Goal: Task Accomplishment & Management: Manage account settings

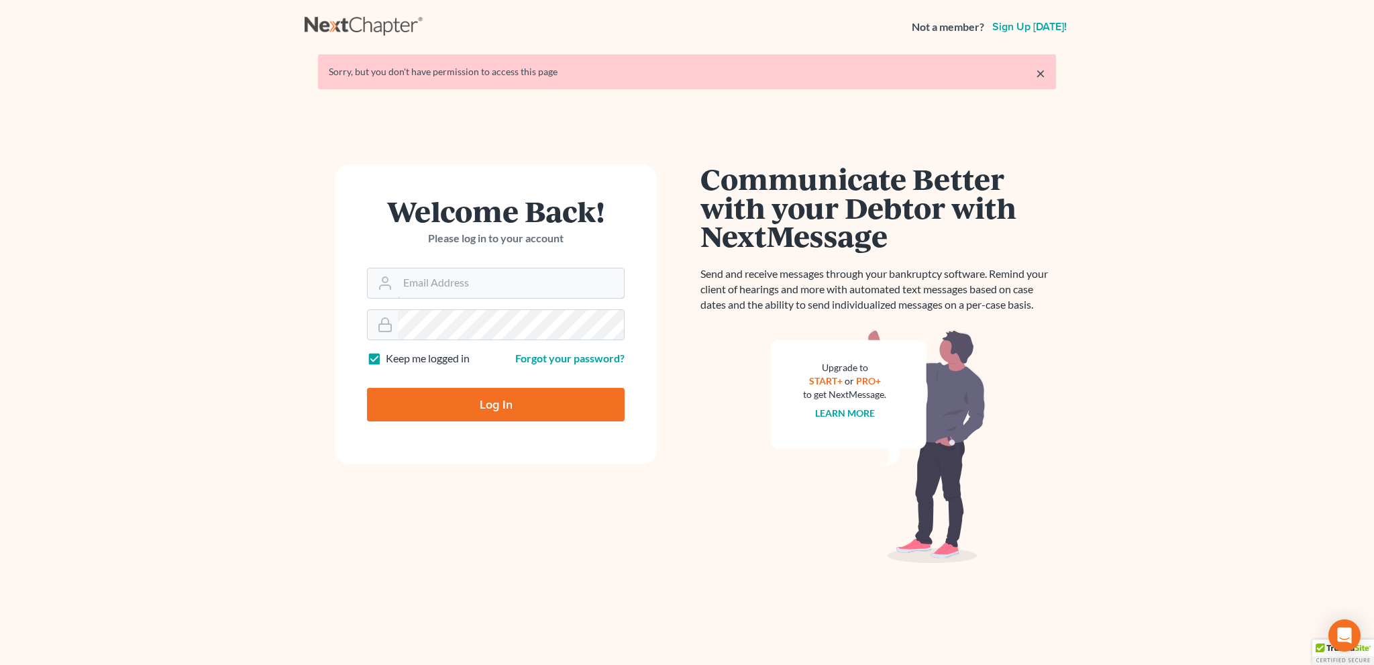
type input "[EMAIL_ADDRESS][DOMAIN_NAME]"
click at [488, 395] on input "Log In" at bounding box center [496, 405] width 258 height 34
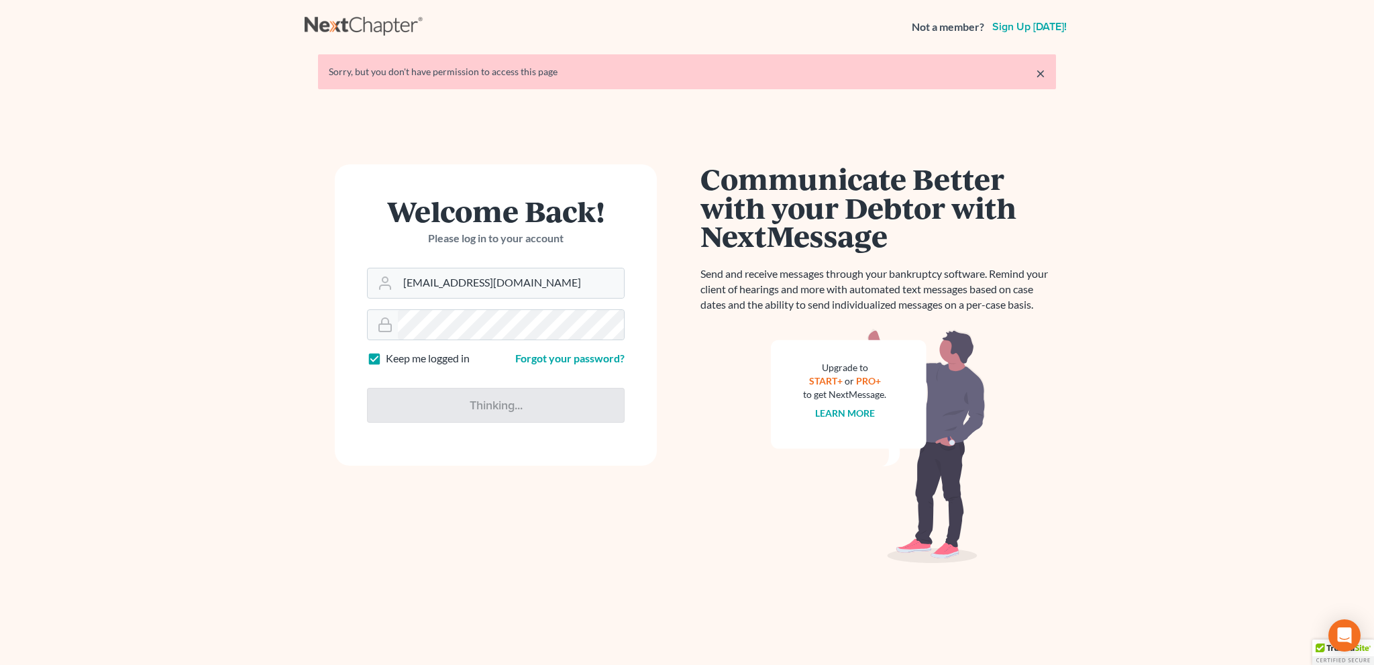
type input "Thinking..."
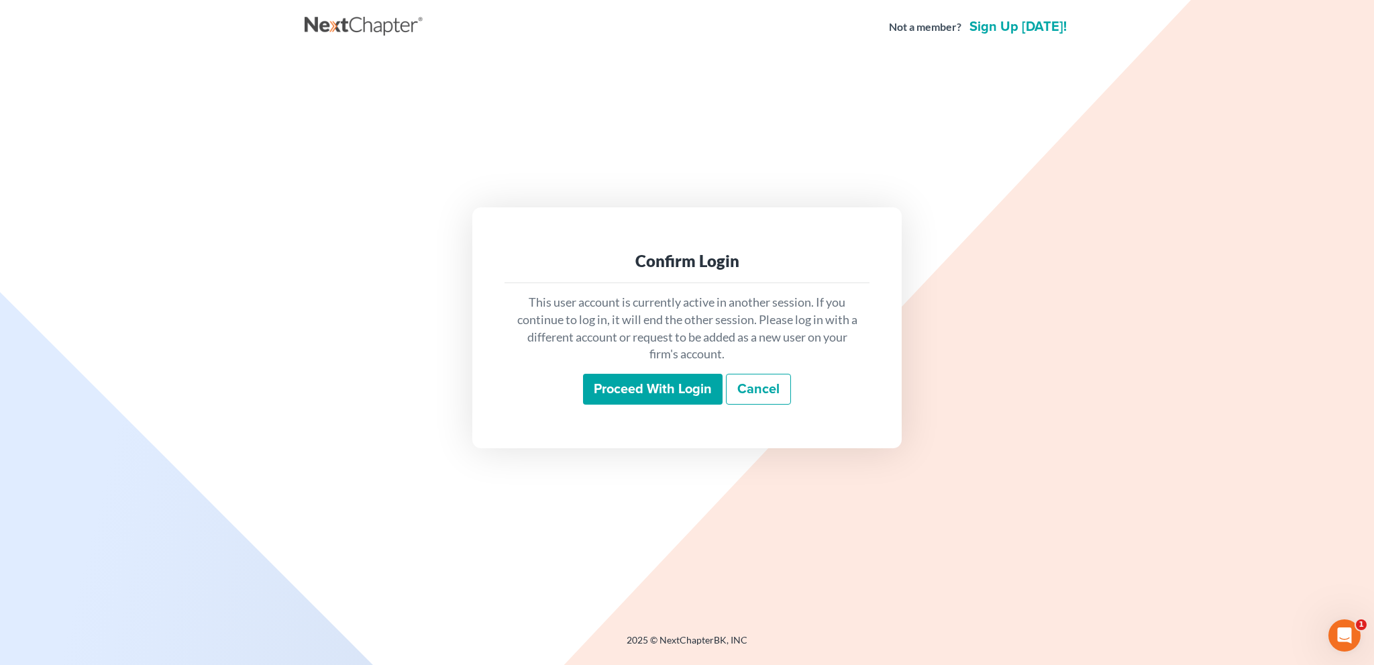
click at [643, 397] on input "Proceed with login" at bounding box center [653, 389] width 140 height 31
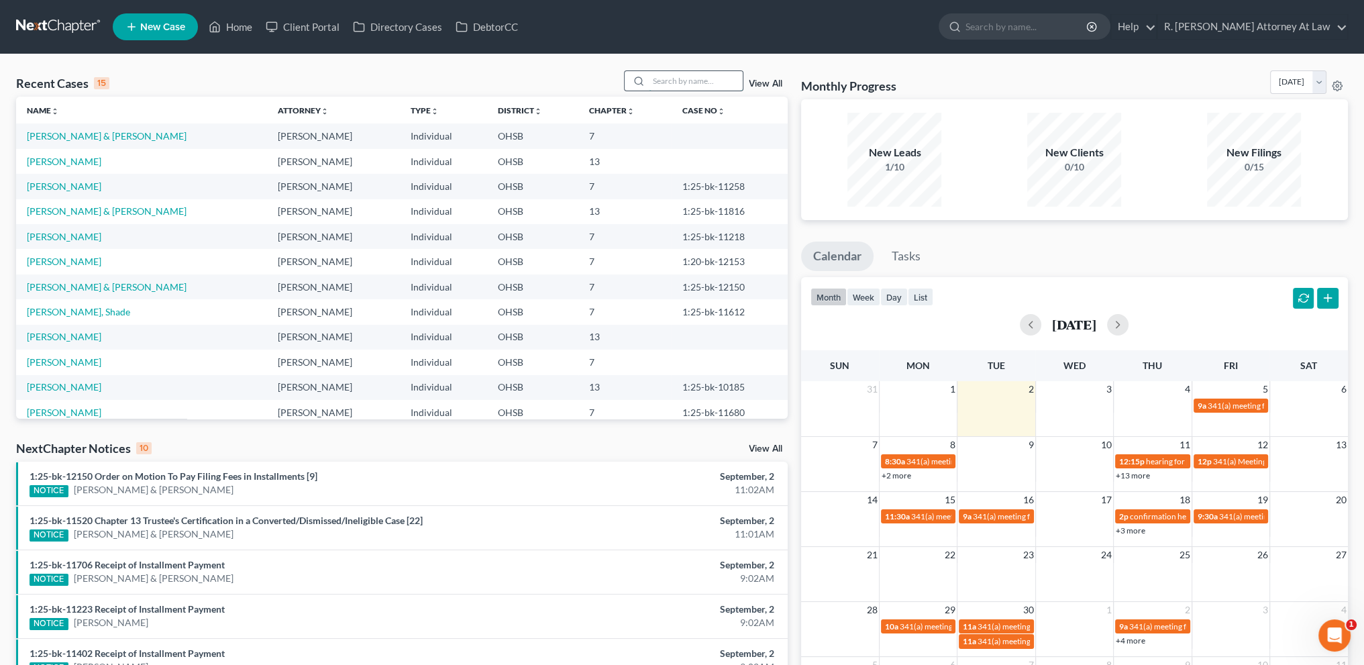
click at [655, 81] on input "search" at bounding box center [696, 80] width 94 height 19
type input "bello"
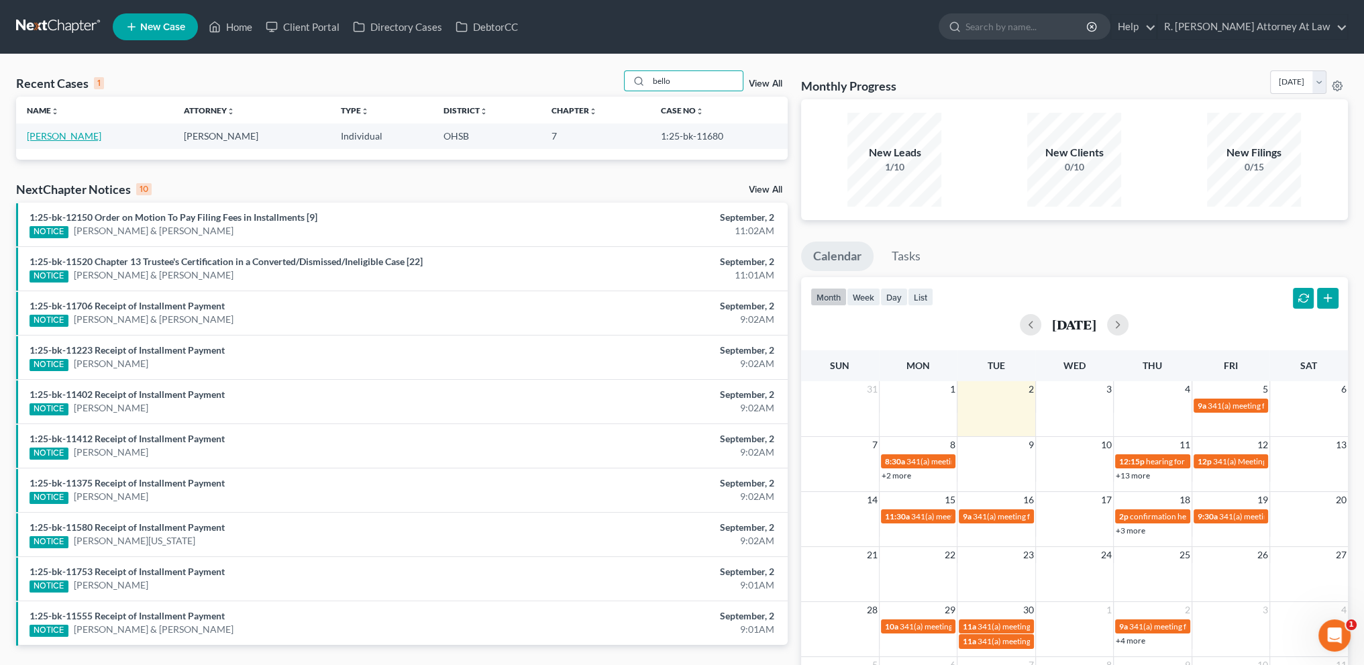
click at [60, 134] on link "[PERSON_NAME]" at bounding box center [64, 135] width 74 height 11
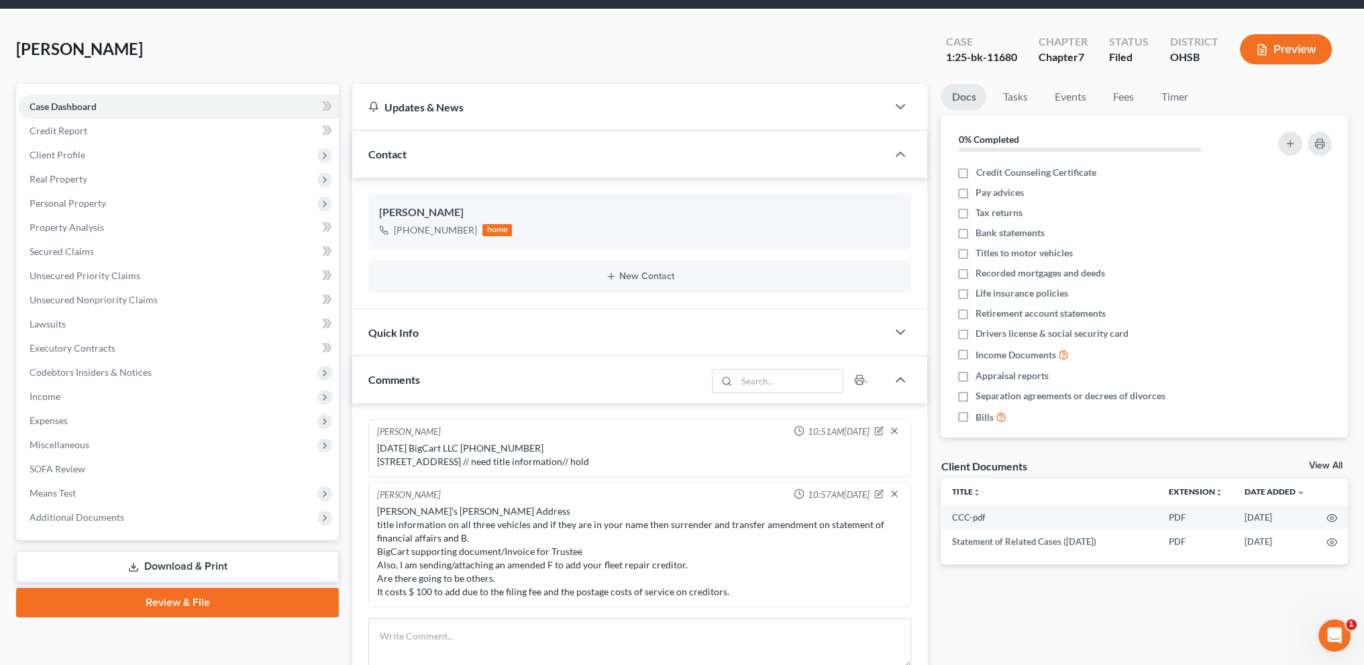
scroll to position [50, 0]
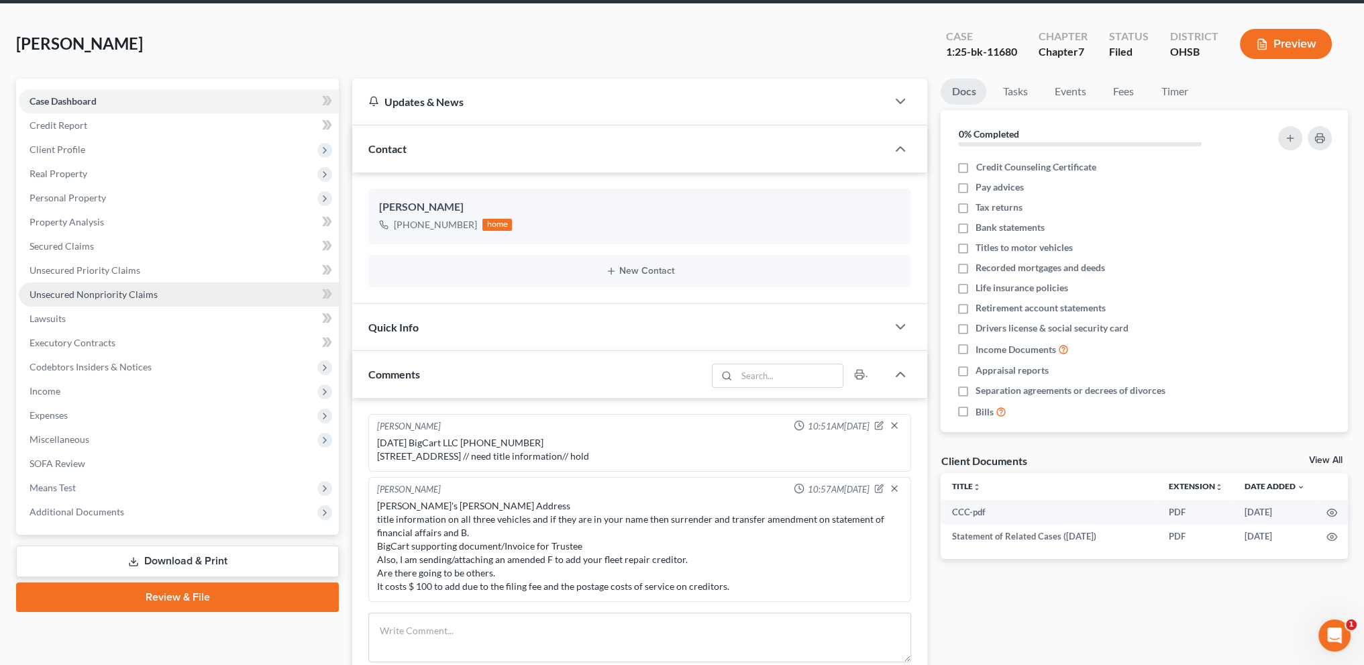
click at [55, 293] on span "Unsecured Nonpriority Claims" at bounding box center [94, 294] width 128 height 11
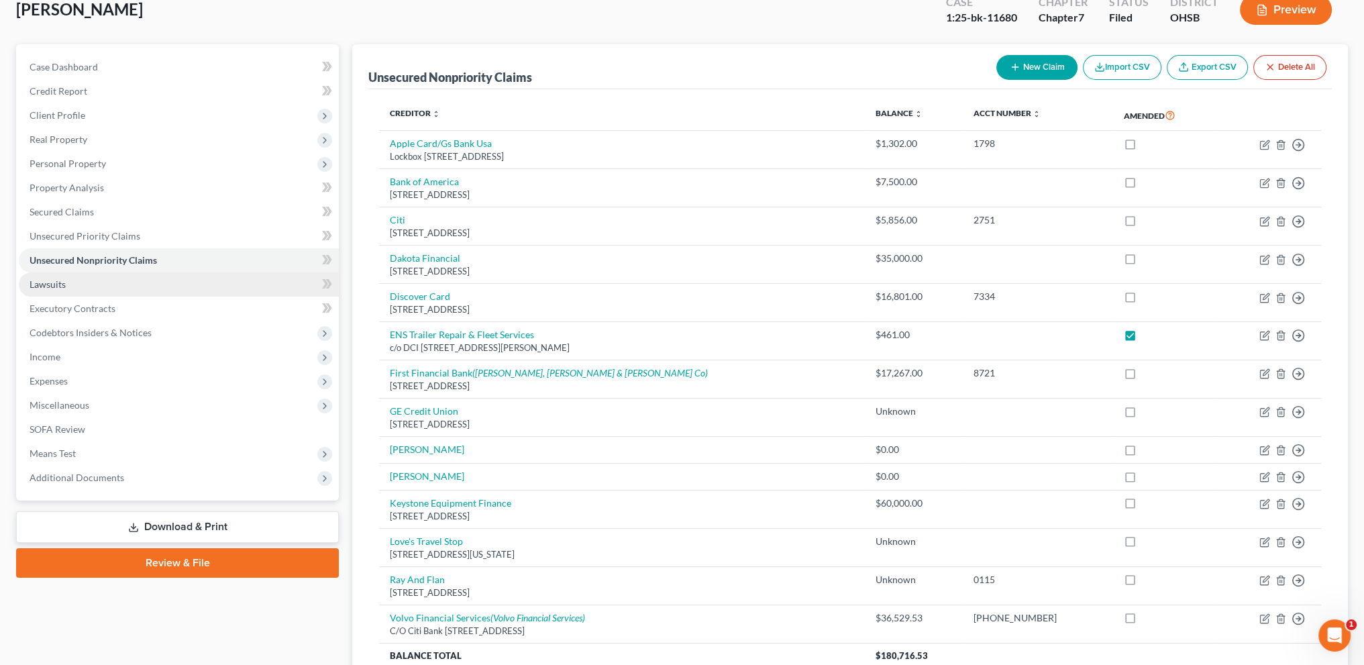
scroll to position [71, 0]
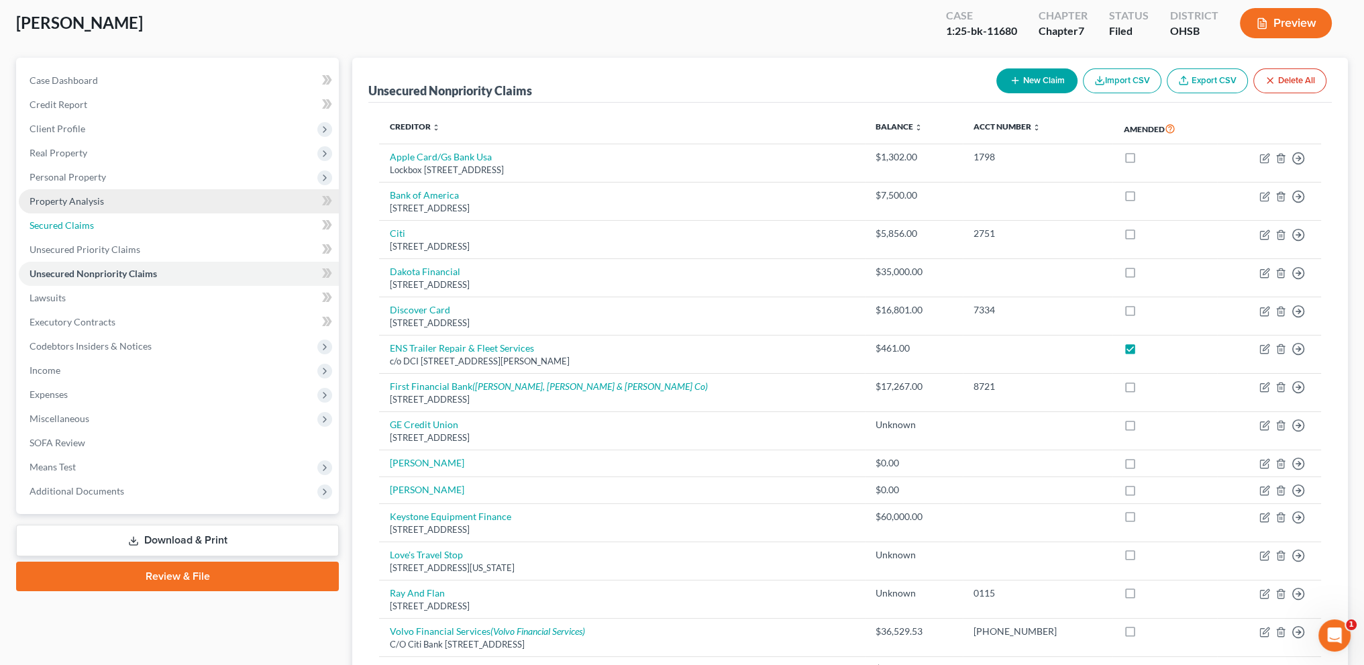
click at [59, 223] on span "Secured Claims" at bounding box center [62, 224] width 64 height 11
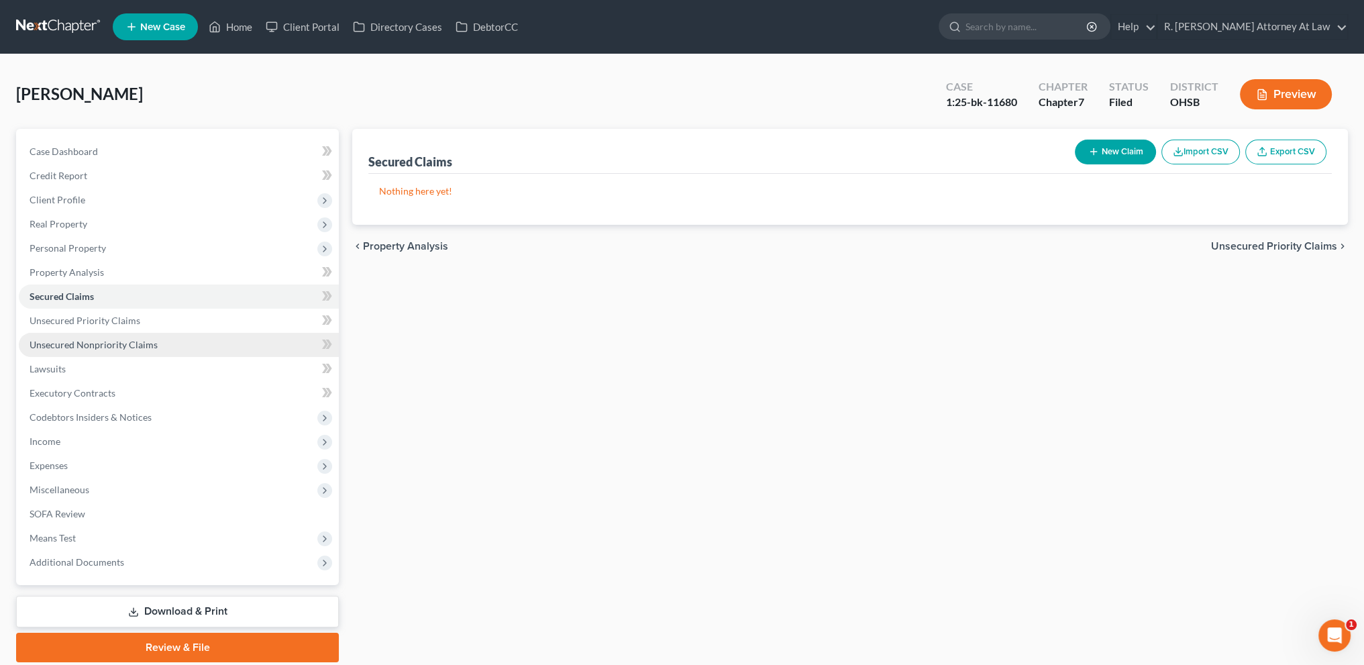
click at [76, 337] on link "Unsecured Nonpriority Claims" at bounding box center [179, 345] width 320 height 24
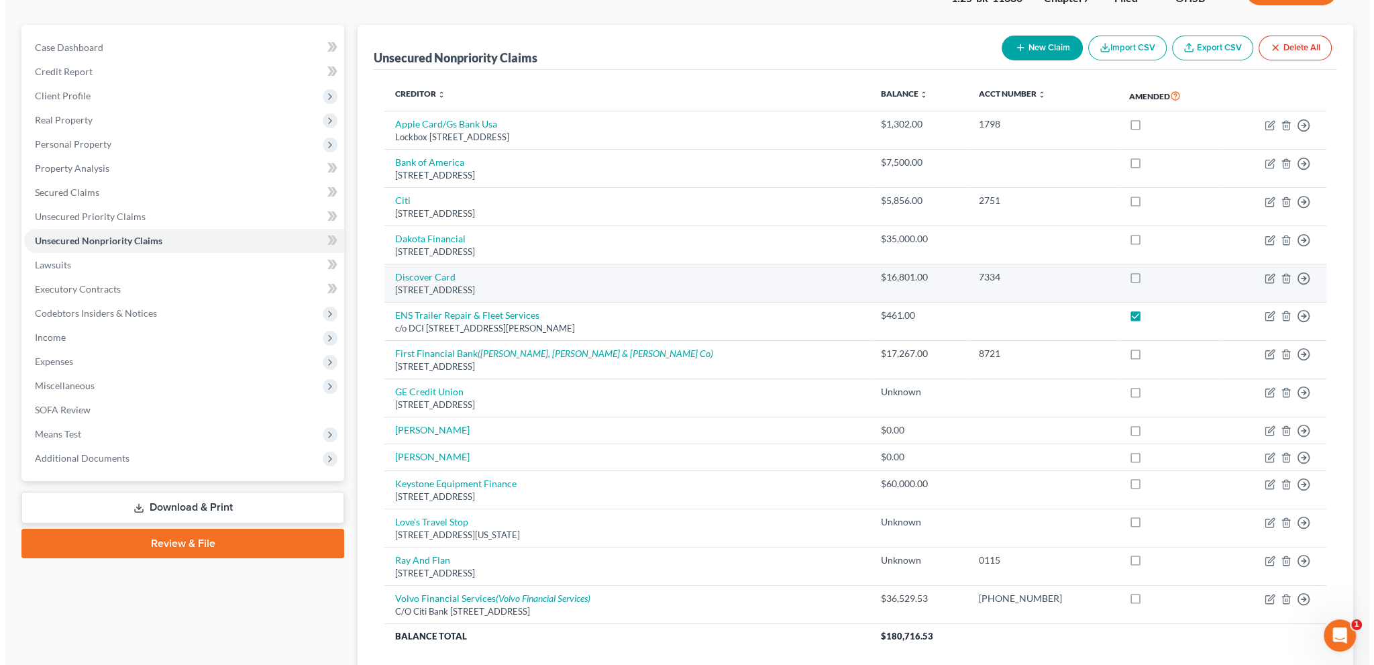
scroll to position [101, 0]
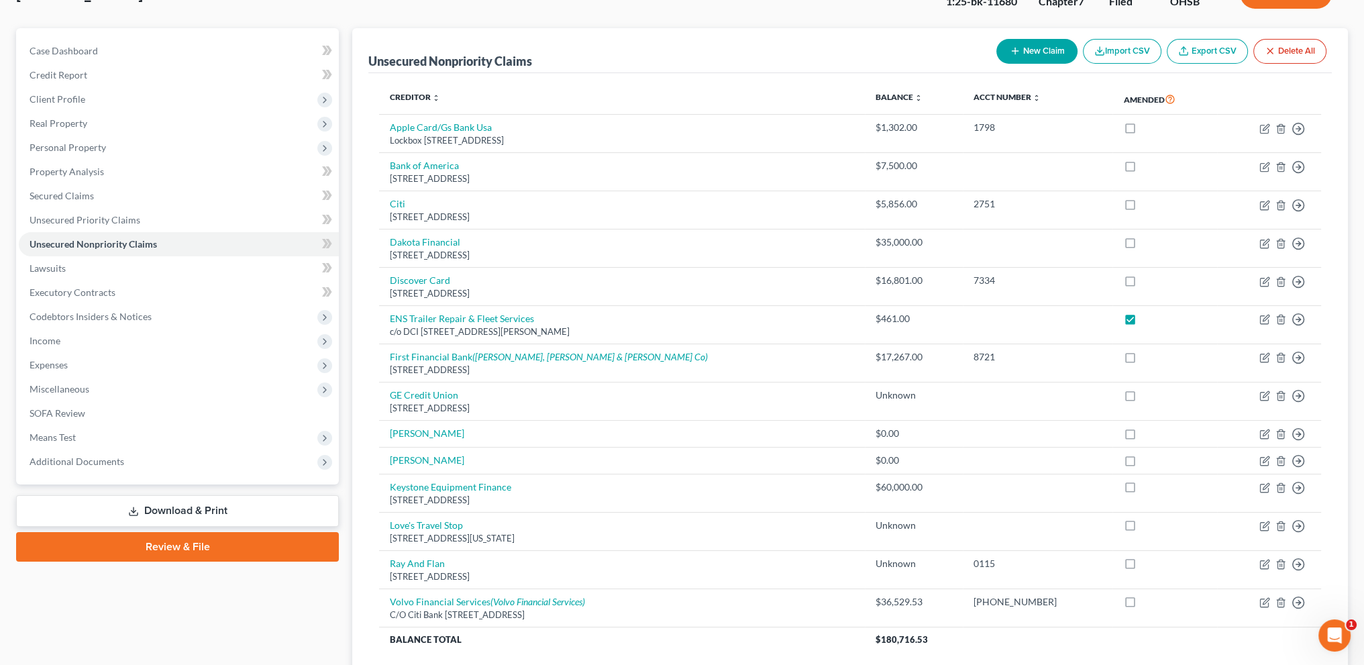
click at [1016, 46] on icon "button" at bounding box center [1015, 51] width 11 height 11
select select "0"
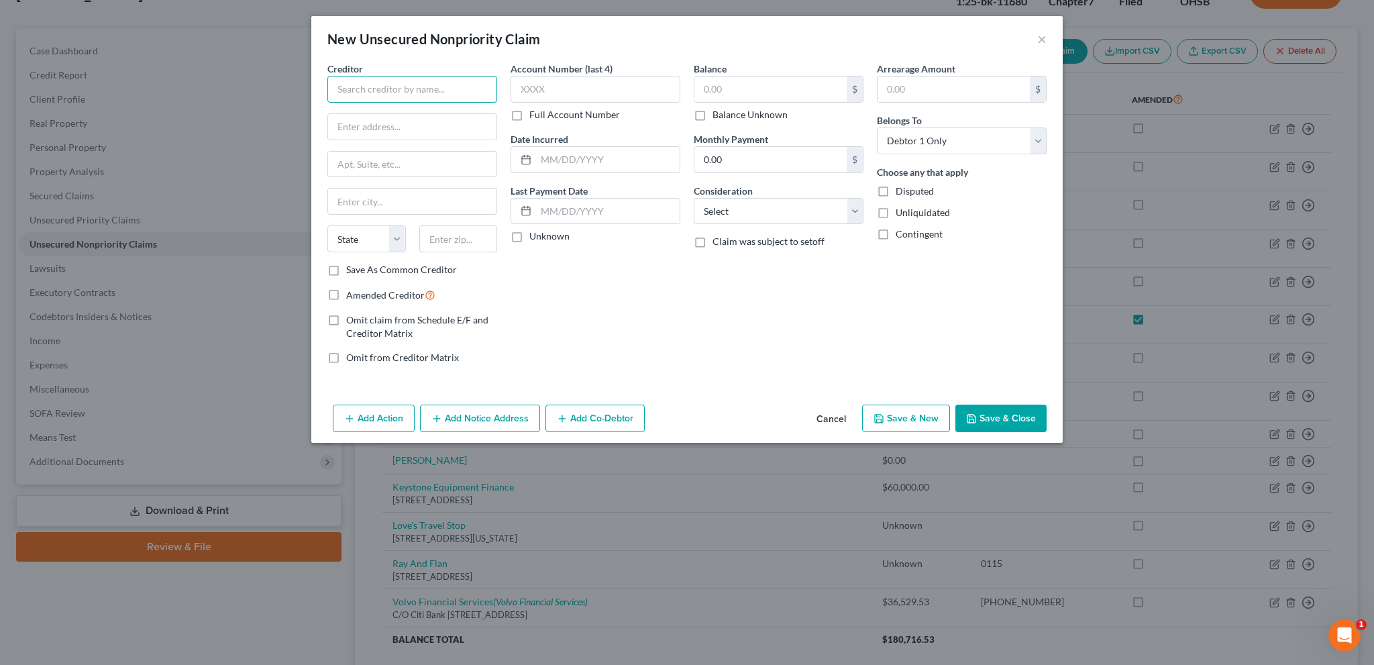
click at [379, 93] on input "text" at bounding box center [412, 89] width 170 height 27
type input "Snap Financial"
paste input "1193 West 2400 South Salt Lake City, UT 84119-1547"
type input "1193 West 2400 South Salt Lake City, UT 84119-1547"
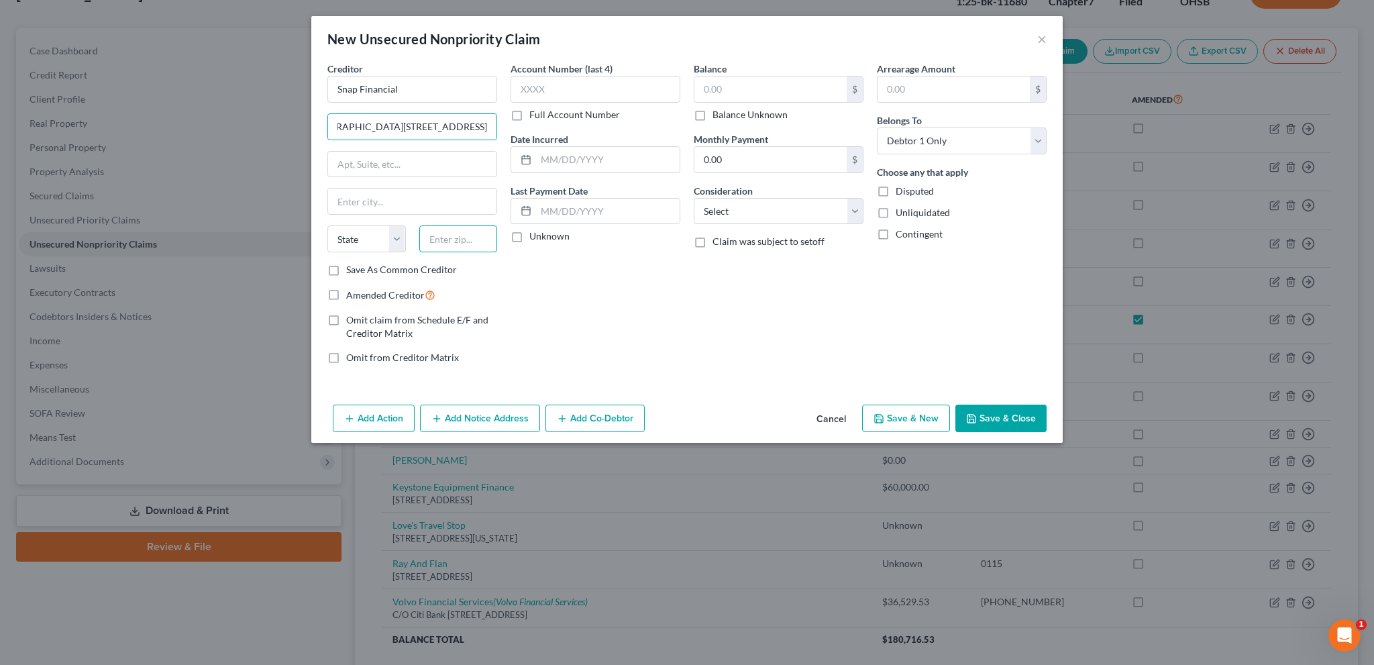
click at [439, 238] on input "text" at bounding box center [458, 238] width 79 height 27
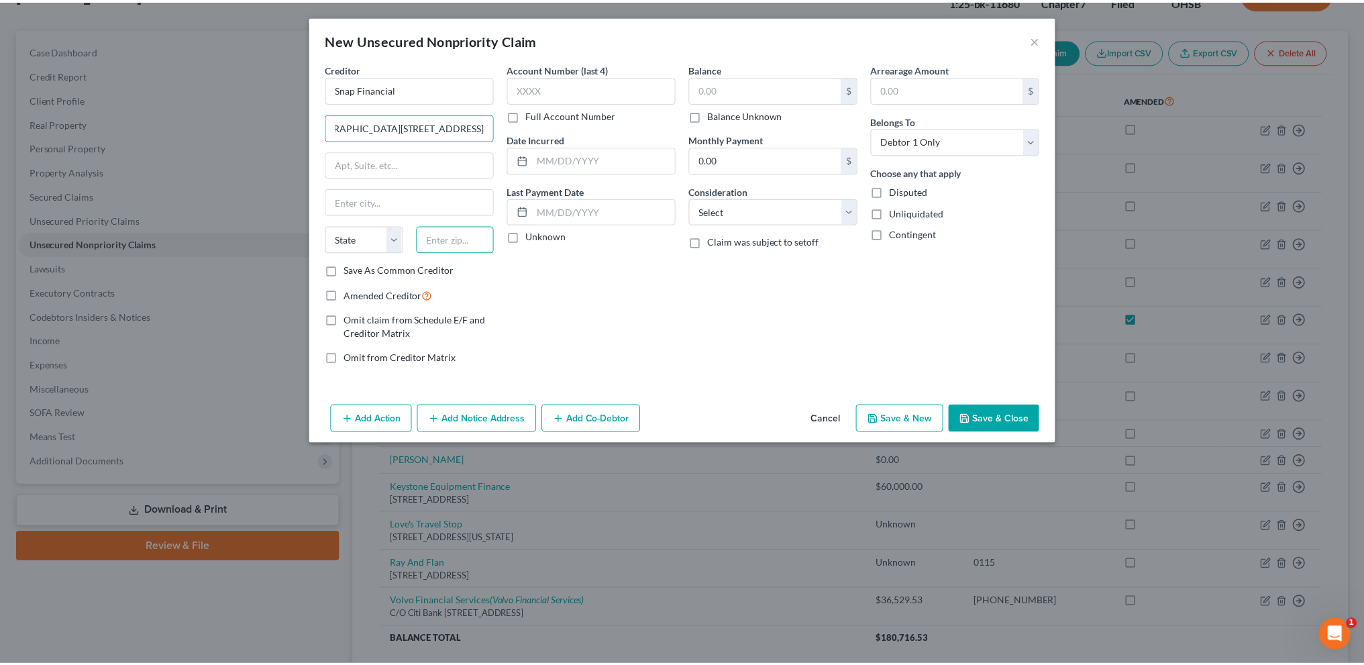
scroll to position [0, 0]
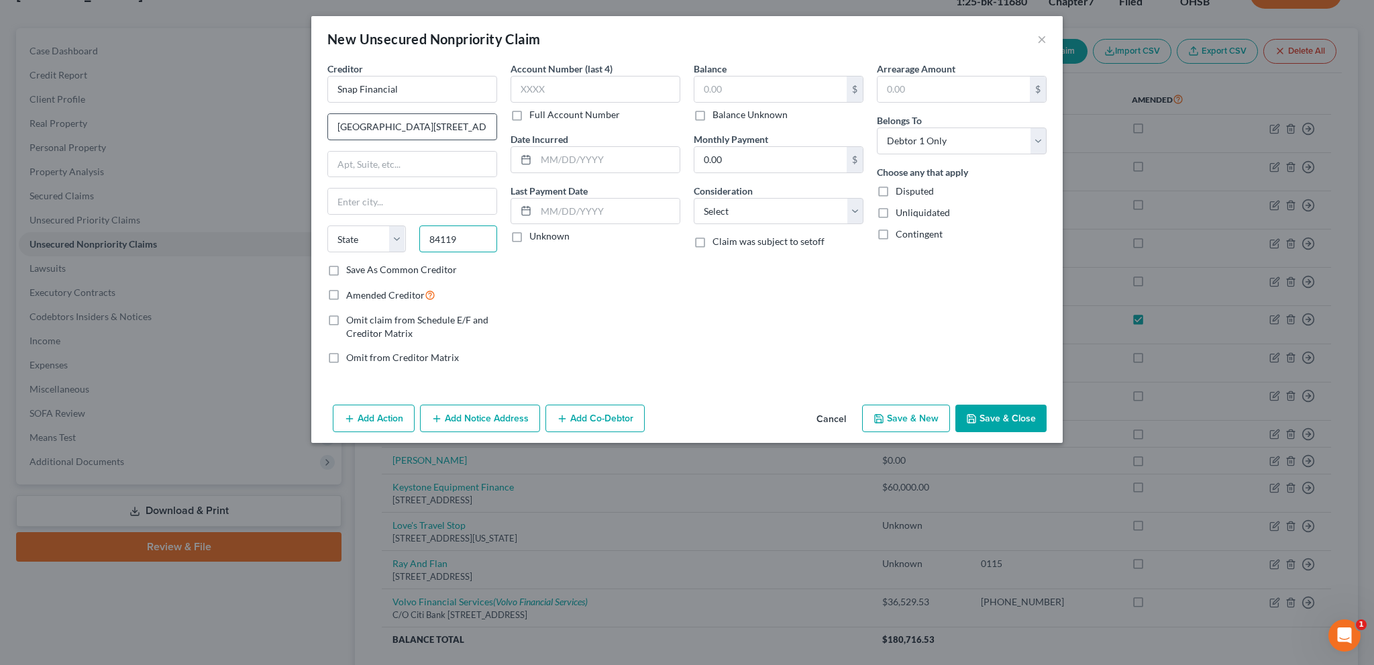
type input "84119"
type input "[GEOGRAPHIC_DATA]"
select select "46"
click at [435, 126] on input "1193 West 2400 South Salt Lake City, UT 84119-1547" at bounding box center [412, 126] width 168 height 25
type input "1193 West 2400 South"
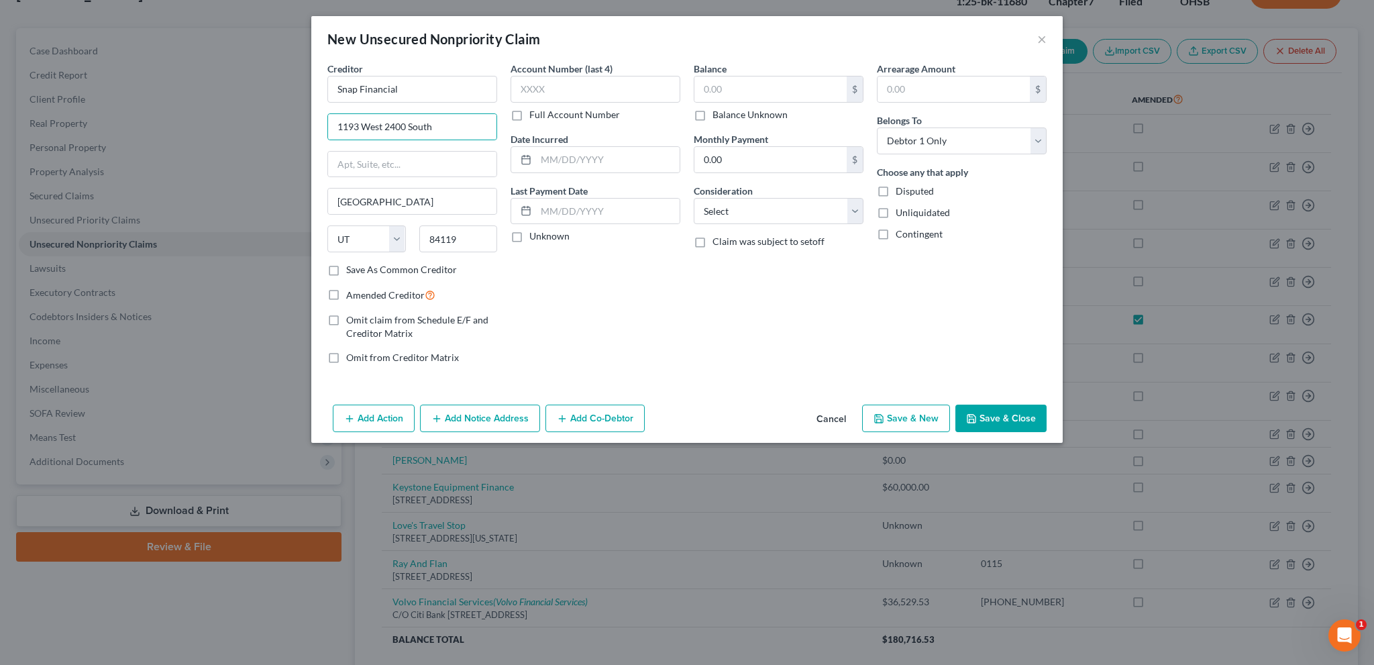
click at [567, 283] on div "Account Number (last 4) Full Account Number Date Incurred Last Payment Date Unk…" at bounding box center [595, 218] width 183 height 313
drag, startPoint x: 564, startPoint y: 150, endPoint x: 517, endPoint y: 134, distance: 50.3
click at [564, 150] on input "text" at bounding box center [608, 159] width 144 height 25
type input "2024"
click at [346, 295] on label "Amended Creditor" at bounding box center [390, 294] width 89 height 15
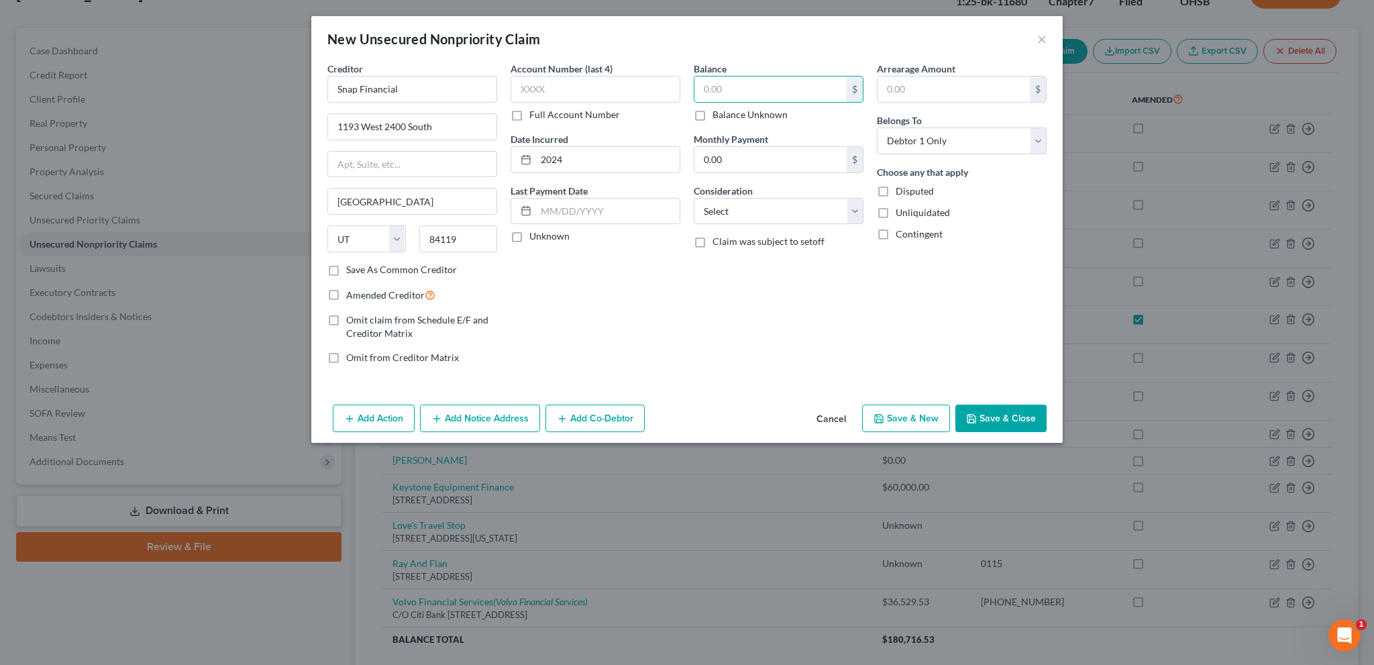
click at [352, 295] on input "Amended Creditor" at bounding box center [356, 291] width 9 height 9
checkbox input "true"
click at [716, 212] on select "Select Cable / Satellite Services Collection Agency Credit Card Debt Debt Couns…" at bounding box center [779, 211] width 170 height 27
select select "10"
click at [694, 198] on select "Select Cable / Satellite Services Collection Agency Credit Card Debt Debt Couns…" at bounding box center [779, 211] width 170 height 27
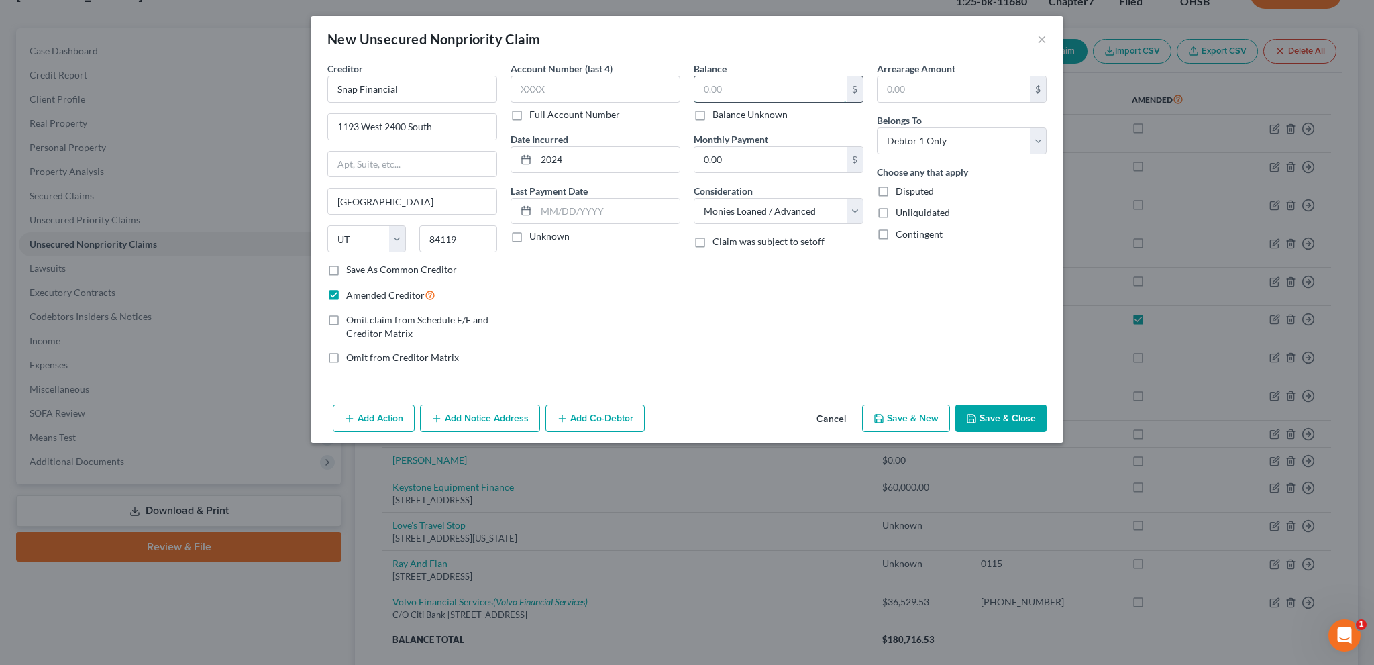
click at [725, 88] on input "text" at bounding box center [770, 88] width 152 height 25
click at [972, 415] on polyline "button" at bounding box center [971, 416] width 3 height 2
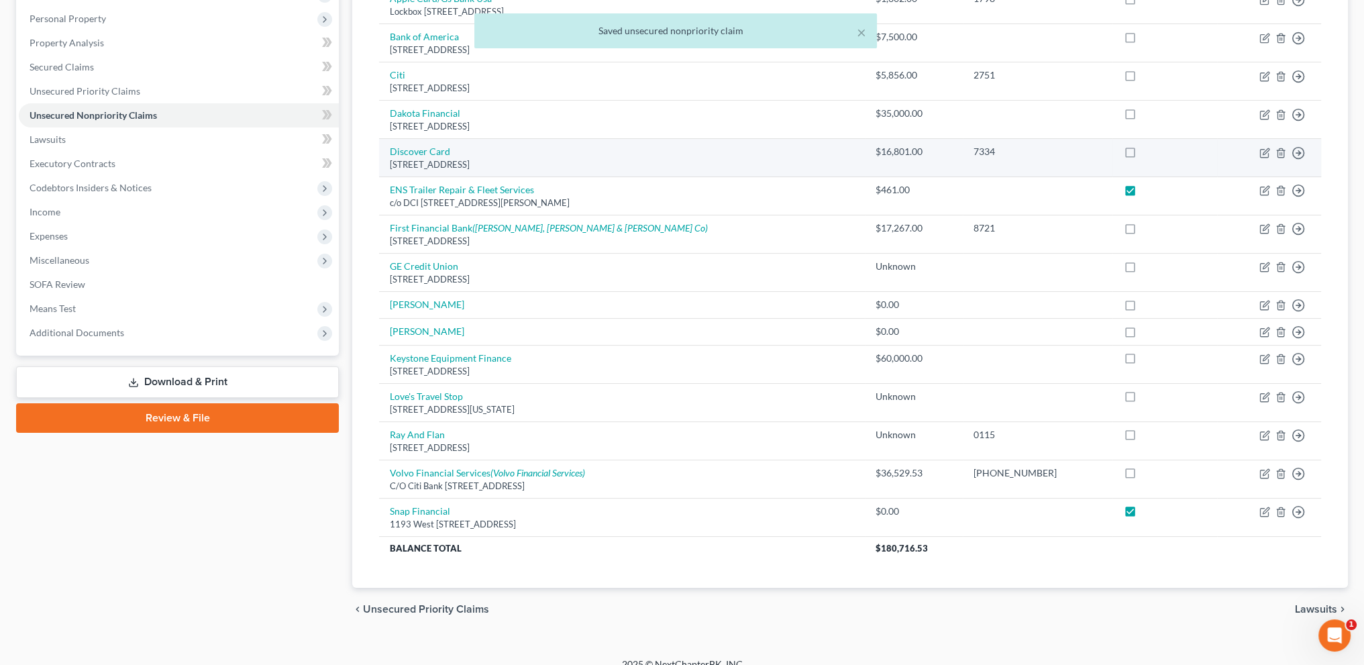
scroll to position [244, 0]
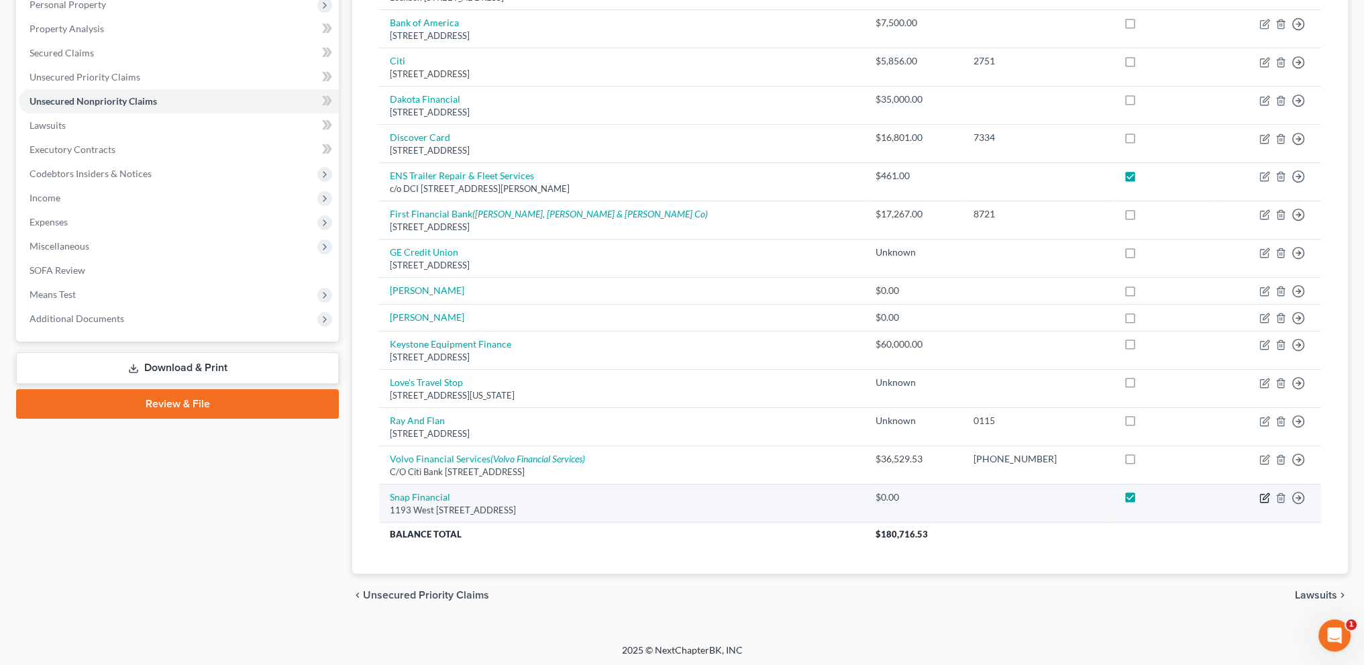
click at [1262, 495] on icon "button" at bounding box center [1264, 497] width 11 height 11
select select "46"
select select "10"
select select "0"
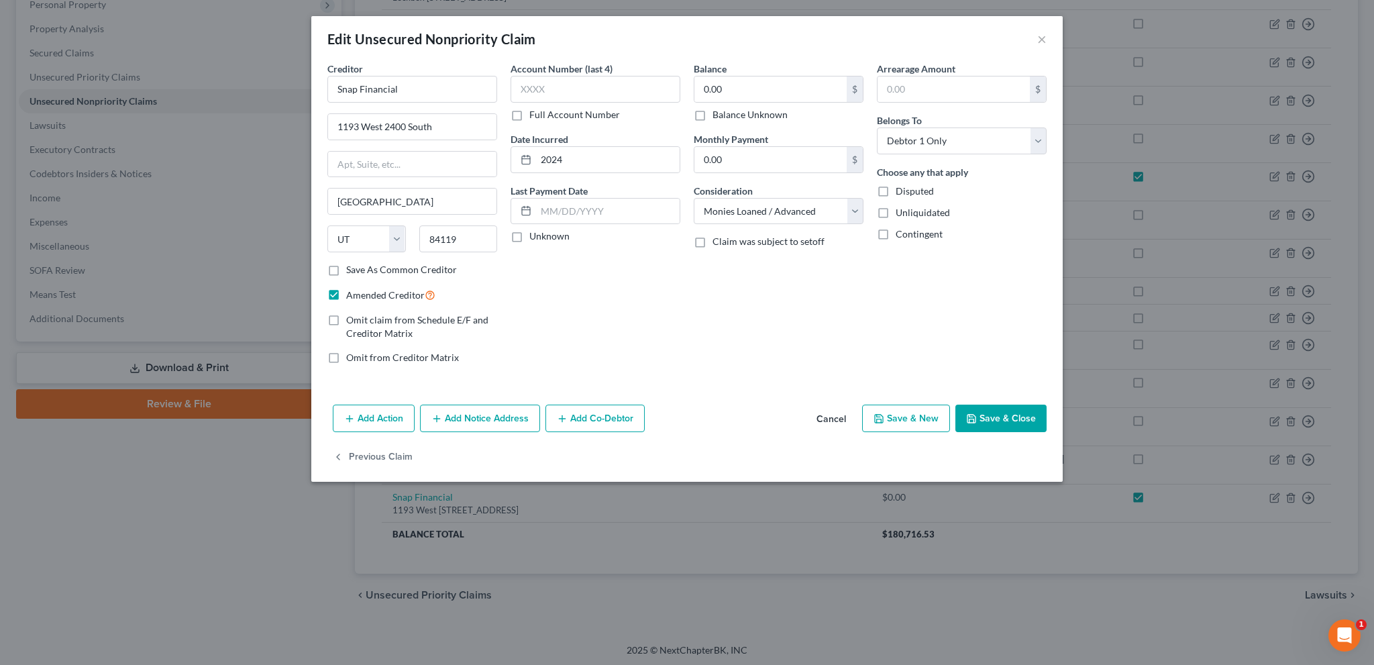
click at [713, 113] on label "Balance Unknown" at bounding box center [750, 114] width 75 height 13
click at [718, 113] on input "Balance Unknown" at bounding box center [722, 112] width 9 height 9
checkbox input "true"
click at [973, 419] on icon "button" at bounding box center [971, 418] width 11 height 11
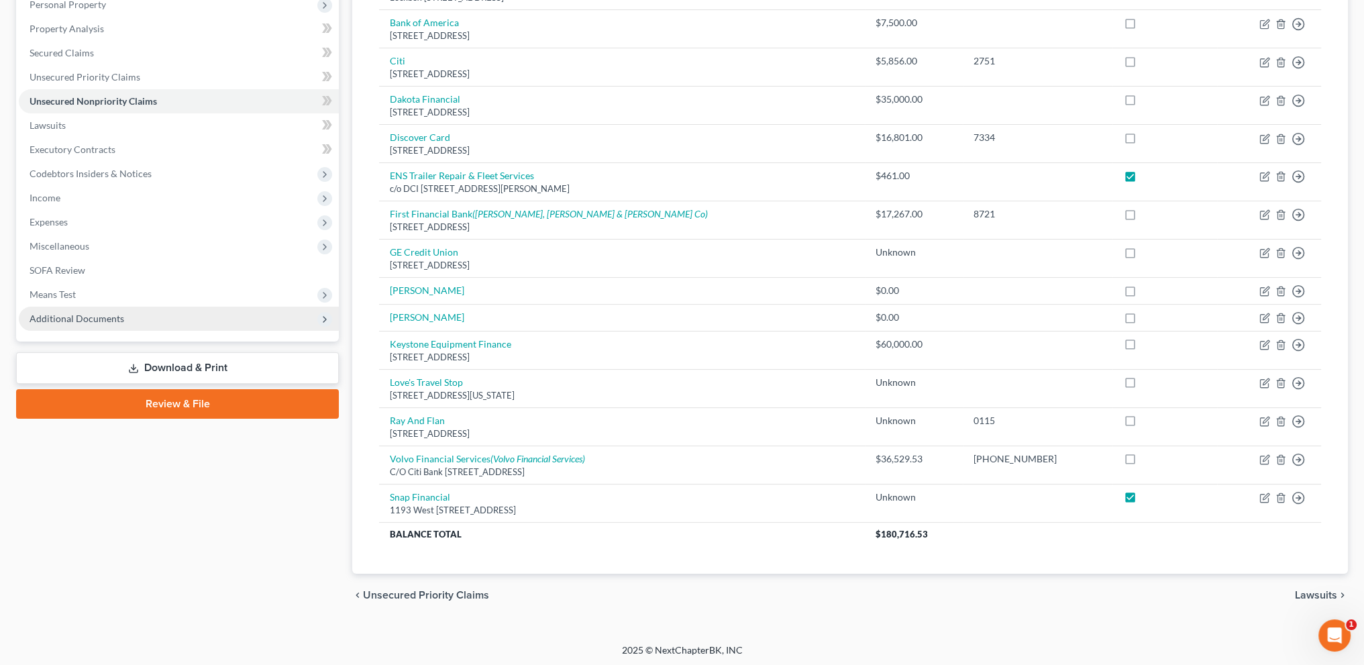
click at [118, 313] on span "Additional Documents" at bounding box center [77, 318] width 95 height 11
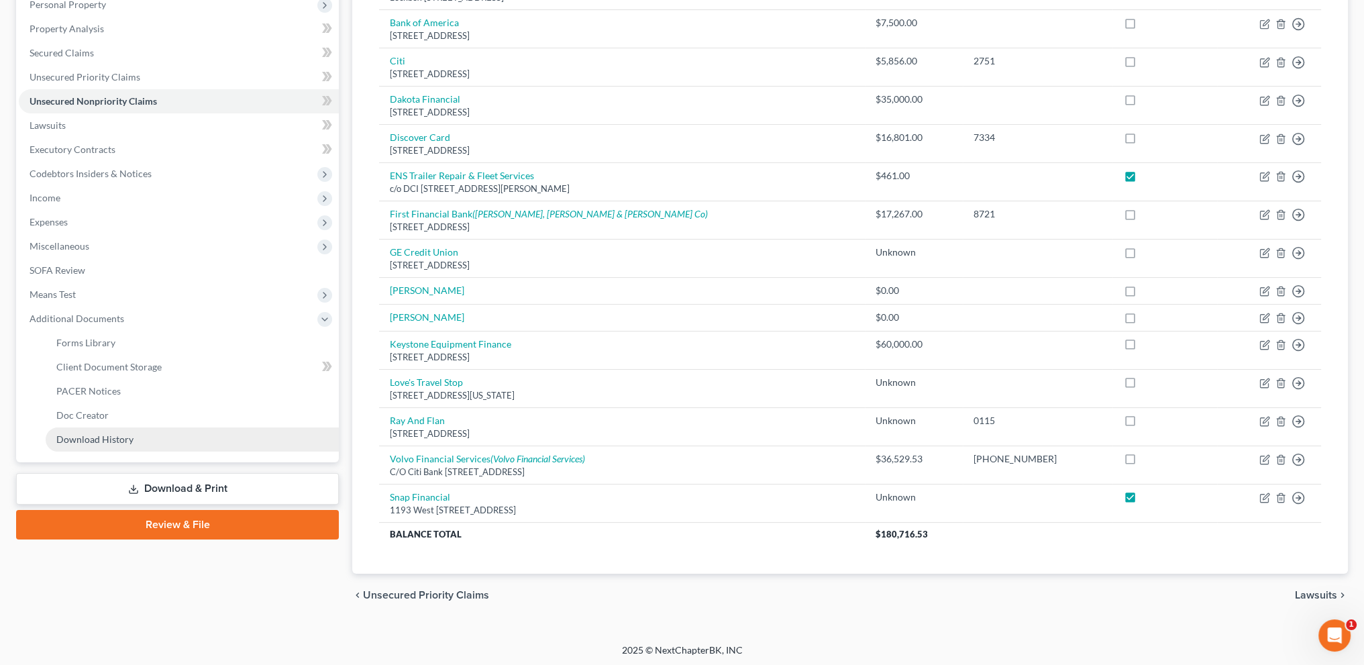
click at [116, 445] on link "Download History" at bounding box center [192, 439] width 293 height 24
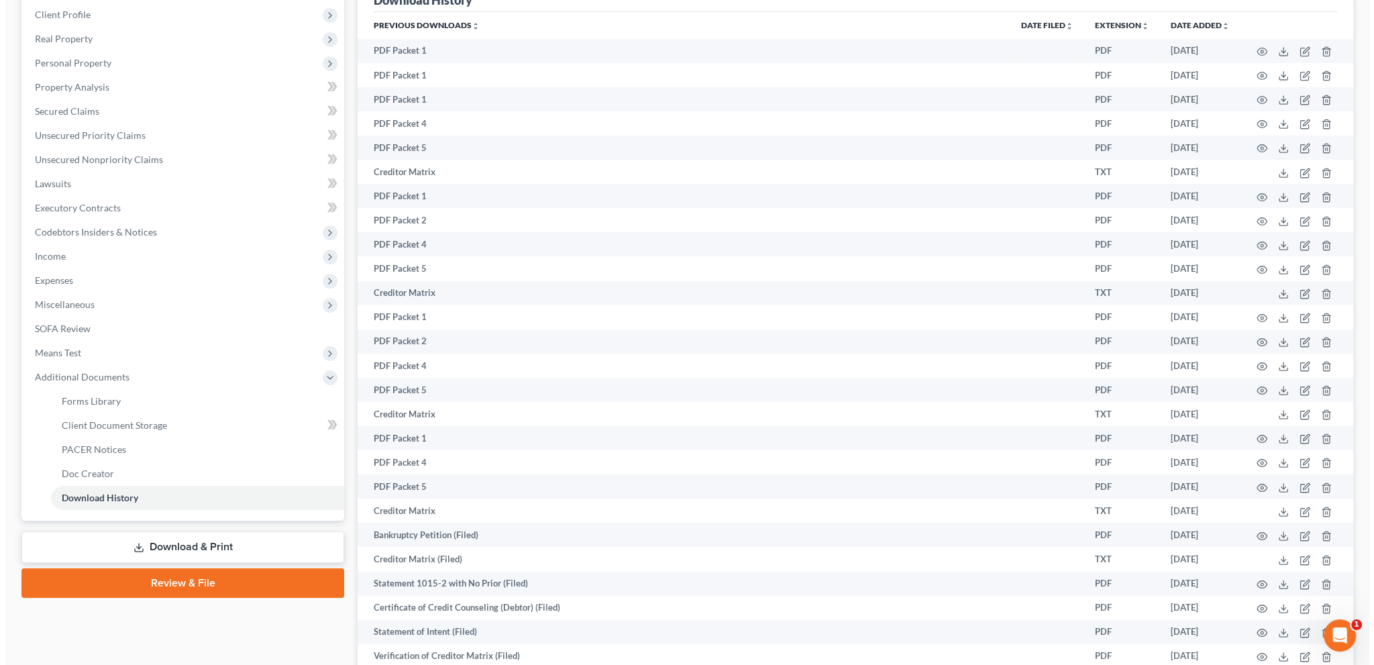
scroll to position [386, 0]
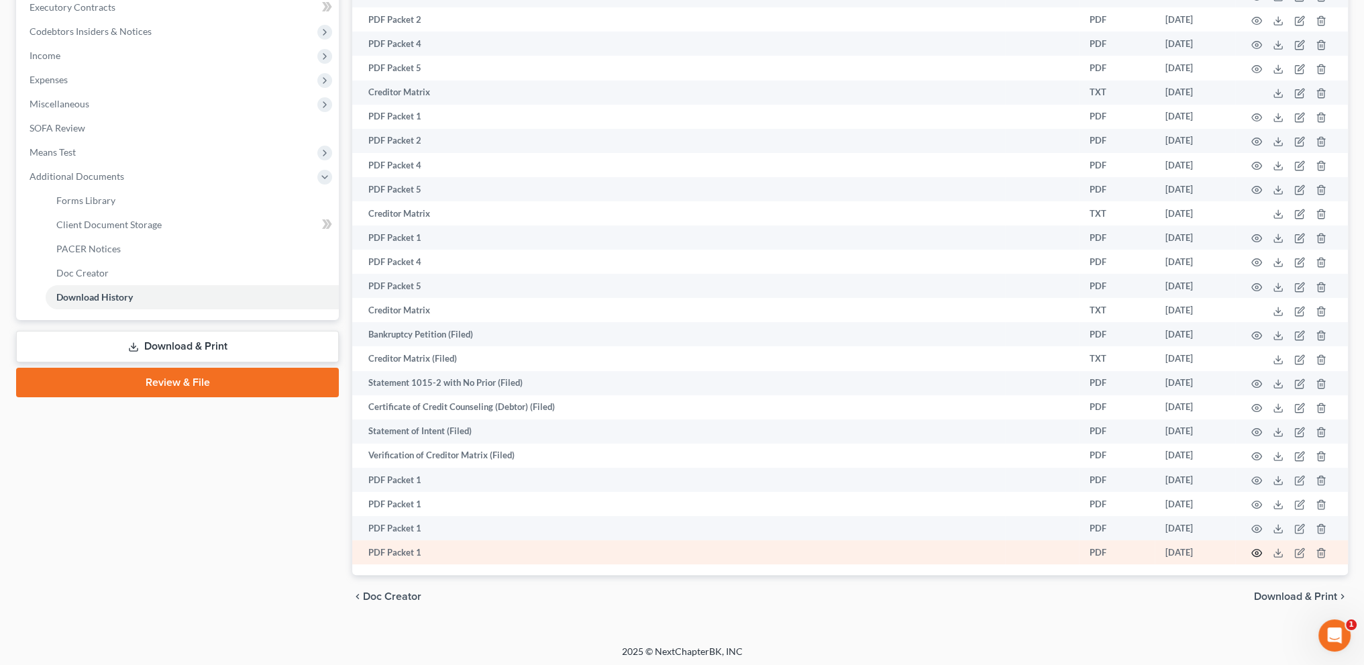
click at [1257, 554] on circle "button" at bounding box center [1256, 553] width 3 height 3
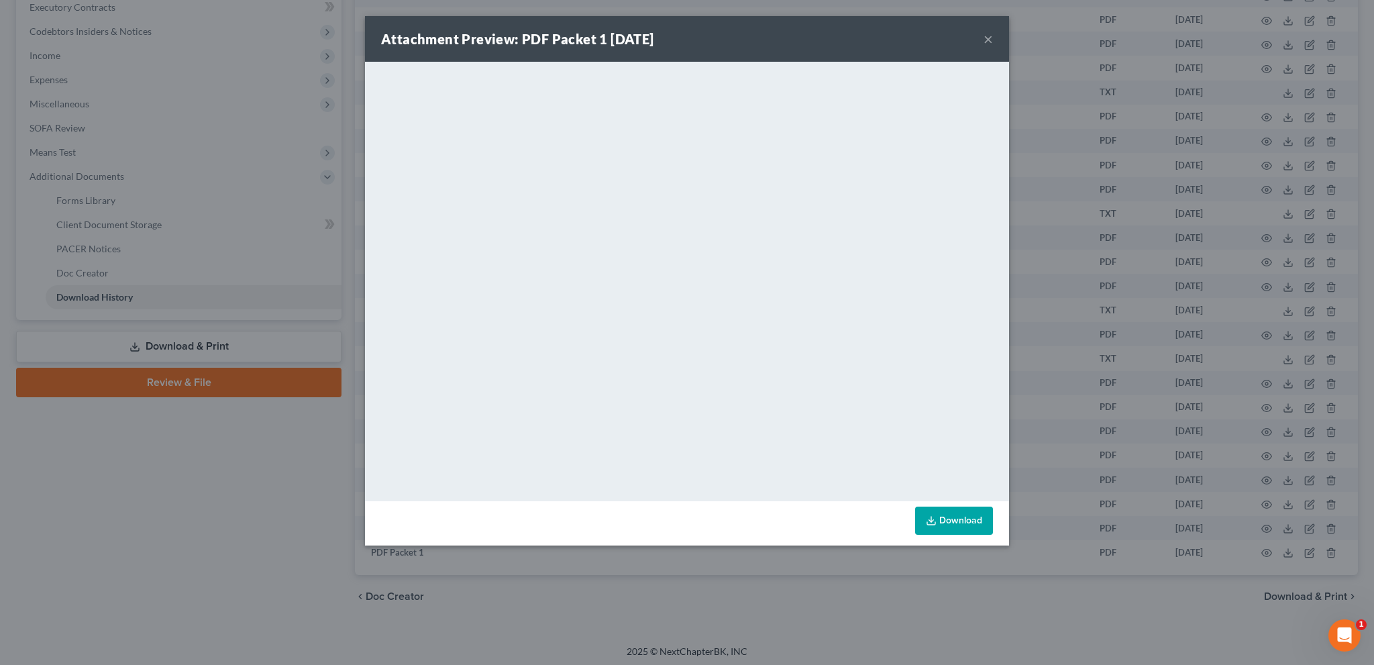
click at [984, 40] on button "×" at bounding box center [988, 39] width 9 height 16
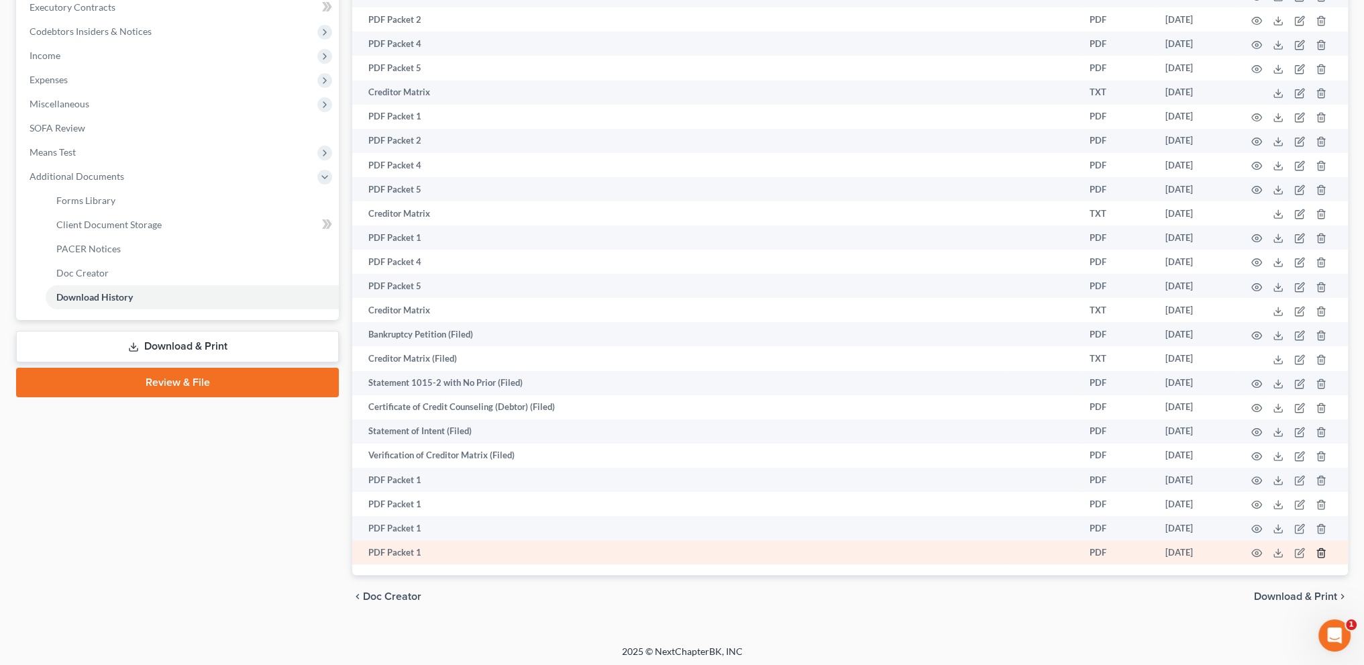
click at [1320, 550] on polyline "button" at bounding box center [1321, 550] width 8 height 0
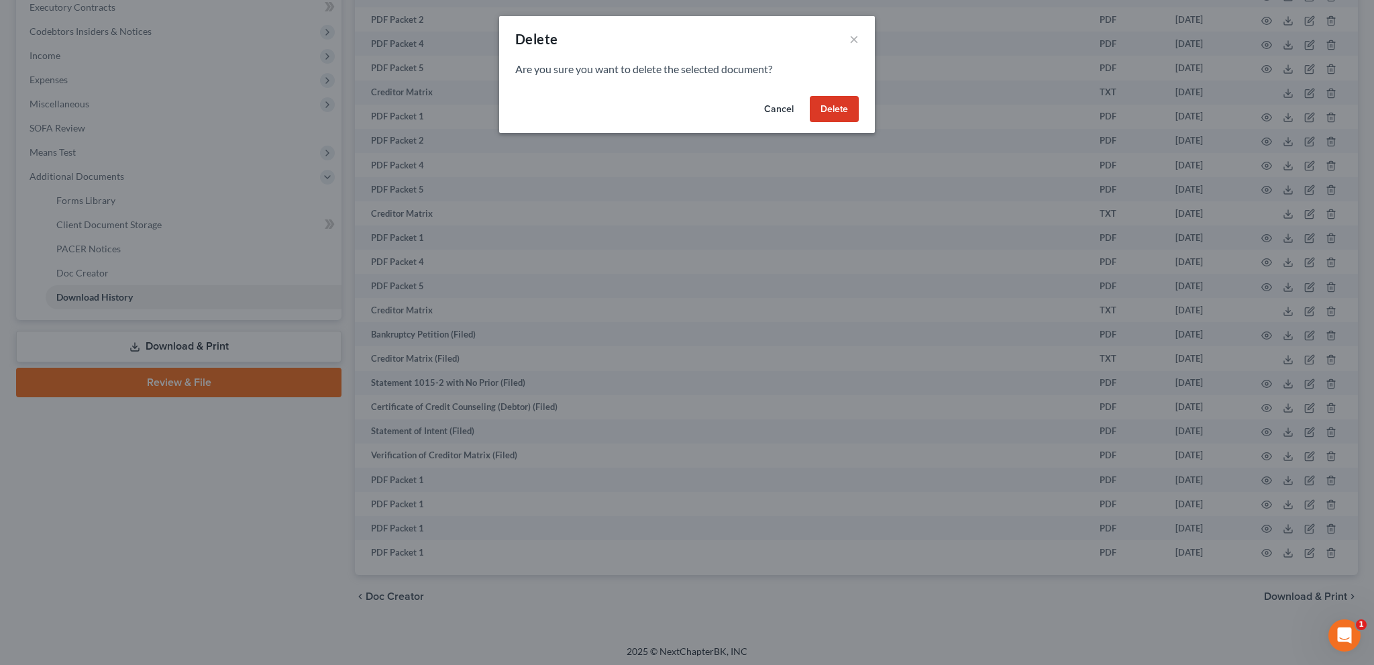
click at [845, 105] on button "Delete" at bounding box center [834, 109] width 49 height 27
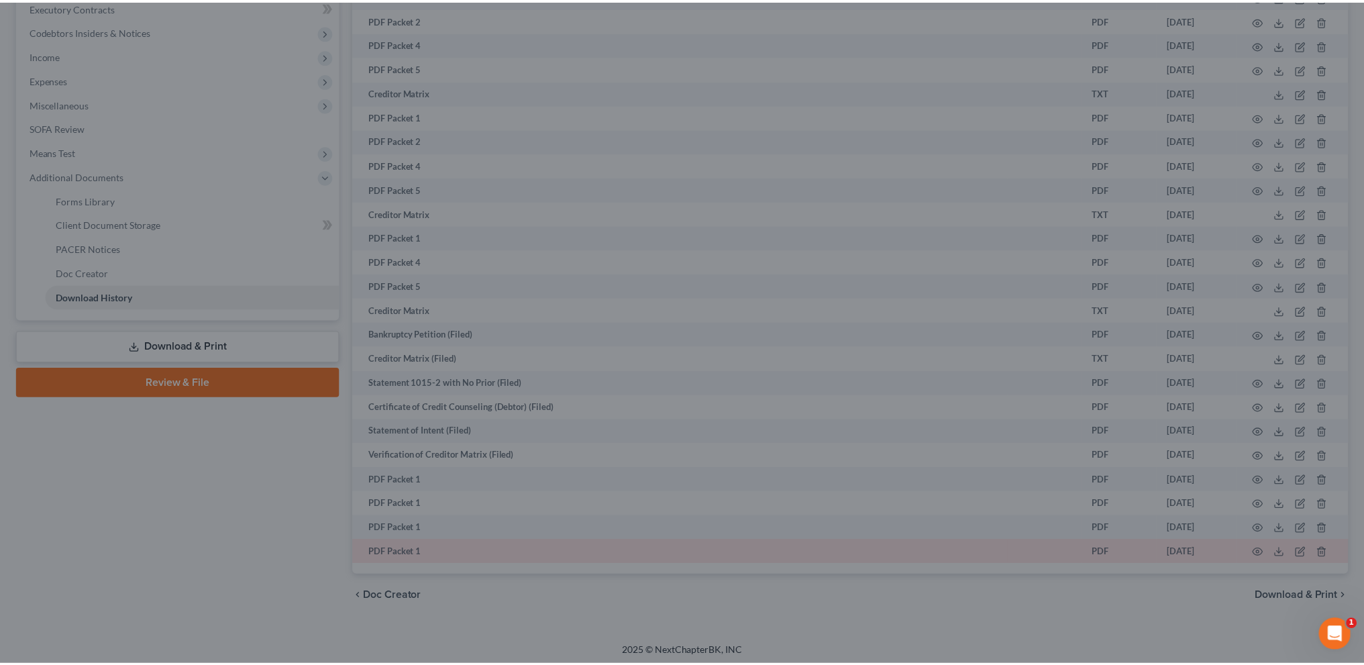
scroll to position [373, 0]
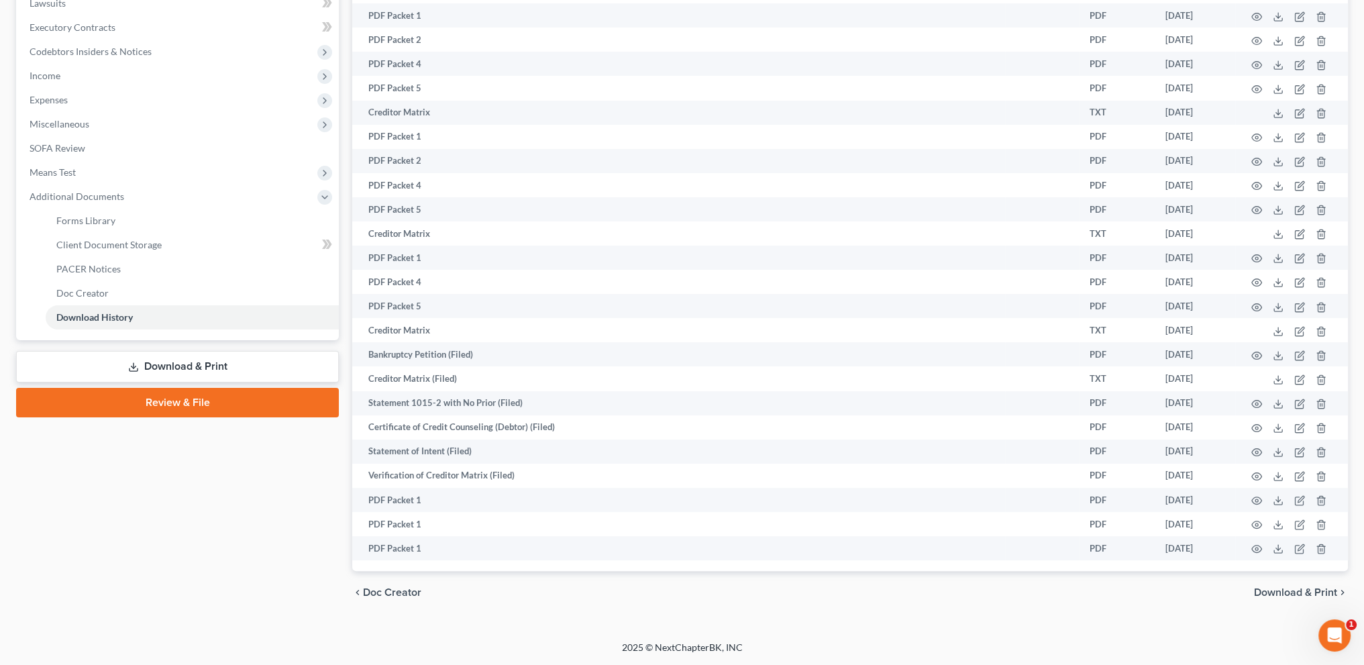
click at [150, 356] on link "Download & Print" at bounding box center [177, 367] width 323 height 32
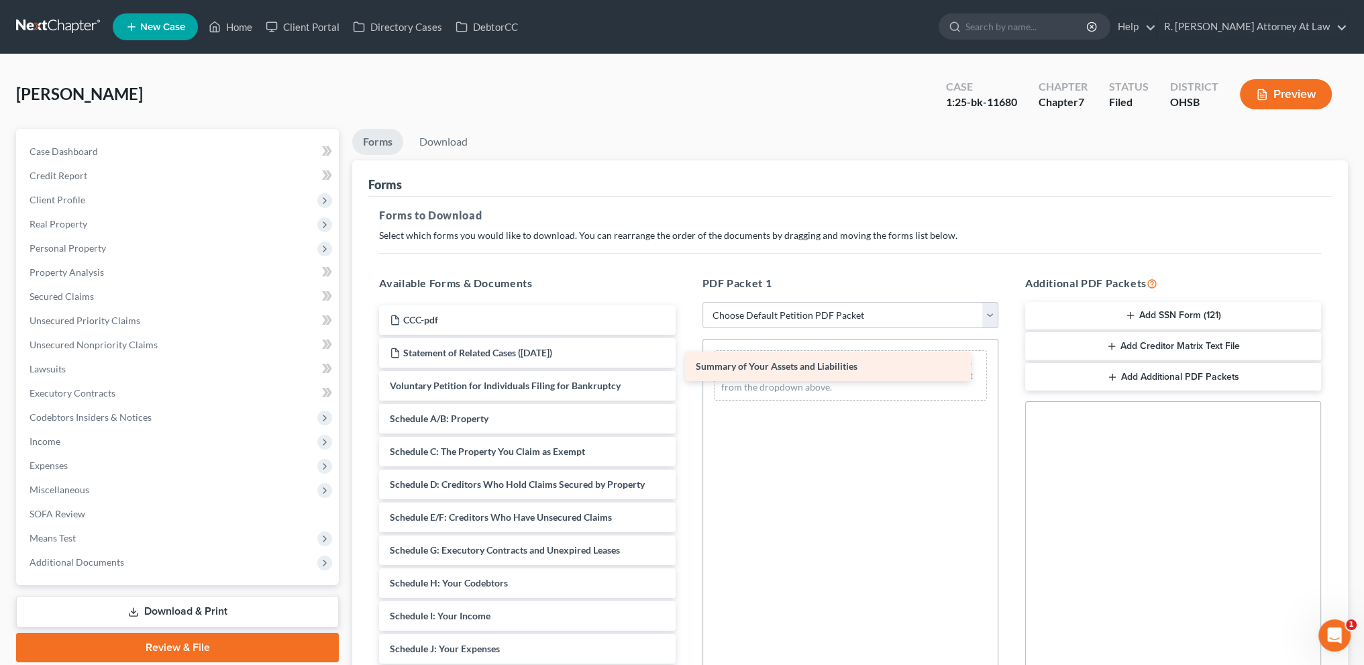
drag, startPoint x: 495, startPoint y: 418, endPoint x: 800, endPoint y: 367, distance: 310.2
click at [686, 367] on div "Summary of Your Assets and Liabilities CCC-pdf Statement of Related Cases (07/1…" at bounding box center [526, 652] width 317 height 694
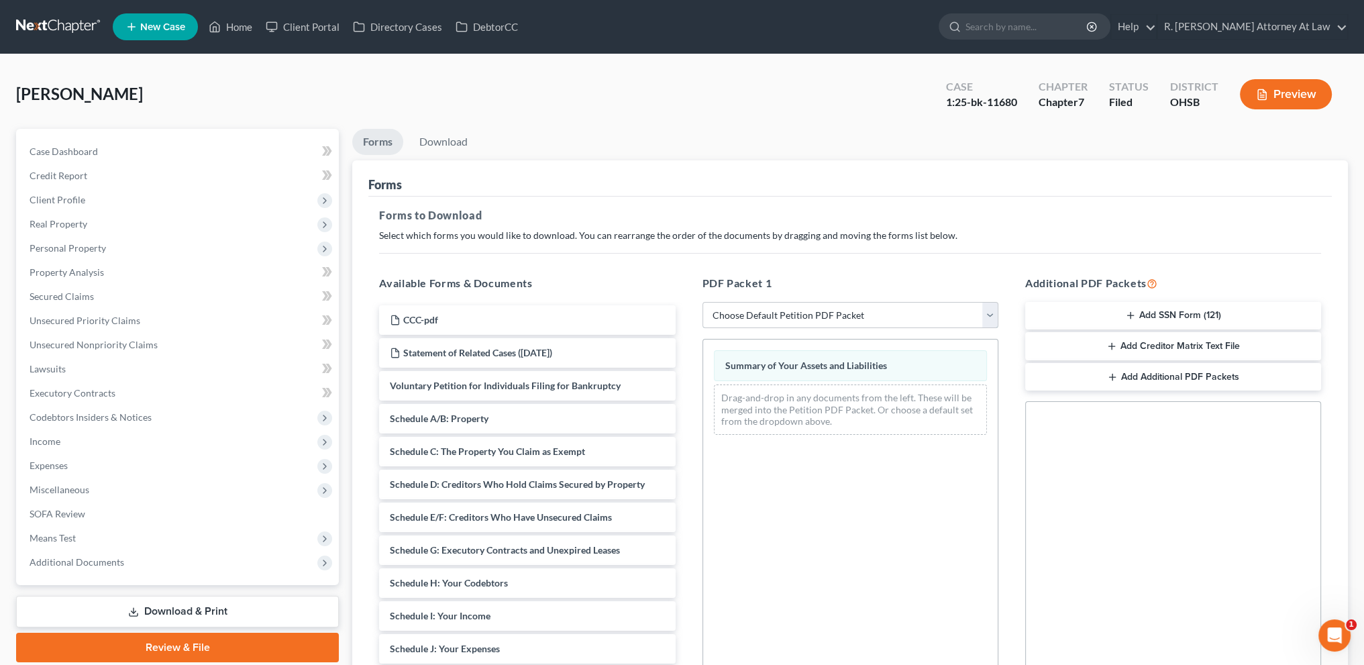
click at [751, 313] on select "Choose Default Petition PDF Packet Complete Bankruptcy Petition (all forms and …" at bounding box center [851, 315] width 296 height 27
select select "2"
click at [703, 302] on select "Choose Default Petition PDF Packet Complete Bankruptcy Petition (all forms and …" at bounding box center [851, 315] width 296 height 27
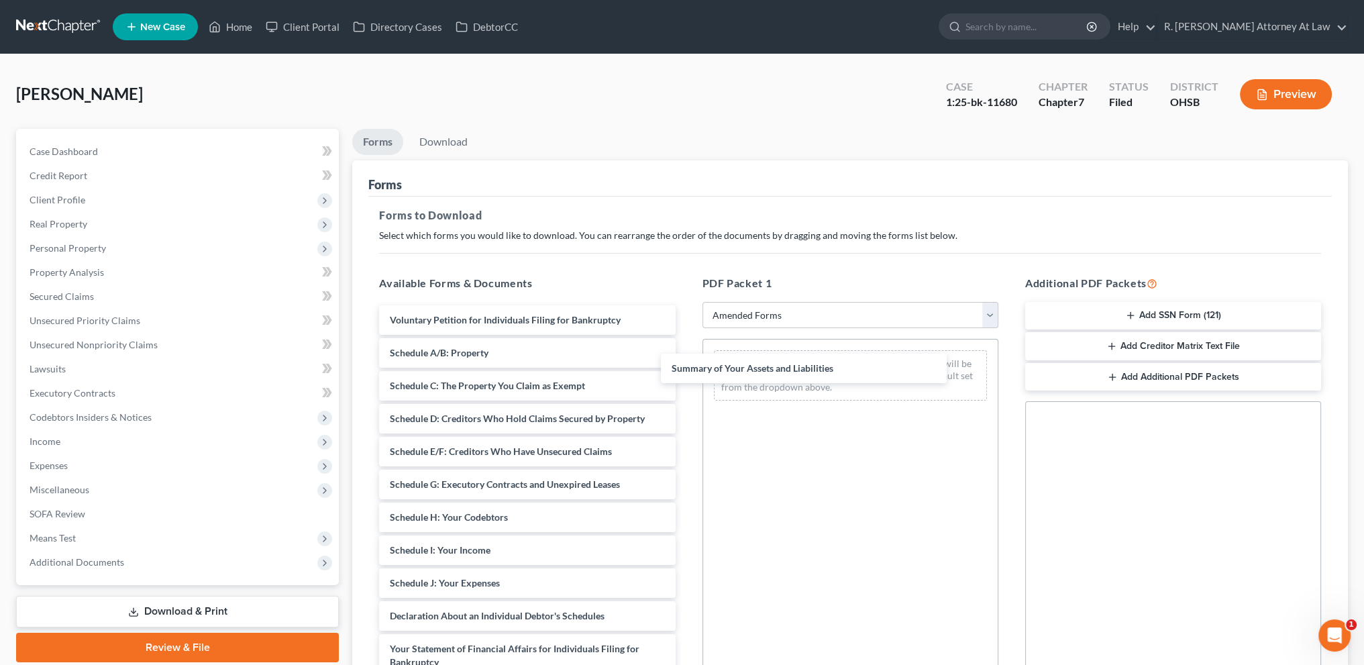
drag, startPoint x: 486, startPoint y: 351, endPoint x: 735, endPoint y: 372, distance: 250.5
click at [686, 368] on div "Summary of Your Assets and Liabilities Voluntary Petition for Individuals Filin…" at bounding box center [526, 619] width 317 height 629
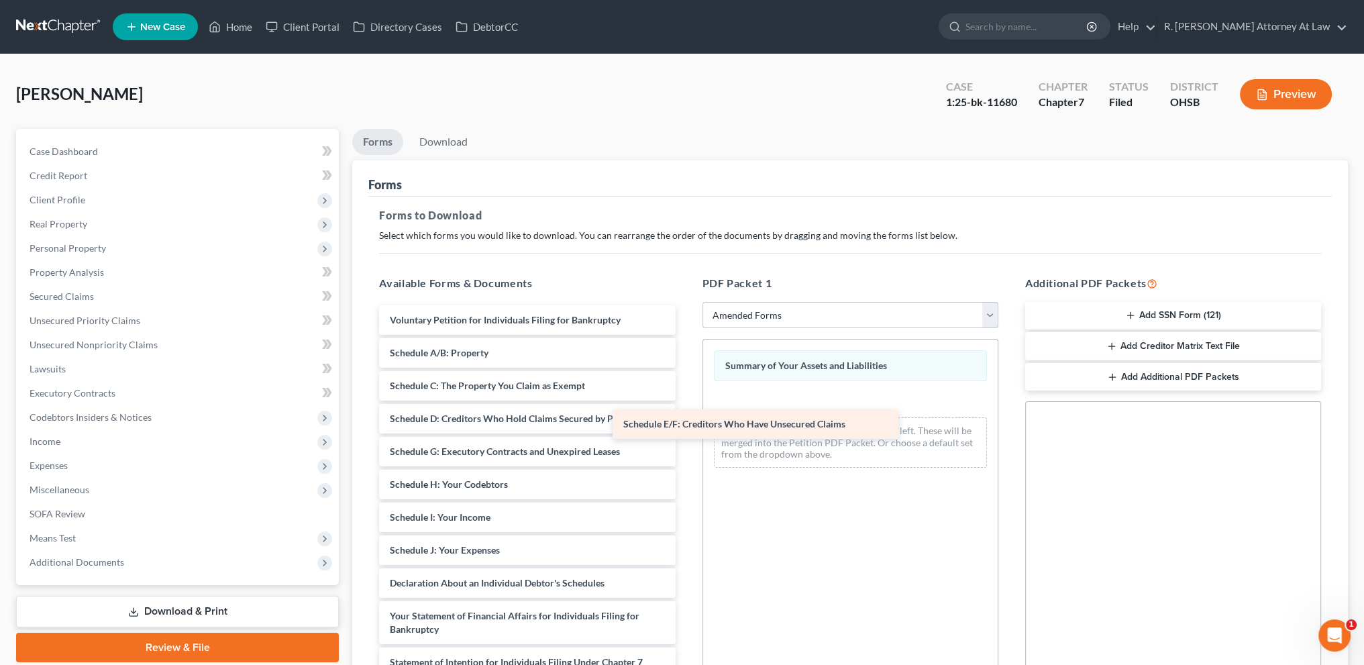
drag, startPoint x: 577, startPoint y: 447, endPoint x: 811, endPoint y: 421, distance: 235.0
click at [686, 421] on div "Schedule E/F: Creditors Who Have Unsecured Claims Voluntary Petition for Indivi…" at bounding box center [526, 603] width 317 height 596
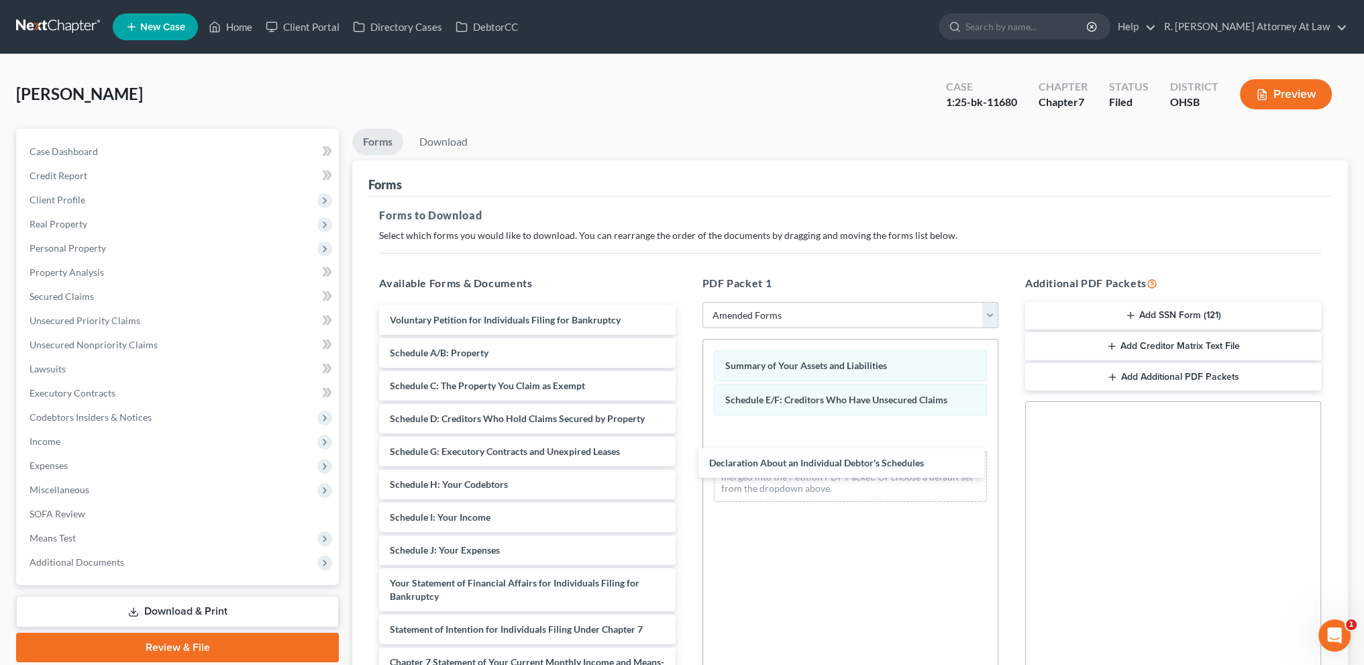
drag, startPoint x: 550, startPoint y: 574, endPoint x: 888, endPoint y: 450, distance: 360.2
click at [686, 454] on div "Declaration About an Individual Debtor's Schedules Voluntary Petition for Indiv…" at bounding box center [526, 586] width 317 height 563
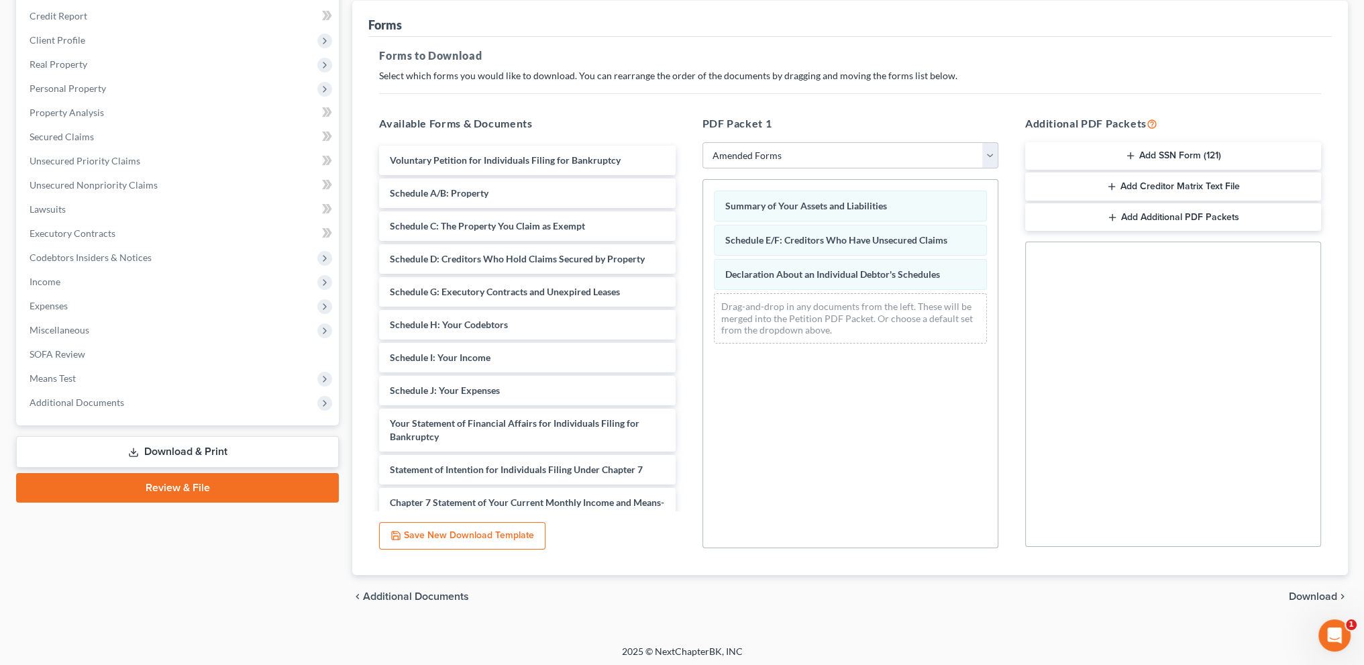
scroll to position [162, 0]
click at [1302, 588] on span "Download" at bounding box center [1313, 593] width 48 height 11
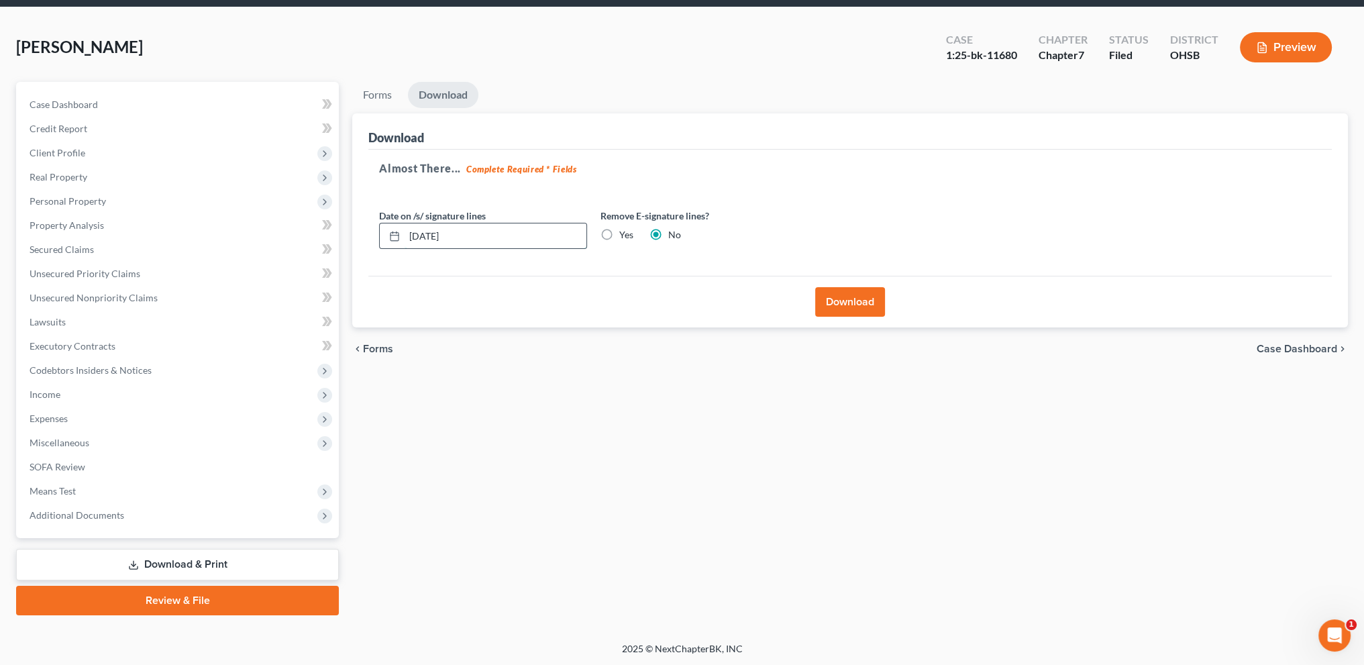
click at [463, 236] on input "[DATE]" at bounding box center [496, 235] width 182 height 25
type input "0"
type input "[DATE]"
click at [835, 301] on button "Download" at bounding box center [850, 302] width 70 height 30
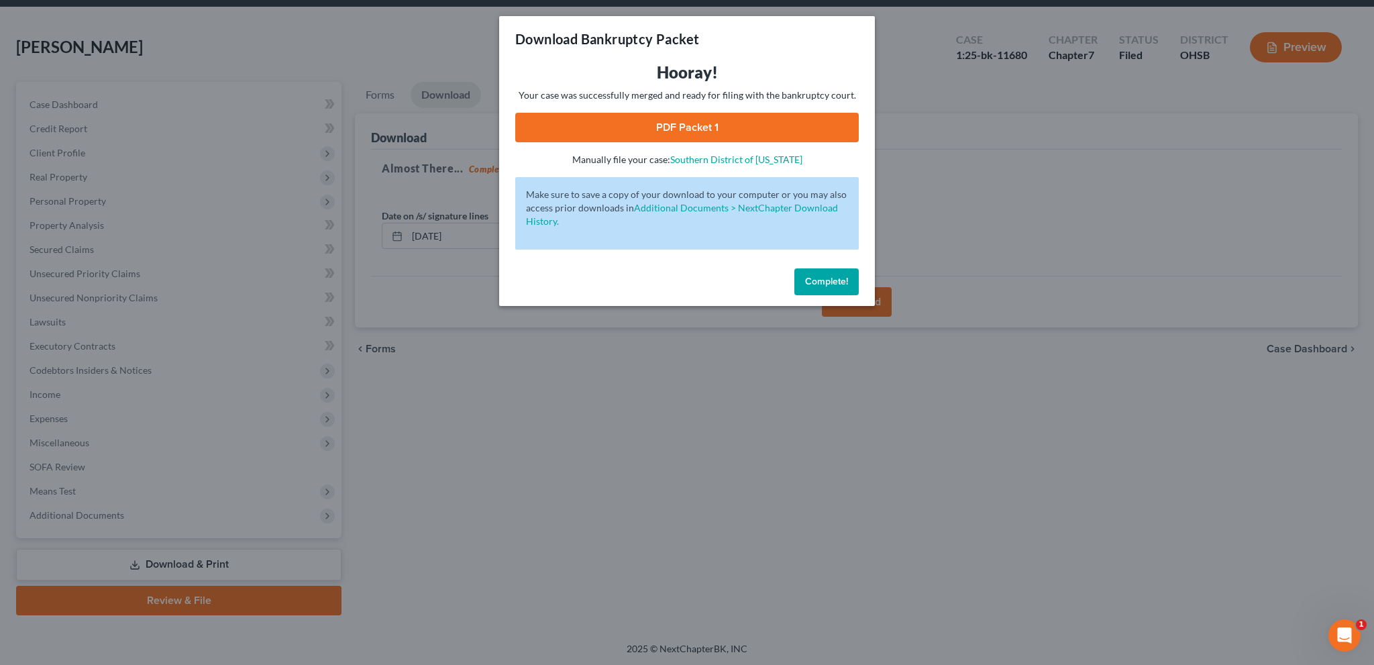
click at [686, 130] on link "PDF Packet 1" at bounding box center [687, 128] width 344 height 30
click at [809, 274] on button "Complete!" at bounding box center [826, 281] width 64 height 27
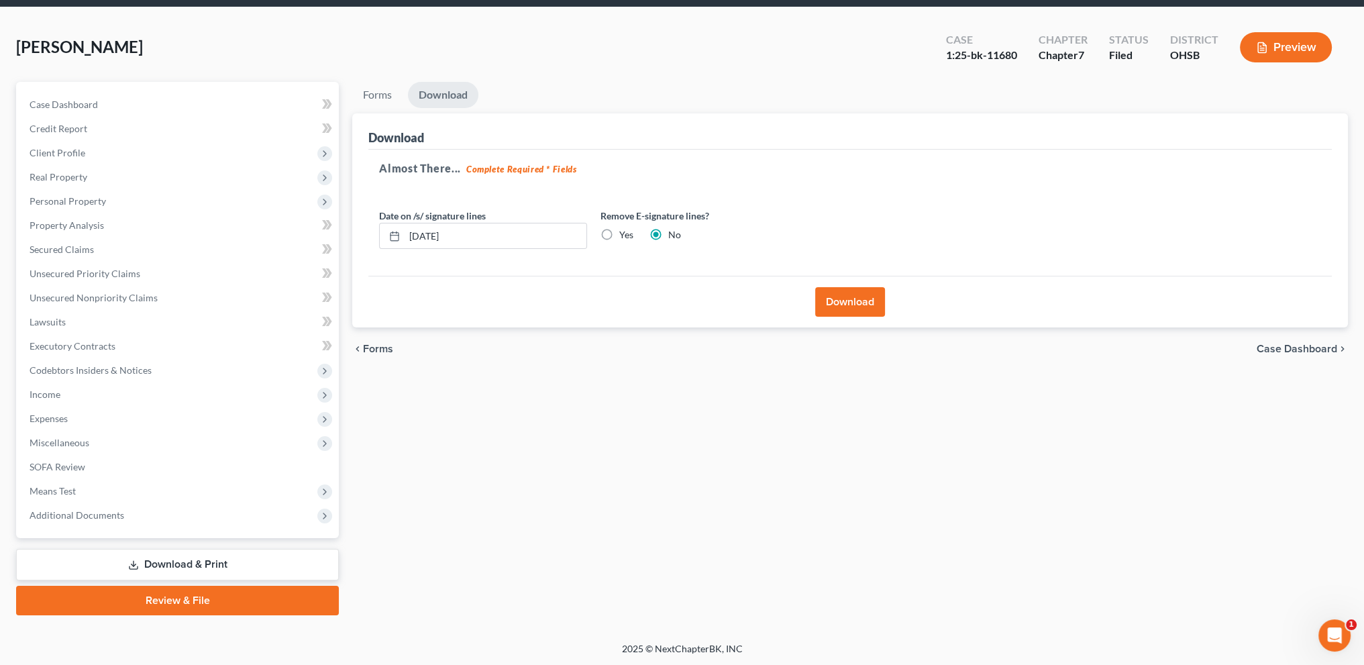
click at [164, 563] on link "Download & Print" at bounding box center [177, 565] width 323 height 32
click at [56, 507] on span "Additional Documents" at bounding box center [179, 515] width 320 height 24
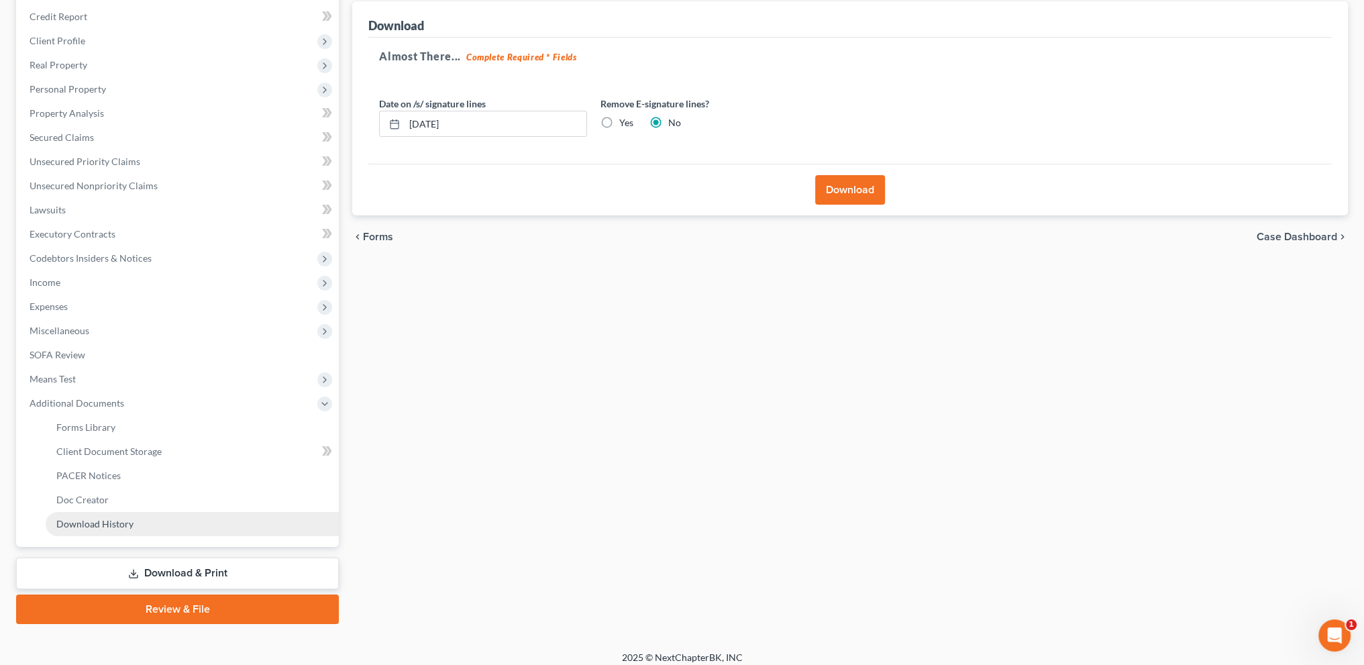
scroll to position [168, 0]
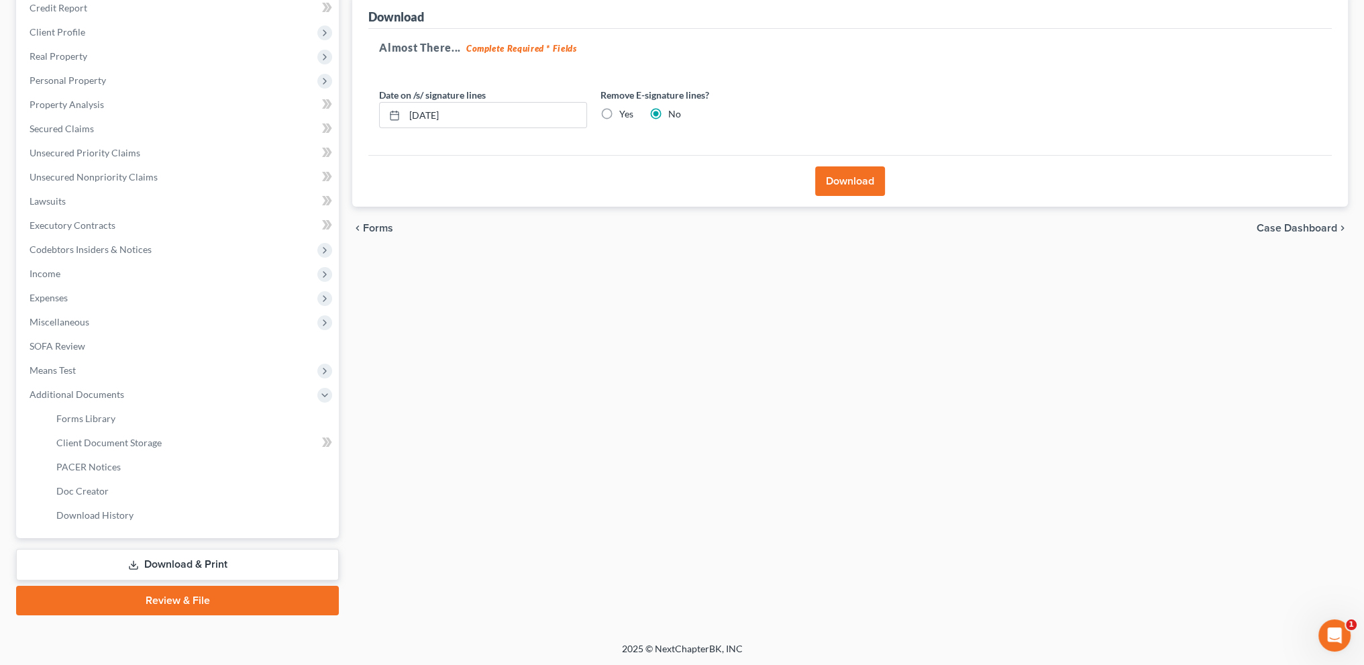
click at [150, 561] on link "Download & Print" at bounding box center [177, 565] width 323 height 32
click at [121, 515] on span "Download History" at bounding box center [94, 514] width 77 height 11
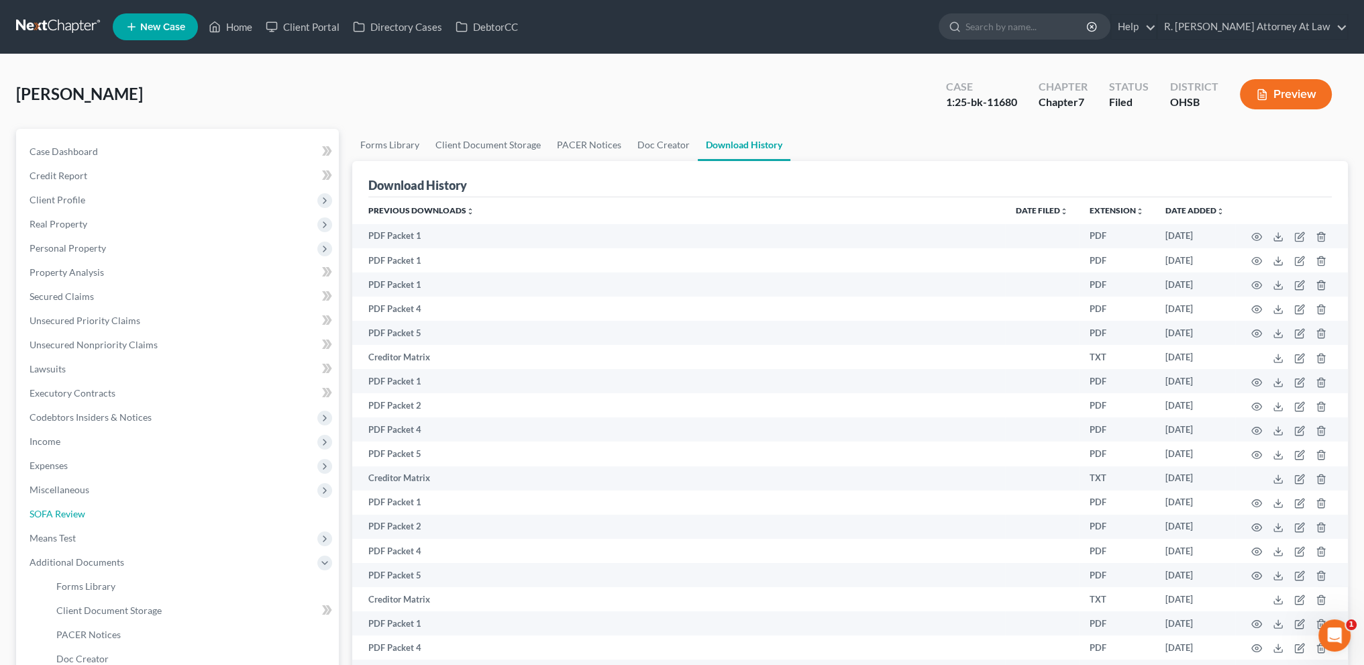
click at [121, 515] on link "SOFA Review" at bounding box center [179, 514] width 320 height 24
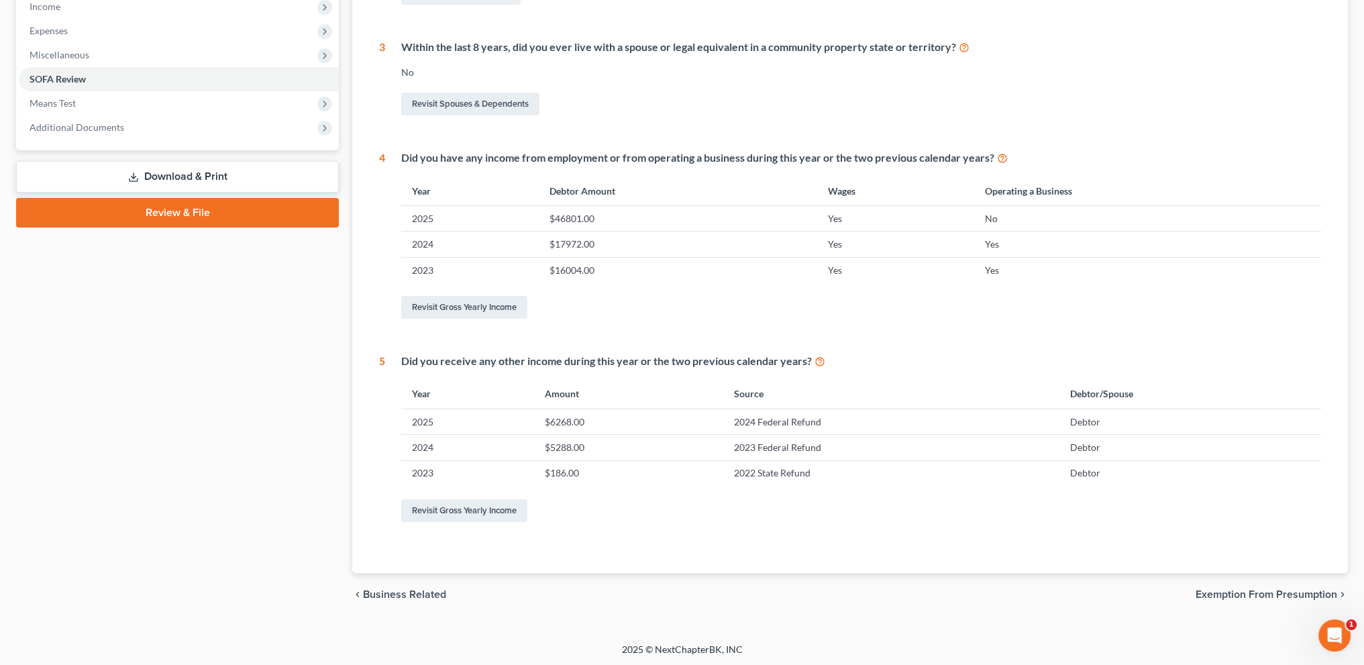
click at [187, 172] on link "Download & Print" at bounding box center [177, 177] width 323 height 32
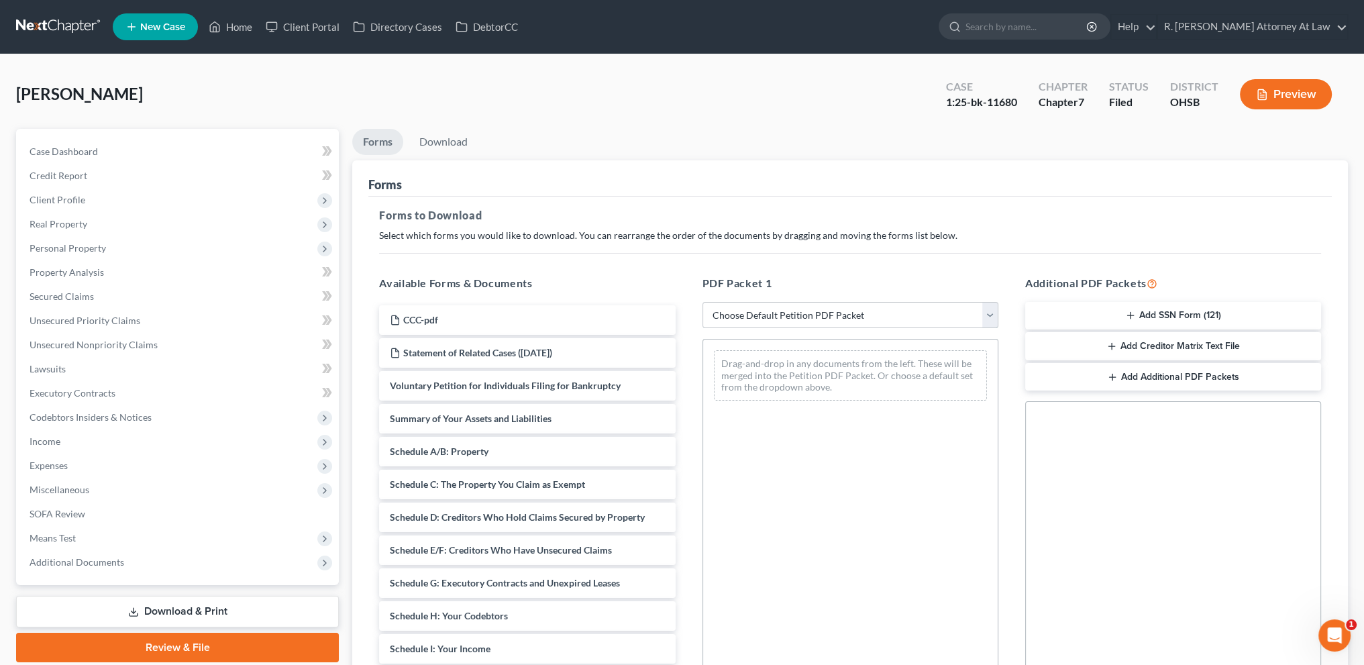
click at [733, 311] on select "Choose Default Petition PDF Packet Complete Bankruptcy Petition (all forms and …" at bounding box center [851, 315] width 296 height 27
select select "2"
click at [703, 302] on select "Choose Default Petition PDF Packet Complete Bankruptcy Petition (all forms and …" at bounding box center [851, 315] width 296 height 27
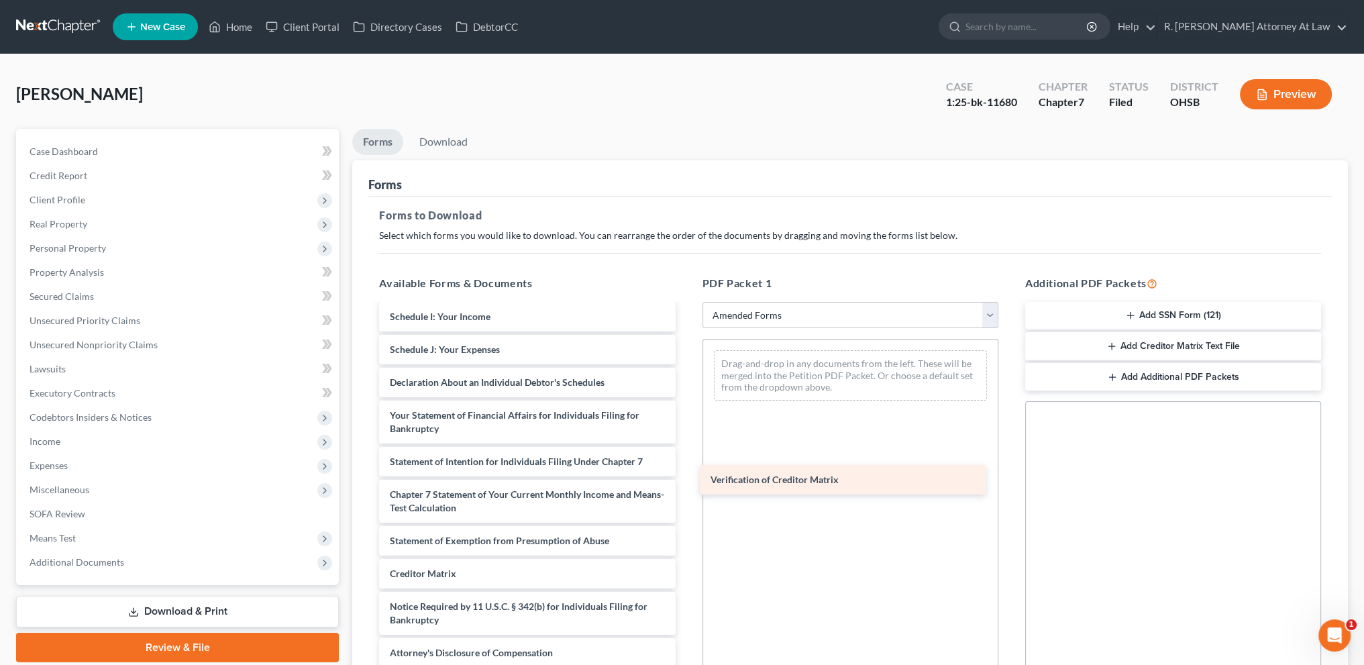
scroll to position [266, 0]
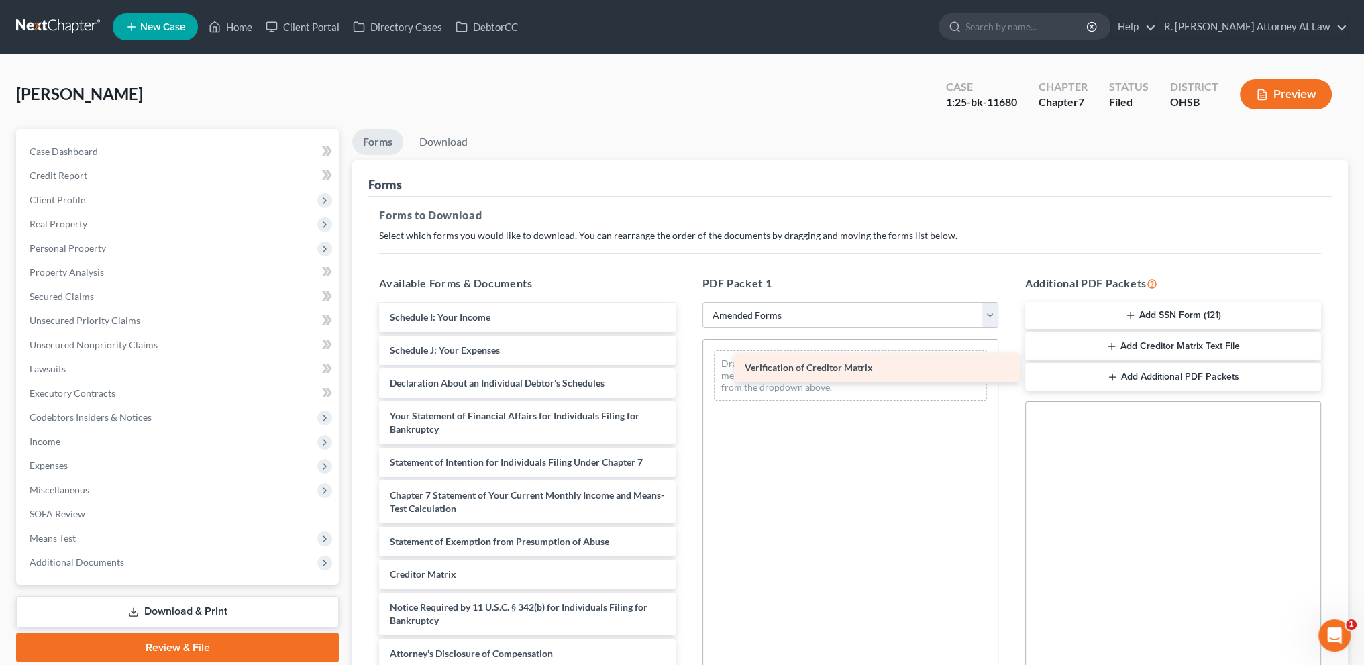
drag, startPoint x: 421, startPoint y: 568, endPoint x: 772, endPoint y: 354, distance: 411.4
click at [686, 354] on div "Verification of Creditor Matrix Voluntary Petition for Individuals Filing for B…" at bounding box center [526, 354] width 317 height 629
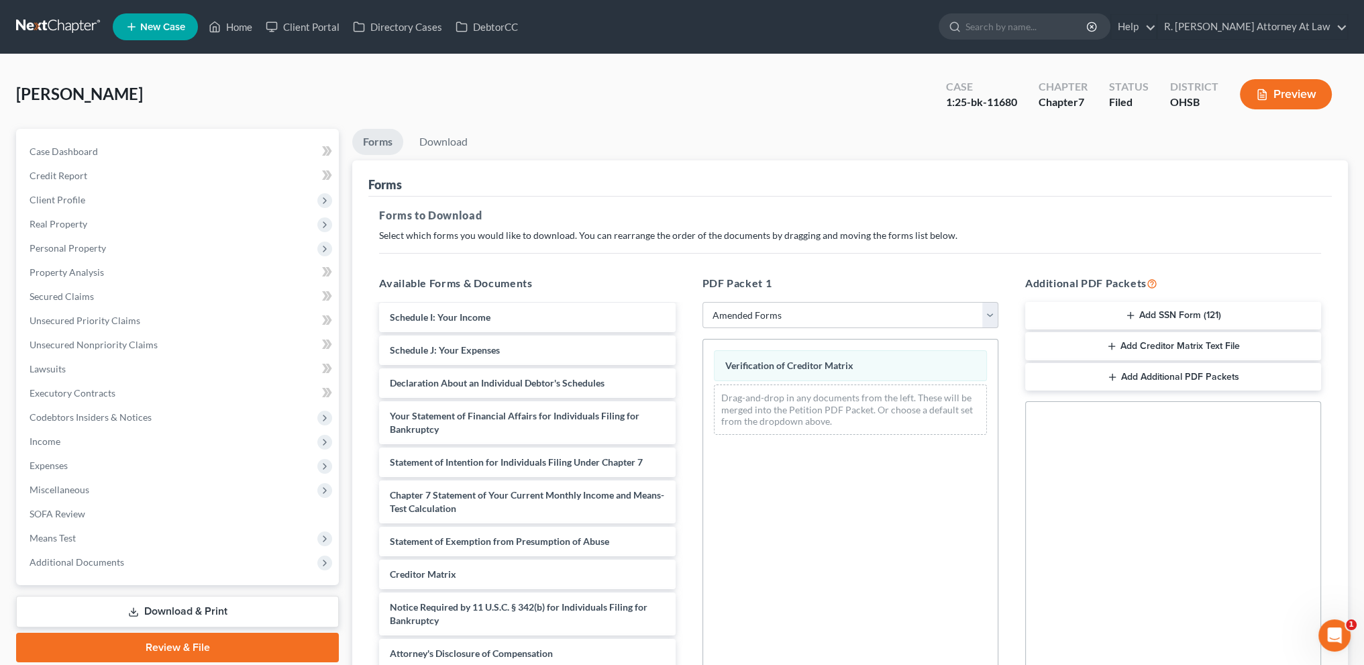
scroll to position [162, 0]
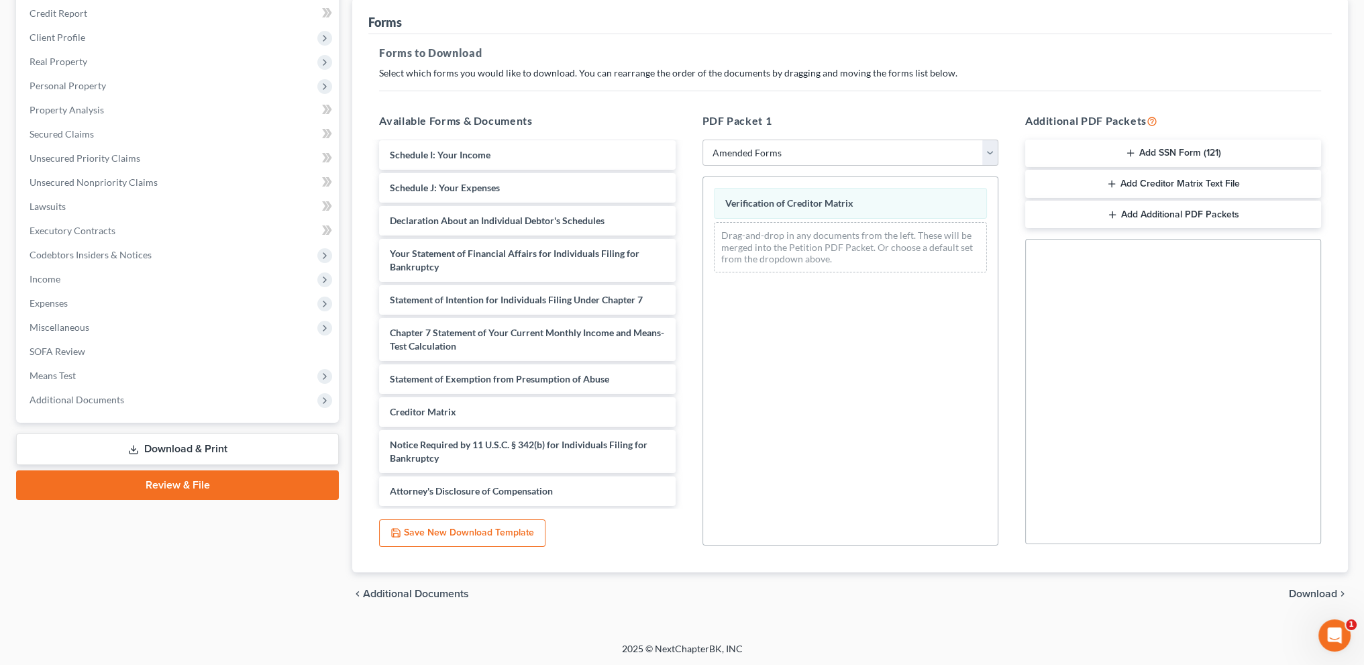
click at [1306, 592] on span "Download" at bounding box center [1313, 593] width 48 height 11
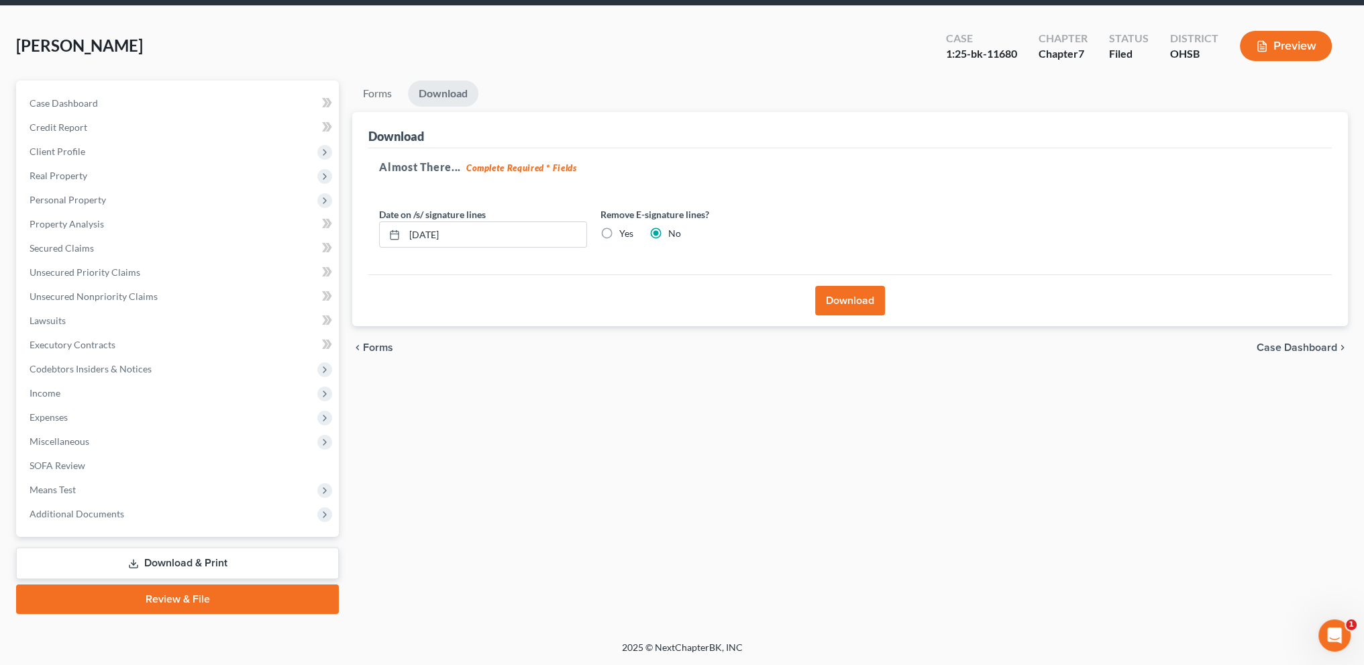
scroll to position [47, 0]
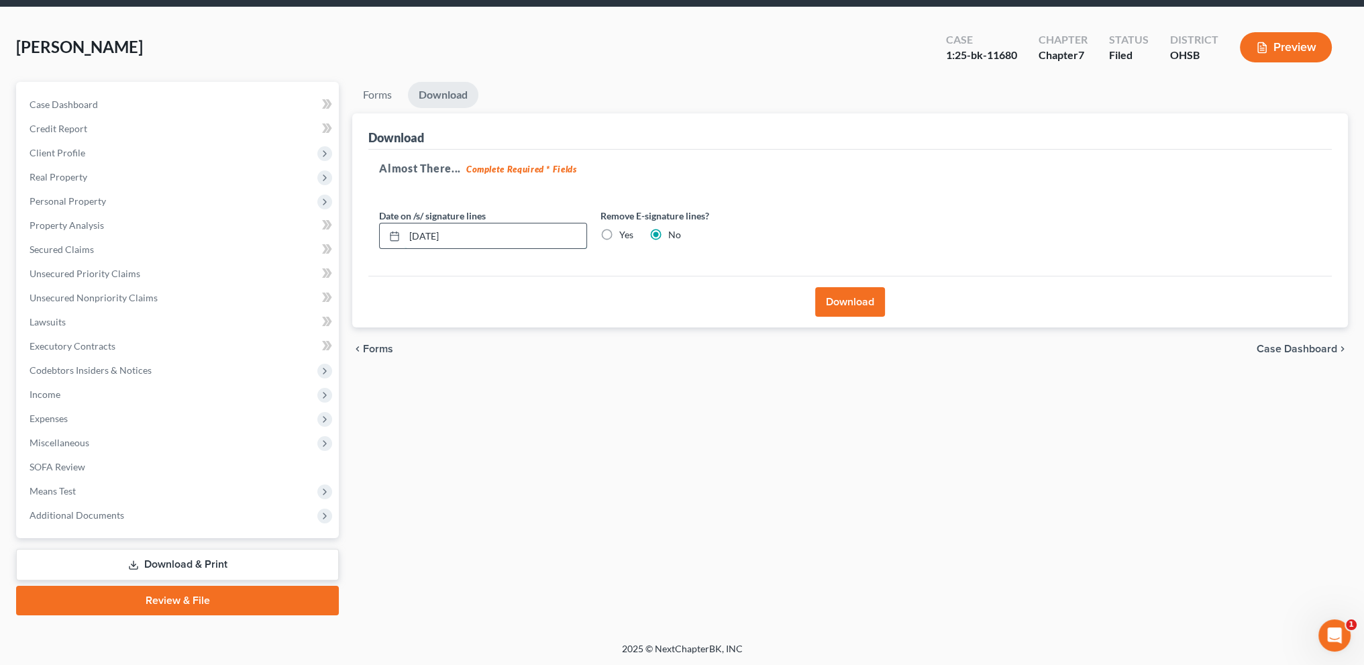
click at [468, 228] on input "[DATE]" at bounding box center [496, 235] width 182 height 25
type input "0"
type input "[DATE]"
click at [839, 299] on button "Download" at bounding box center [850, 302] width 70 height 30
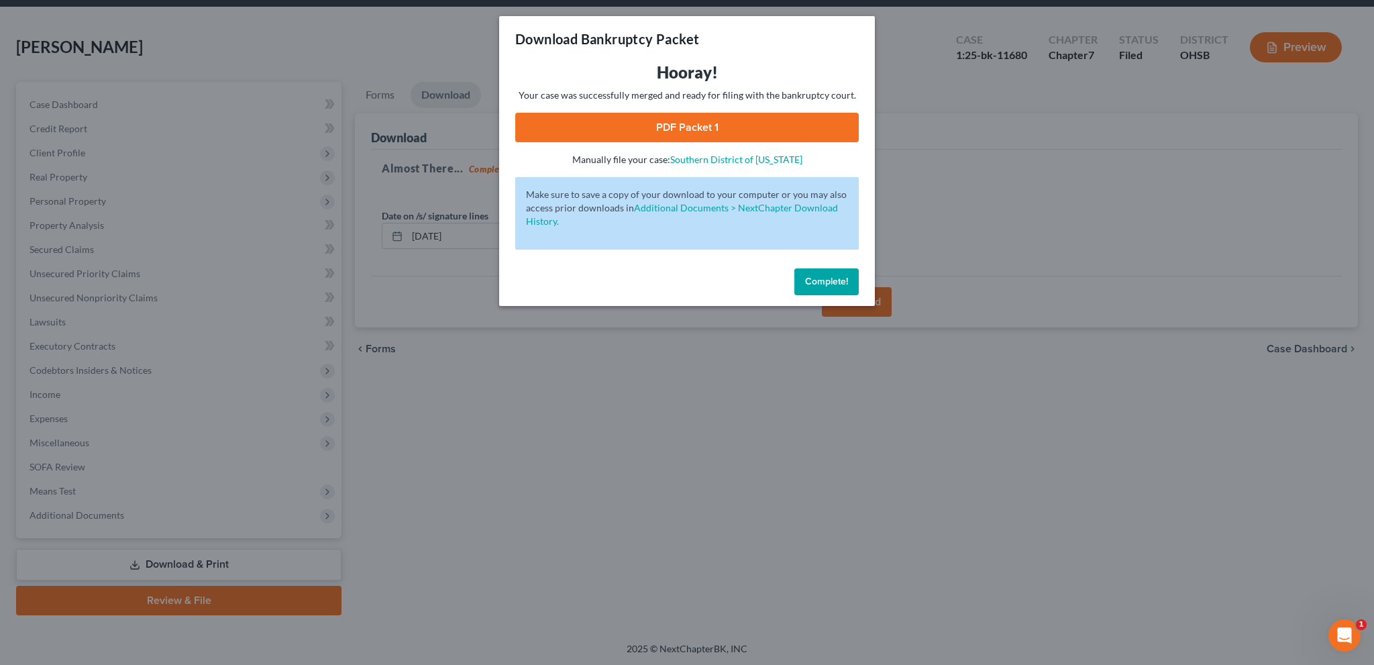
click at [741, 121] on link "PDF Packet 1" at bounding box center [687, 128] width 344 height 30
click at [807, 289] on button "Complete!" at bounding box center [826, 281] width 64 height 27
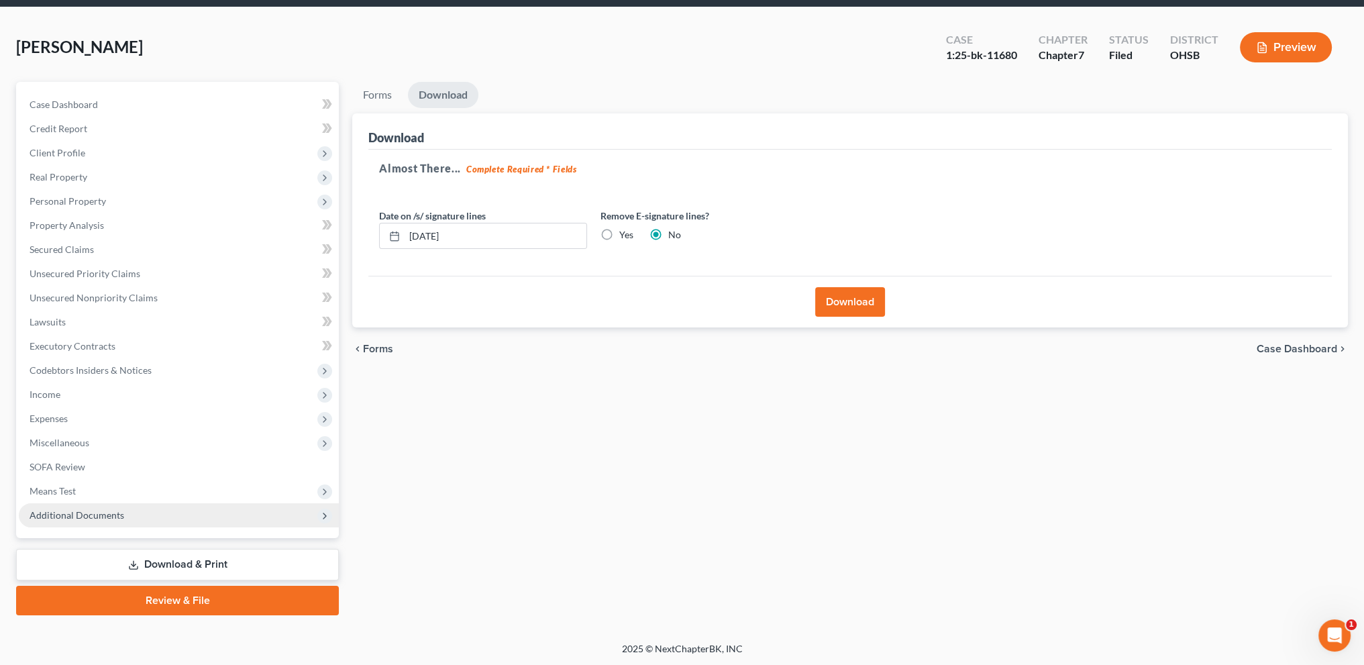
click at [85, 517] on span "Additional Documents" at bounding box center [77, 514] width 95 height 11
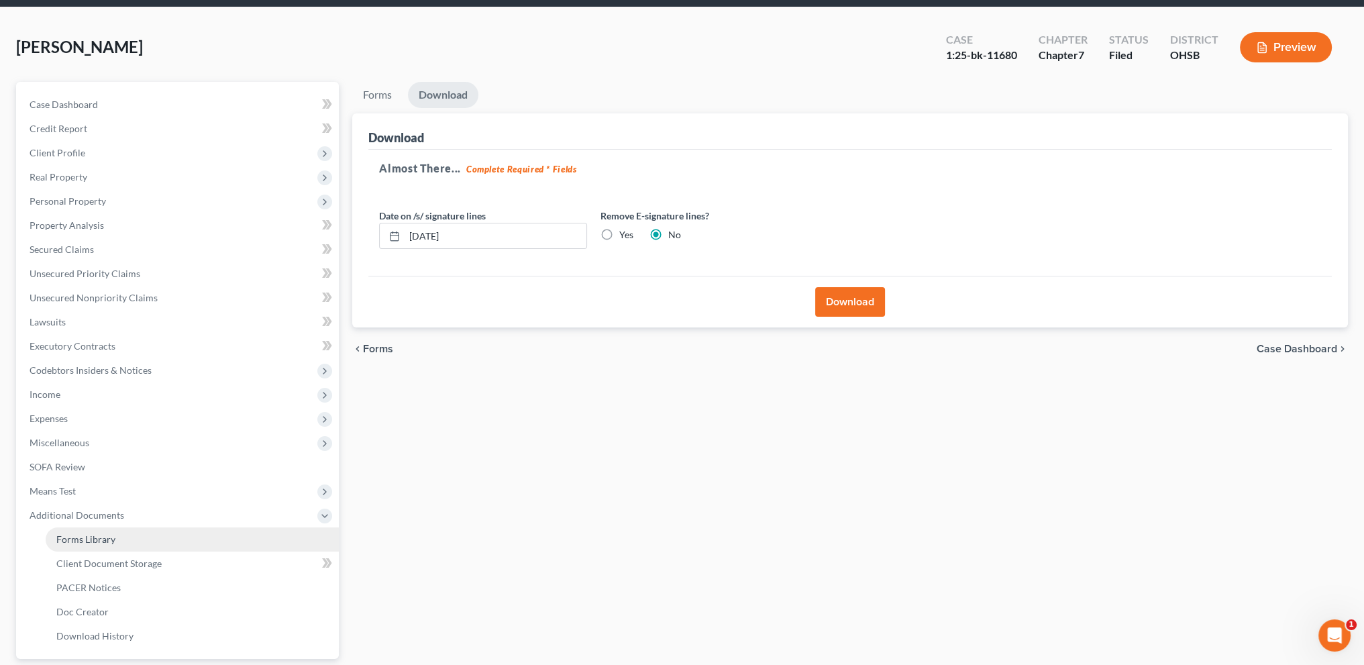
click at [85, 531] on link "Forms Library" at bounding box center [192, 539] width 293 height 24
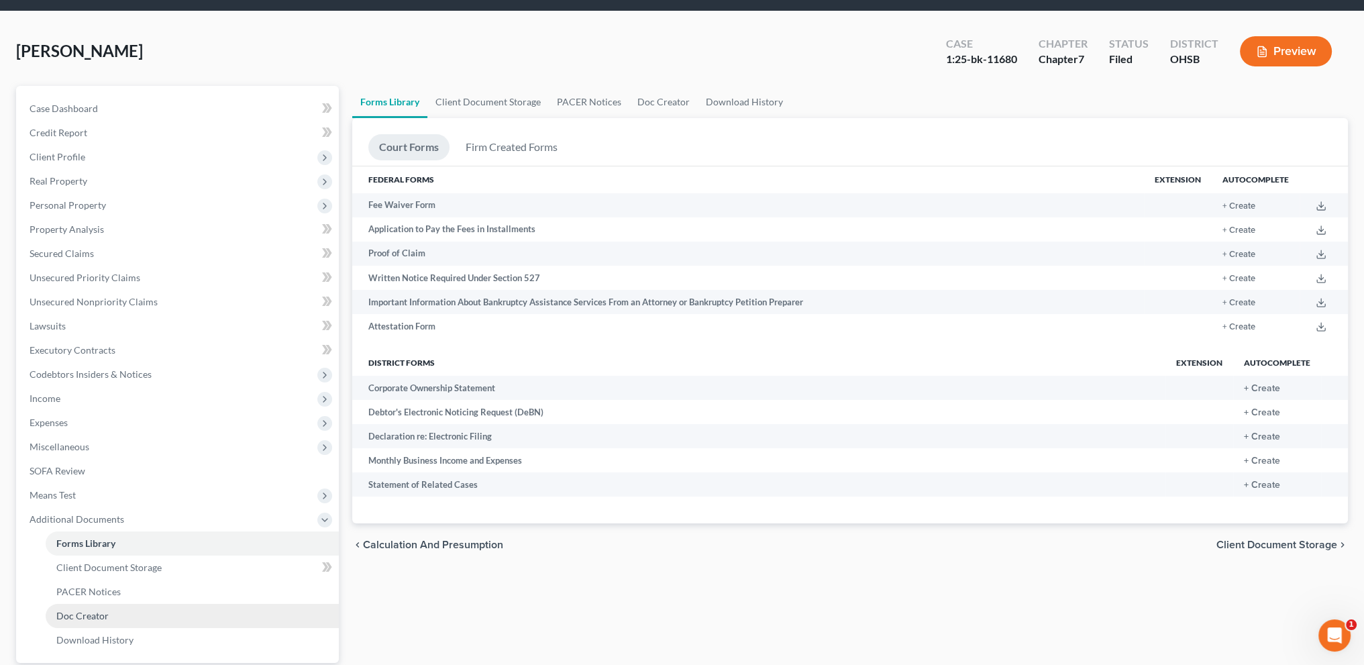
scroll to position [168, 0]
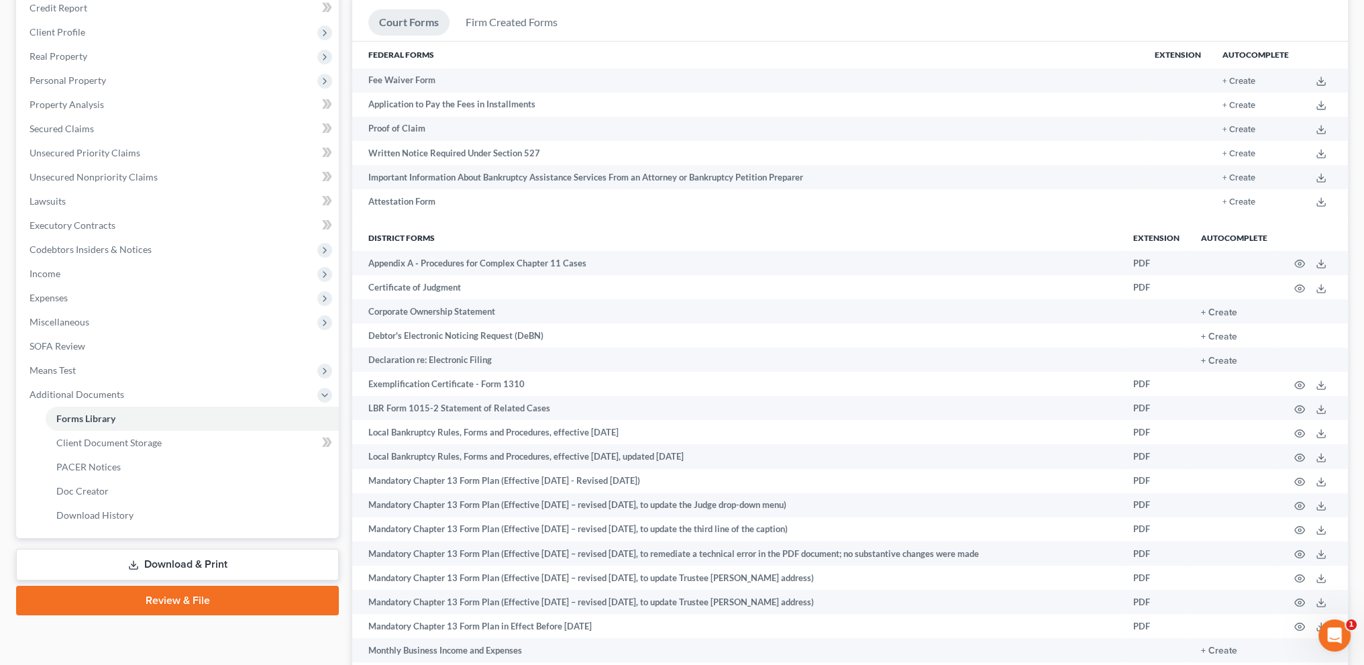
click at [160, 562] on link "Download & Print" at bounding box center [177, 565] width 323 height 32
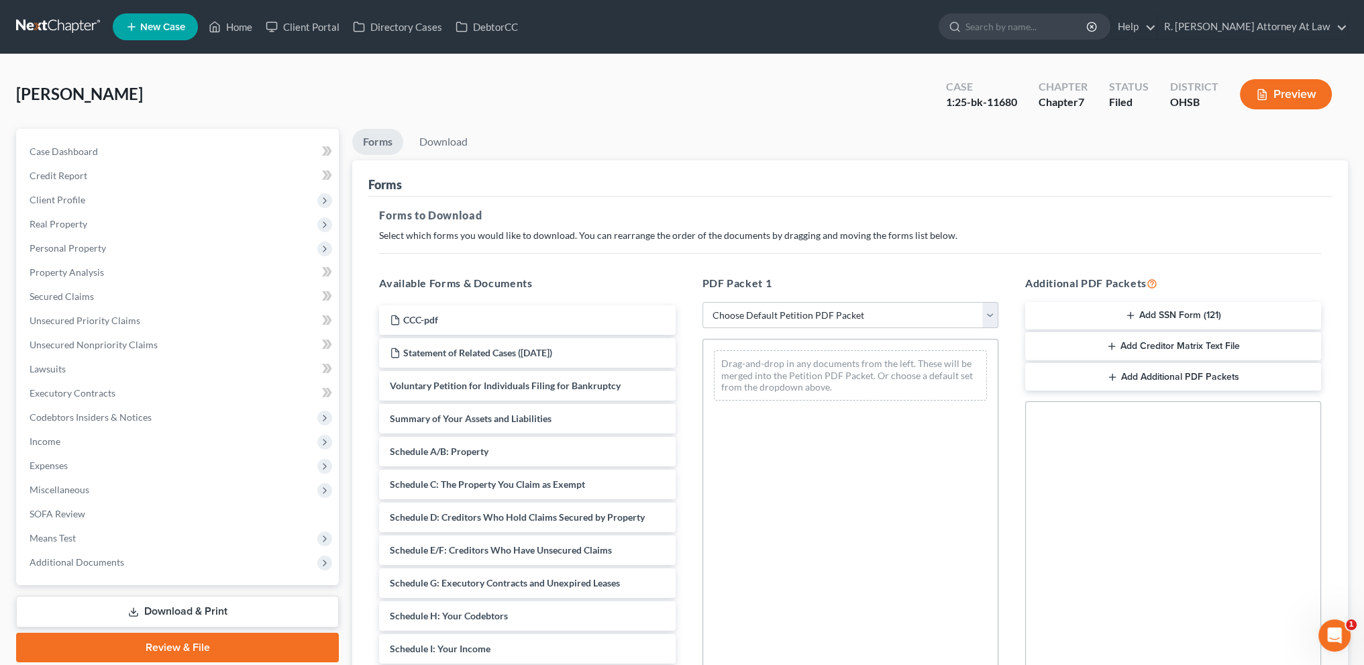
click at [738, 319] on select "Choose Default Petition PDF Packet Complete Bankruptcy Petition (all forms and …" at bounding box center [851, 315] width 296 height 27
select select "2"
click at [703, 302] on select "Choose Default Petition PDF Packet Complete Bankruptcy Petition (all forms and …" at bounding box center [851, 315] width 296 height 27
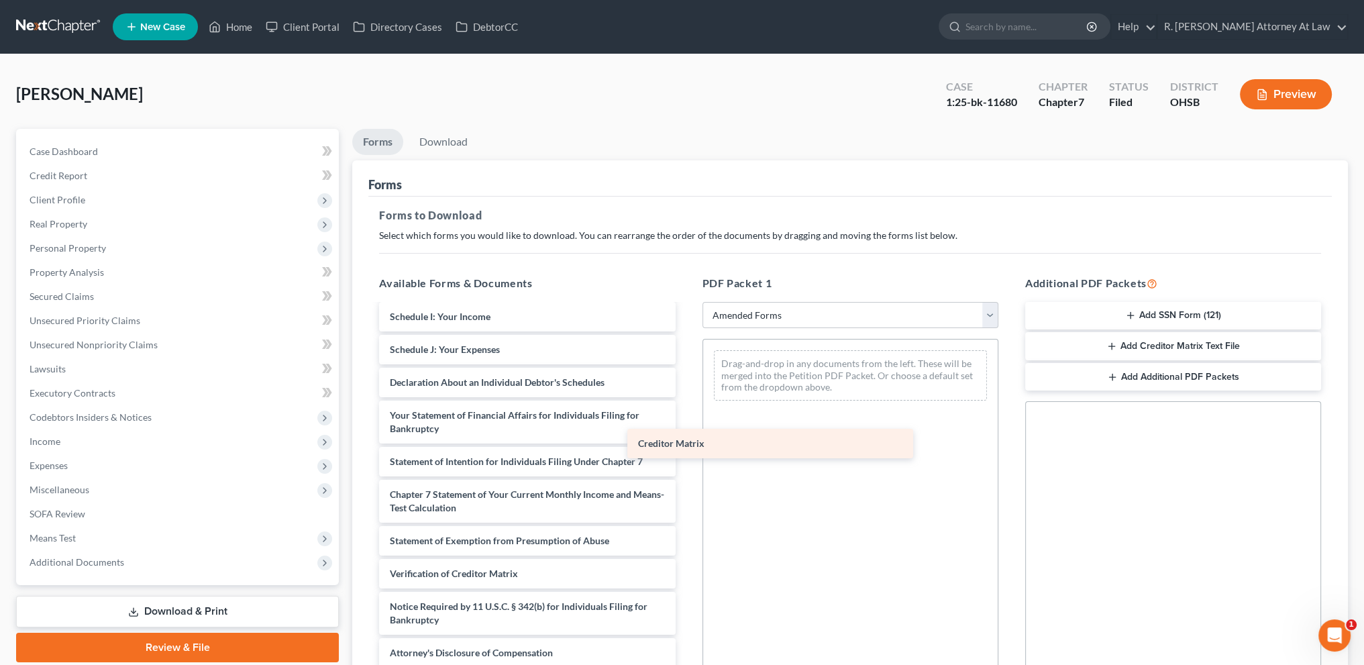
scroll to position [266, 0]
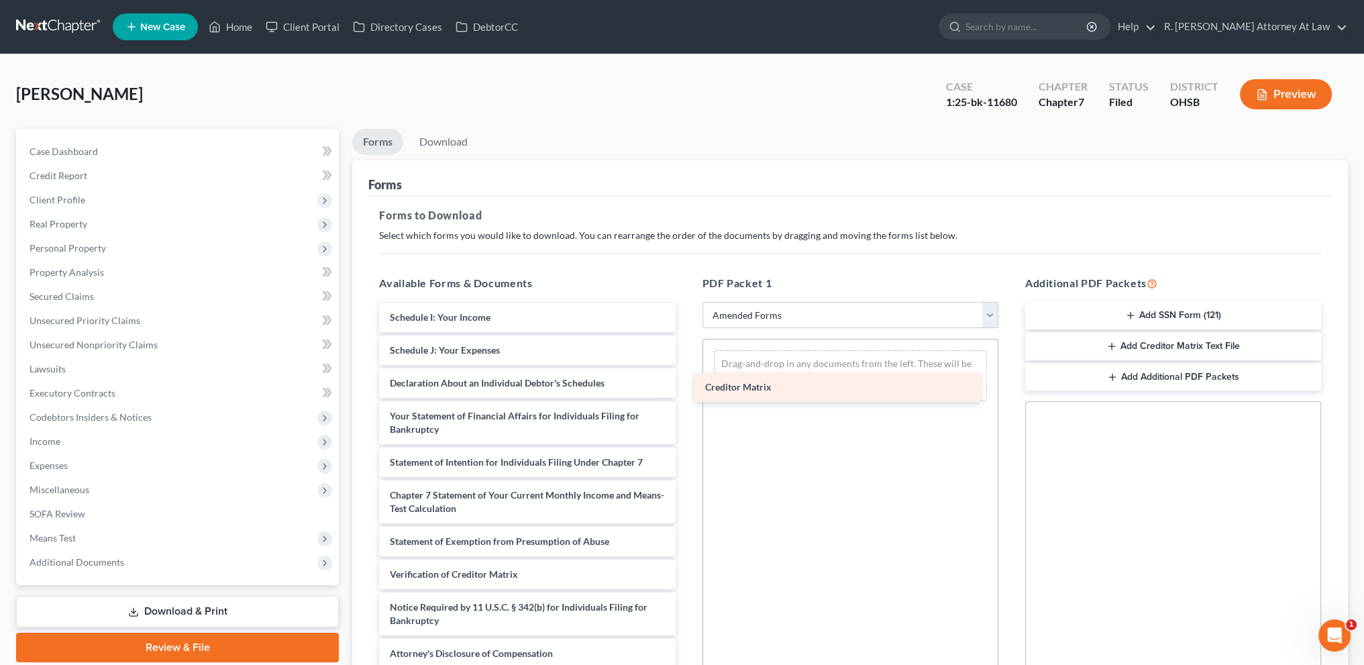
drag, startPoint x: 451, startPoint y: 536, endPoint x: 766, endPoint y: 383, distance: 350.5
click at [686, 383] on div "Creditor Matrix Voluntary Petition for Individuals Filing for Bankruptcy Summar…" at bounding box center [526, 354] width 317 height 629
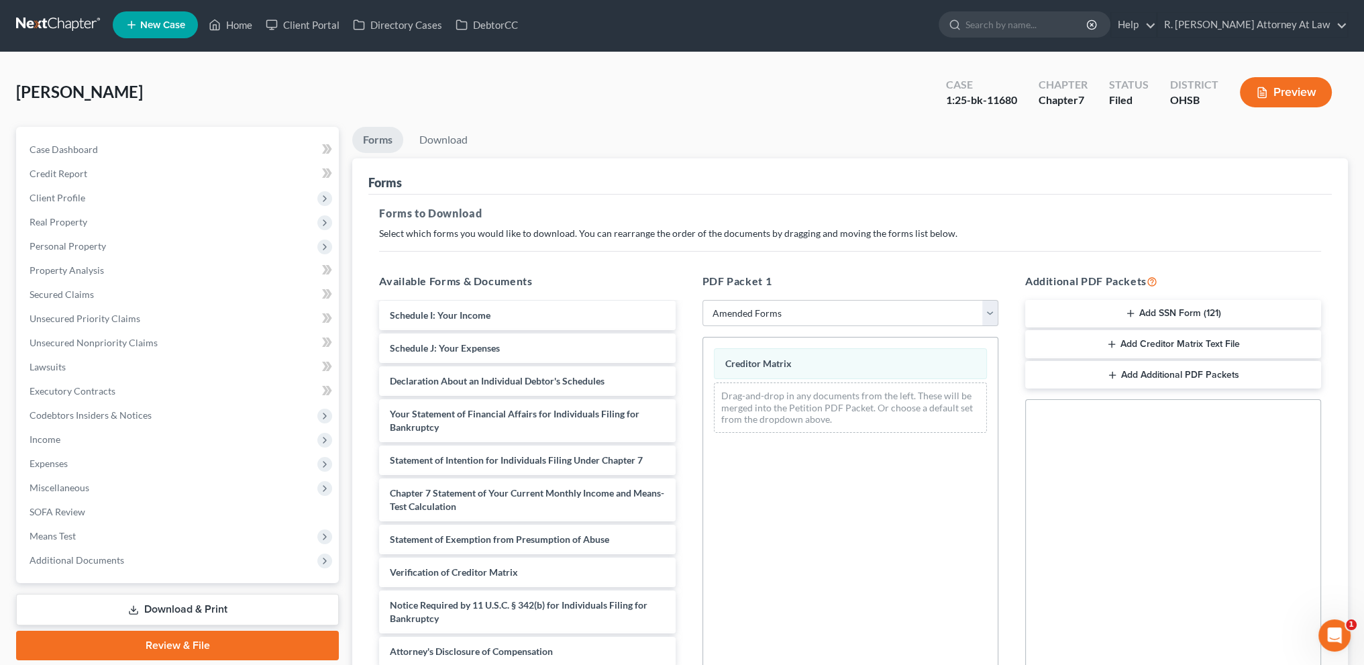
scroll to position [162, 0]
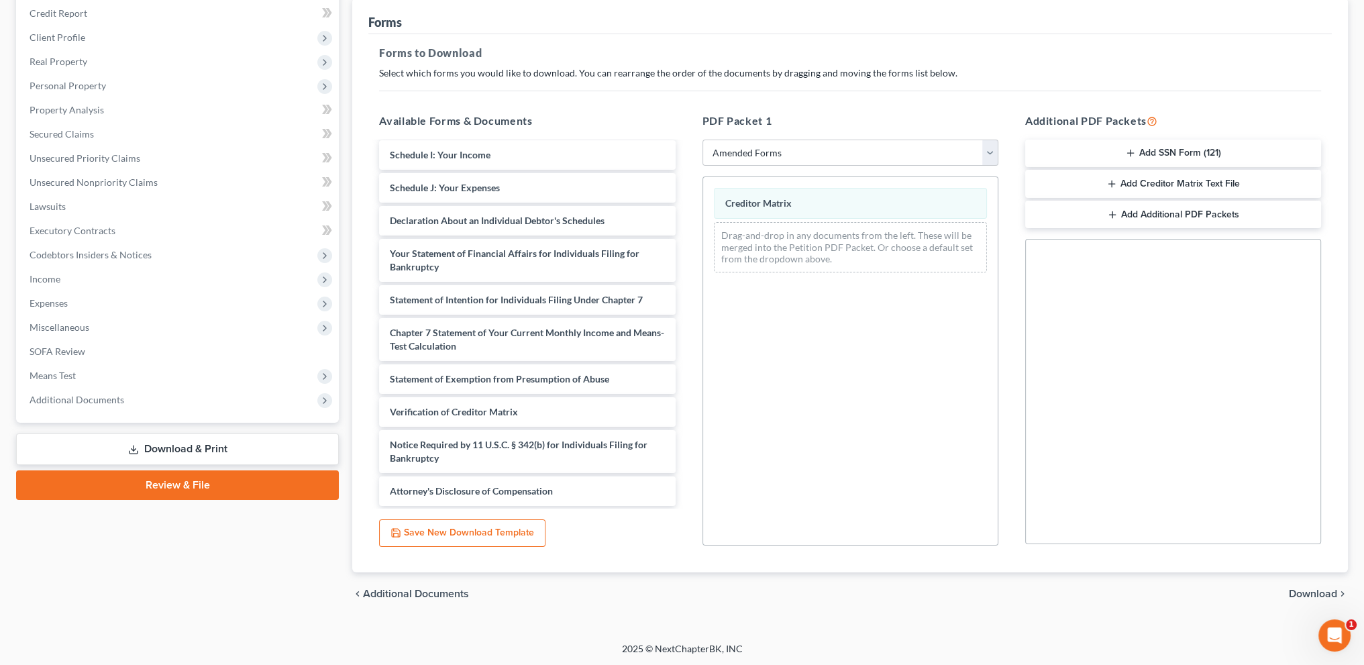
click at [1325, 592] on span "Download" at bounding box center [1313, 593] width 48 height 11
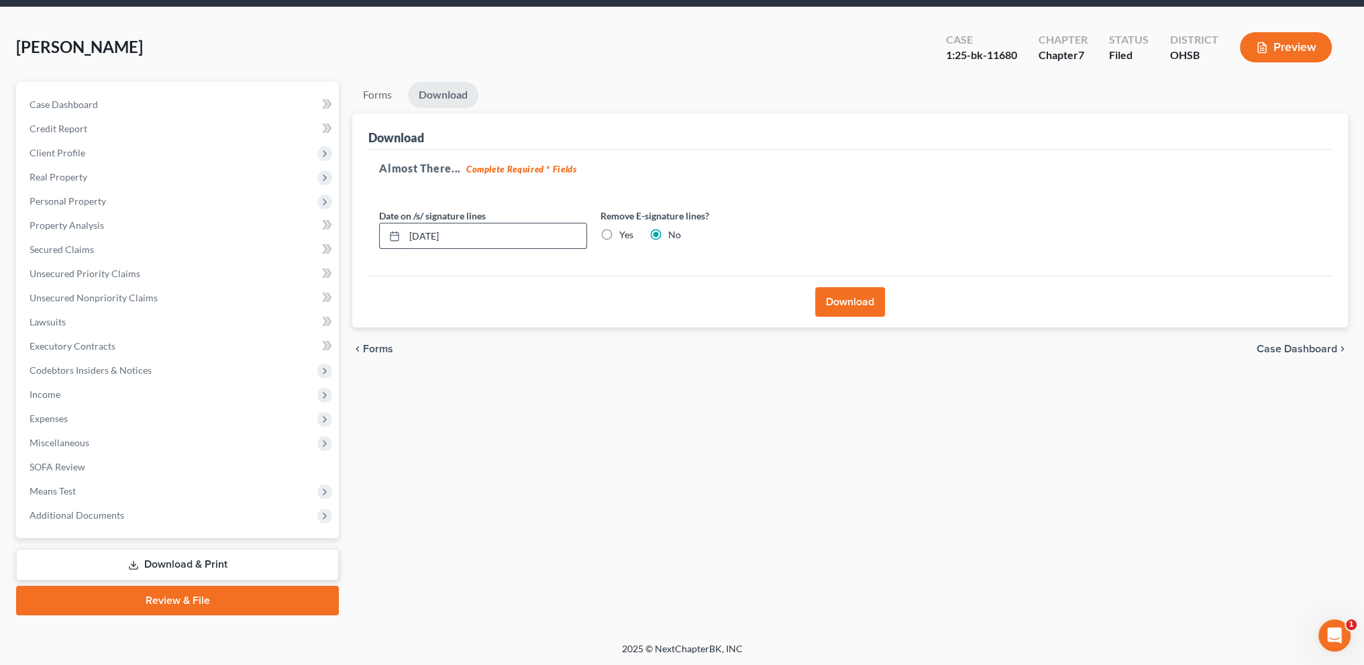
click at [466, 233] on input "[DATE]" at bounding box center [496, 235] width 182 height 25
type input "0"
type input "[DATE]"
click at [837, 300] on button "Download" at bounding box center [850, 302] width 70 height 30
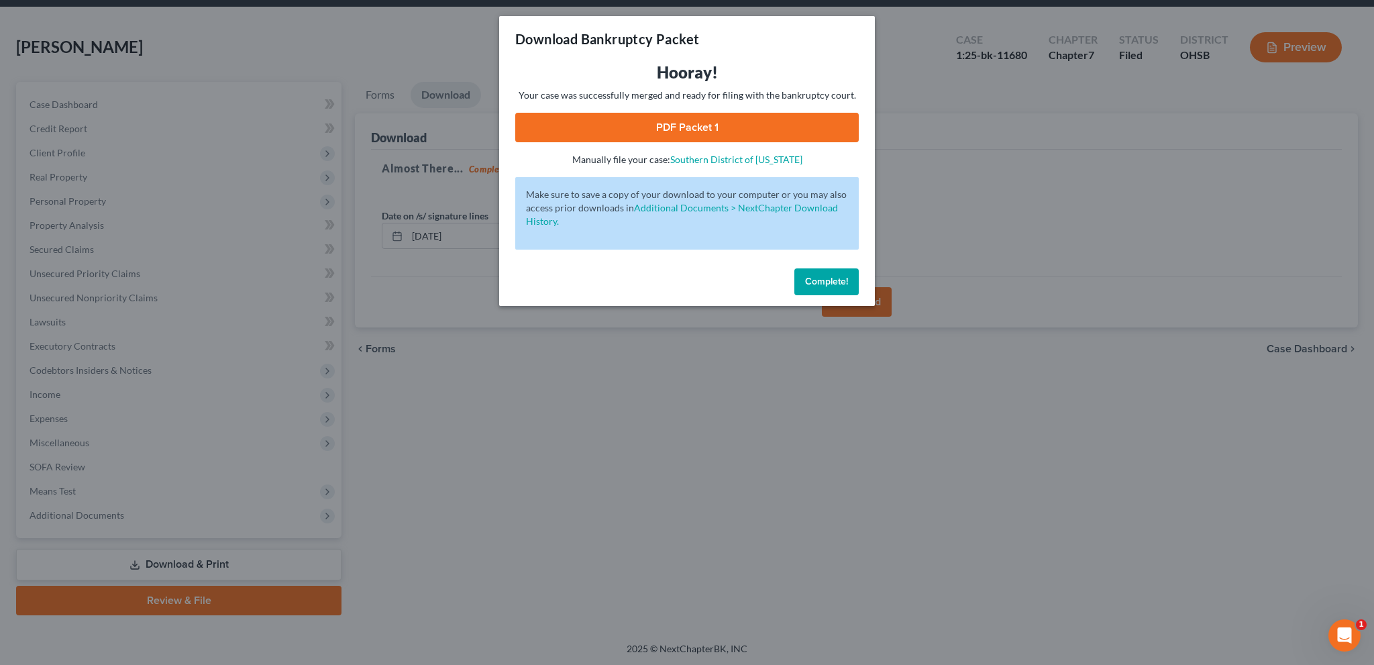
click at [704, 123] on link "PDF Packet 1" at bounding box center [687, 128] width 344 height 30
click at [834, 281] on span "Complete!" at bounding box center [826, 281] width 43 height 11
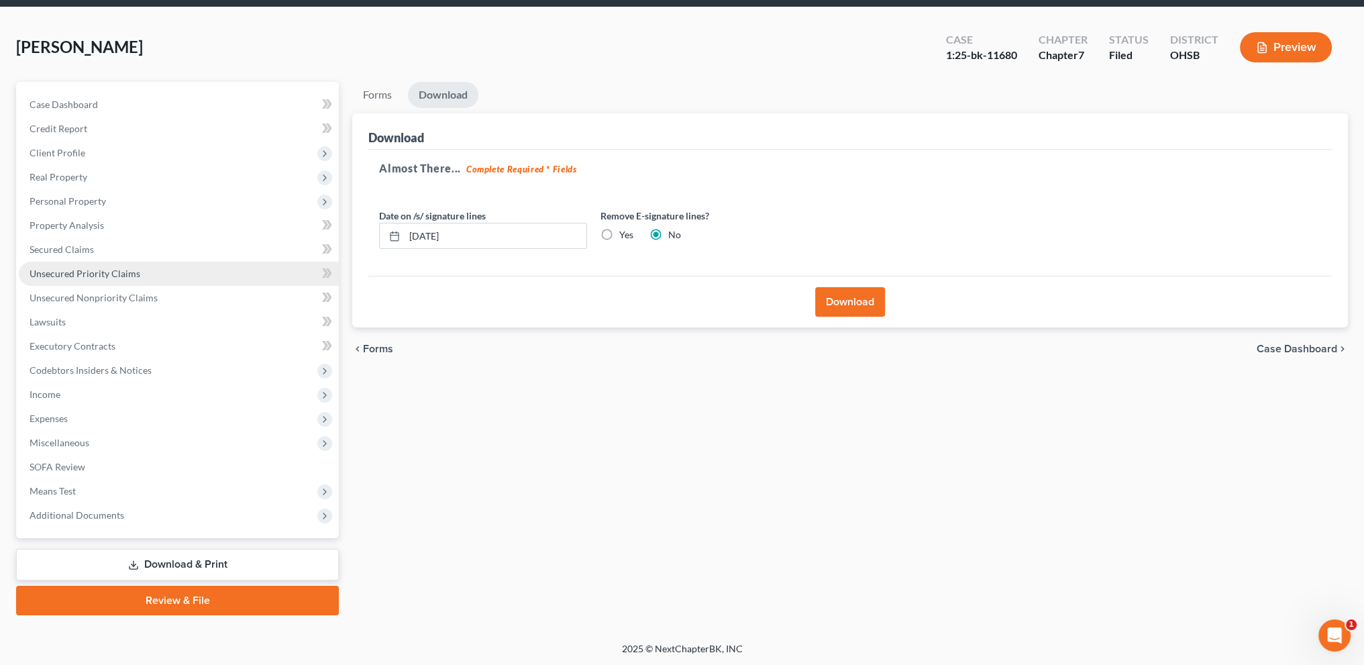
click at [54, 266] on link "Unsecured Priority Claims" at bounding box center [179, 274] width 320 height 24
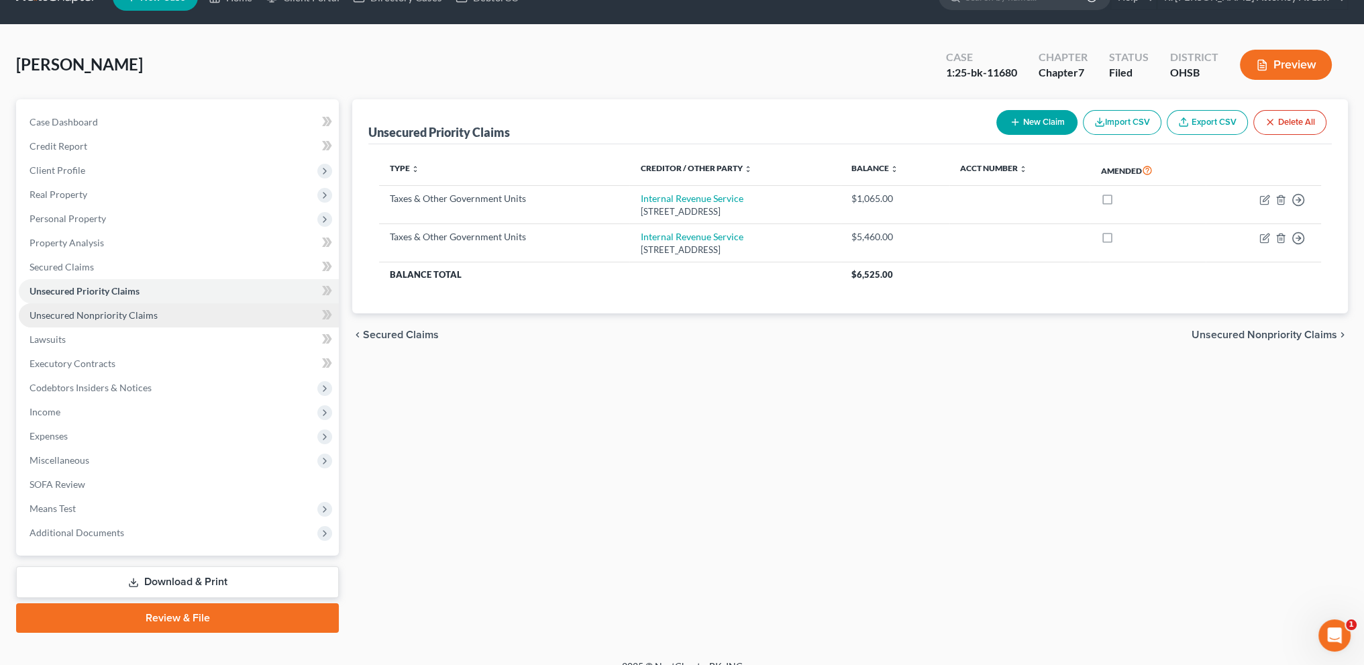
scroll to position [47, 0]
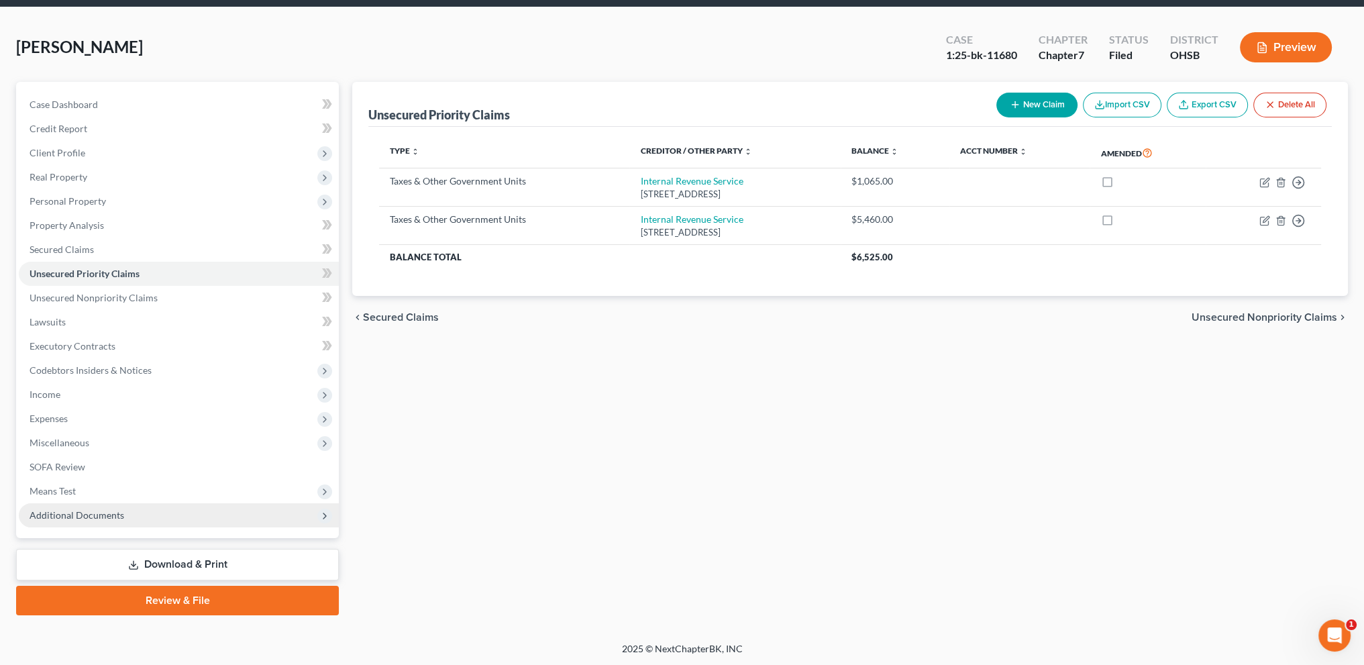
click at [89, 518] on span "Additional Documents" at bounding box center [77, 514] width 95 height 11
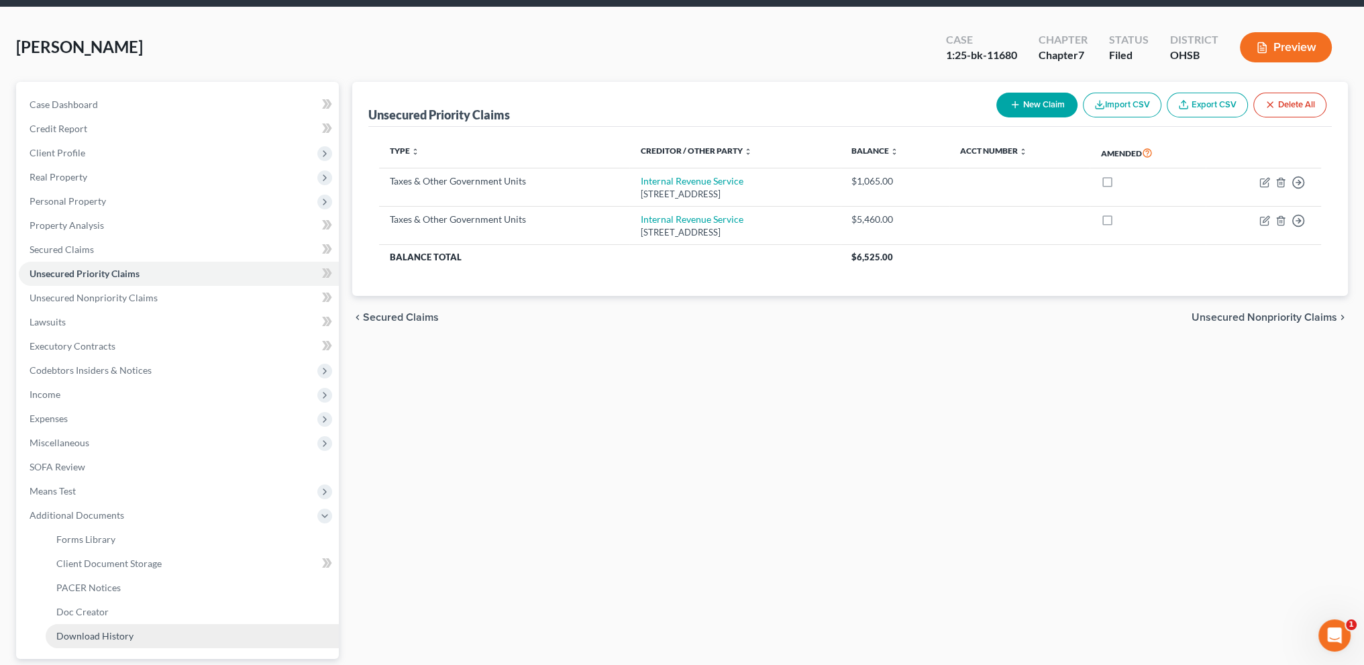
click at [100, 634] on span "Download History" at bounding box center [94, 635] width 77 height 11
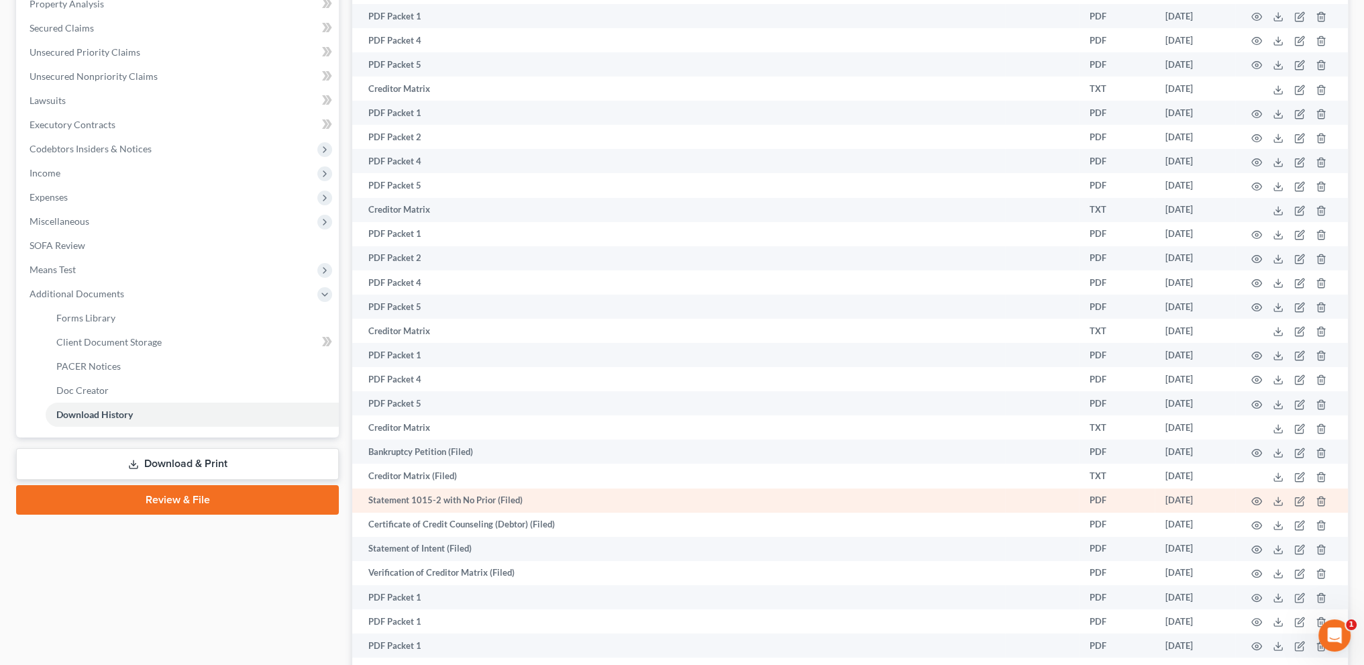
scroll to position [446, 0]
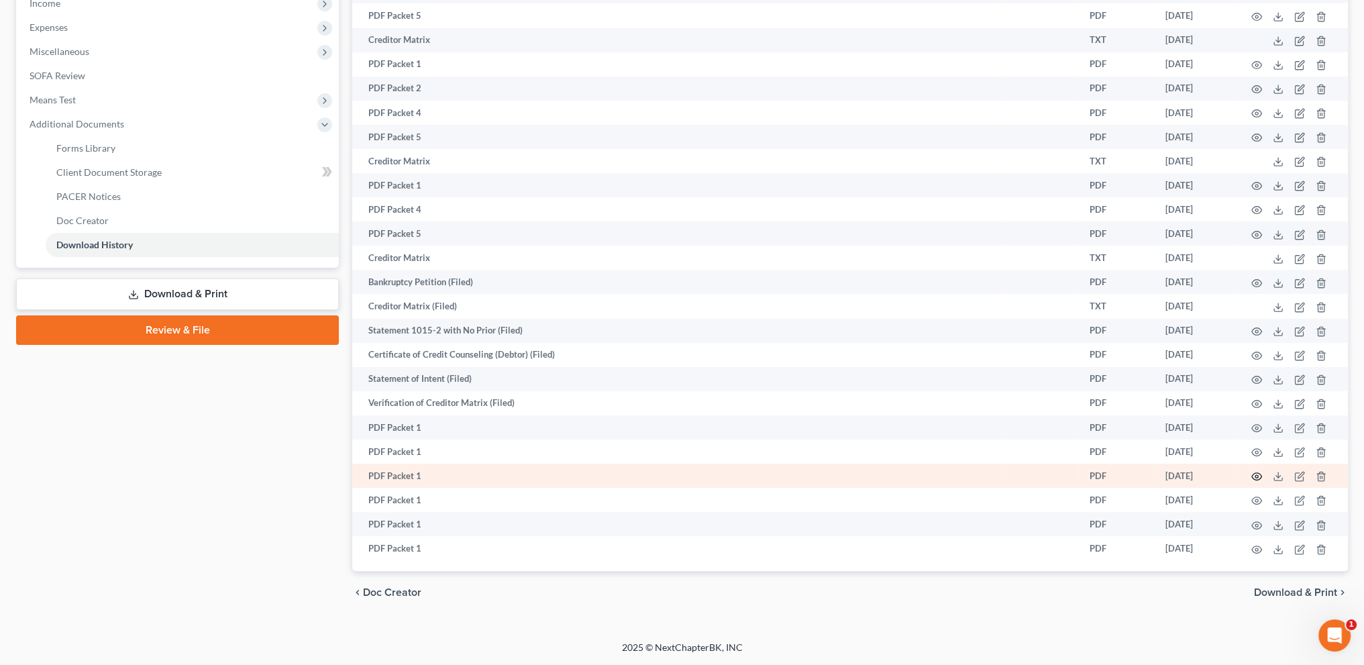
click at [1256, 473] on icon "button" at bounding box center [1257, 476] width 10 height 7
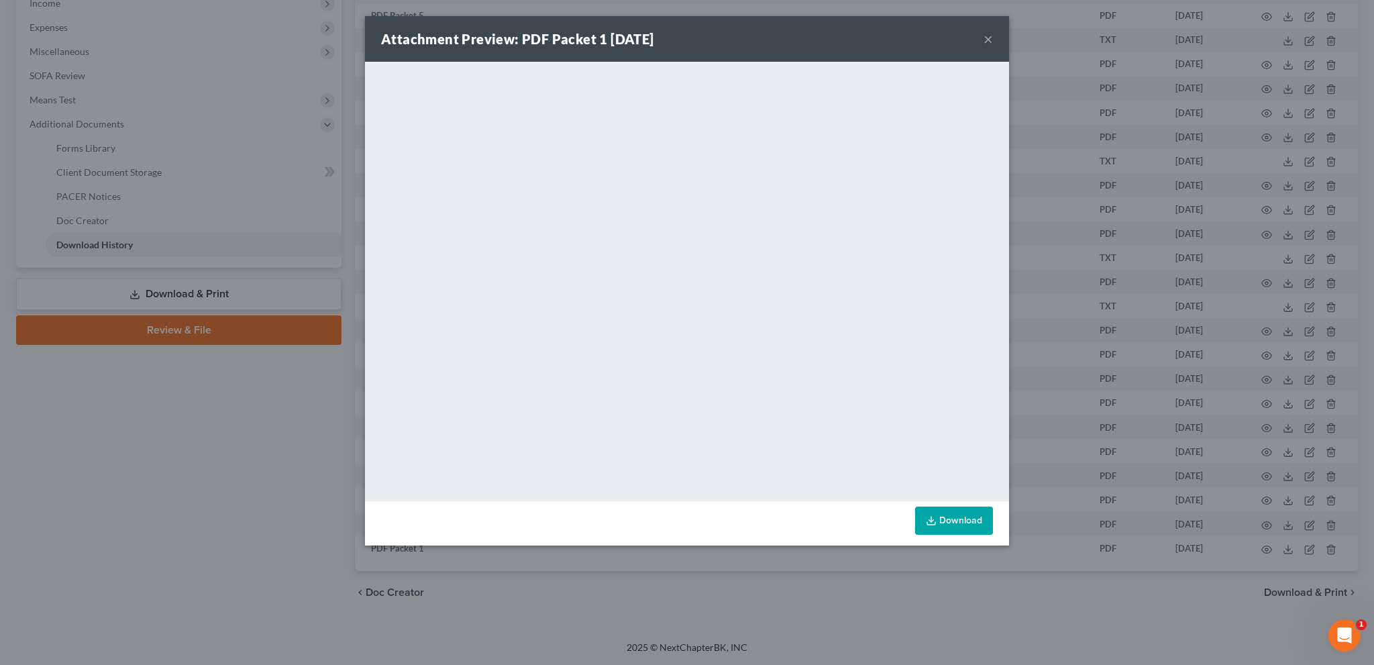
click at [985, 38] on button "×" at bounding box center [988, 39] width 9 height 16
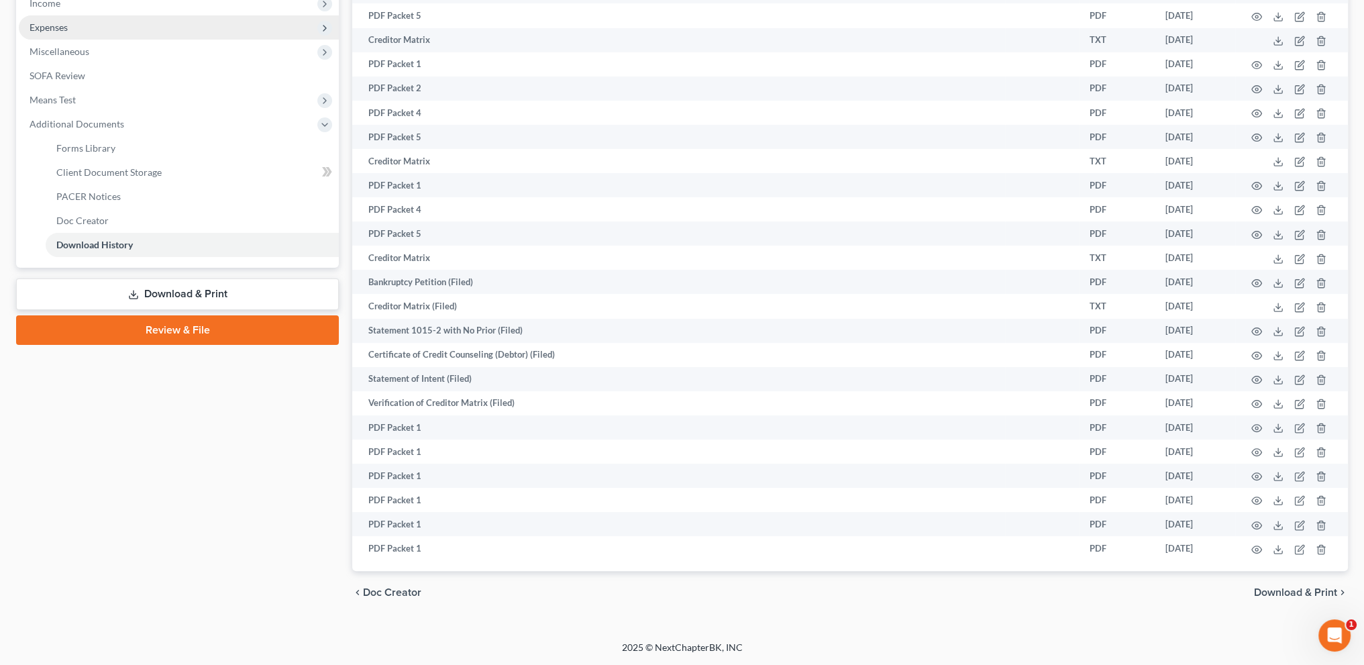
scroll to position [78, 0]
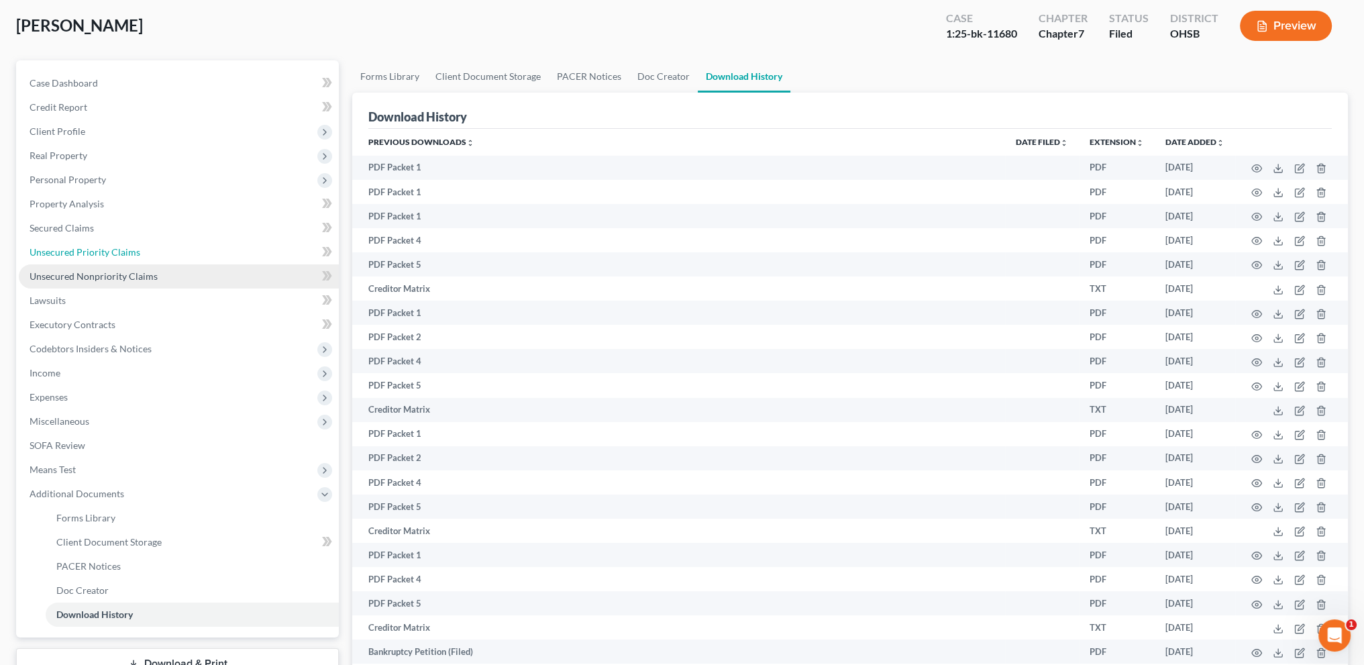
click at [60, 264] on link "Unsecured Priority Claims" at bounding box center [179, 252] width 320 height 24
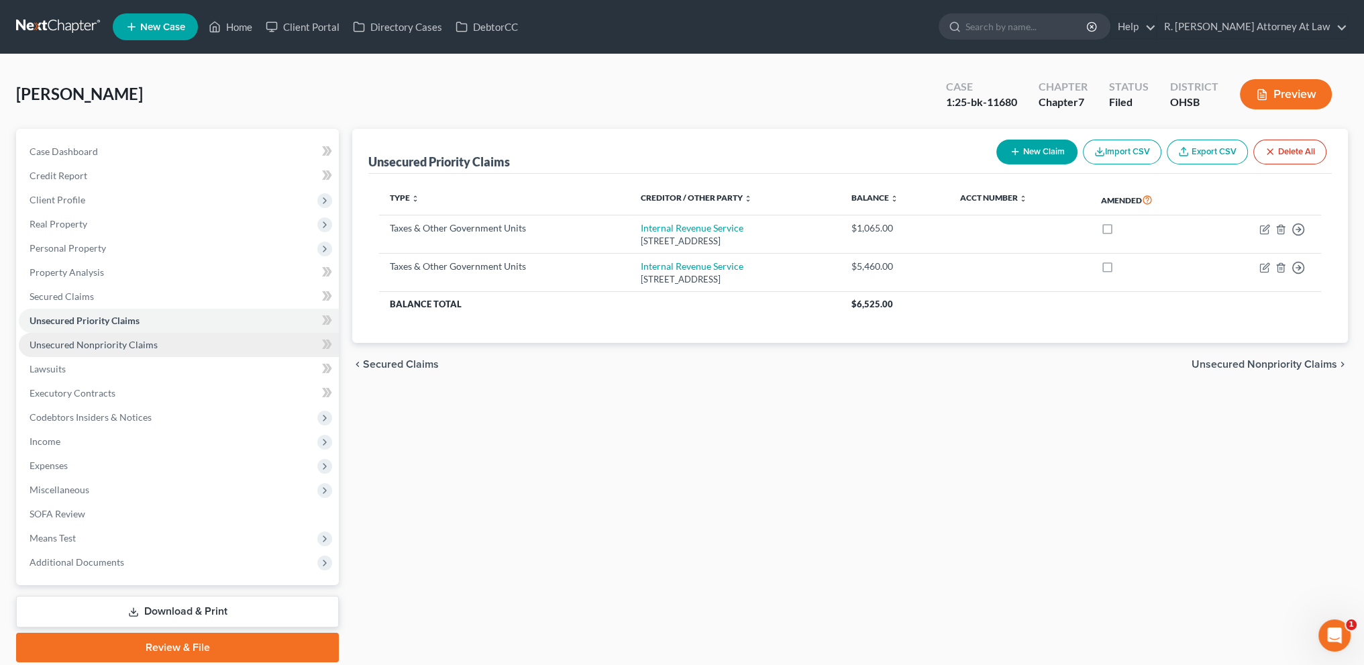
click at [56, 348] on span "Unsecured Nonpriority Claims" at bounding box center [94, 344] width 128 height 11
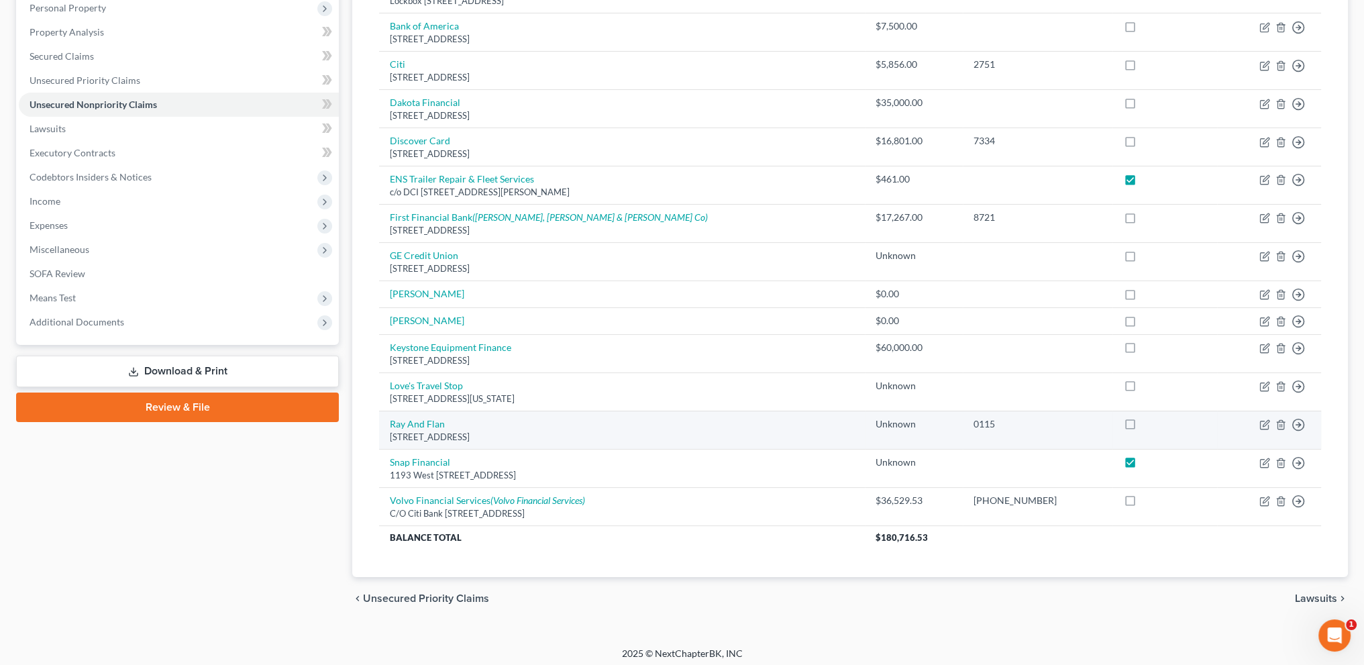
scroll to position [244, 0]
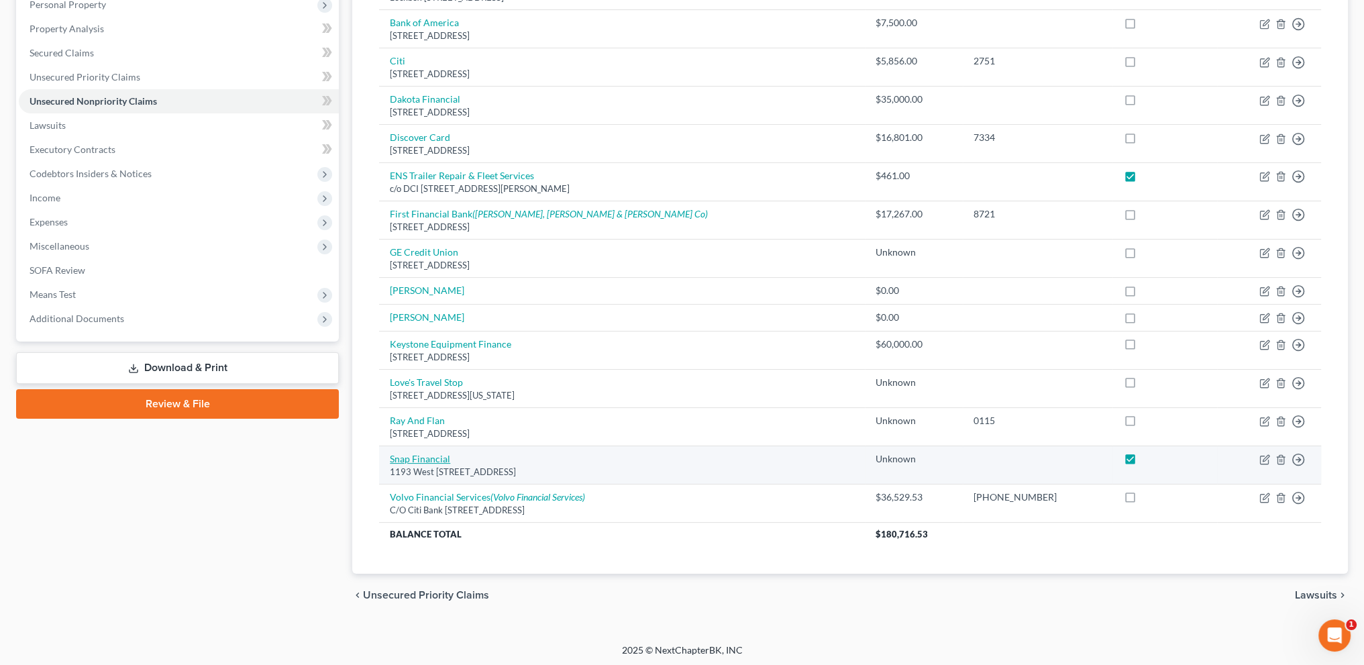
click at [429, 456] on link "Snap Financial" at bounding box center [420, 458] width 60 height 11
select select "46"
select select "10"
select select "0"
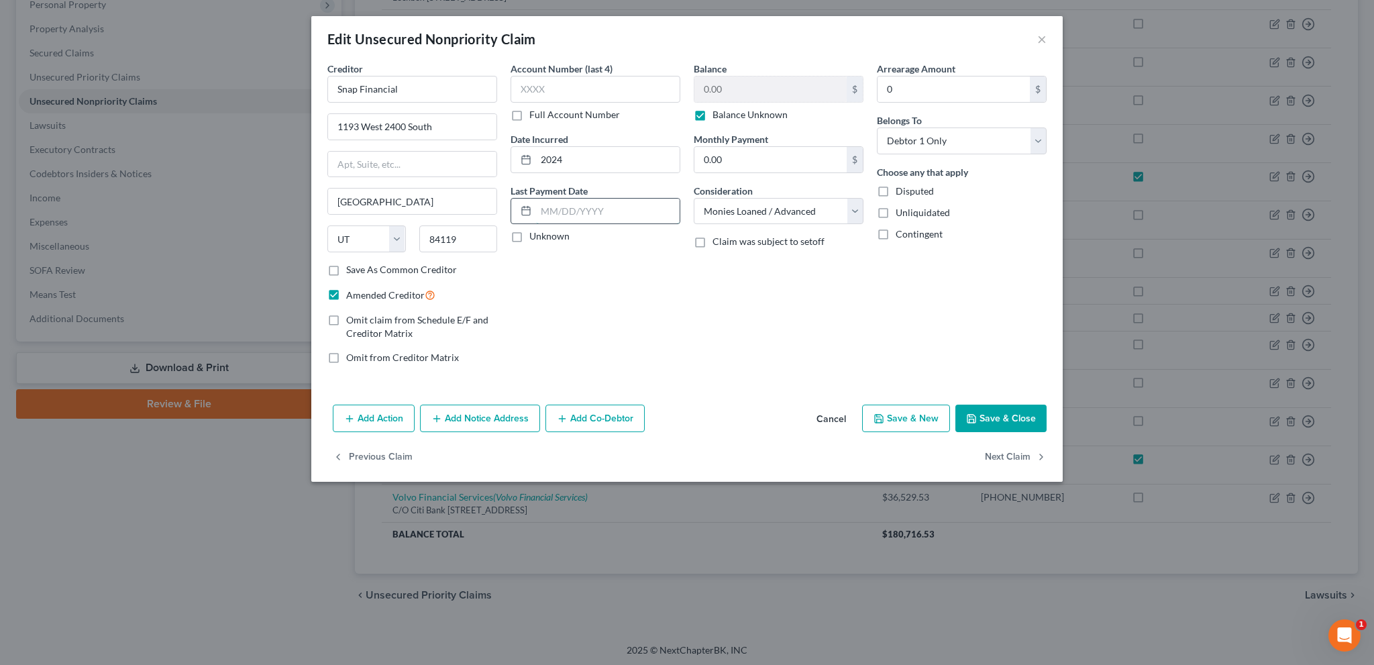
click at [564, 215] on input "text" at bounding box center [608, 211] width 144 height 25
type input "[DATE]"
click at [558, 291] on button "Add Additional Payment Date" at bounding box center [590, 285] width 138 height 11
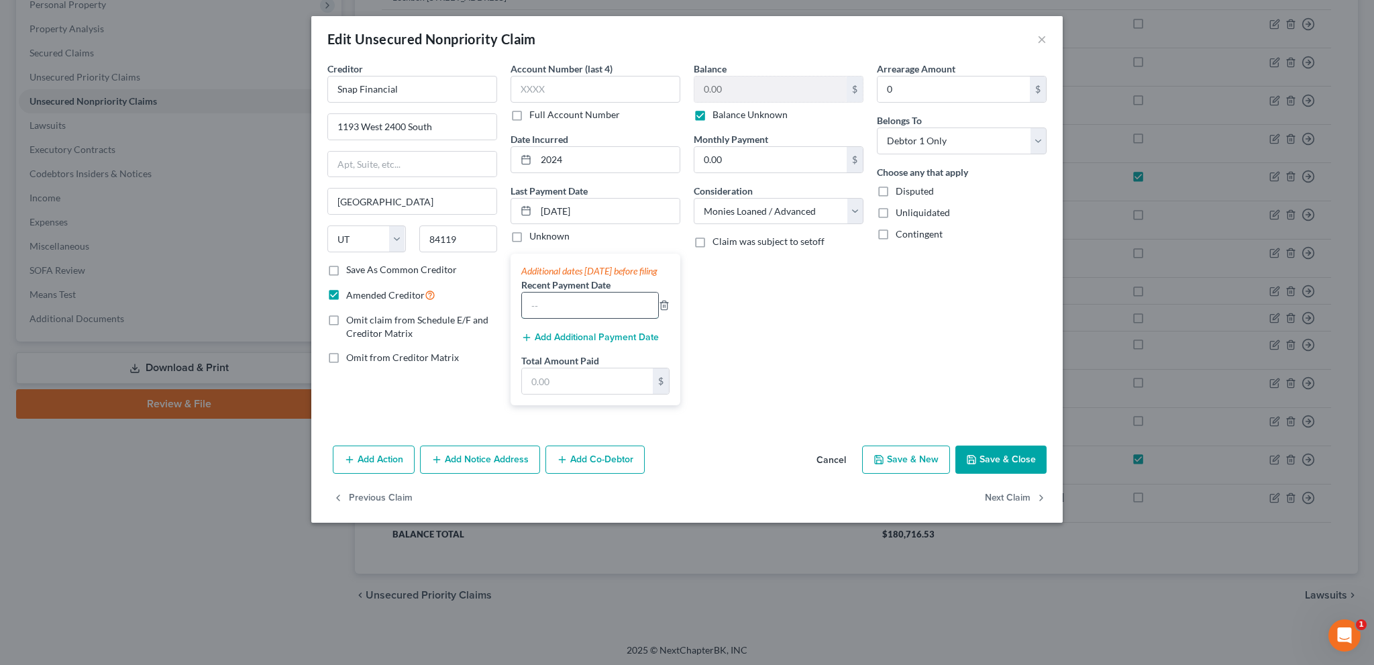
click at [539, 314] on input "text" at bounding box center [590, 305] width 136 height 25
type input "[DATE]"
click at [558, 343] on button "Add Additional Payment Date" at bounding box center [590, 337] width 138 height 11
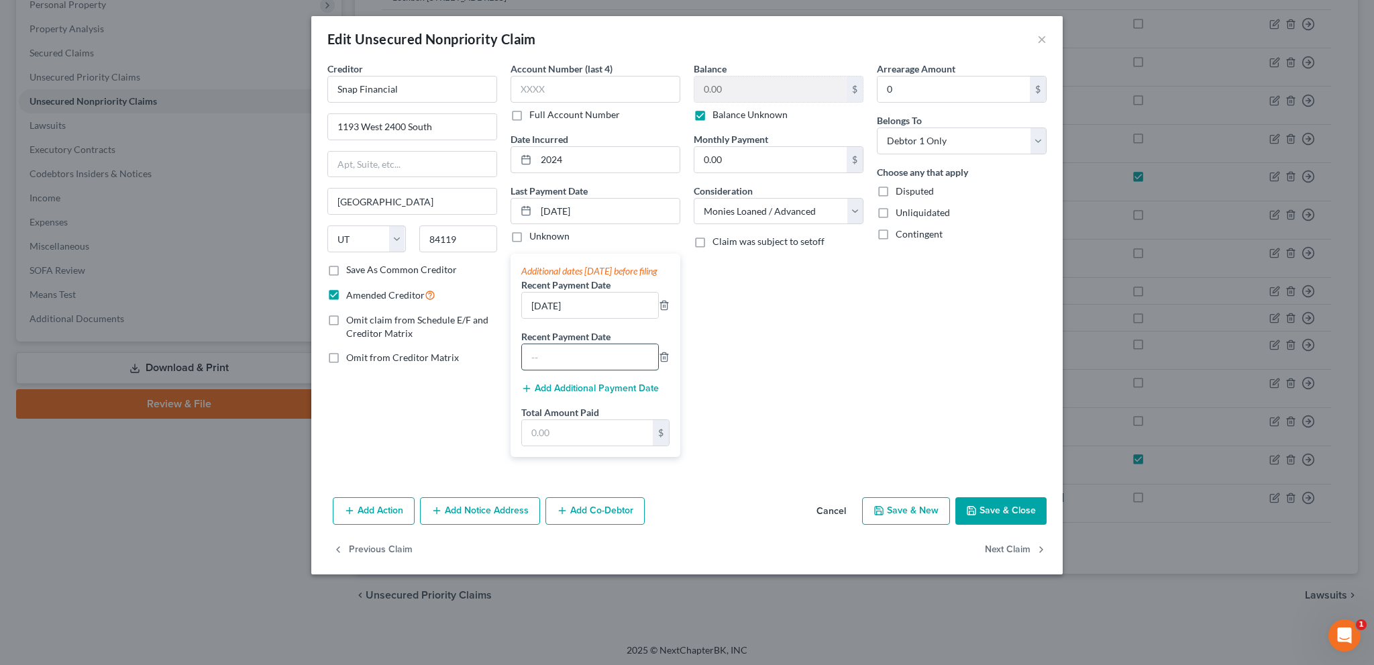
drag, startPoint x: 555, startPoint y: 364, endPoint x: 545, endPoint y: 357, distance: 11.9
click at [555, 364] on input "text" at bounding box center [590, 356] width 136 height 25
type input "[DATE]"
click at [557, 437] on input "text" at bounding box center [587, 432] width 131 height 25
type input "1,827.18"
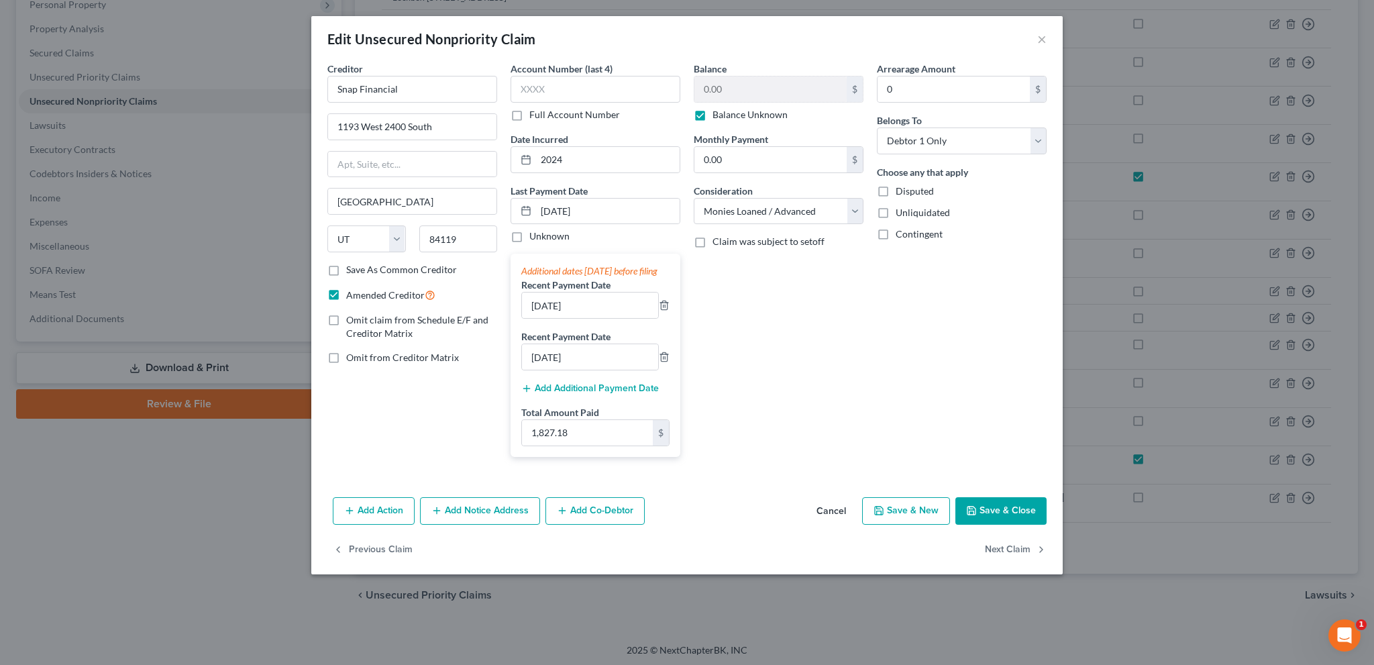
click at [764, 293] on div "Balance 0.00 $ Balance Unknown Balance Undetermined 0.00 $ Balance Unknown Mont…" at bounding box center [778, 265] width 183 height 406
click at [990, 521] on button "Save & Close" at bounding box center [1000, 511] width 91 height 28
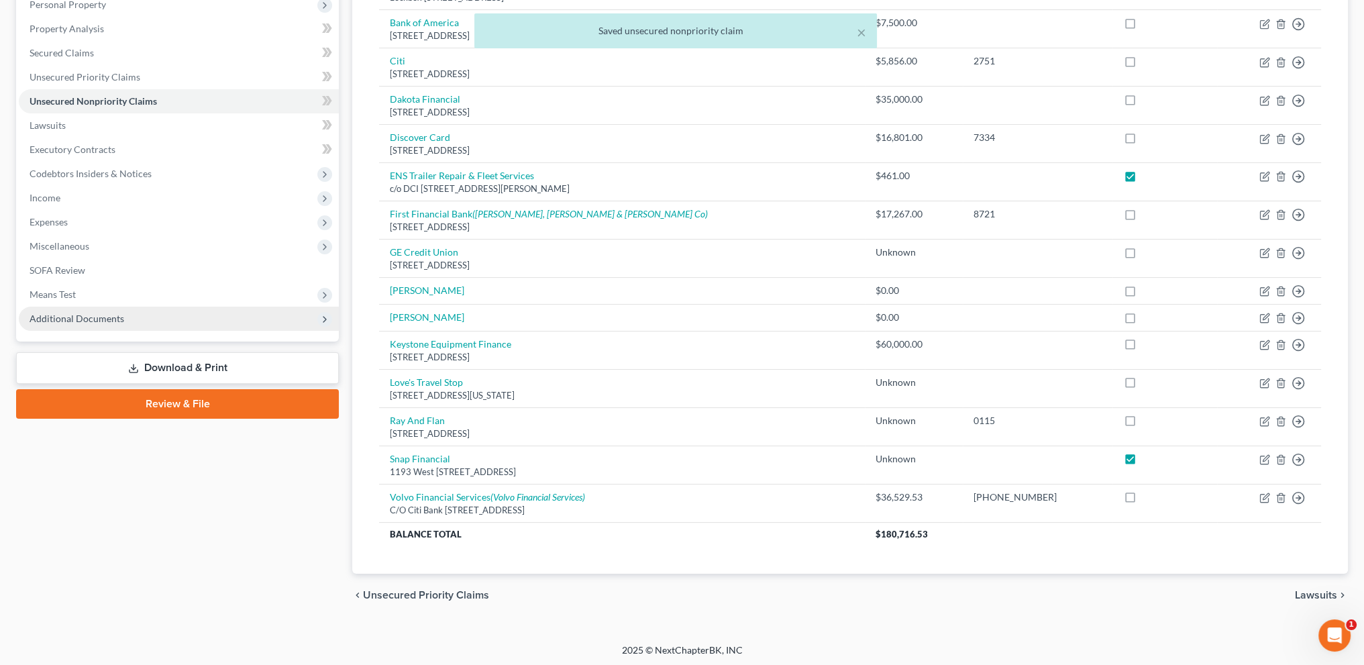
click at [63, 318] on span "Additional Documents" at bounding box center [77, 318] width 95 height 11
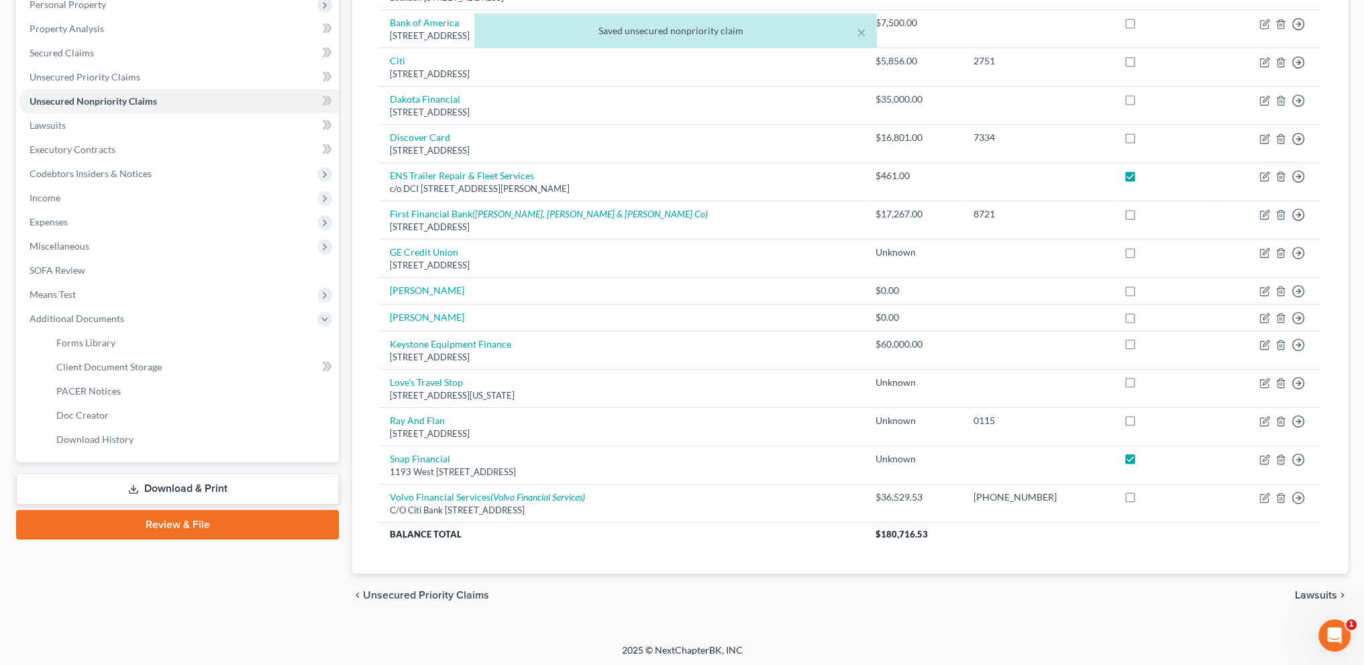
click at [154, 489] on link "Download & Print" at bounding box center [177, 489] width 323 height 32
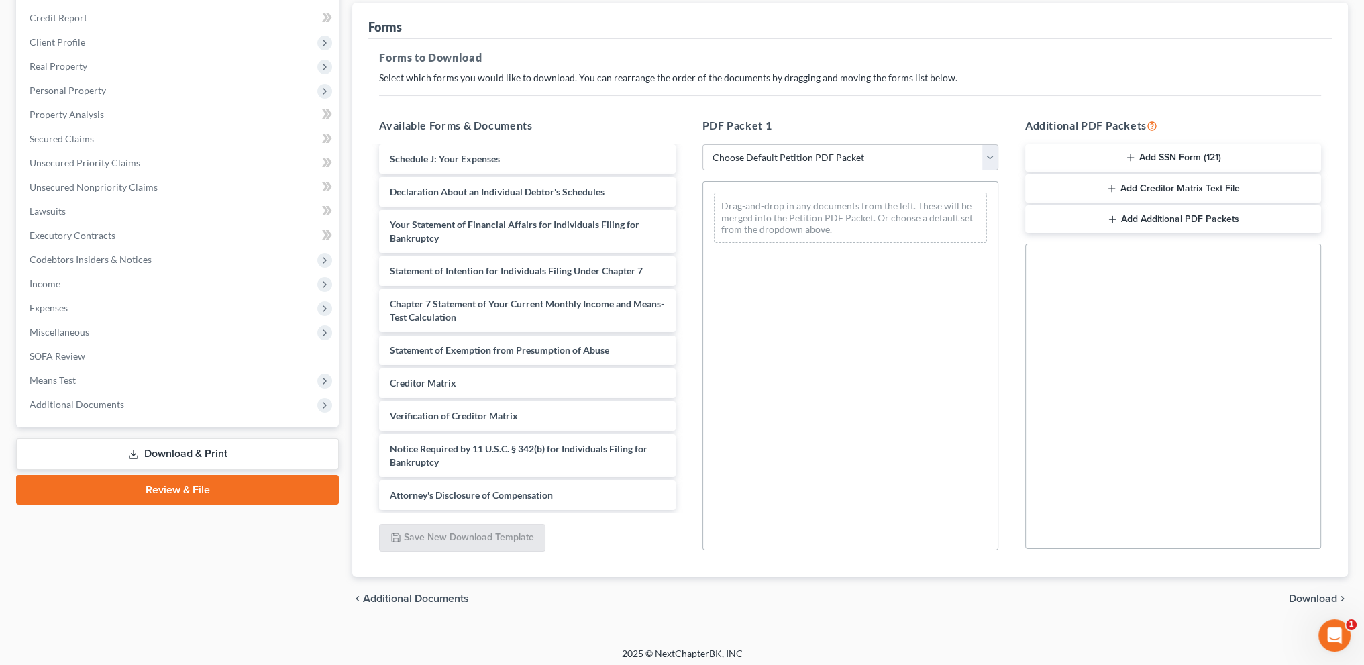
scroll to position [162, 0]
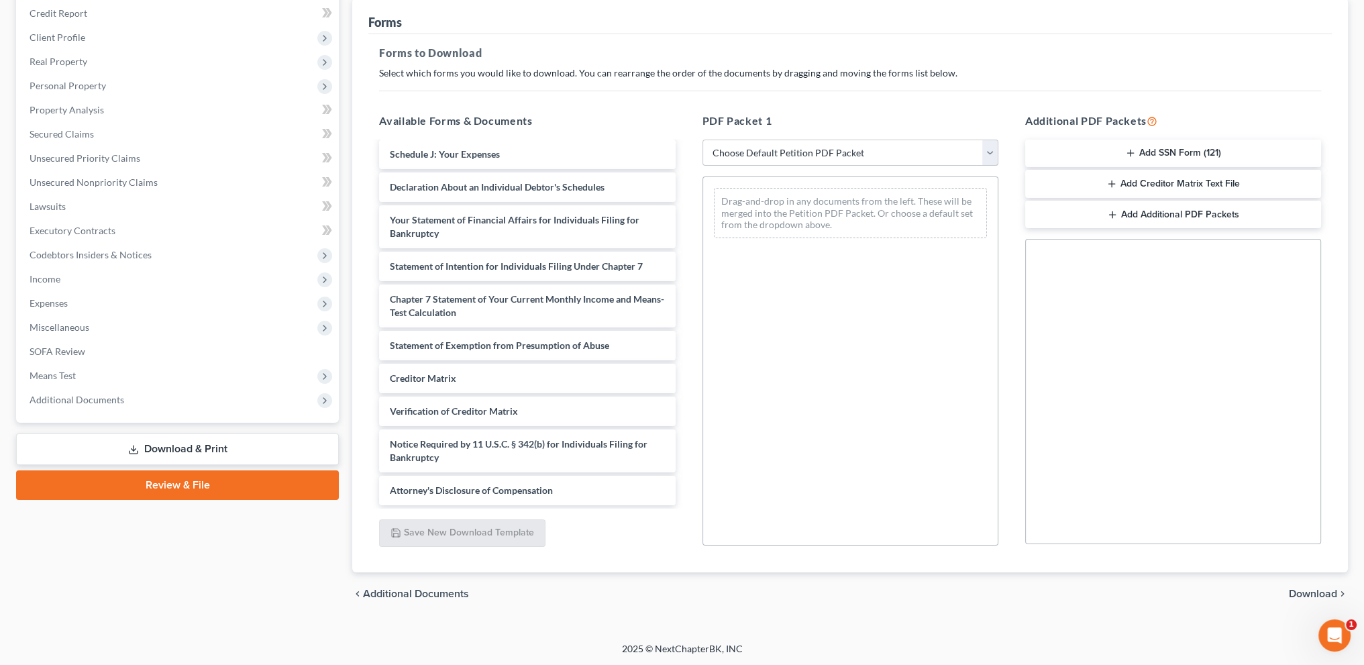
click at [735, 154] on select "Choose Default Petition PDF Packet Complete Bankruptcy Petition (all forms and …" at bounding box center [851, 153] width 296 height 27
select select "2"
click at [703, 140] on select "Choose Default Petition PDF Packet Complete Bankruptcy Petition (all forms and …" at bounding box center [851, 153] width 296 height 27
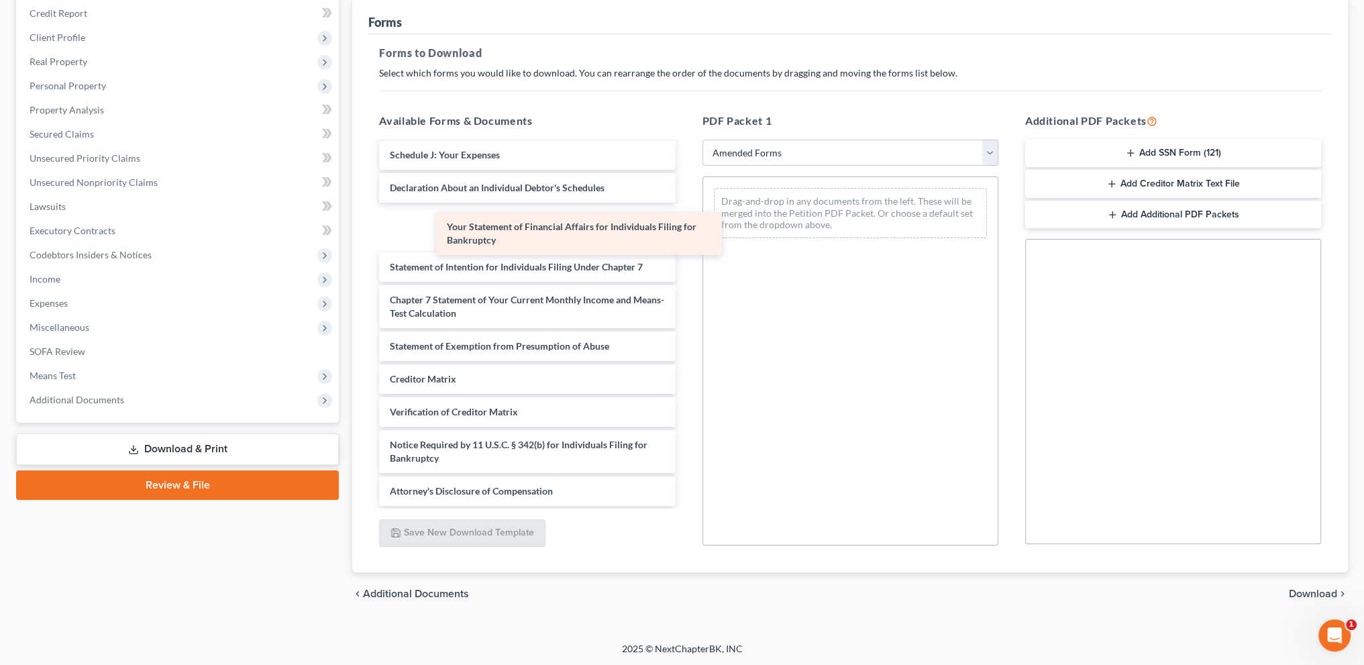
scroll to position [252, 0]
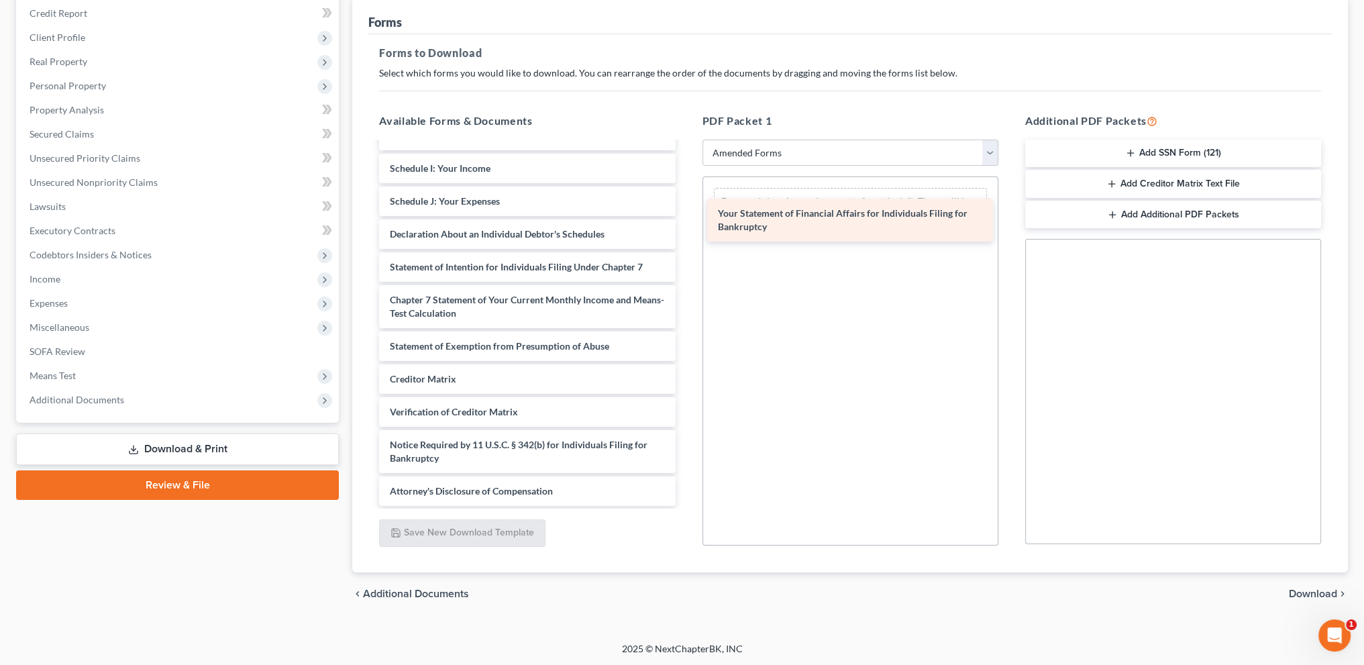
drag, startPoint x: 456, startPoint y: 227, endPoint x: 784, endPoint y: 222, distance: 328.1
click at [686, 222] on div "Your Statement of Financial Affairs for Individuals Filing for Bankruptcy Volun…" at bounding box center [526, 198] width 317 height 615
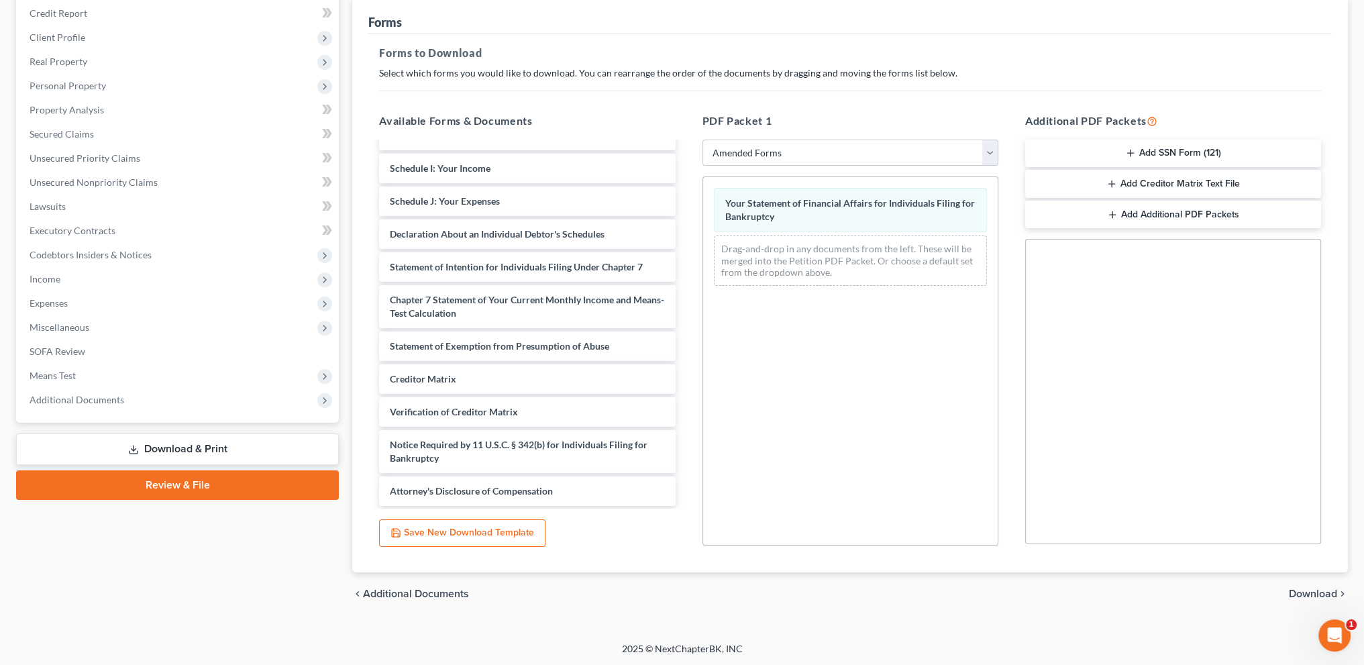
click at [1309, 588] on span "Download" at bounding box center [1313, 593] width 48 height 11
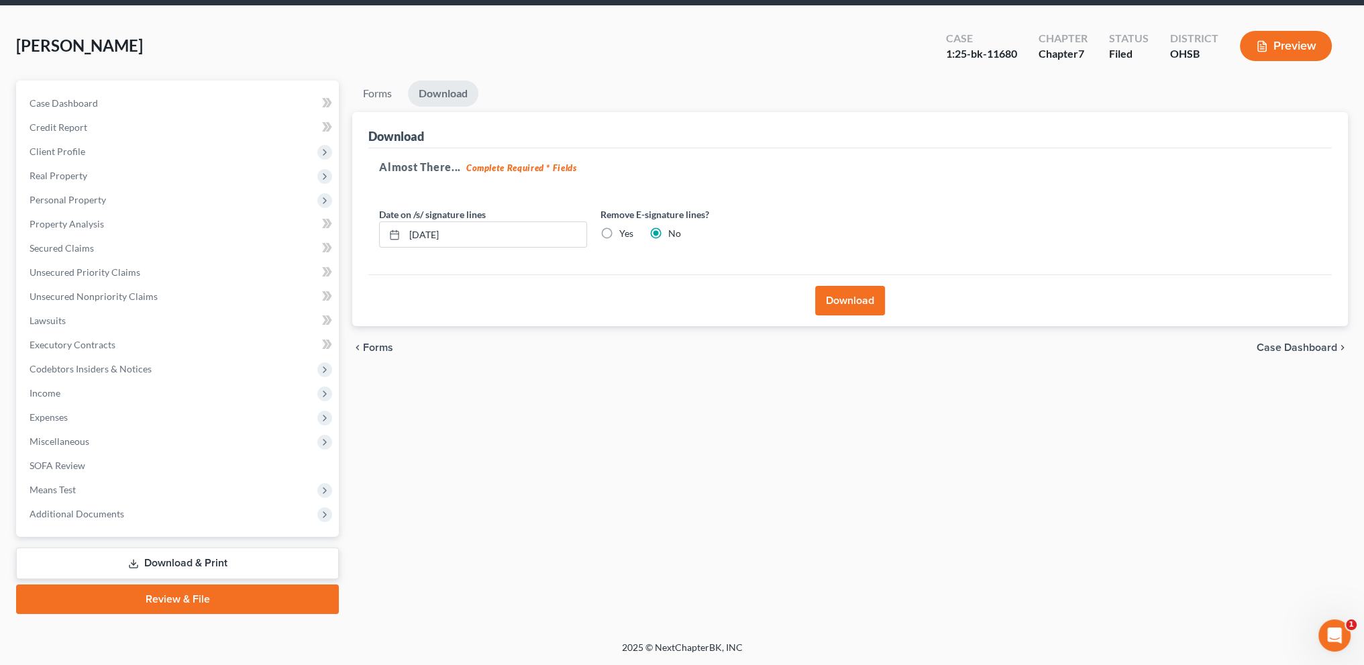
scroll to position [47, 0]
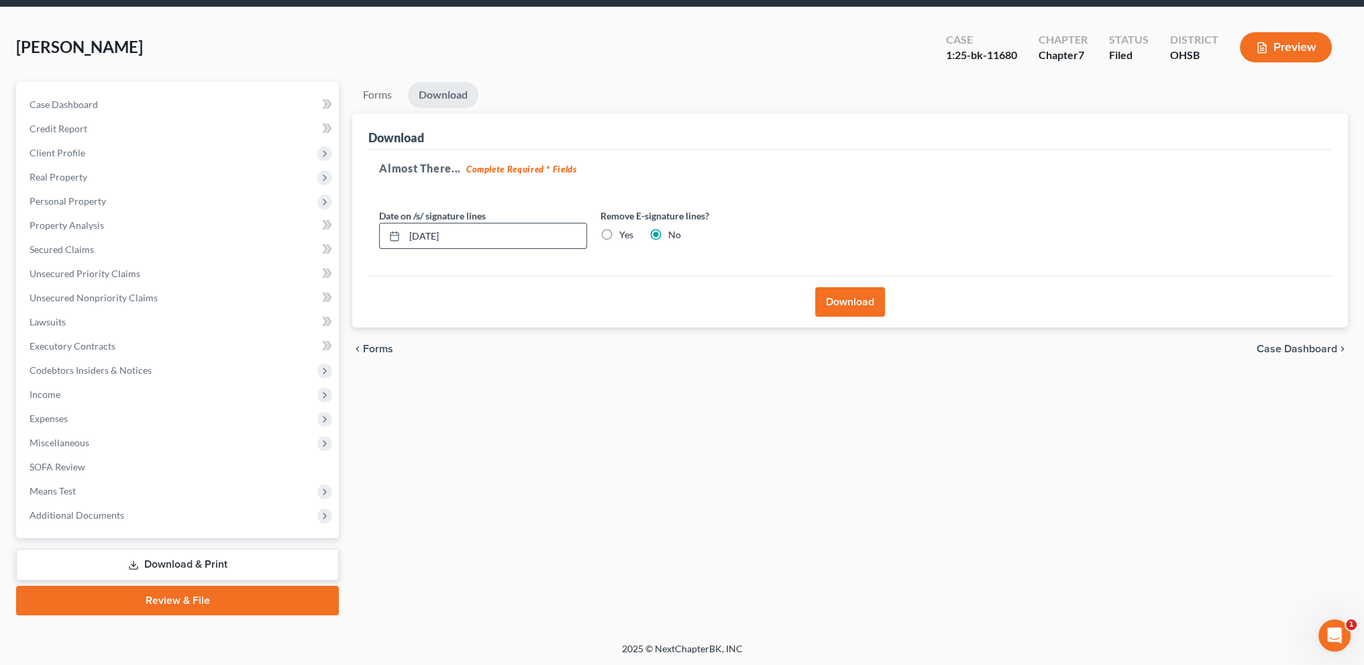
click at [472, 230] on input "[DATE]" at bounding box center [496, 235] width 182 height 25
type input "0"
type input "[DATE]"
click at [834, 297] on button "Download" at bounding box center [850, 302] width 70 height 30
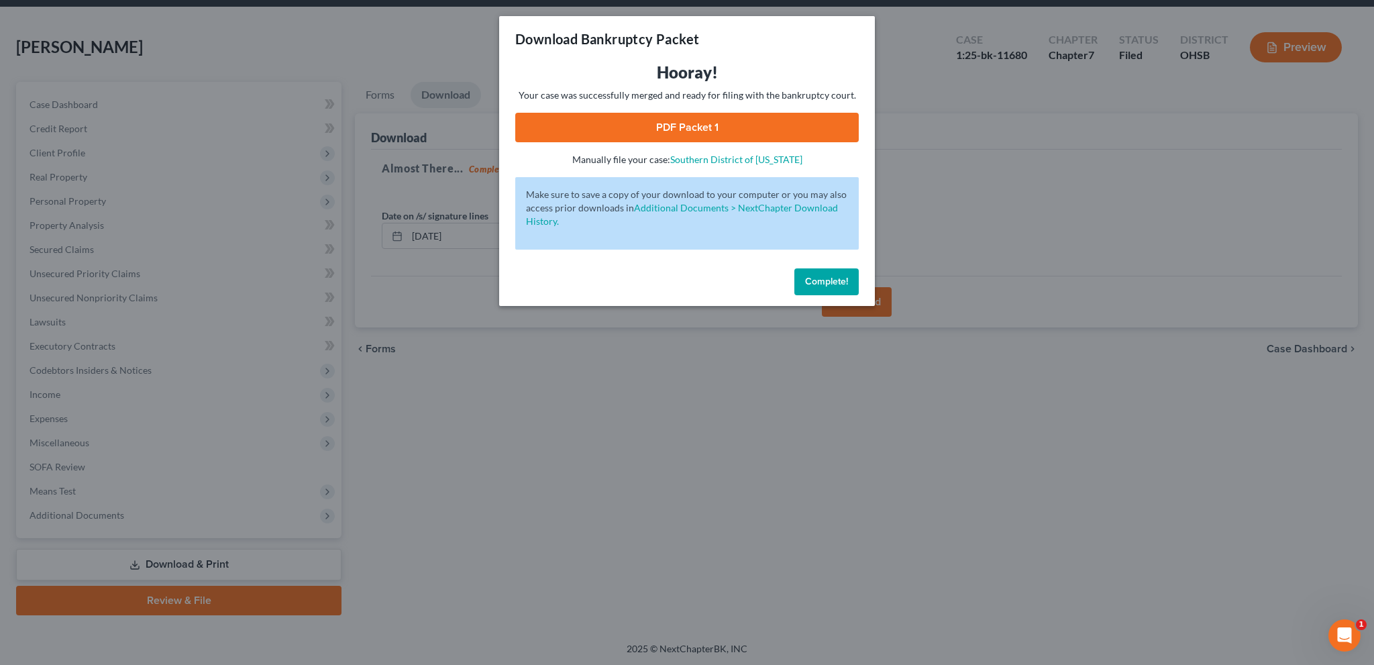
click at [684, 123] on link "PDF Packet 1" at bounding box center [687, 128] width 344 height 30
click at [821, 278] on span "Complete!" at bounding box center [826, 281] width 43 height 11
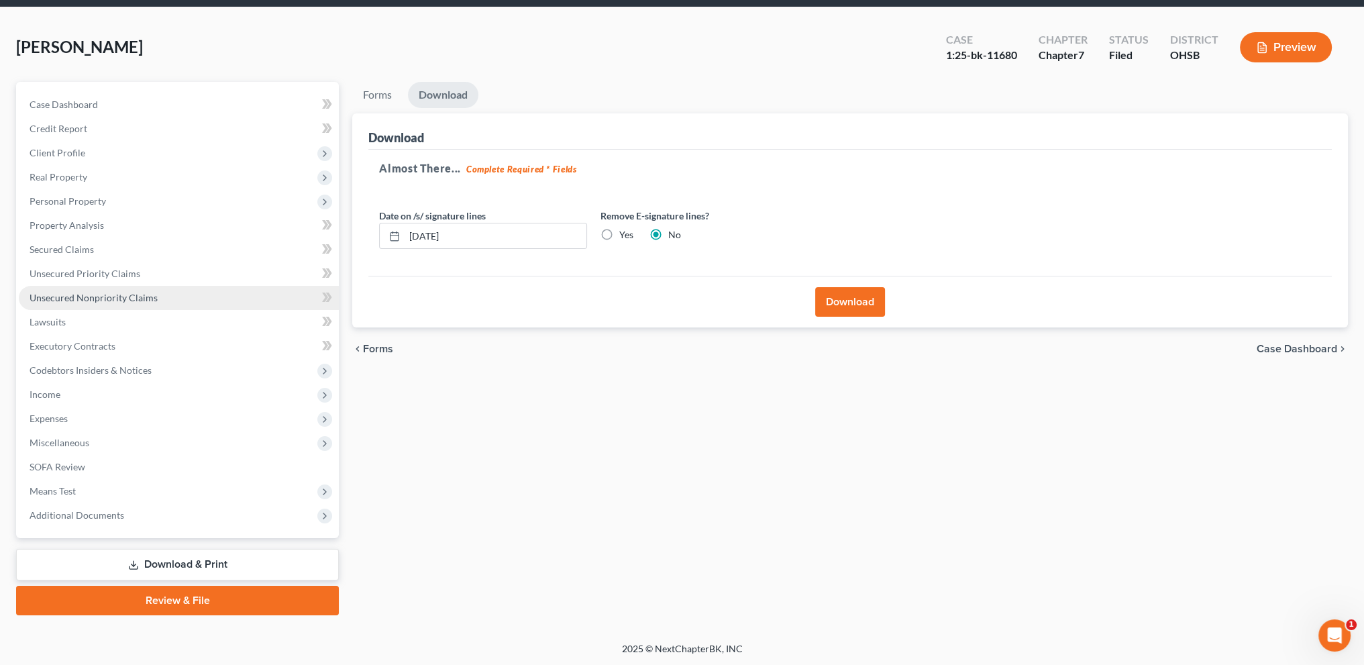
click at [64, 301] on span "Unsecured Nonpriority Claims" at bounding box center [94, 297] width 128 height 11
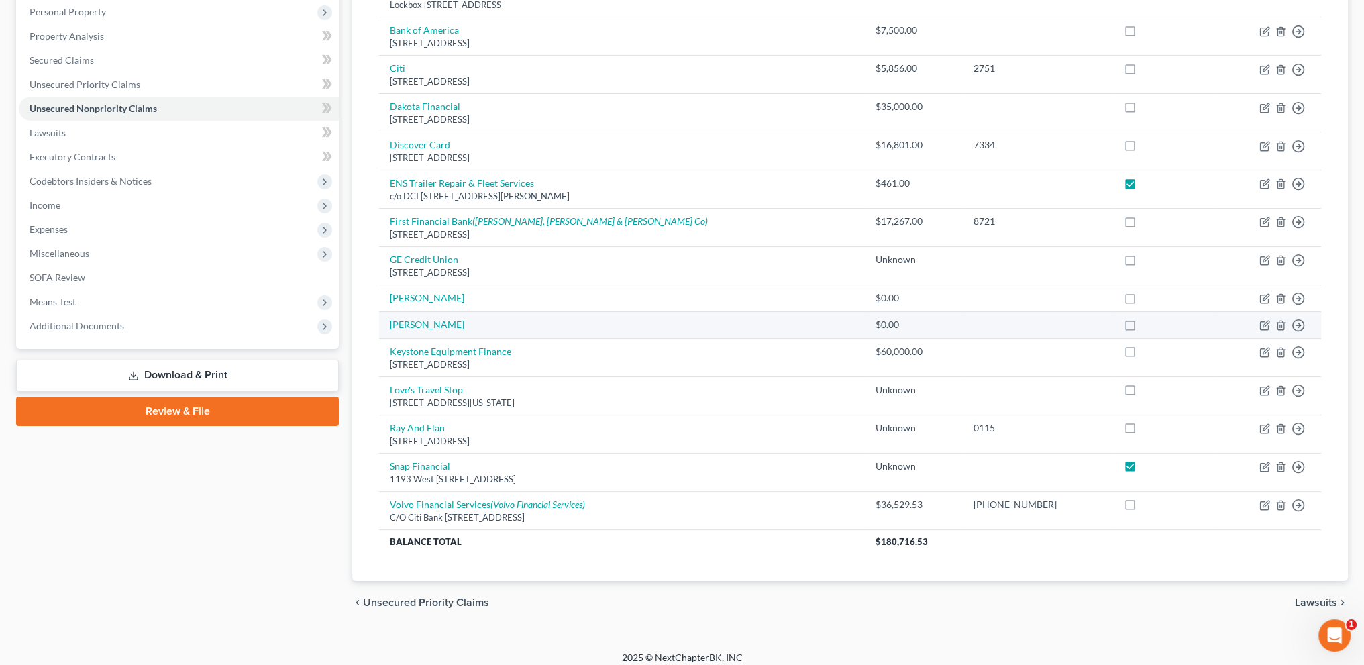
scroll to position [244, 0]
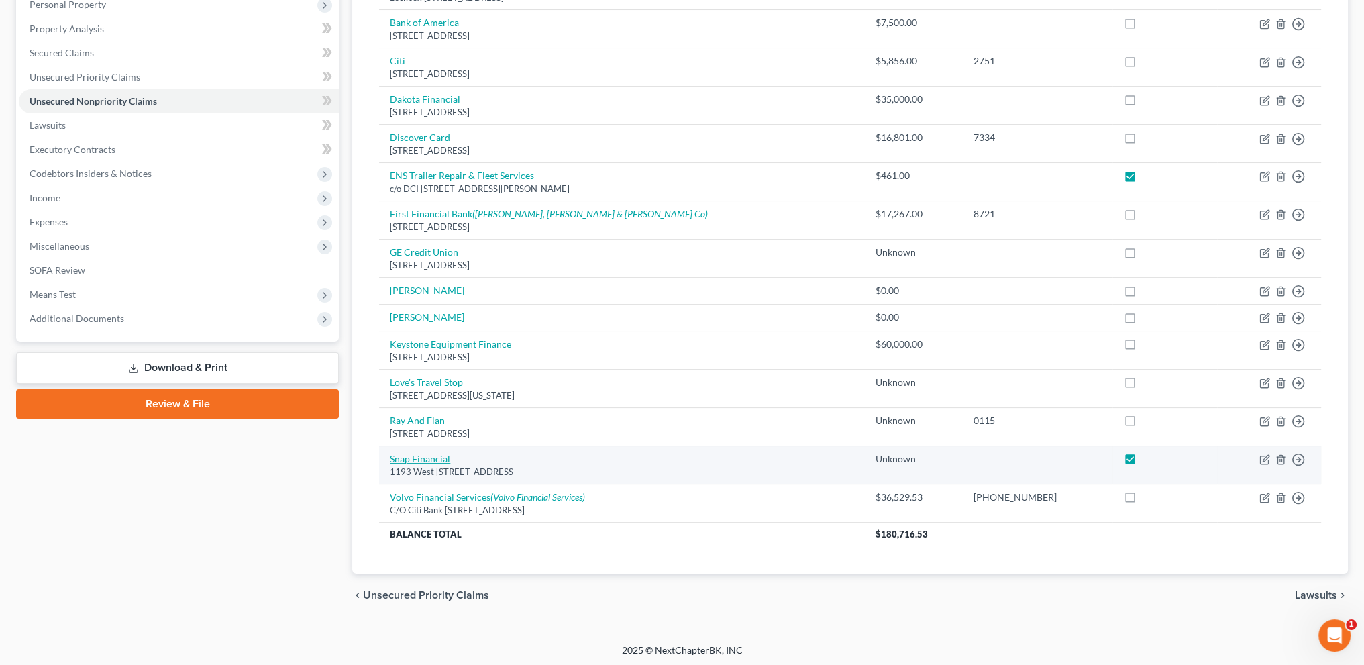
click at [425, 456] on link "Snap Financial" at bounding box center [420, 458] width 60 height 11
select select "46"
select select "10"
select select "0"
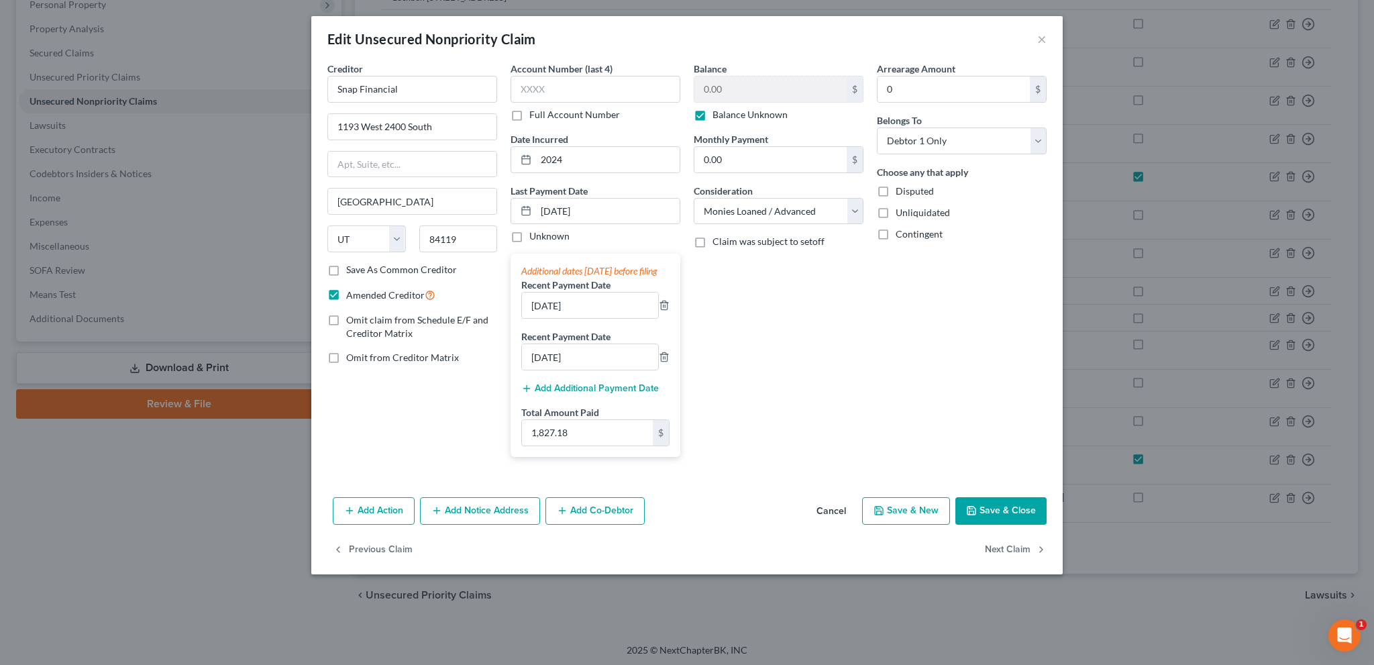
click at [996, 522] on button "Save & Close" at bounding box center [1000, 511] width 91 height 28
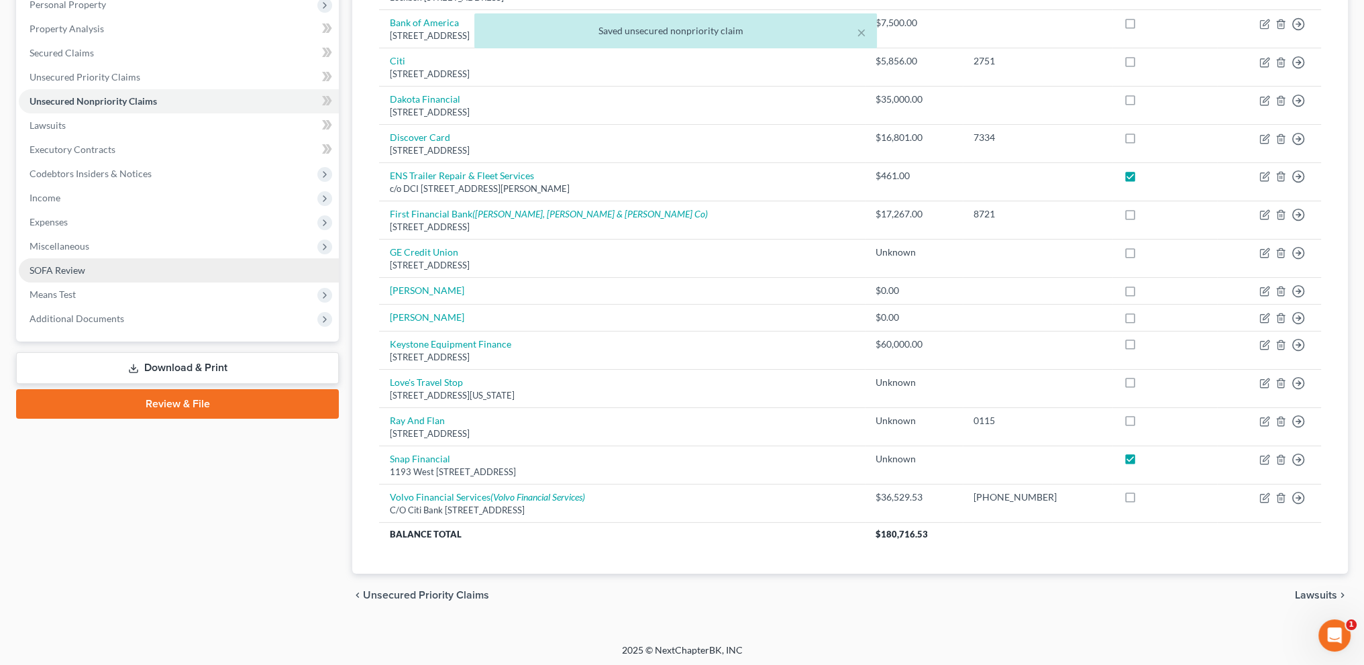
click at [36, 272] on span "SOFA Review" at bounding box center [58, 269] width 56 height 11
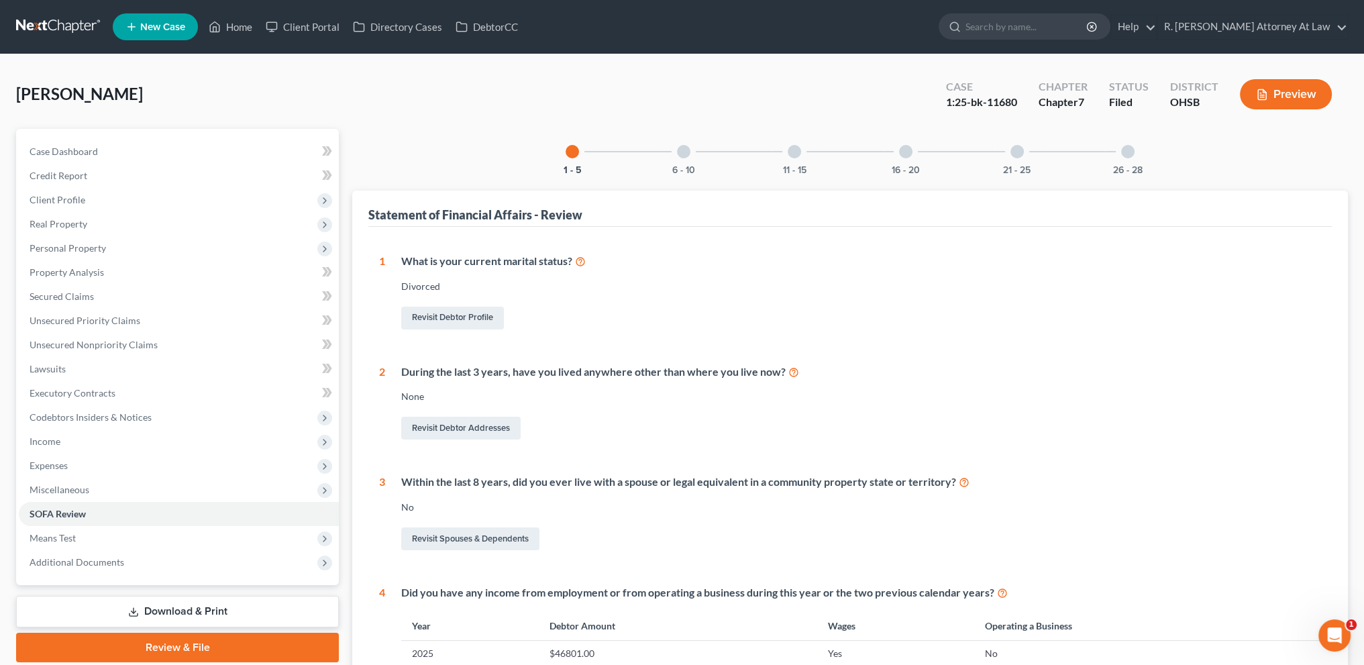
click at [682, 151] on div at bounding box center [683, 151] width 13 height 13
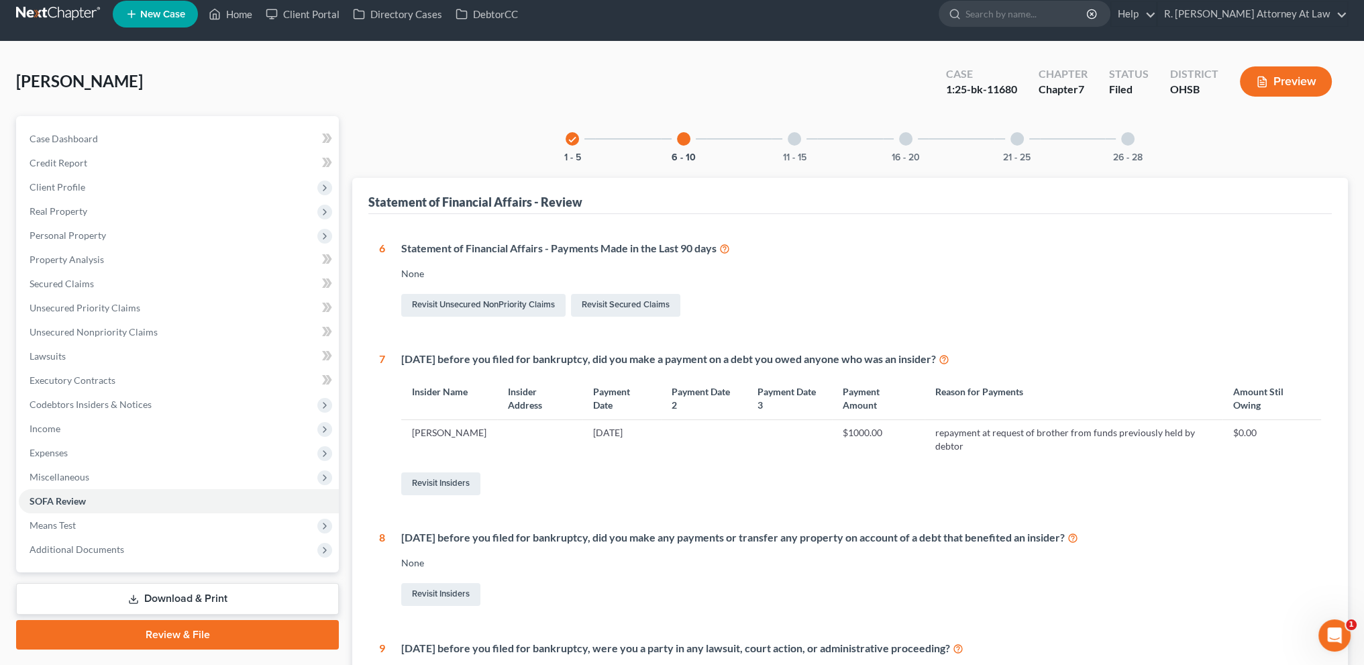
scroll to position [16, 0]
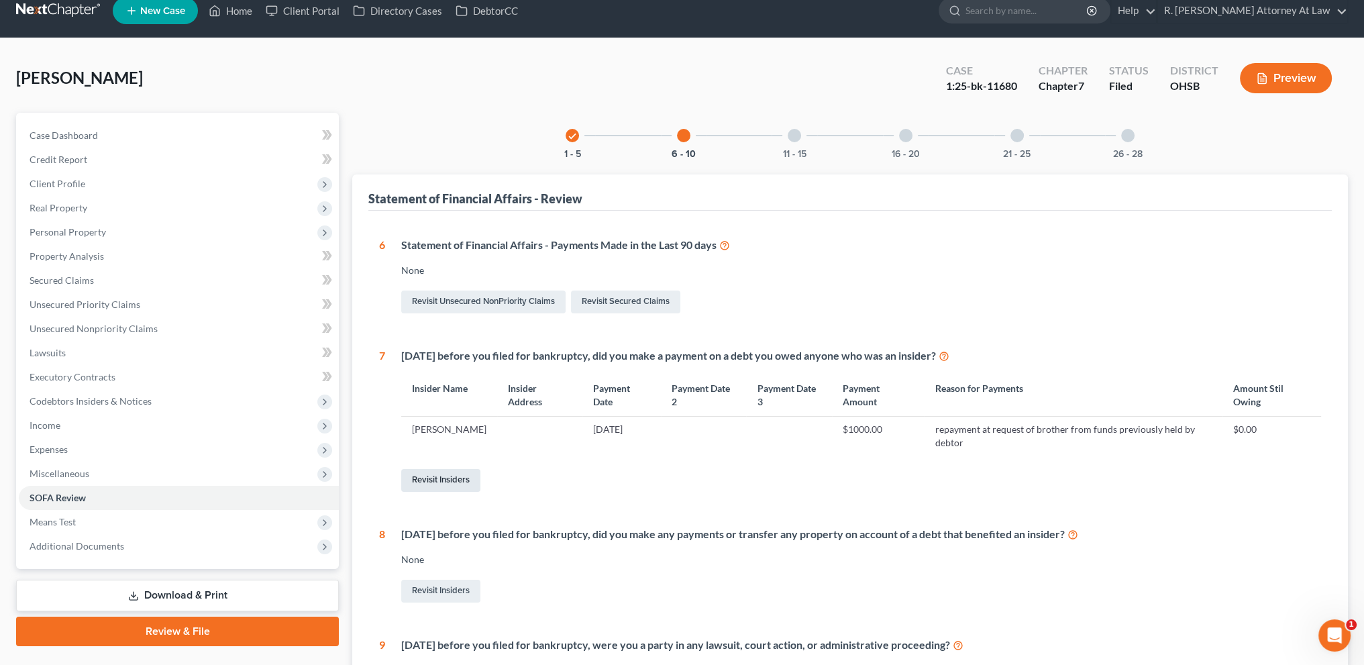
click at [429, 474] on link "Revisit Insiders" at bounding box center [440, 480] width 79 height 23
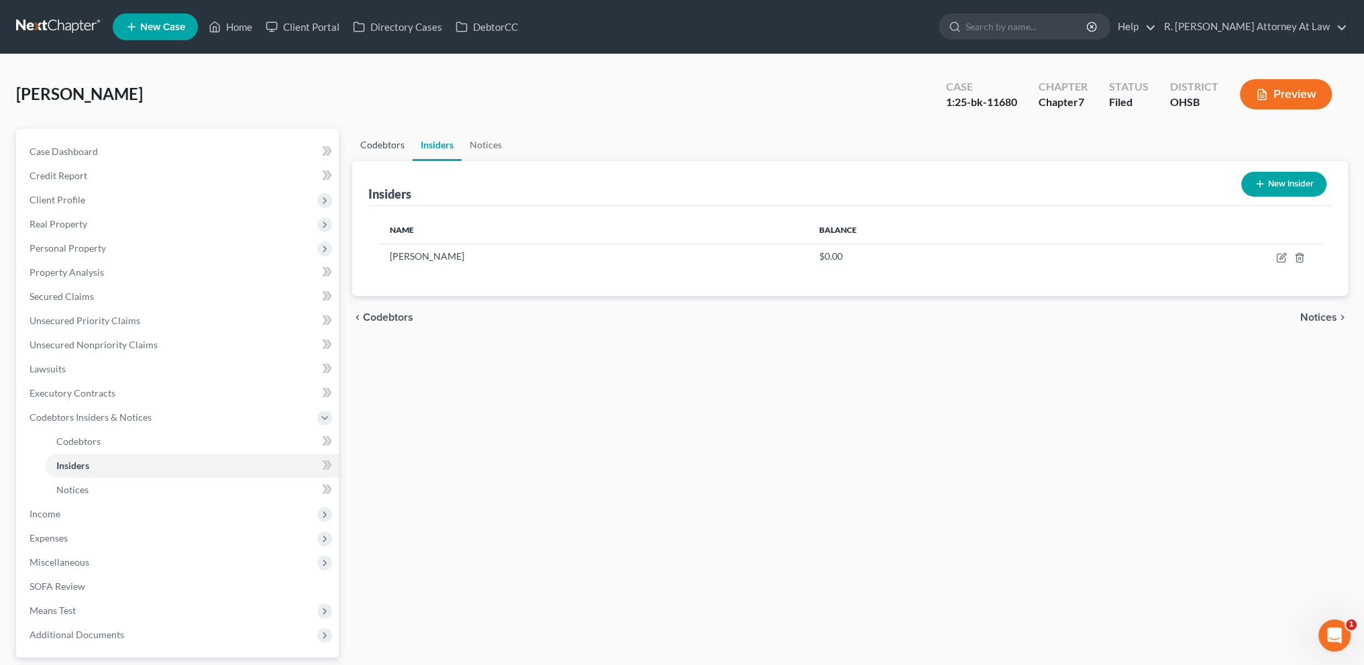
click at [386, 145] on link "Codebtors" at bounding box center [382, 145] width 60 height 32
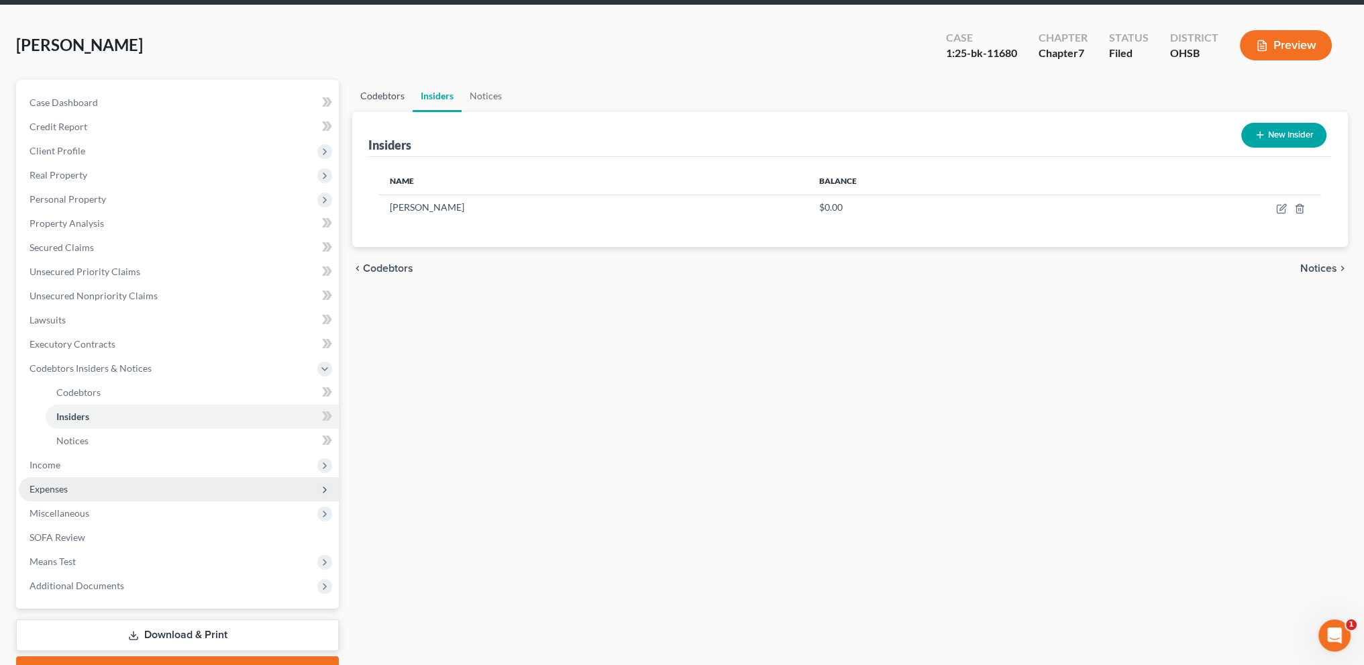
scroll to position [119, 0]
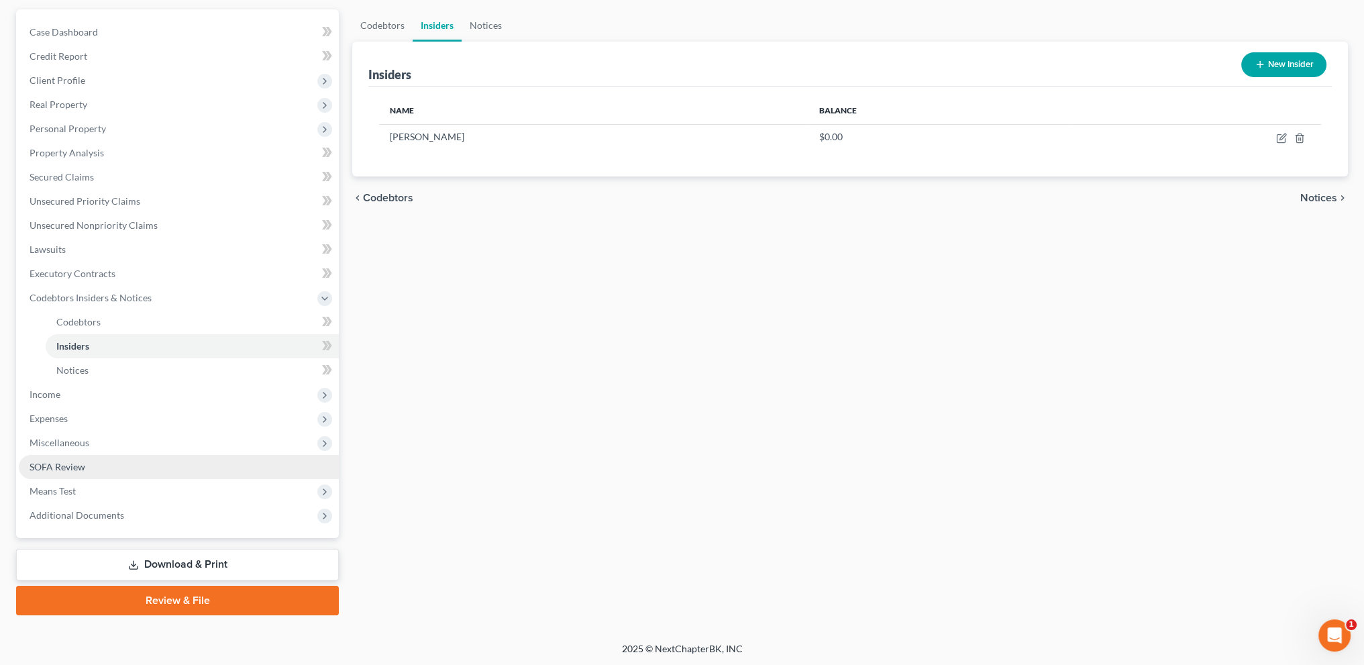
click at [78, 464] on span "SOFA Review" at bounding box center [58, 466] width 56 height 11
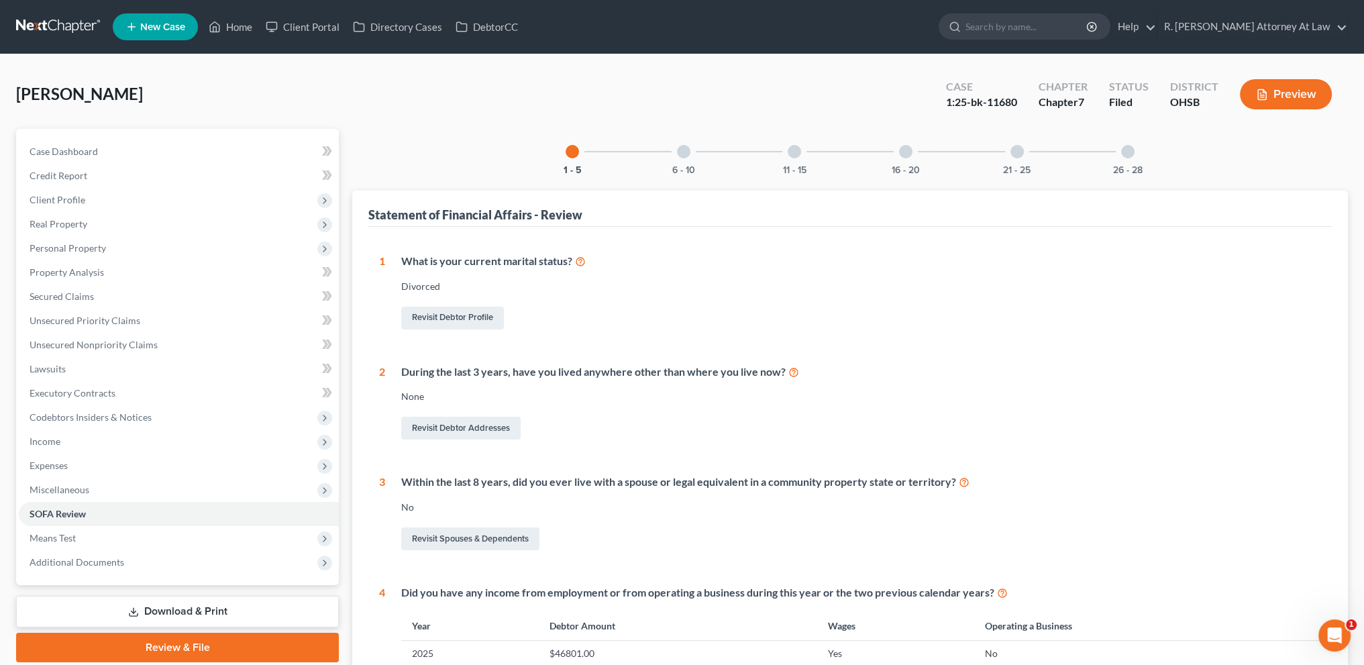
click at [680, 152] on div at bounding box center [683, 151] width 13 height 13
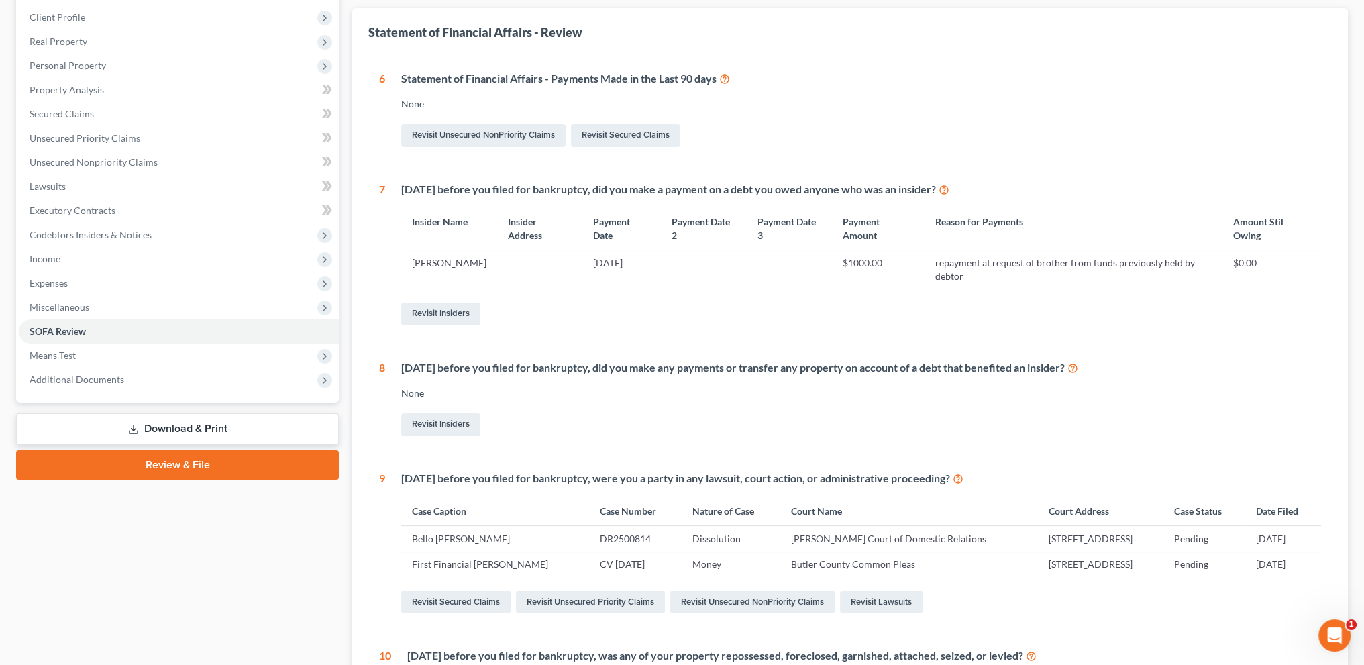
scroll to position [185, 0]
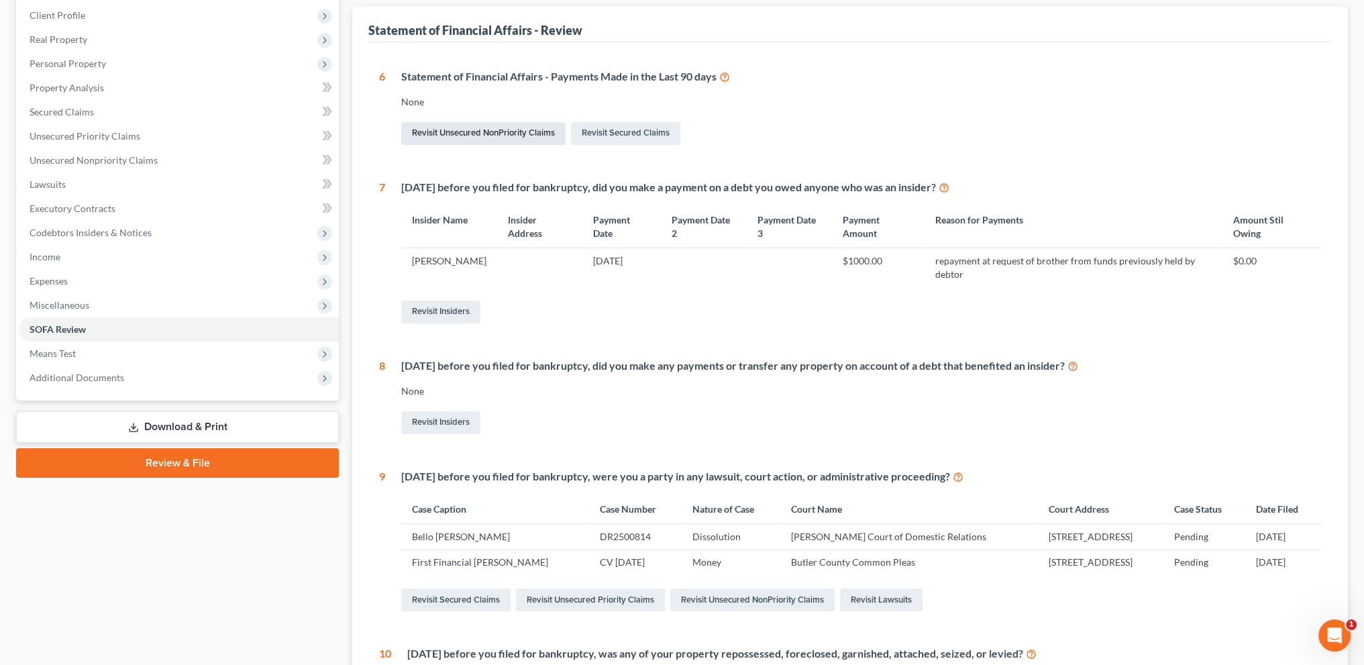
click at [513, 128] on link "Revisit Unsecured NonPriority Claims" at bounding box center [483, 133] width 164 height 23
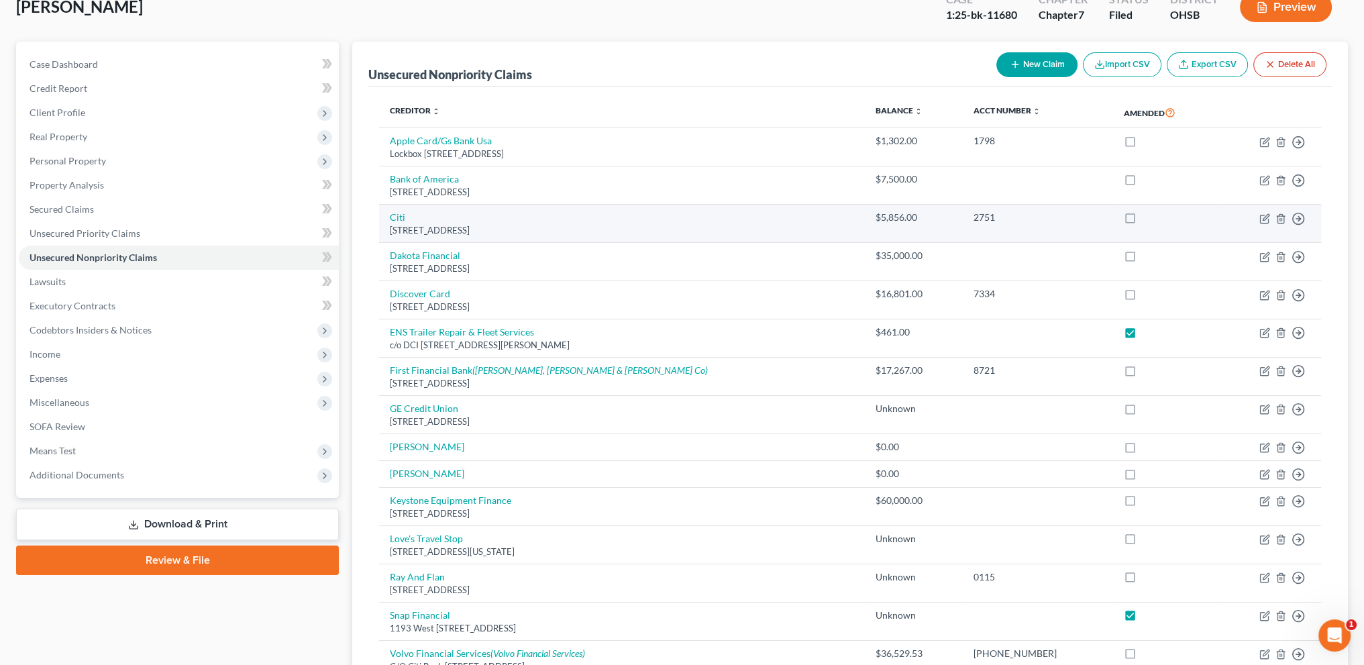
scroll to position [244, 0]
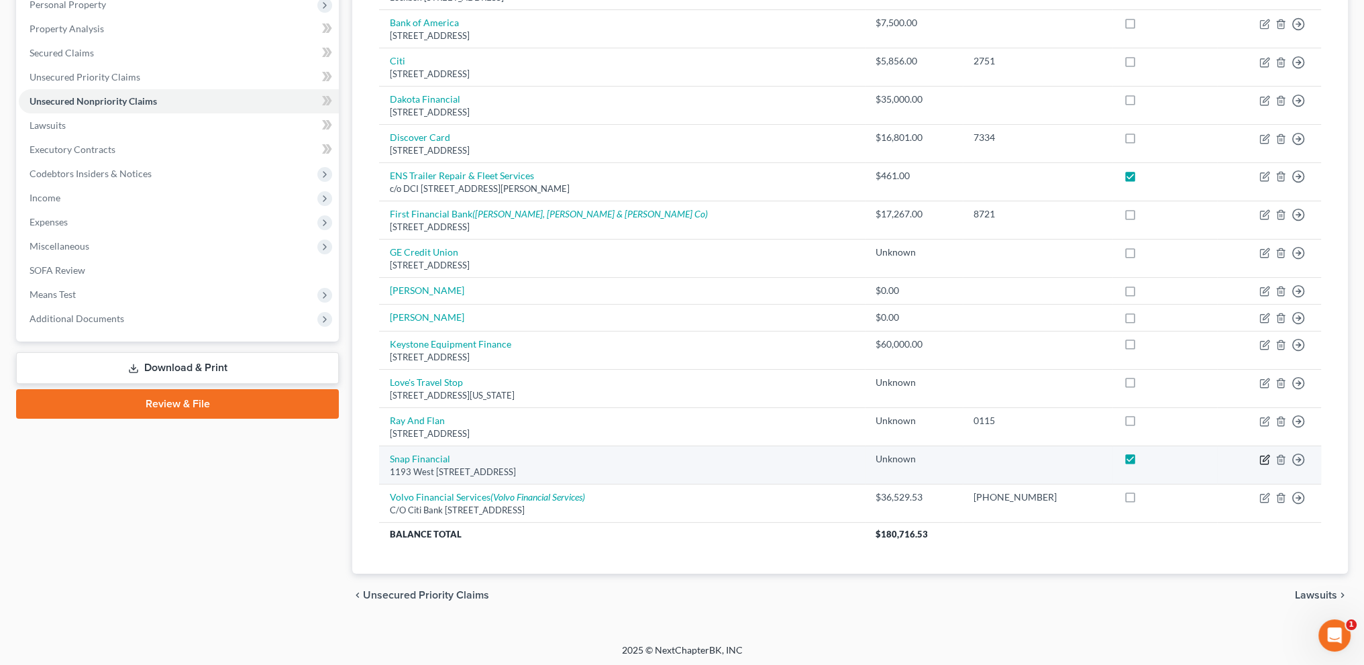
click at [1265, 458] on icon "button" at bounding box center [1266, 458] width 6 height 6
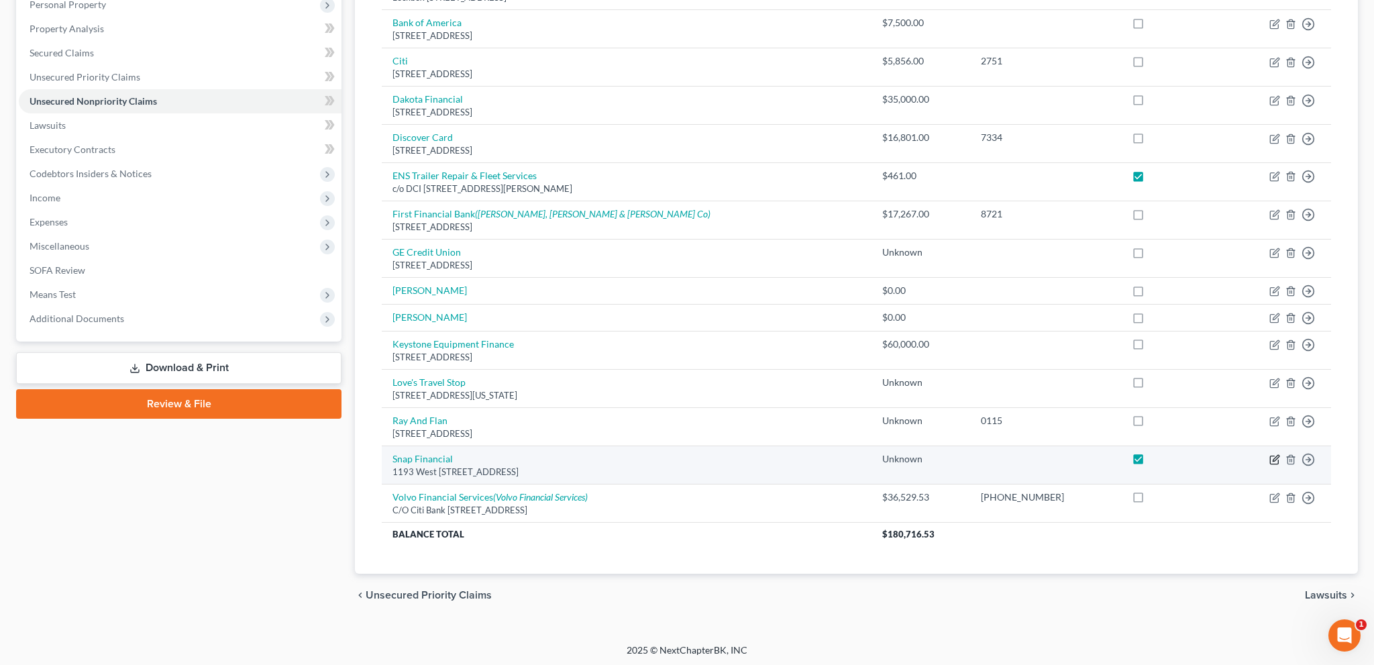
select select "46"
select select "10"
select select "0"
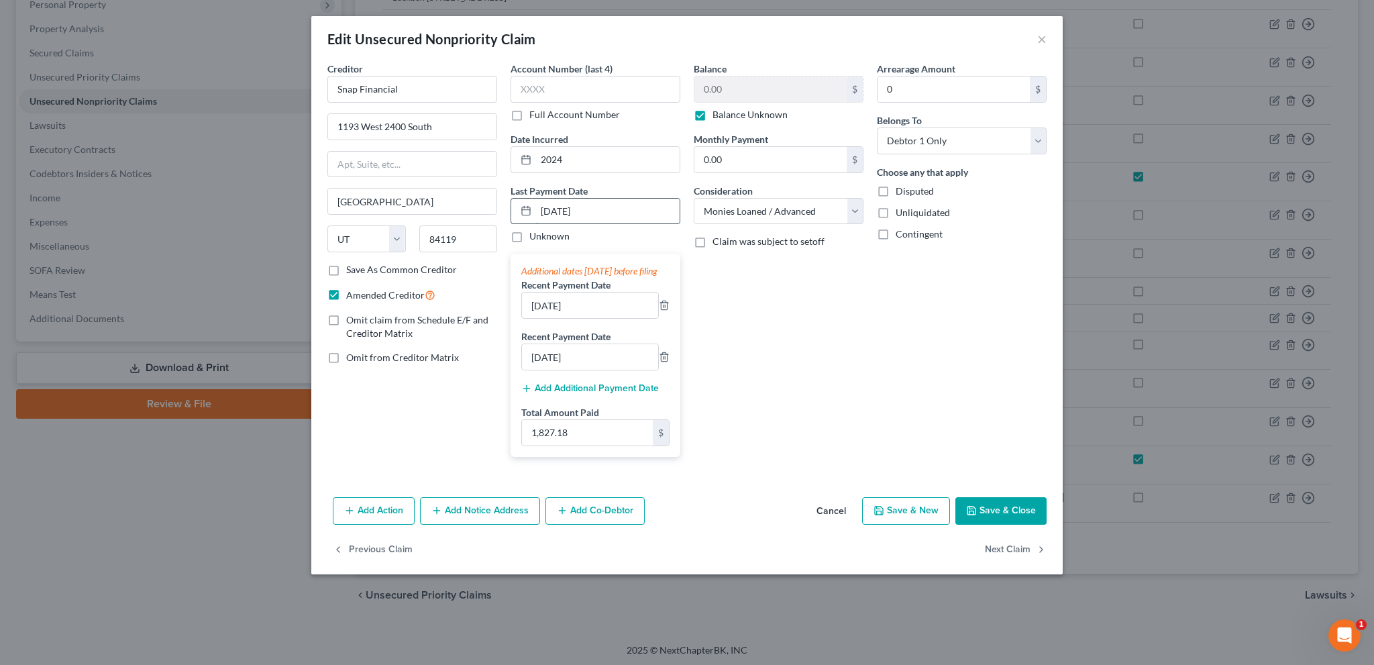
click at [550, 209] on input "[DATE]" at bounding box center [608, 211] width 144 height 25
type input "08/25/2025"
click at [1002, 525] on button "Save & Close" at bounding box center [1000, 511] width 91 height 28
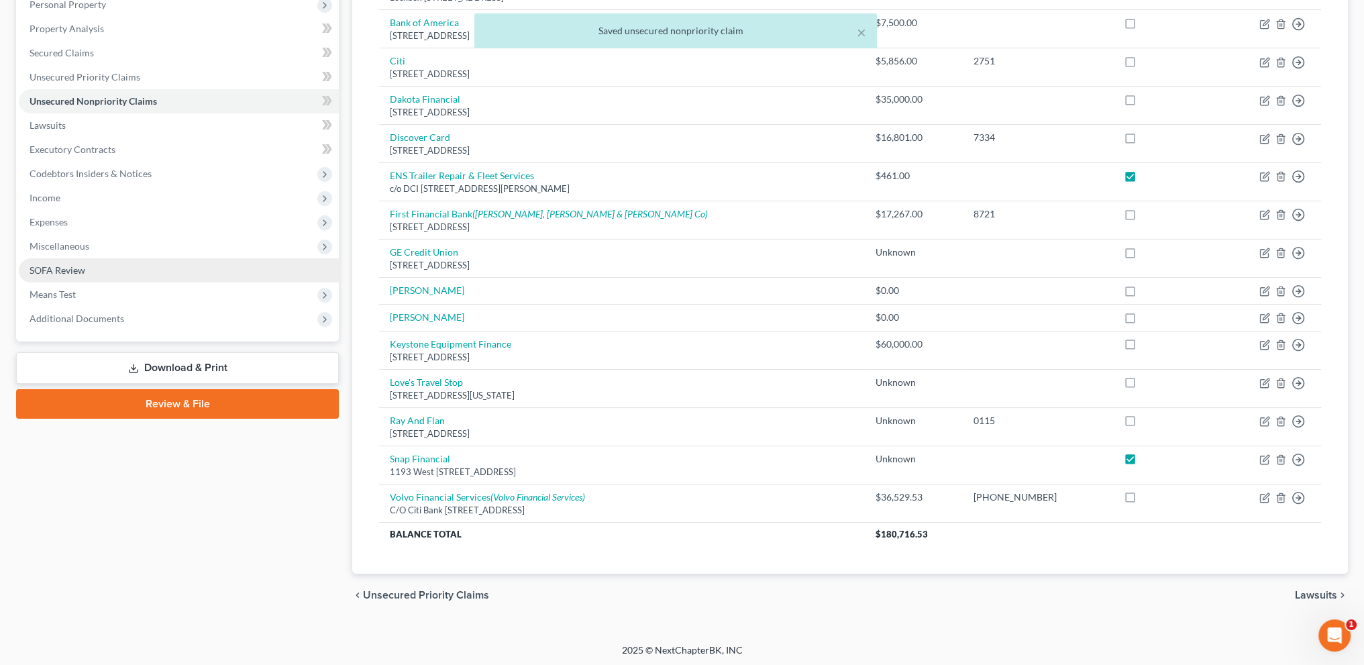
click at [62, 264] on span "SOFA Review" at bounding box center [58, 269] width 56 height 11
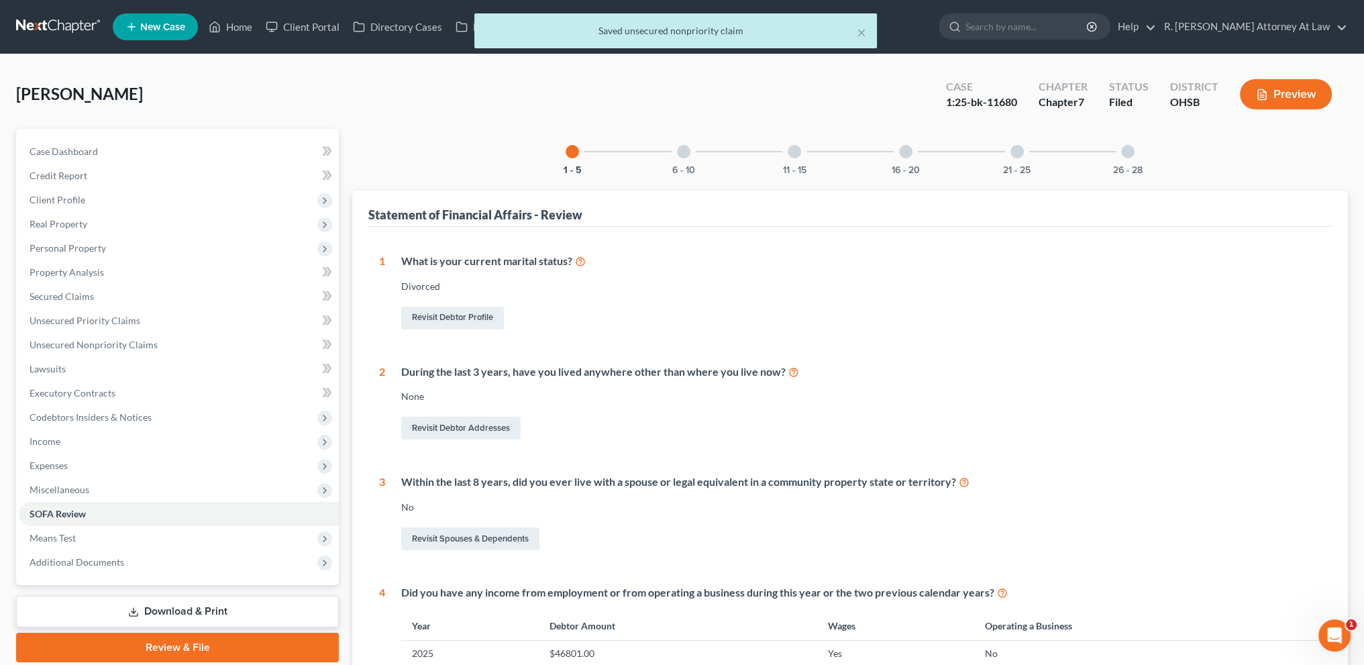
click at [680, 154] on div at bounding box center [683, 151] width 13 height 13
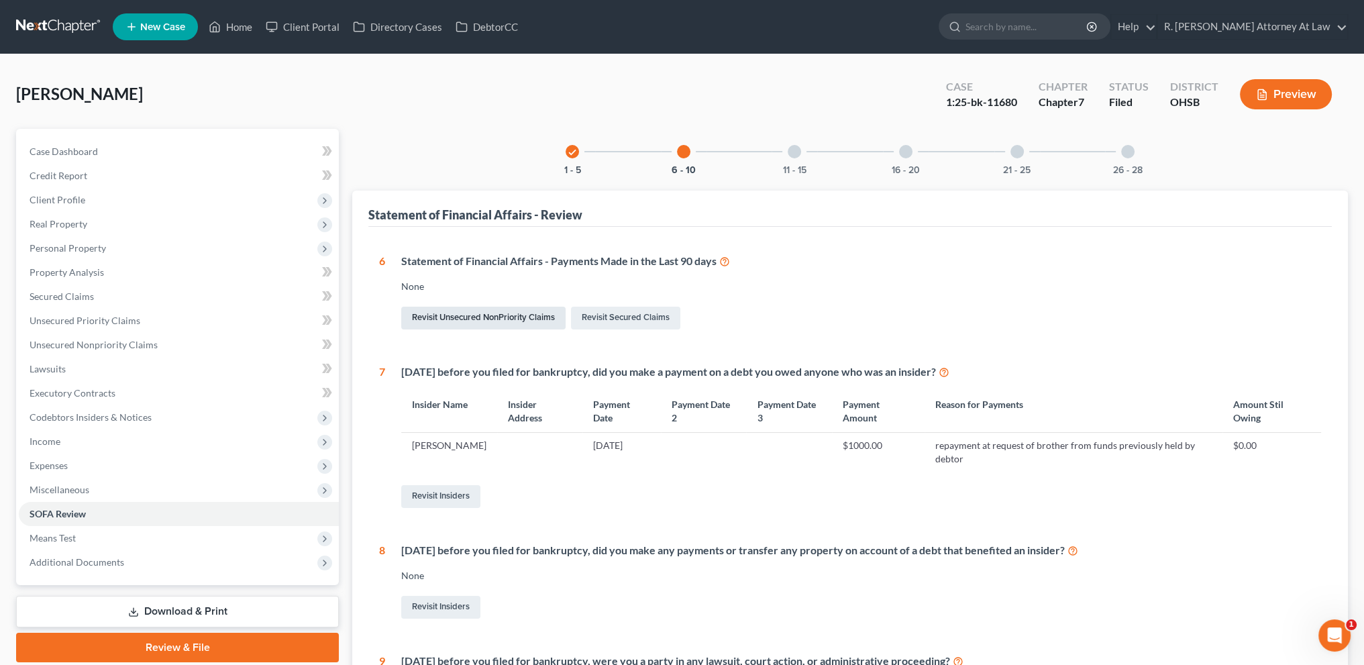
click at [507, 317] on link "Revisit Unsecured NonPriority Claims" at bounding box center [483, 318] width 164 height 23
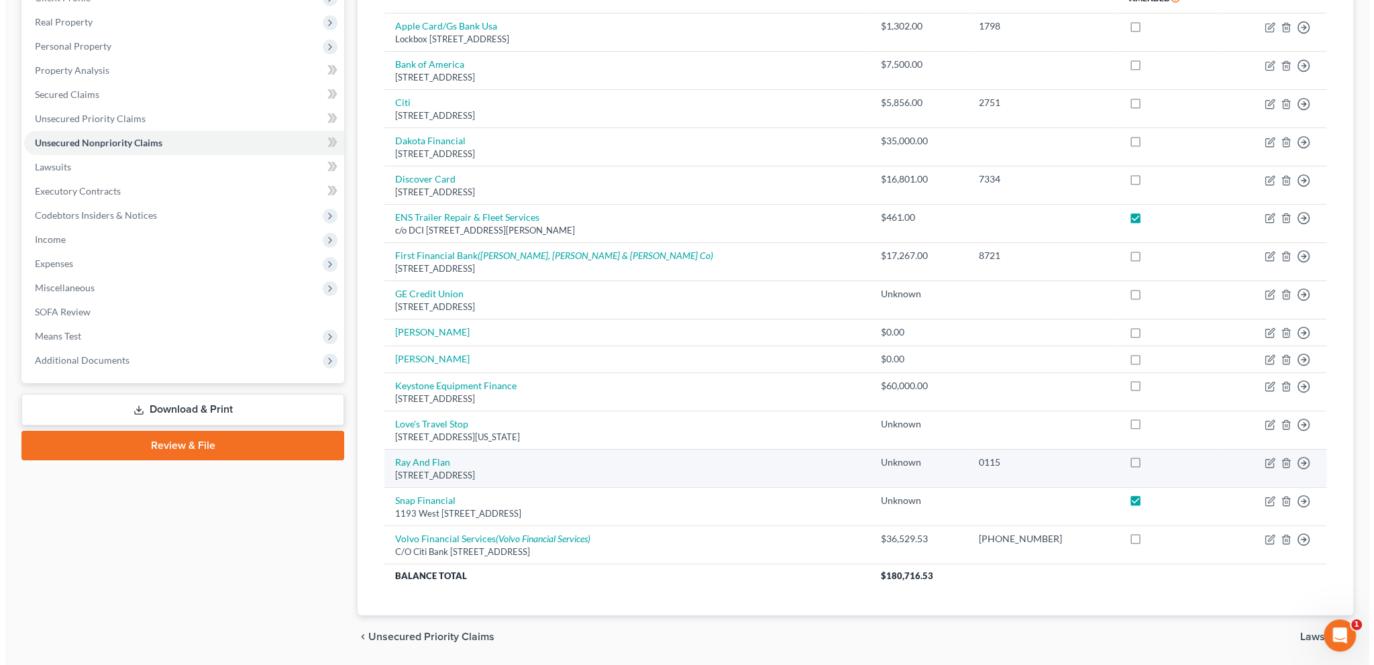
scroll to position [244, 0]
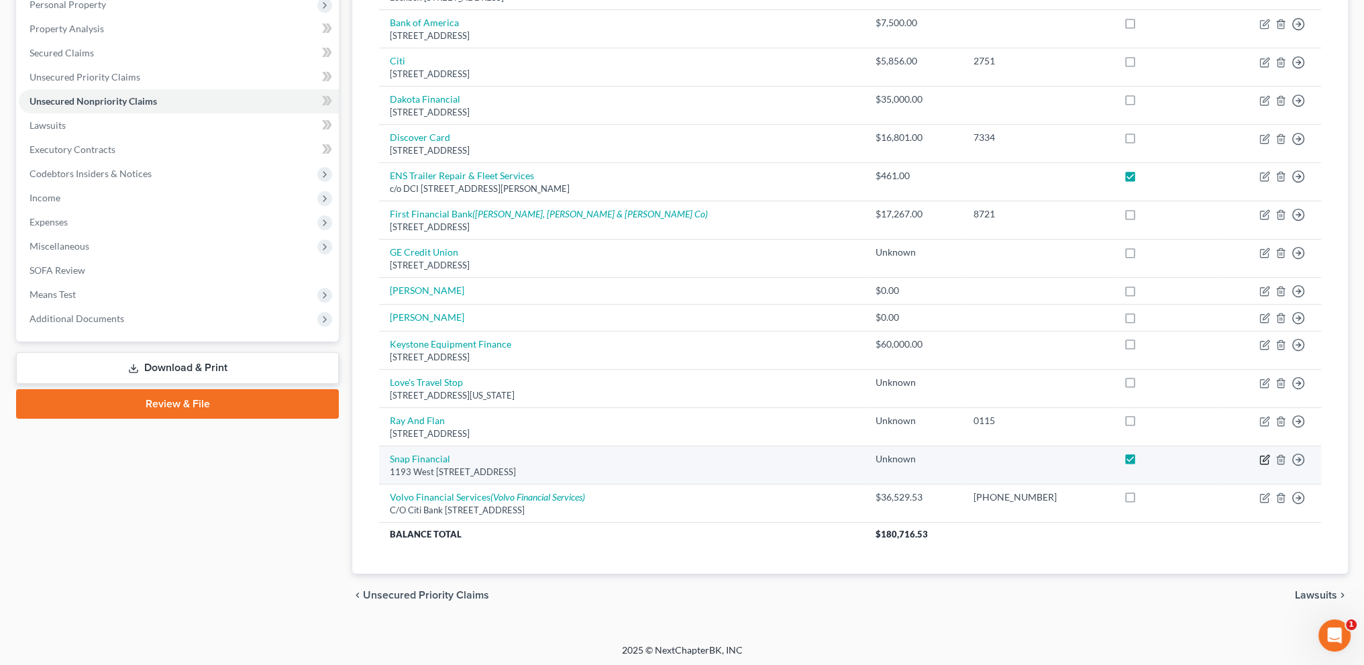
click at [1262, 458] on icon "button" at bounding box center [1264, 459] width 11 height 11
select select "46"
select select "10"
select select "0"
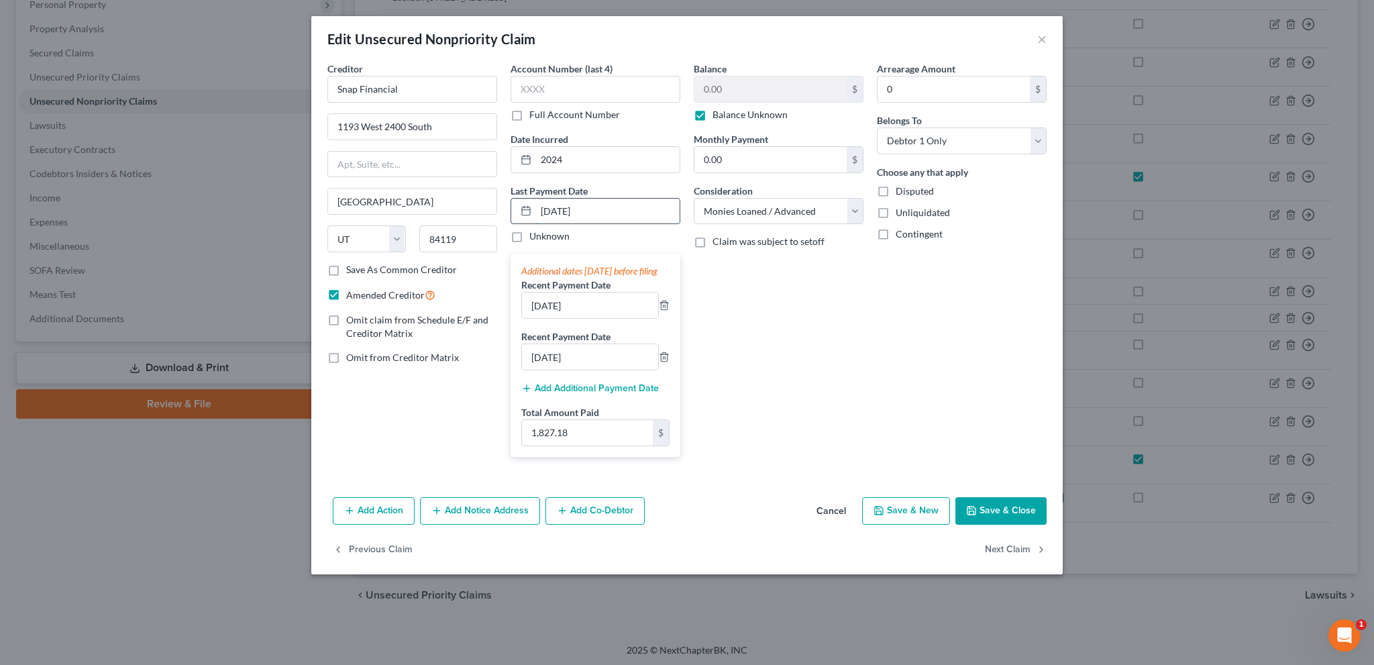
click at [550, 208] on input "08/25/2025" at bounding box center [608, 211] width 144 height 25
type input "[DATE]"
click at [790, 313] on div "Balance 0.00 $ Balance Unknown Balance Undetermined 0.00 $ Balance Unknown Mont…" at bounding box center [778, 265] width 183 height 406
click at [766, 209] on select "Select Cable / Satellite Services Collection Agency Credit Card Debt Debt Couns…" at bounding box center [779, 211] width 170 height 27
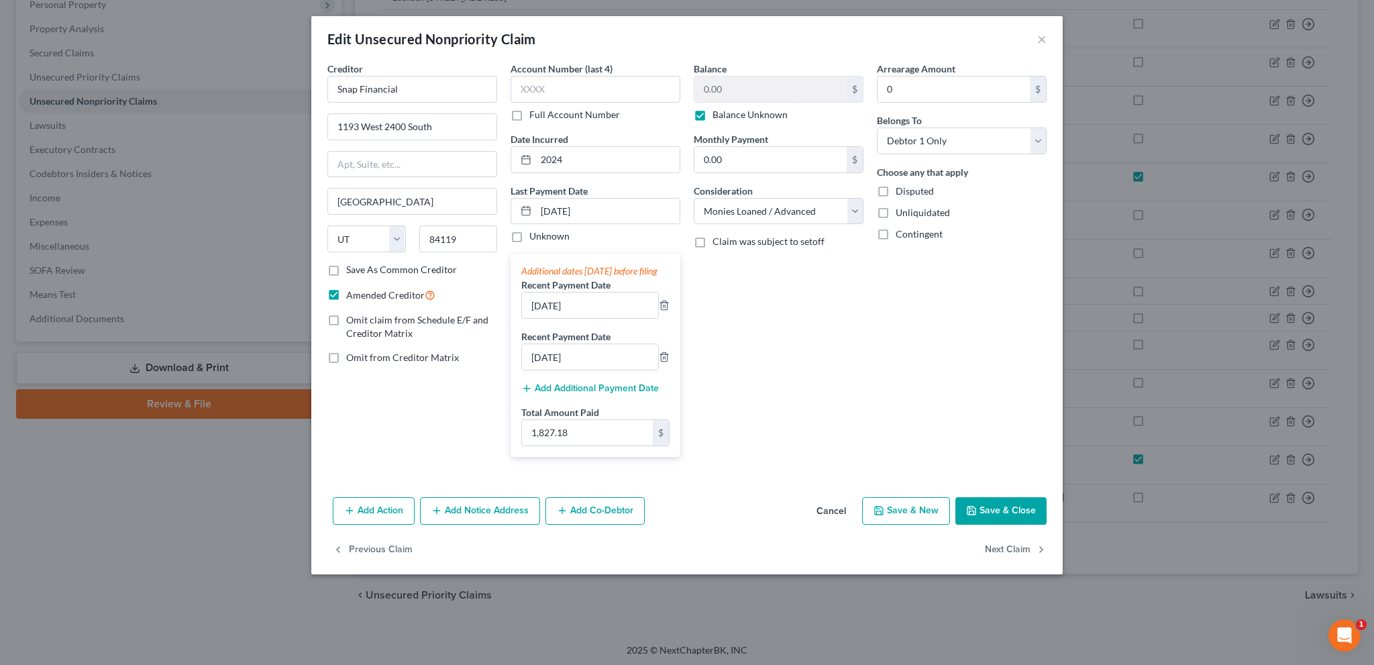
click at [388, 521] on button "Add Action" at bounding box center [374, 511] width 82 height 28
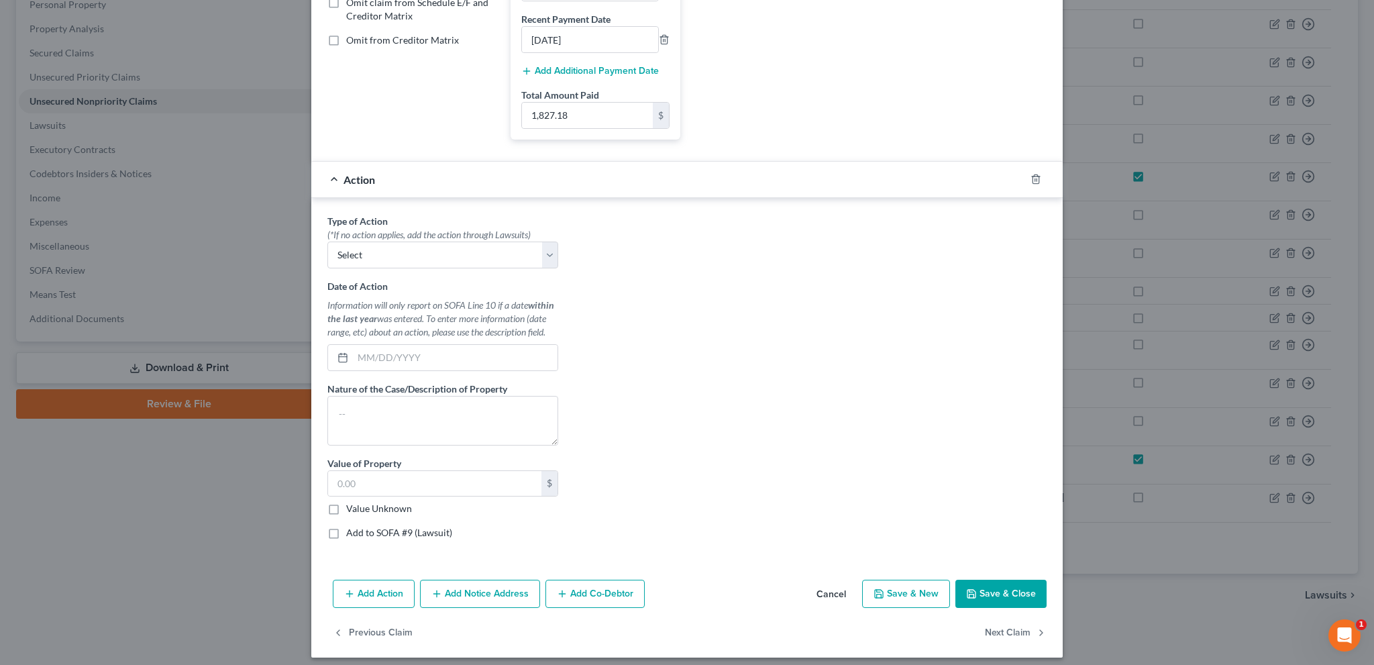
scroll to position [319, 0]
click at [1031, 183] on icon "button" at bounding box center [1036, 177] width 11 height 11
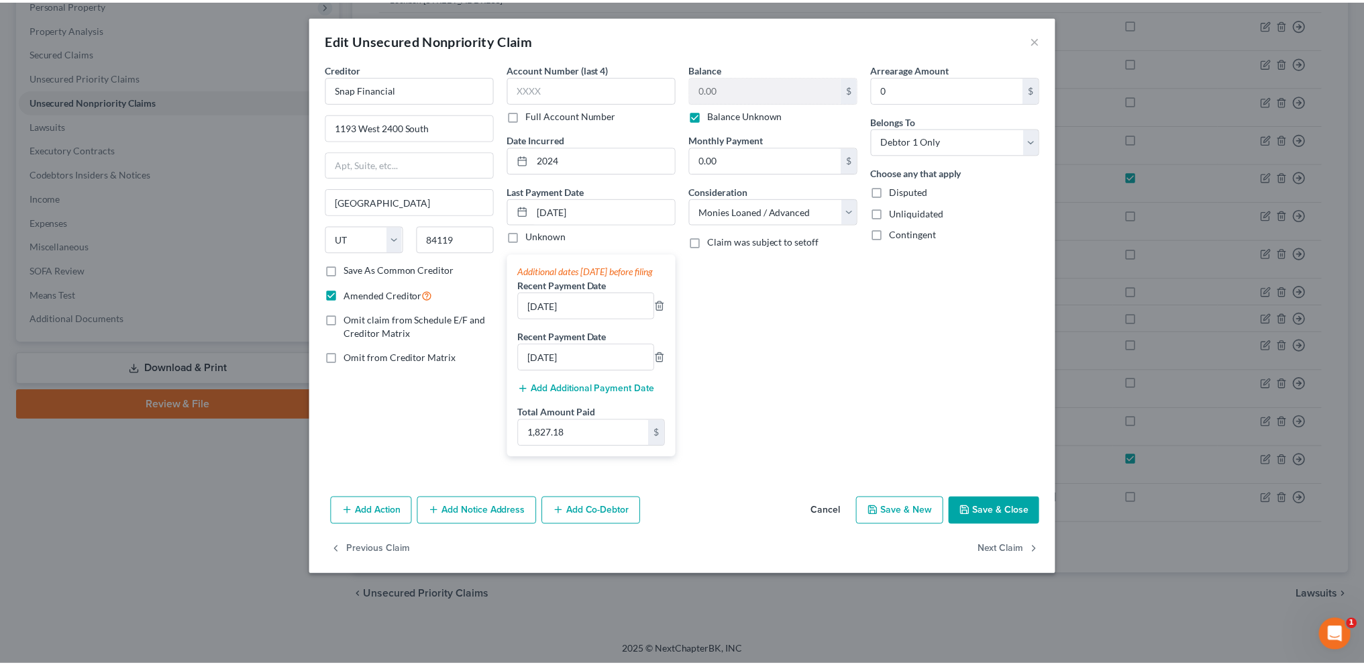
scroll to position [0, 0]
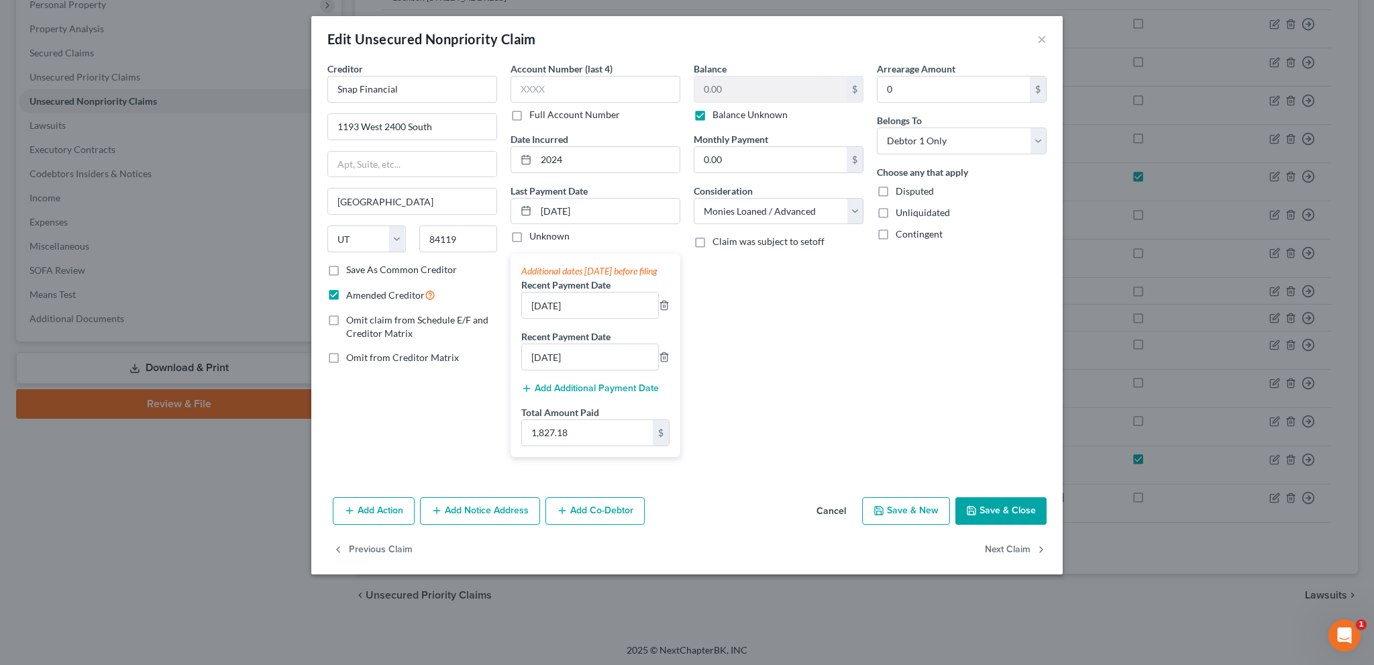
click at [1004, 519] on button "Save & Close" at bounding box center [1000, 511] width 91 height 28
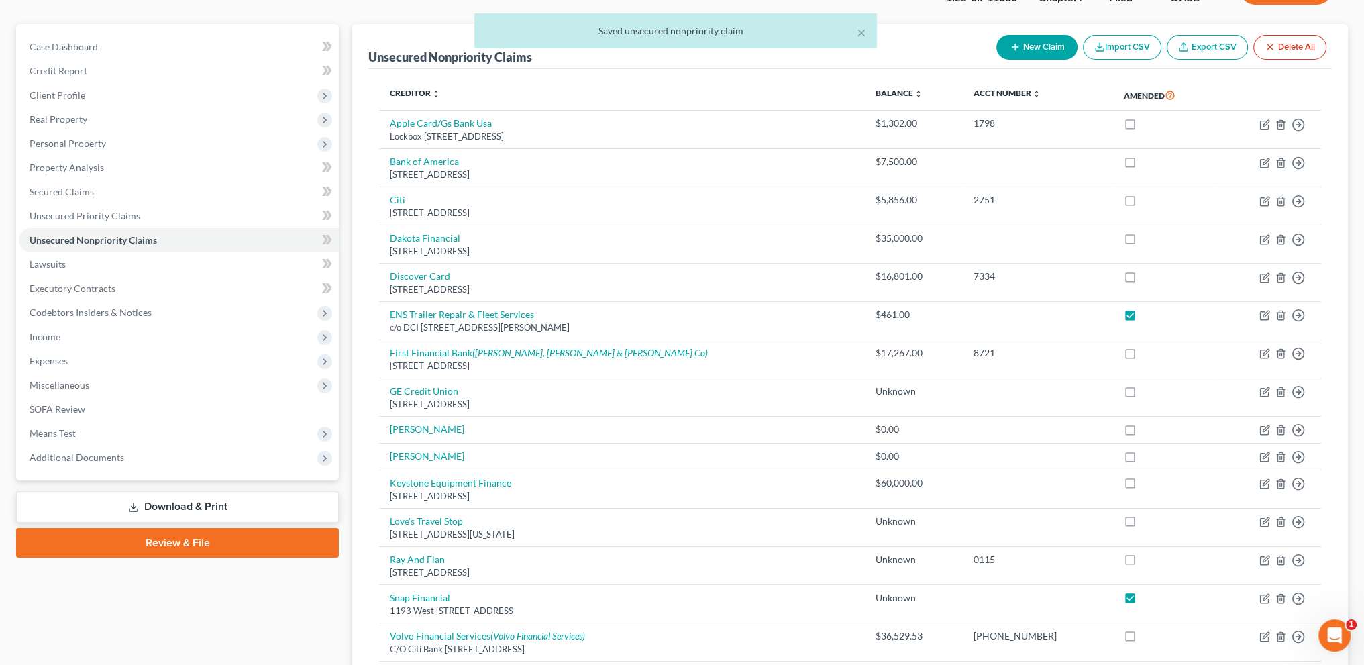
scroll to position [244, 0]
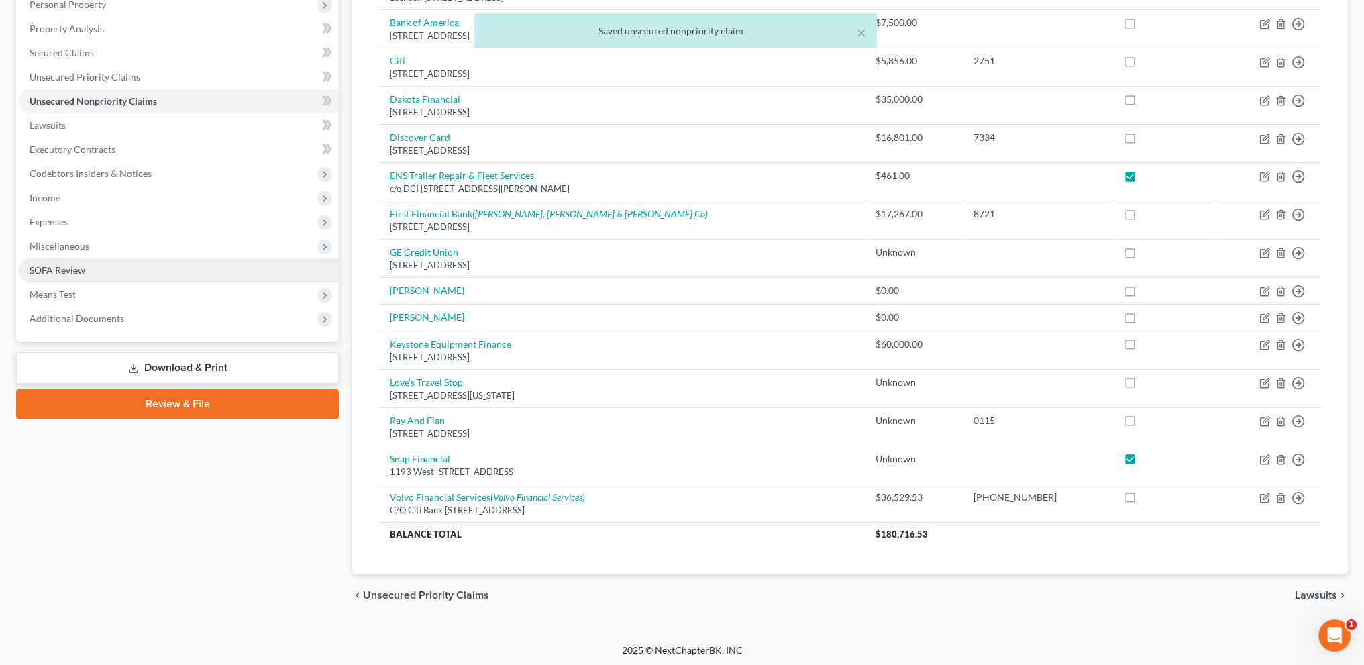
click at [44, 265] on span "SOFA Review" at bounding box center [58, 269] width 56 height 11
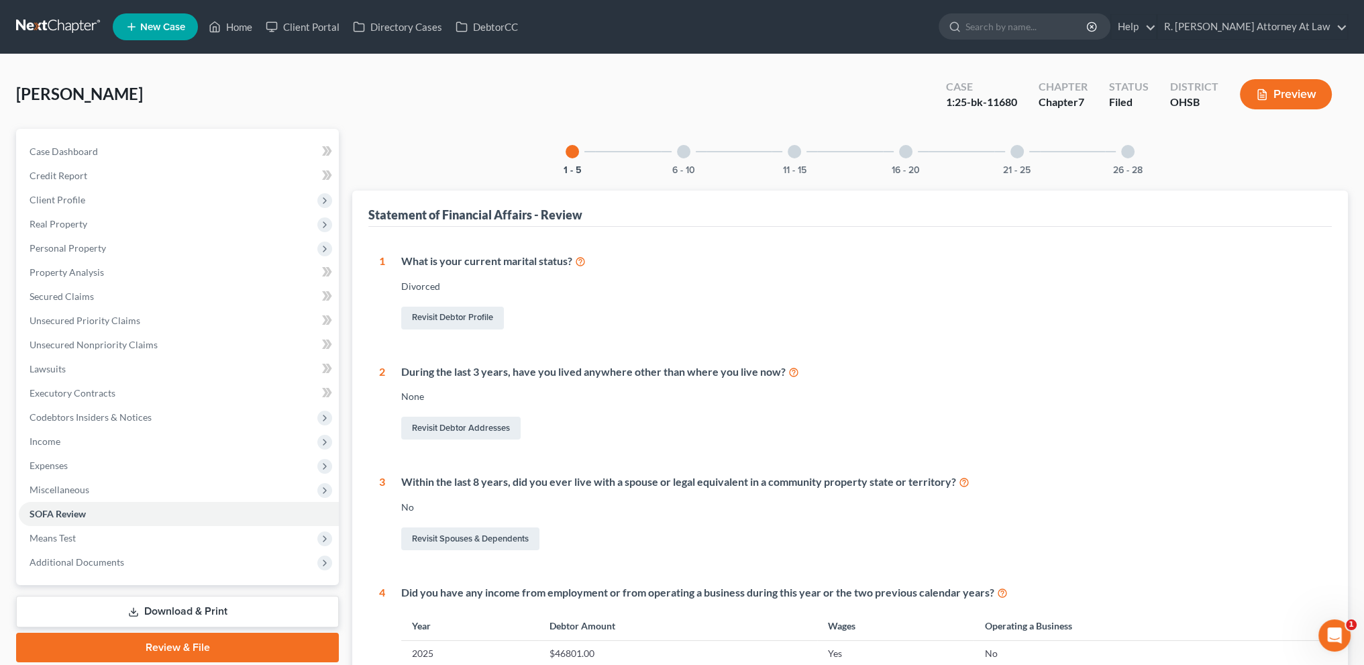
click at [683, 150] on div at bounding box center [683, 151] width 13 height 13
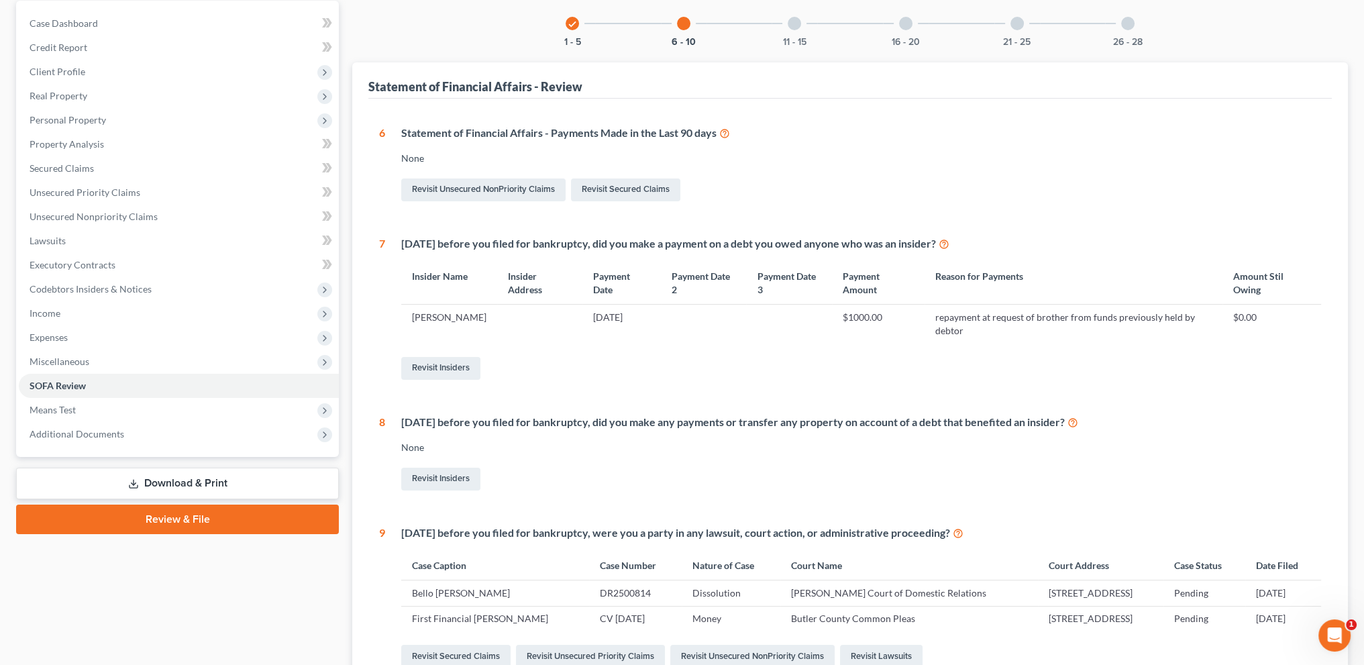
scroll to position [168, 0]
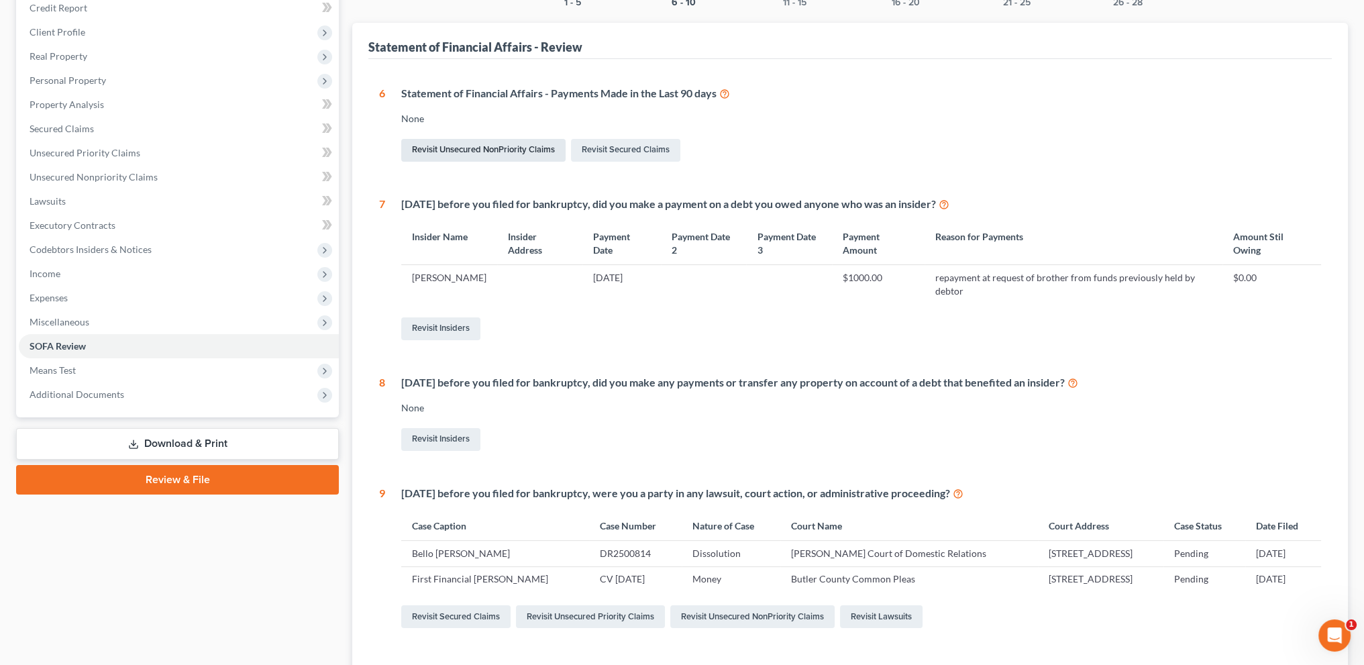
click at [445, 147] on link "Revisit Unsecured NonPriority Claims" at bounding box center [483, 150] width 164 height 23
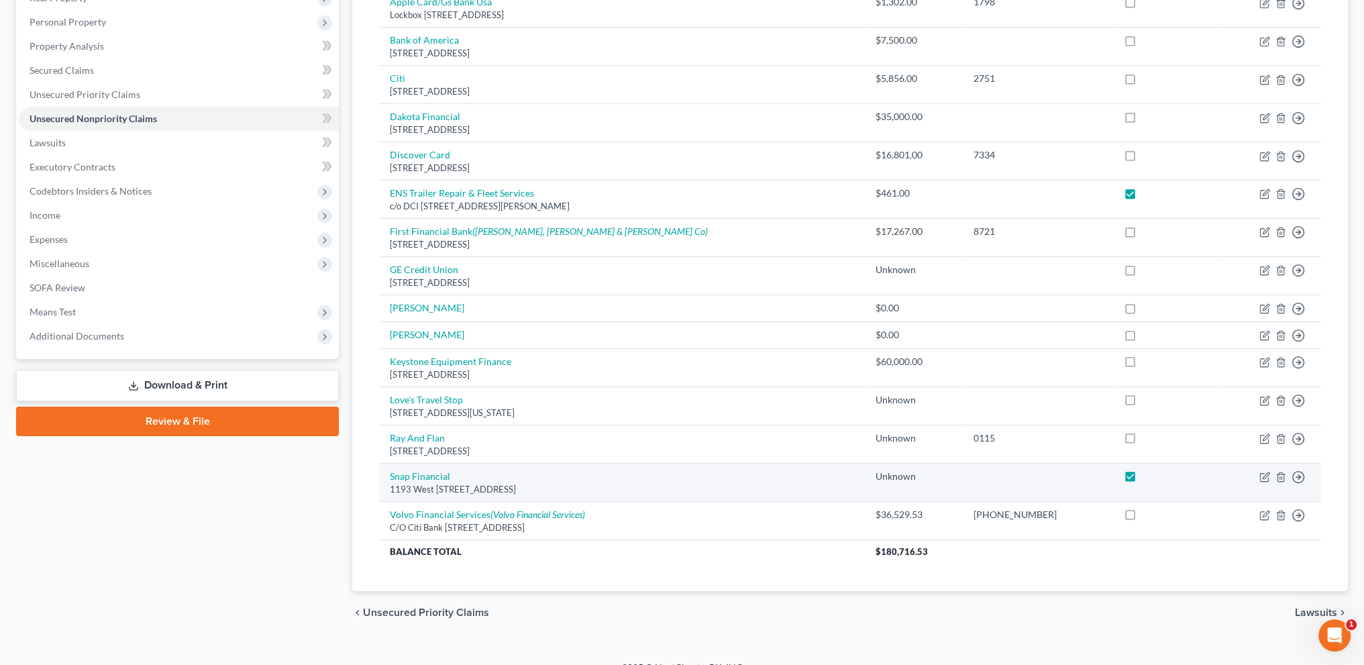
scroll to position [244, 0]
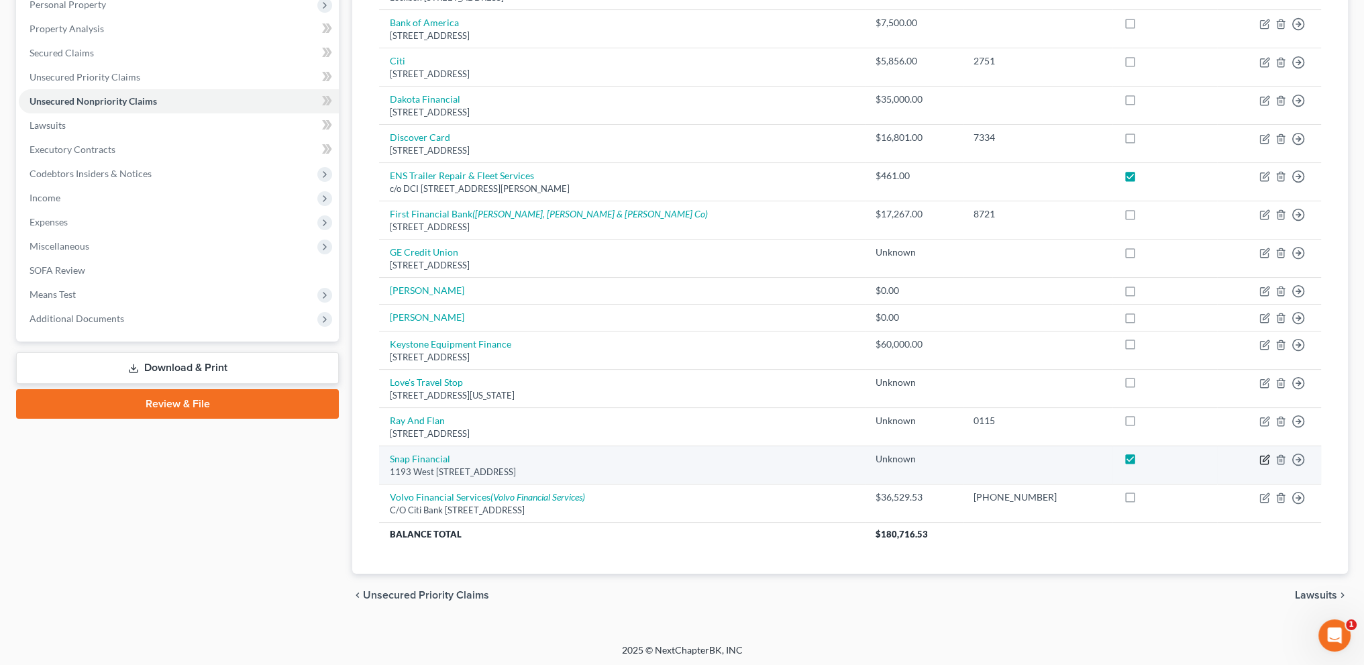
click at [1265, 457] on icon "button" at bounding box center [1264, 459] width 11 height 11
select select "46"
select select "10"
select select "0"
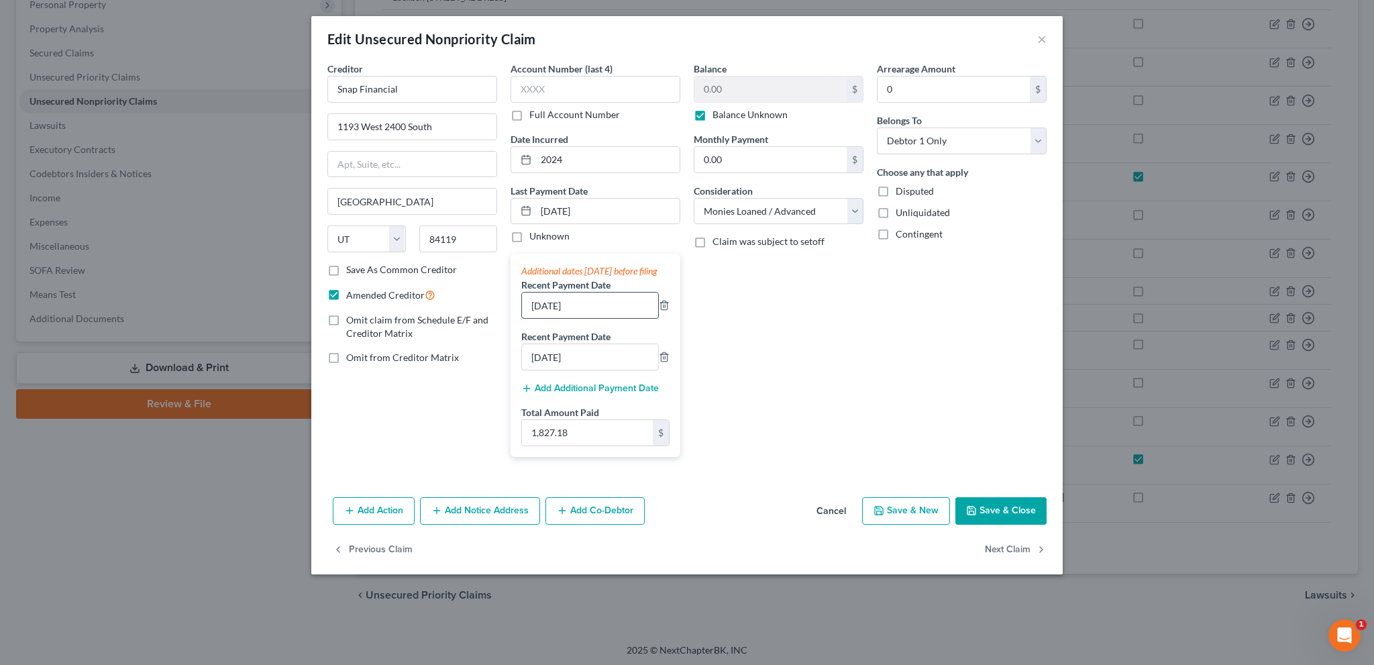
click at [541, 317] on input "[DATE]" at bounding box center [590, 305] width 136 height 25
type input "[DATE]"
click at [996, 520] on button "Save & Close" at bounding box center [1000, 511] width 91 height 28
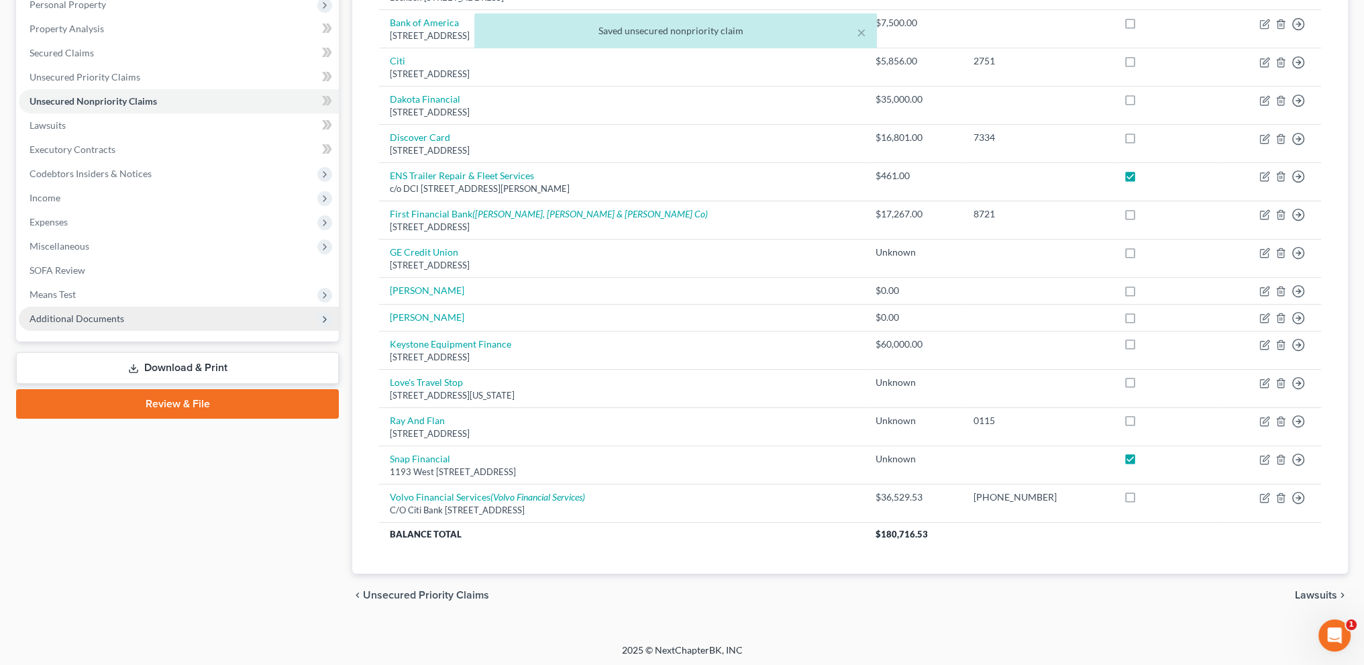
click at [74, 311] on span "Additional Documents" at bounding box center [179, 319] width 320 height 24
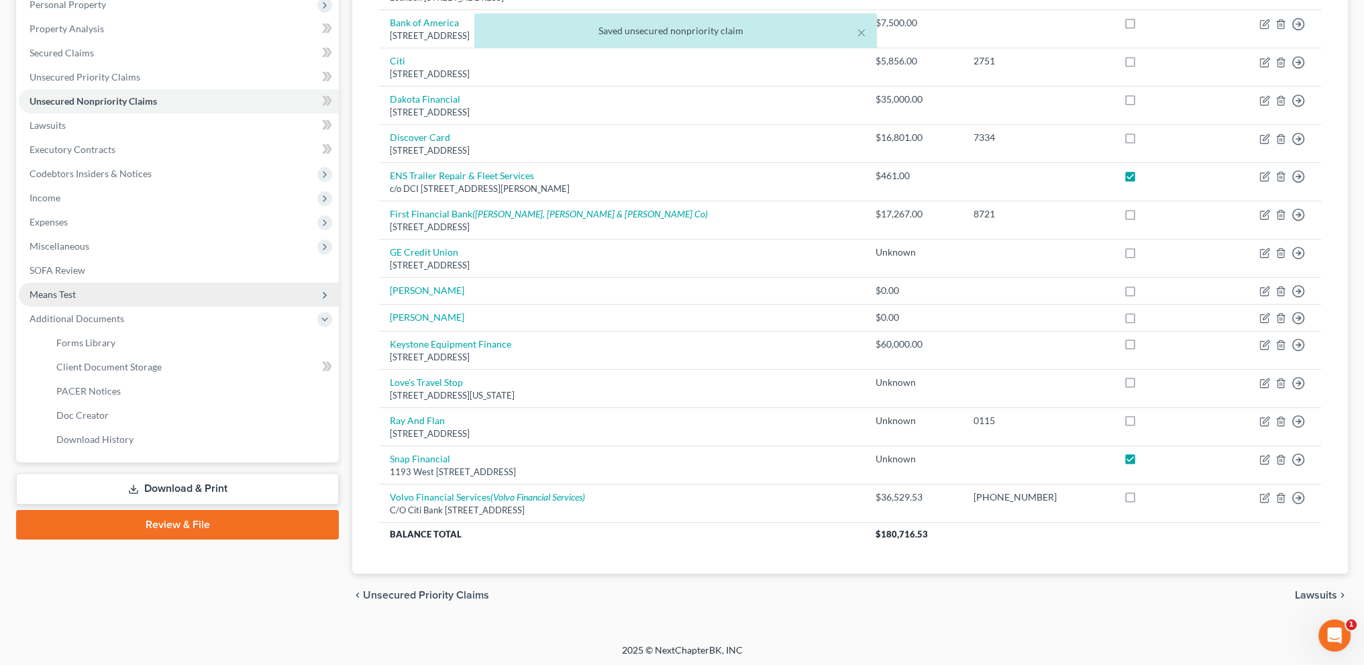
click at [56, 296] on span "Means Test" at bounding box center [53, 294] width 46 height 11
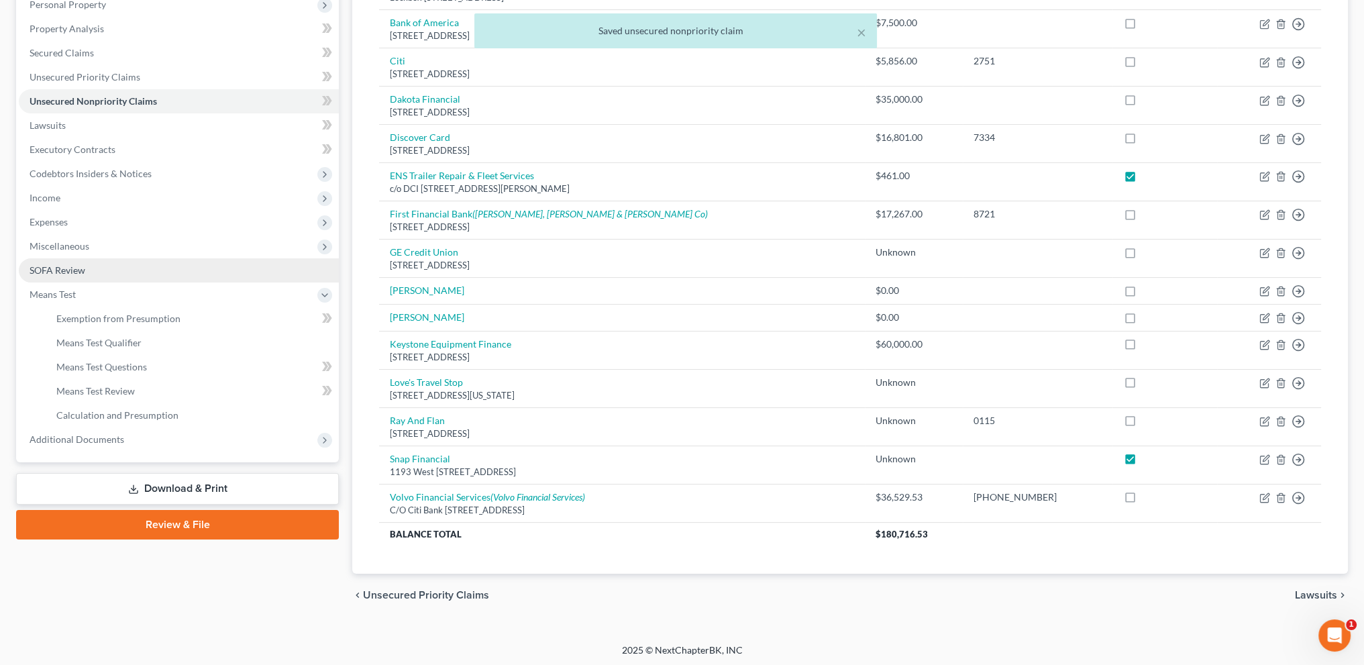
click at [50, 271] on span "SOFA Review" at bounding box center [58, 269] width 56 height 11
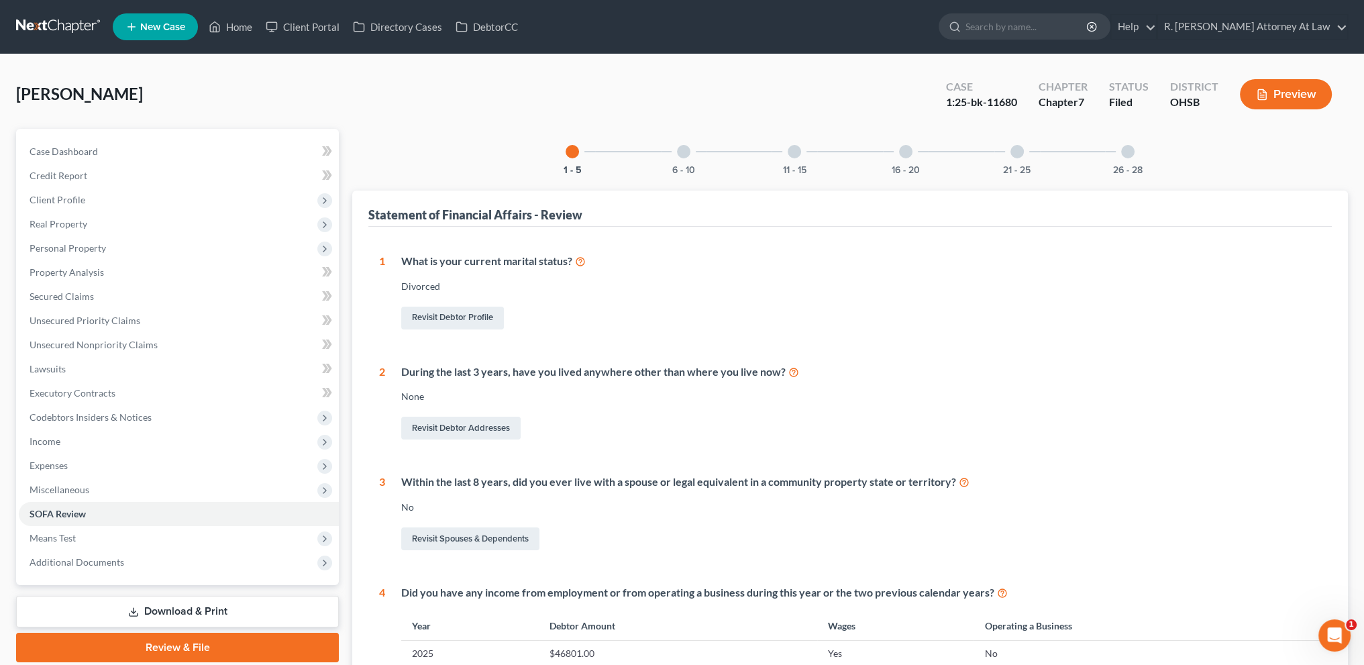
click at [687, 154] on div at bounding box center [683, 151] width 13 height 13
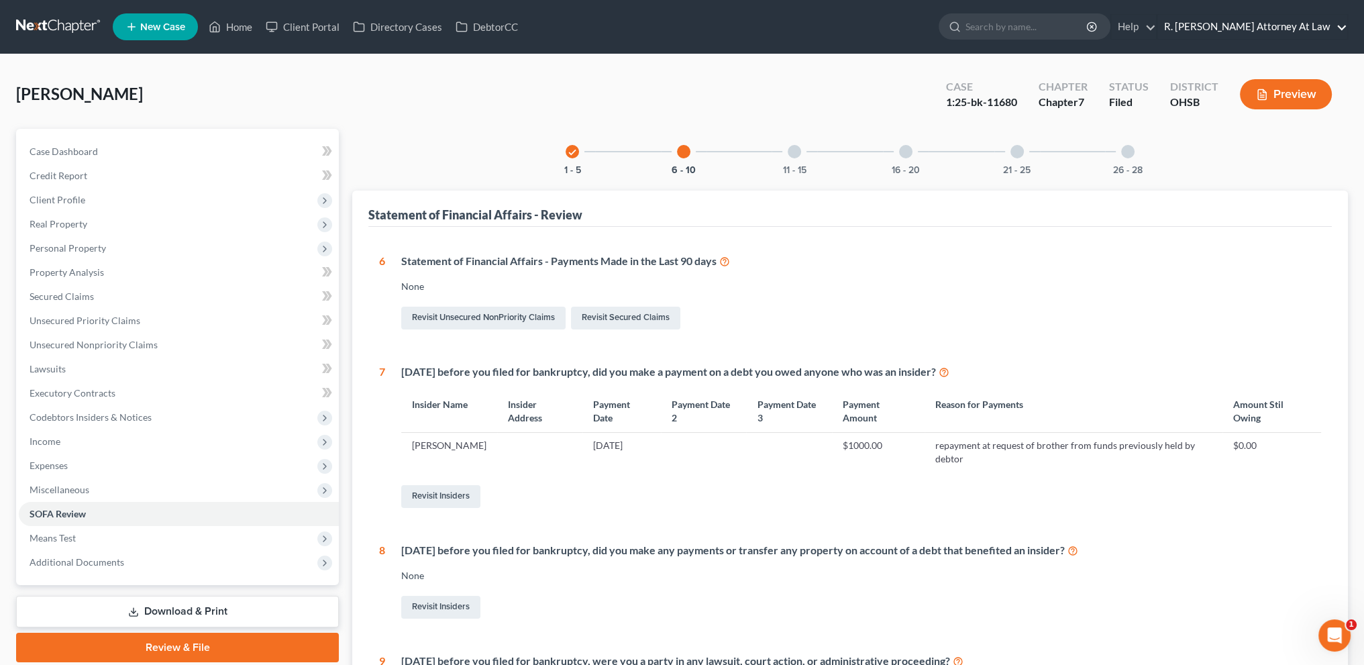
click at [1298, 23] on link "R. [PERSON_NAME] Attorney At Law" at bounding box center [1252, 27] width 190 height 24
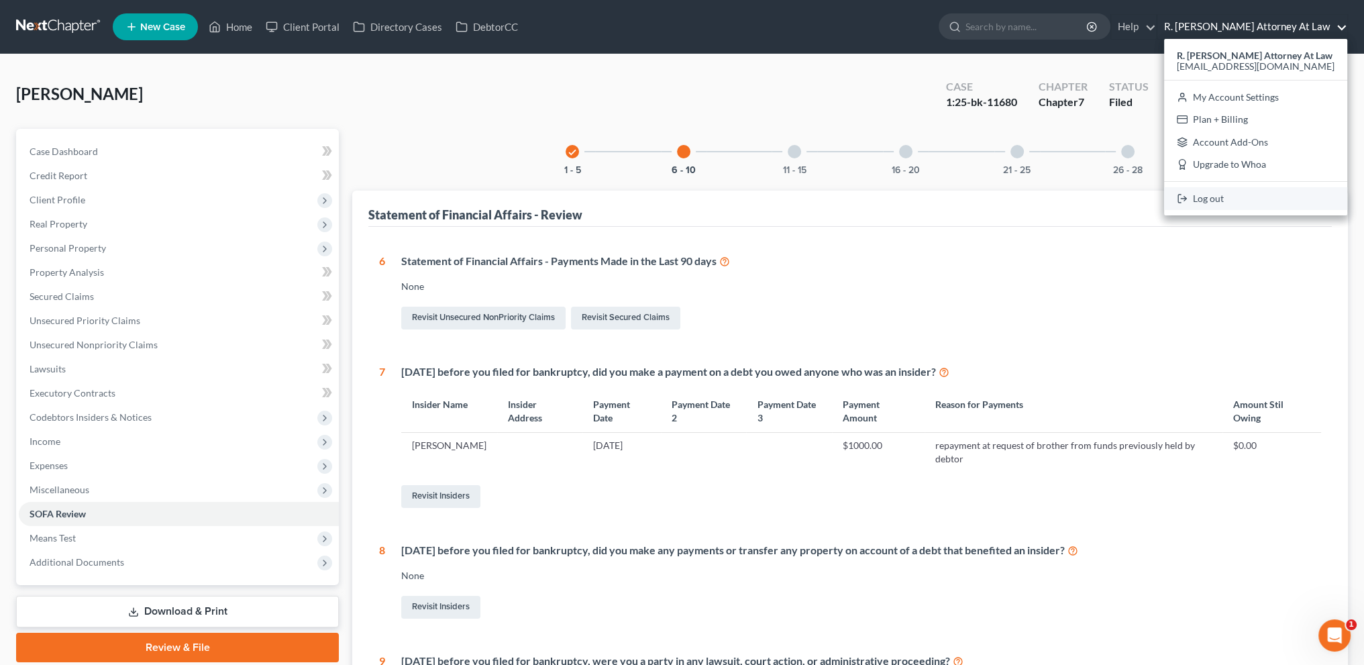
click at [1237, 195] on link "Log out" at bounding box center [1255, 198] width 183 height 23
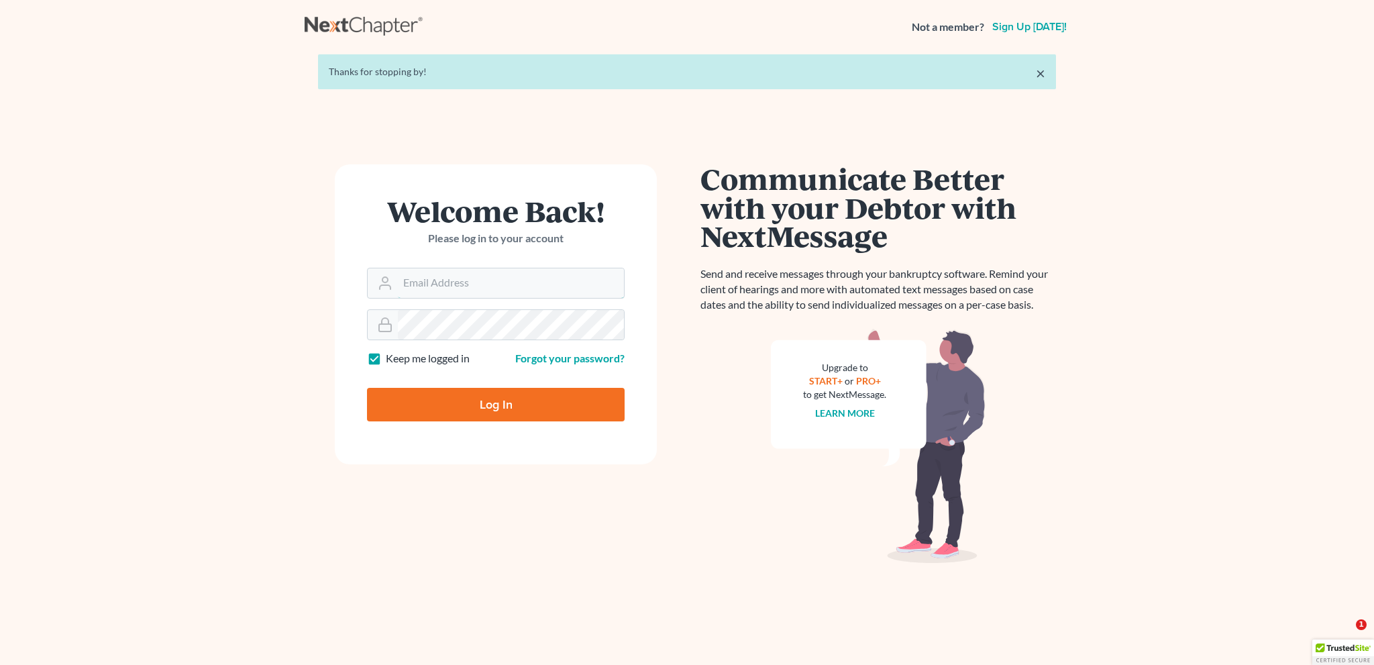
type input "[EMAIL_ADDRESS][DOMAIN_NAME]"
click at [521, 399] on input "Log In" at bounding box center [496, 405] width 258 height 34
type input "Thinking..."
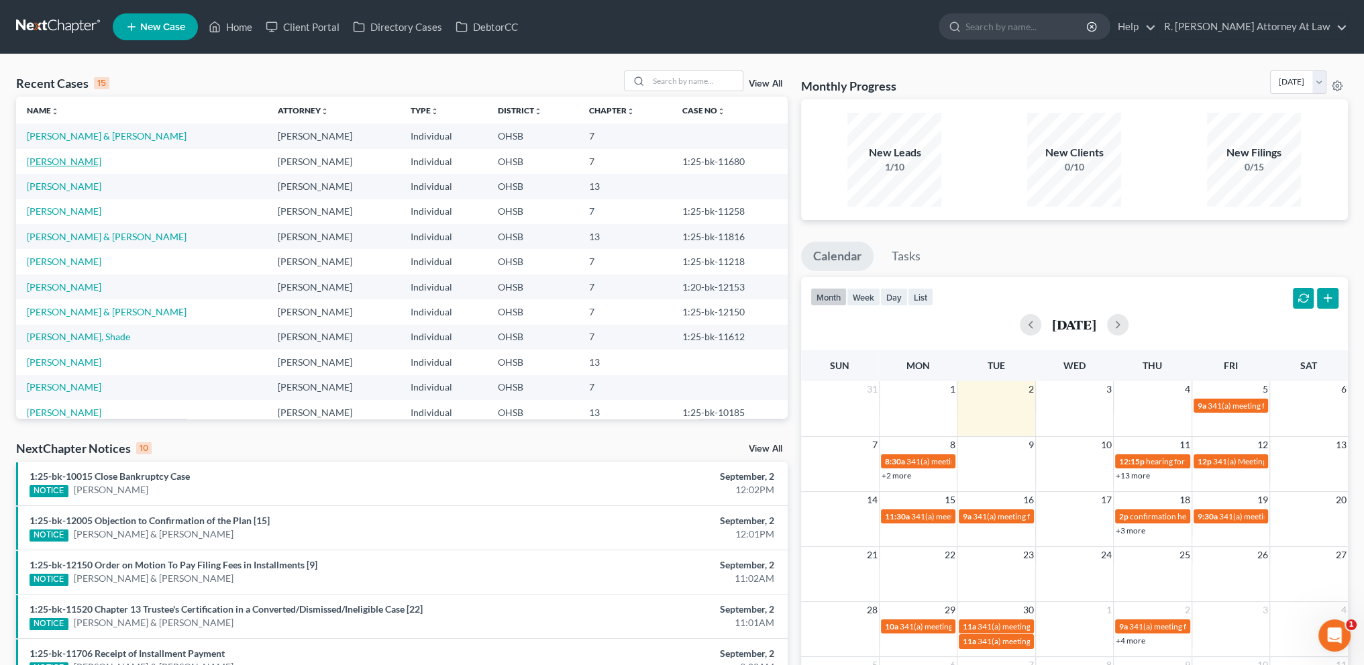
click at [56, 160] on link "[PERSON_NAME]" at bounding box center [64, 161] width 74 height 11
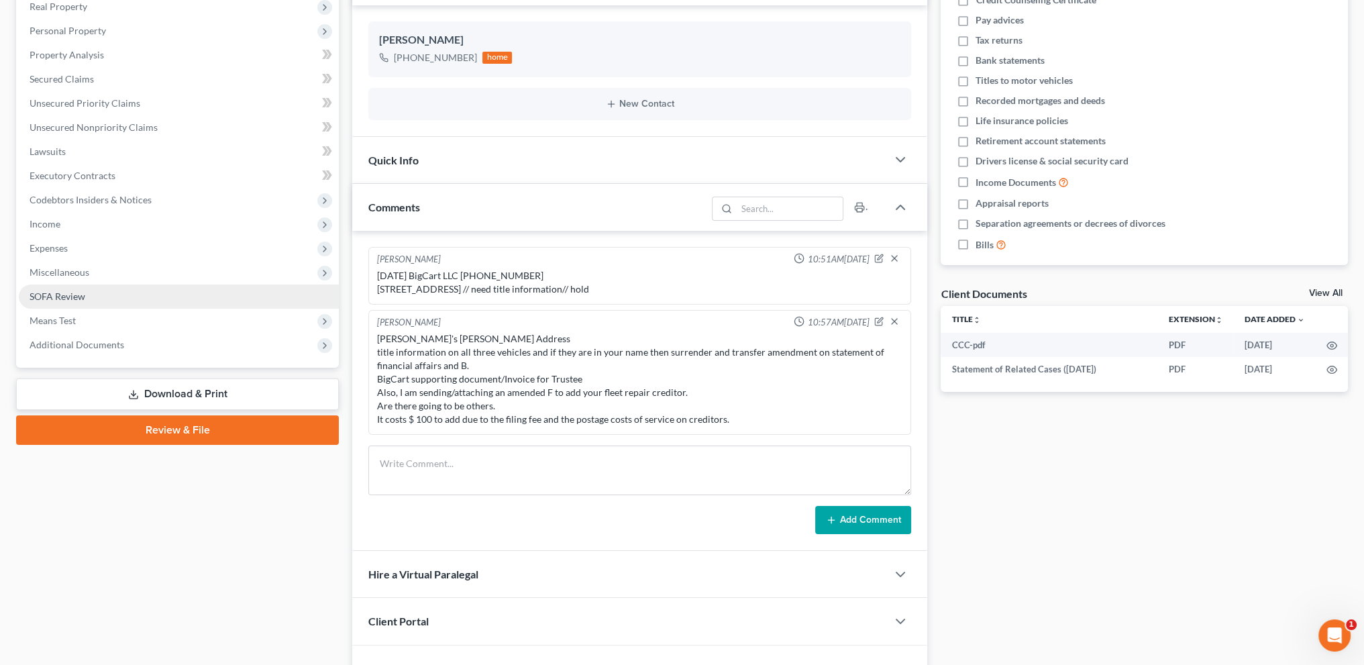
click at [50, 291] on span "SOFA Review" at bounding box center [58, 296] width 56 height 11
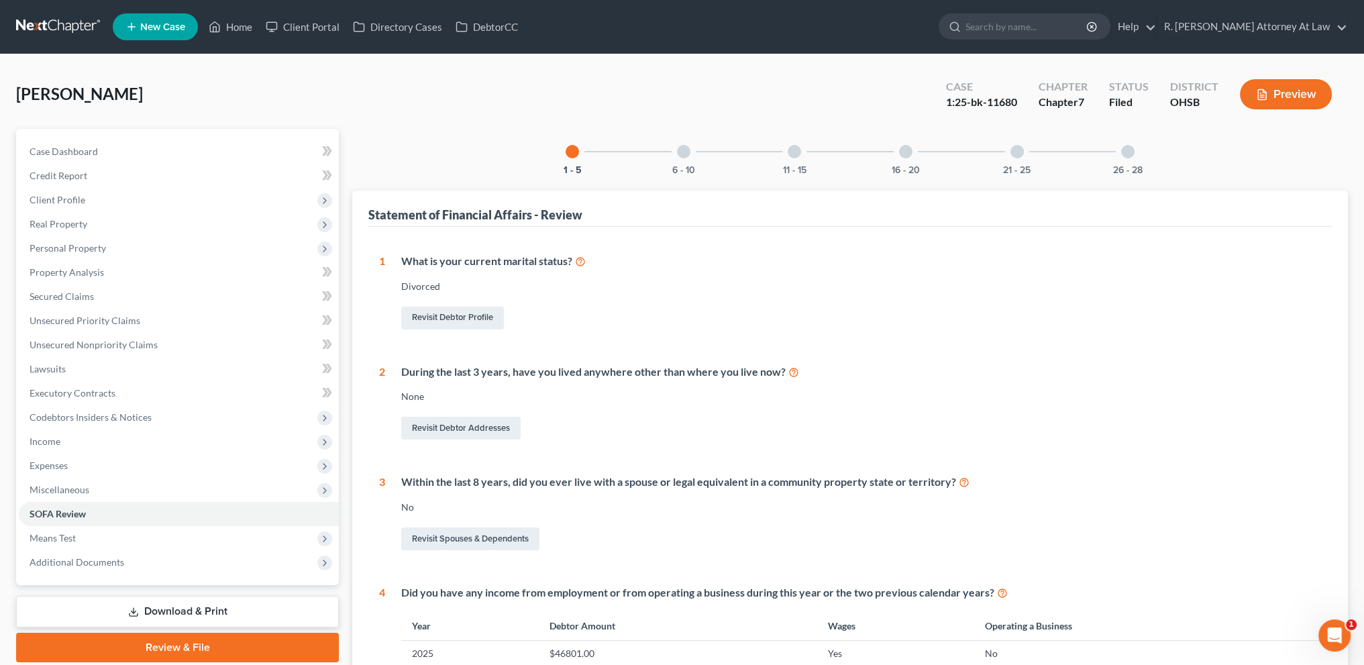
click at [686, 152] on div at bounding box center [683, 151] width 13 height 13
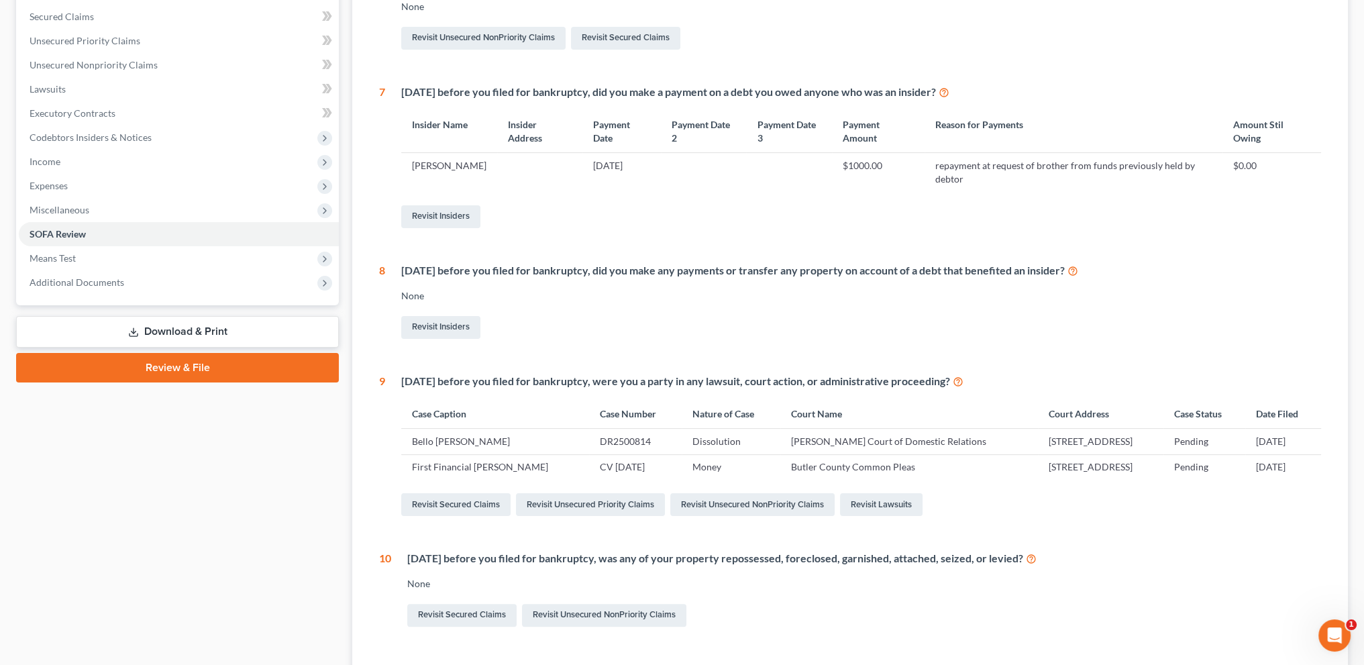
scroll to position [284, 0]
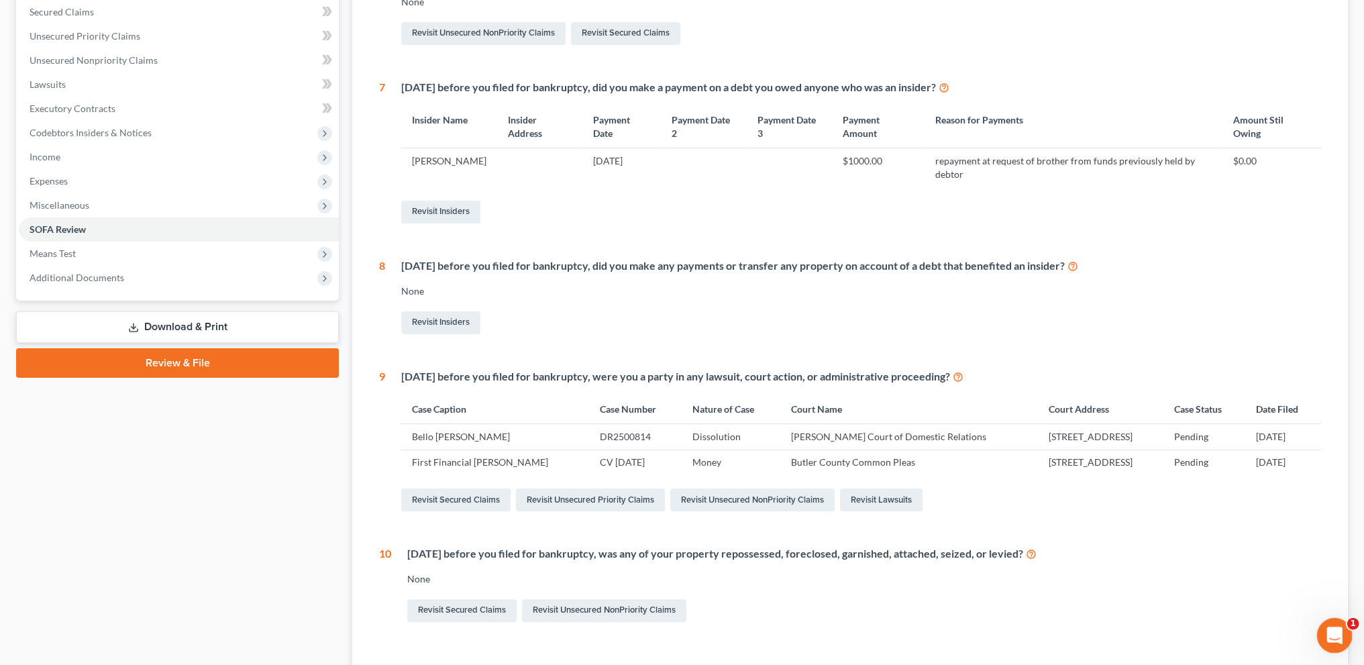
click at [1328, 624] on icon "Open Intercom Messenger" at bounding box center [1333, 634] width 22 height 22
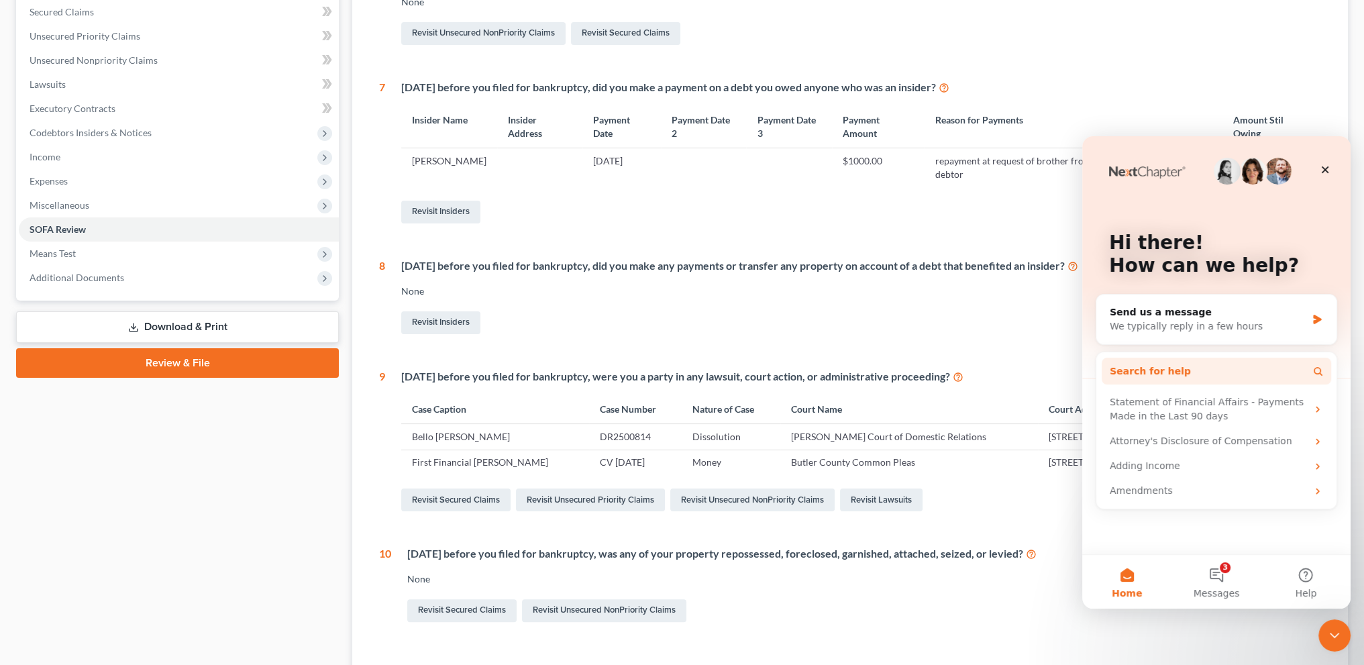
click at [1160, 368] on span "Search for help" at bounding box center [1150, 371] width 81 height 14
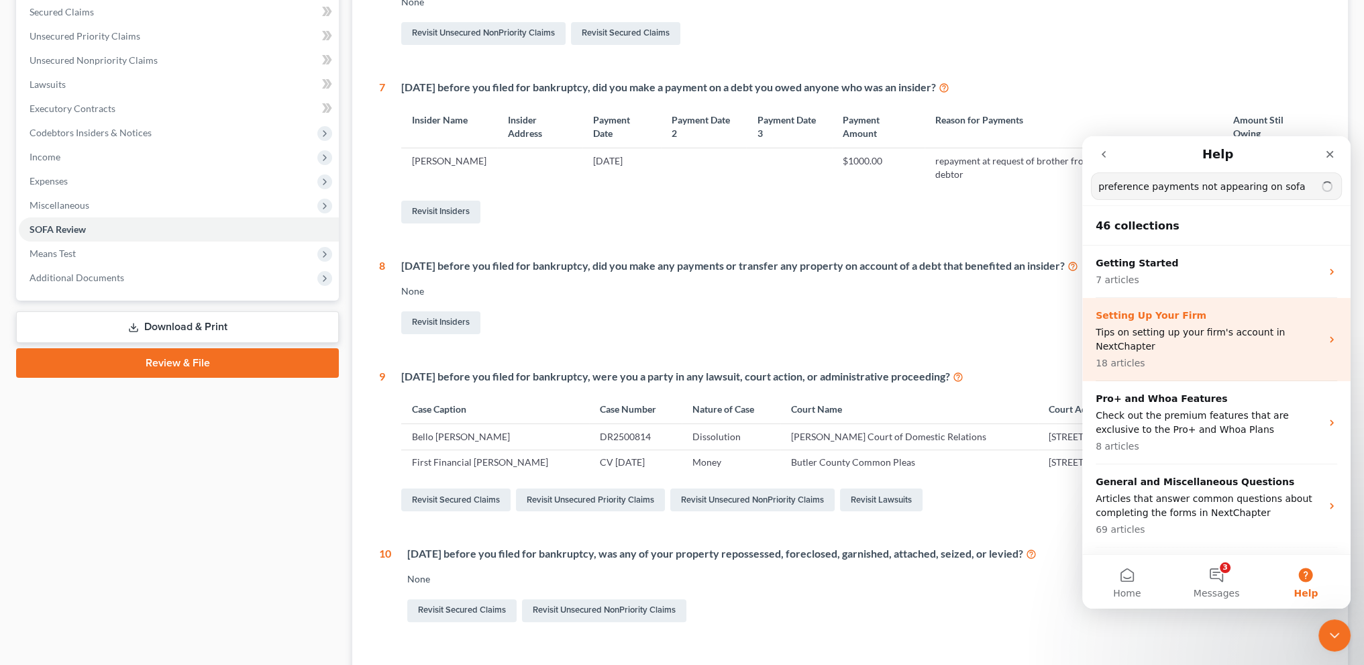
type input "preference payments not appearing on sofa"
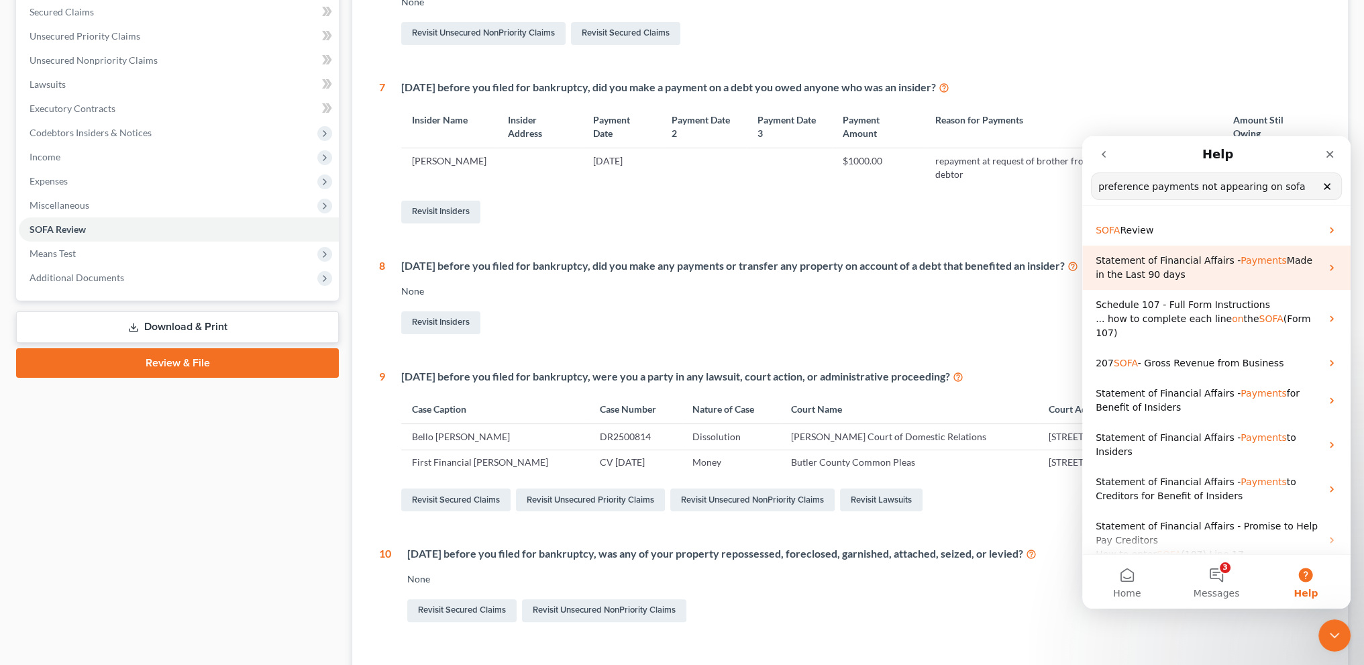
click at [1112, 266] on span "Statement of Financial Affairs -" at bounding box center [1168, 260] width 145 height 11
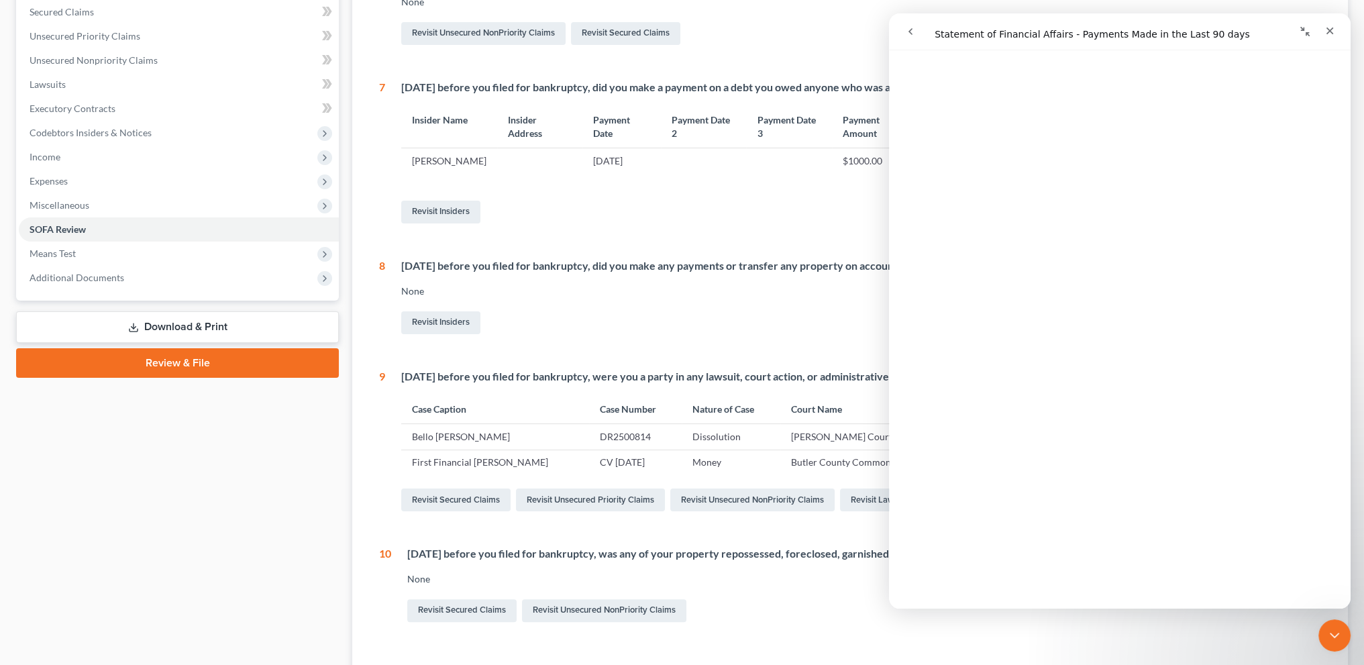
scroll to position [185, 0]
click at [158, 452] on div "Case Dashboard Payments Invoices Payments Payments Credit Report Client Profile" at bounding box center [177, 280] width 336 height 872
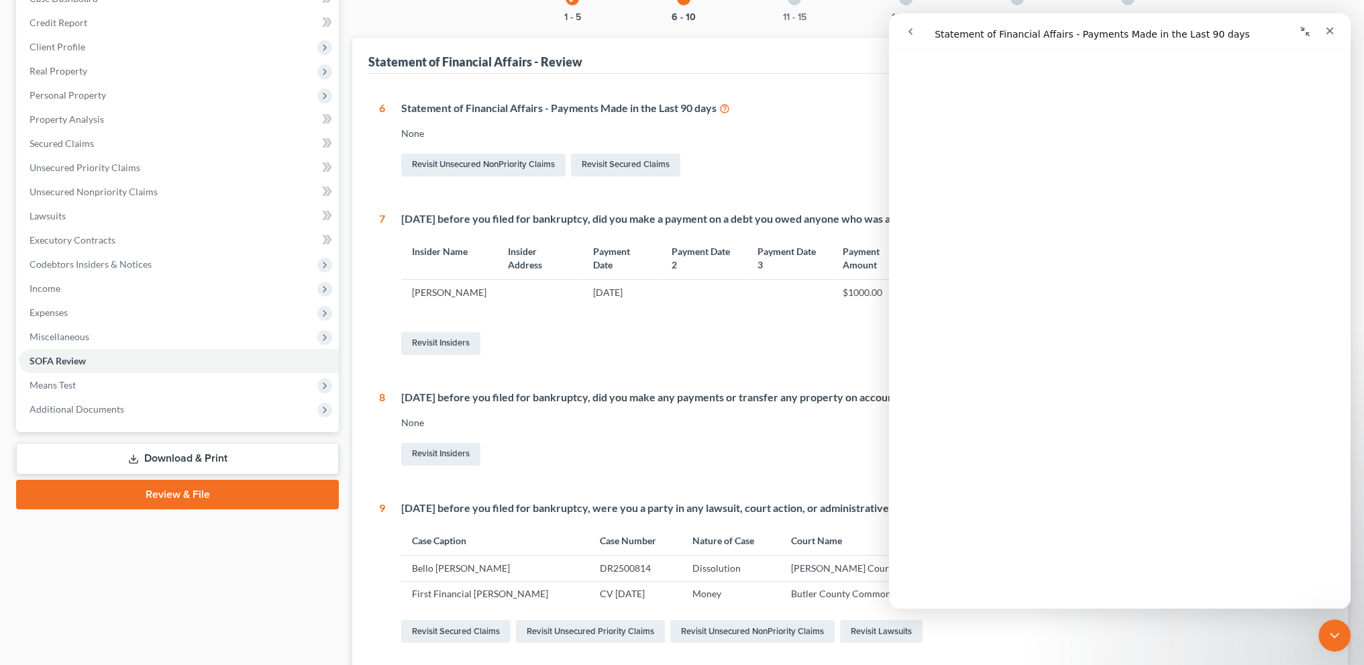
scroll to position [0, 0]
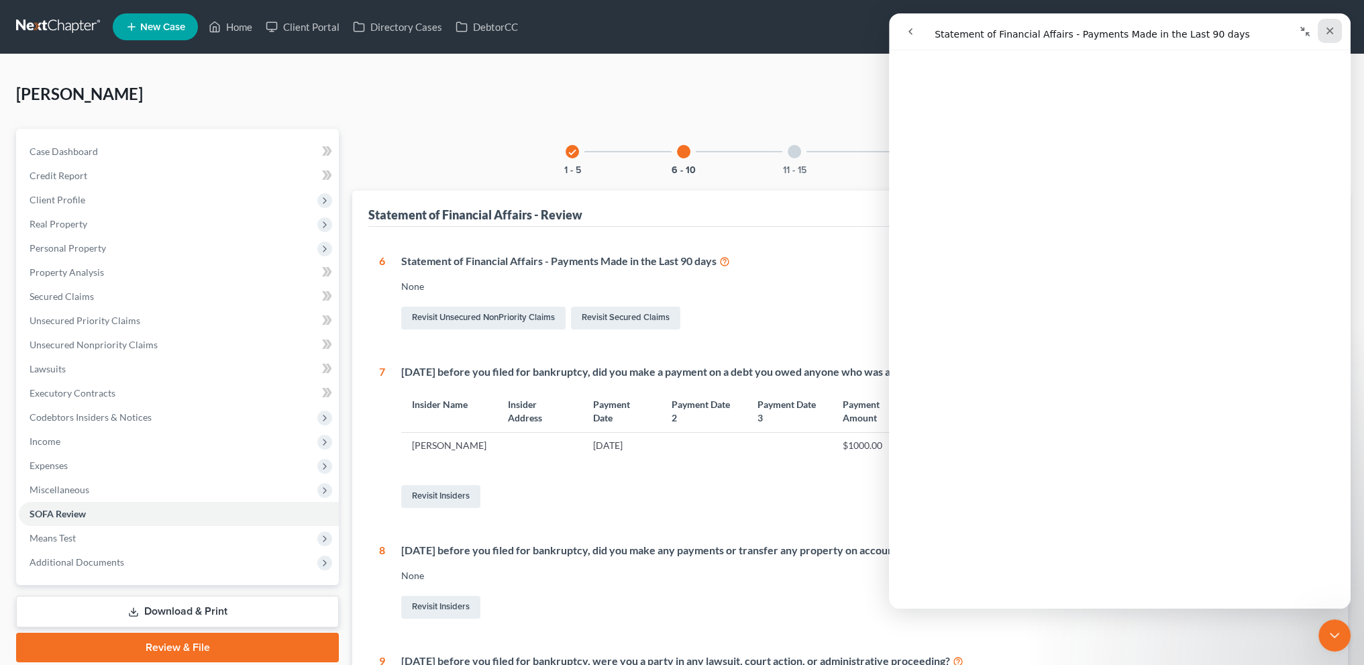
click at [1327, 29] on icon "Close" at bounding box center [1329, 30] width 11 height 11
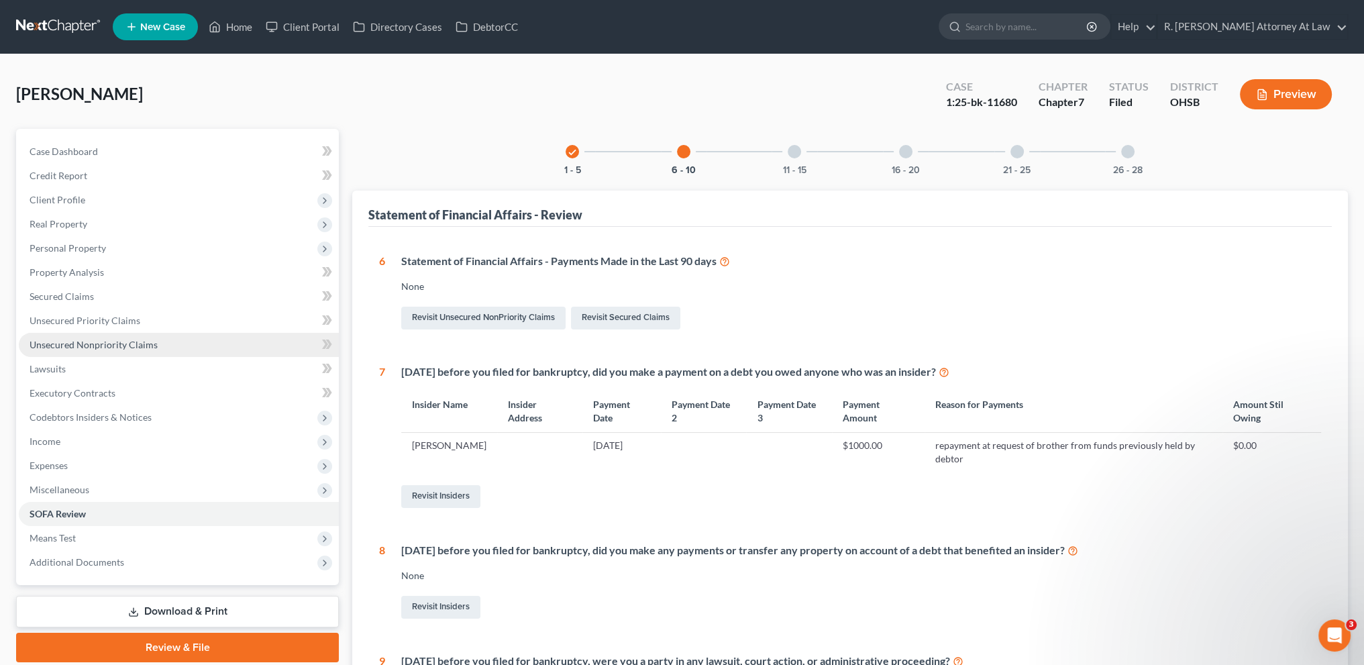
click at [132, 340] on span "Unsecured Nonpriority Claims" at bounding box center [94, 344] width 128 height 11
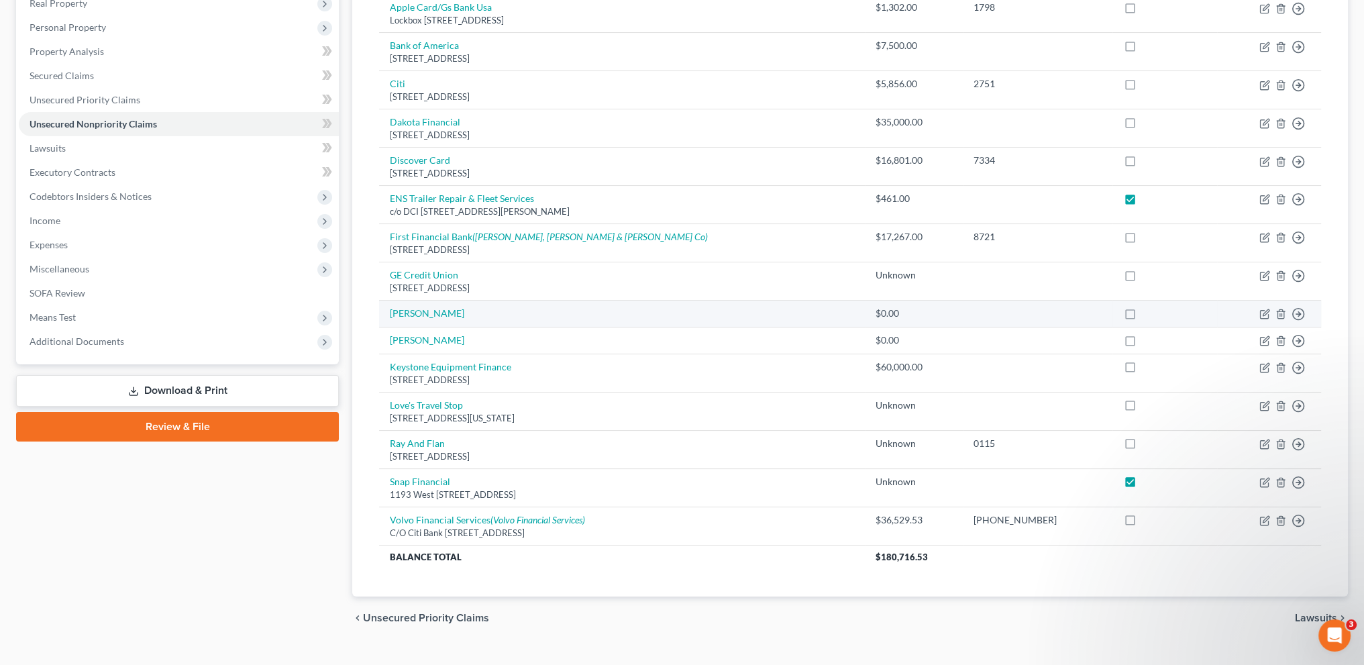
scroll to position [244, 0]
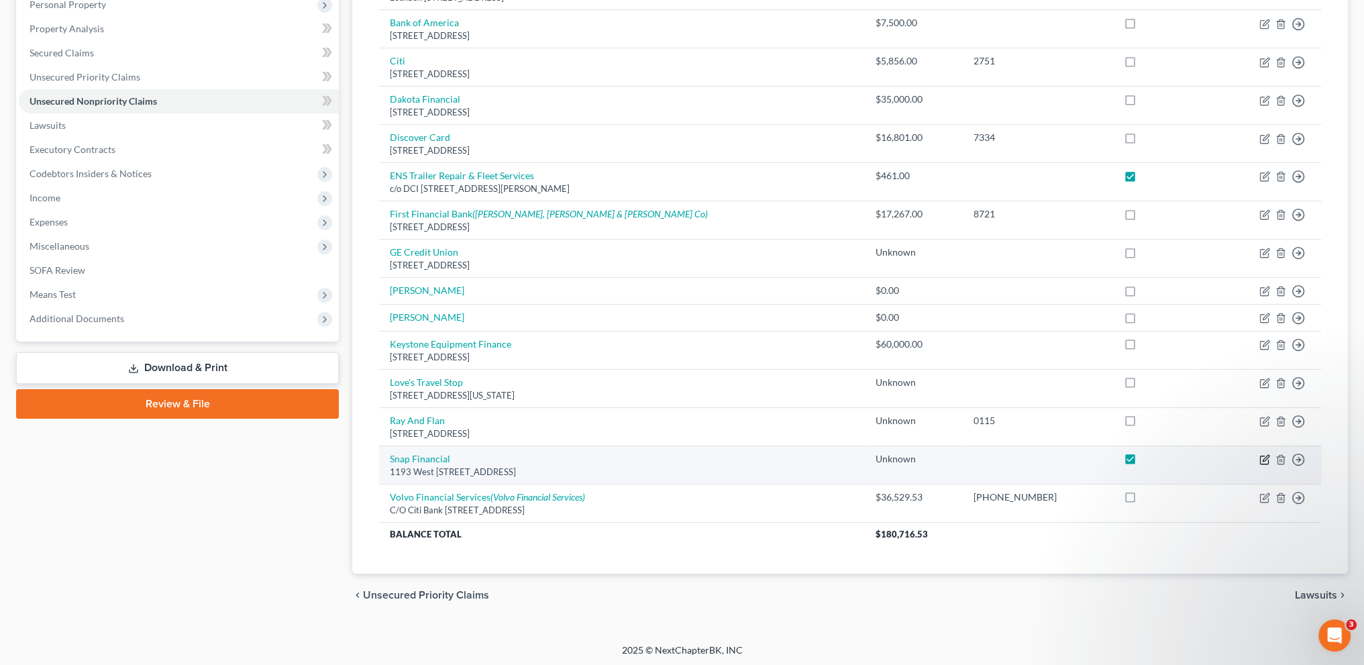
click at [1261, 456] on icon "button" at bounding box center [1264, 459] width 11 height 11
select select "46"
select select "10"
select select "0"
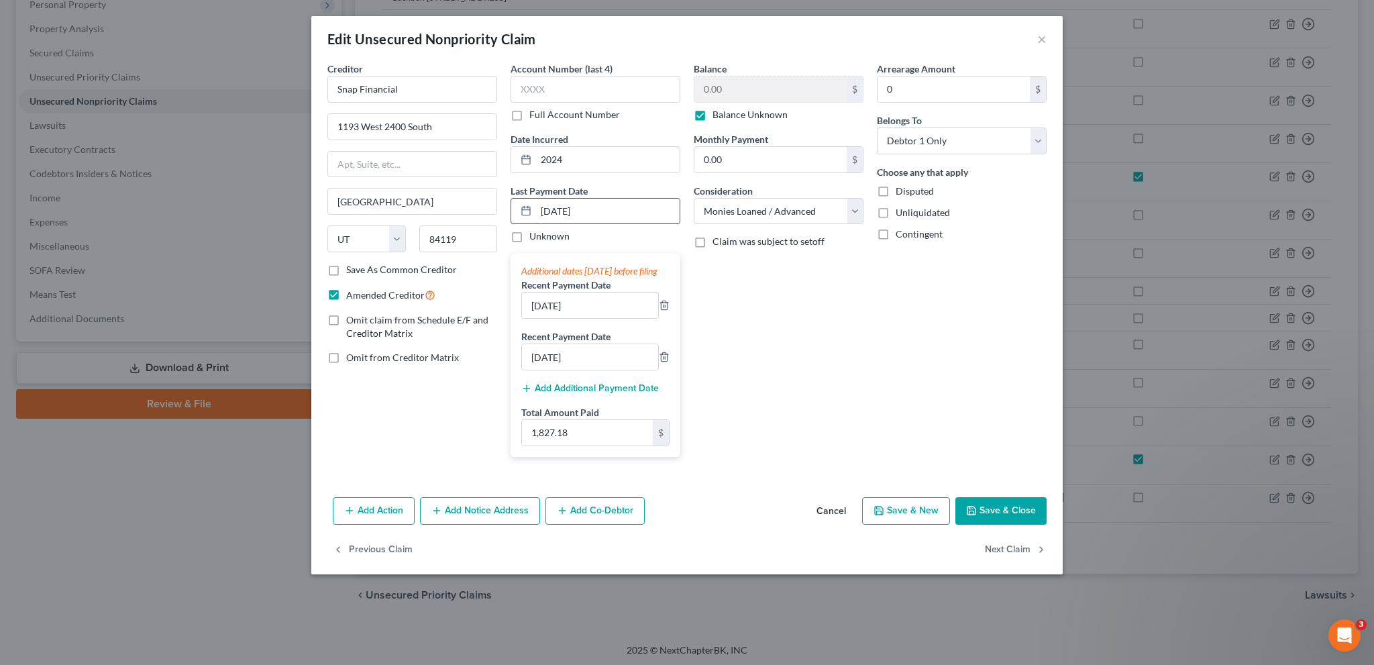
click at [615, 205] on input "[DATE]" at bounding box center [608, 211] width 144 height 25
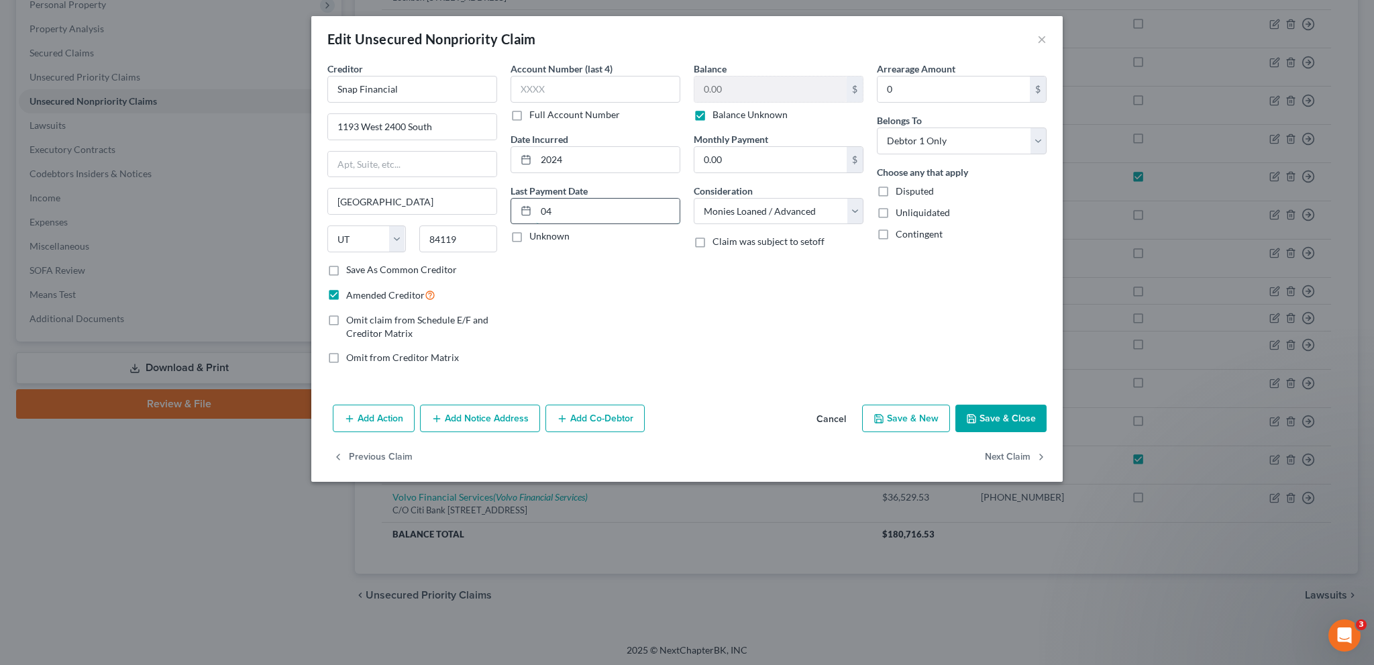
type input "0"
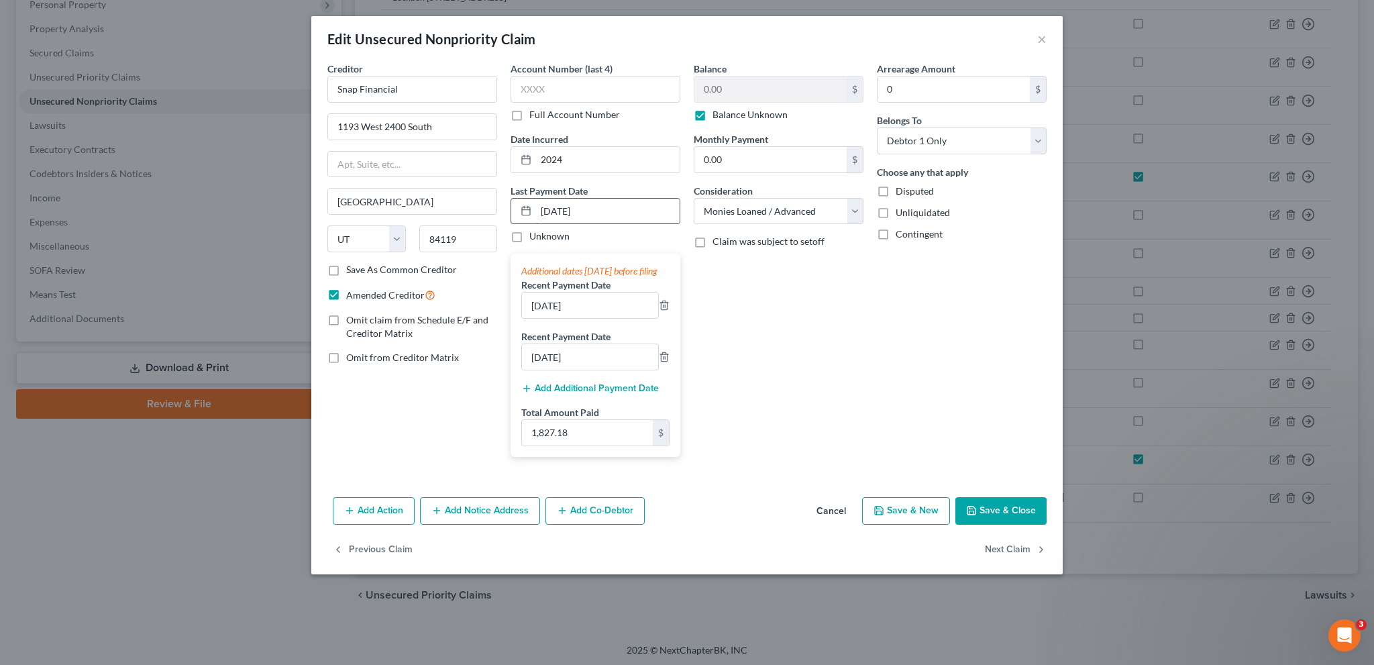
type input "[DATE]"
click at [538, 313] on input "[DATE]" at bounding box center [590, 305] width 136 height 25
type input "[DATE]"
click at [1006, 519] on button "Save & Close" at bounding box center [1000, 511] width 91 height 28
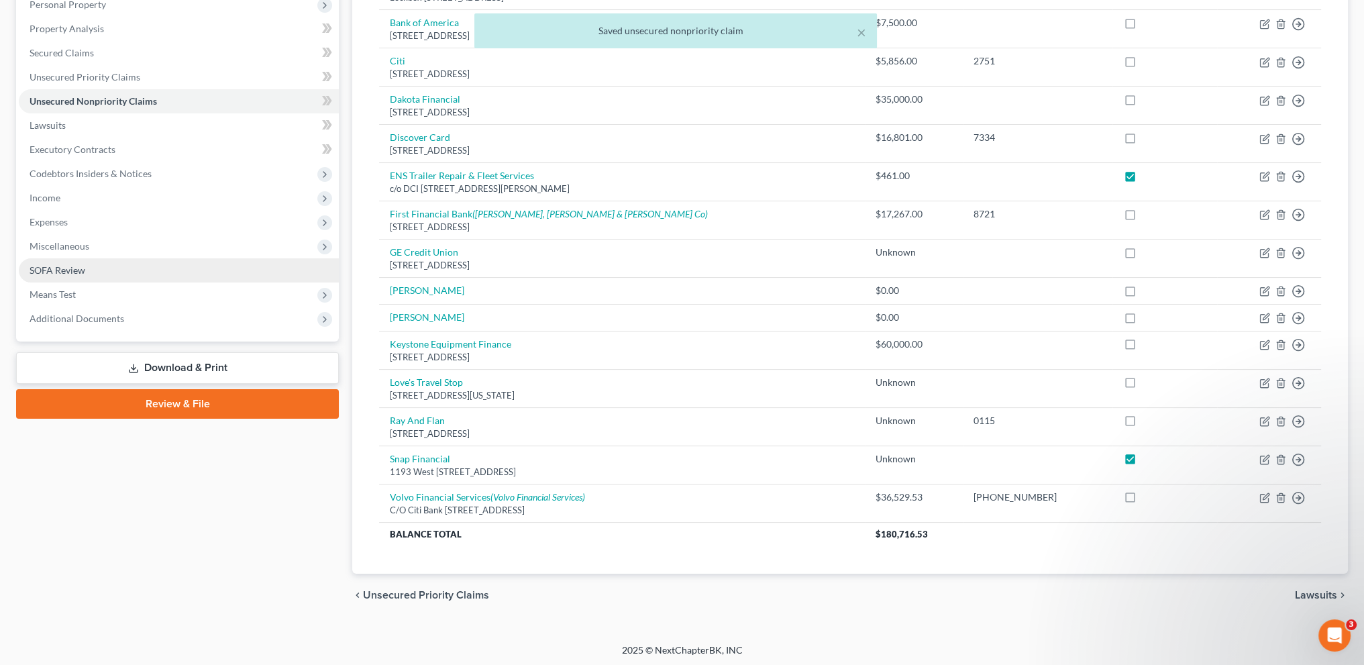
click at [56, 268] on span "SOFA Review" at bounding box center [58, 269] width 56 height 11
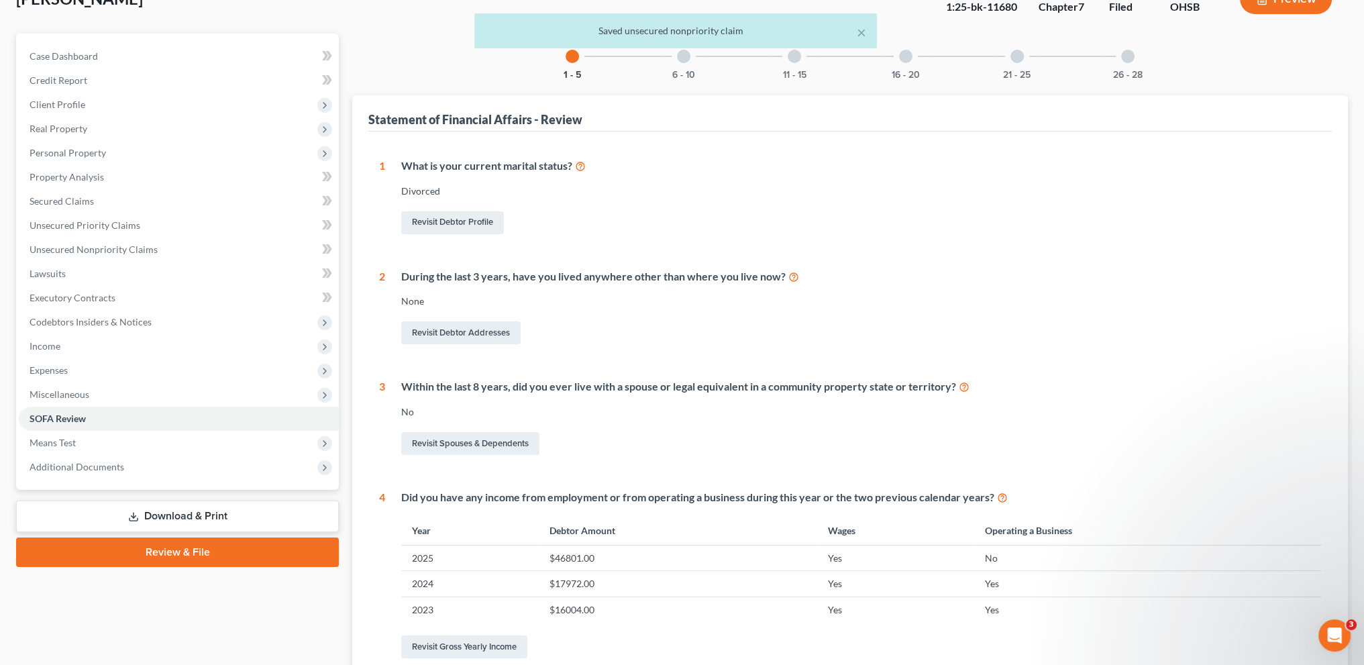
scroll to position [101, 0]
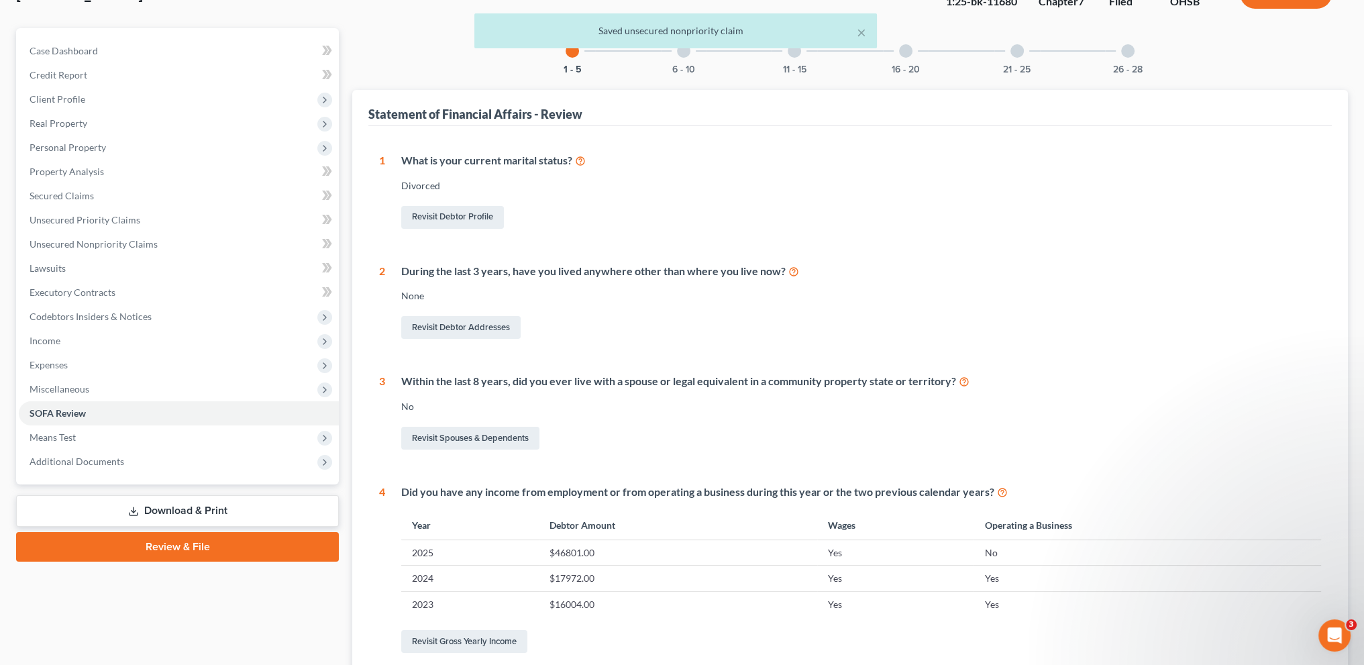
click at [680, 53] on div "× Saved unsecured nonpriority claim" at bounding box center [675, 34] width 1364 height 42
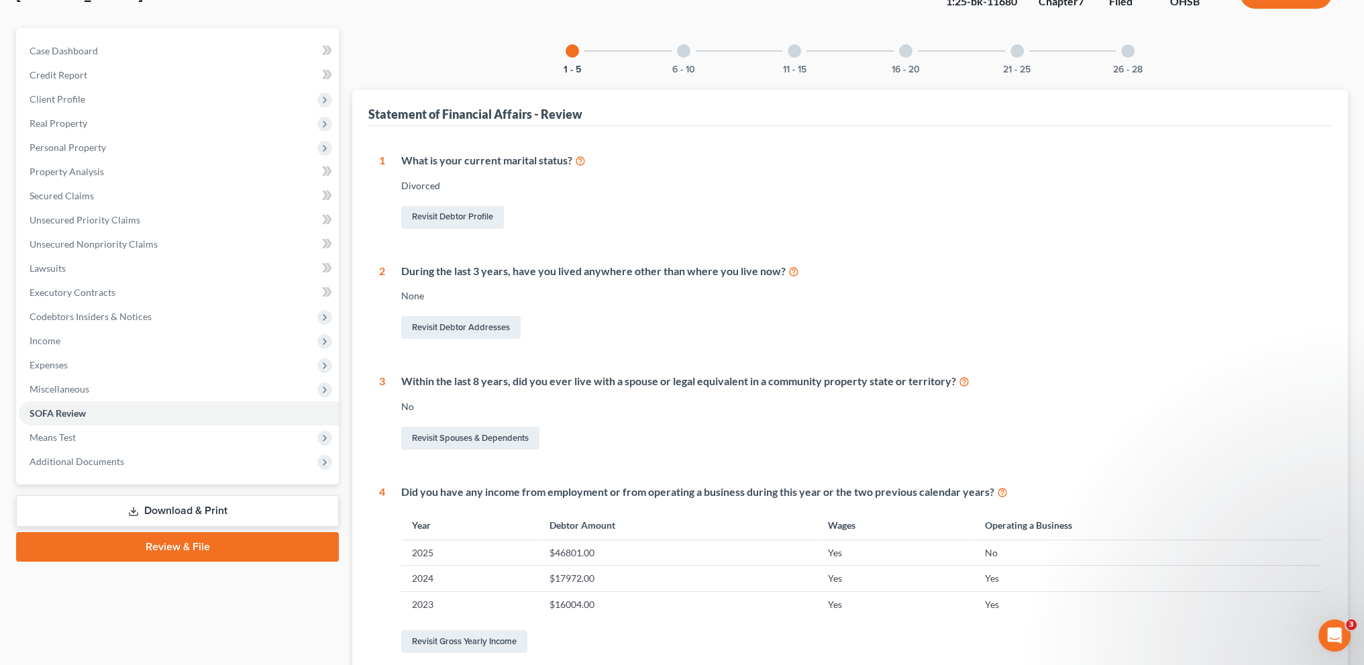
click at [682, 50] on div at bounding box center [683, 50] width 13 height 13
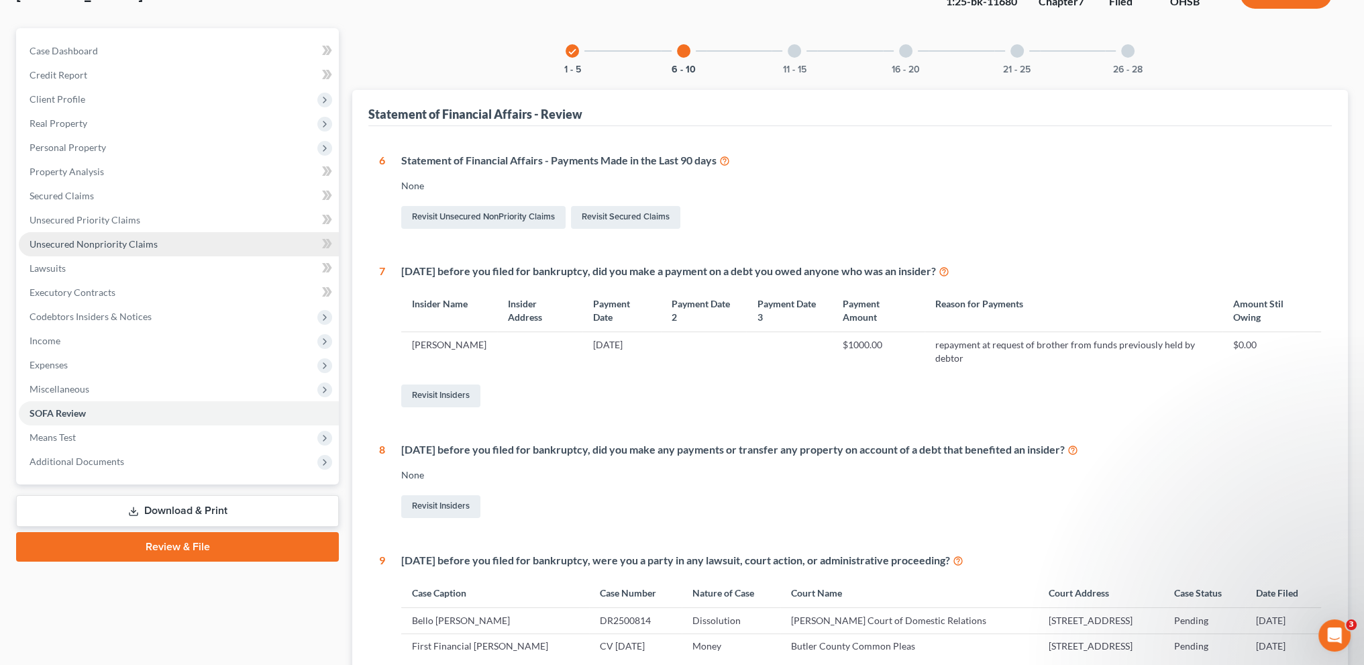
click at [69, 237] on link "Unsecured Nonpriority Claims" at bounding box center [179, 244] width 320 height 24
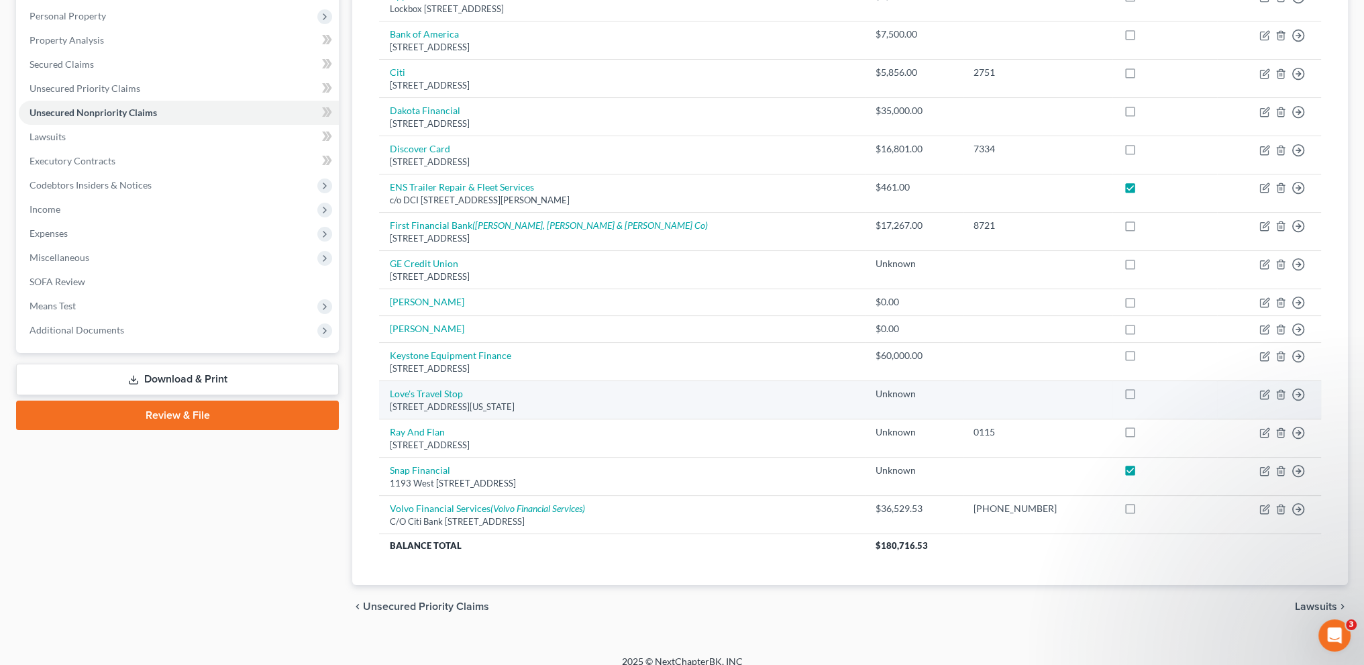
scroll to position [235, 0]
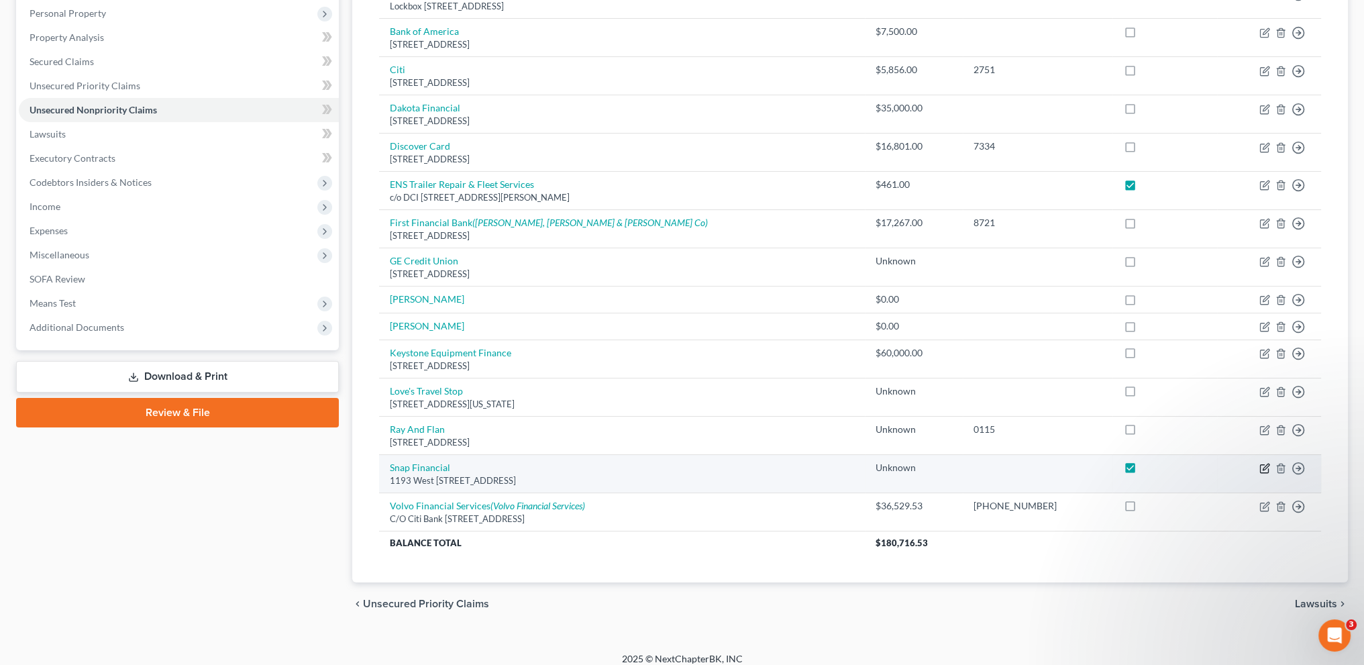
click at [1265, 464] on icon "button" at bounding box center [1266, 467] width 6 height 6
select select "46"
select select "10"
select select "0"
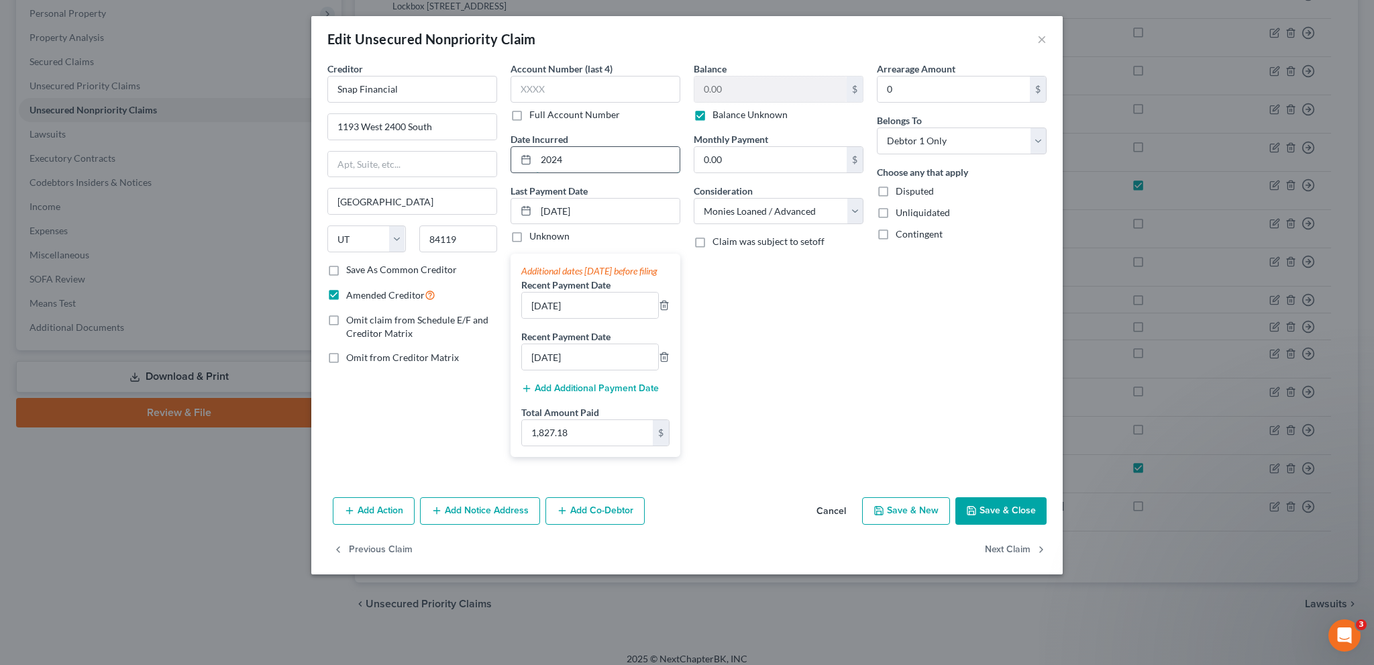
click at [581, 160] on input "2024" at bounding box center [608, 159] width 144 height 25
type input "2"
type input "[DATE]"
click at [1012, 519] on button "Save & Close" at bounding box center [1000, 511] width 91 height 28
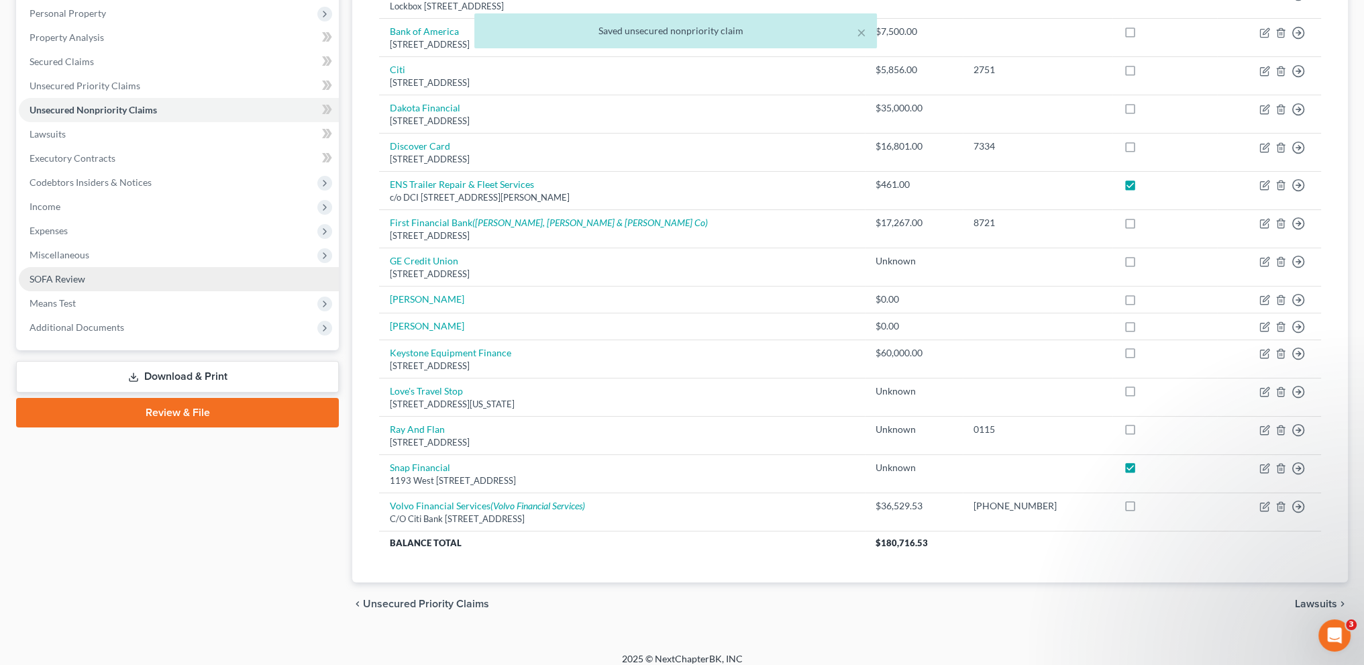
click at [81, 276] on span "SOFA Review" at bounding box center [58, 278] width 56 height 11
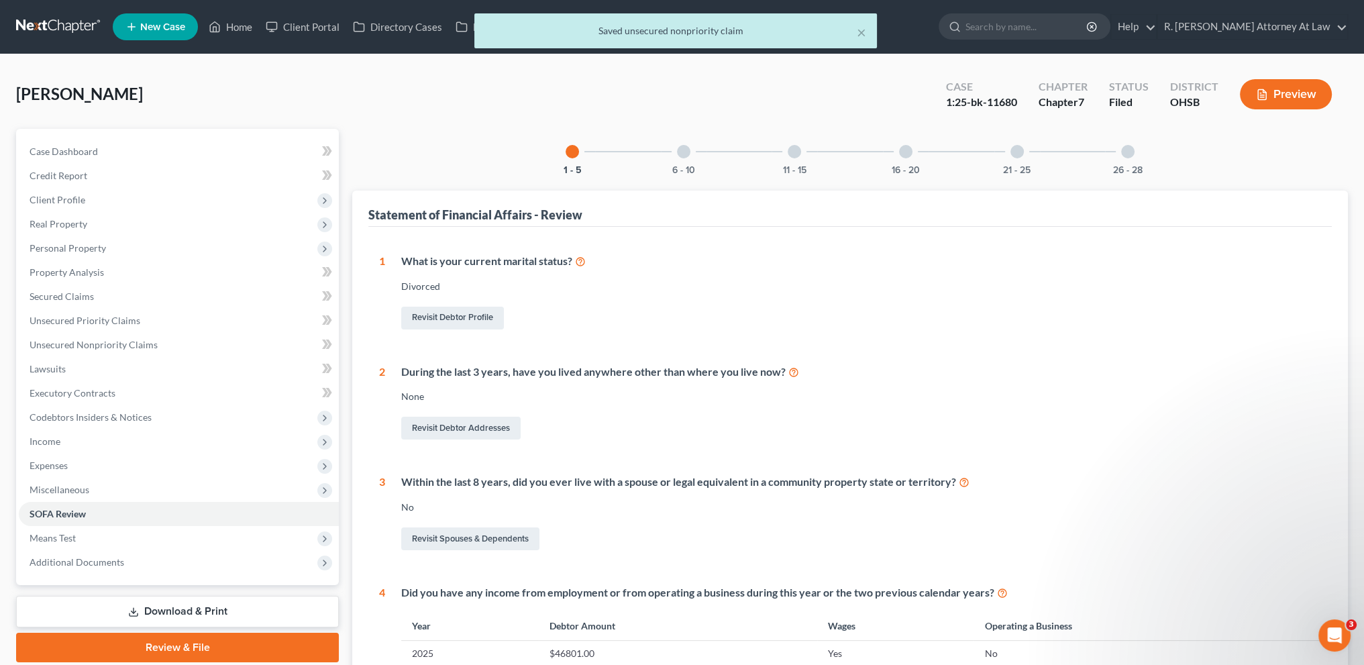
click at [686, 150] on div at bounding box center [683, 151] width 13 height 13
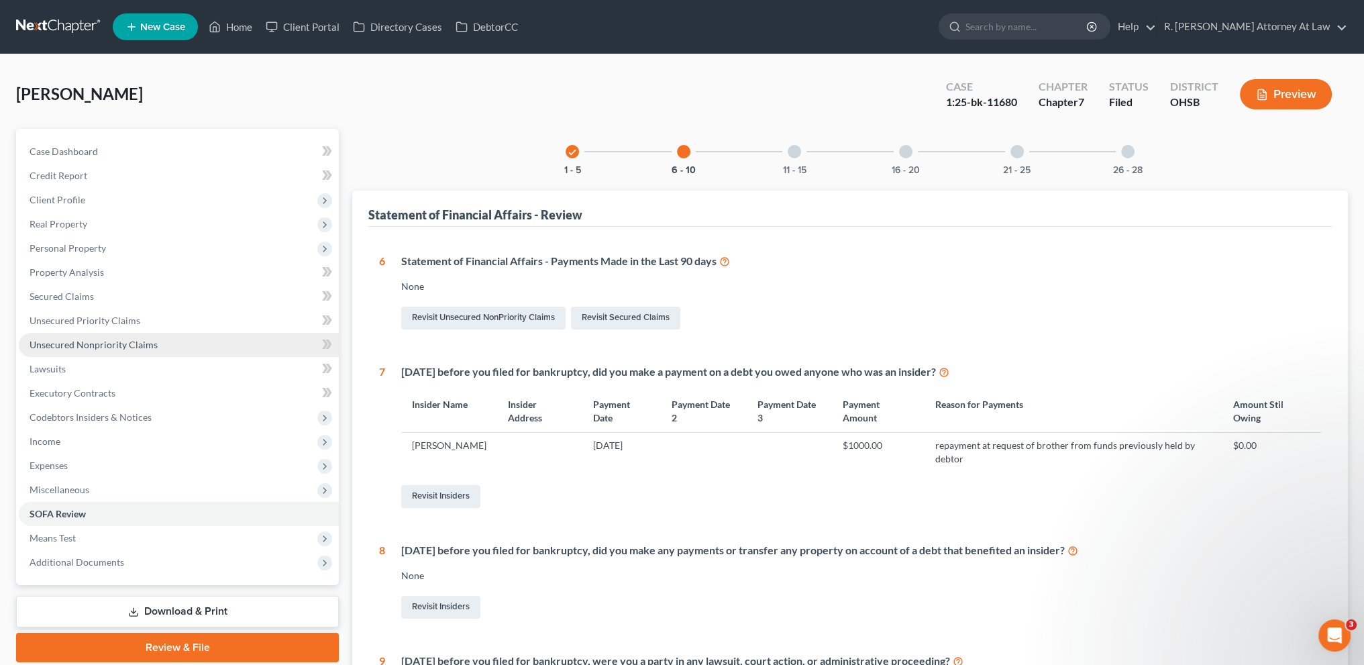
click at [47, 345] on span "Unsecured Nonpriority Claims" at bounding box center [94, 344] width 128 height 11
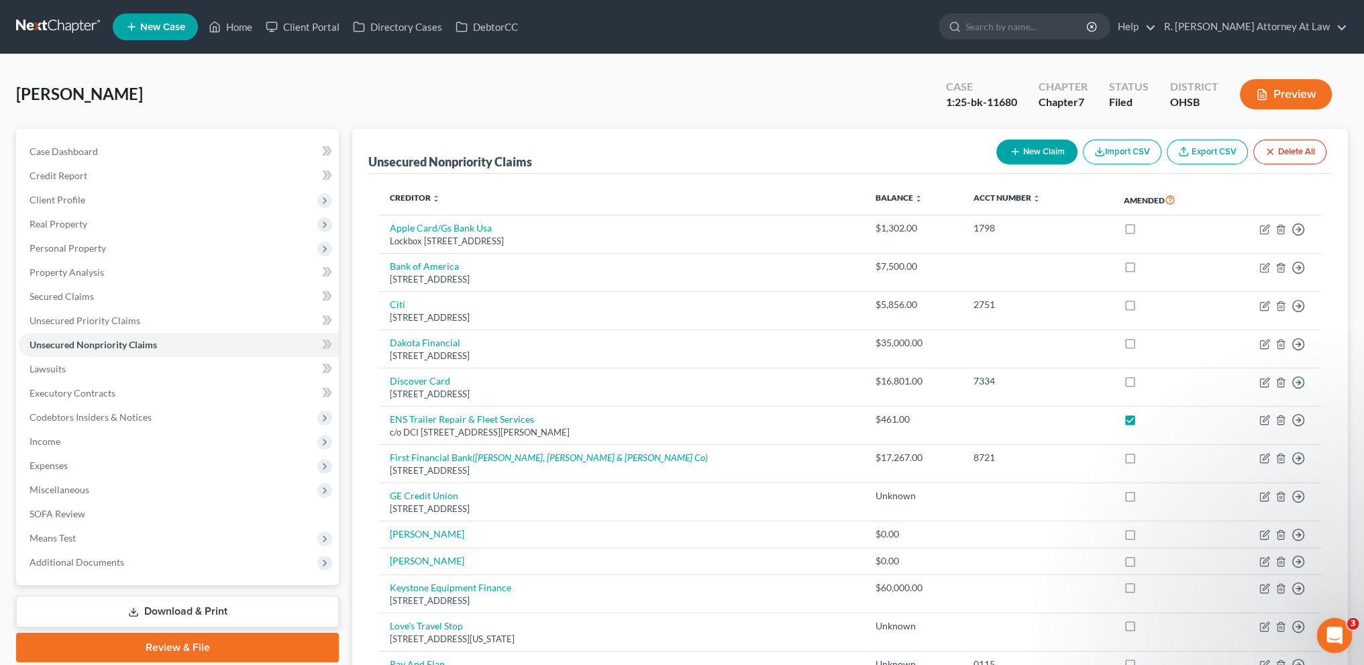
click at [1329, 632] on icon "Open Intercom Messenger" at bounding box center [1333, 634] width 22 height 22
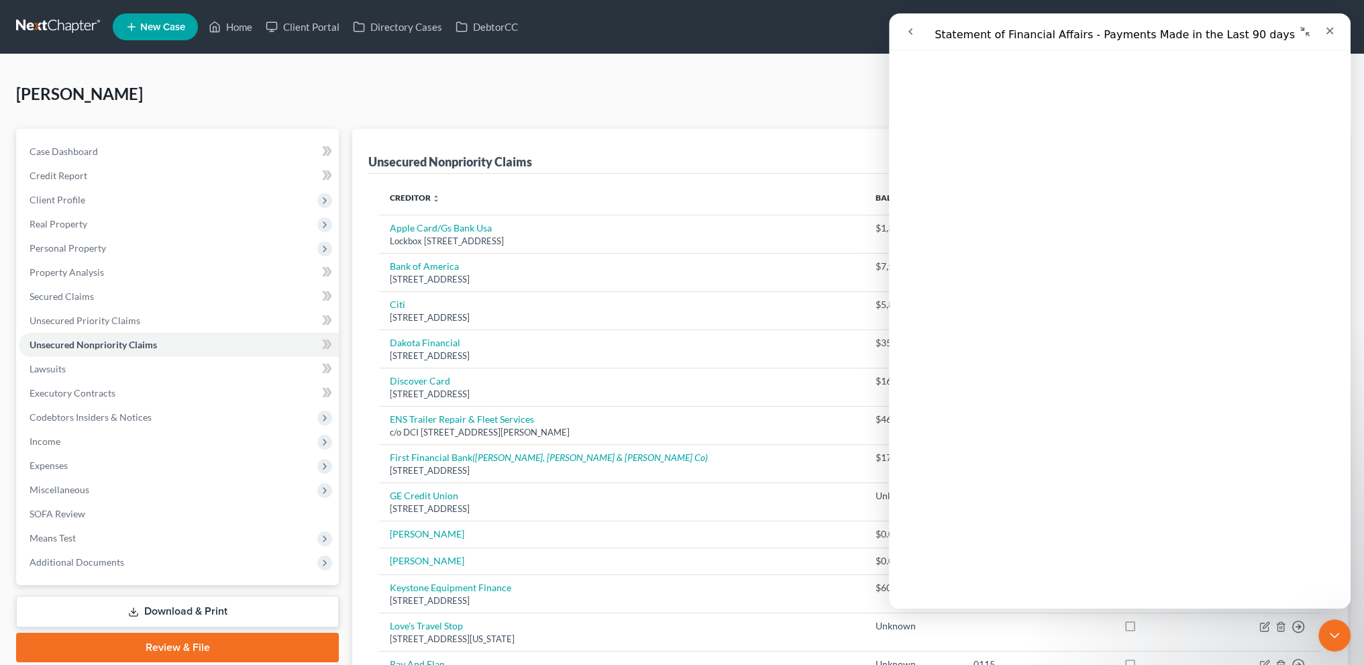
scroll to position [470, 0]
drag, startPoint x: 654, startPoint y: 85, endPoint x: 631, endPoint y: 99, distance: 27.4
click at [654, 85] on div "[PERSON_NAME] Upgraded Case 1:25-bk-11680 Chapter Chapter 7 Status Filed Distri…" at bounding box center [682, 99] width 1332 height 58
click at [1328, 29] on icon "Close" at bounding box center [1330, 31] width 7 height 7
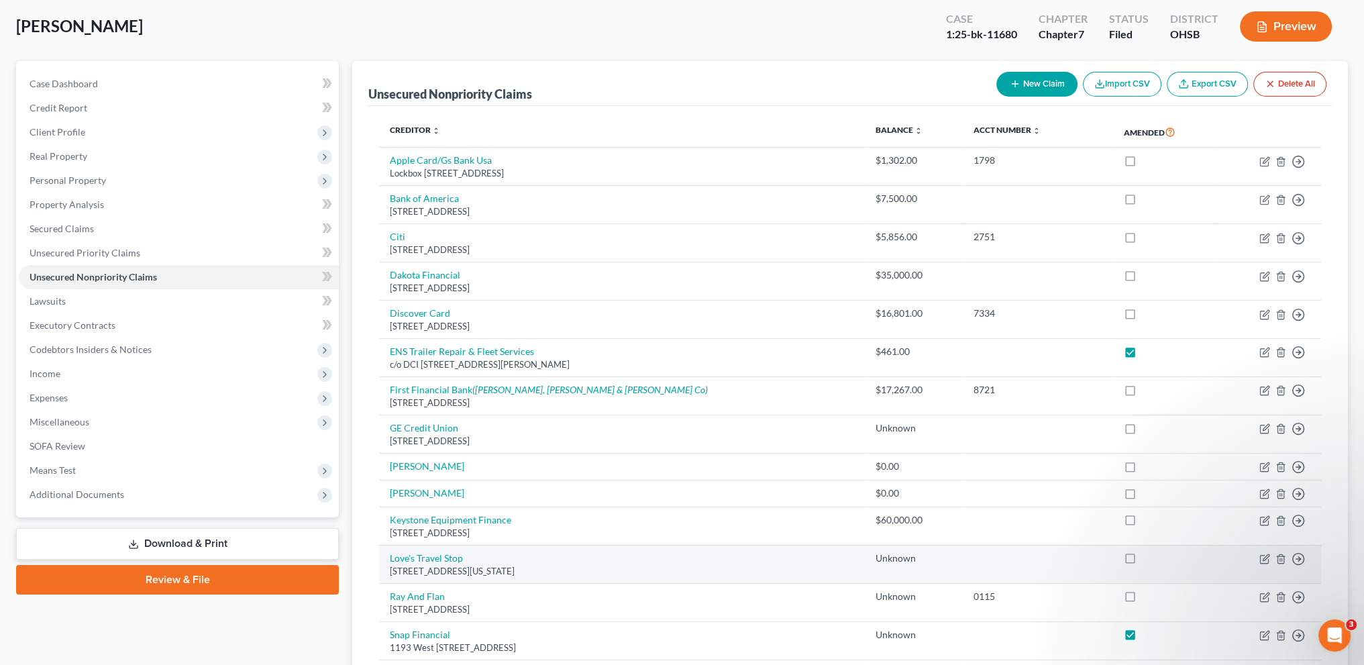
scroll to position [201, 0]
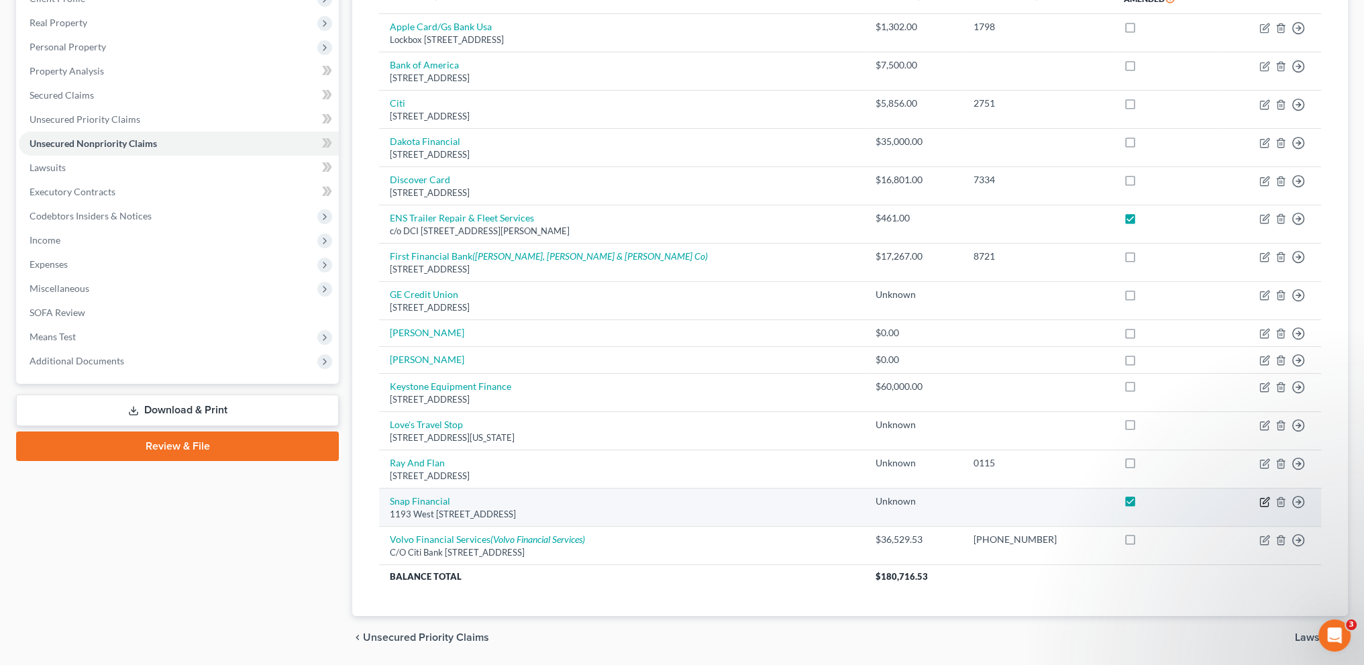
click at [1263, 498] on icon "button" at bounding box center [1264, 502] width 11 height 11
select select "46"
select select "10"
select select "0"
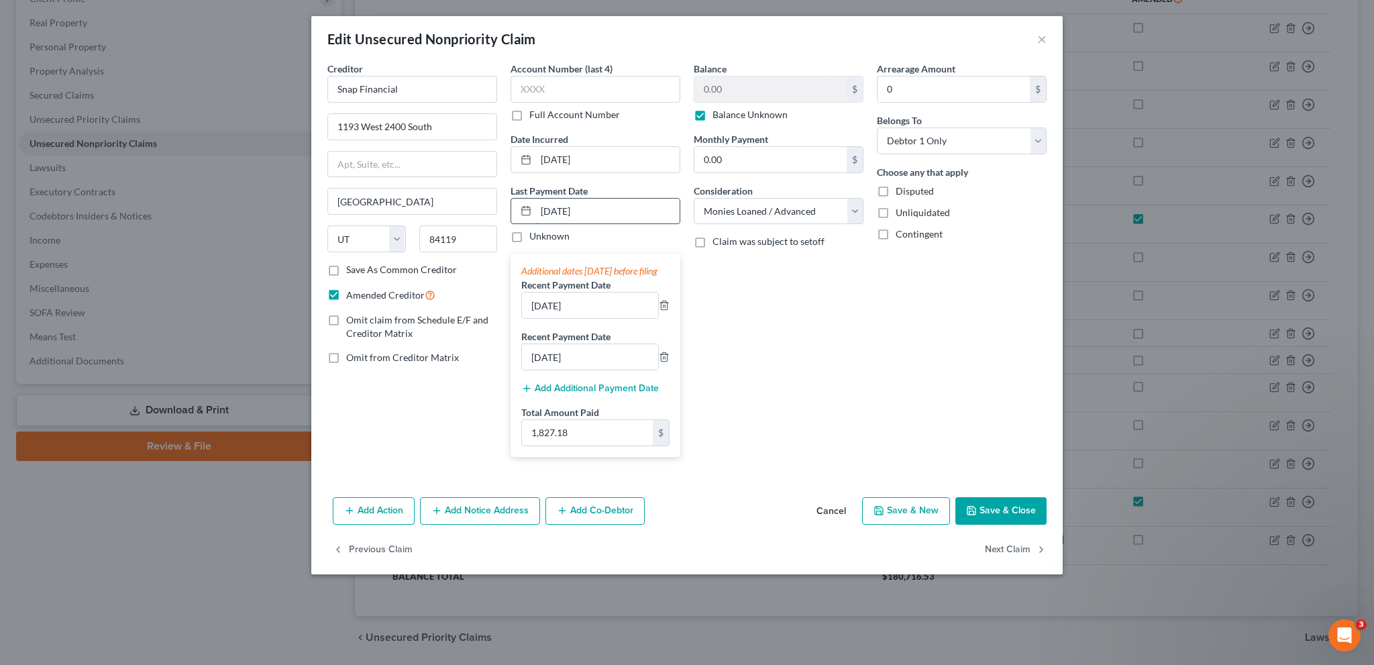
click at [552, 209] on input "[DATE]" at bounding box center [608, 211] width 144 height 25
type input "[DATE]"
click at [539, 317] on input "[DATE]" at bounding box center [590, 305] width 136 height 25
type input "[DATE]"
click at [539, 369] on input "[DATE]" at bounding box center [590, 356] width 136 height 25
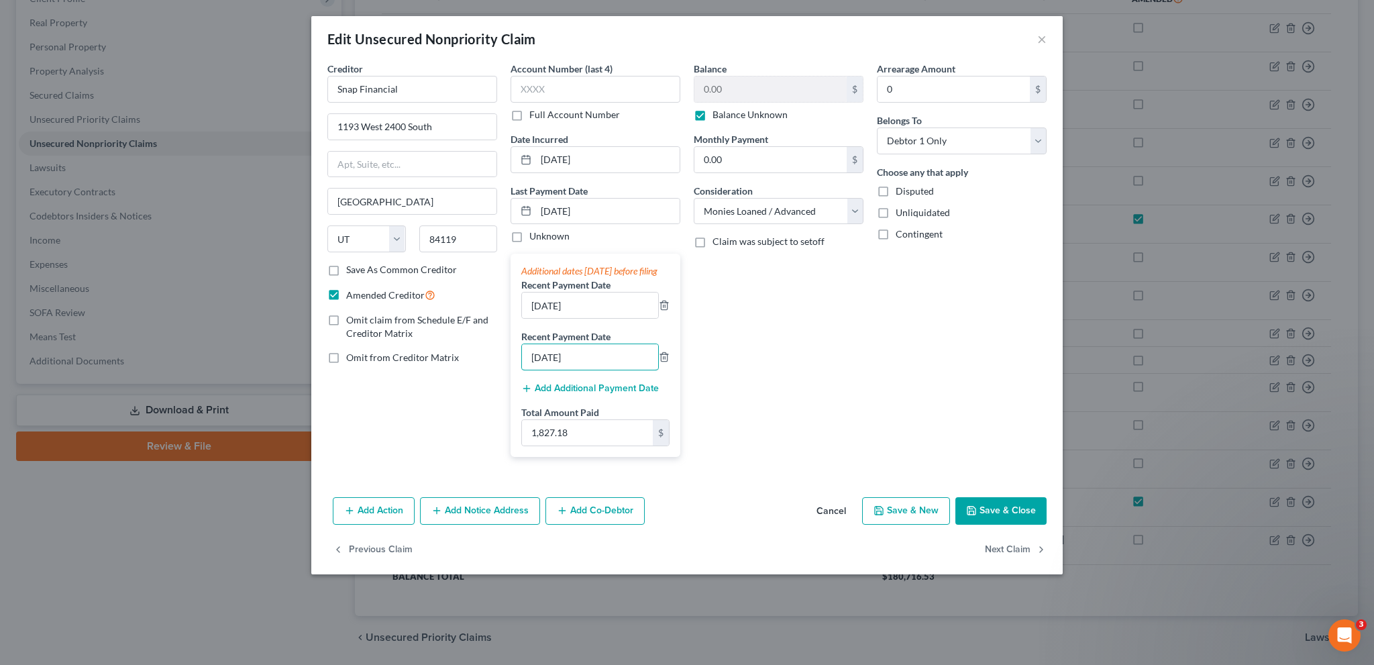
type input "[DATE]"
click at [995, 517] on button "Save & Close" at bounding box center [1000, 511] width 91 height 28
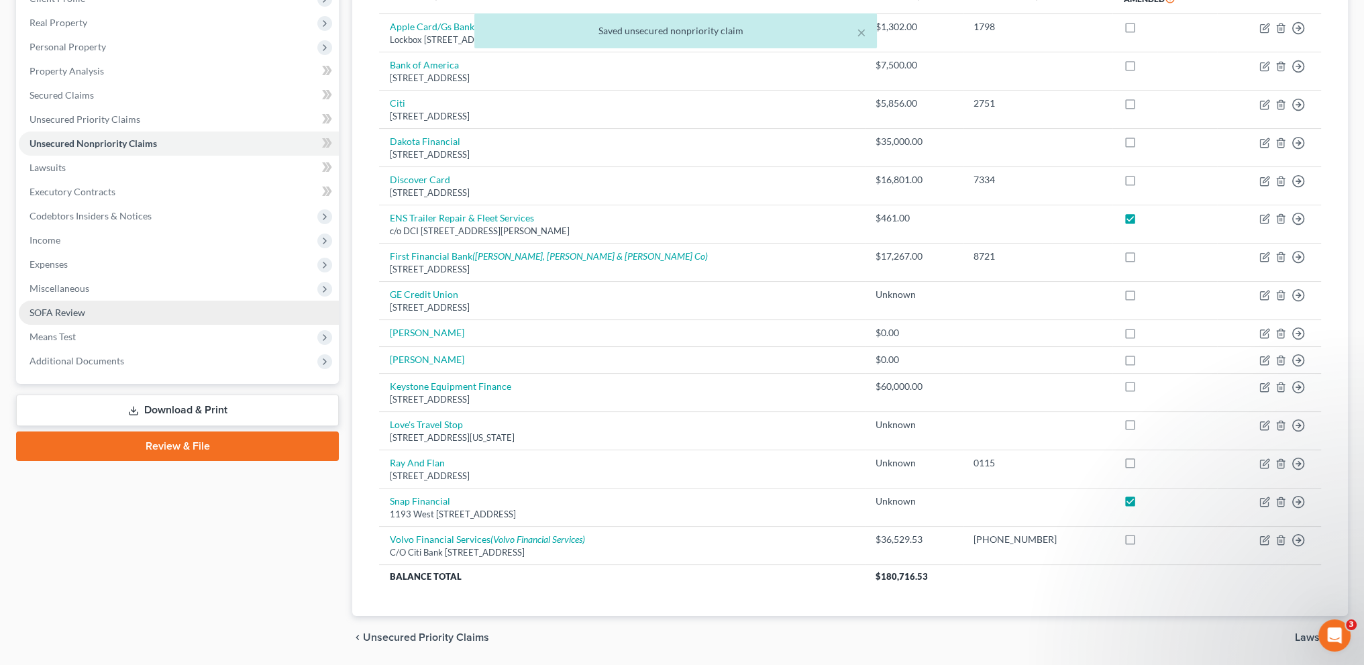
click at [46, 305] on link "SOFA Review" at bounding box center [179, 313] width 320 height 24
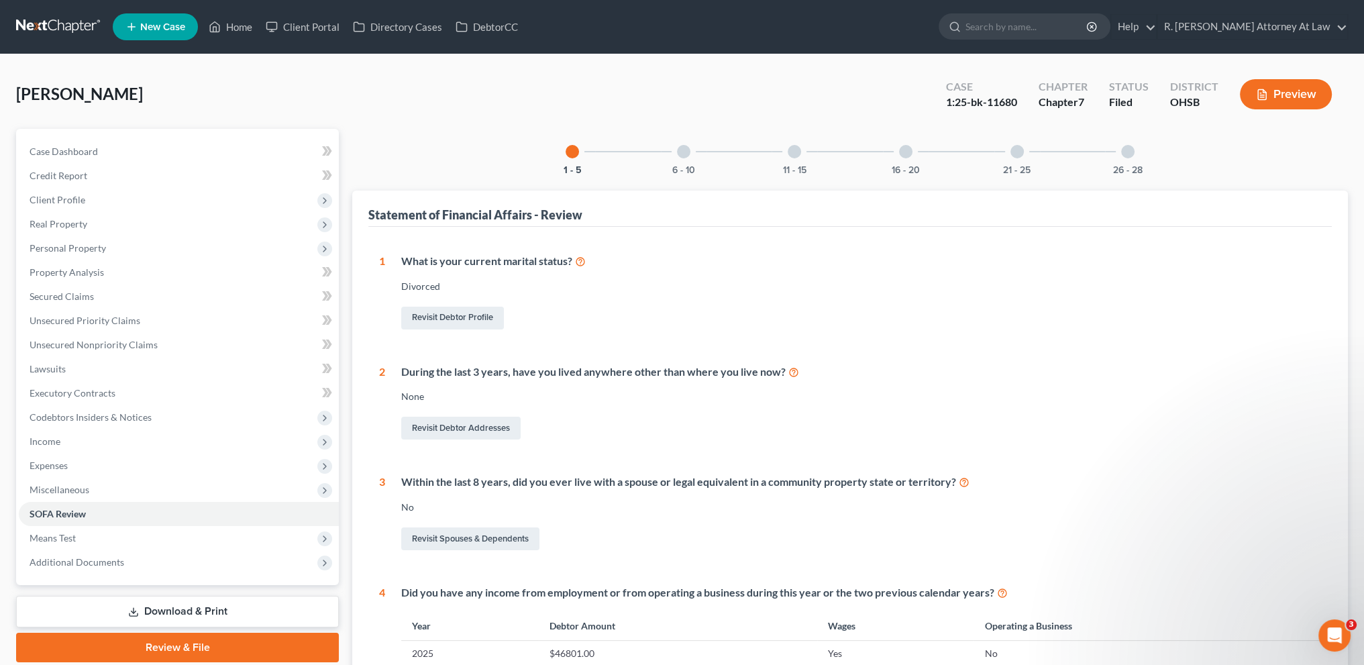
click at [682, 148] on div at bounding box center [683, 151] width 13 height 13
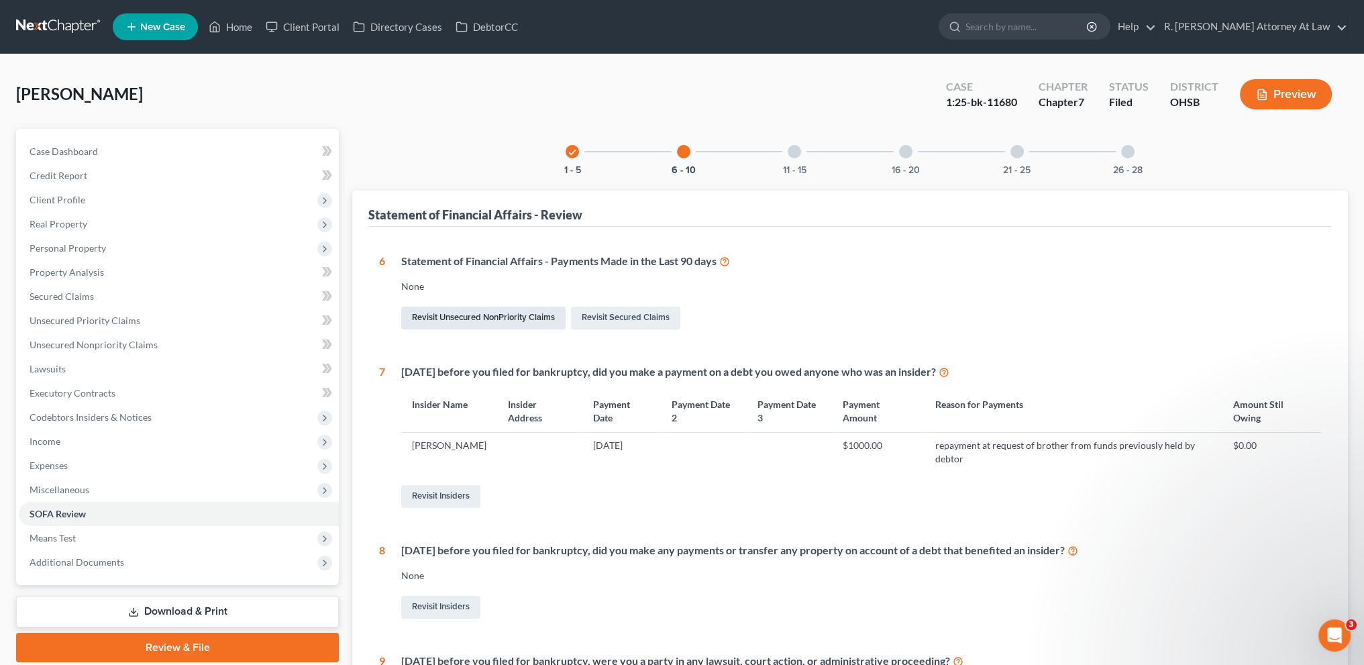
click at [479, 316] on link "Revisit Unsecured NonPriority Claims" at bounding box center [483, 318] width 164 height 23
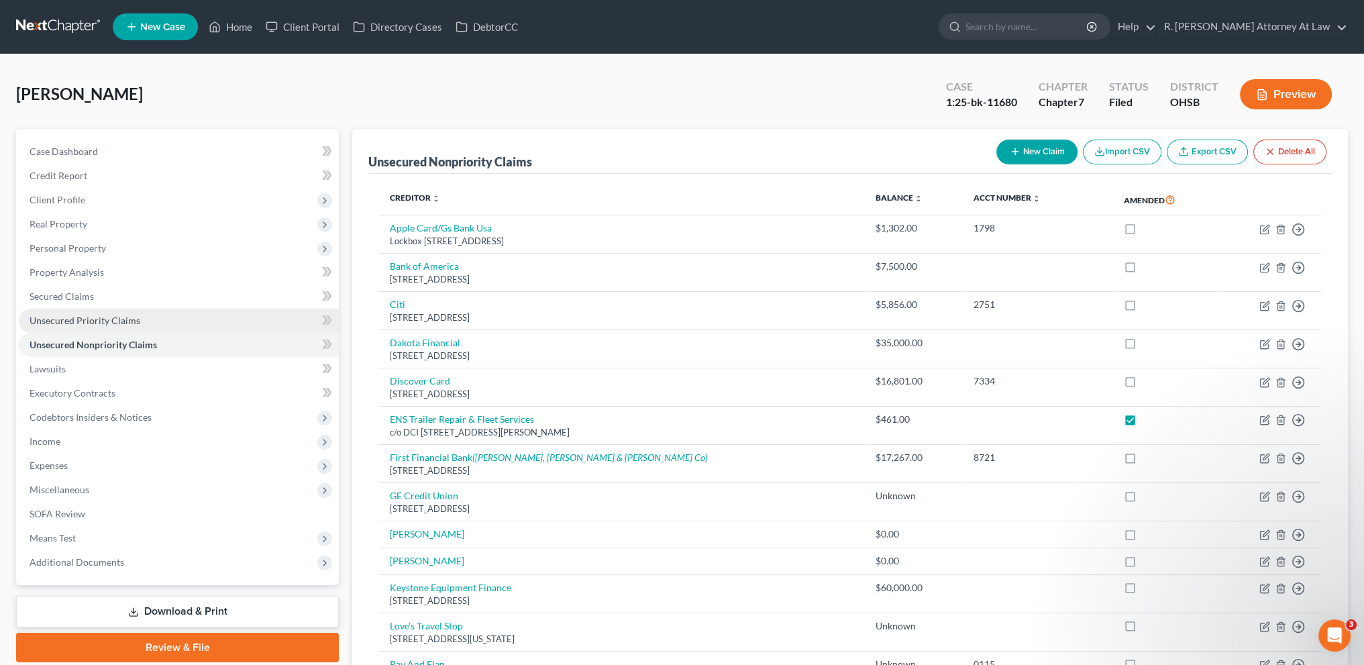
click at [48, 321] on span "Unsecured Priority Claims" at bounding box center [85, 320] width 111 height 11
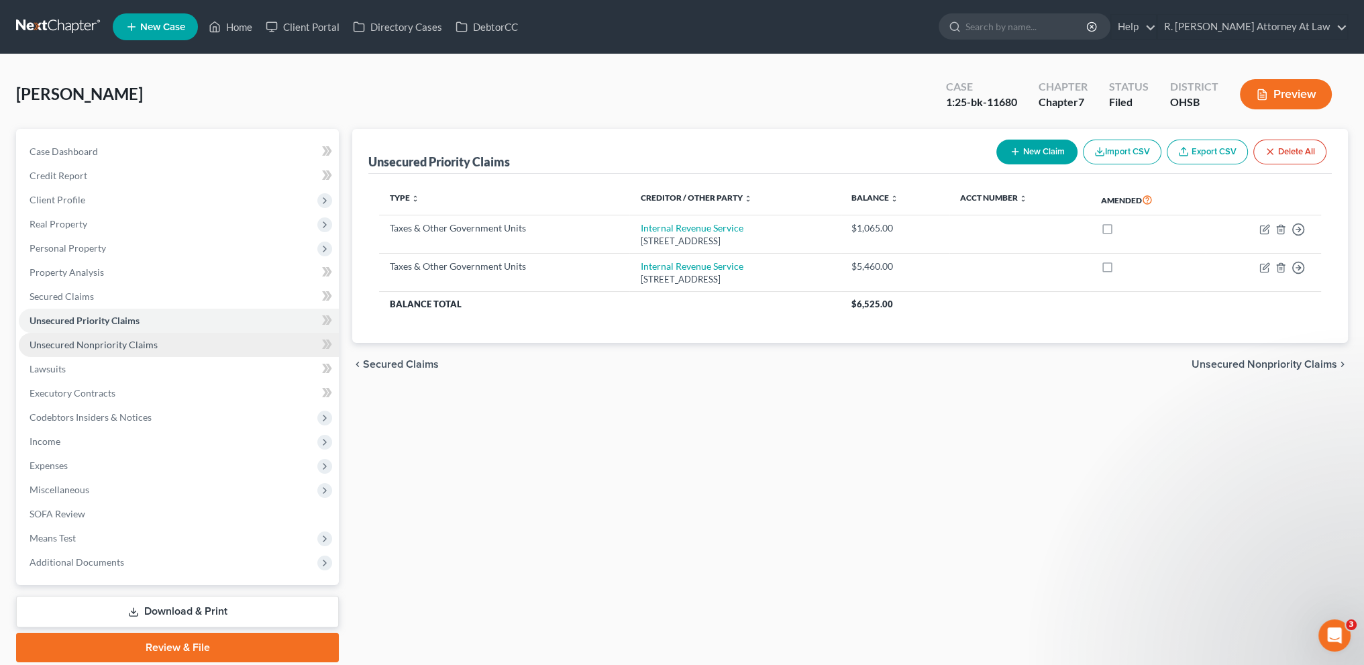
click at [56, 341] on span "Unsecured Nonpriority Claims" at bounding box center [94, 344] width 128 height 11
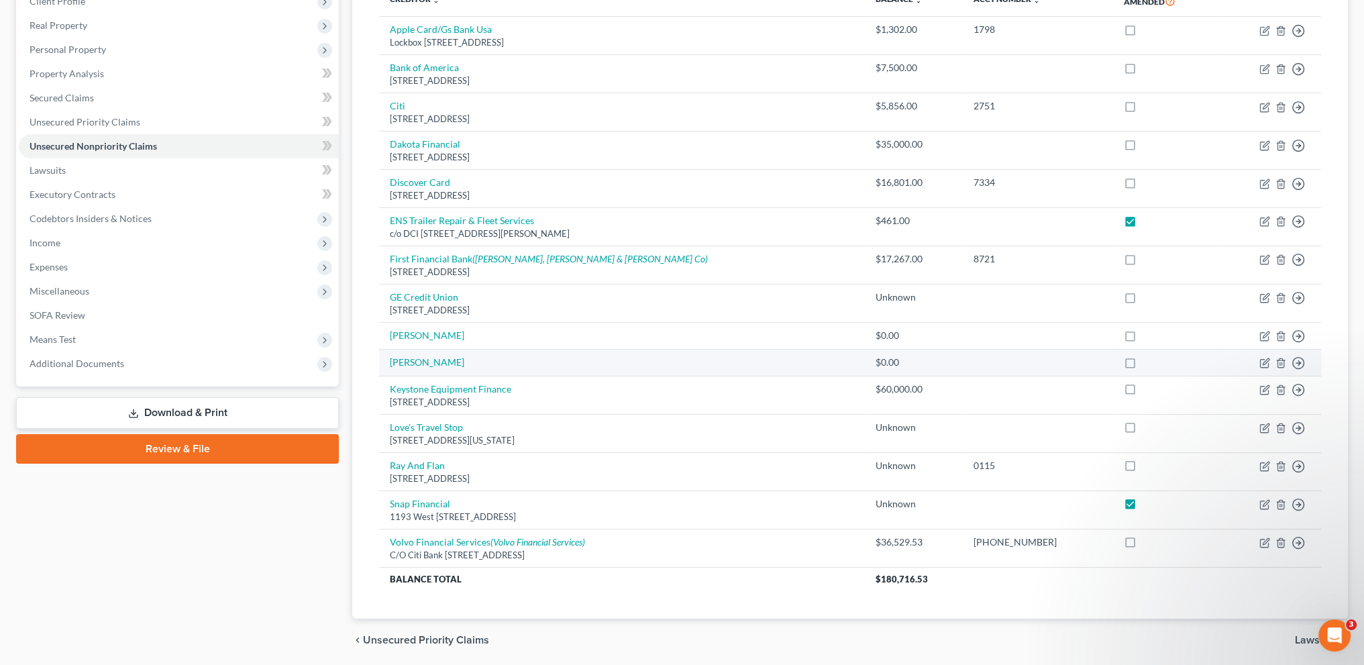
scroll to position [235, 0]
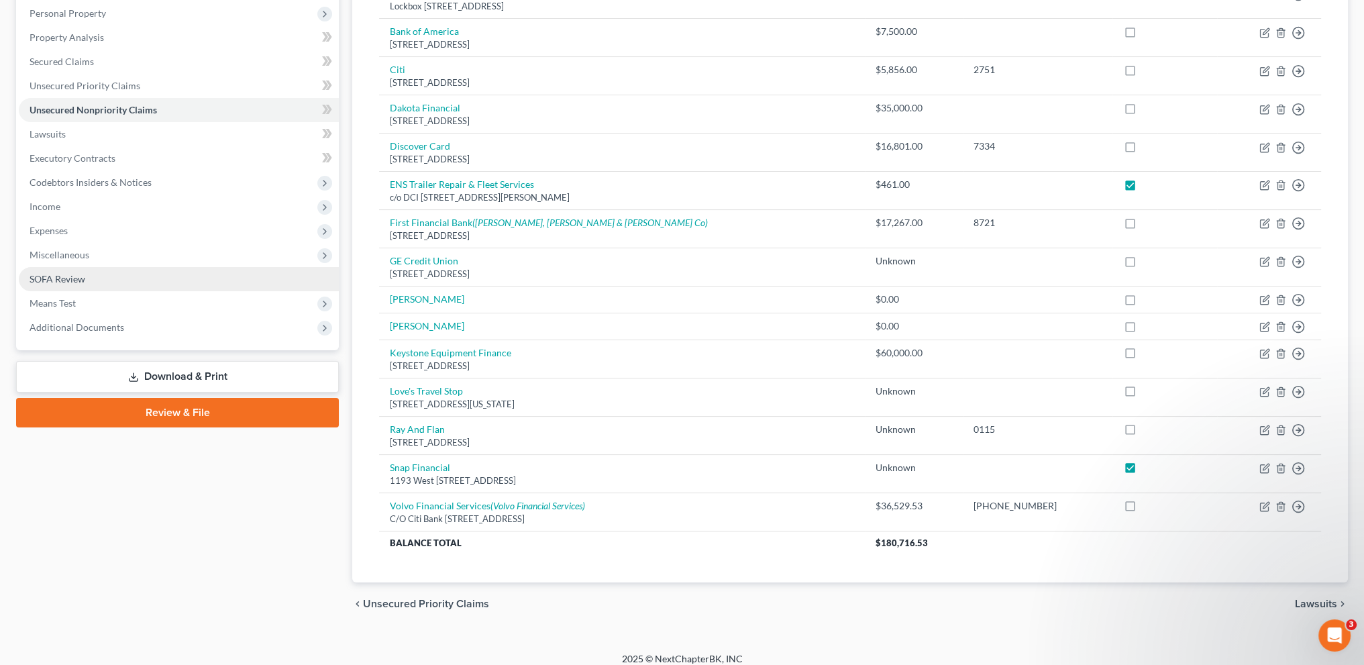
click at [67, 280] on span "SOFA Review" at bounding box center [58, 278] width 56 height 11
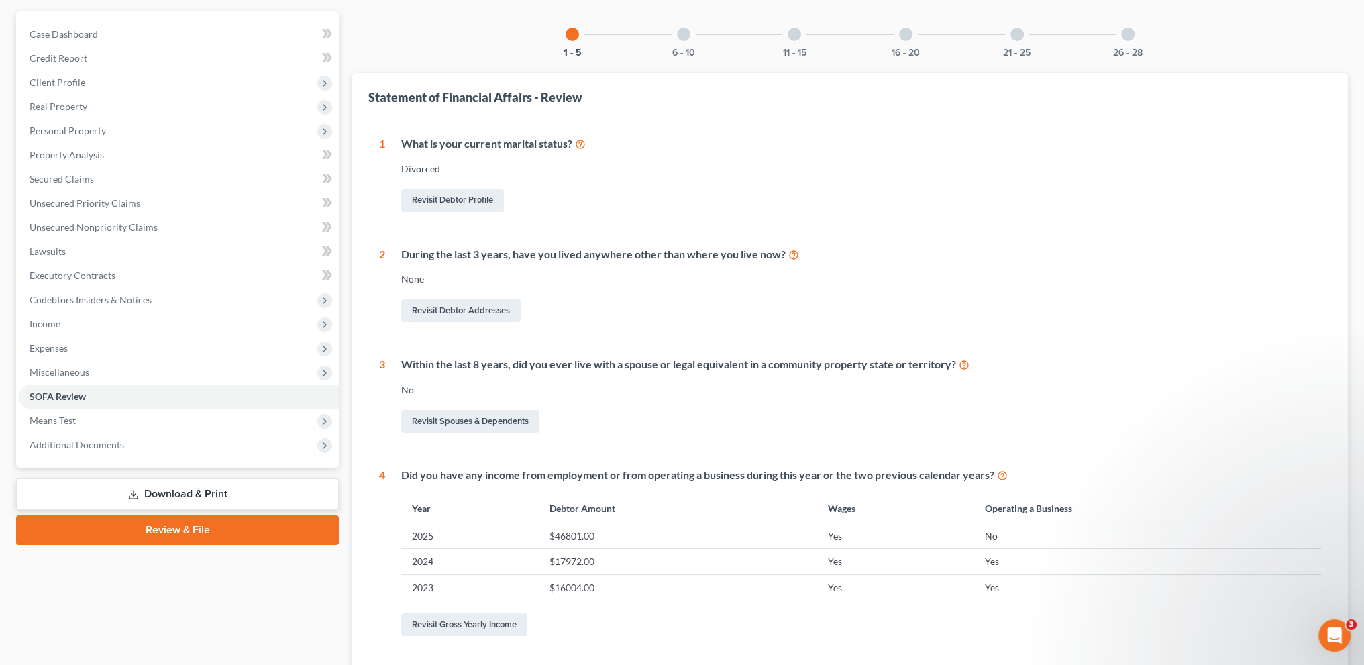
scroll to position [16, 0]
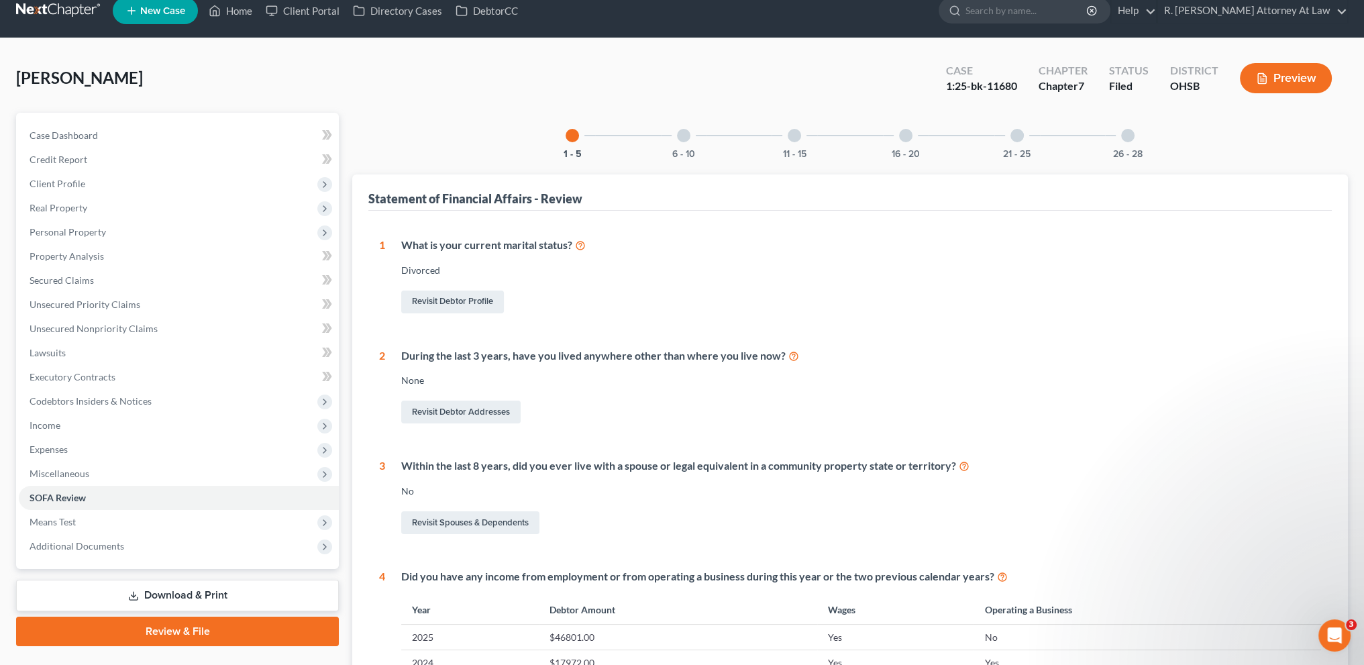
click at [683, 127] on div "6 - 10" at bounding box center [684, 136] width 46 height 46
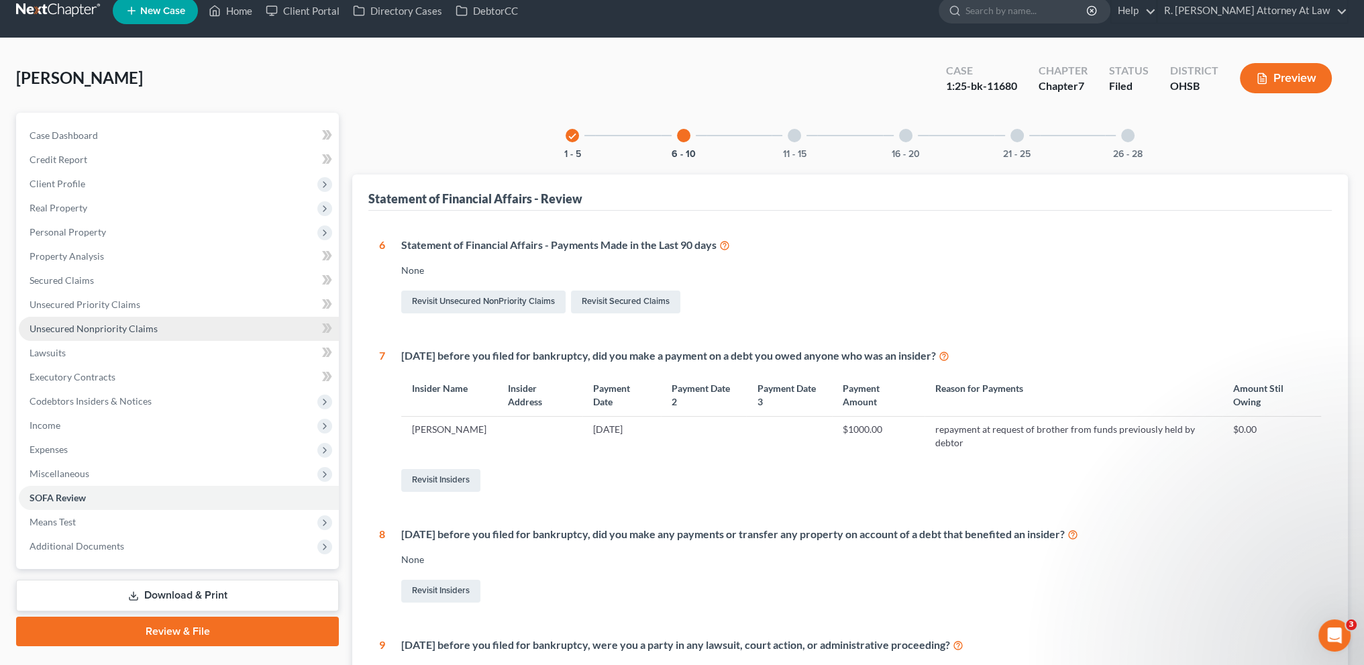
click at [56, 326] on span "Unsecured Nonpriority Claims" at bounding box center [94, 328] width 128 height 11
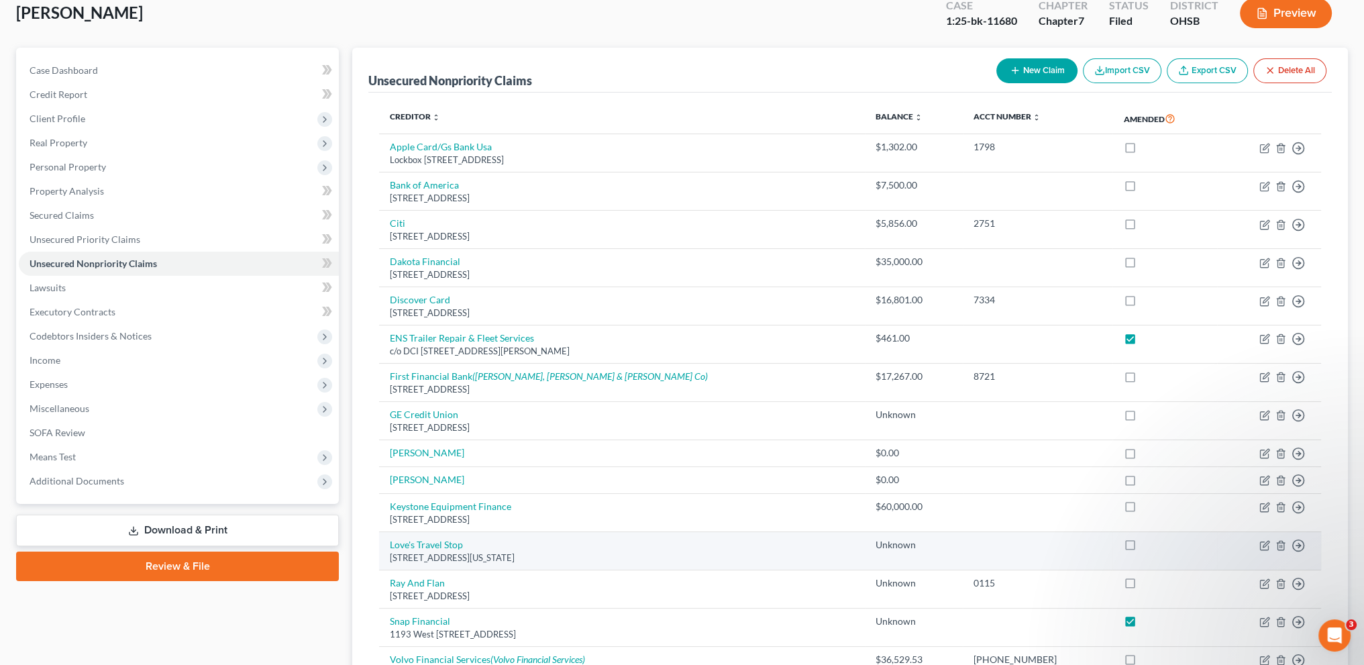
scroll to position [244, 0]
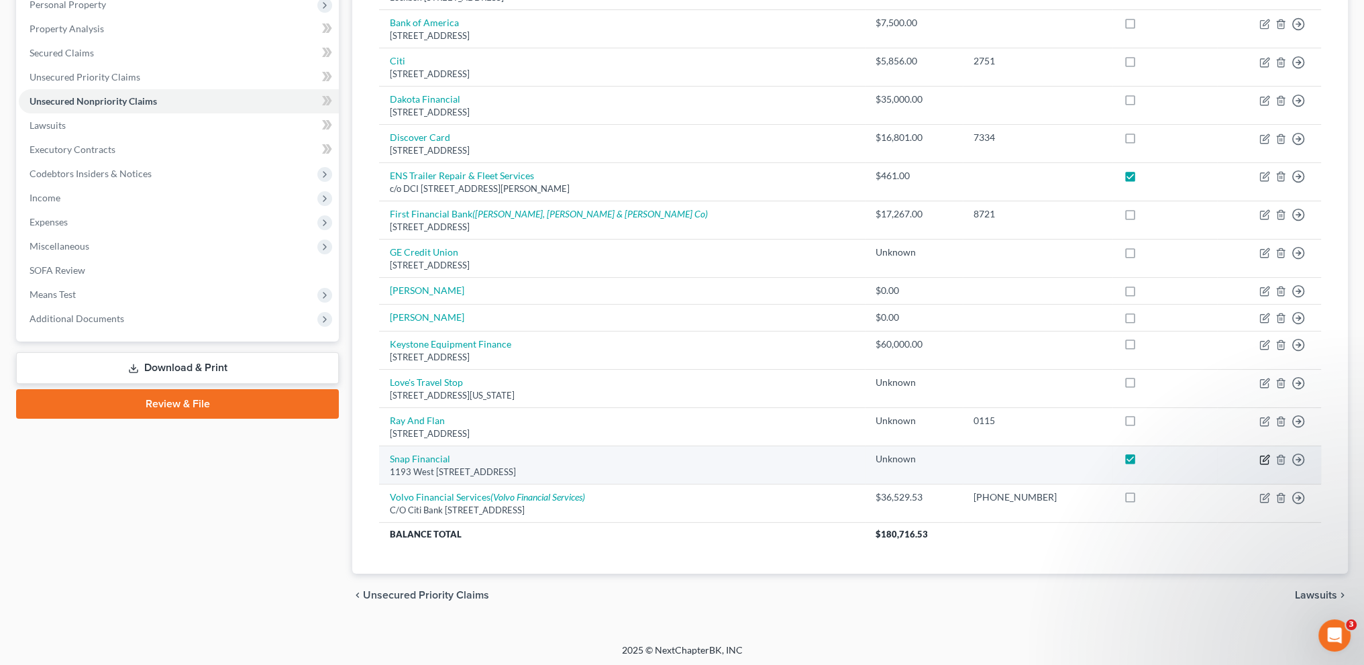
click at [1263, 455] on icon "button" at bounding box center [1264, 459] width 11 height 11
select select "46"
select select "10"
select select "0"
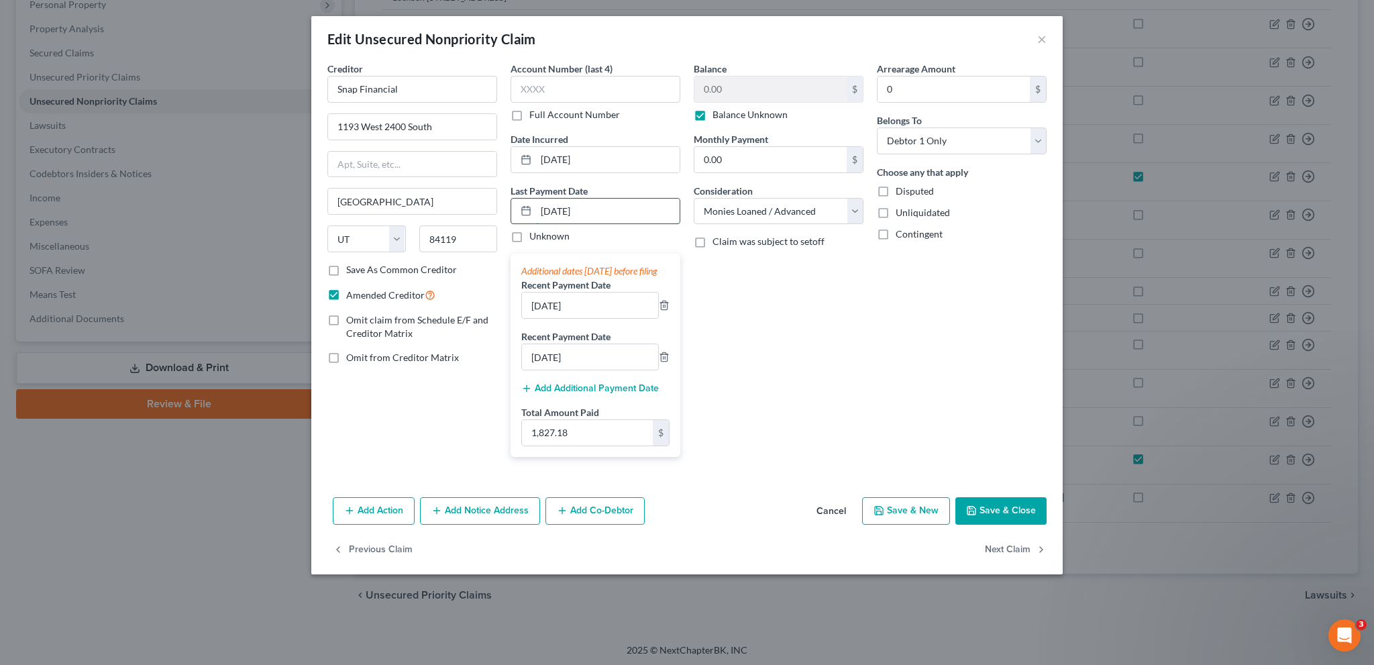
click at [550, 209] on input "[DATE]" at bounding box center [608, 211] width 144 height 25
type input "[DATE]"
click at [542, 315] on input "[DATE]" at bounding box center [590, 305] width 136 height 25
type input "[DATE]"
click at [541, 370] on input "[DATE]" at bounding box center [590, 356] width 136 height 25
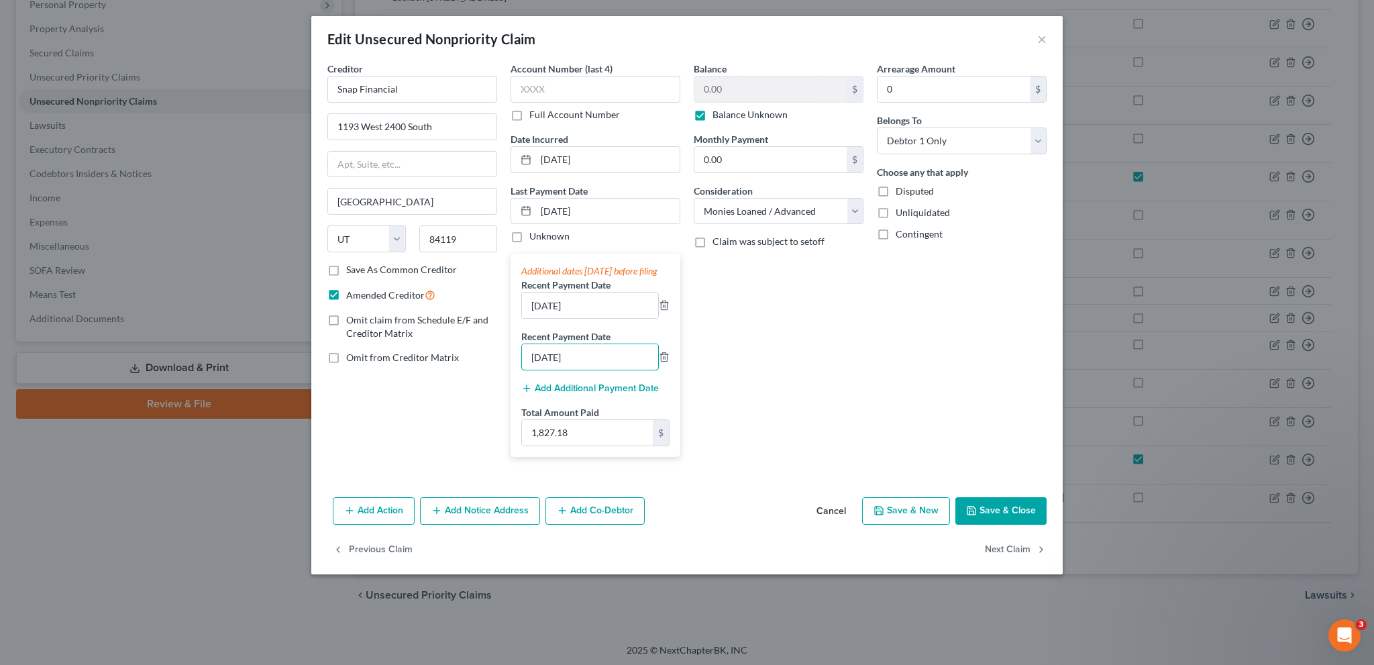
type input "[DATE]"
click at [1006, 517] on button "Save & Close" at bounding box center [1000, 511] width 91 height 28
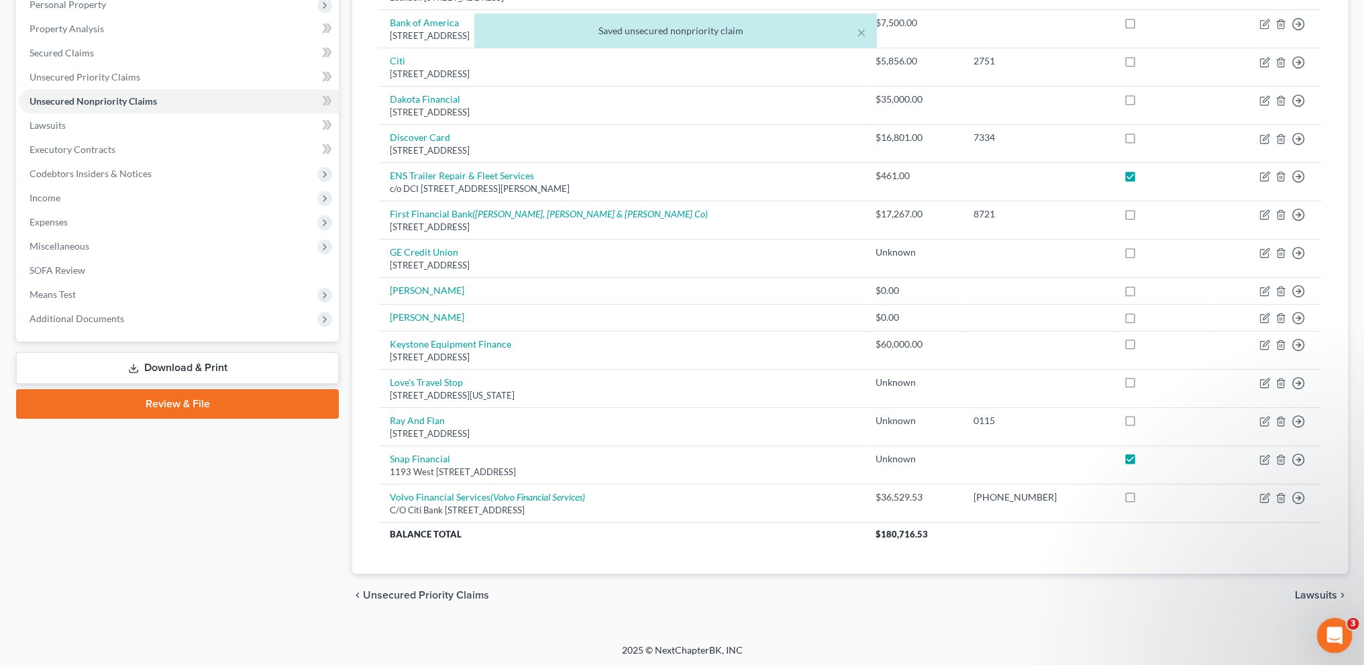
click at [1342, 635] on div "Open Intercom Messenger" at bounding box center [1332, 633] width 44 height 44
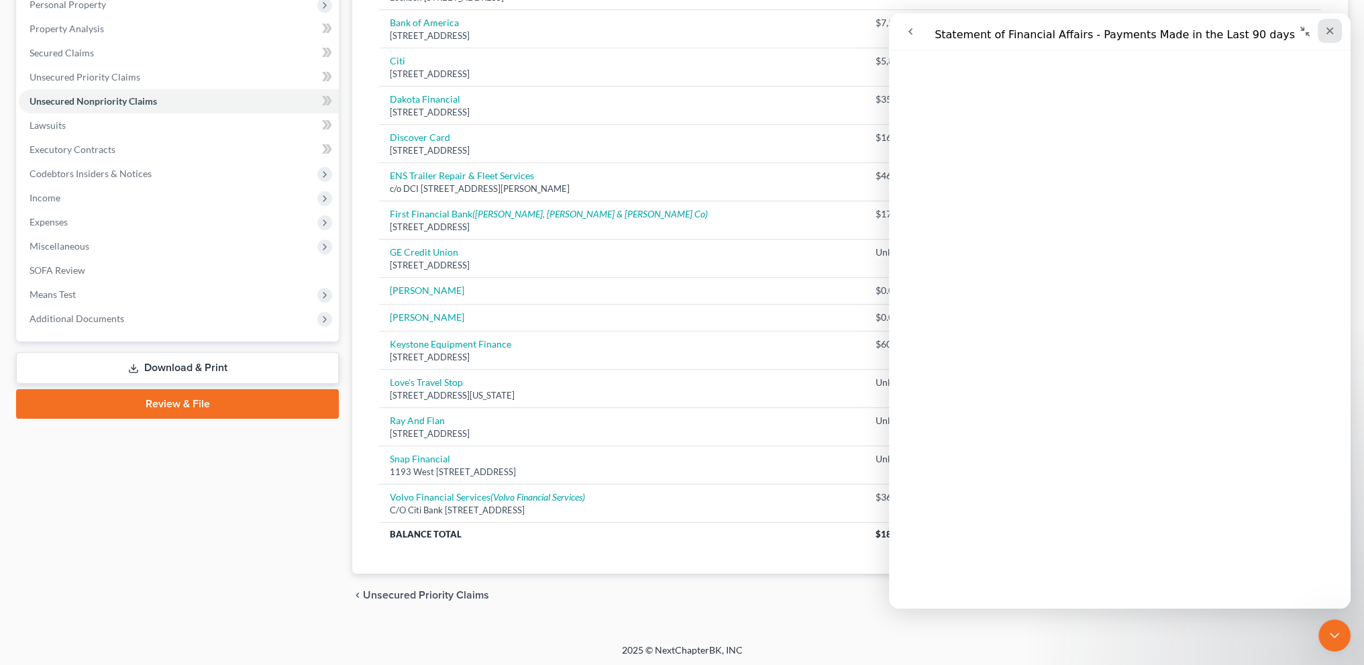
click at [1327, 29] on icon "Close" at bounding box center [1330, 31] width 7 height 7
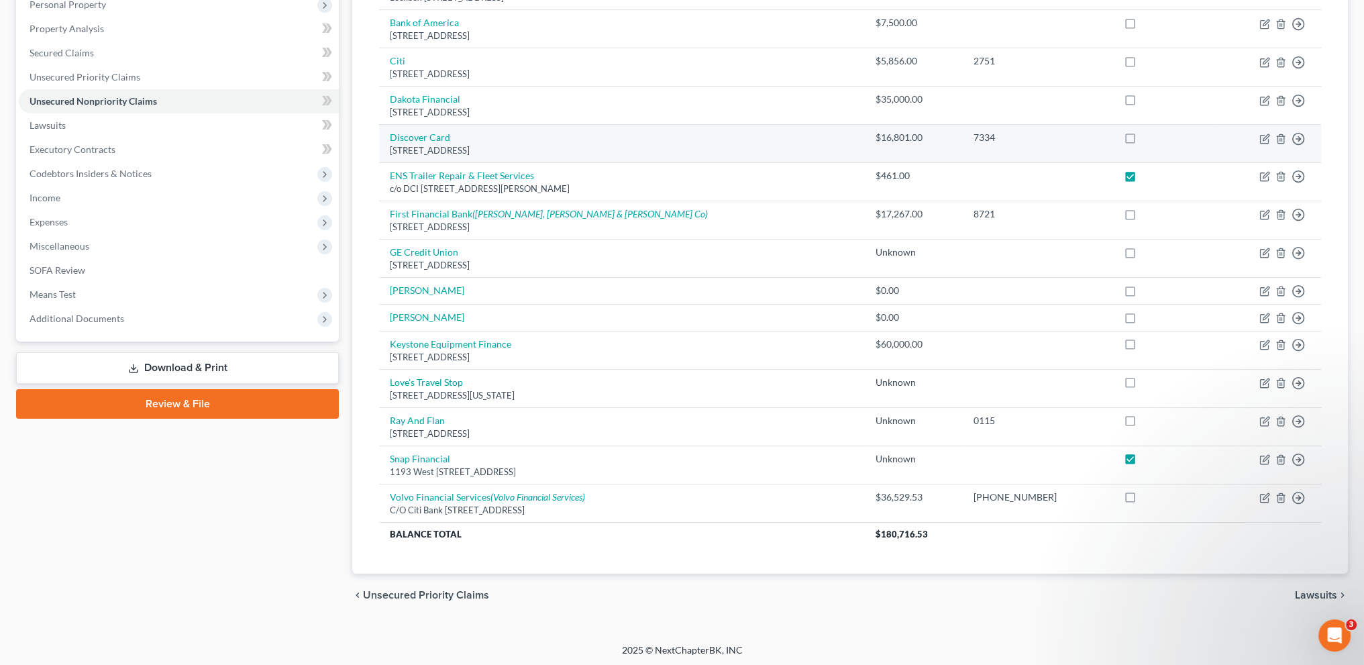
scroll to position [0, 0]
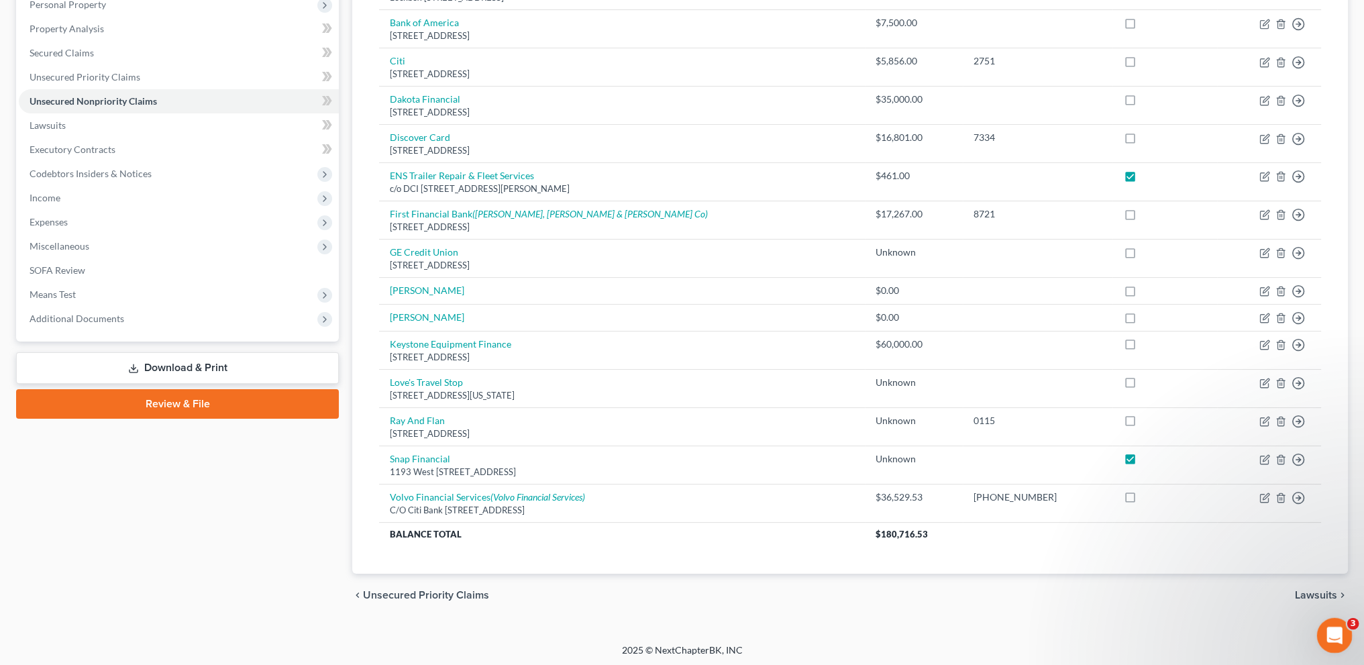
click at [1333, 633] on icon "Open Intercom Messenger" at bounding box center [1333, 634] width 22 height 22
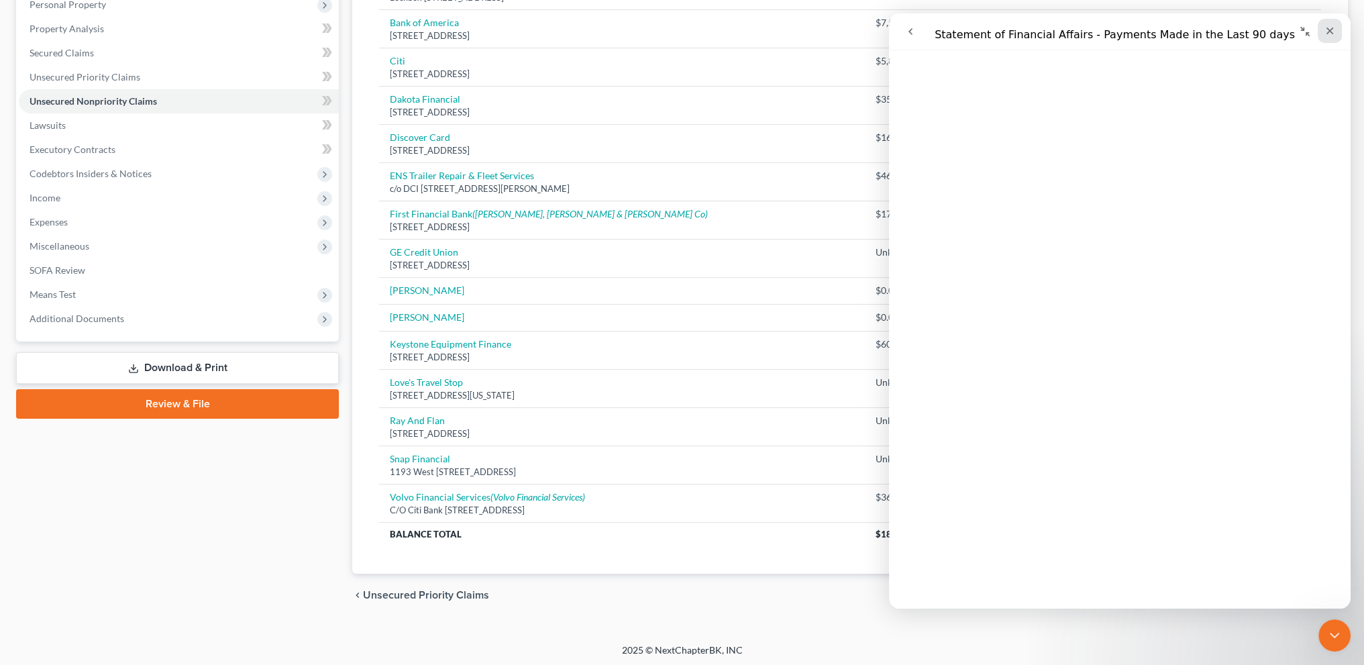
click at [1329, 29] on icon "Close" at bounding box center [1329, 30] width 11 height 11
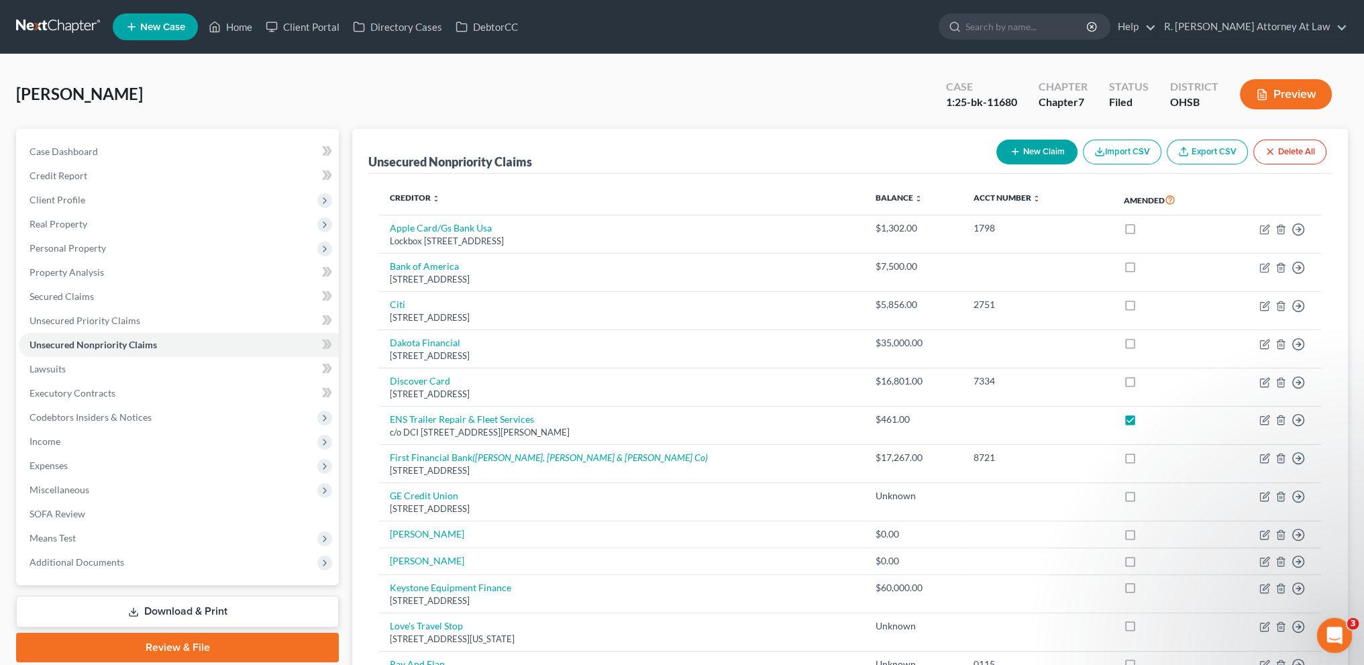
click at [1348, 627] on span "3" at bounding box center [1353, 624] width 12 height 12
click at [1333, 624] on div "Open Intercom Messenger" at bounding box center [1332, 633] width 44 height 44
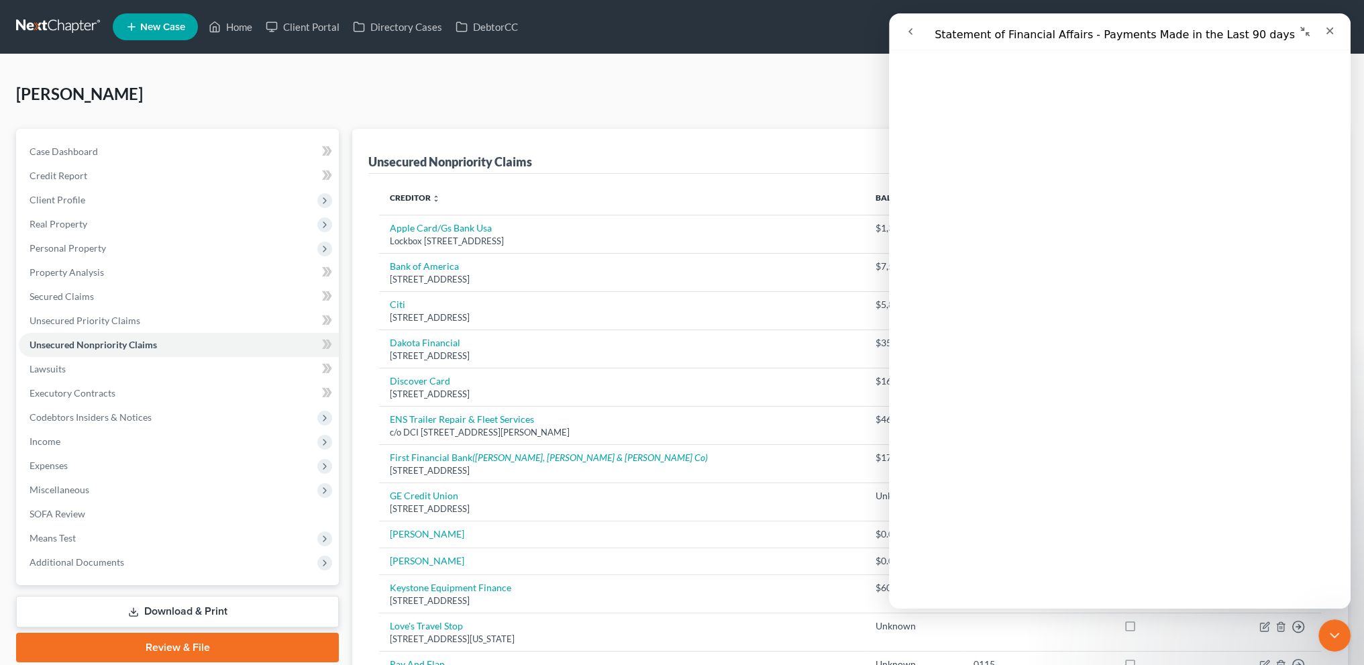
click at [909, 34] on icon "go back" at bounding box center [910, 31] width 11 height 11
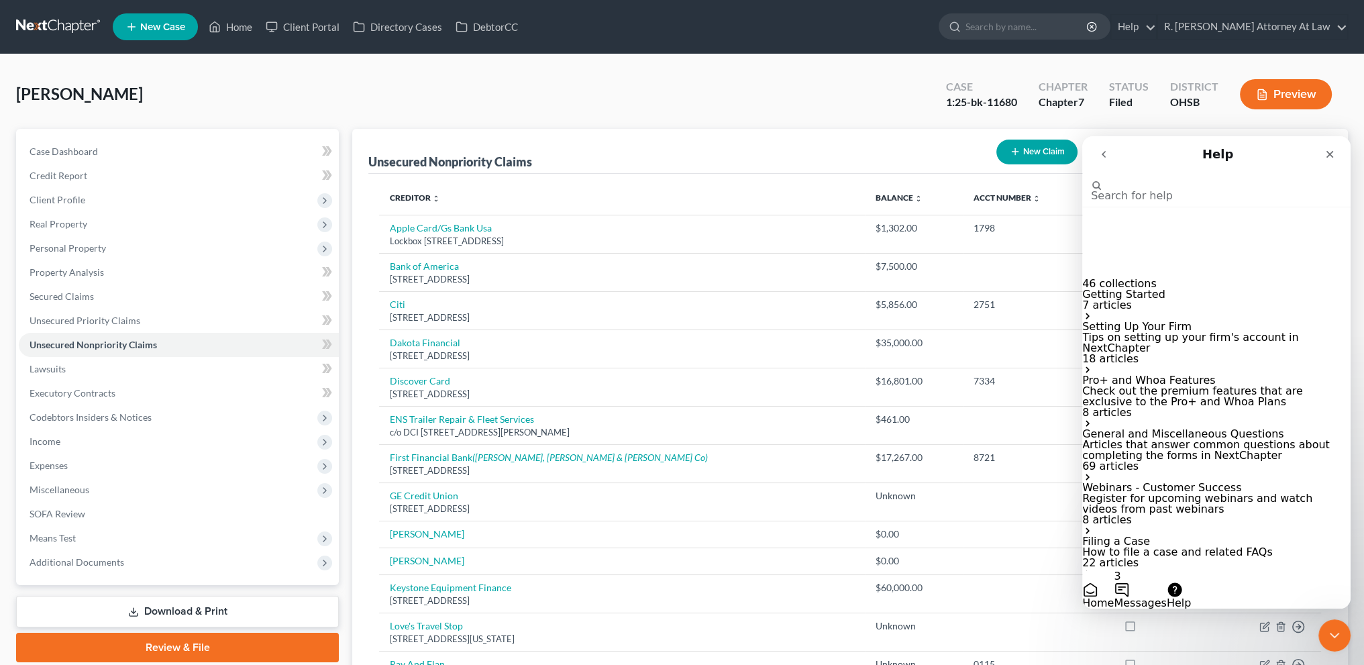
click at [1166, 571] on button "3 Messages" at bounding box center [1140, 590] width 52 height 38
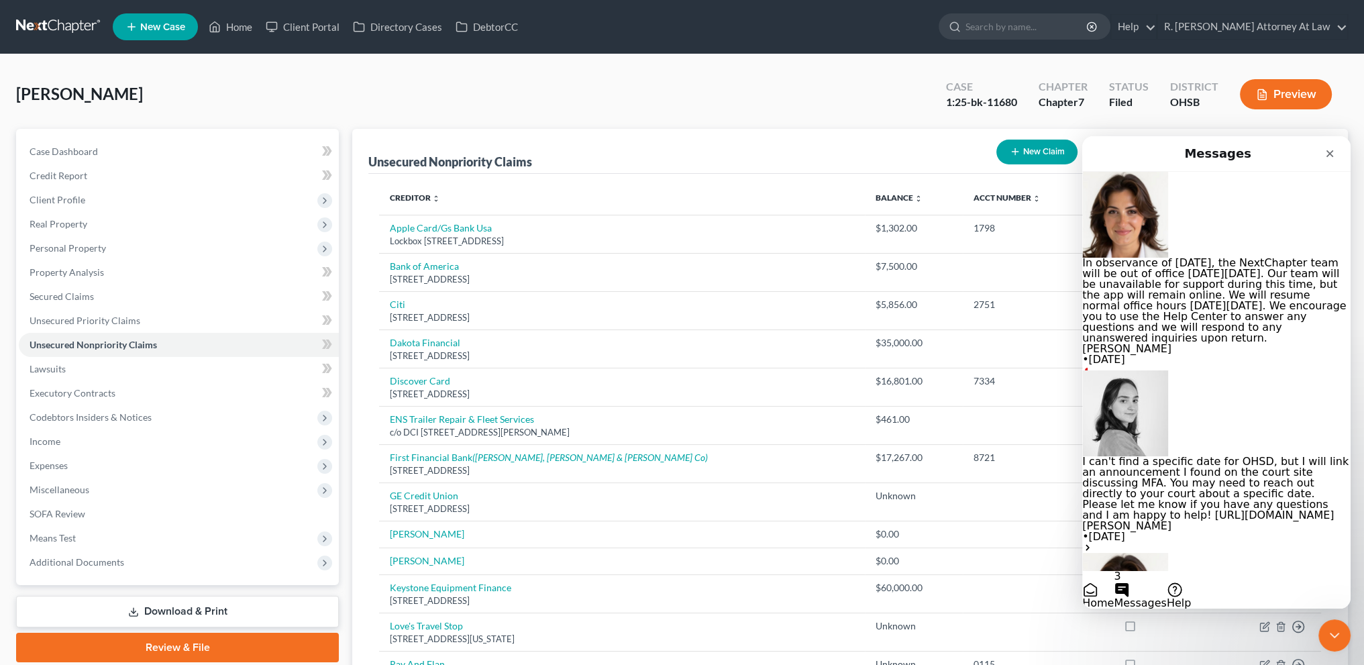
click at [1187, 609] on button "Send us a message" at bounding box center [1134, 619] width 105 height 21
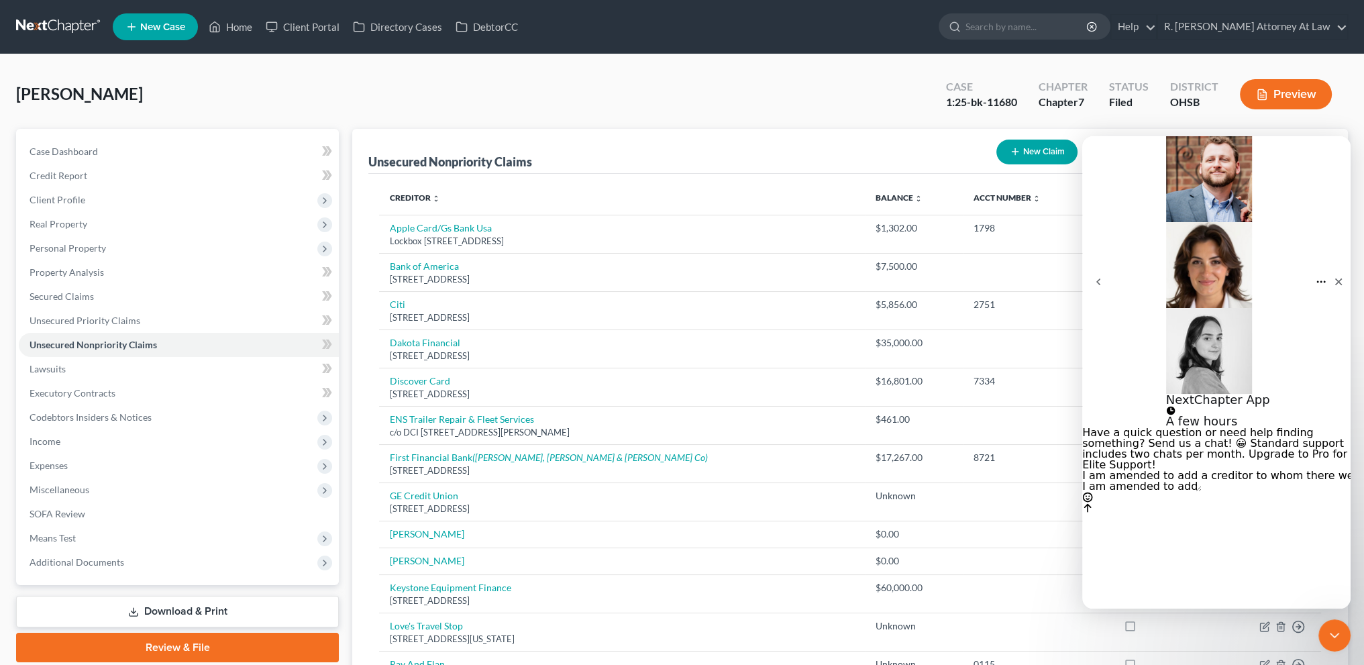
type textarea "I am amended to add a creditor to whom there were preference payments inside 90…"
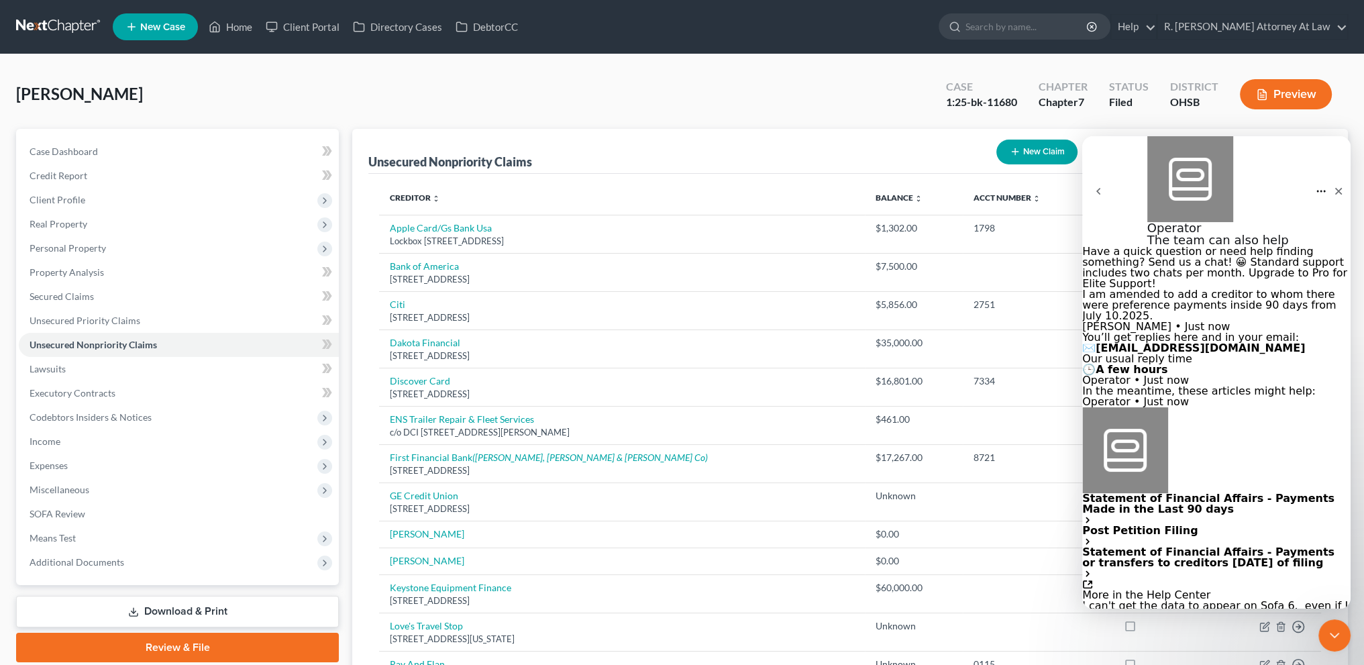
scroll to position [78, 0]
type textarea "I can't get the data to appear on Sofa 6. even if I change to [DATE] of [DATE]"
type textarea "l"
drag, startPoint x: 2401, startPoint y: 283, endPoint x: 1328, endPoint y: 152, distance: 1081.5
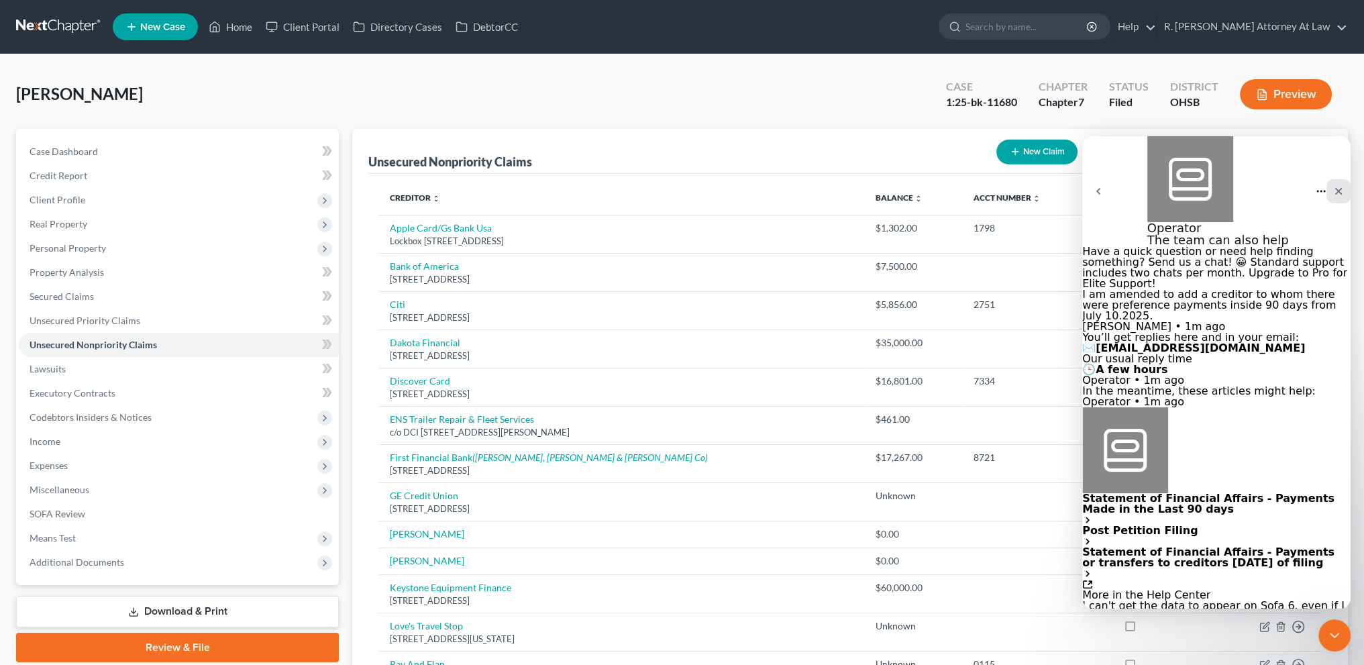
click at [1335, 188] on icon "Close" at bounding box center [1338, 191] width 7 height 7
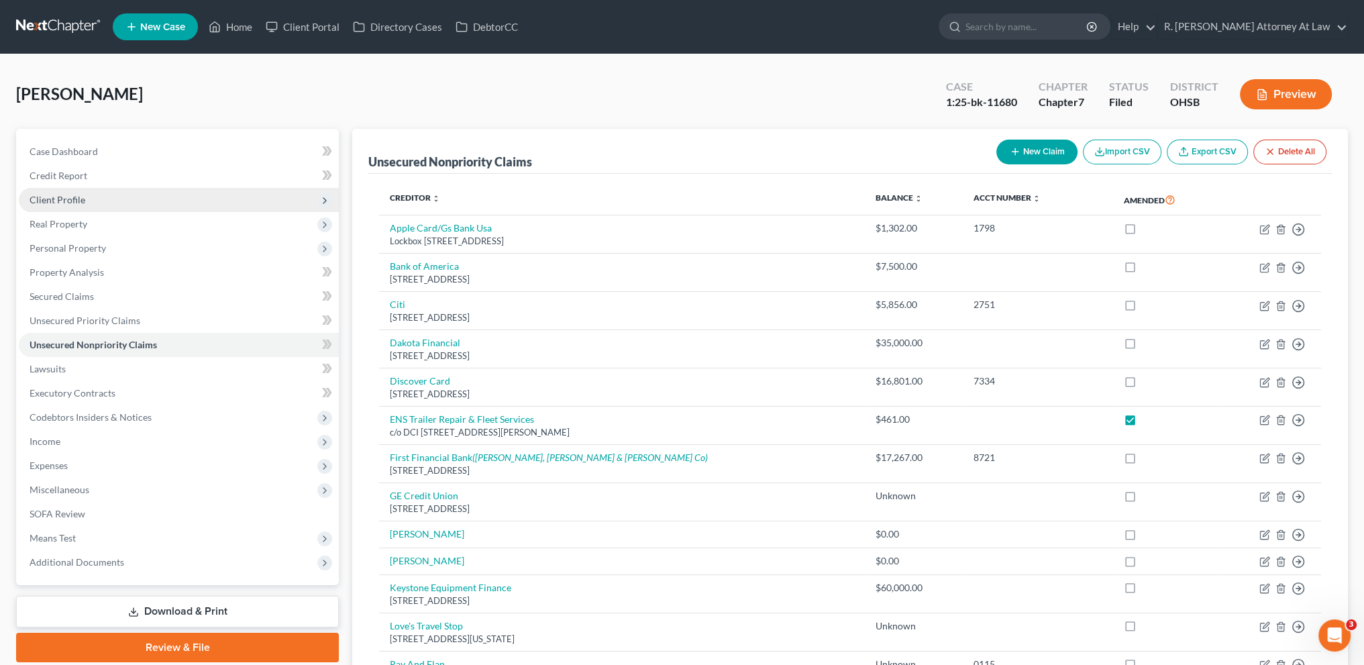
click at [58, 194] on span "Client Profile" at bounding box center [58, 199] width 56 height 11
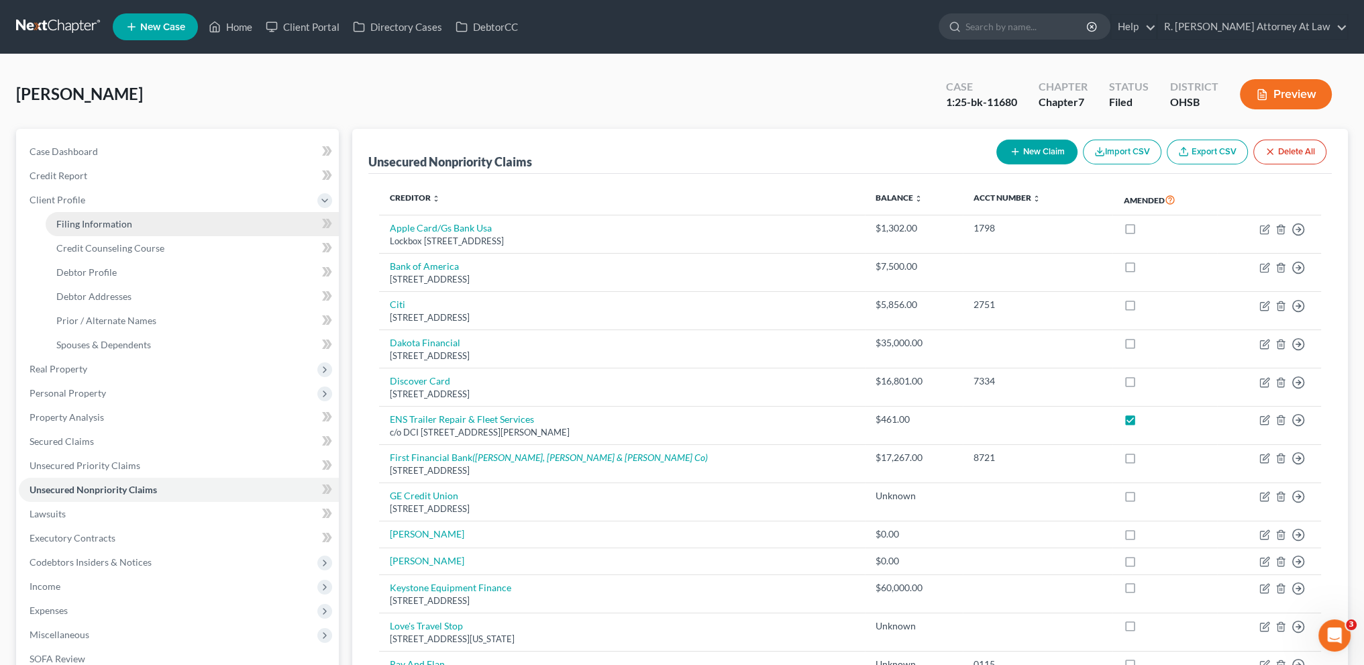
click at [74, 225] on span "Filing Information" at bounding box center [94, 223] width 76 height 11
select select "0"
select select "3"
select select "0"
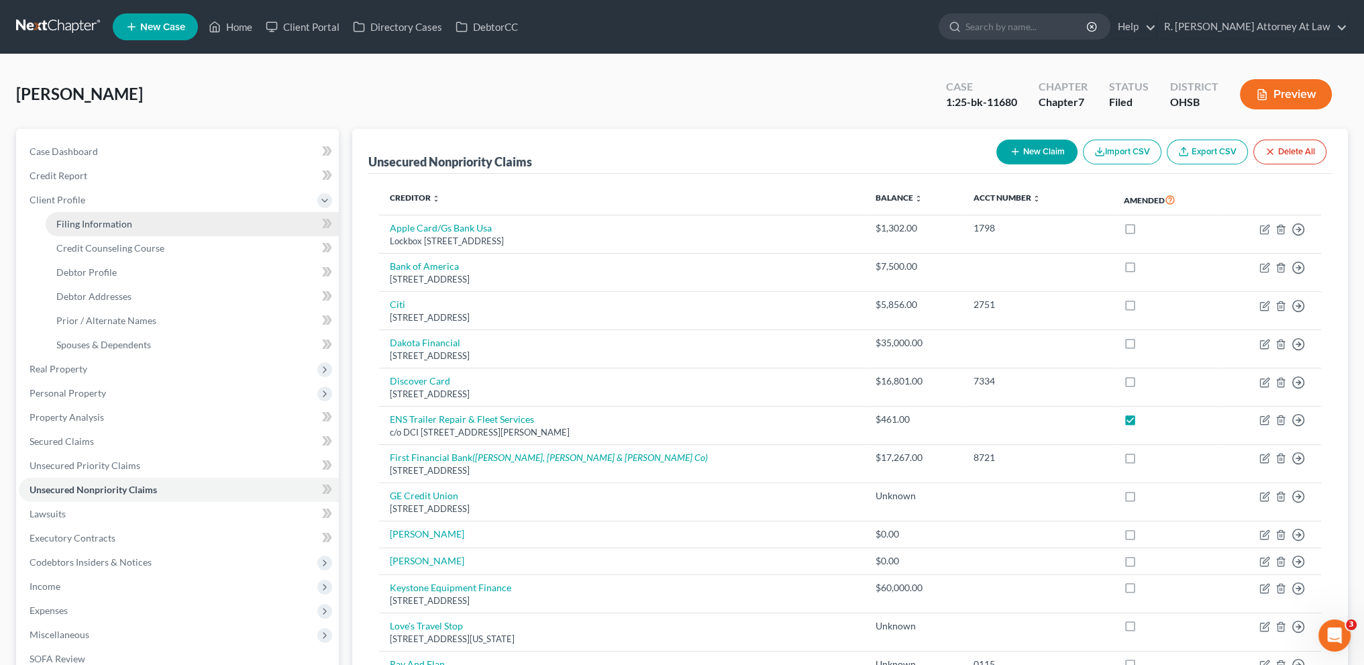
select select "36"
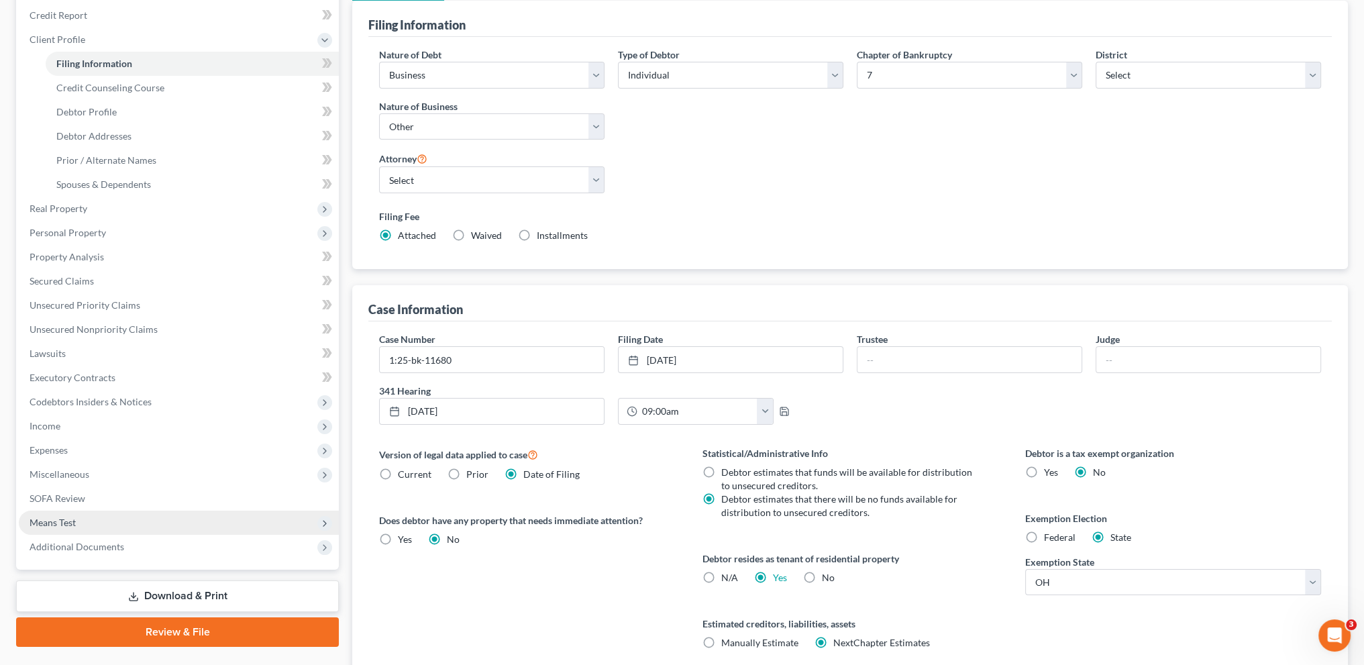
scroll to position [268, 0]
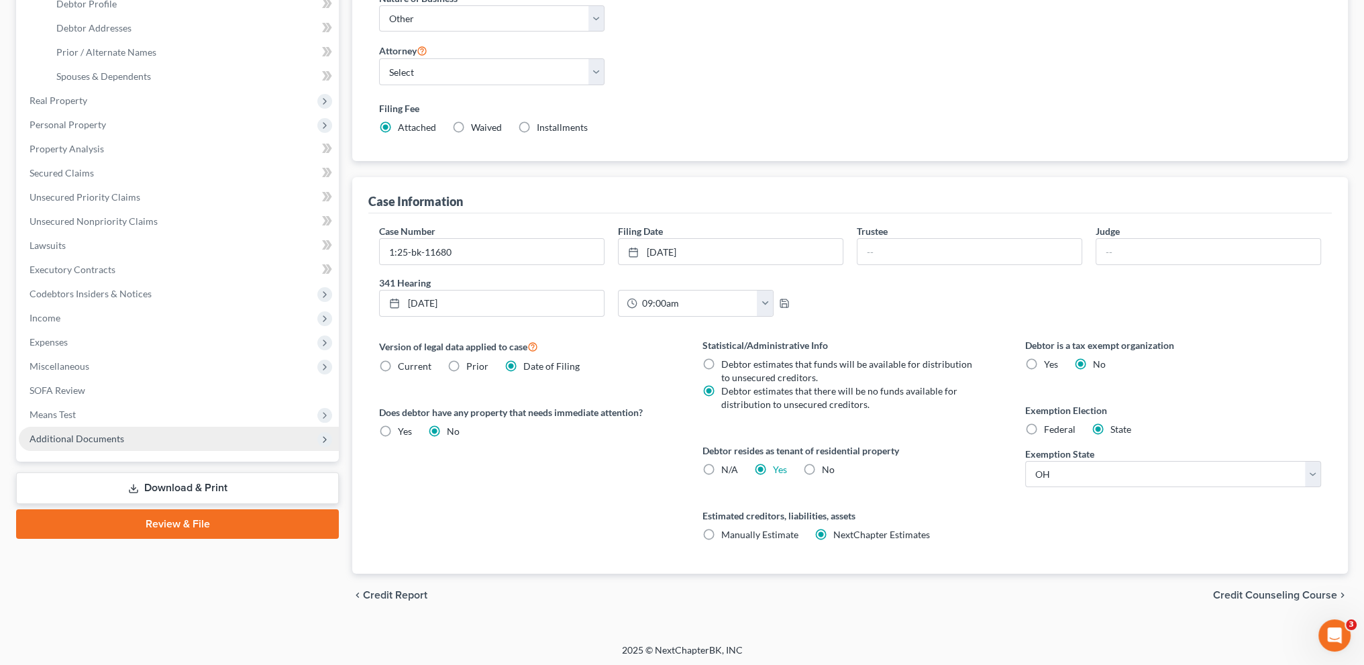
click at [95, 443] on span "Additional Documents" at bounding box center [77, 438] width 95 height 11
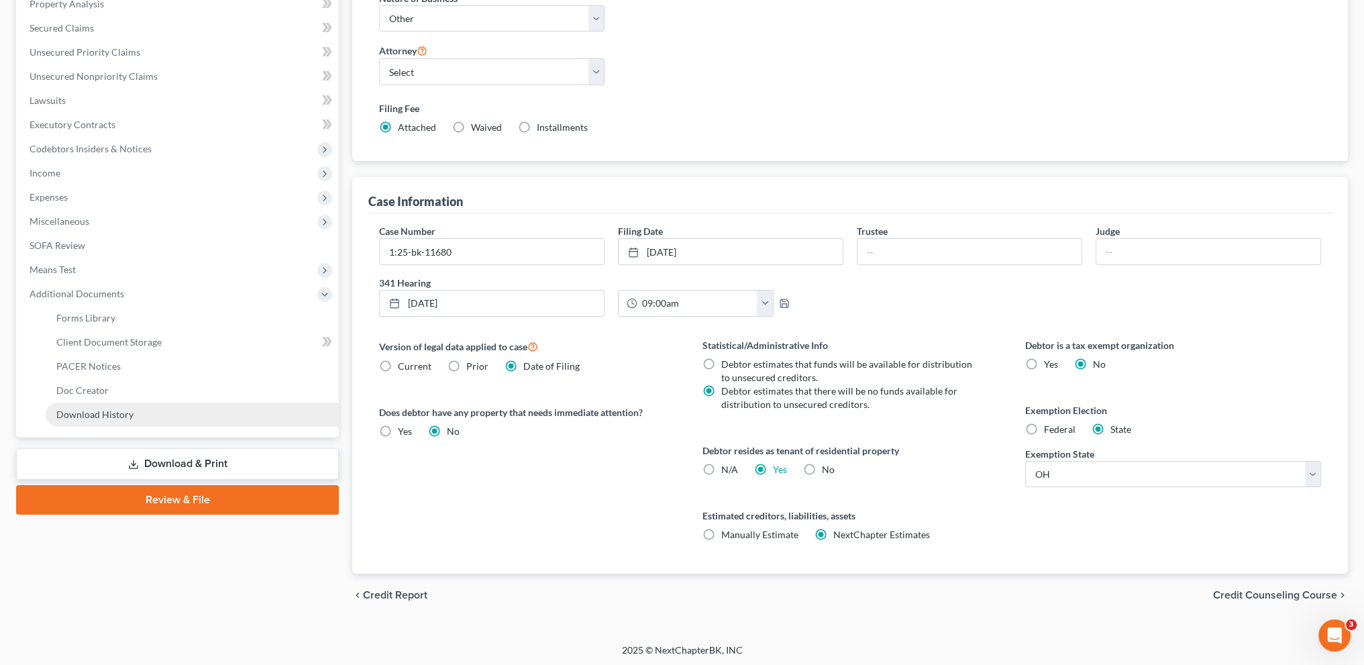
click at [105, 416] on span "Download History" at bounding box center [94, 414] width 77 height 11
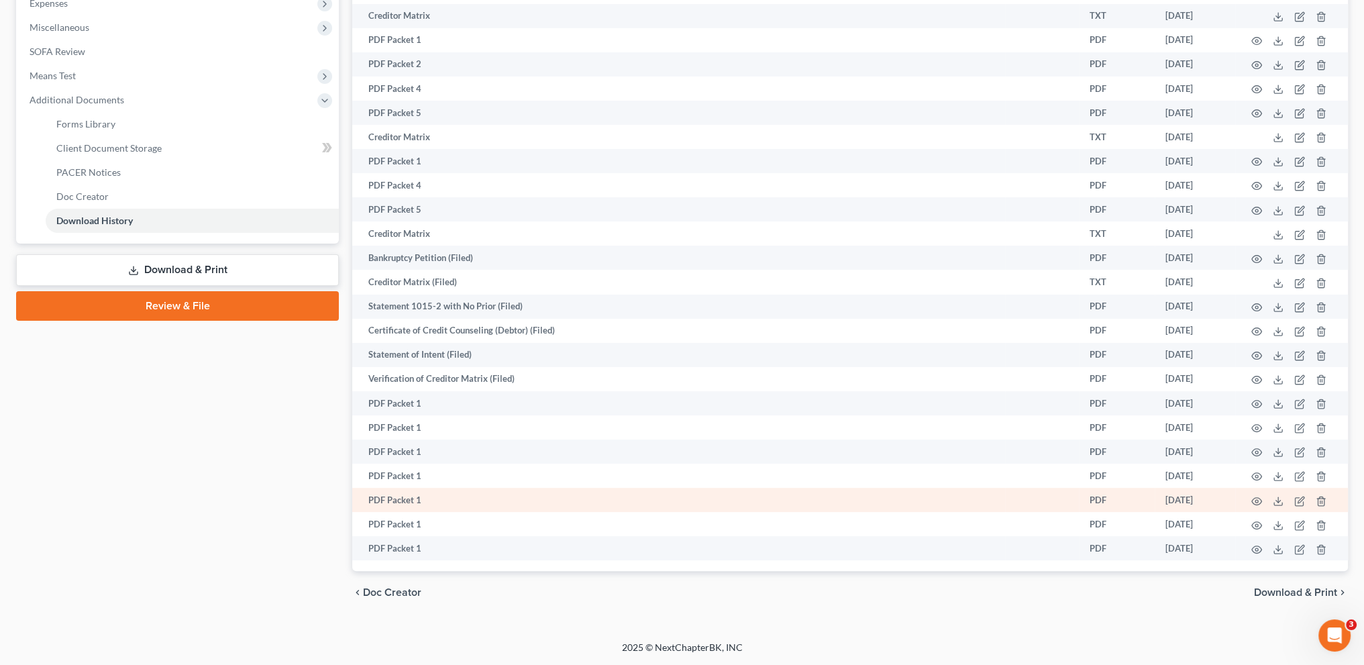
scroll to position [470, 0]
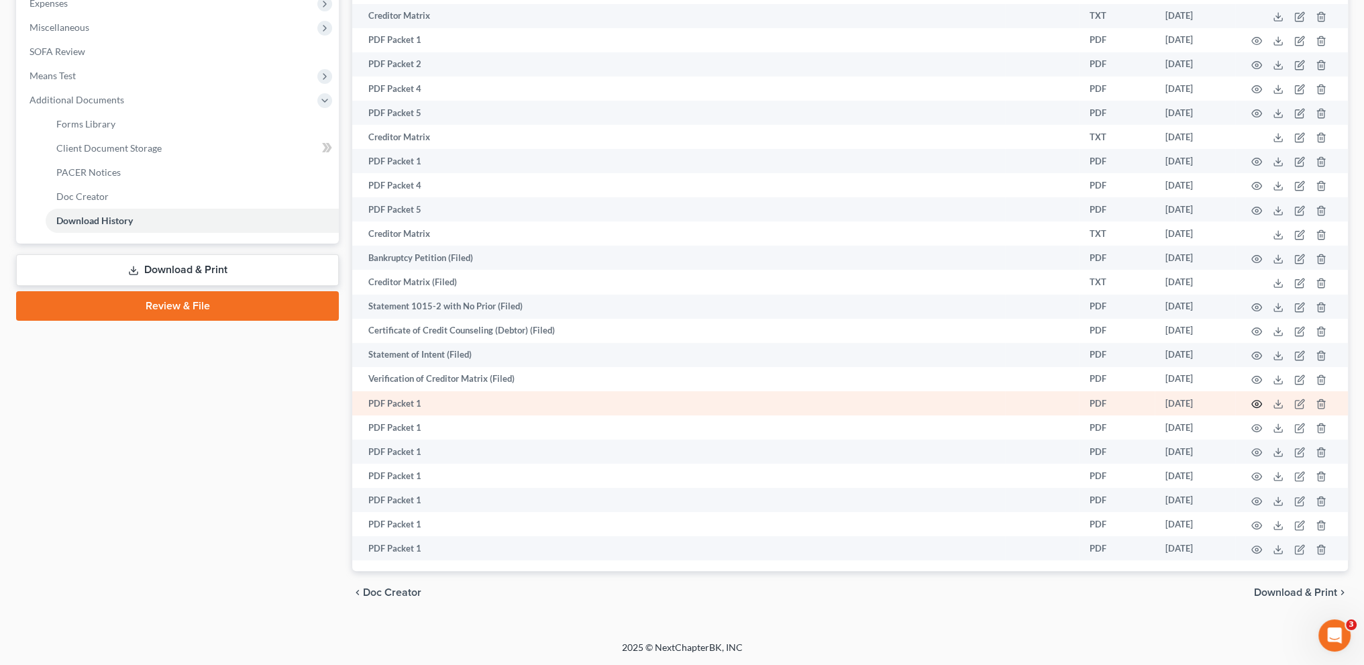
click at [1253, 401] on icon "button" at bounding box center [1257, 404] width 10 height 7
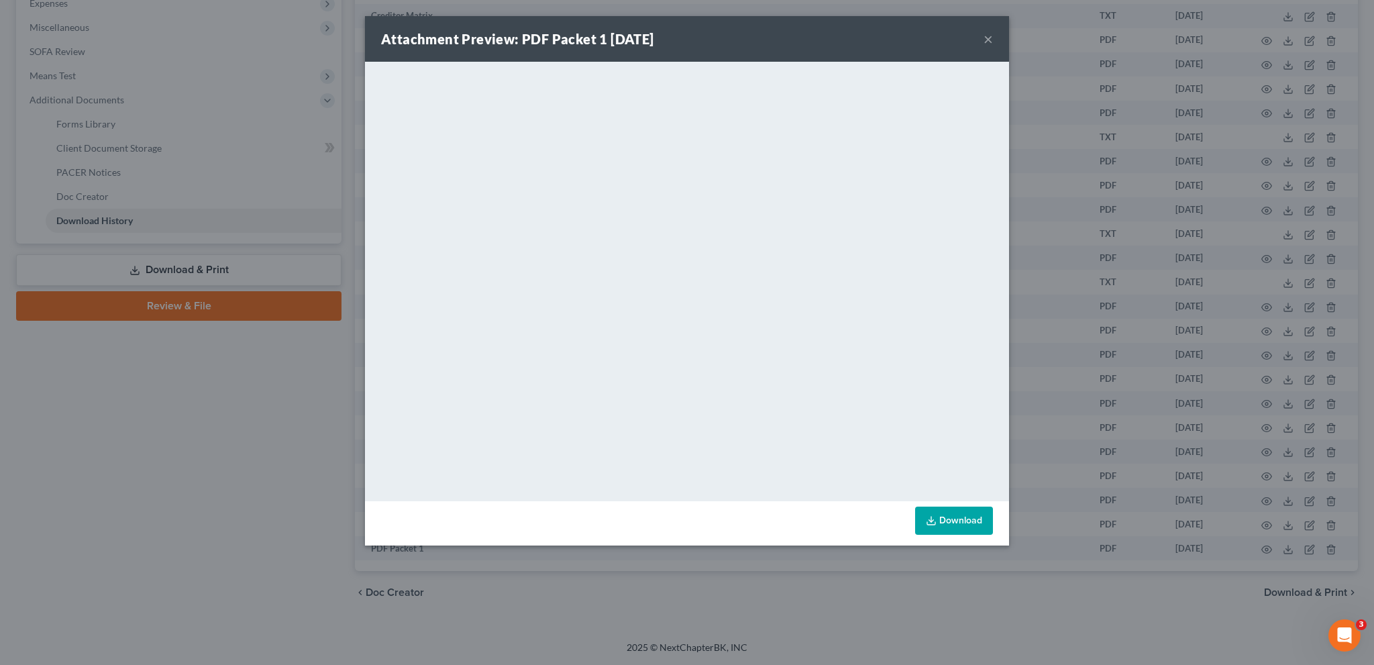
click at [985, 36] on button "×" at bounding box center [988, 39] width 9 height 16
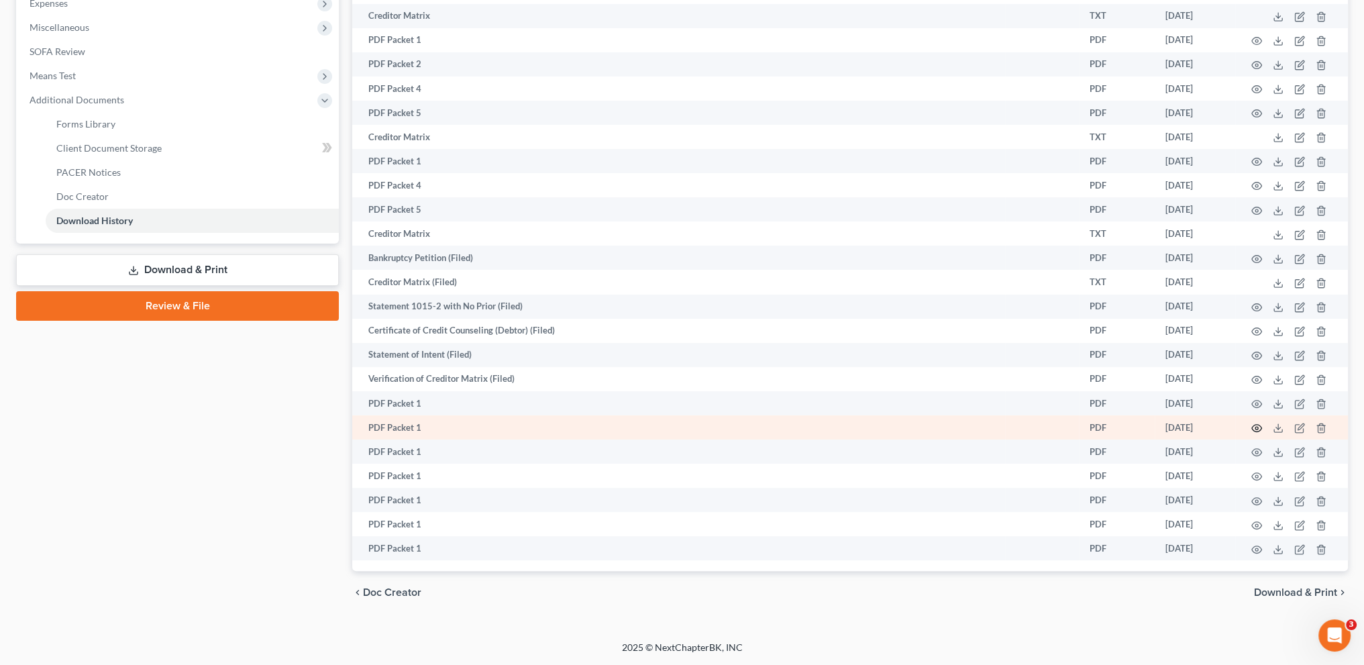
click at [1254, 423] on icon "button" at bounding box center [1256, 428] width 11 height 11
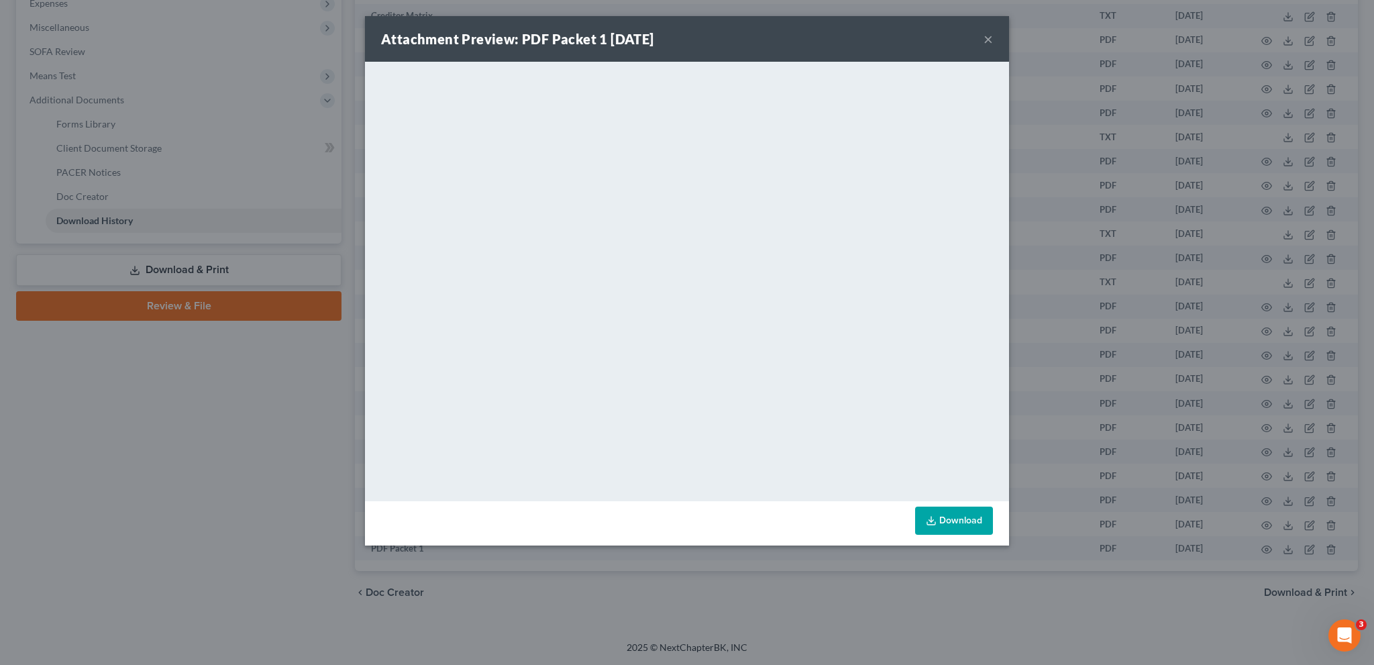
click at [986, 41] on button "×" at bounding box center [988, 39] width 9 height 16
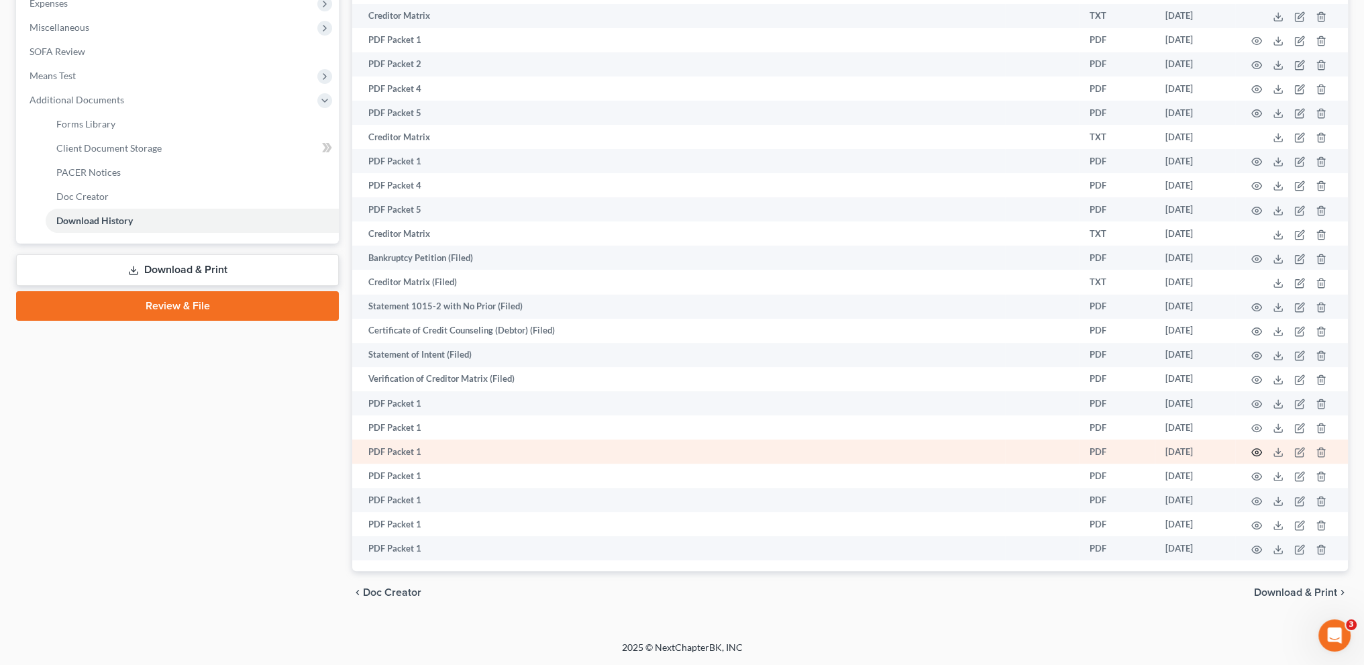
click at [1256, 451] on circle "button" at bounding box center [1256, 452] width 3 height 3
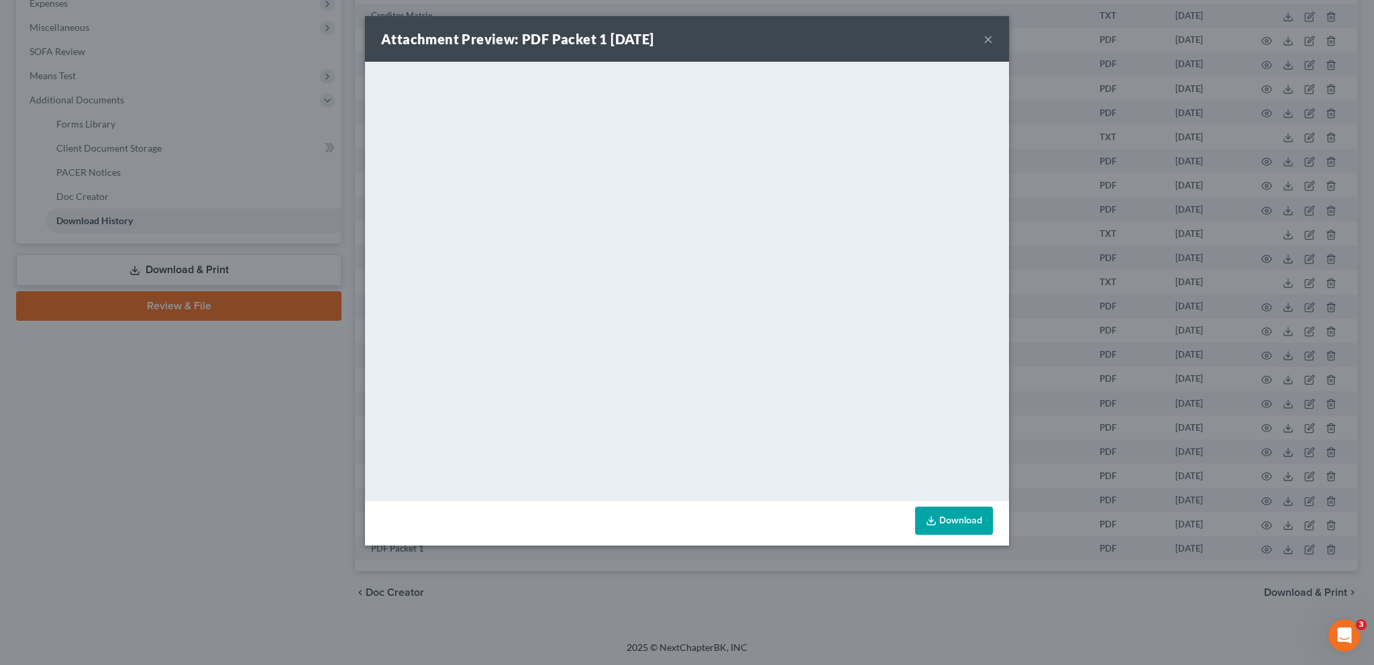
click at [985, 38] on button "×" at bounding box center [988, 39] width 9 height 16
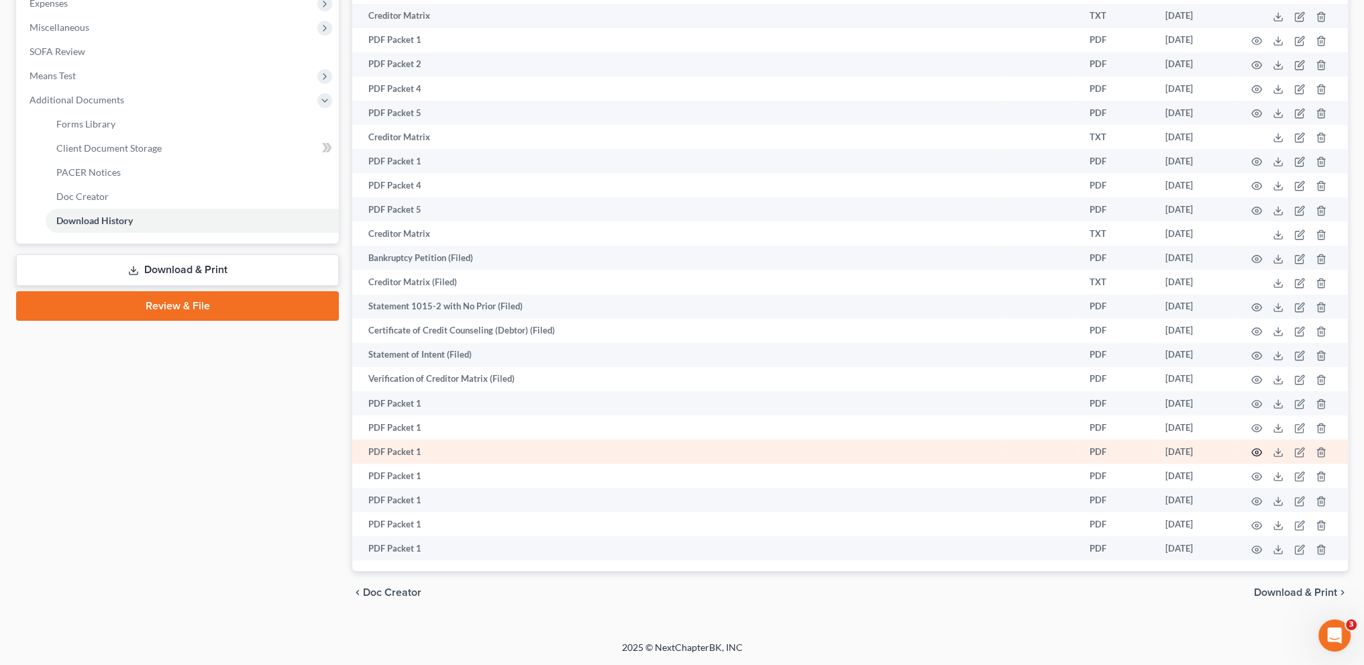
click at [1257, 450] on icon "button" at bounding box center [1256, 452] width 11 height 11
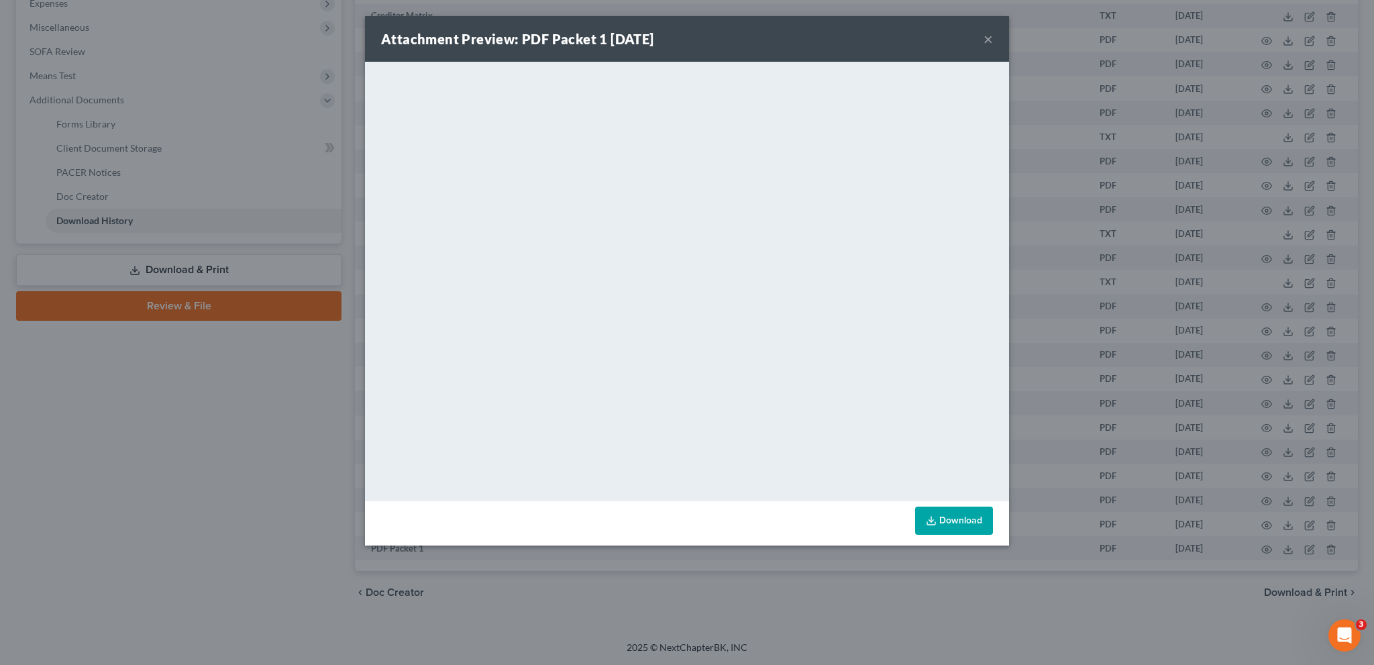
click at [985, 42] on button "×" at bounding box center [988, 39] width 9 height 16
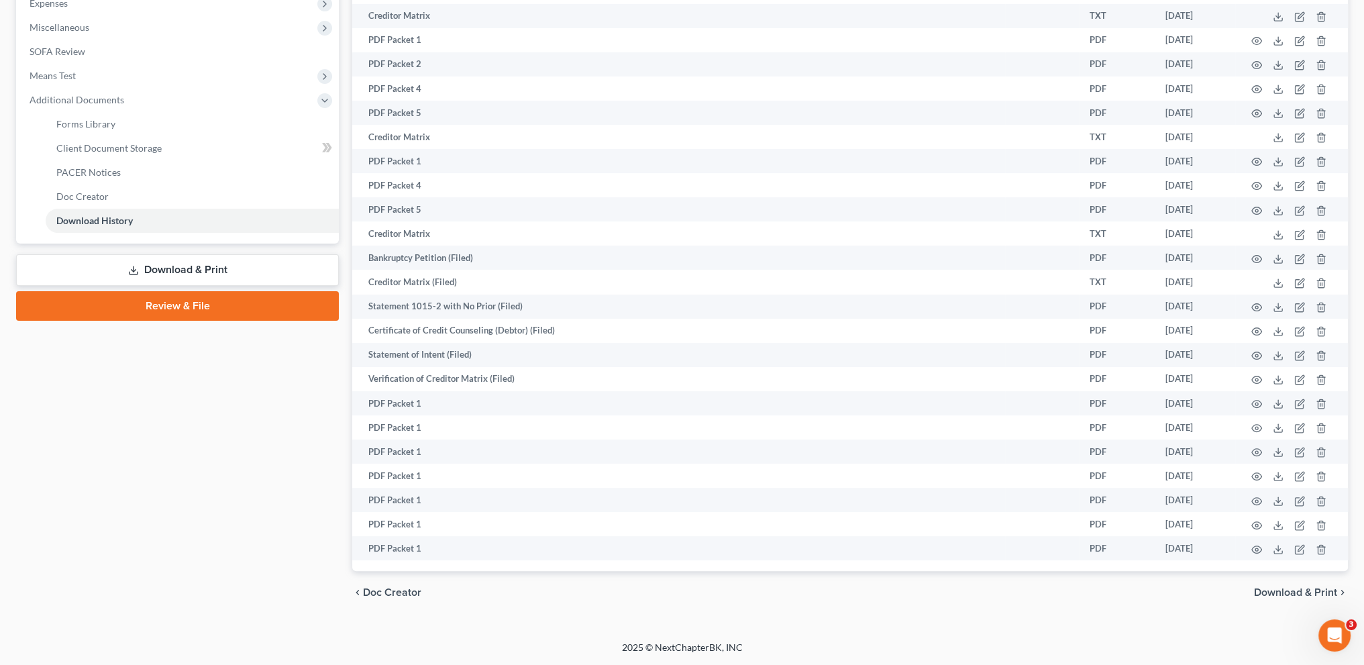
click at [156, 257] on link "Download & Print" at bounding box center [177, 270] width 323 height 32
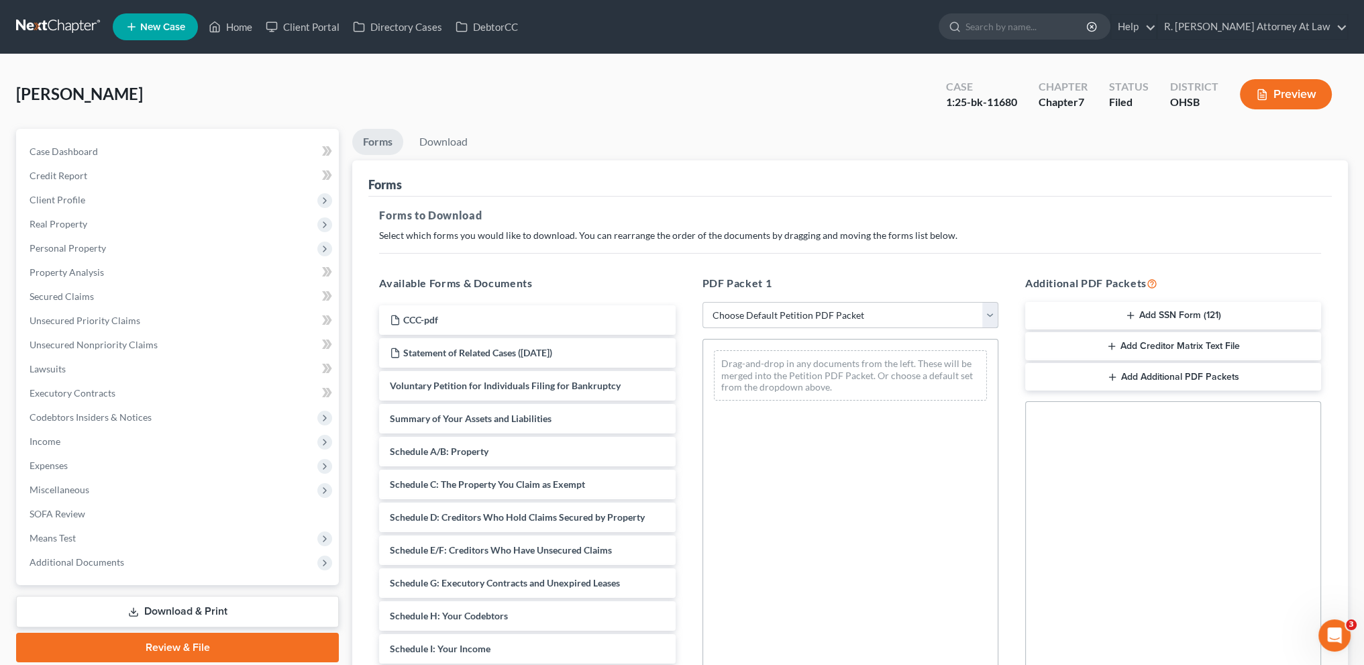
click at [724, 307] on select "Choose Default Petition PDF Packet Complete Bankruptcy Petition (all forms and …" at bounding box center [851, 315] width 296 height 27
select select "2"
click at [703, 302] on select "Choose Default Petition PDF Packet Complete Bankruptcy Petition (all forms and …" at bounding box center [851, 315] width 296 height 27
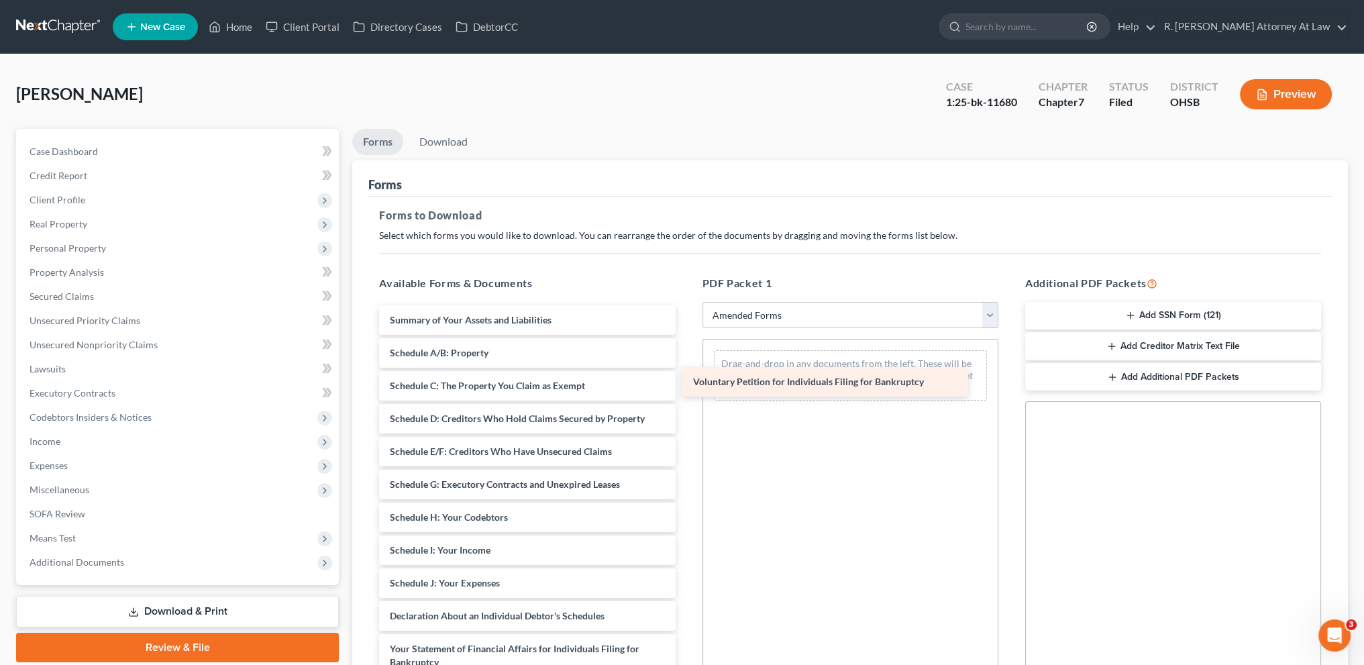
drag, startPoint x: 432, startPoint y: 320, endPoint x: 735, endPoint y: 370, distance: 307.3
click at [686, 370] on div "Voluntary Petition for Individuals Filing for Bankruptcy Voluntary Petition for…" at bounding box center [526, 619] width 317 height 629
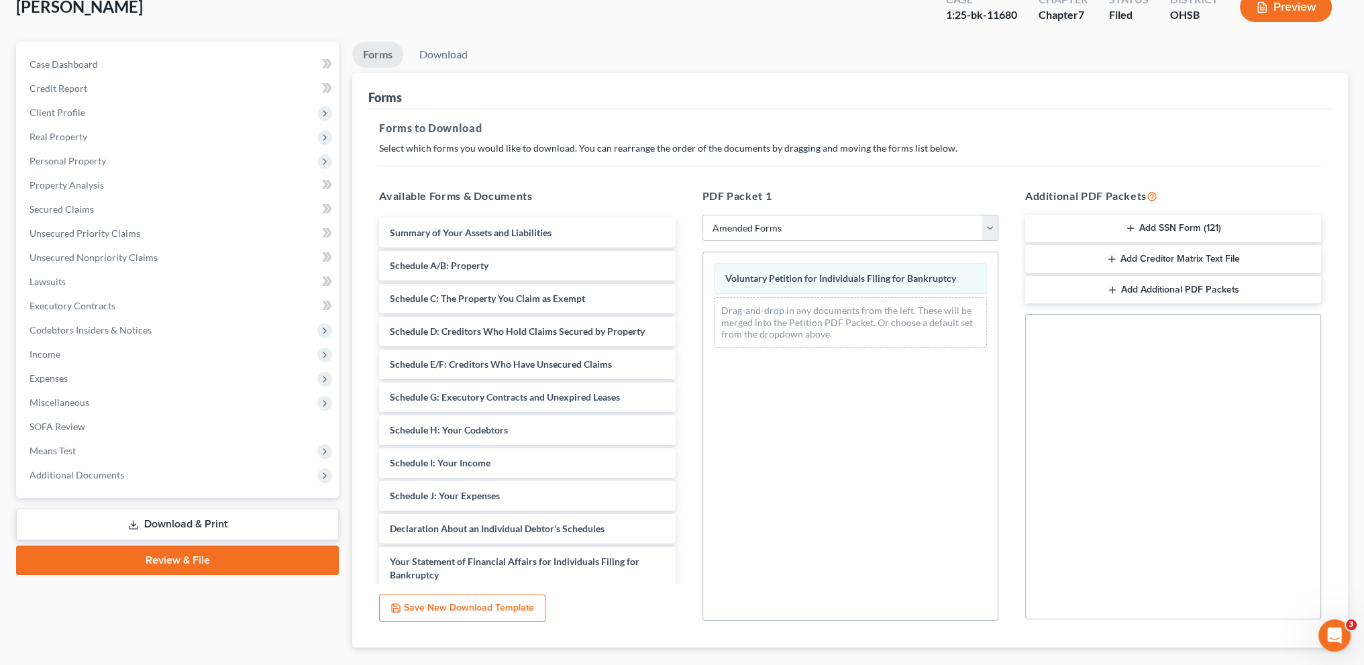
scroll to position [162, 0]
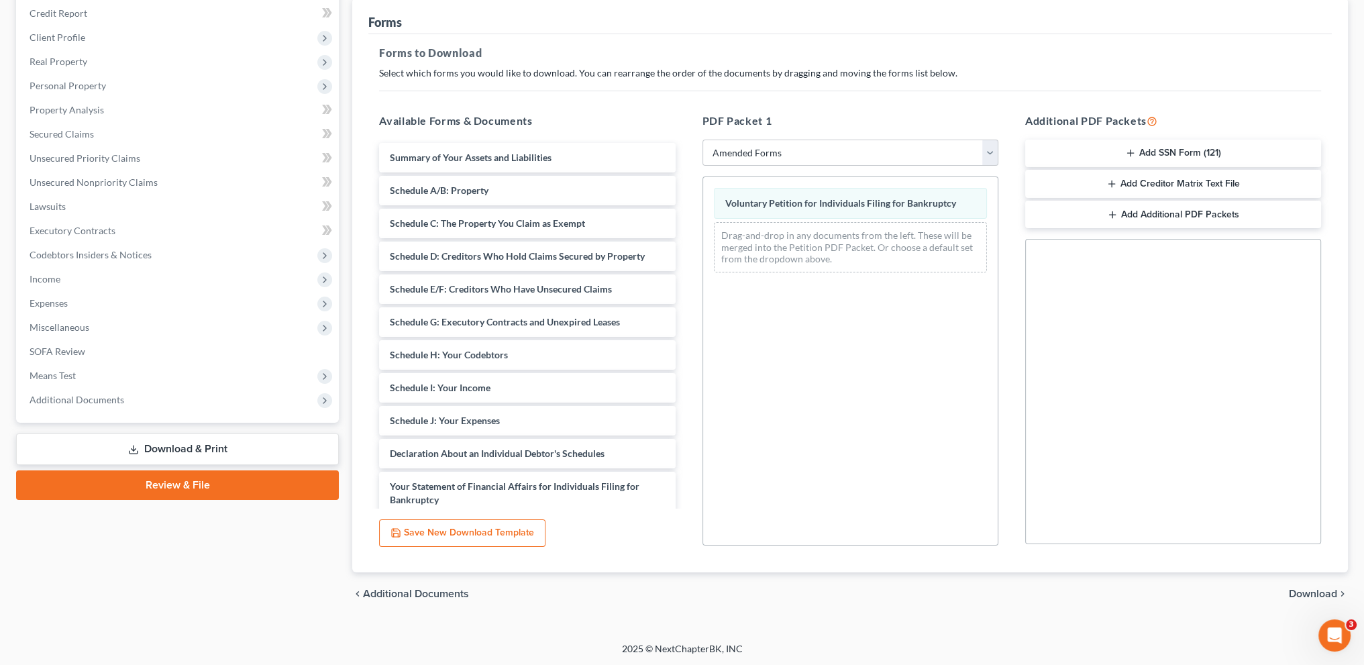
click at [1307, 592] on span "Download" at bounding box center [1313, 593] width 48 height 11
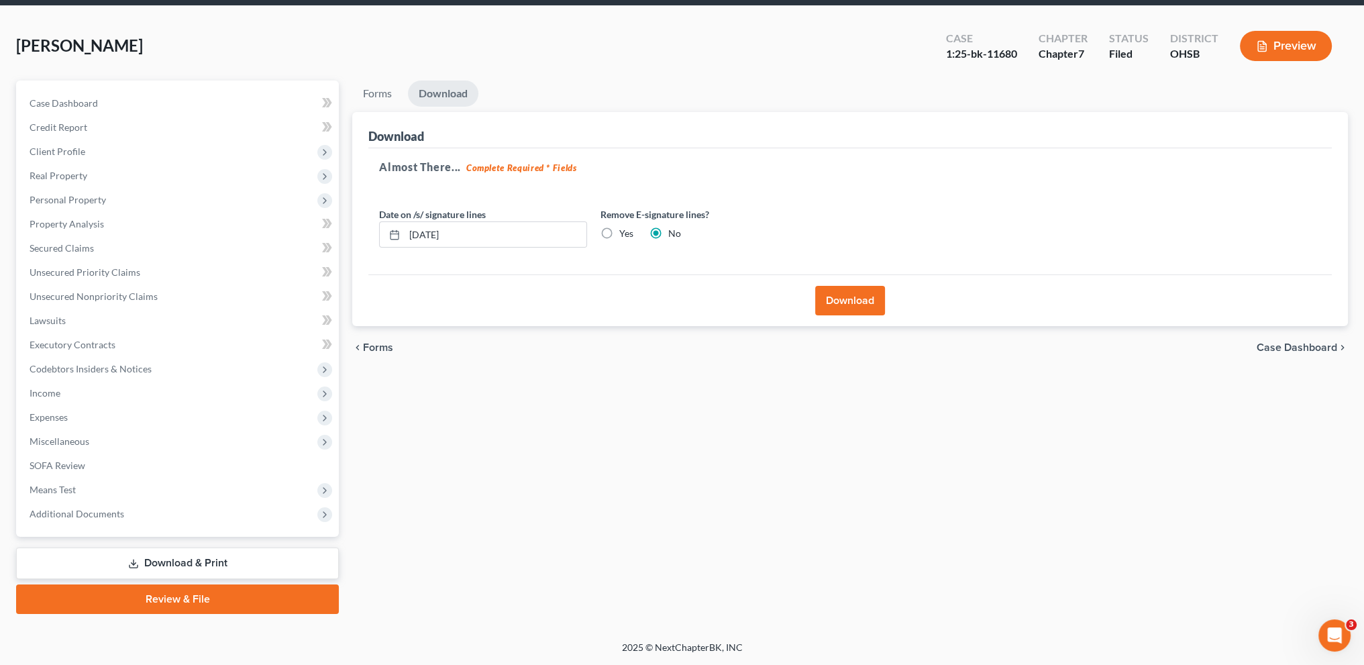
scroll to position [47, 0]
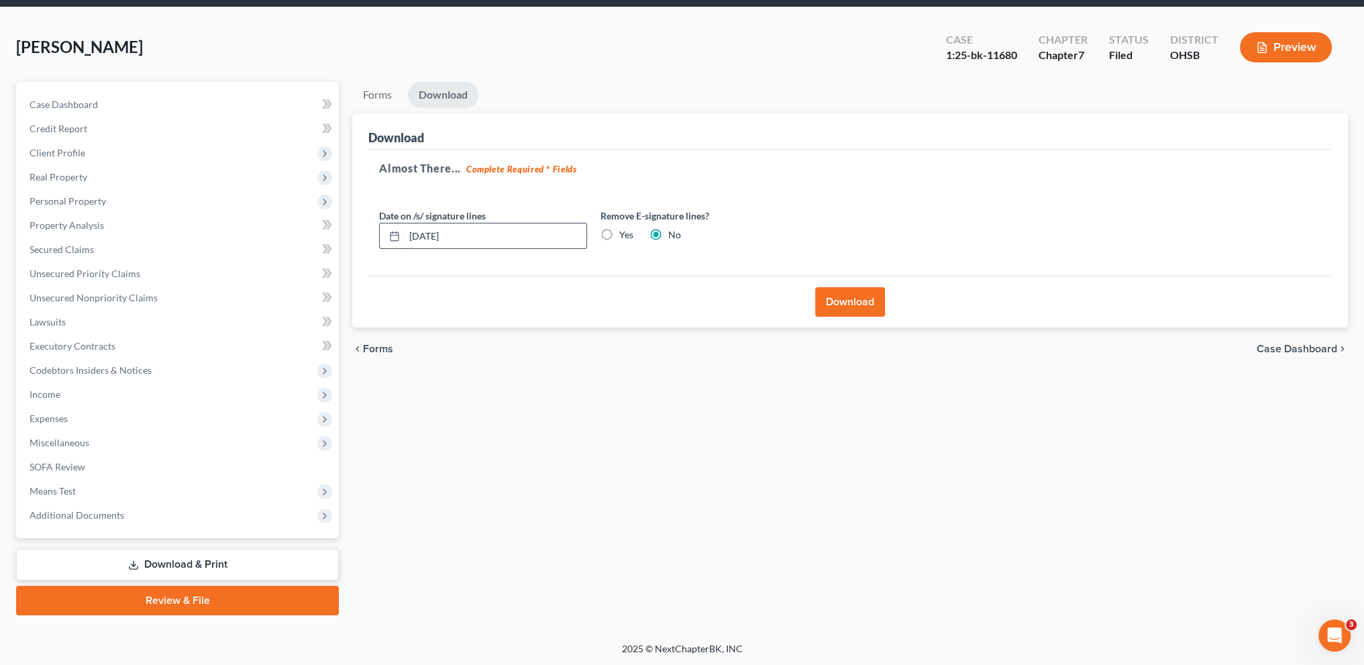
click at [463, 238] on input "[DATE]" at bounding box center [496, 235] width 182 height 25
type input "0"
type input "[DATE]"
click at [833, 303] on button "Download" at bounding box center [850, 302] width 70 height 30
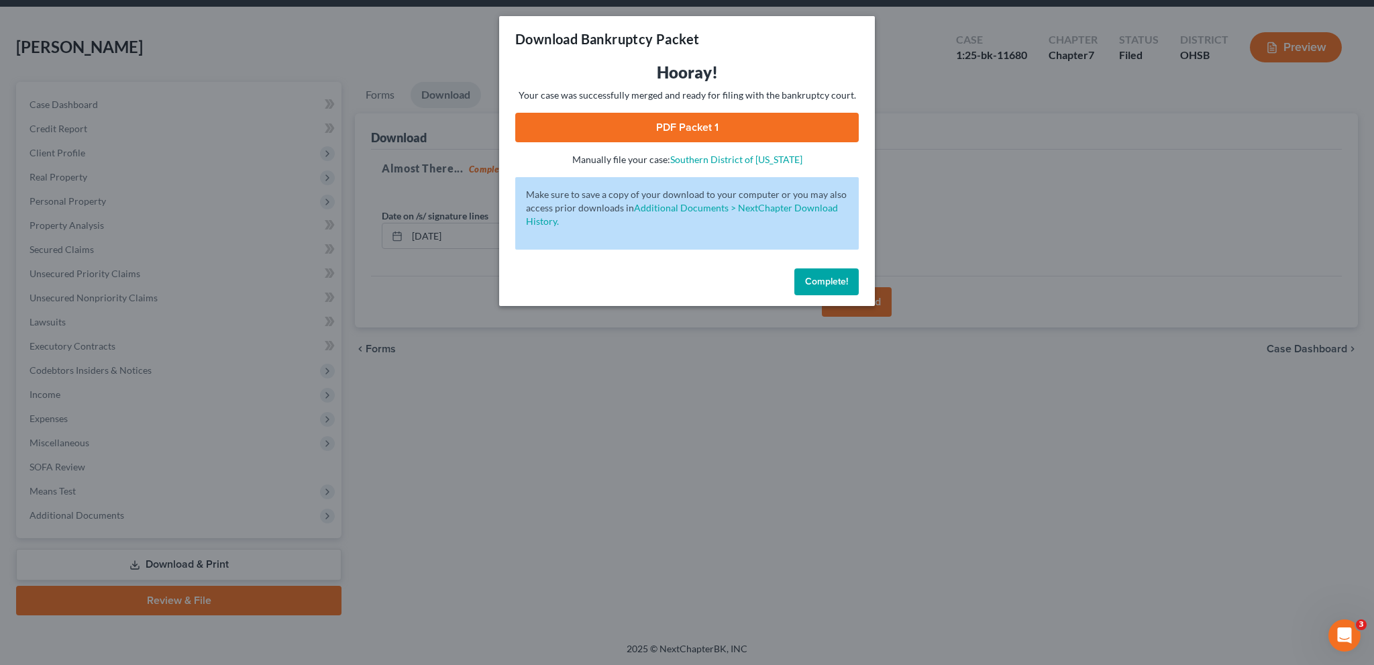
click at [685, 130] on link "PDF Packet 1" at bounding box center [687, 128] width 344 height 30
click at [833, 280] on span "Complete!" at bounding box center [826, 281] width 43 height 11
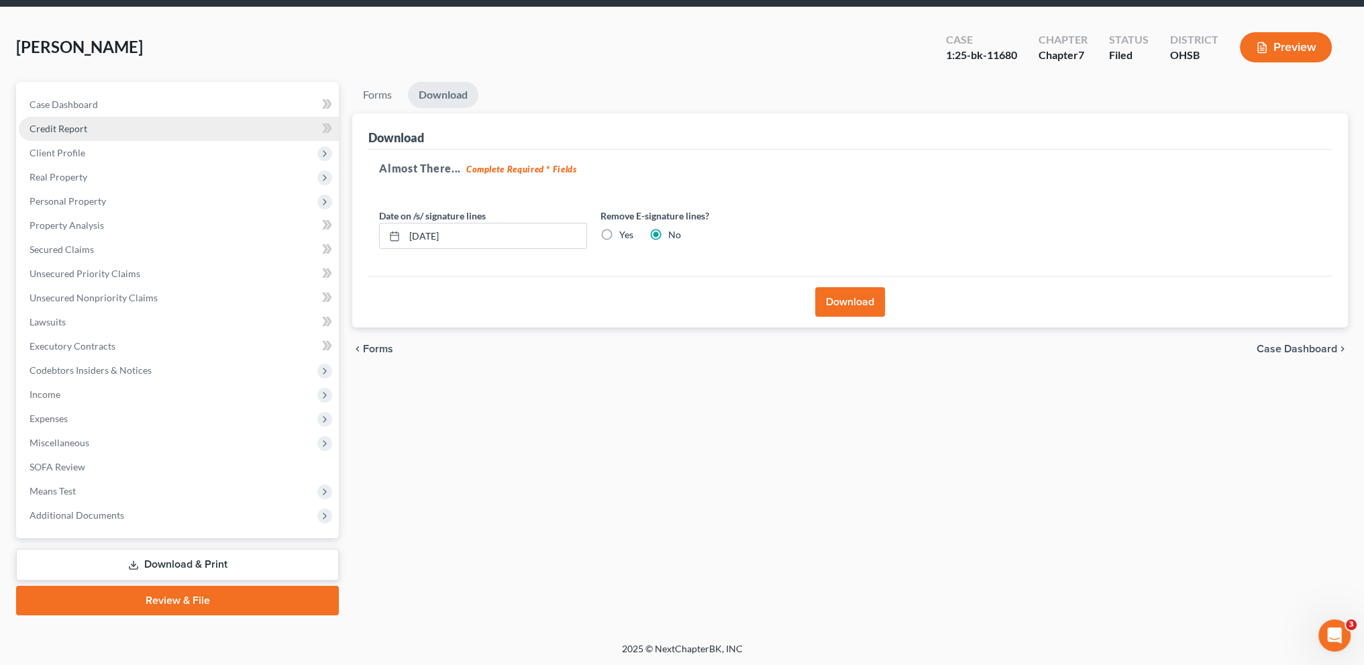
click at [63, 123] on span "Credit Report" at bounding box center [59, 128] width 58 height 11
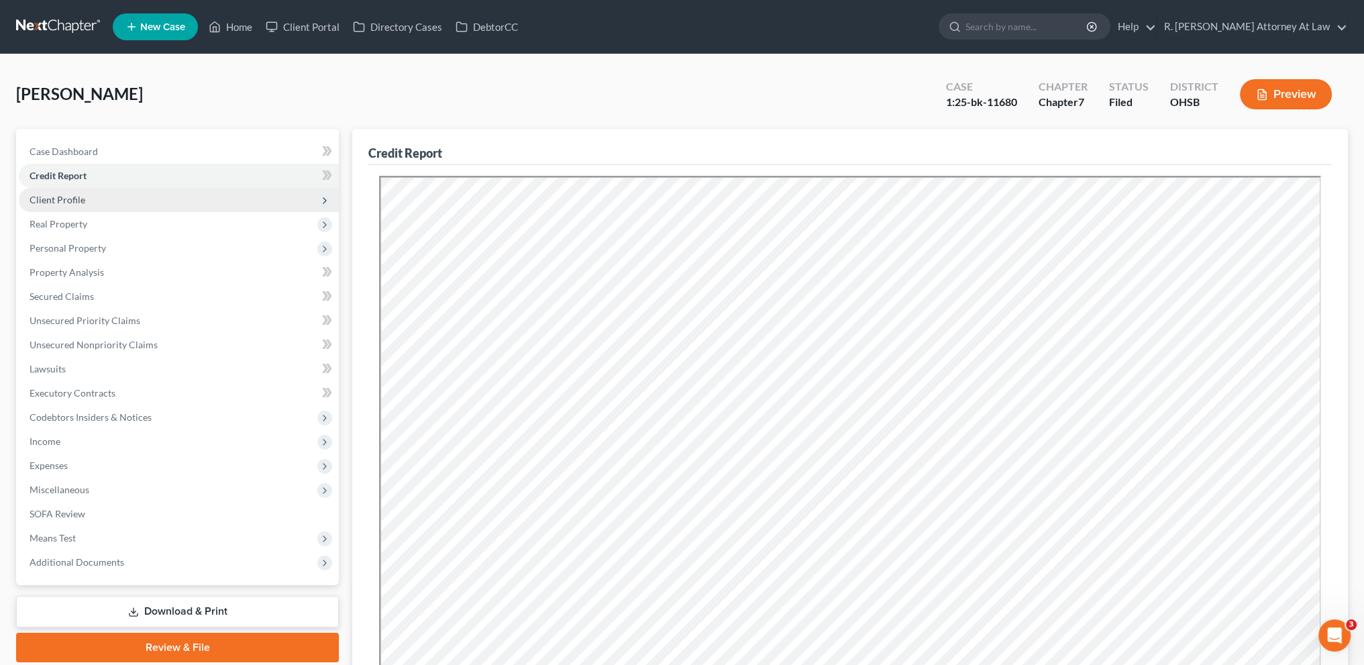
click at [67, 201] on span "Client Profile" at bounding box center [58, 199] width 56 height 11
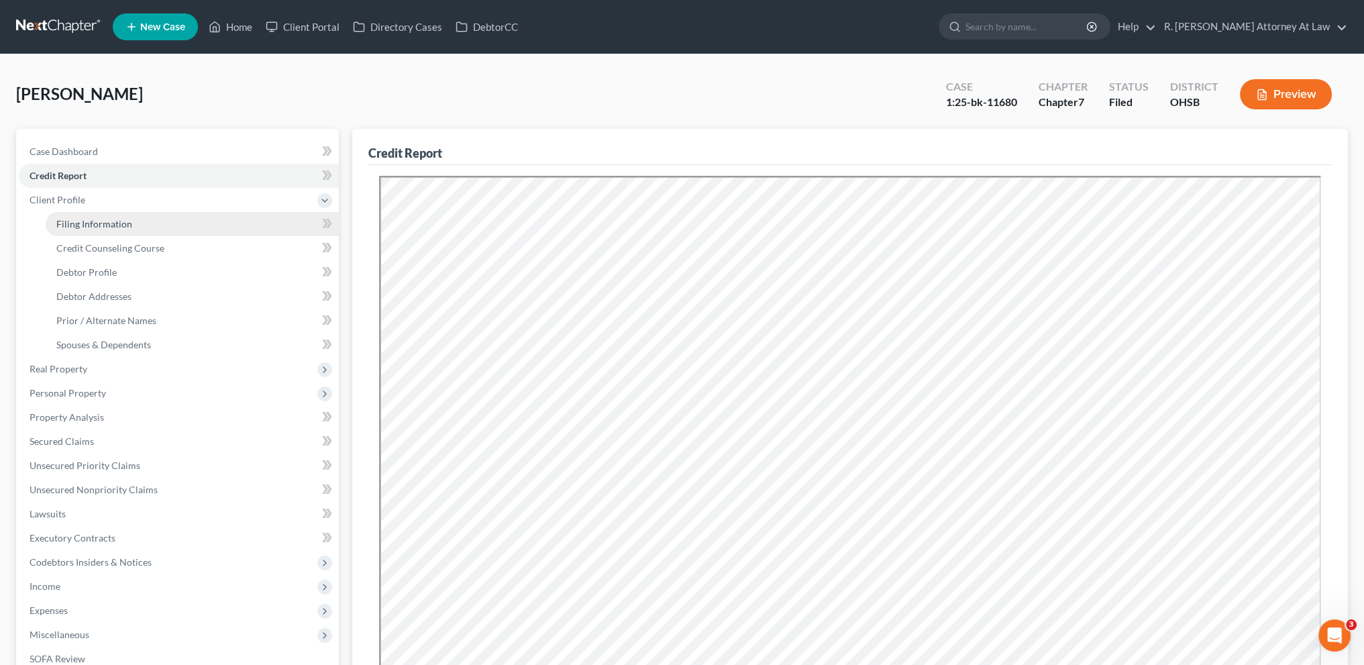
click at [74, 227] on span "Filing Information" at bounding box center [94, 223] width 76 height 11
select select "0"
select select "3"
select select "0"
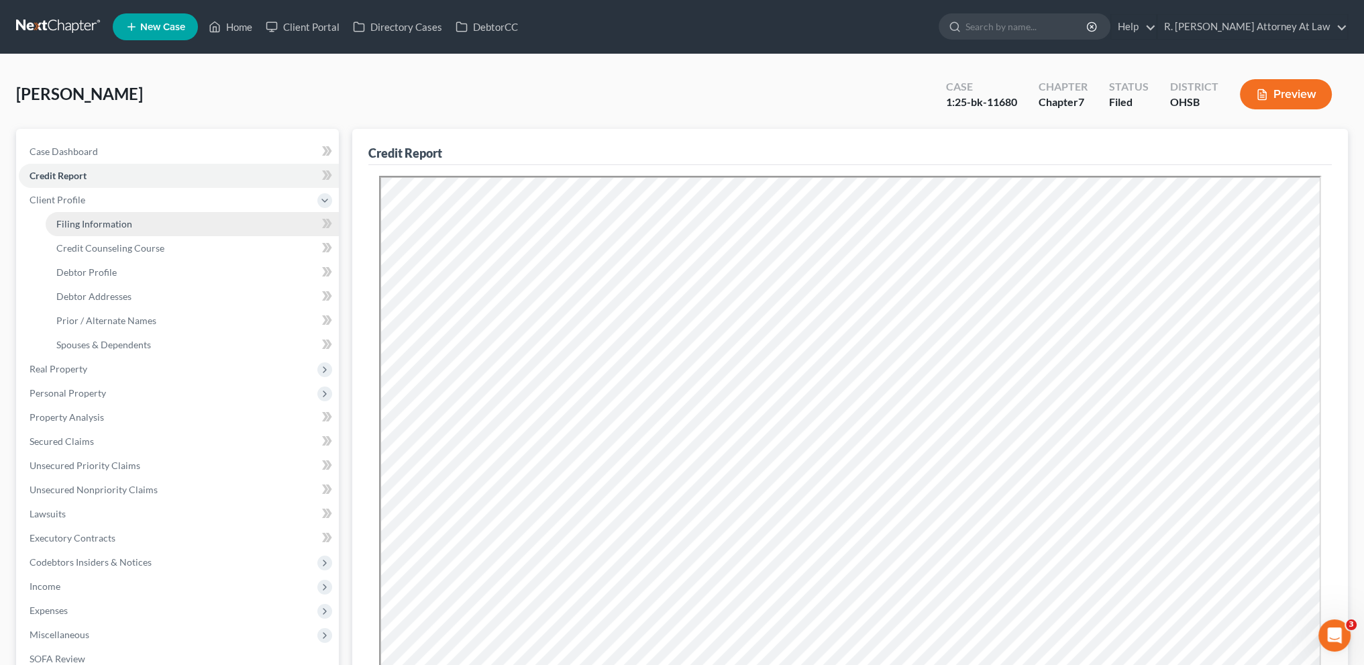
select select "62"
select select "0"
select select "36"
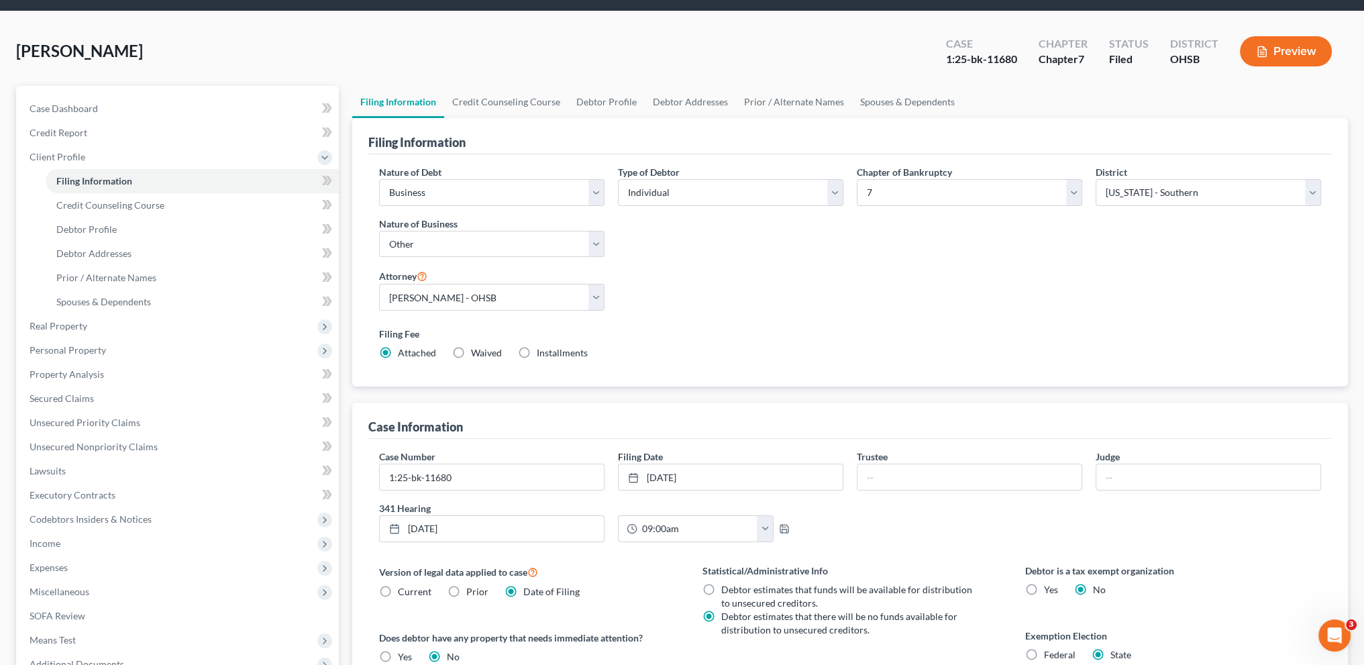
scroll to position [83, 0]
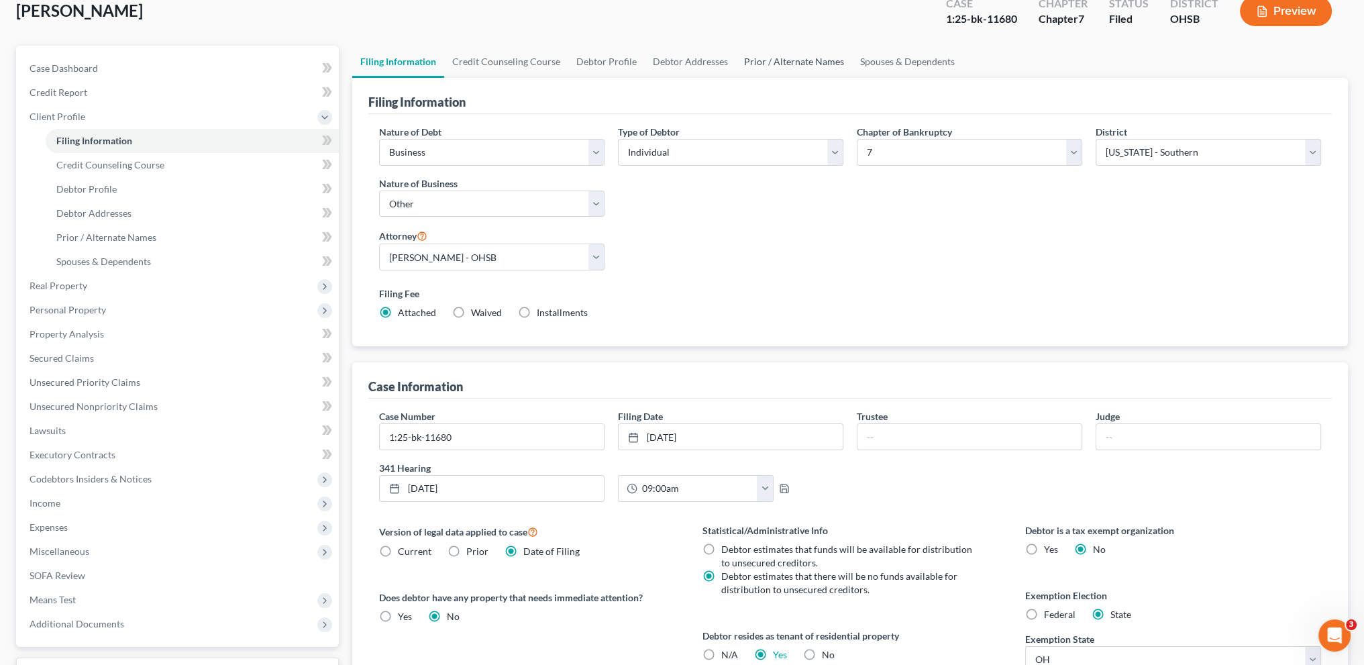
click at [757, 64] on link "Prior / Alternate Names" at bounding box center [794, 62] width 116 height 32
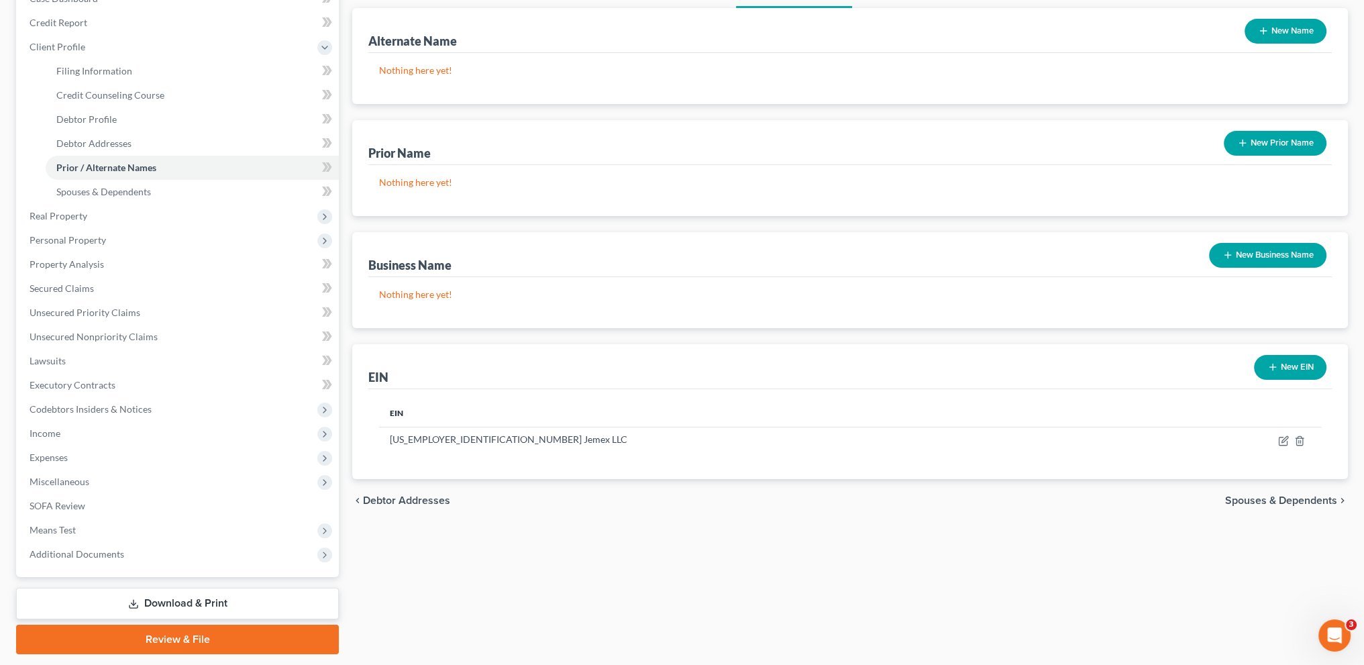
scroll to position [168, 0]
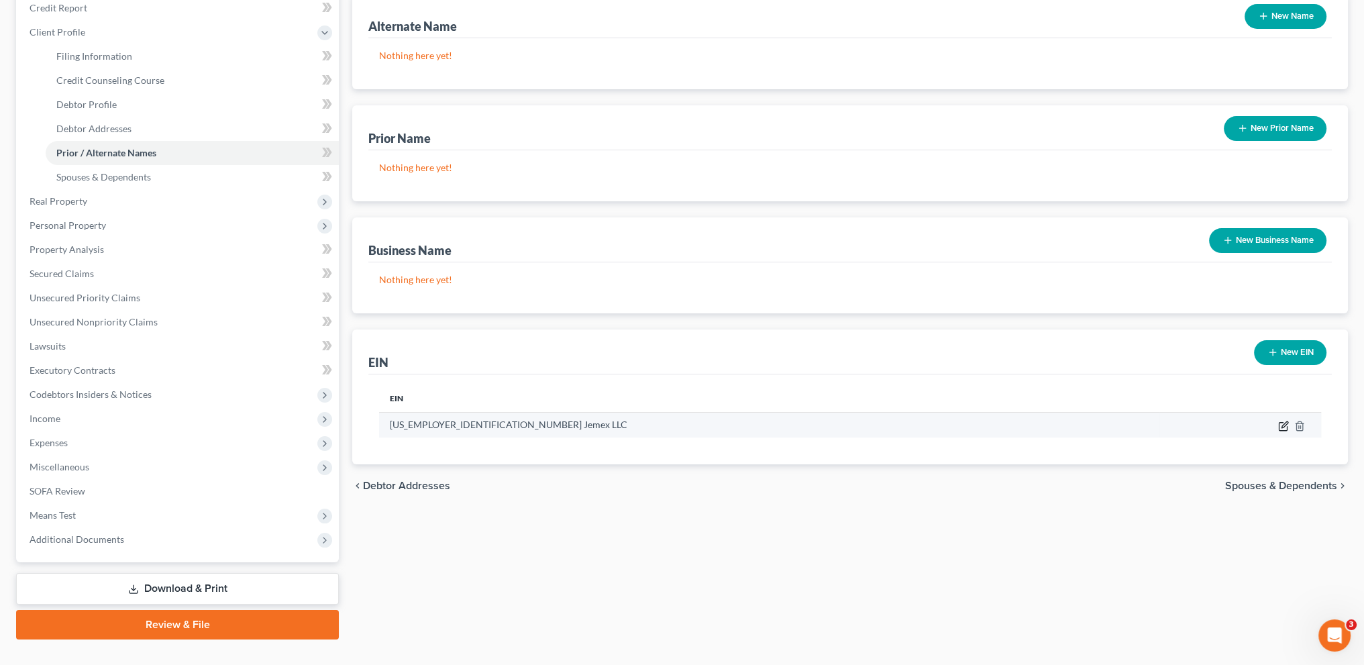
click at [1283, 427] on icon "button" at bounding box center [1283, 426] width 11 height 11
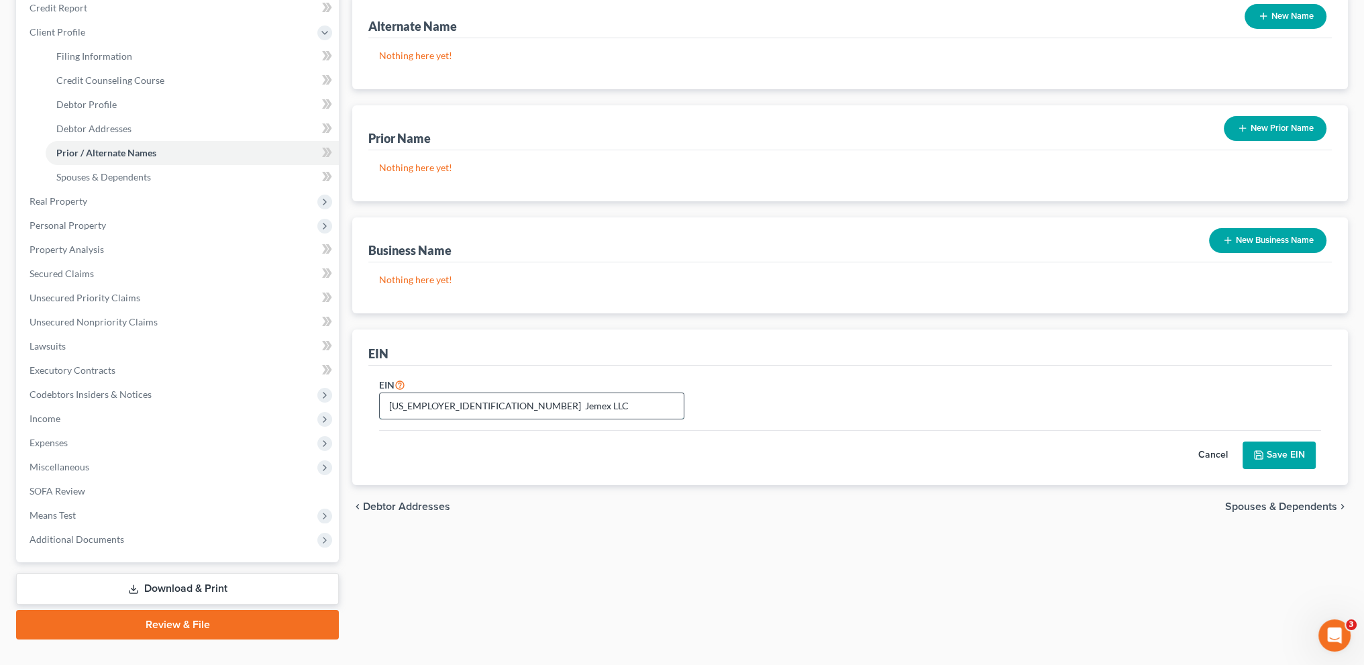
click at [472, 405] on input "[US_EMPLOYER_IDENTIFICATION_NUMBER] Jemex LLC" at bounding box center [532, 405] width 304 height 25
type input "[US_EMPLOYER_IDENTIFICATION_NUMBER] Jemex Logistics, LLC"
click at [1230, 235] on icon "button" at bounding box center [1228, 240] width 11 height 11
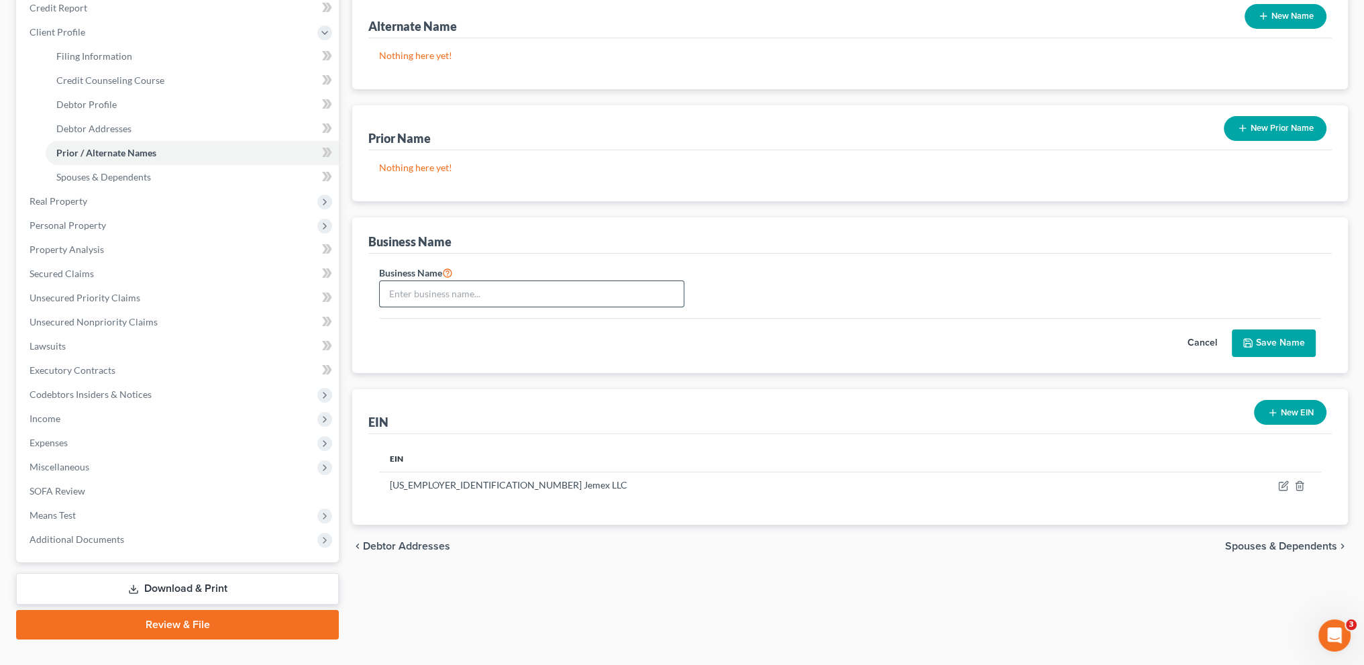
click at [435, 291] on input "text" at bounding box center [532, 293] width 304 height 25
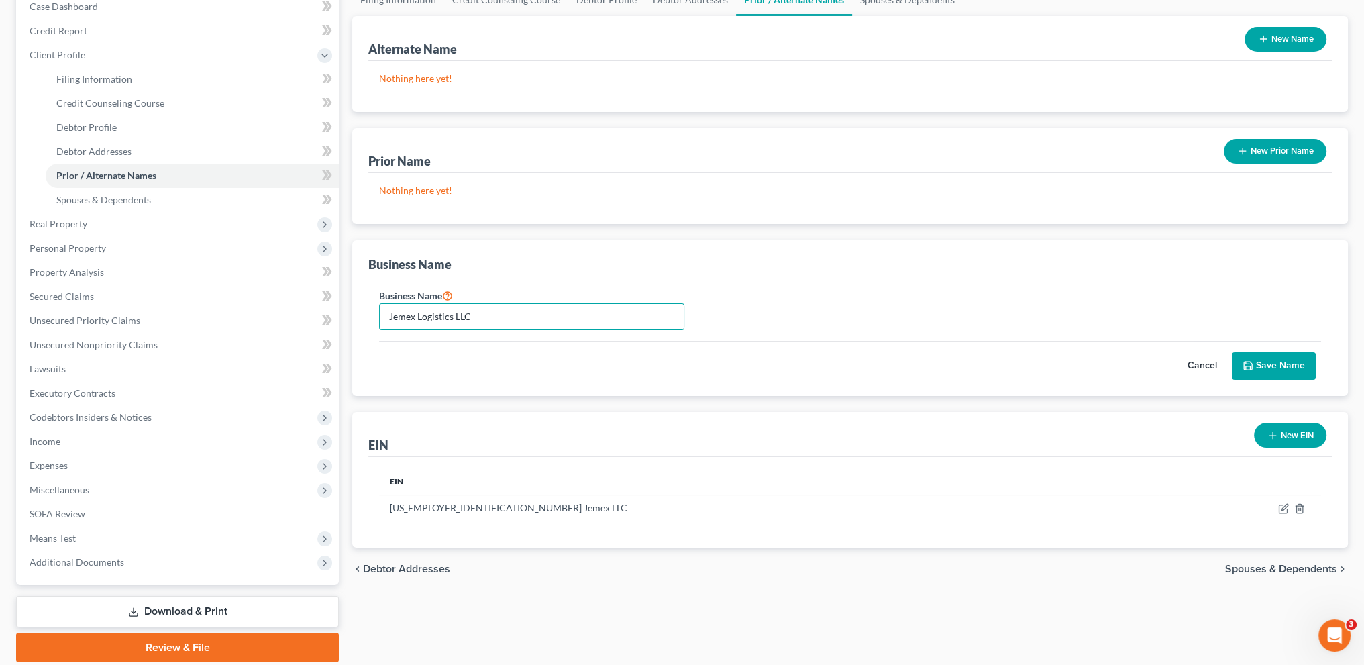
scroll to position [50, 0]
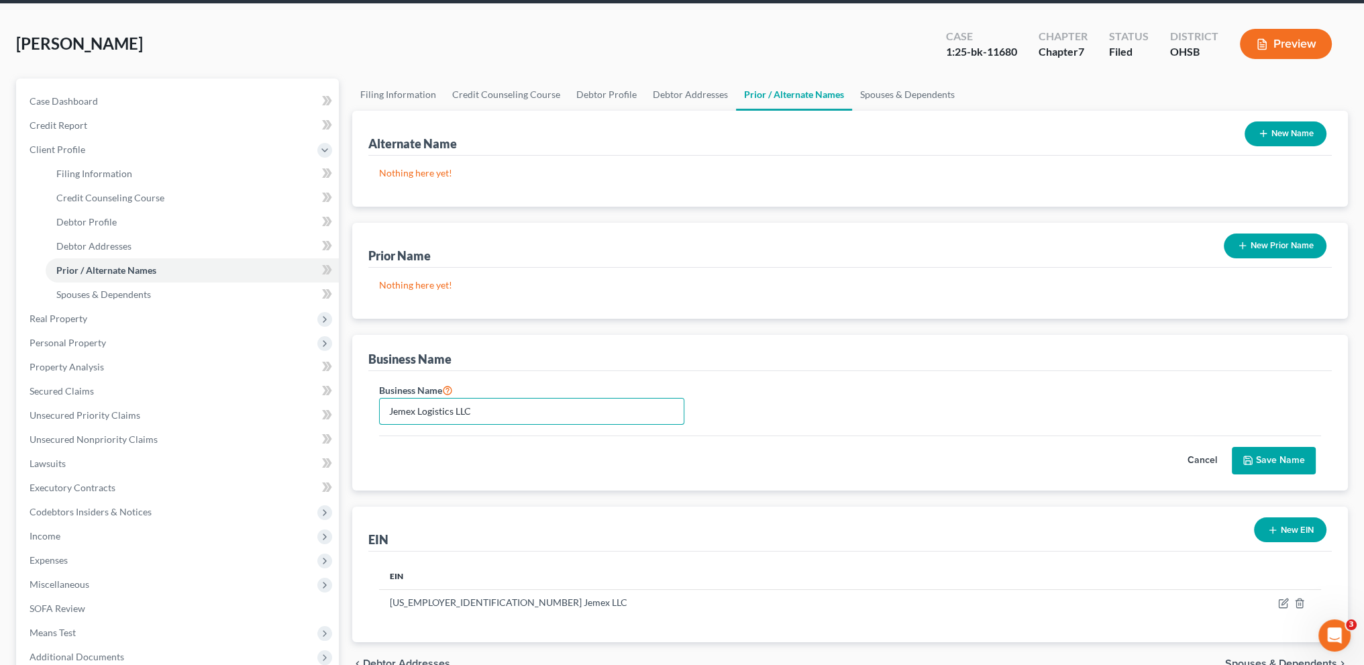
type input "Jemex Logistics LLC"
click at [1278, 132] on button "New Name" at bounding box center [1286, 133] width 82 height 25
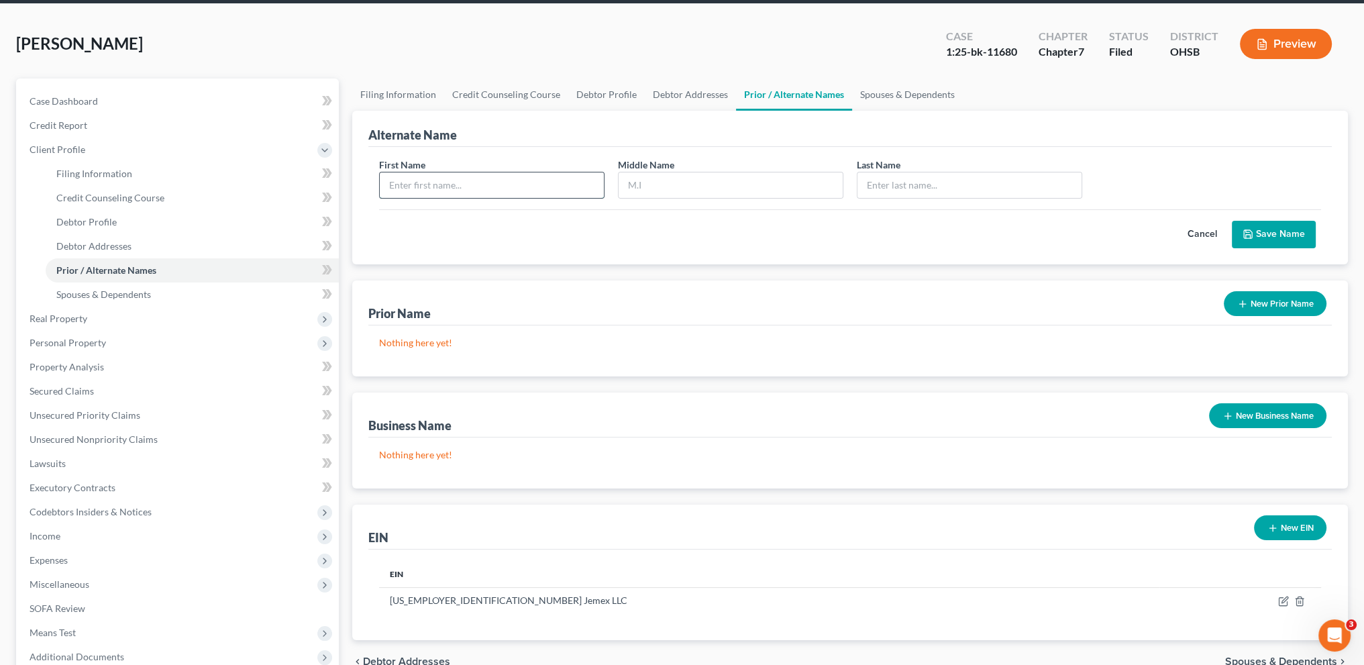
click at [397, 184] on input "text" at bounding box center [492, 184] width 224 height 25
type input "[PERSON_NAME]"
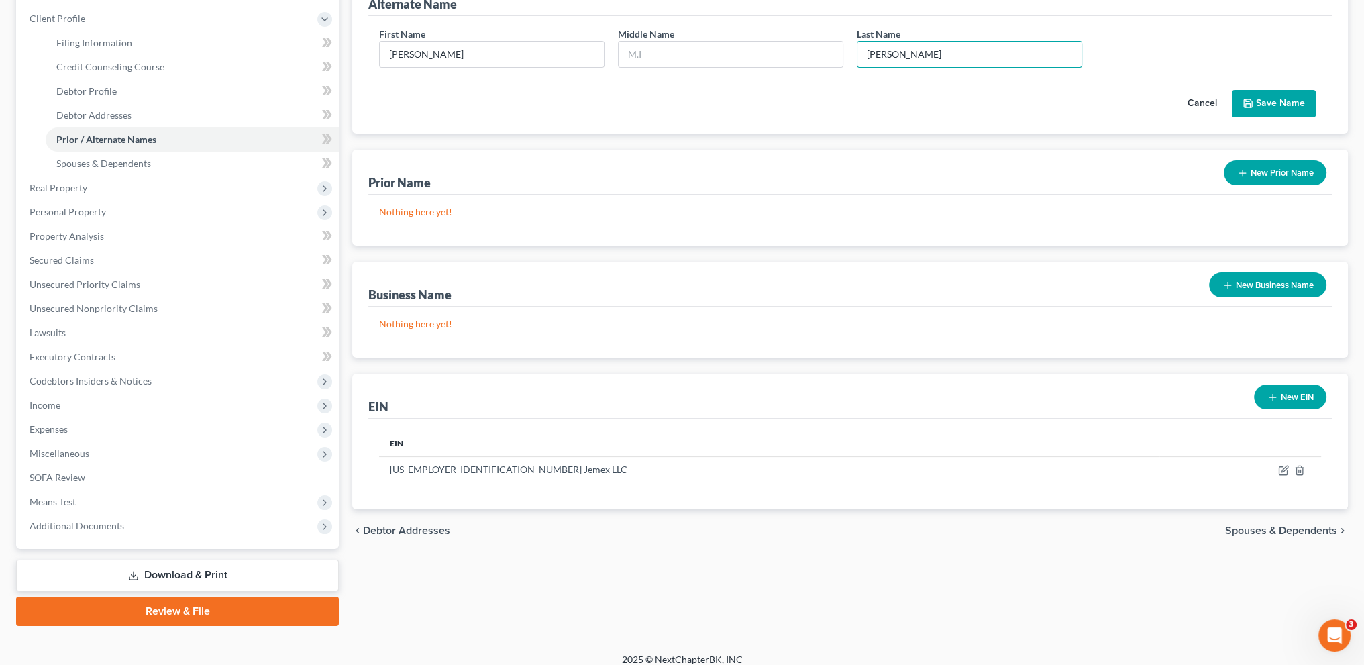
scroll to position [192, 0]
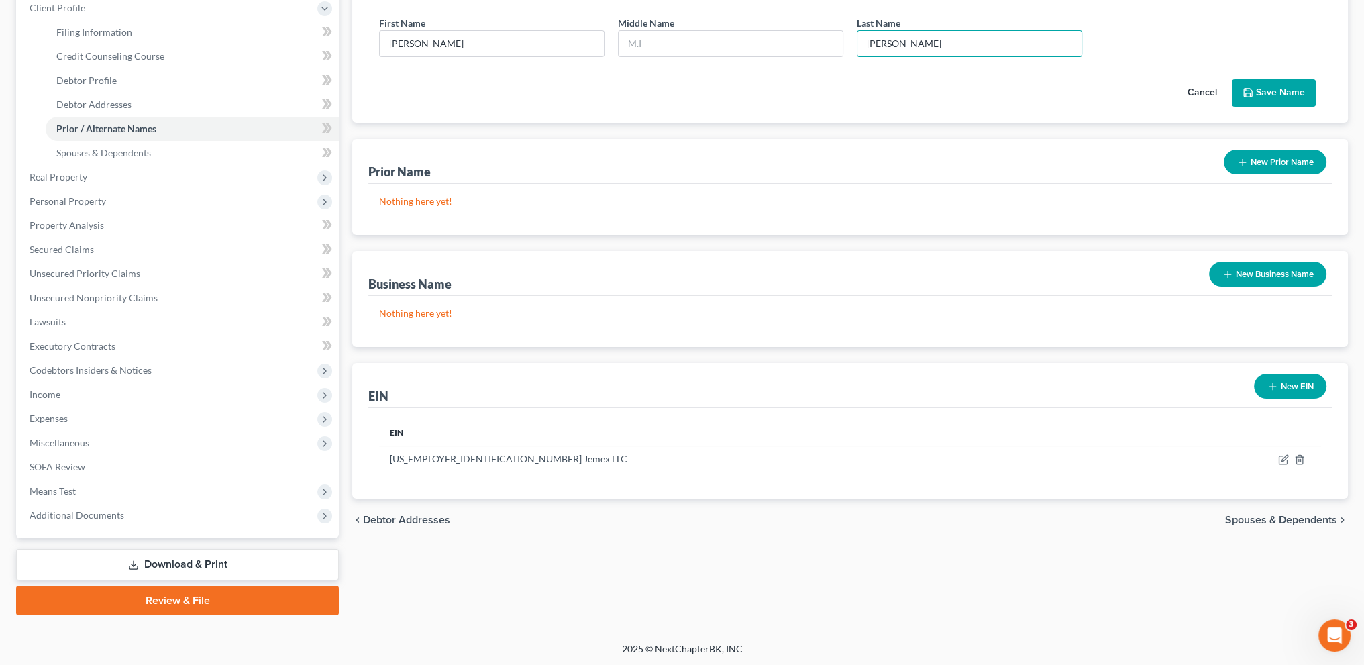
type input "[PERSON_NAME]"
click at [1256, 271] on button "New Business Name" at bounding box center [1267, 274] width 117 height 25
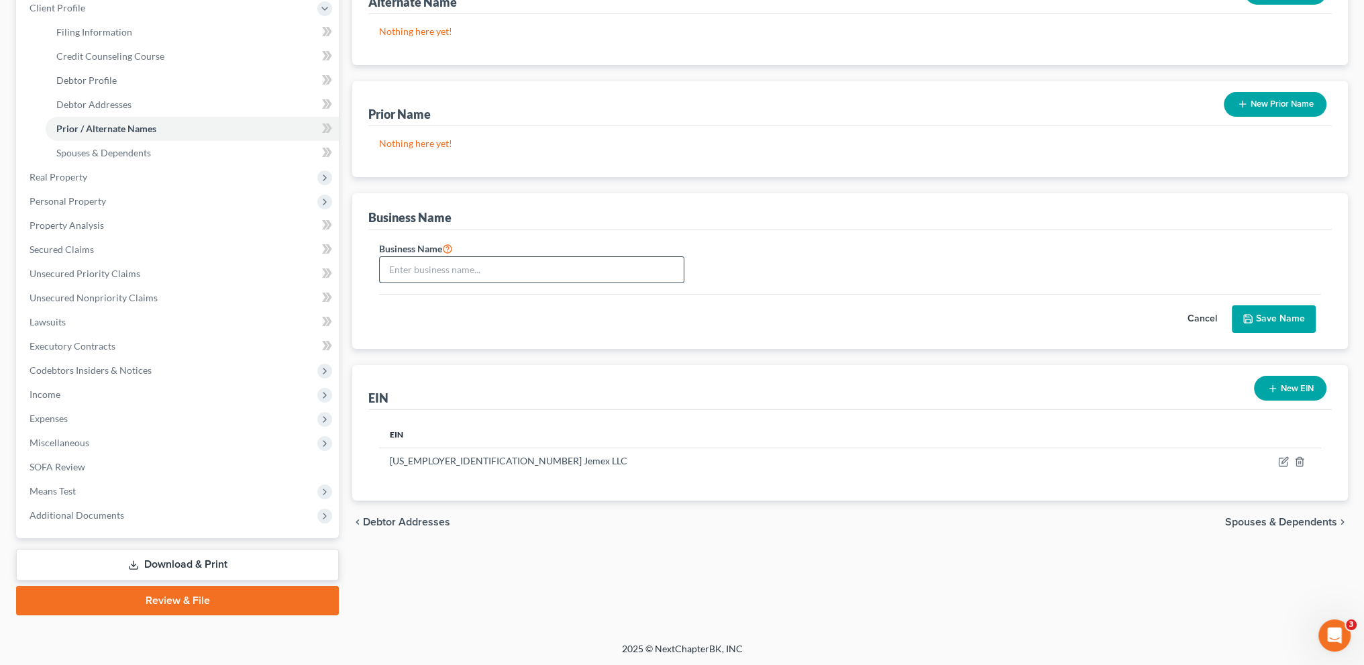
click at [417, 268] on input "text" at bounding box center [532, 269] width 304 height 25
type input "Jemex Logistics, LLC"
click at [1267, 321] on button "Save Name" at bounding box center [1274, 319] width 84 height 28
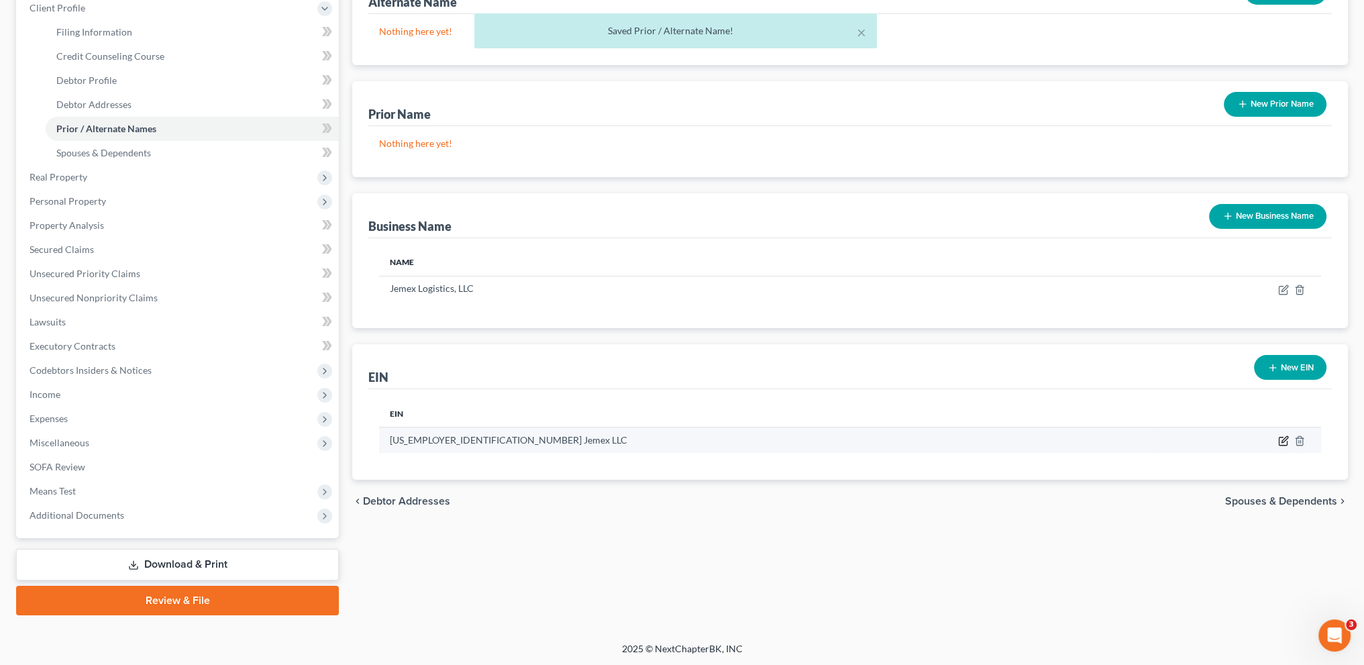
click at [1280, 437] on icon "button" at bounding box center [1283, 440] width 11 height 11
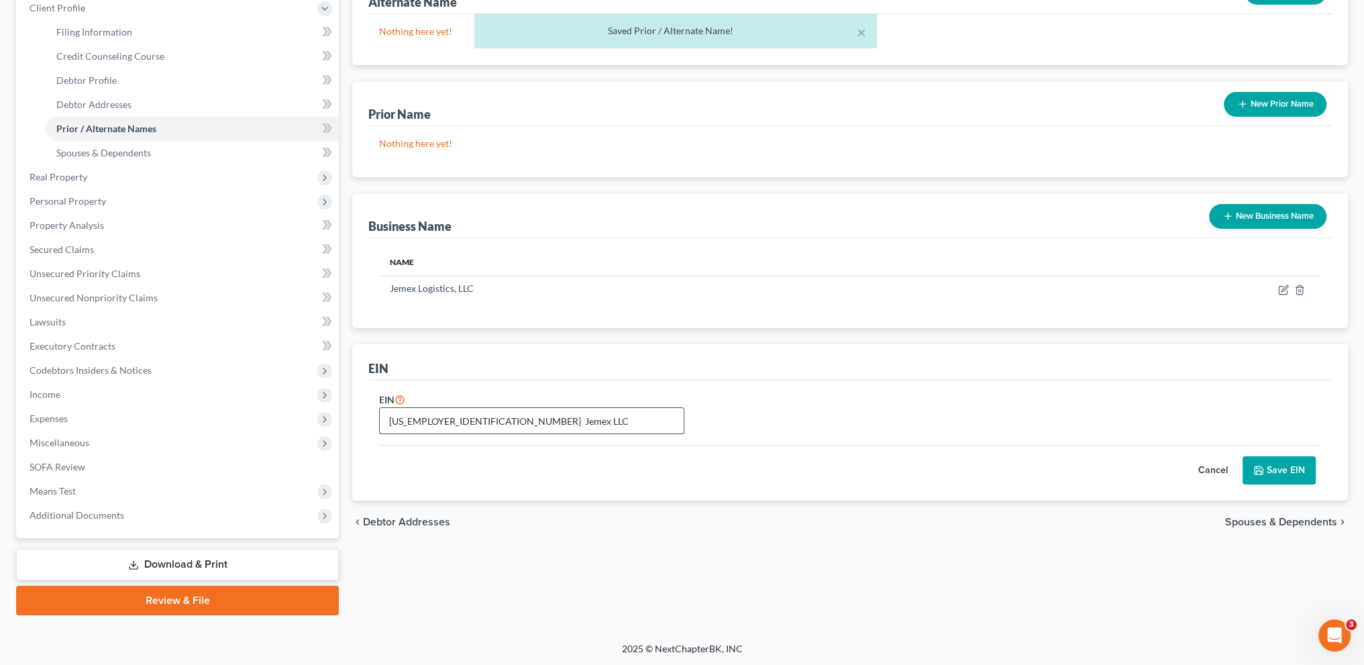
click at [470, 418] on input "[US_EMPLOYER_IDENTIFICATION_NUMBER] Jemex LLC" at bounding box center [532, 420] width 304 height 25
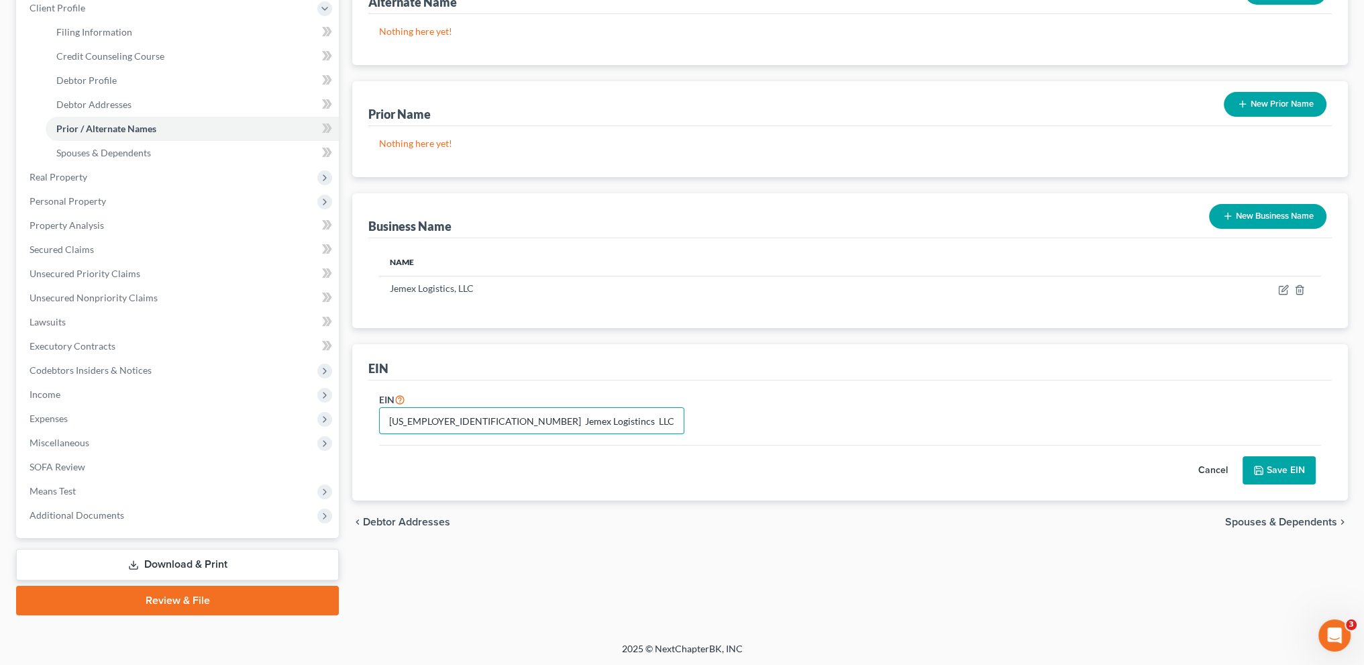
type input "[US_EMPLOYER_IDENTIFICATION_NUMBER] Jemex Logistincs LLC"
click at [1288, 462] on button "Save EIN" at bounding box center [1279, 470] width 73 height 28
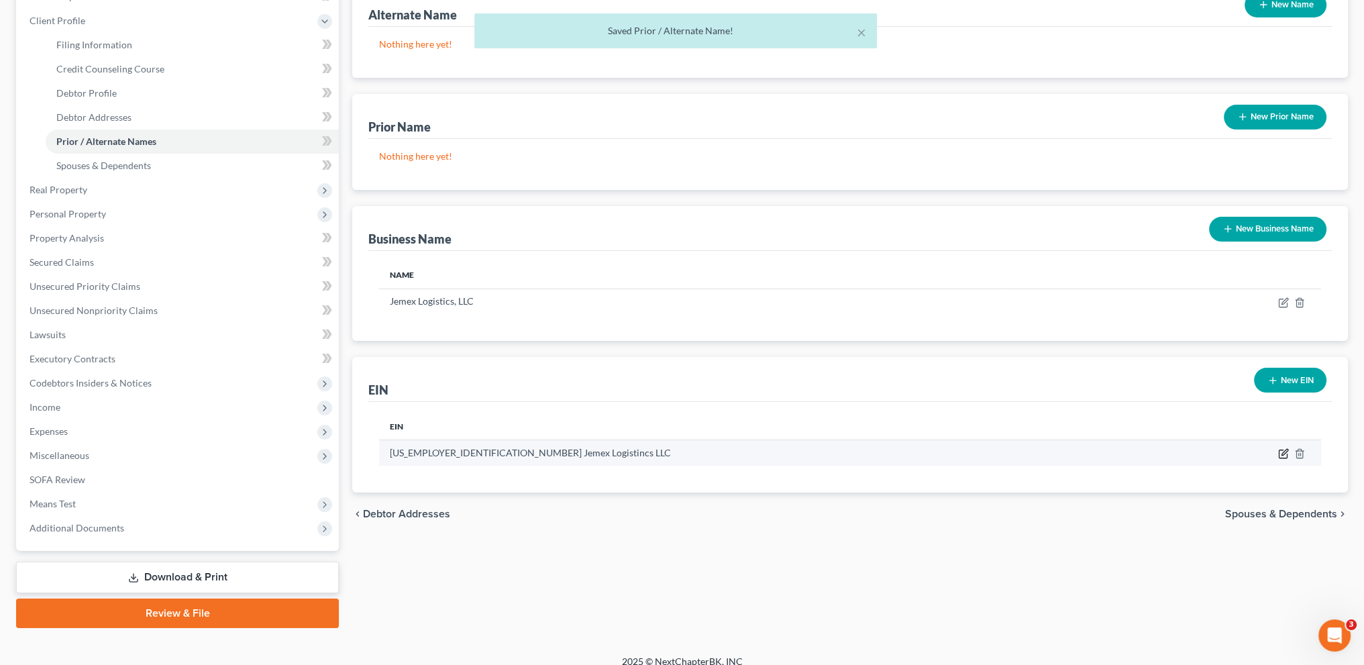
click at [1282, 439] on table "EIN [US_EMPLOYER_IDENTIFICATION_NUMBER] Jemex Logistincs LLC" at bounding box center [850, 439] width 942 height 52
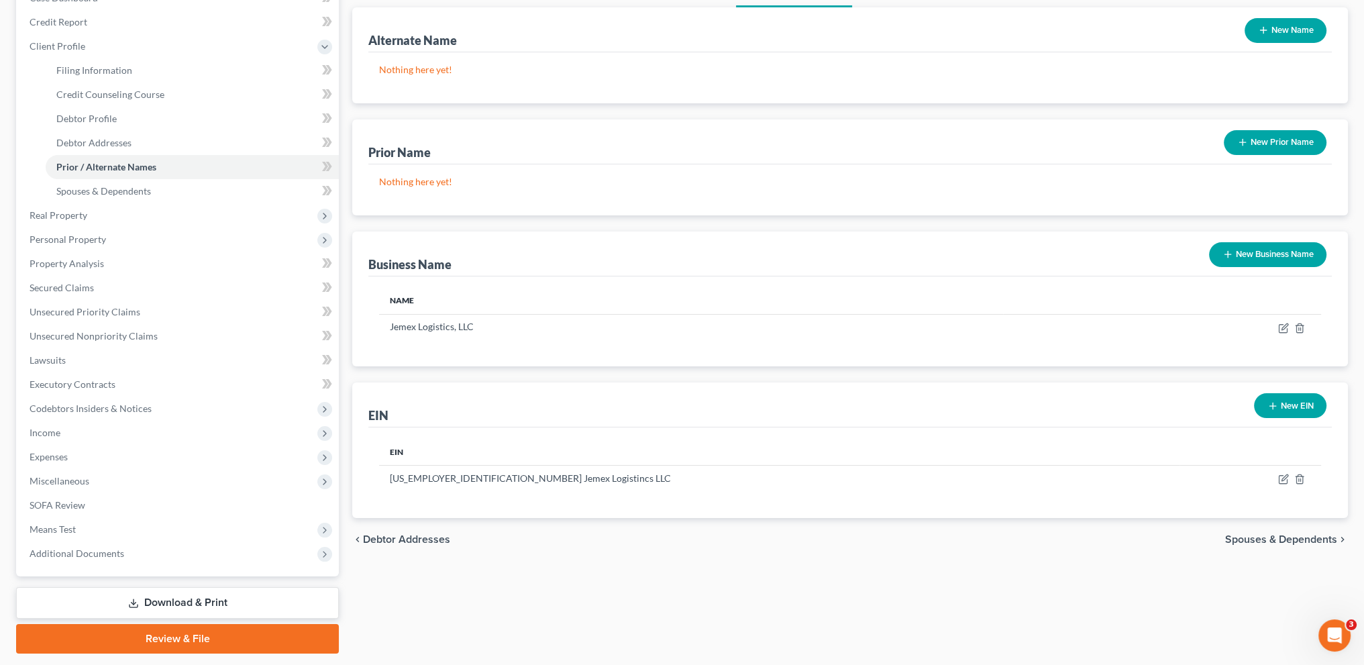
click at [1284, 454] on th at bounding box center [1251, 451] width 142 height 27
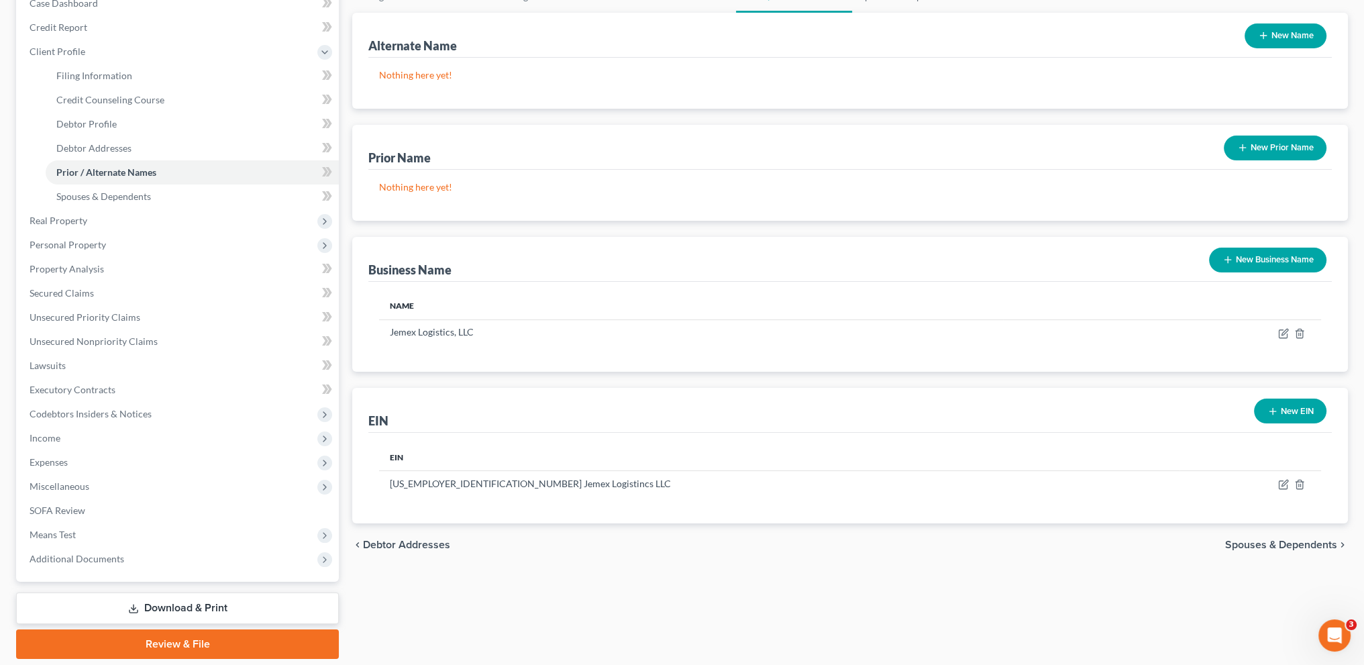
scroll to position [142, 0]
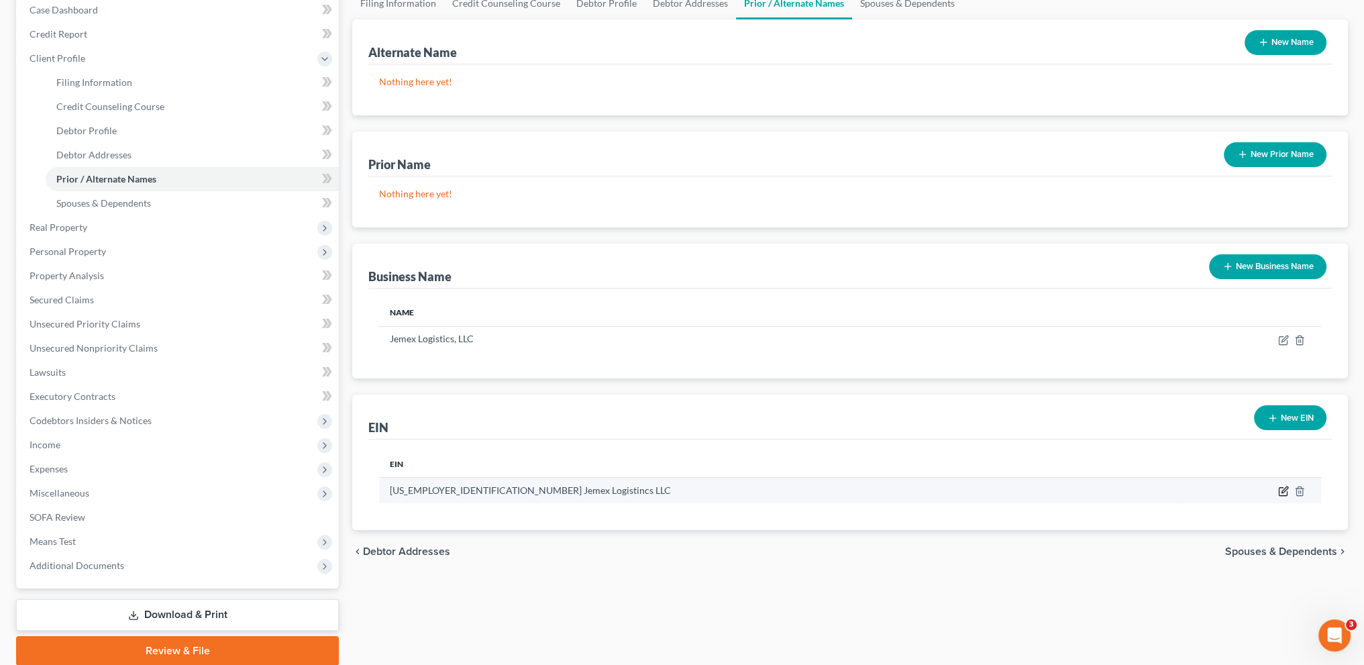
click at [1280, 488] on icon "button" at bounding box center [1283, 491] width 11 height 11
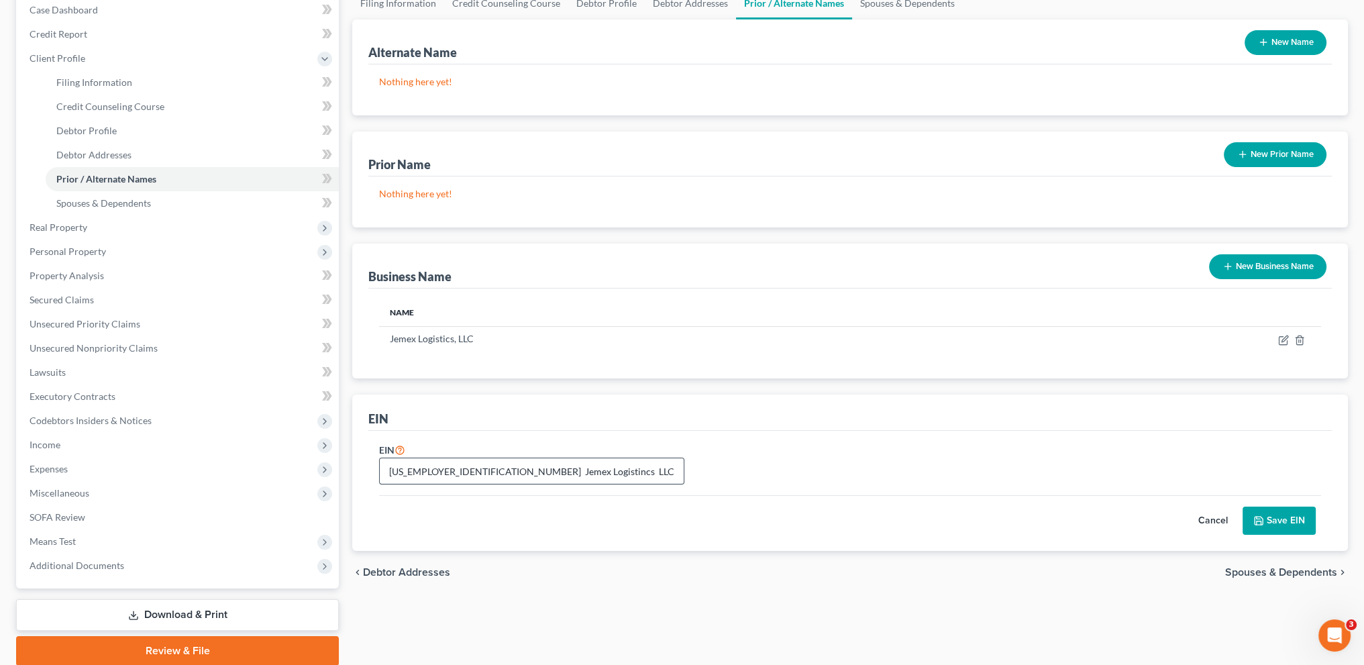
click at [512, 472] on input "[US_EMPLOYER_IDENTIFICATION_NUMBER] Jemex Logistincs LLC" at bounding box center [532, 470] width 304 height 25
type input "[US_EMPLOYER_IDENTIFICATION_NUMBER] Jemex Logistincs, LLC"
click at [1269, 517] on button "Save EIN" at bounding box center [1279, 521] width 73 height 28
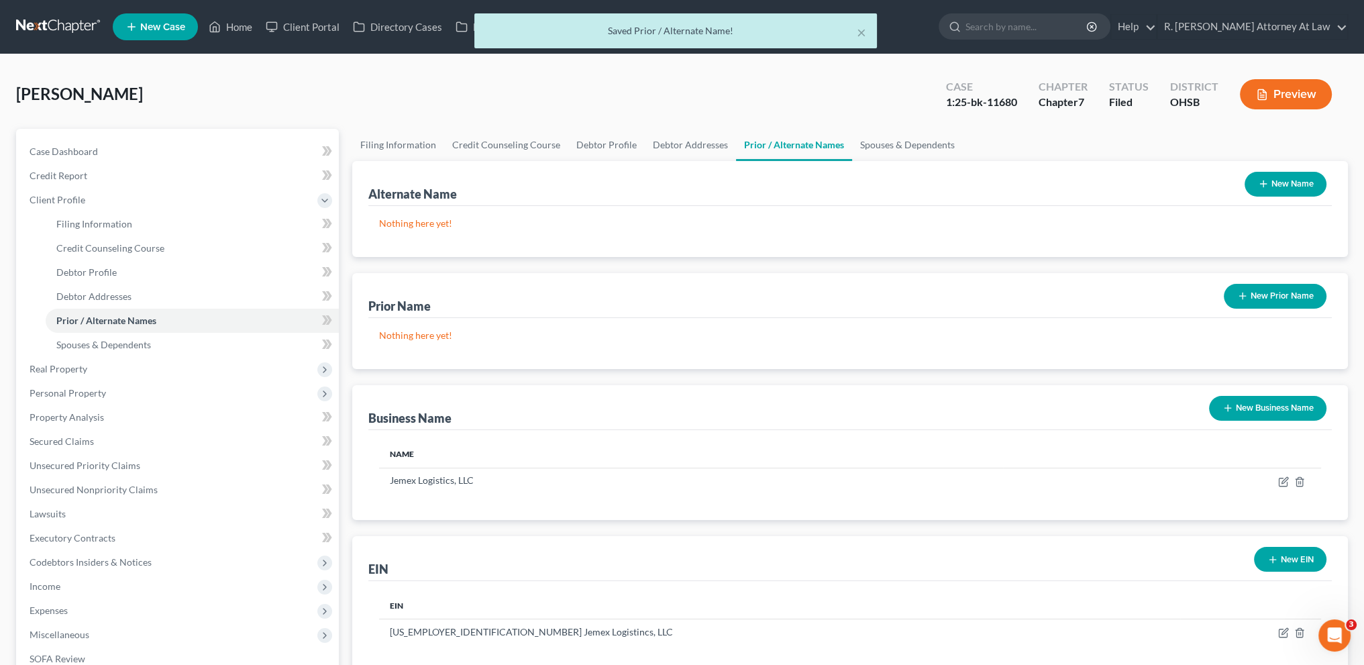
scroll to position [0, 0]
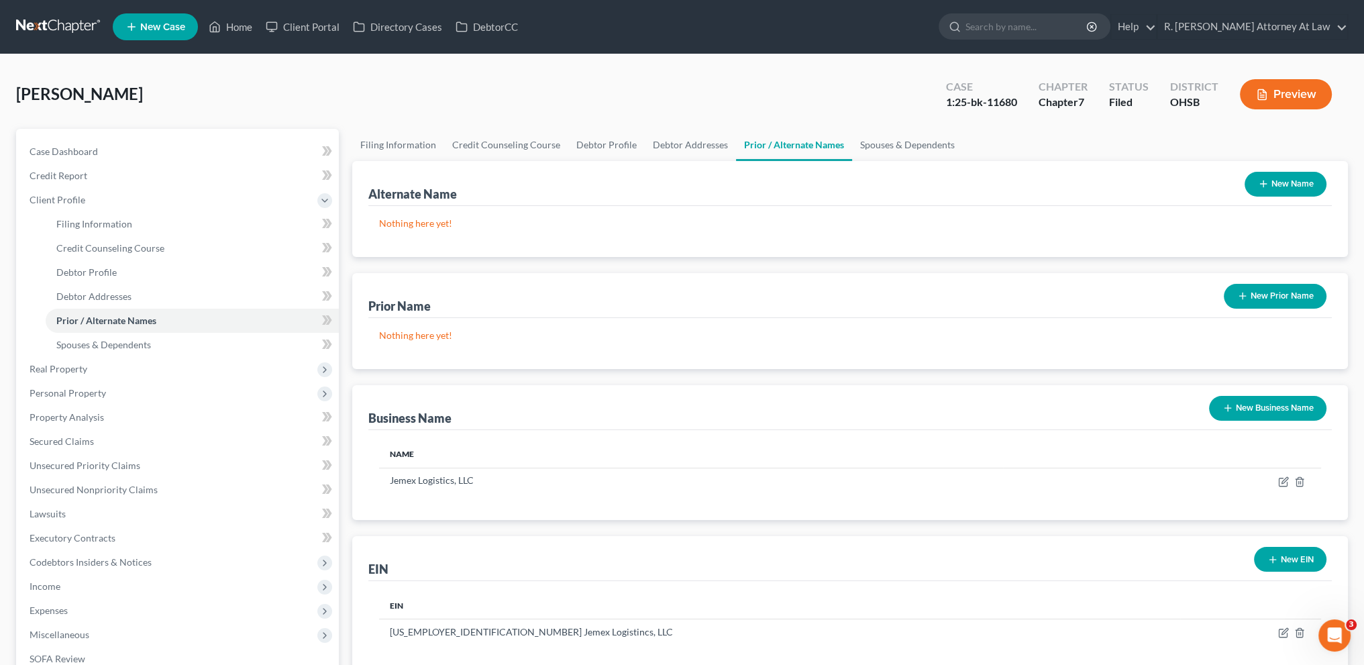
click at [1282, 295] on button "New Prior Name" at bounding box center [1275, 296] width 103 height 25
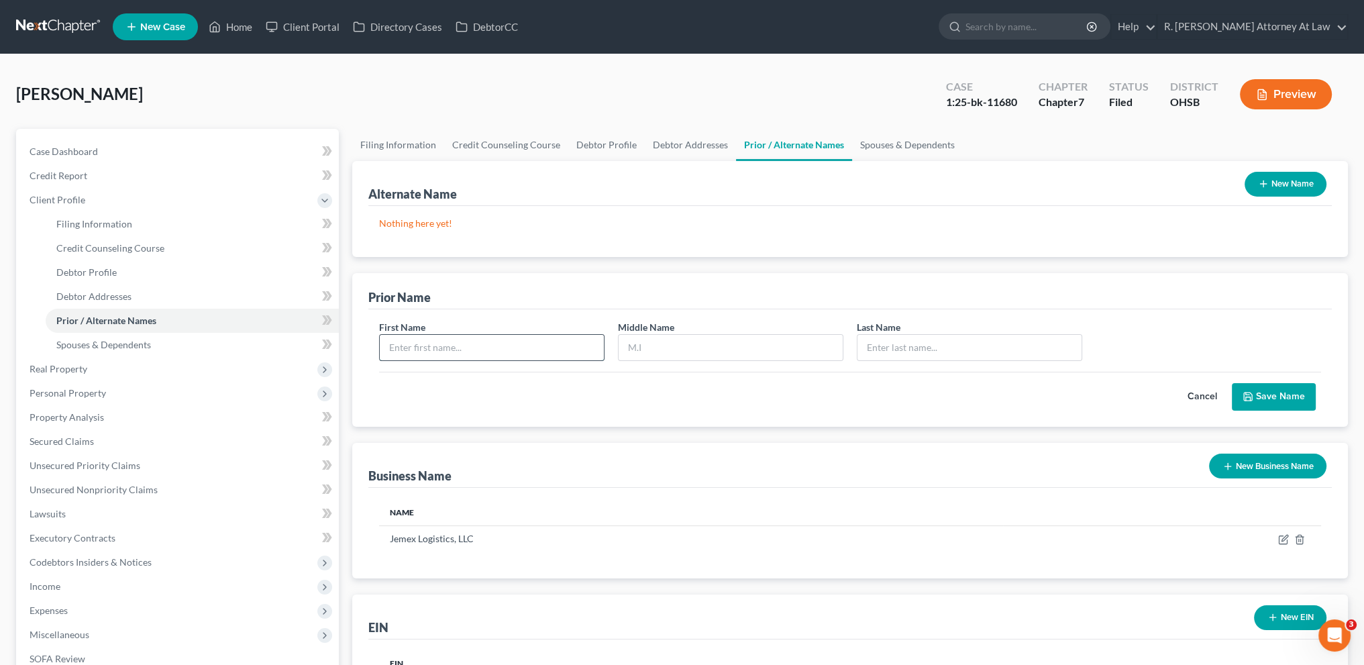
click at [440, 344] on input "text" at bounding box center [492, 347] width 224 height 25
click at [1302, 184] on button "New Name" at bounding box center [1286, 184] width 82 height 25
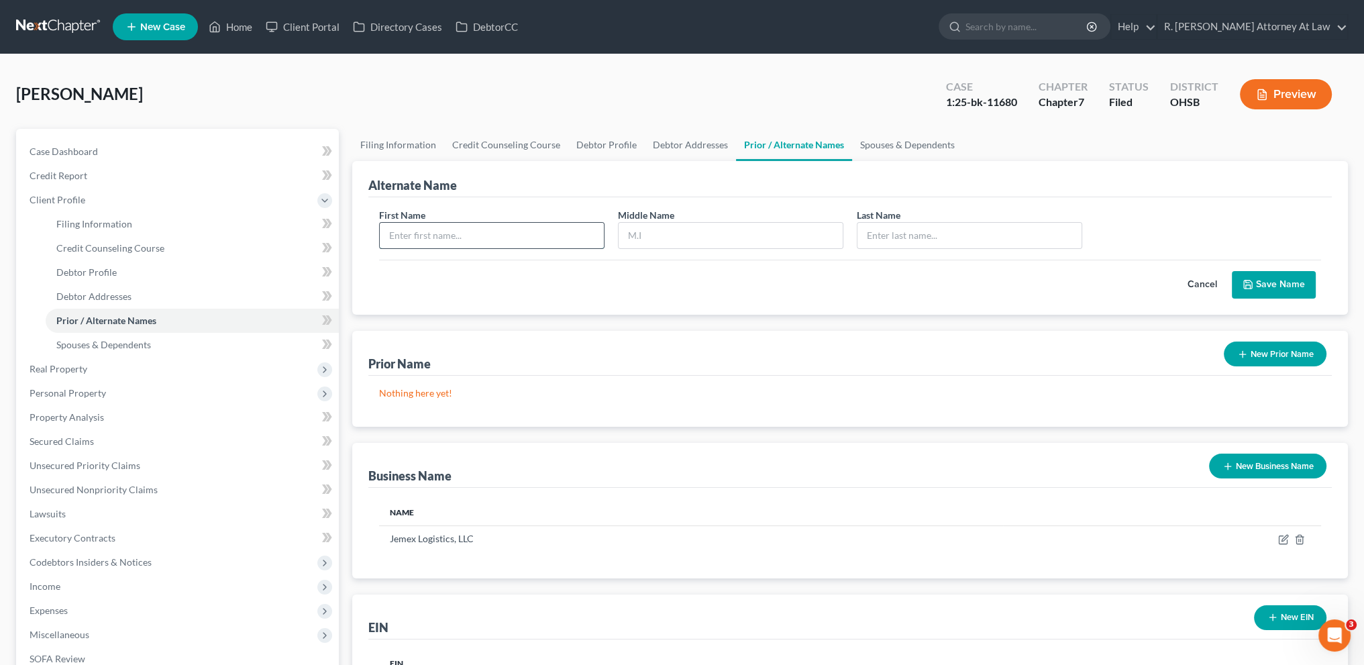
click at [427, 237] on input "text" at bounding box center [492, 235] width 224 height 25
type input "[PERSON_NAME]"
click at [1269, 284] on button "Save Name" at bounding box center [1274, 285] width 84 height 28
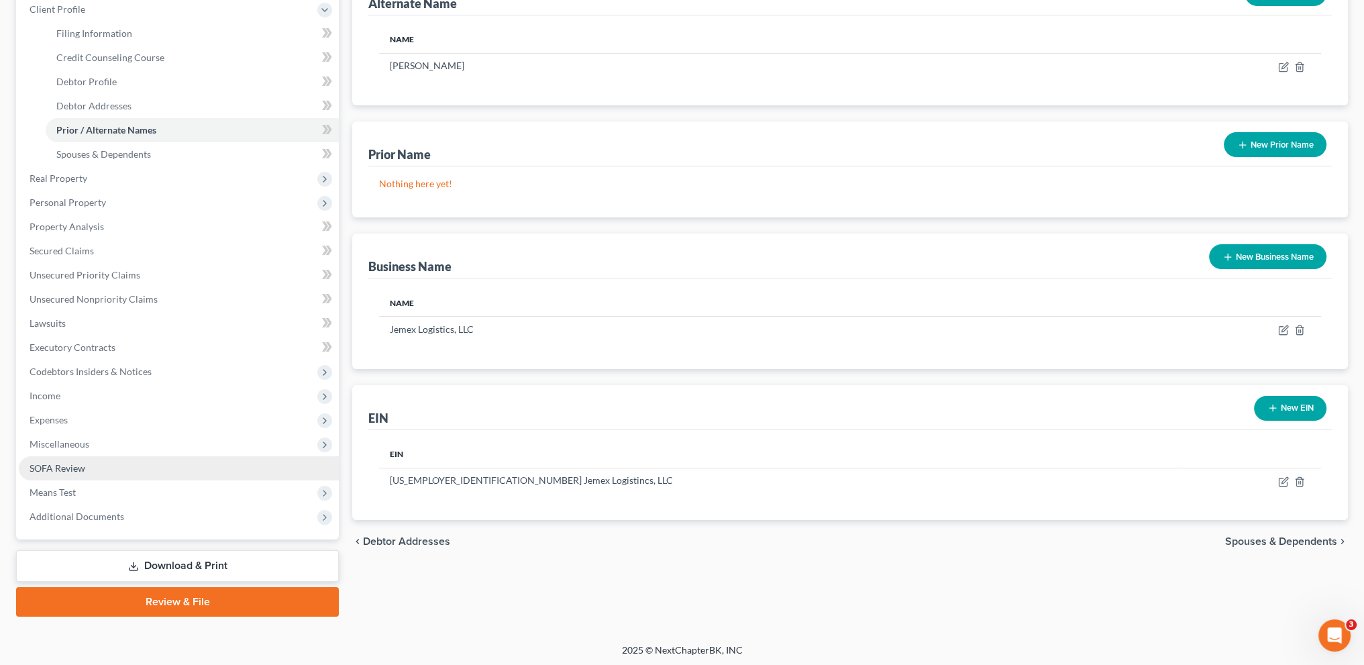
scroll to position [192, 0]
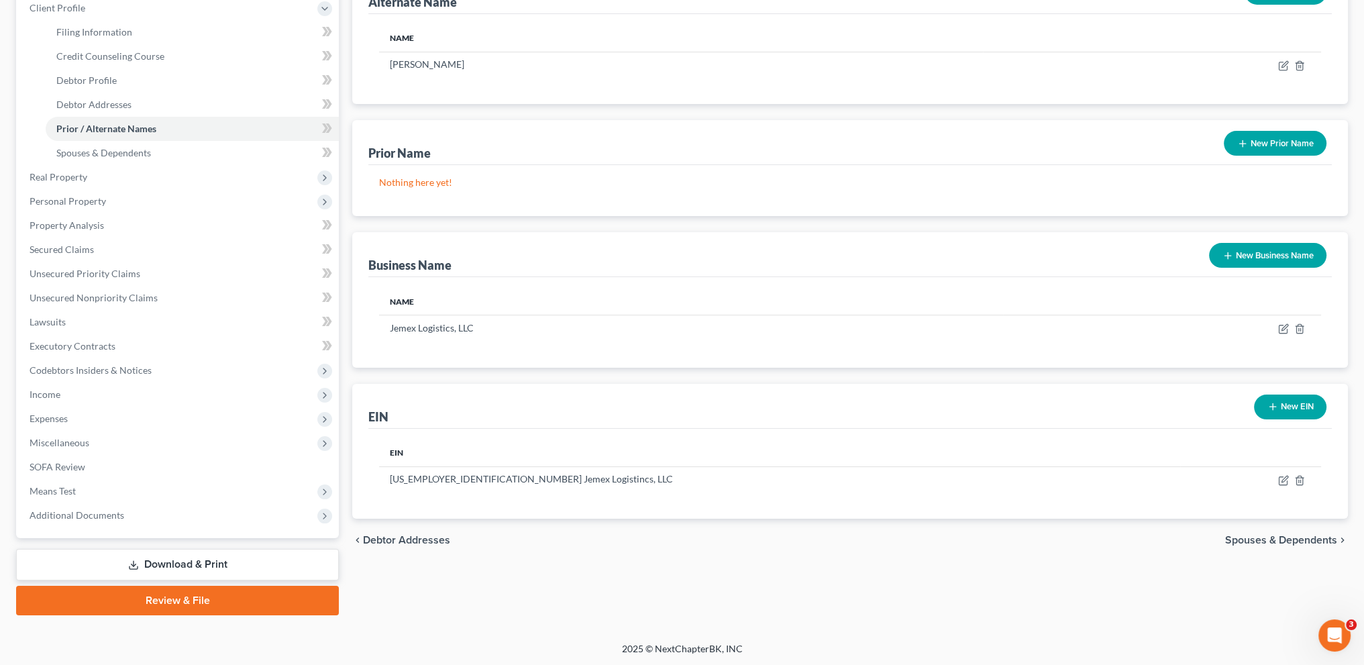
click at [154, 566] on link "Download & Print" at bounding box center [177, 565] width 323 height 32
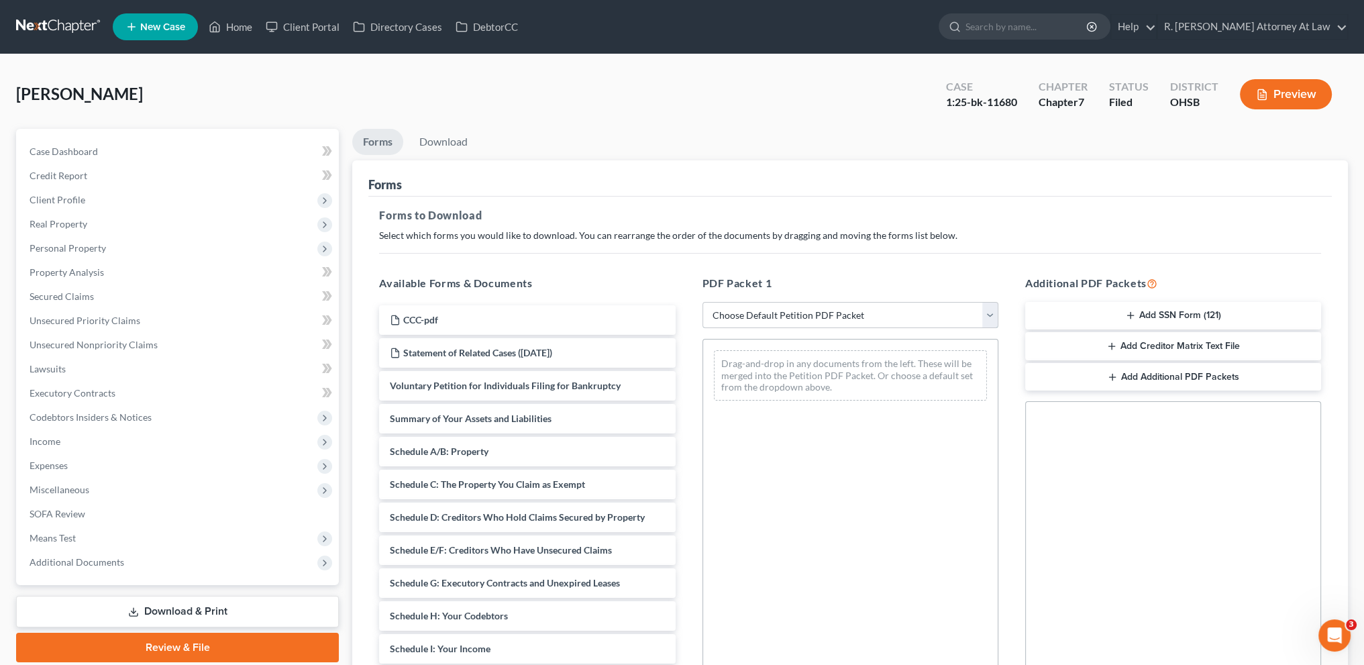
click at [735, 320] on select "Choose Default Petition PDF Packet Complete Bankruptcy Petition (all forms and …" at bounding box center [851, 315] width 296 height 27
select select "2"
click at [703, 302] on select "Choose Default Petition PDF Packet Complete Bankruptcy Petition (all forms and …" at bounding box center [851, 315] width 296 height 27
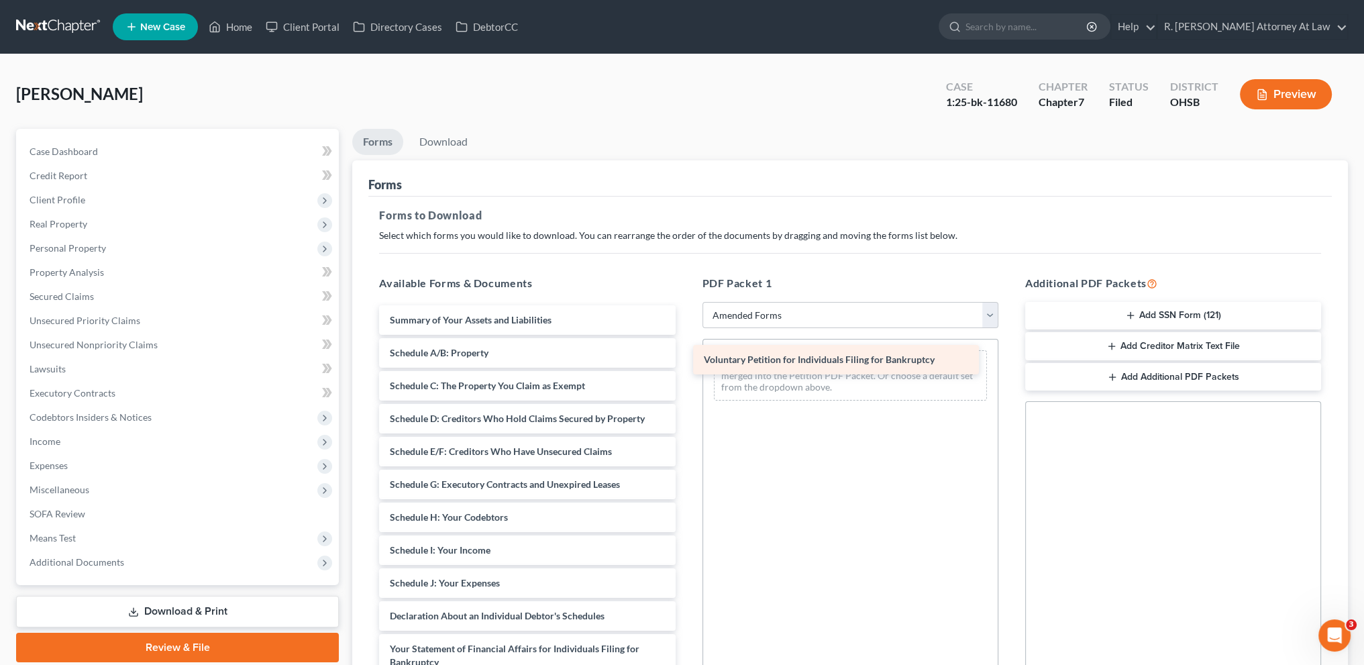
drag, startPoint x: 421, startPoint y: 318, endPoint x: 735, endPoint y: 359, distance: 316.7
click at [686, 359] on div "Voluntary Petition for Individuals Filing for Bankruptcy Voluntary Petition for…" at bounding box center [526, 619] width 317 height 629
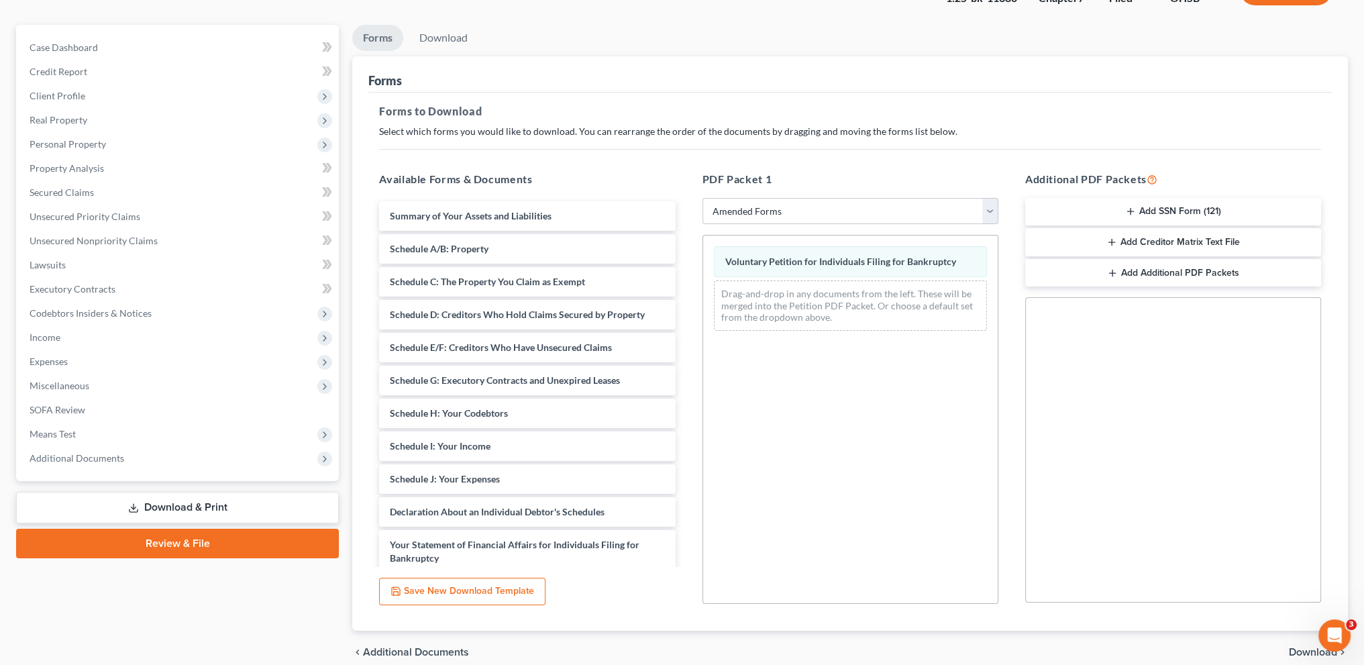
scroll to position [162, 0]
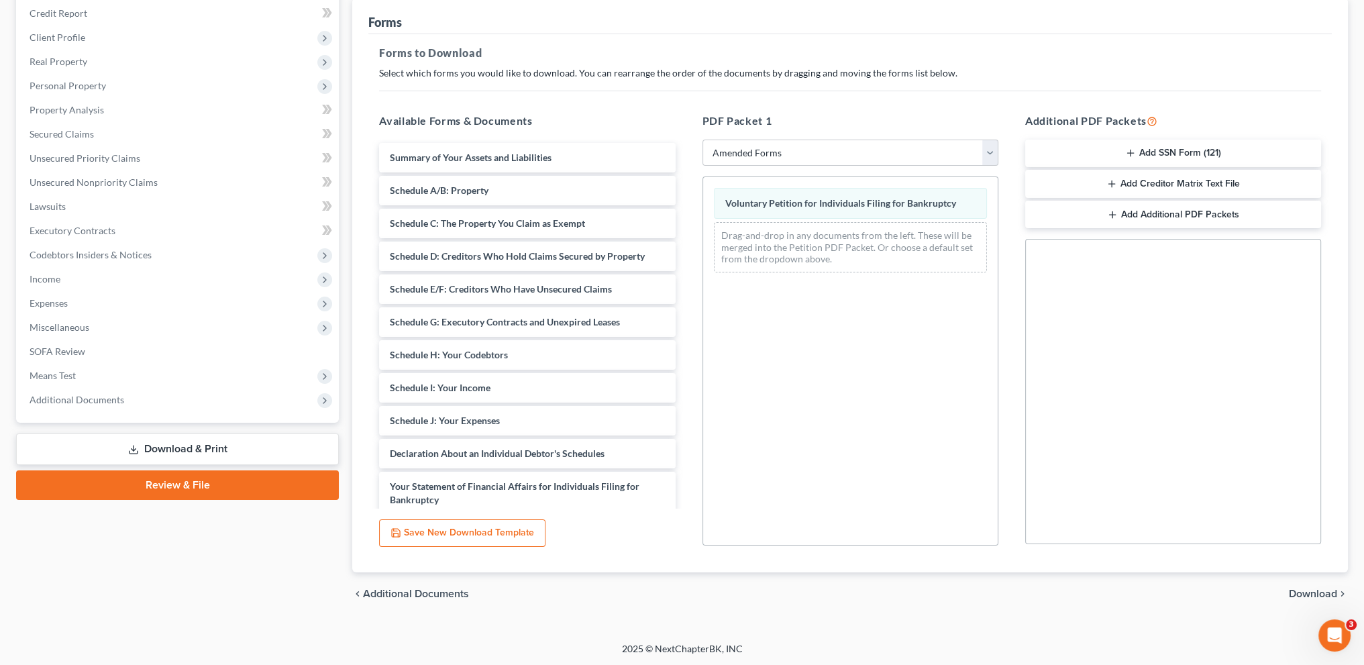
click at [1303, 592] on span "Download" at bounding box center [1313, 593] width 48 height 11
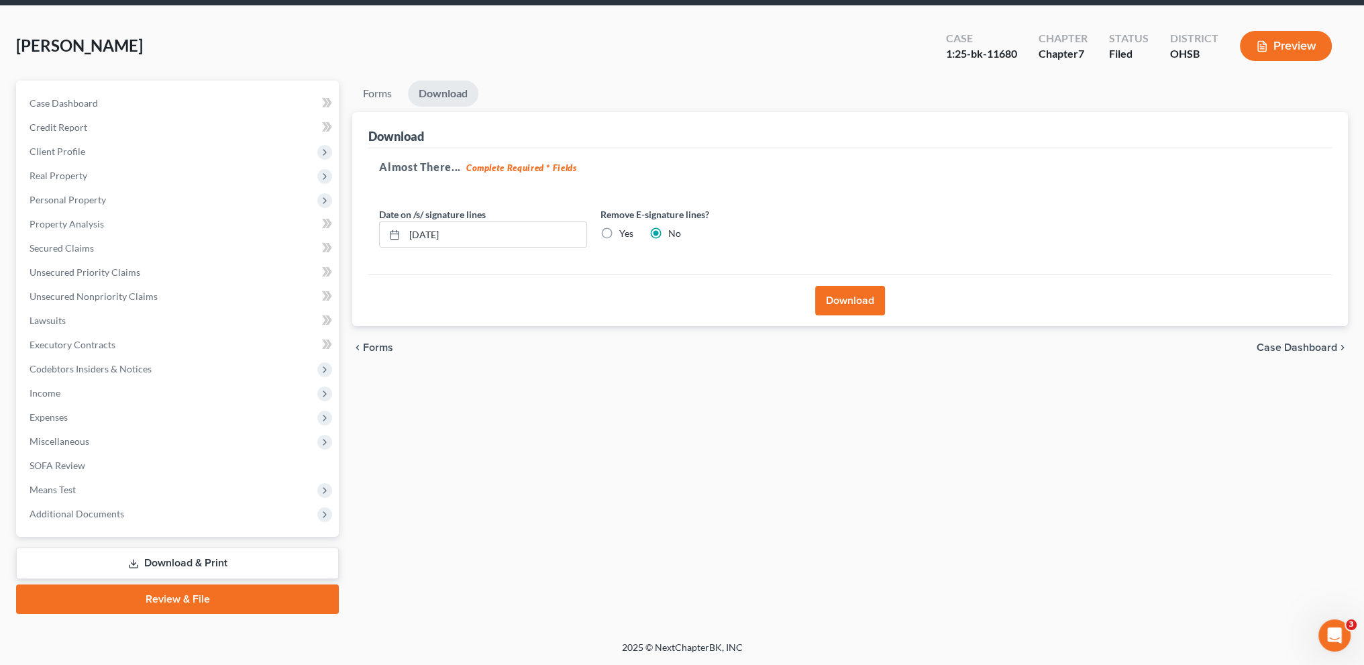
scroll to position [47, 0]
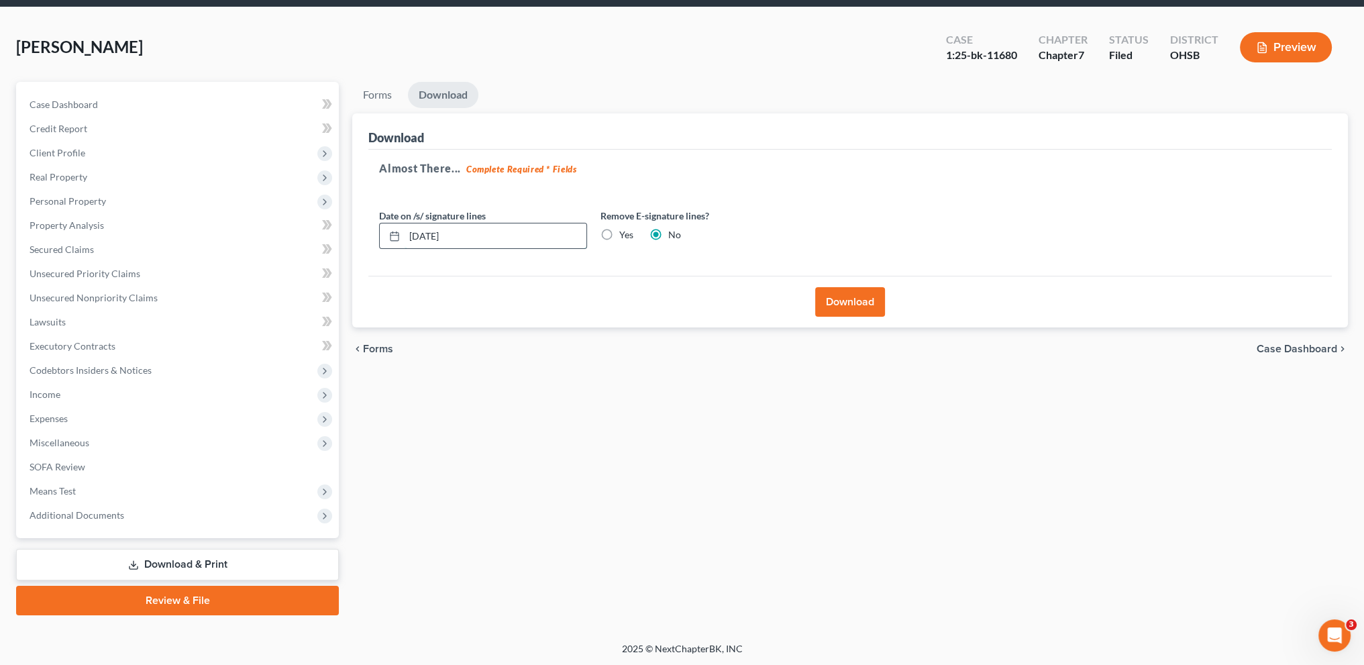
click at [464, 235] on input "[DATE]" at bounding box center [496, 235] width 182 height 25
type input "0"
click at [843, 302] on button "Download" at bounding box center [850, 302] width 70 height 30
type input "[DATE]"
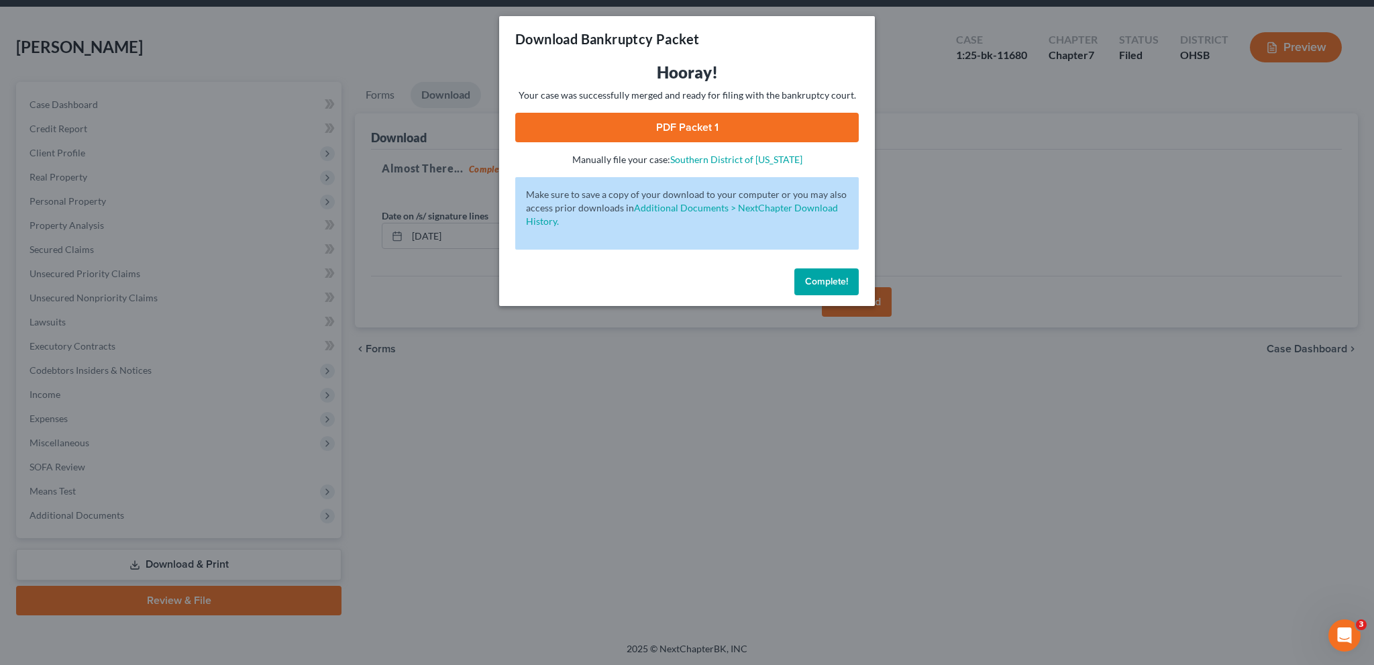
click at [686, 130] on link "PDF Packet 1" at bounding box center [687, 128] width 344 height 30
click at [809, 291] on button "Complete!" at bounding box center [826, 281] width 64 height 27
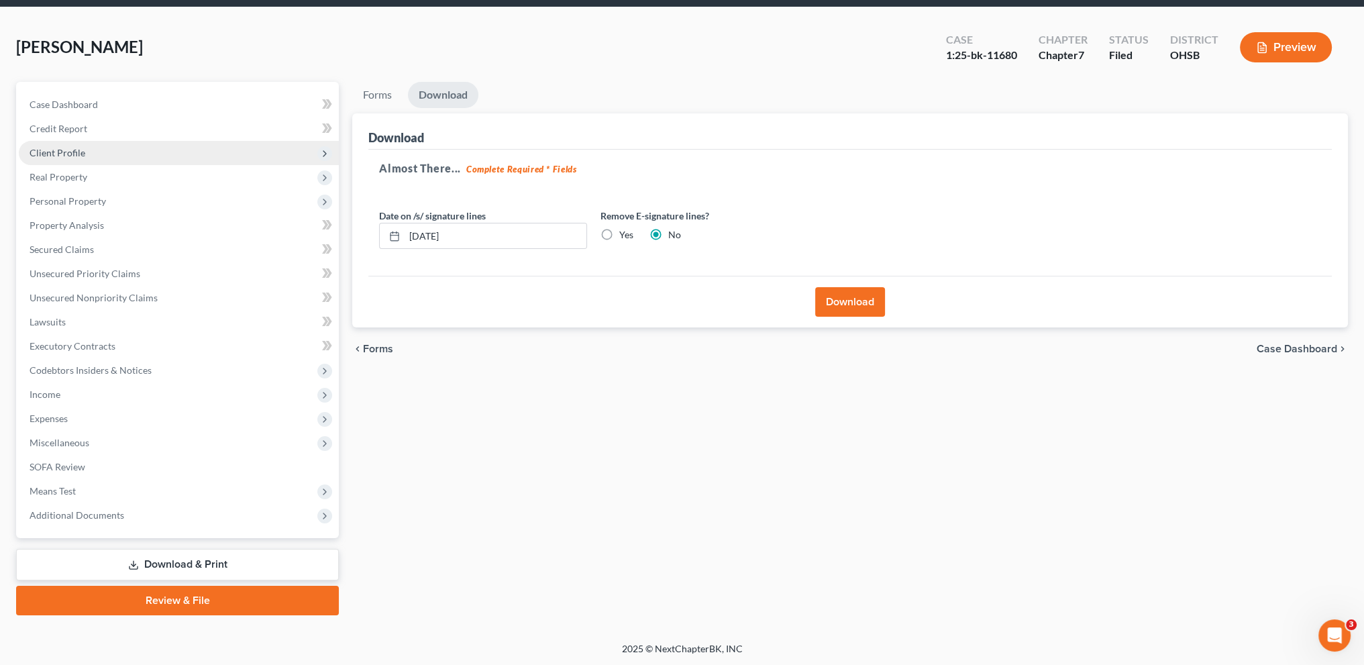
click at [64, 147] on span "Client Profile" at bounding box center [58, 152] width 56 height 11
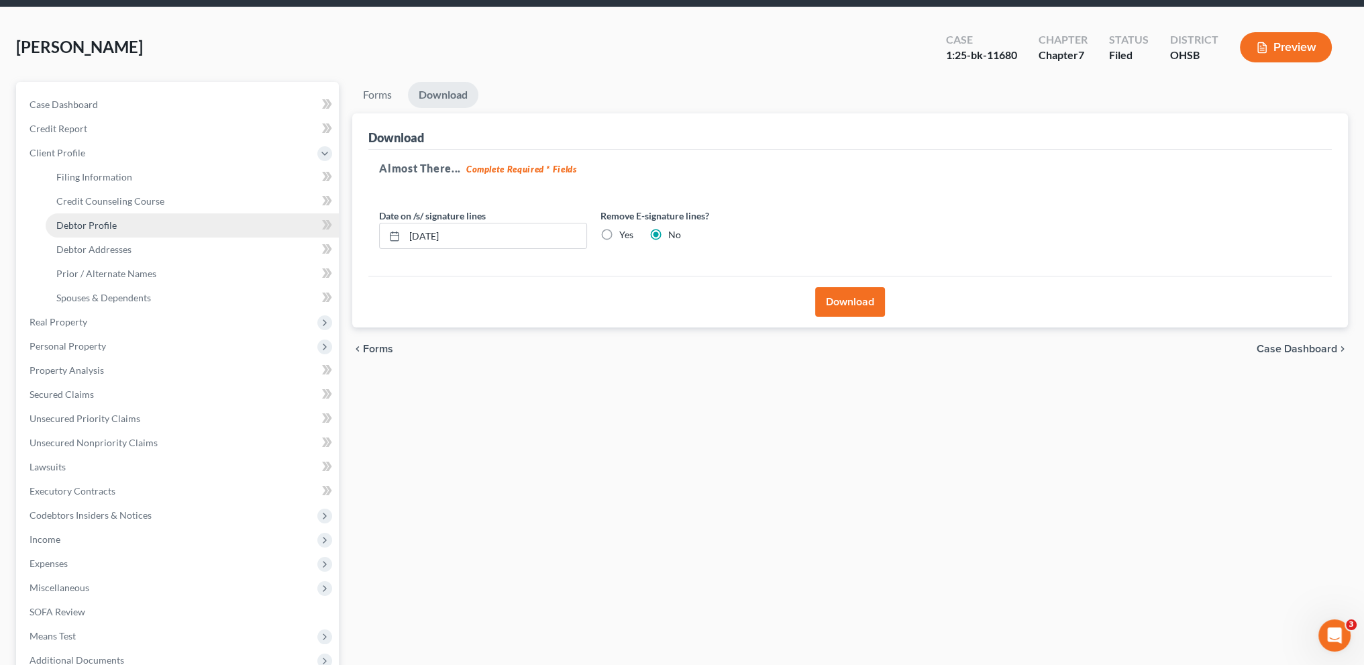
click at [93, 222] on span "Debtor Profile" at bounding box center [86, 224] width 60 height 11
select select "3"
select select "2"
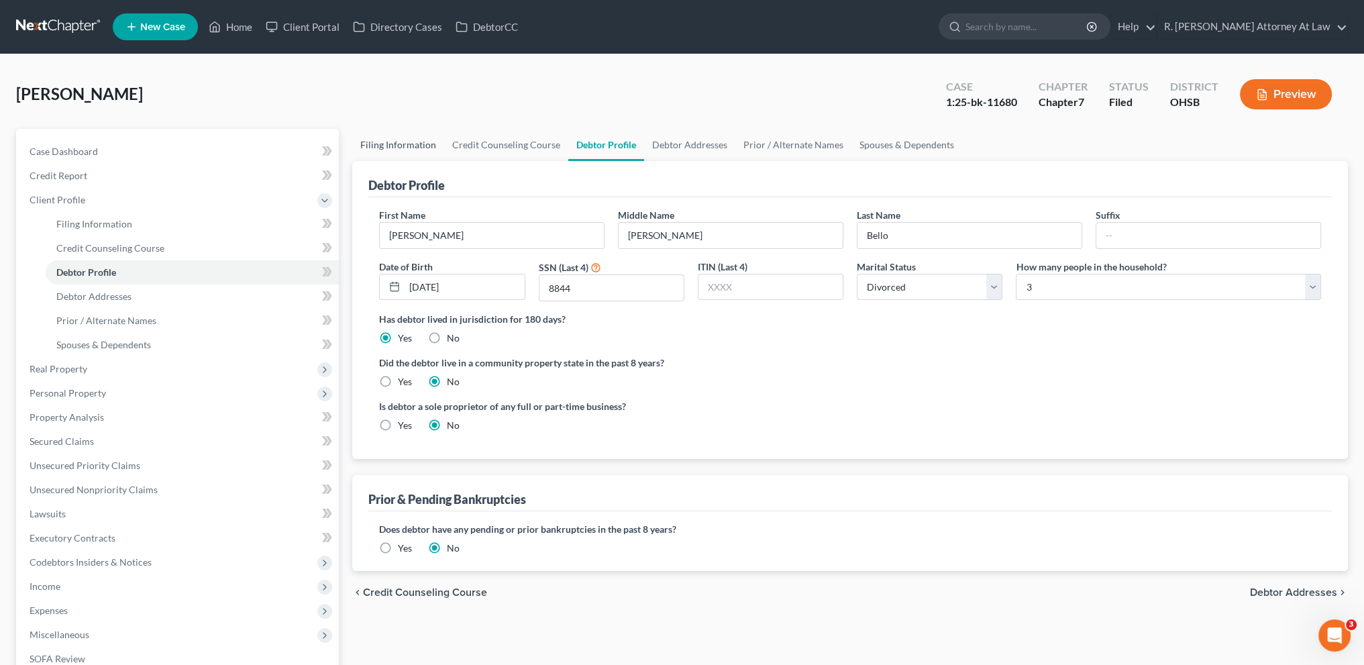
click at [391, 140] on link "Filing Information" at bounding box center [398, 145] width 92 height 32
select select "0"
select select "3"
select select "0"
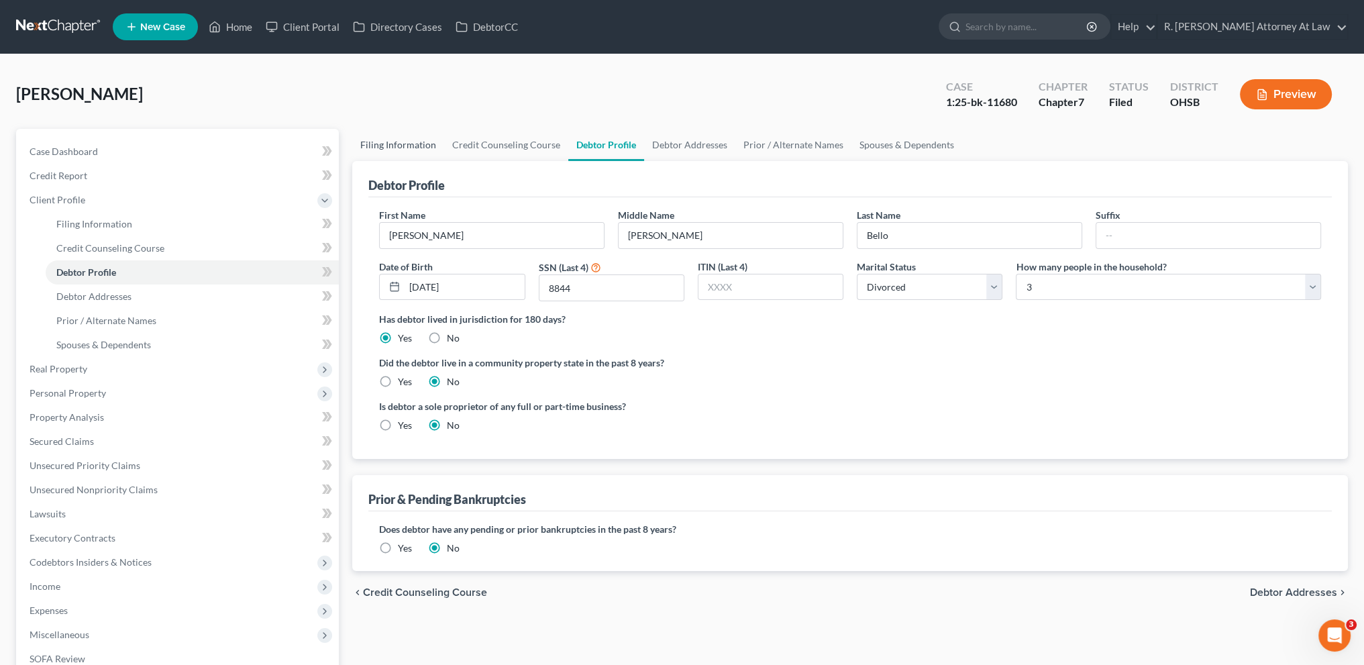
select select "62"
select select "0"
select select "36"
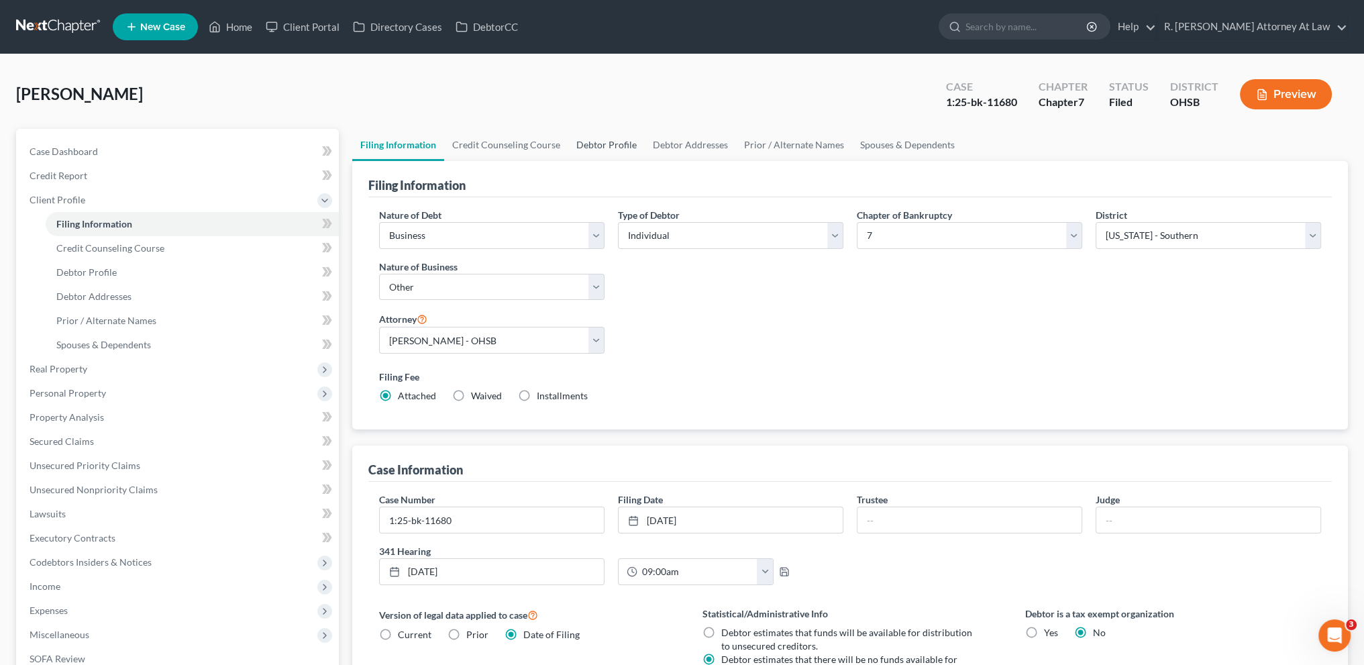
click at [588, 144] on link "Debtor Profile" at bounding box center [606, 145] width 76 height 32
select select "3"
select select "2"
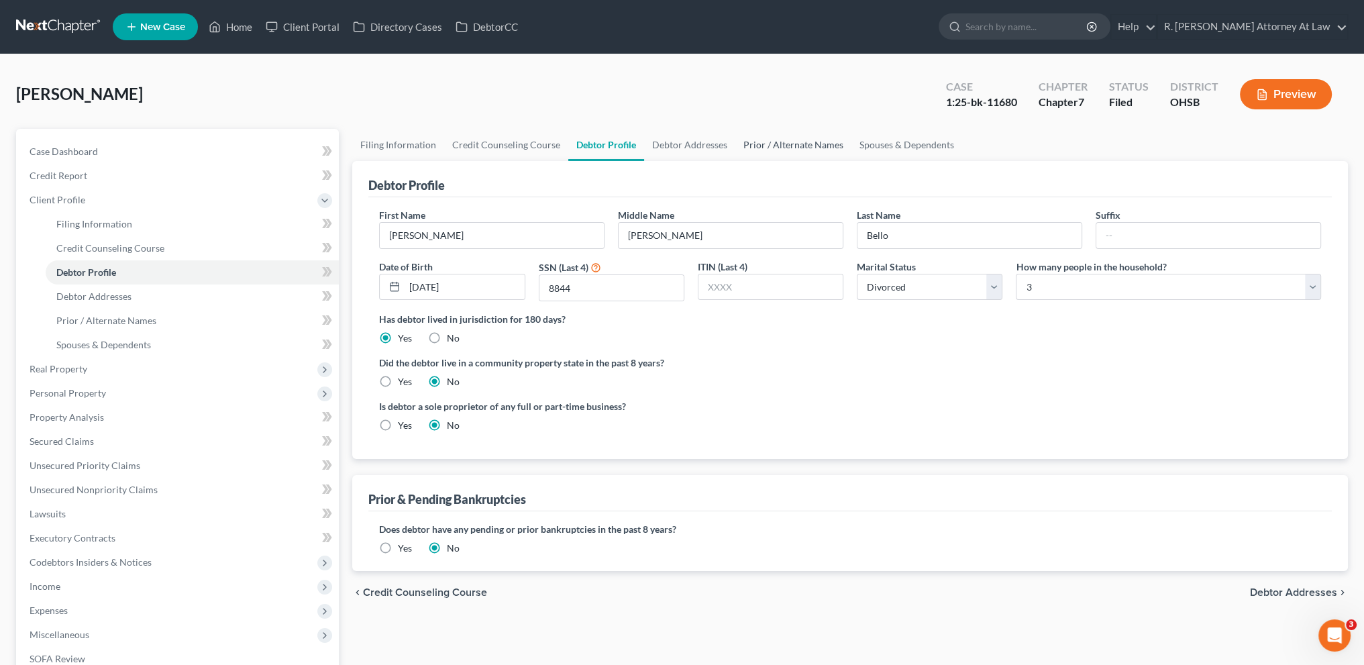
click at [770, 144] on link "Prior / Alternate Names" at bounding box center [793, 145] width 116 height 32
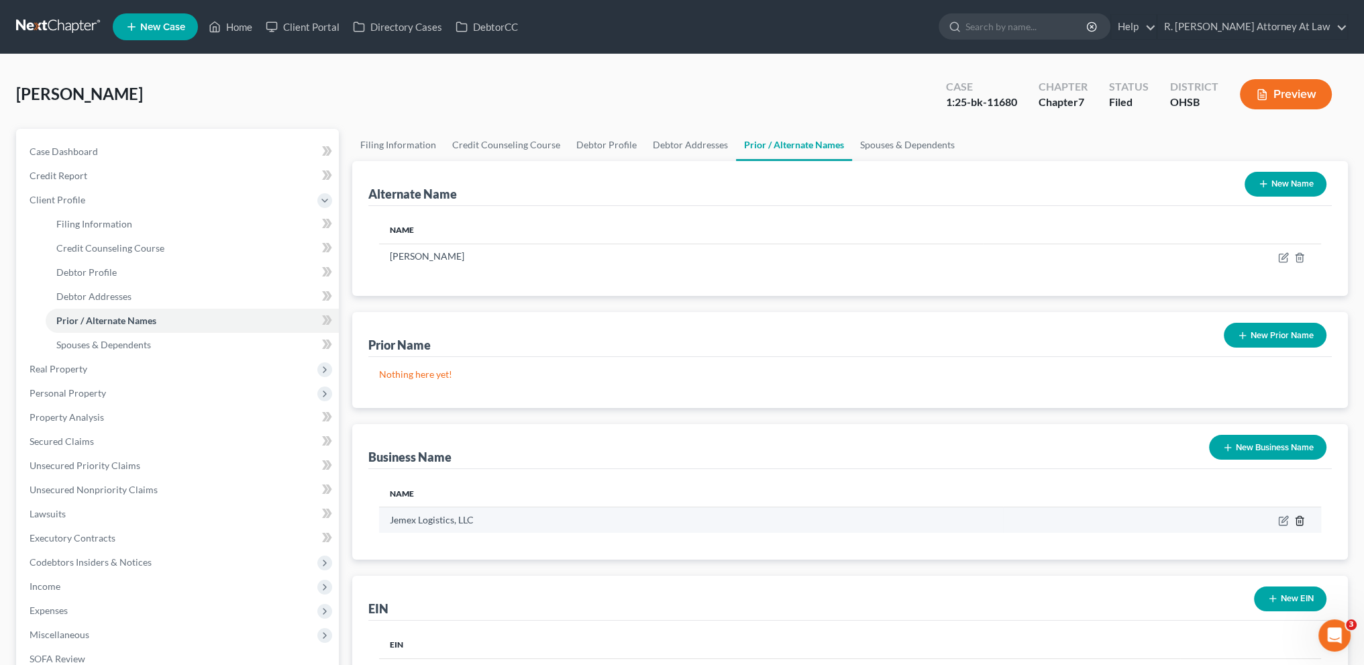
click at [1298, 520] on icon "button" at bounding box center [1299, 520] width 11 height 11
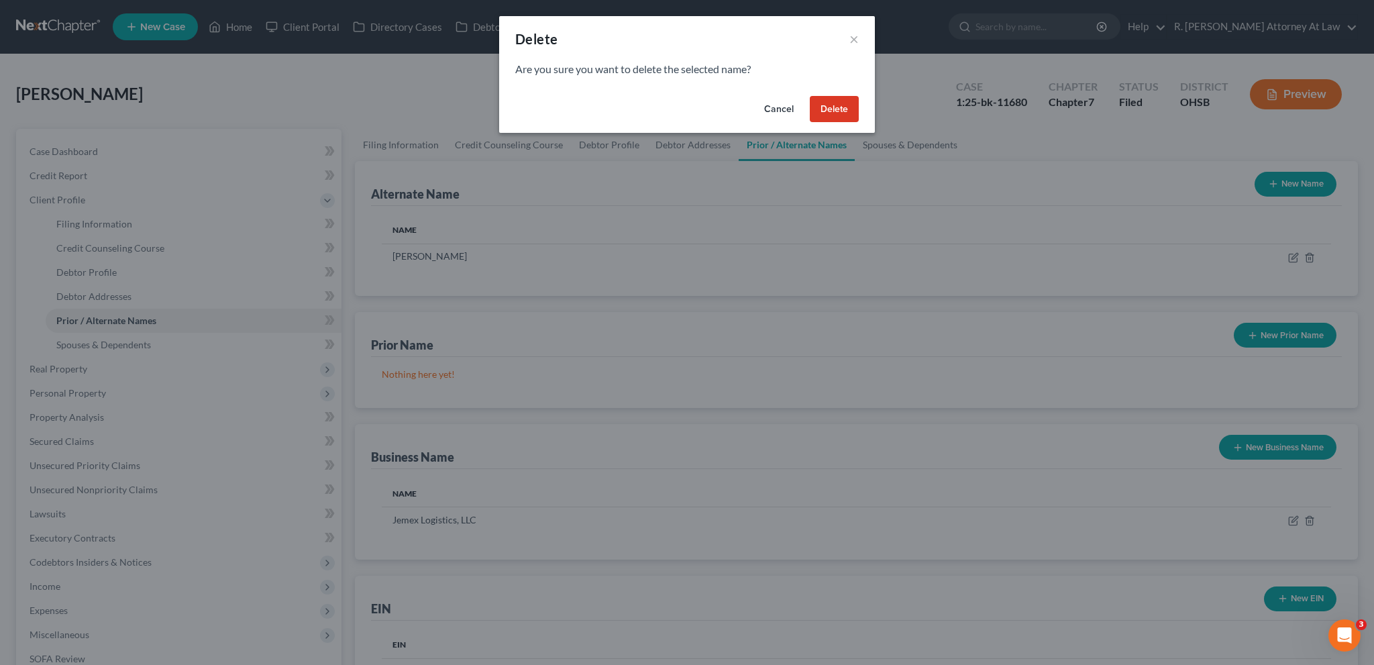
click at [840, 113] on button "Delete" at bounding box center [834, 109] width 49 height 27
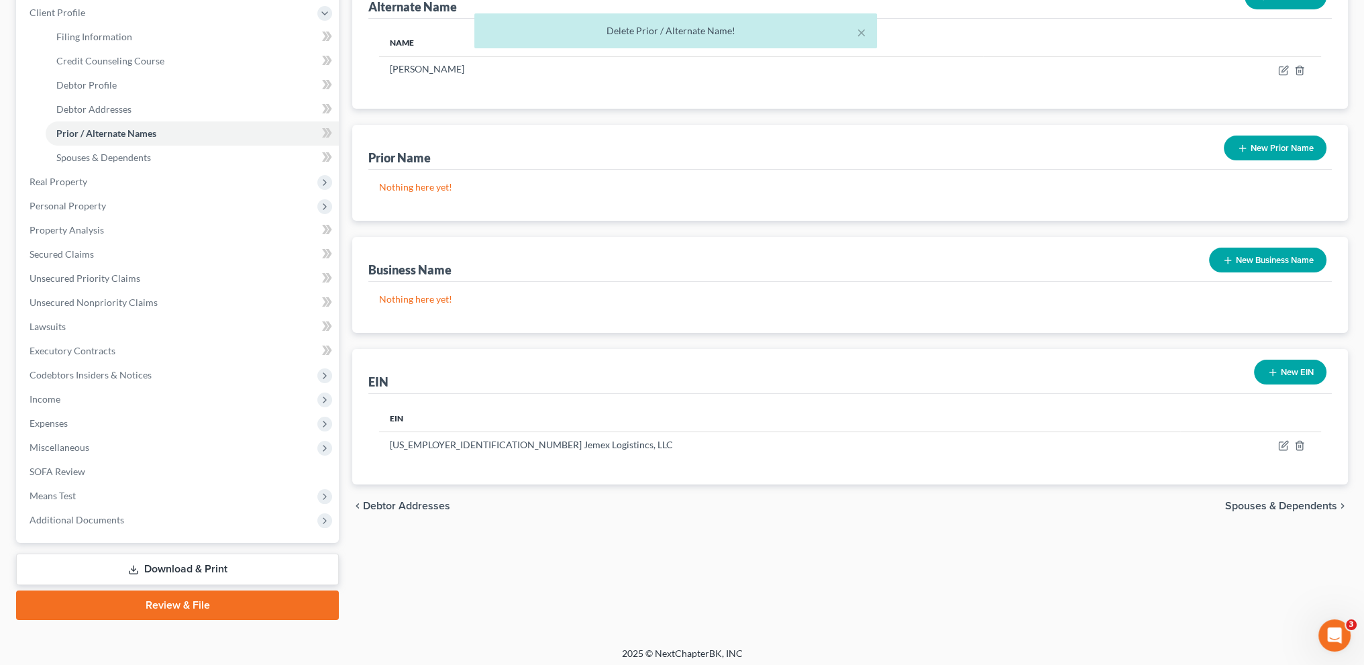
scroll to position [192, 0]
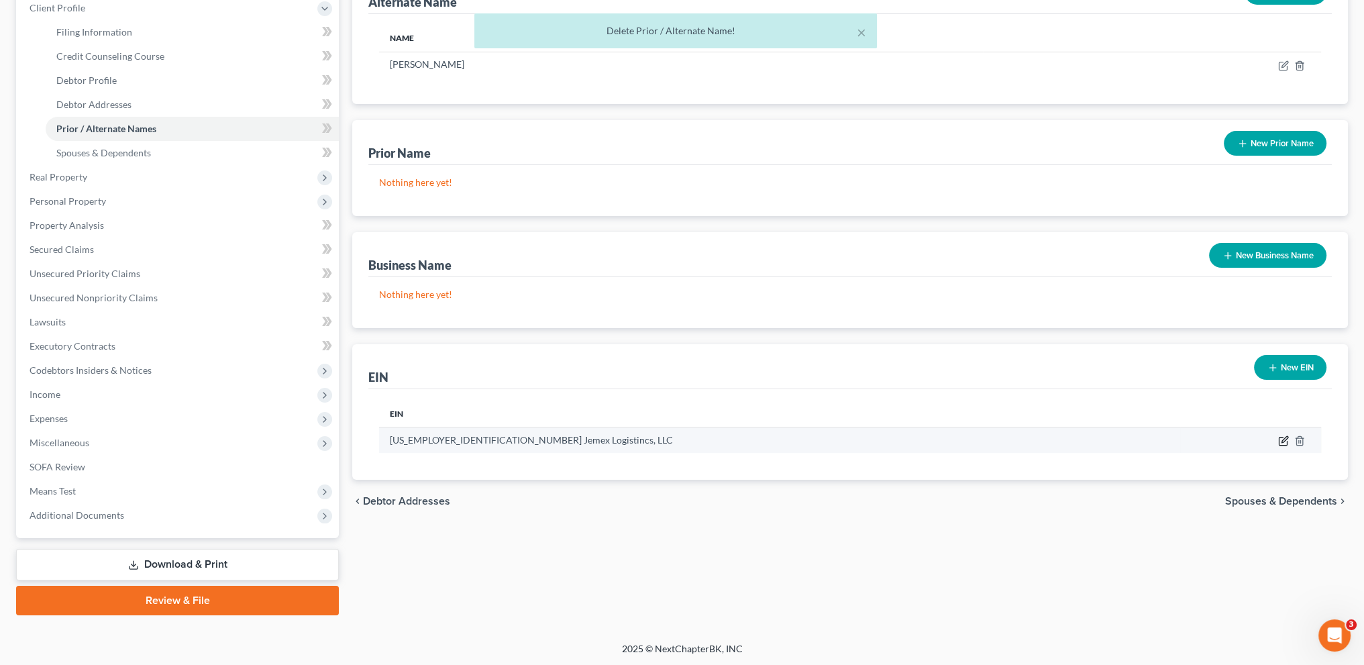
click at [1283, 439] on icon "button" at bounding box center [1283, 440] width 11 height 11
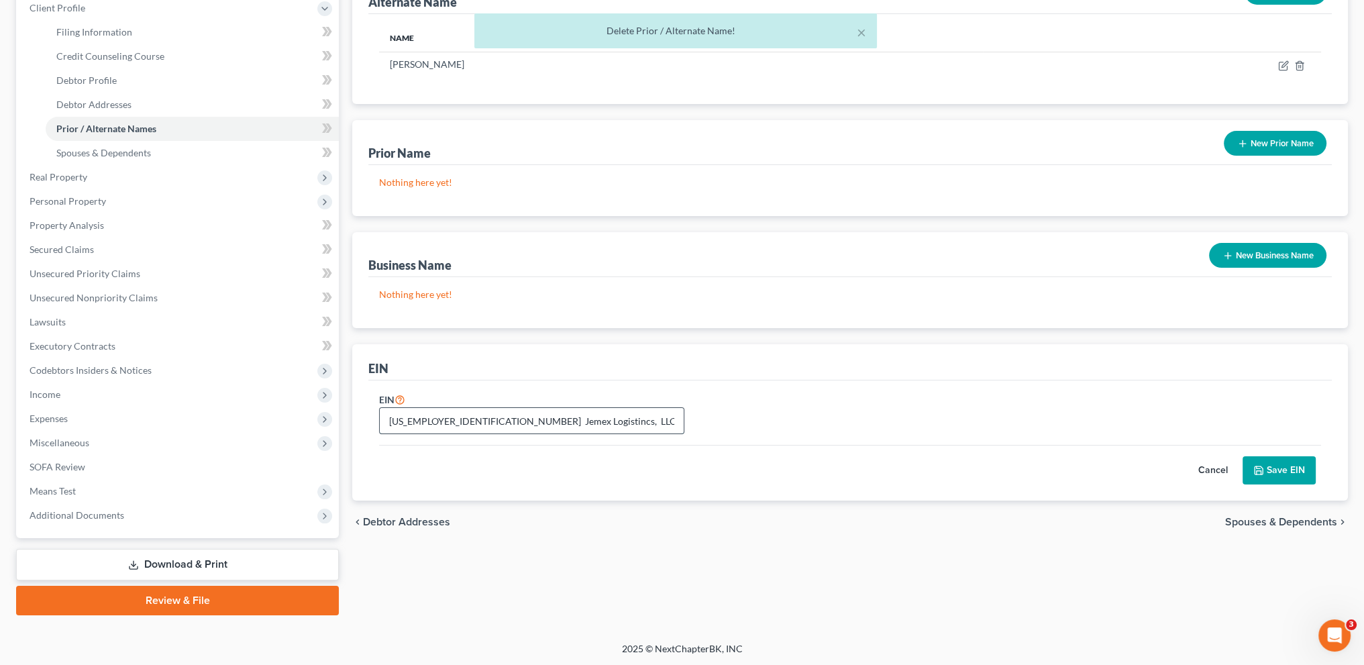
click at [584, 419] on input "[US_EMPLOYER_IDENTIFICATION_NUMBER] Jemex Logistincs, LLC" at bounding box center [532, 420] width 304 height 25
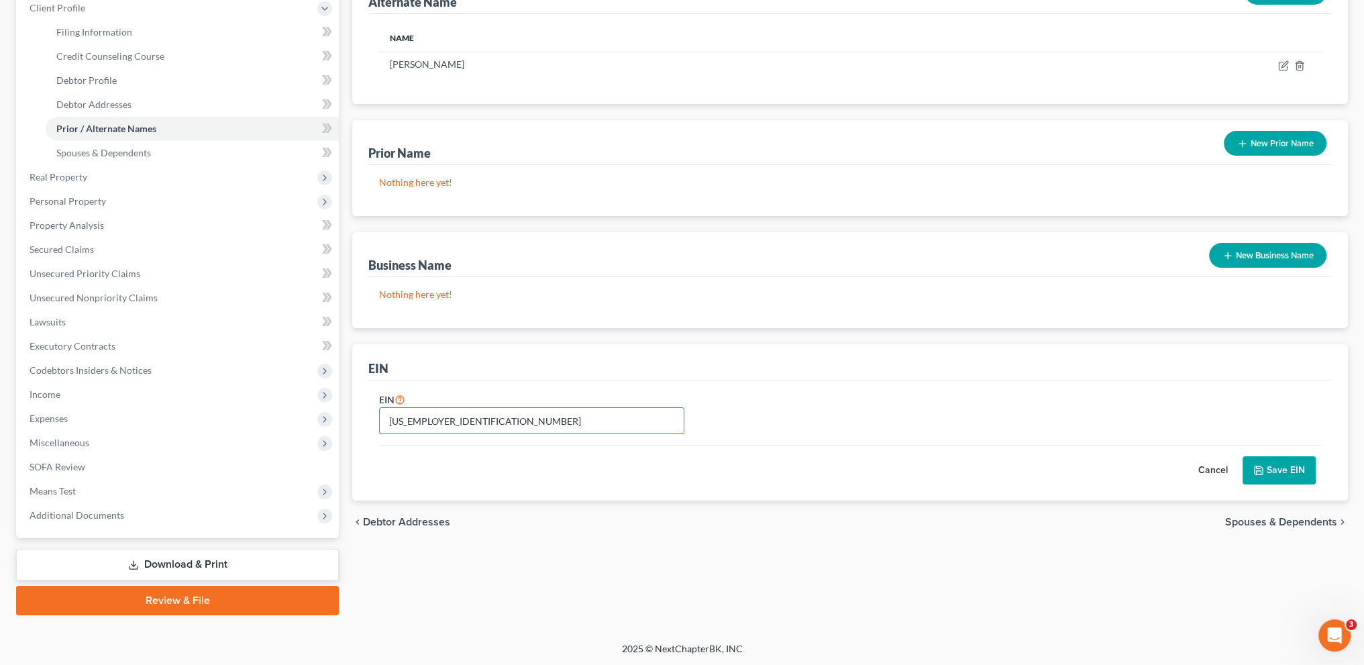
type input "[US_EMPLOYER_IDENTIFICATION_NUMBER]"
click at [1280, 472] on button "Save EIN" at bounding box center [1279, 470] width 73 height 28
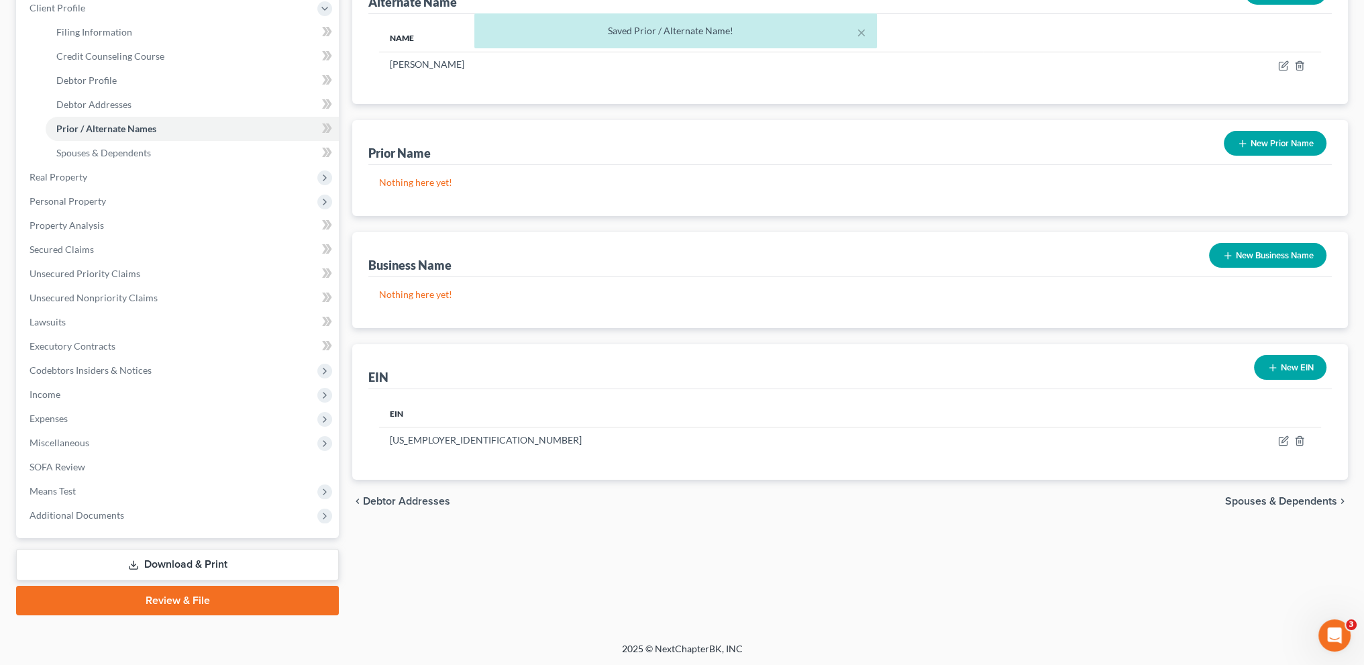
click at [137, 563] on icon at bounding box center [133, 565] width 11 height 11
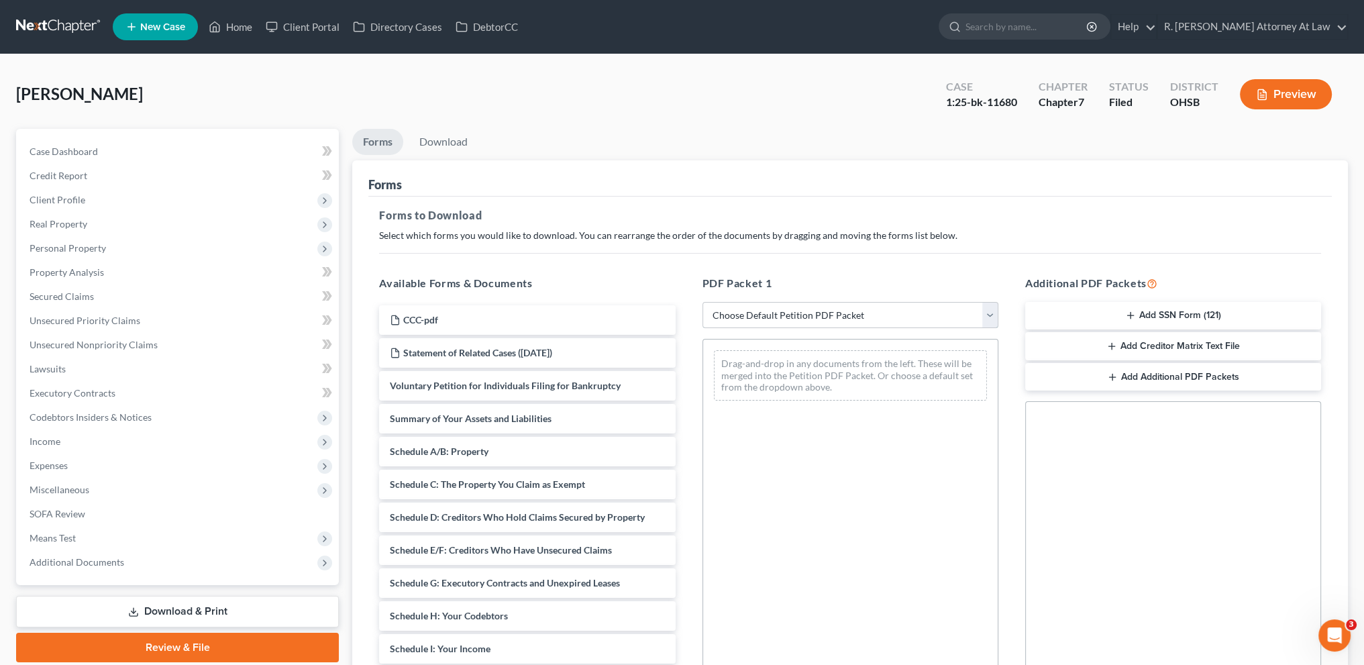
click at [735, 318] on select "Choose Default Petition PDF Packet Complete Bankruptcy Petition (all forms and …" at bounding box center [851, 315] width 296 height 27
select select "2"
click at [703, 302] on select "Choose Default Petition PDF Packet Complete Bankruptcy Petition (all forms and …" at bounding box center [851, 315] width 296 height 27
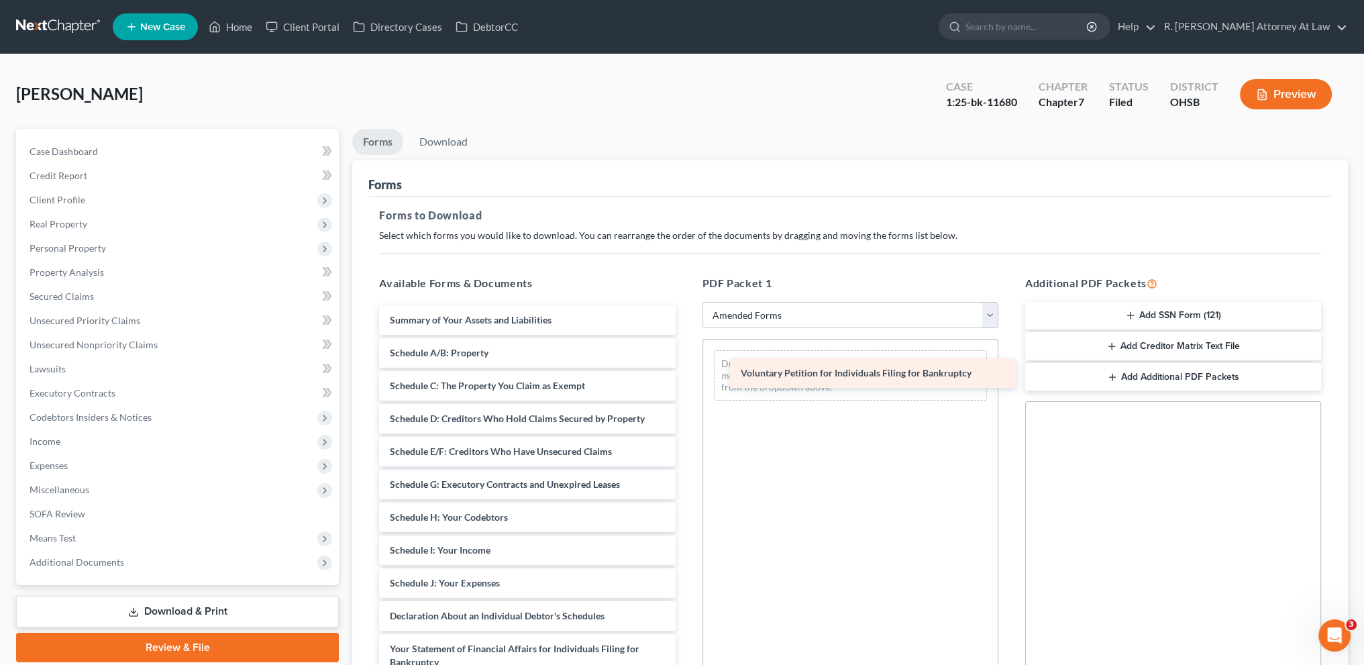
drag, startPoint x: 431, startPoint y: 323, endPoint x: 758, endPoint y: 365, distance: 329.4
click at [686, 365] on div "Voluntary Petition for Individuals Filing for Bankruptcy Voluntary Petition for…" at bounding box center [526, 619] width 317 height 629
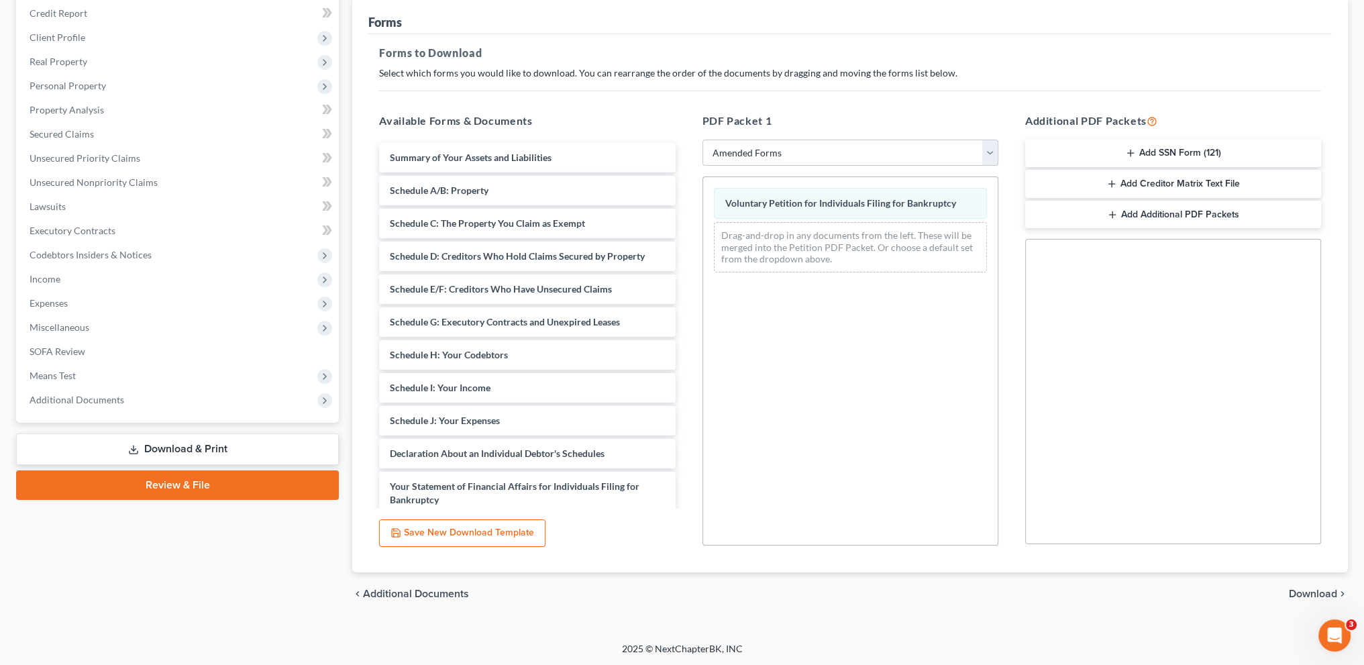
click at [1306, 590] on span "Download" at bounding box center [1313, 593] width 48 height 11
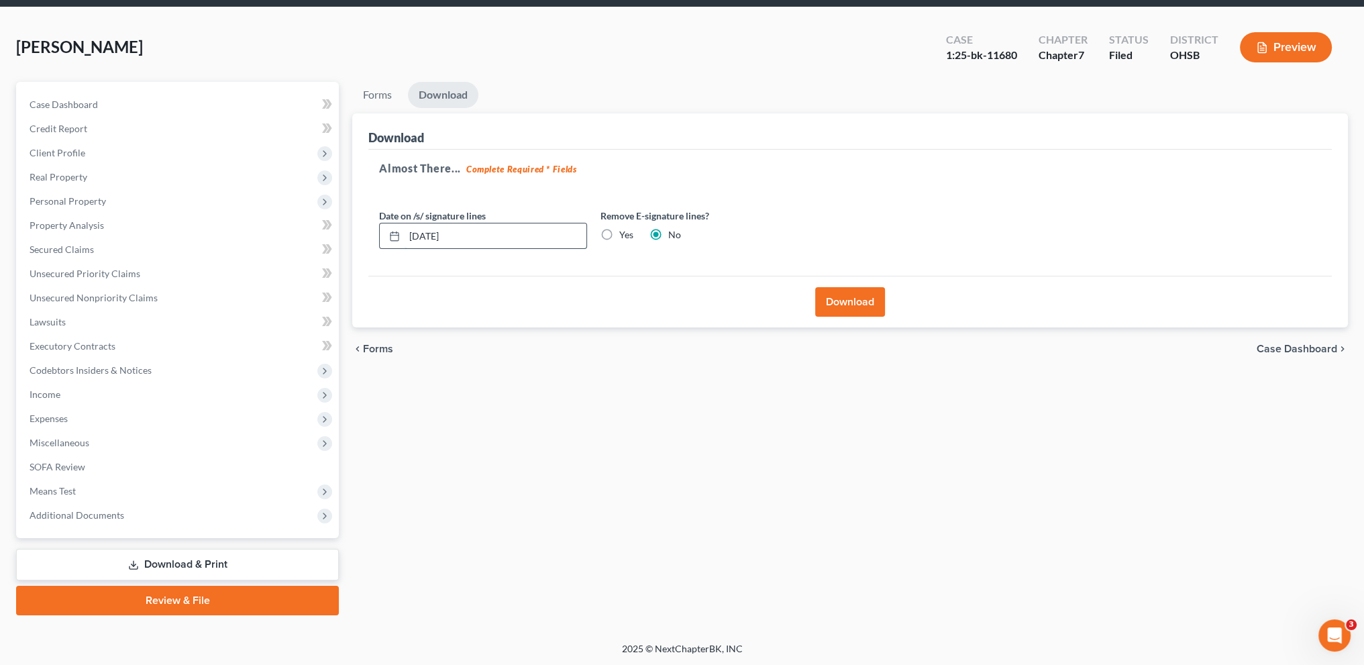
click at [483, 231] on input "[DATE]" at bounding box center [496, 235] width 182 height 25
type input "0"
click at [829, 292] on button "Download" at bounding box center [850, 302] width 70 height 30
type input "[DATE]"
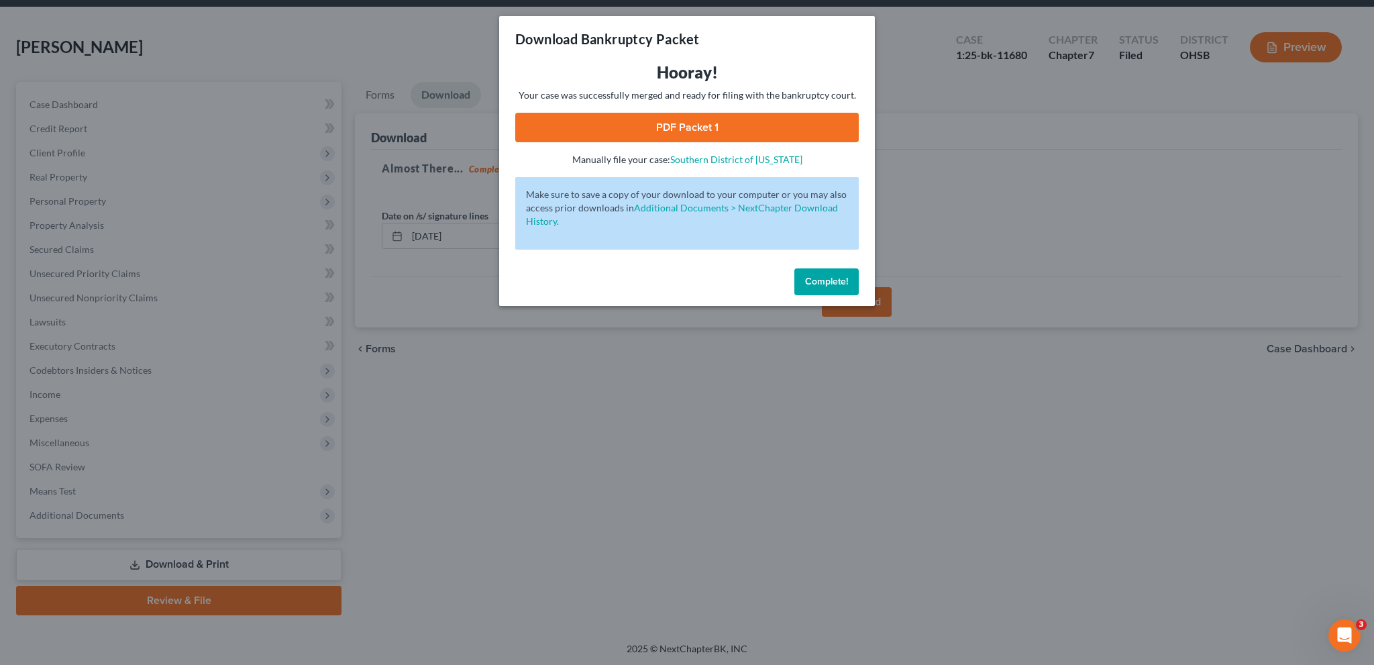
click at [686, 135] on link "PDF Packet 1" at bounding box center [687, 128] width 344 height 30
click at [812, 273] on button "Complete!" at bounding box center [826, 281] width 64 height 27
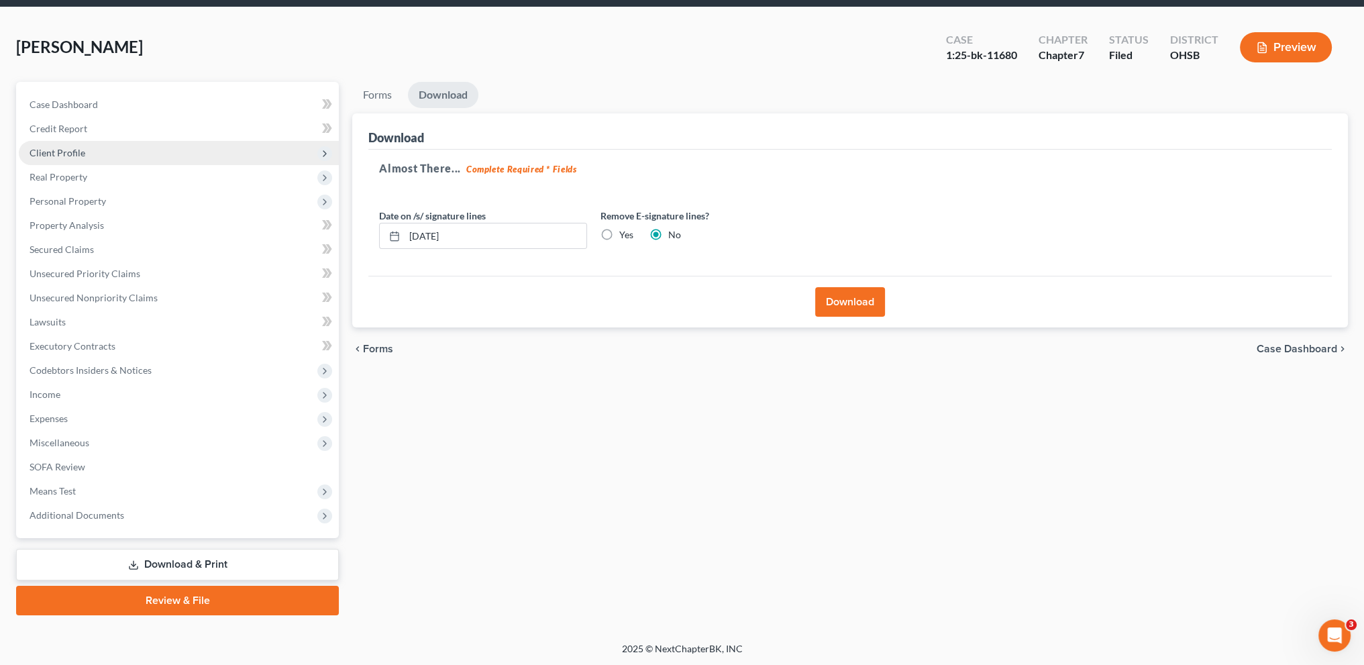
click at [59, 154] on span "Client Profile" at bounding box center [58, 152] width 56 height 11
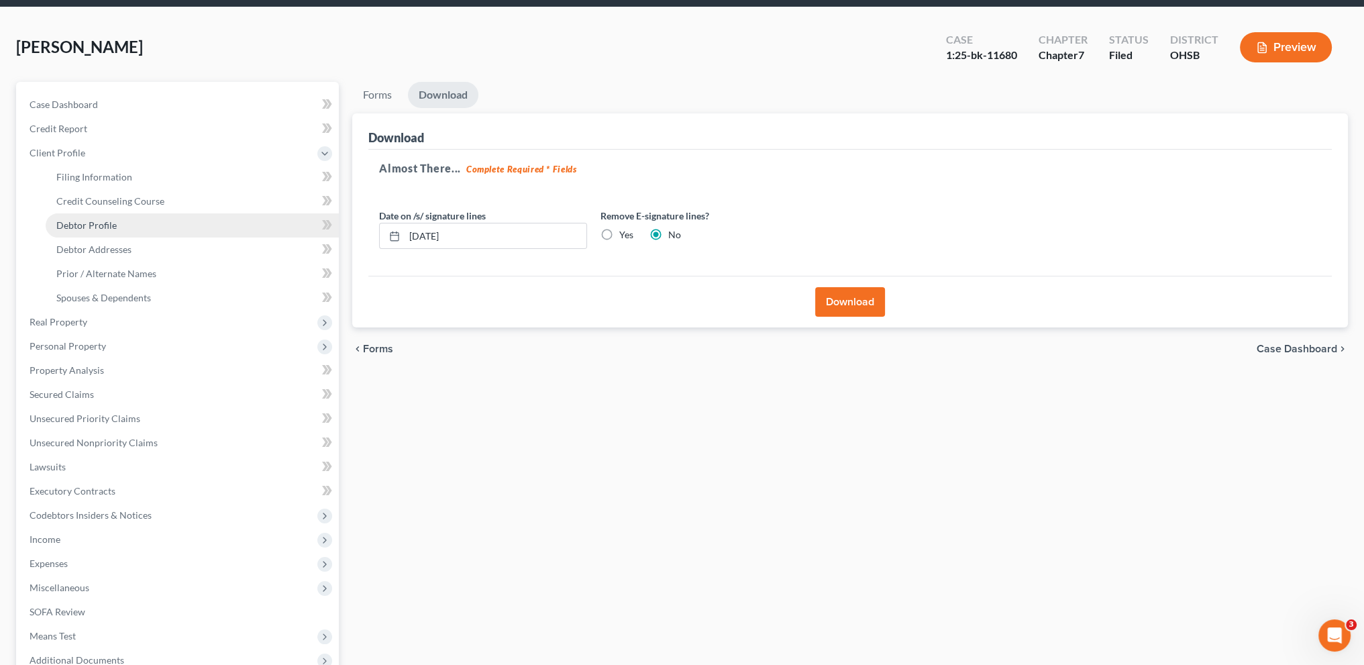
click at [75, 220] on span "Debtor Profile" at bounding box center [86, 224] width 60 height 11
select select "3"
select select "2"
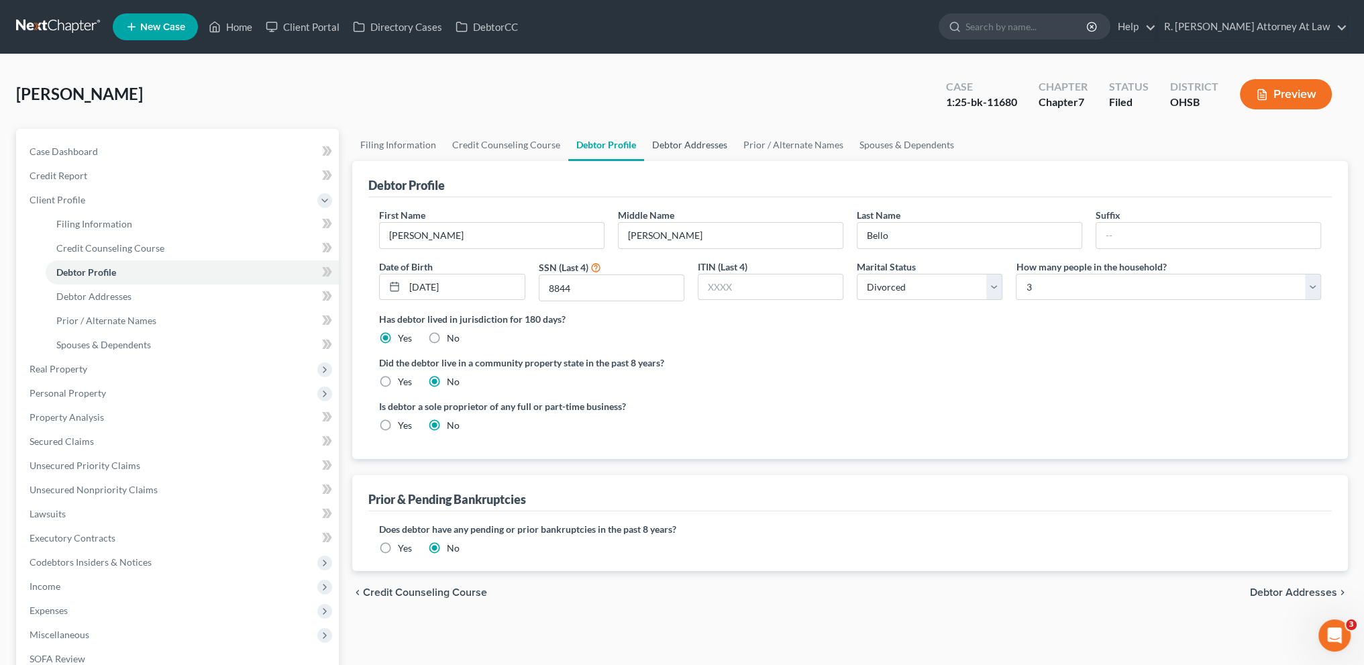
click at [658, 139] on link "Debtor Addresses" at bounding box center [689, 145] width 91 height 32
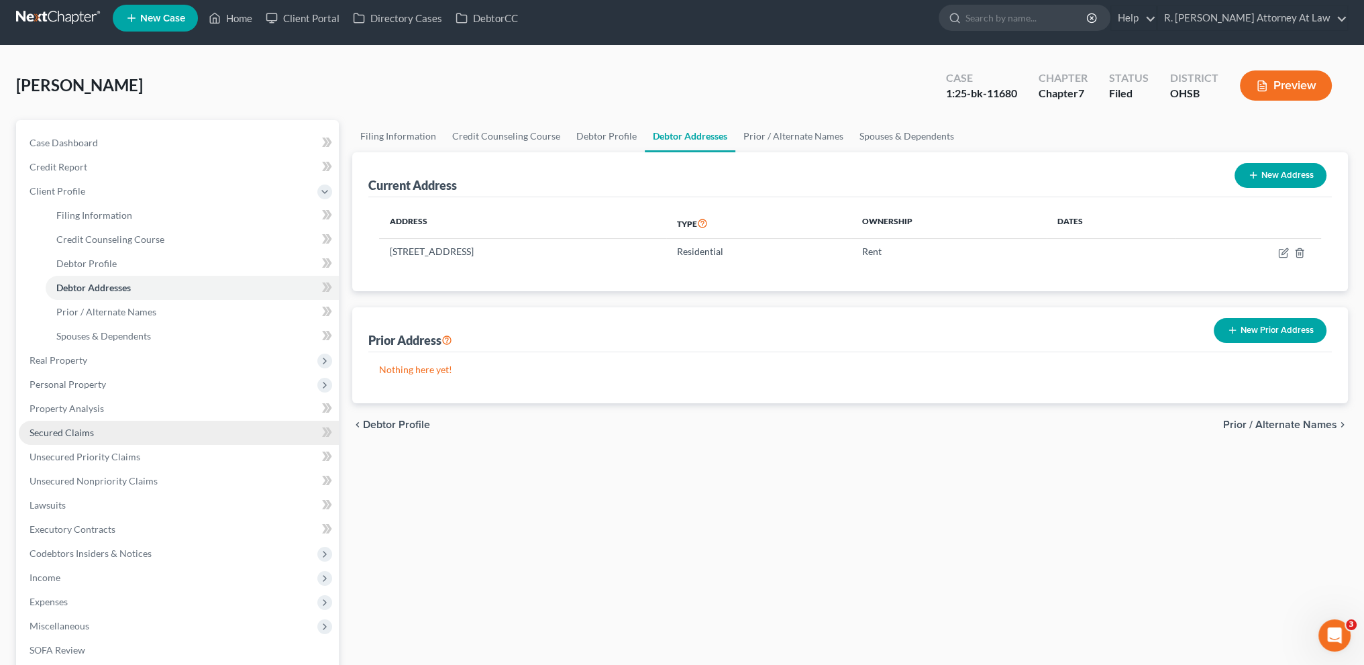
scroll to position [192, 0]
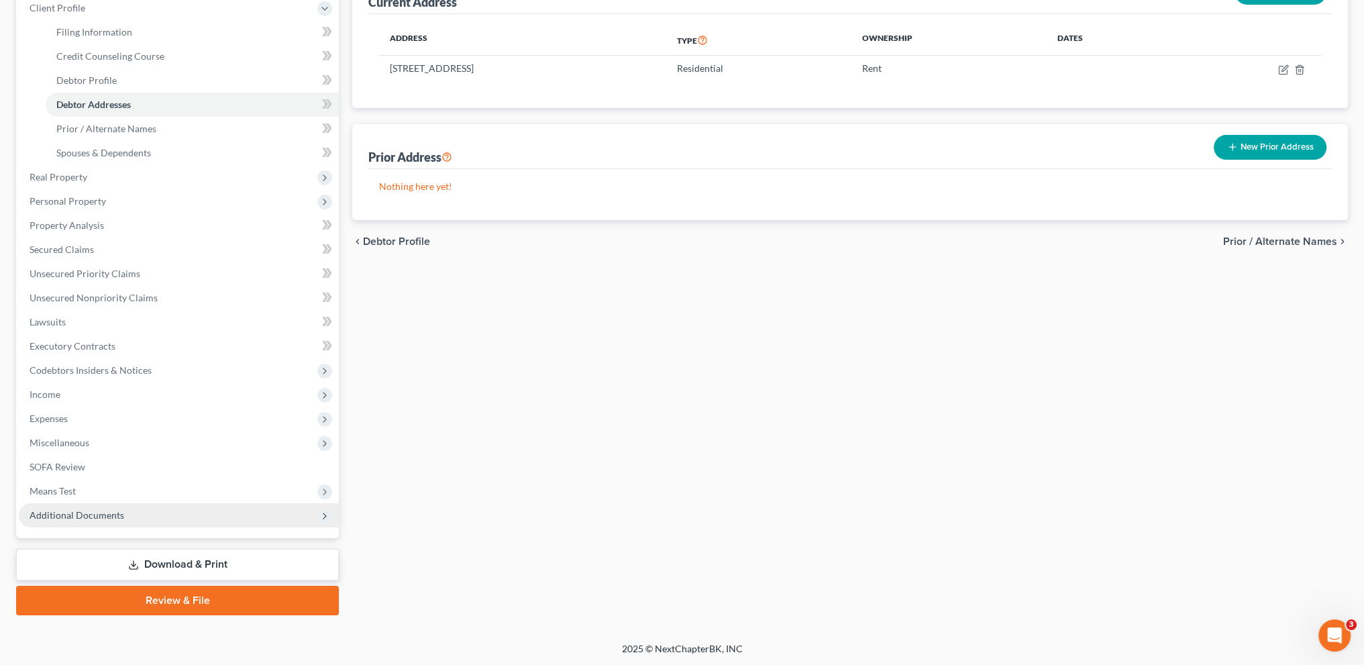
click at [118, 515] on span "Additional Documents" at bounding box center [77, 514] width 95 height 11
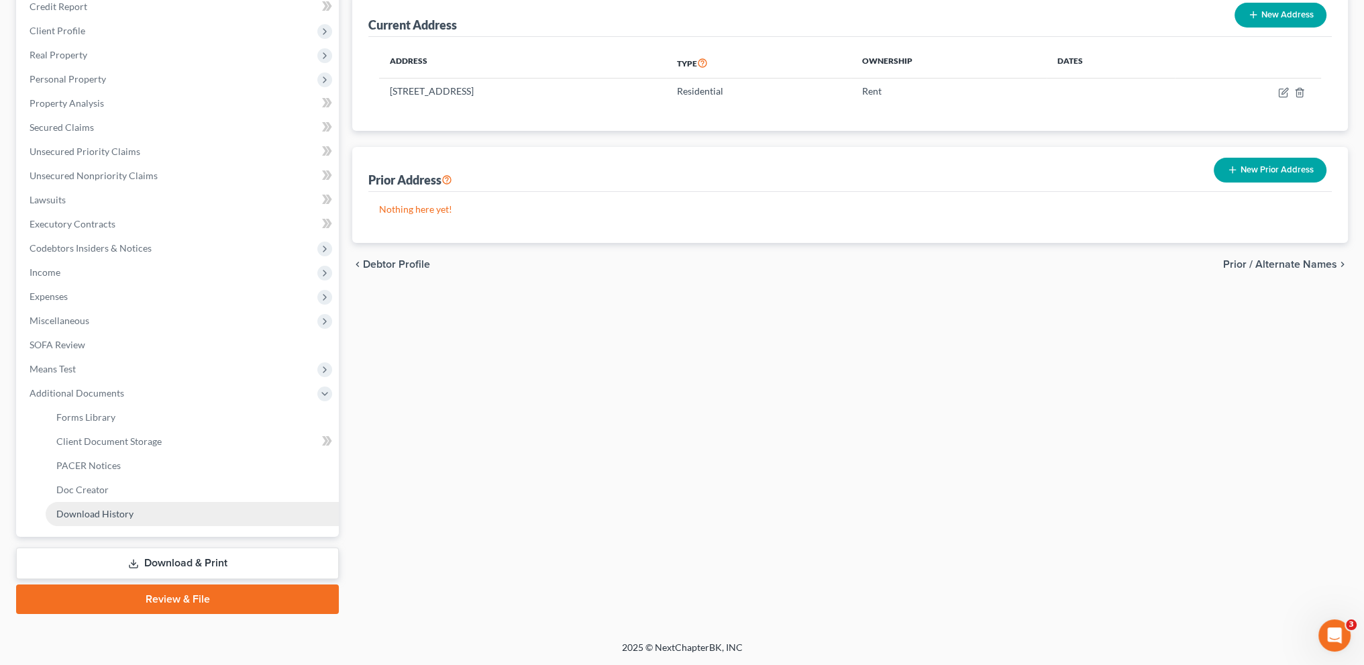
scroll to position [168, 0]
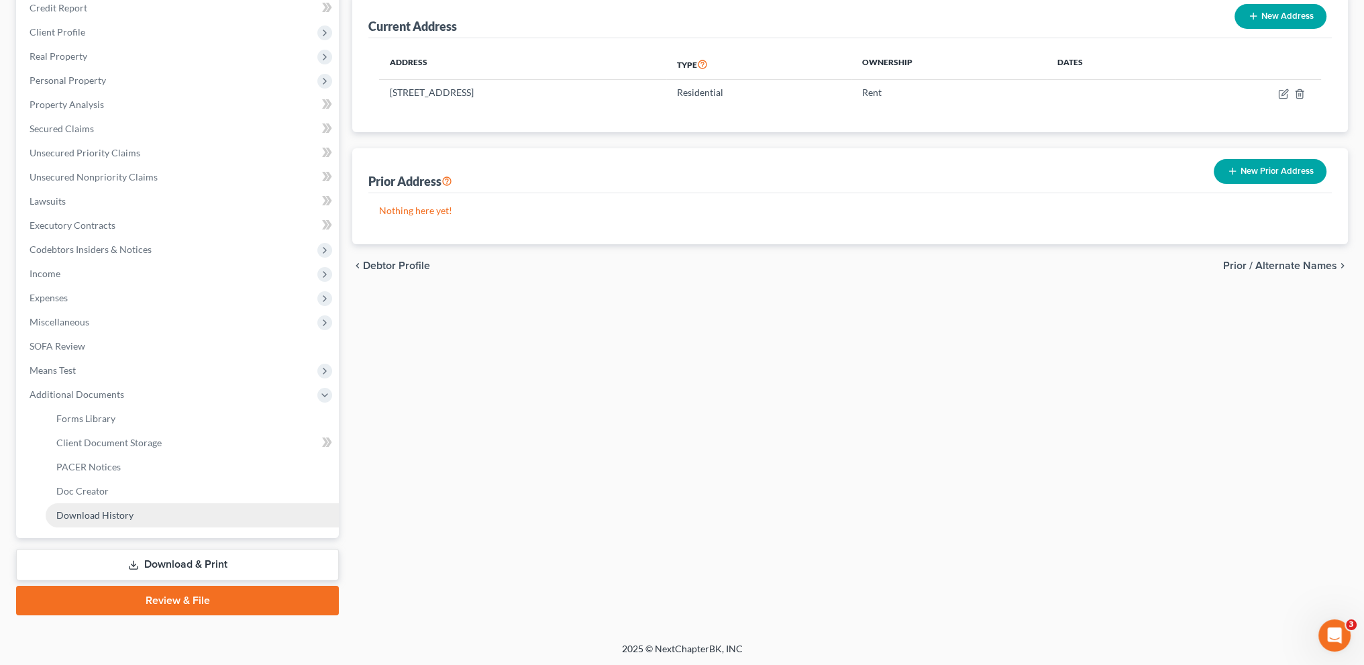
click at [125, 509] on span "Download History" at bounding box center [94, 514] width 77 height 11
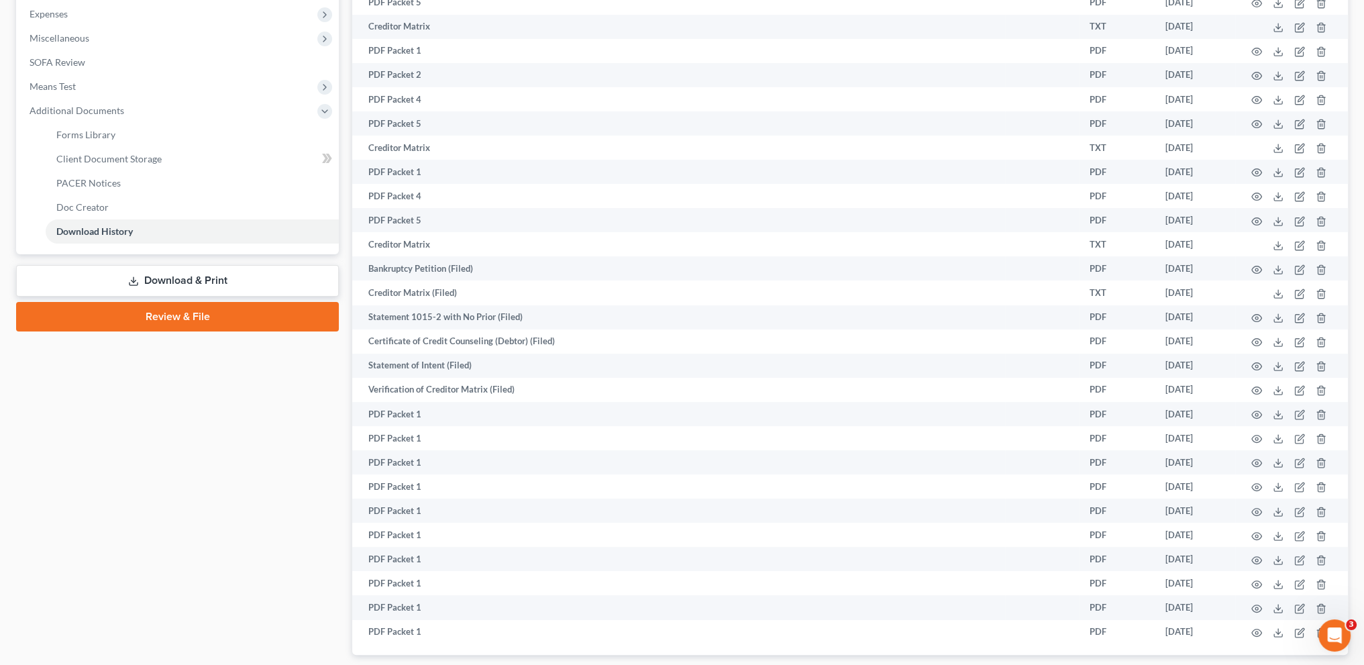
scroll to position [544, 0]
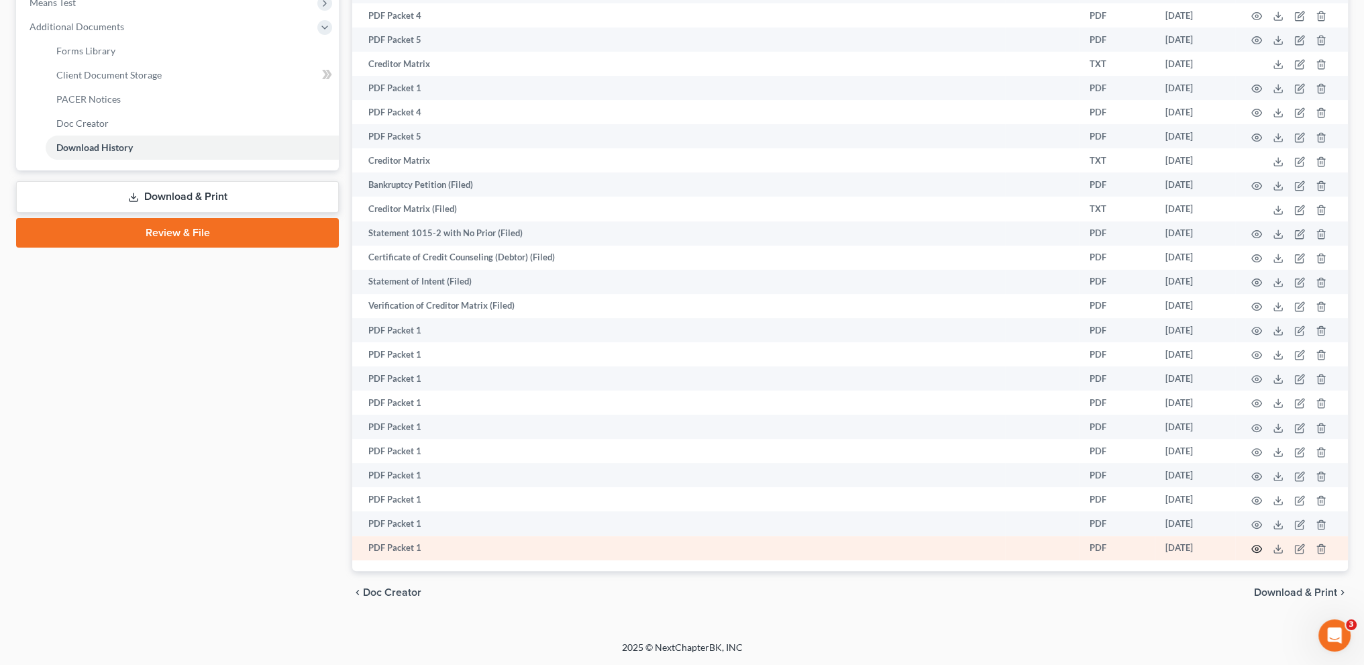
click at [1255, 549] on circle "button" at bounding box center [1256, 549] width 3 height 3
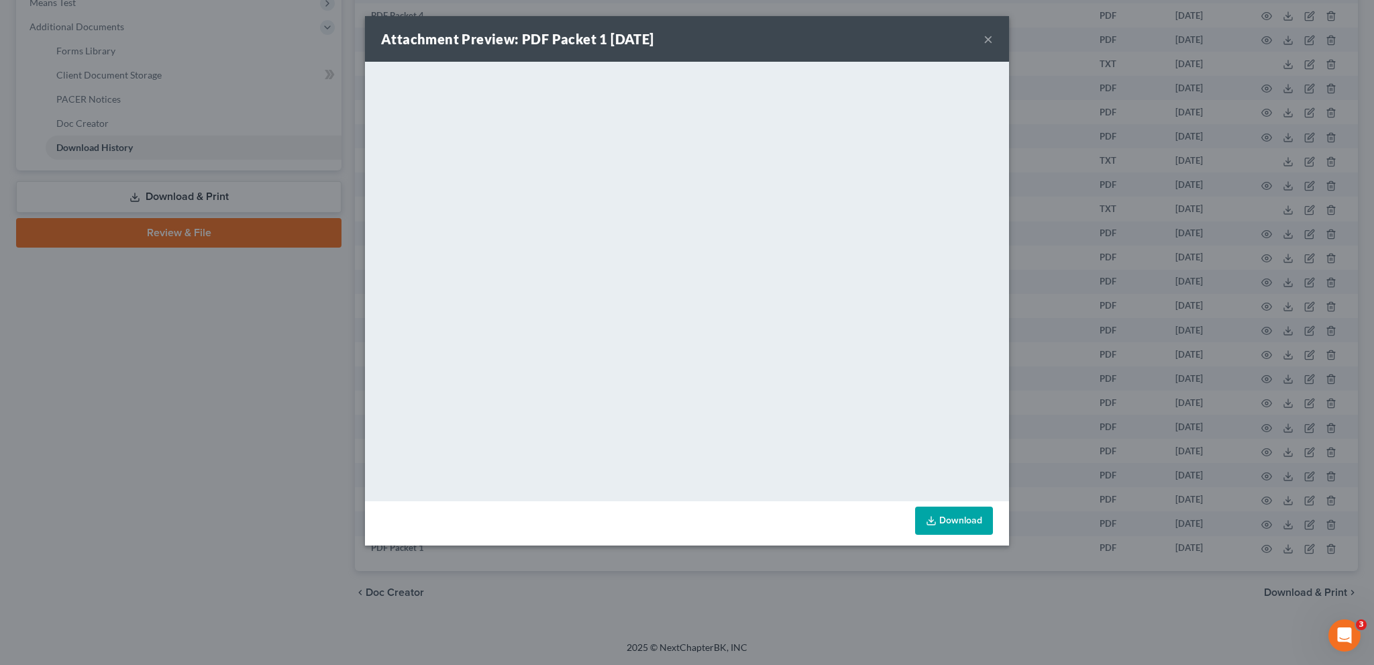
click at [989, 40] on button "×" at bounding box center [988, 39] width 9 height 16
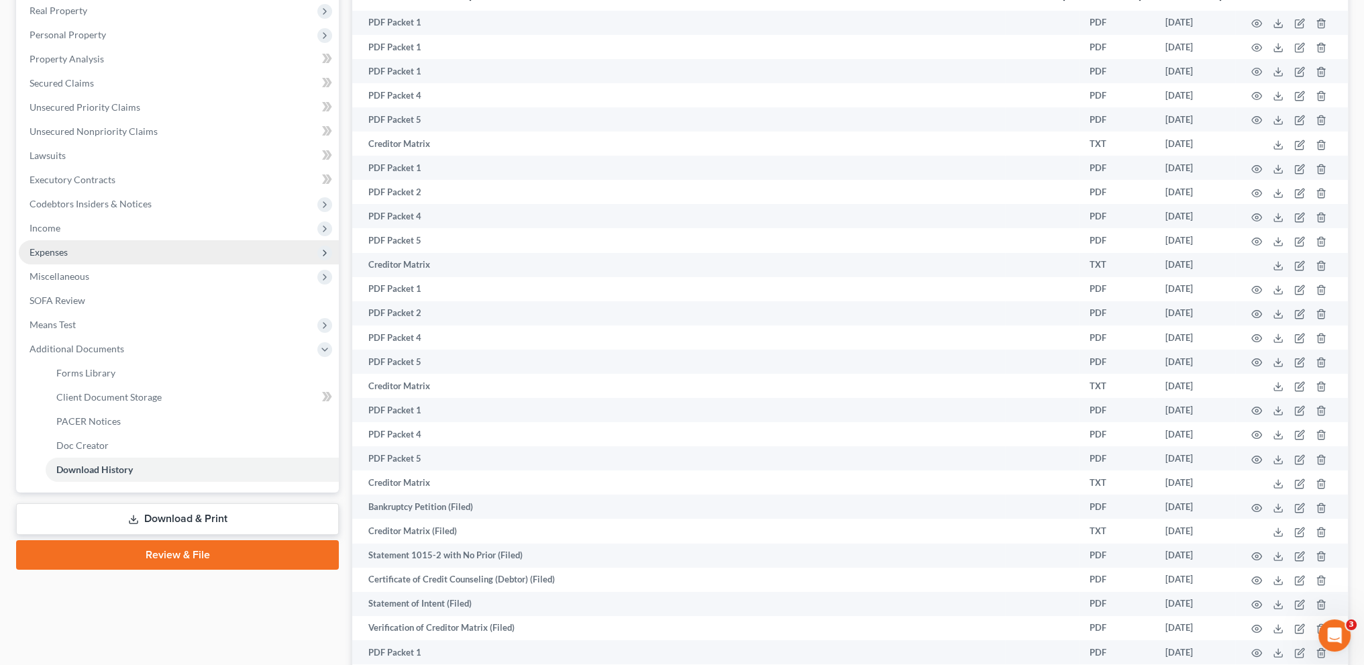
scroll to position [217, 0]
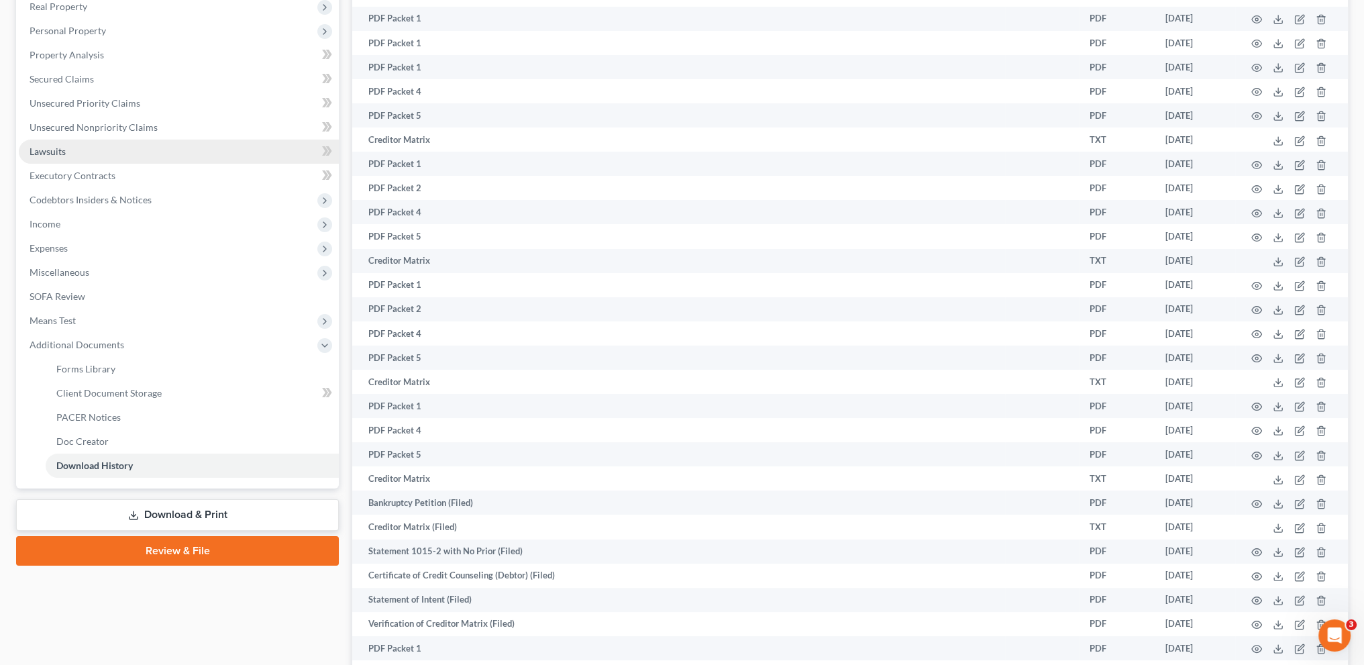
click at [52, 148] on span "Lawsuits" at bounding box center [48, 151] width 36 height 11
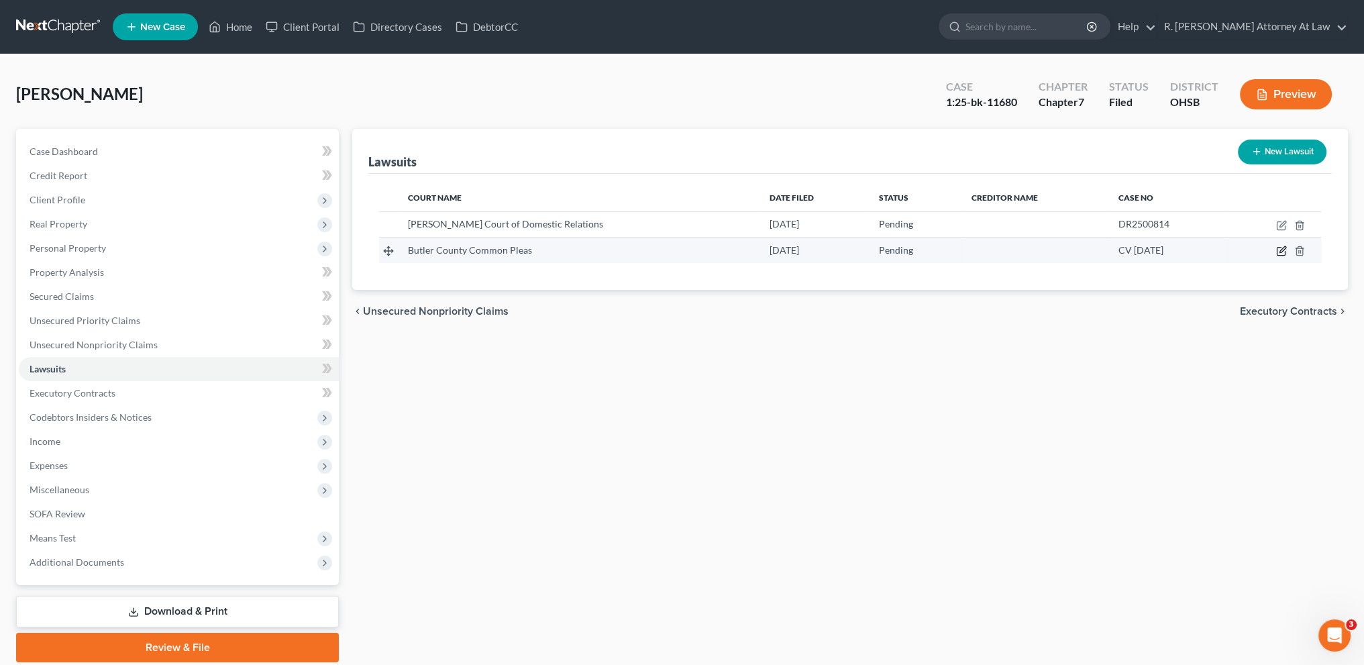
click at [1279, 249] on icon "button" at bounding box center [1281, 251] width 11 height 11
select select "36"
select select "0"
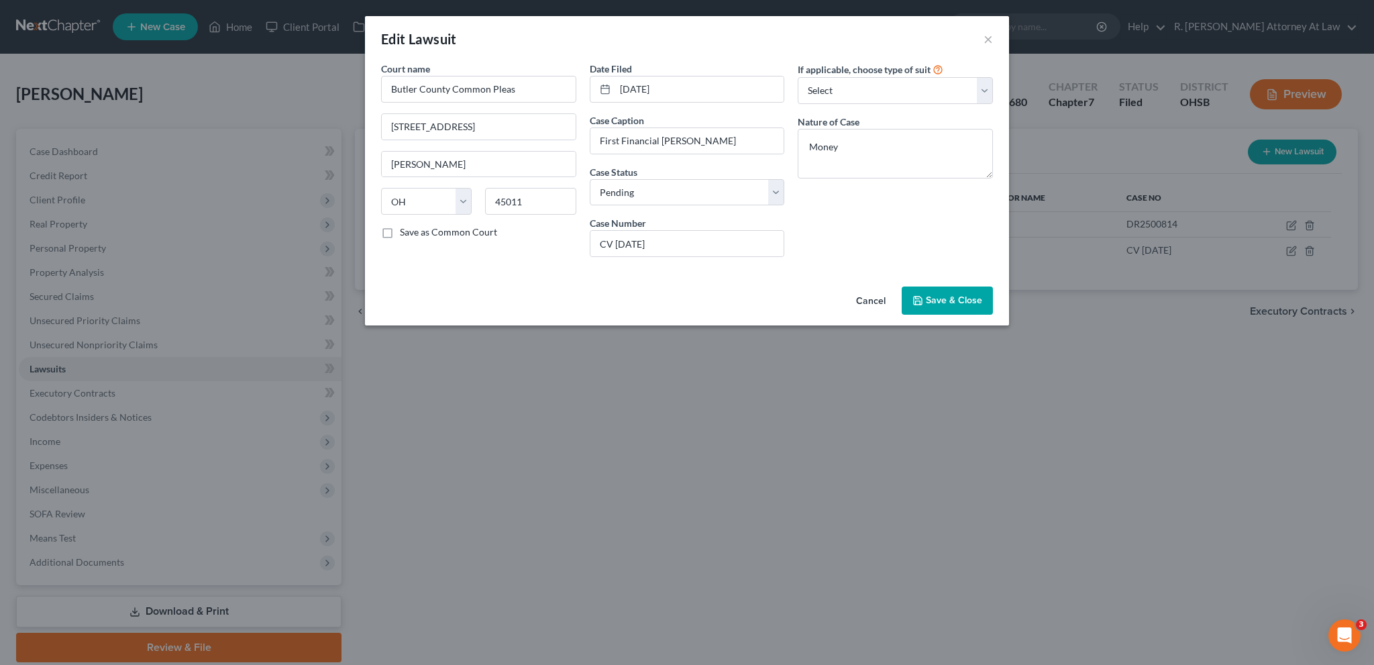
click at [938, 295] on span "Save & Close" at bounding box center [954, 300] width 56 height 11
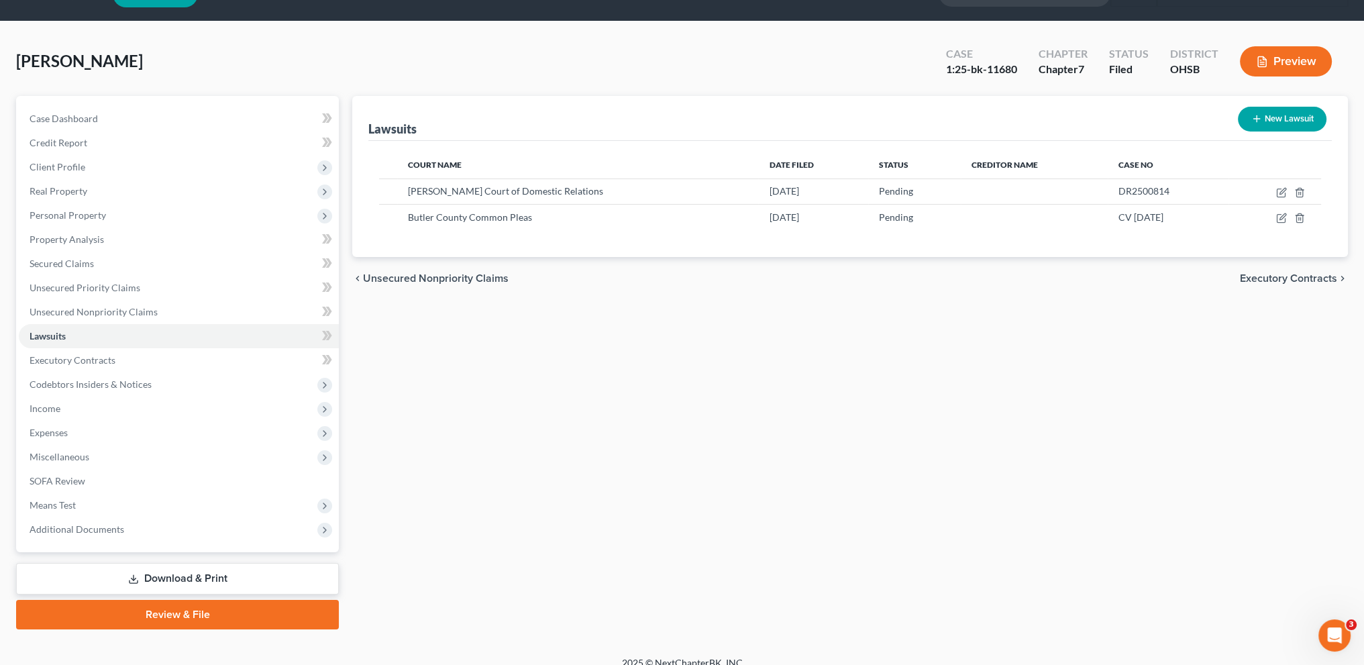
scroll to position [30, 0]
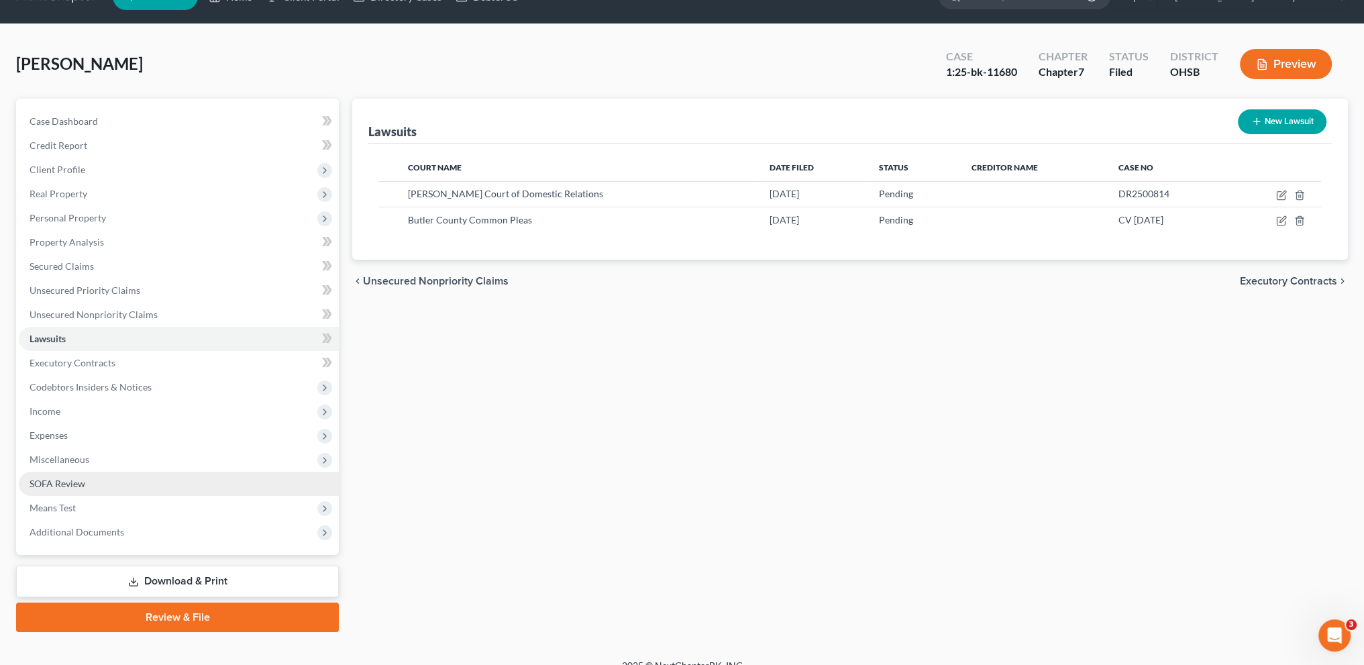
click at [60, 484] on span "SOFA Review" at bounding box center [58, 483] width 56 height 11
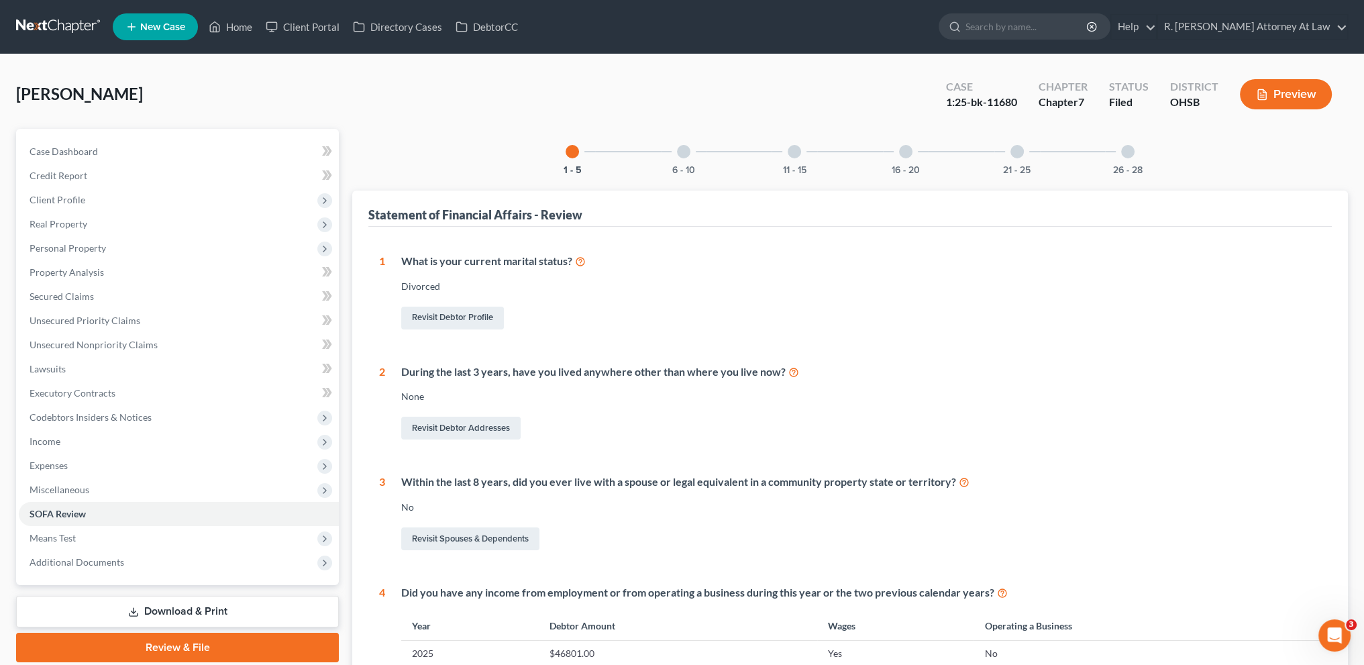
click at [1129, 155] on div at bounding box center [1127, 151] width 13 height 13
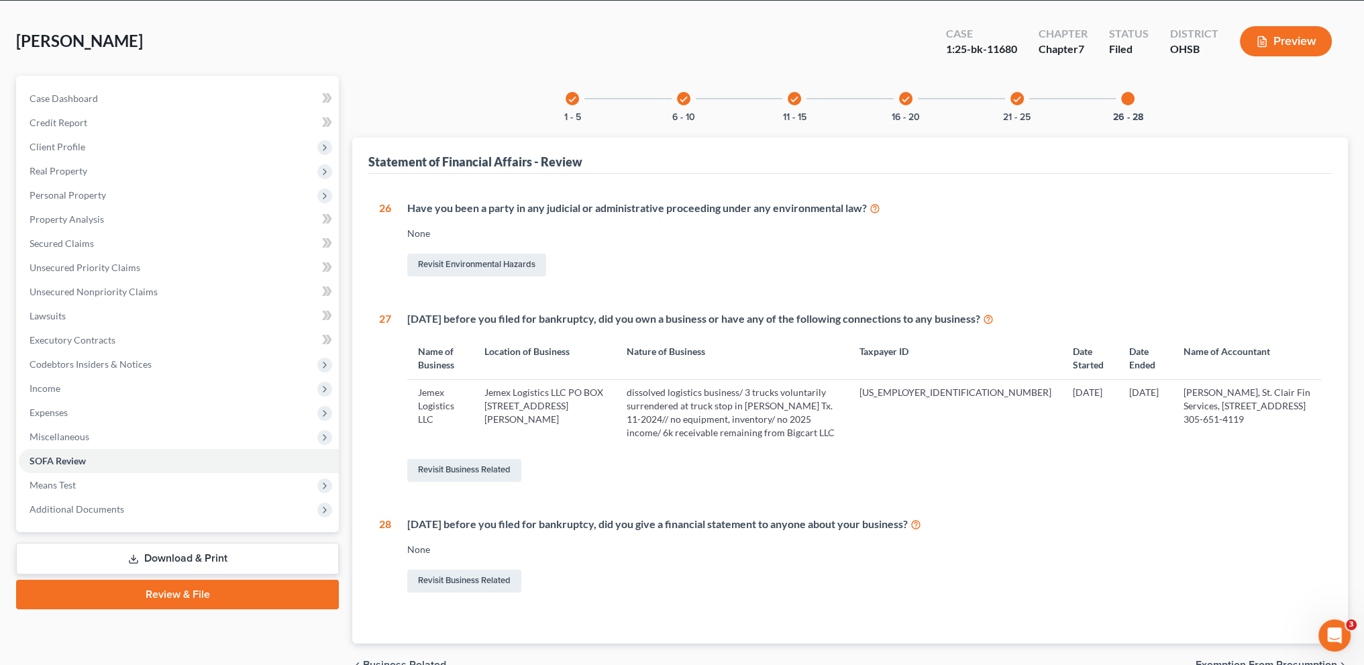
scroll to position [111, 0]
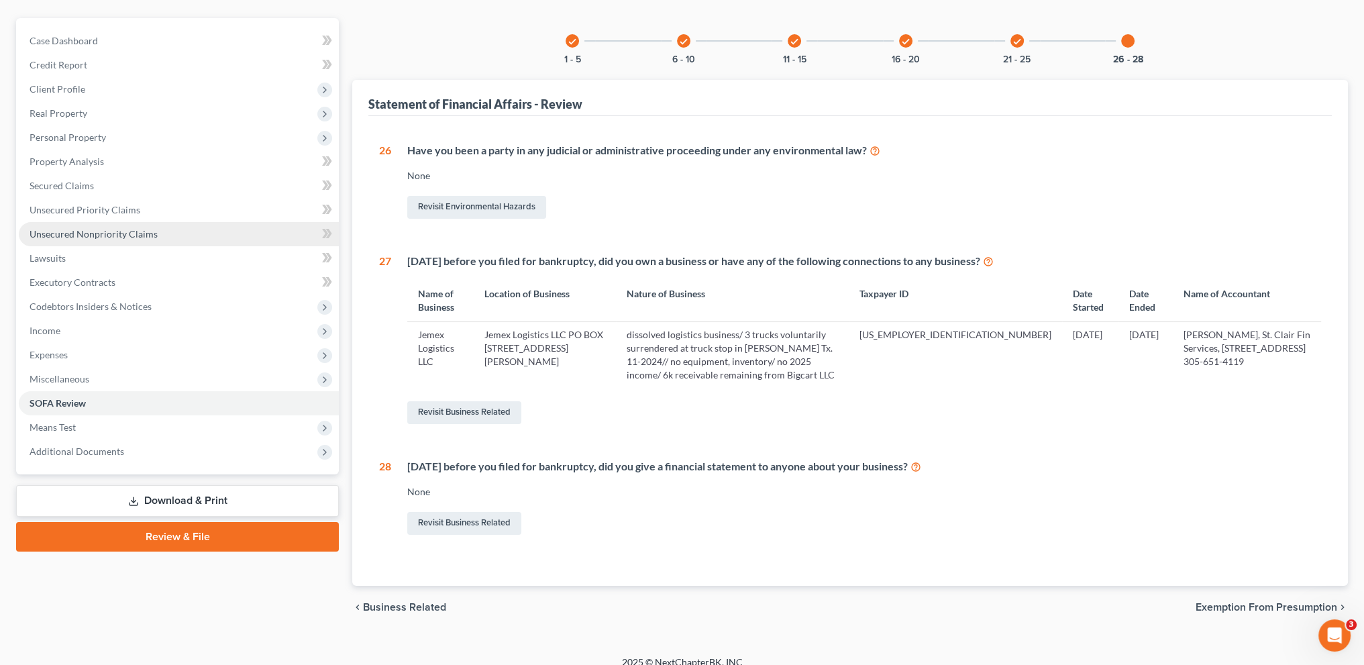
click at [81, 229] on span "Unsecured Nonpriority Claims" at bounding box center [94, 233] width 128 height 11
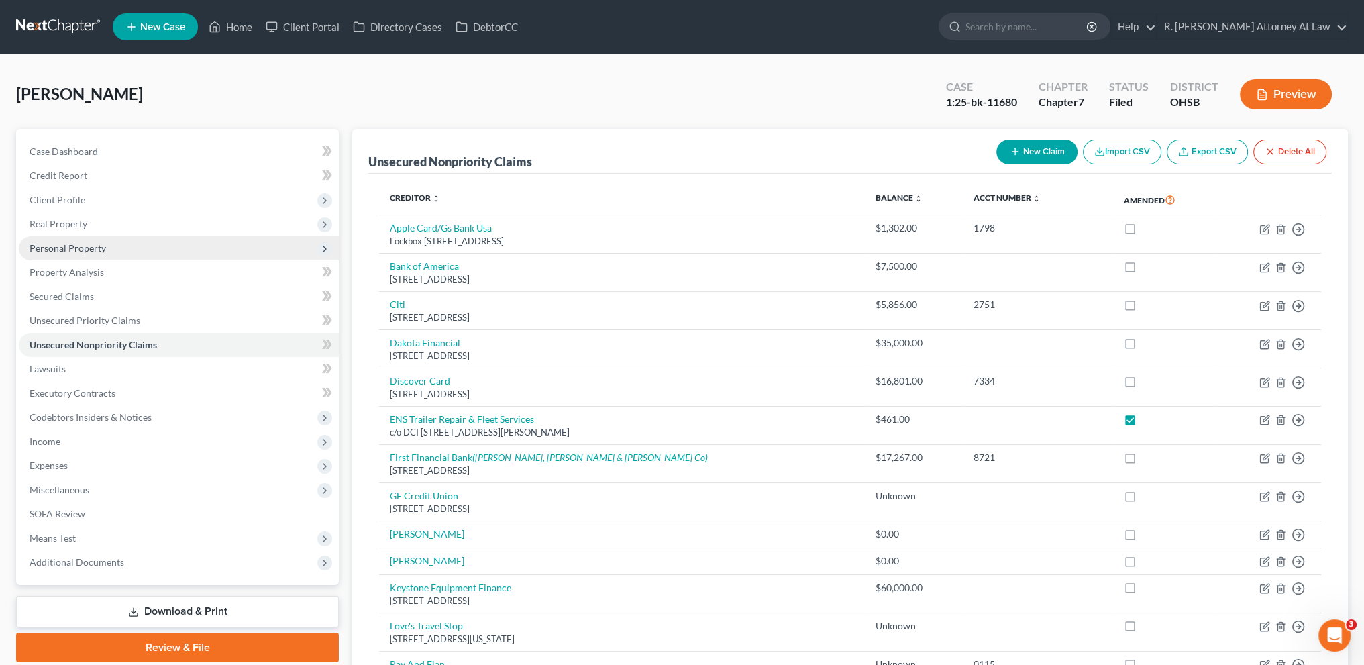
click at [65, 248] on span "Personal Property" at bounding box center [68, 247] width 76 height 11
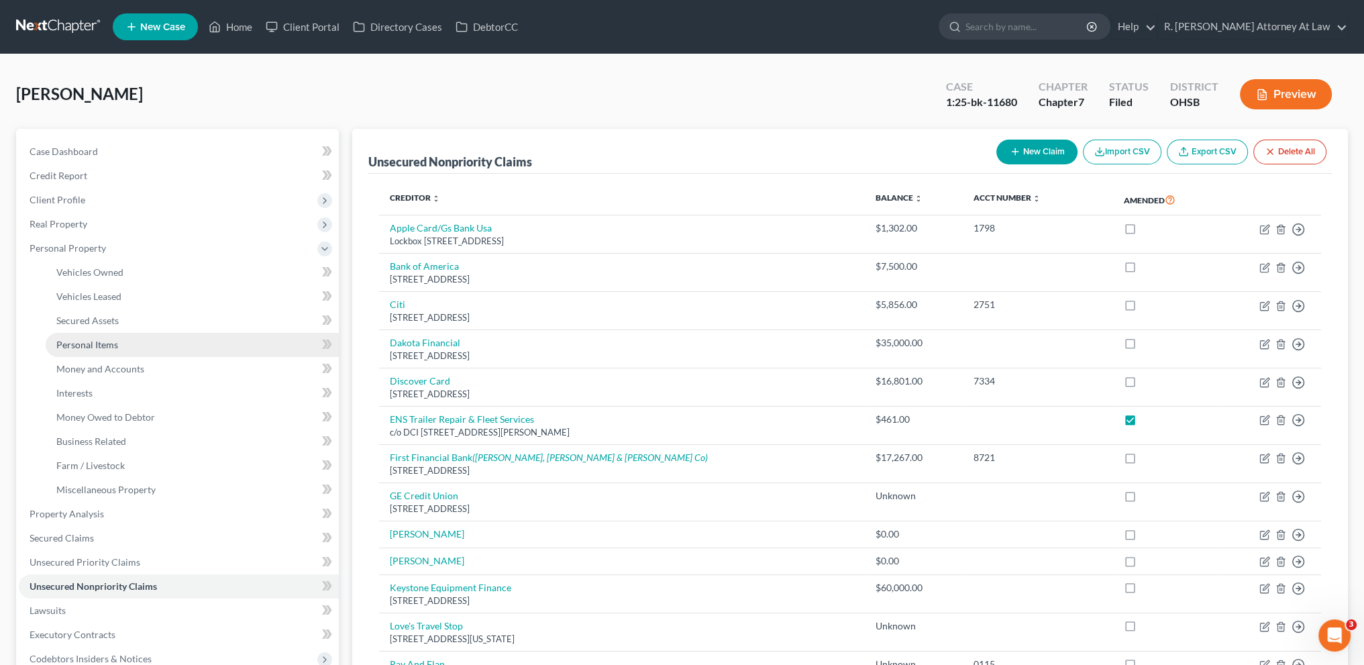
click at [91, 345] on span "Personal Items" at bounding box center [87, 344] width 62 height 11
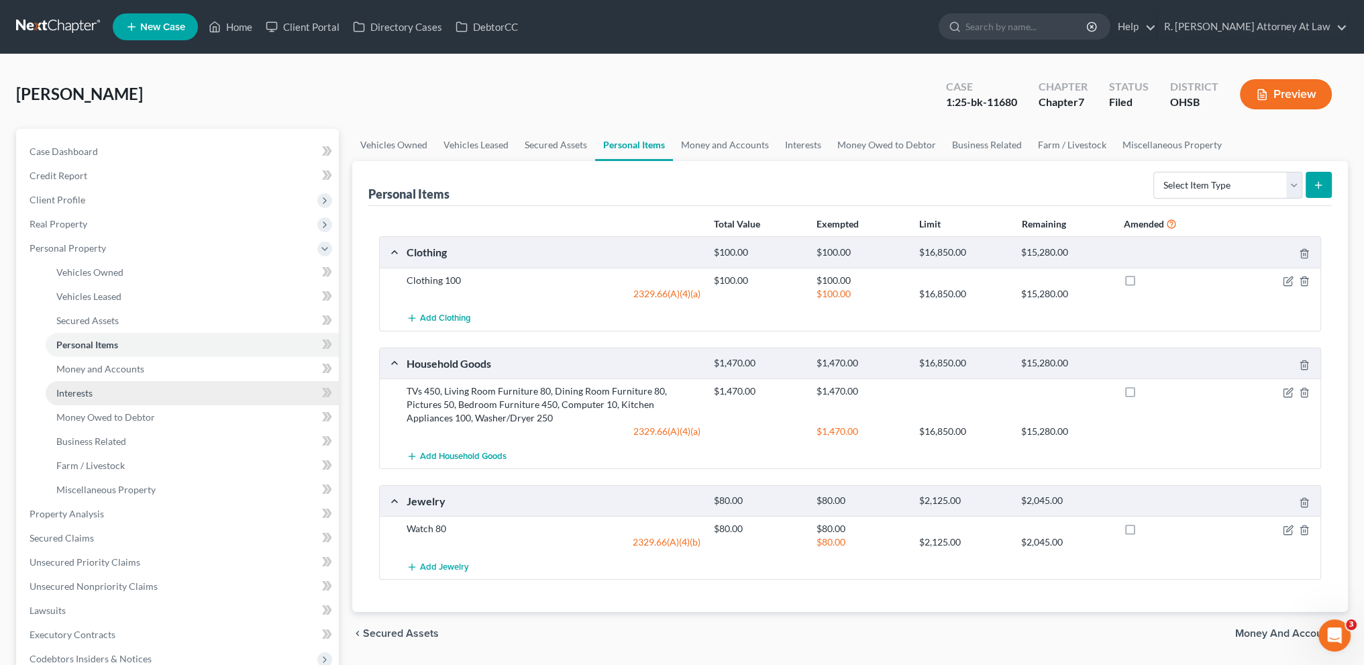
click at [74, 393] on span "Interests" at bounding box center [74, 392] width 36 height 11
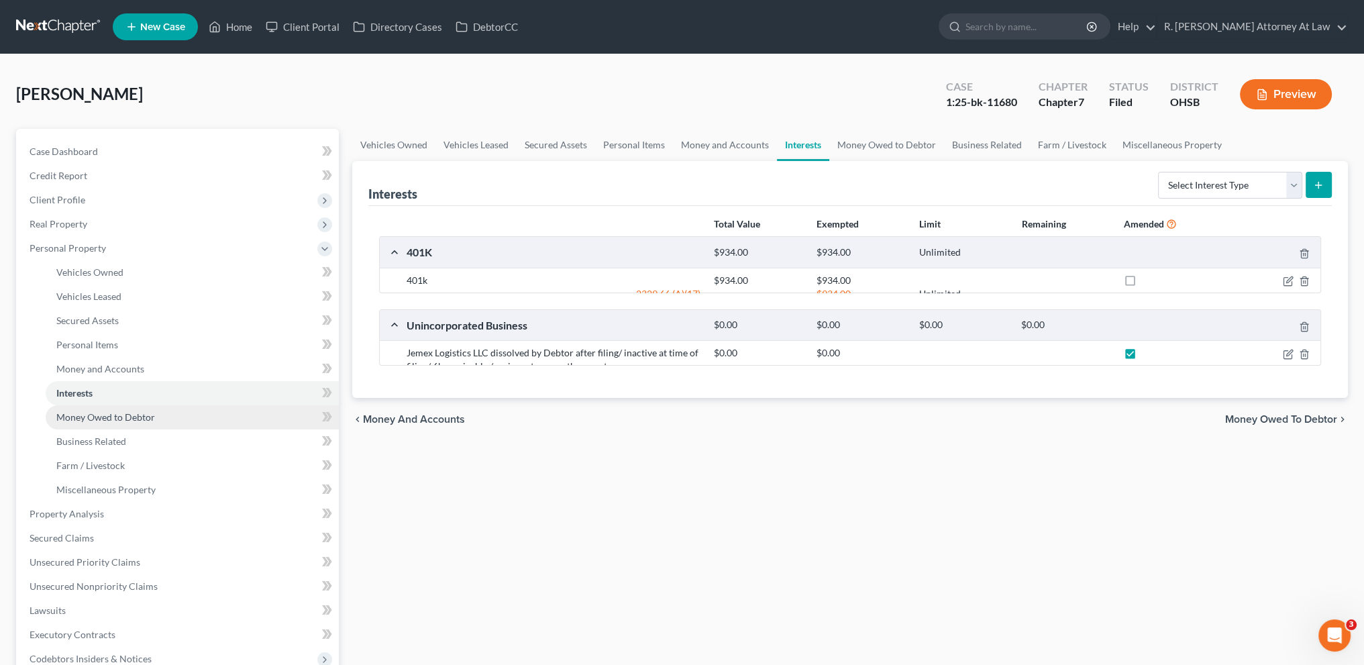
click at [83, 413] on span "Money Owed to Debtor" at bounding box center [105, 416] width 99 height 11
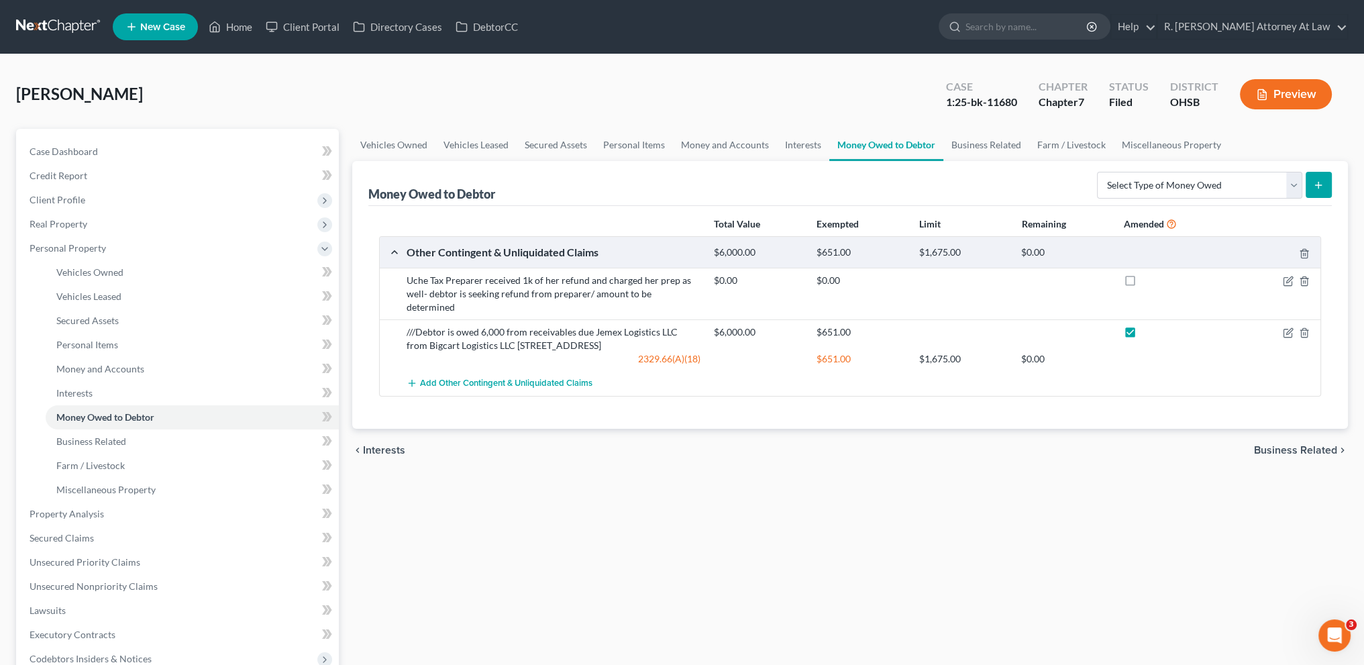
drag, startPoint x: 687, startPoint y: 329, endPoint x: 405, endPoint y: 333, distance: 281.8
click at [405, 333] on div "///Debtor is owed 6,000 from receivables due Jemex Logistics LLC from Bigcart L…" at bounding box center [553, 338] width 307 height 27
copy div "Bigcart Logistics LLC [STREET_ADDRESS]"
click at [430, 351] on div "///Debtor is owed 6,000 from receivables due Jemex Logistics LLC from Bigcart L…" at bounding box center [850, 345] width 941 height 52
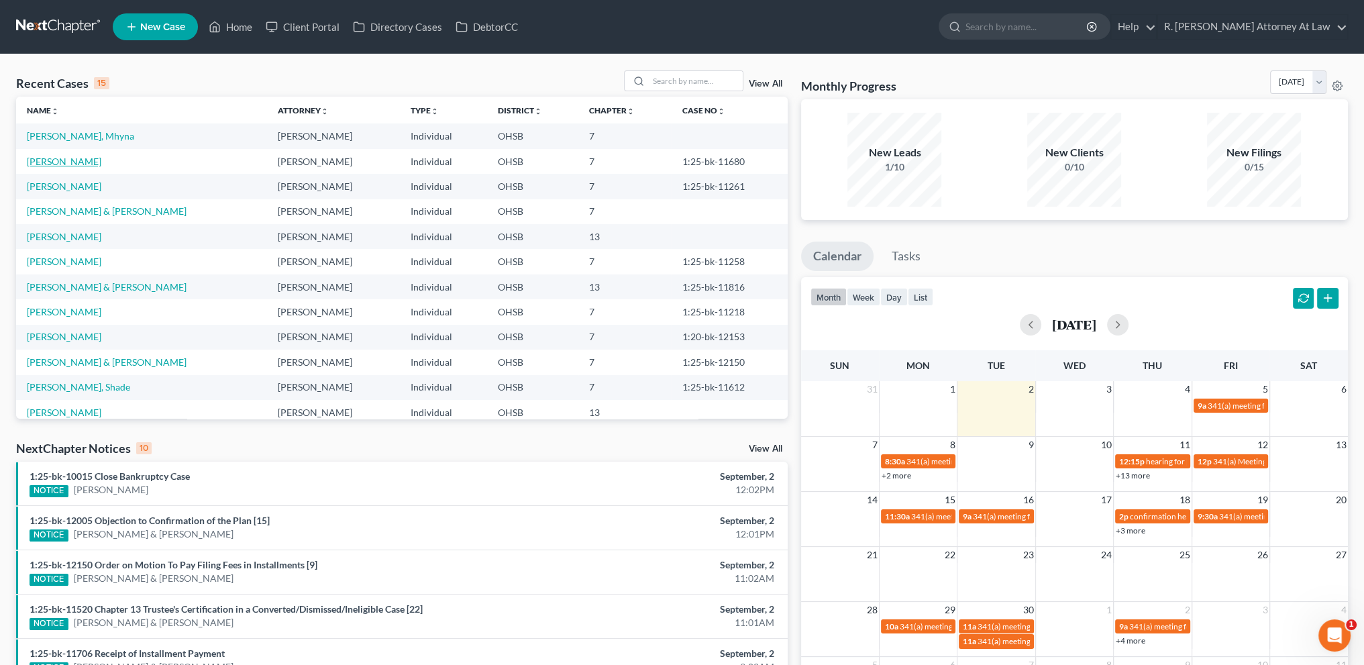
click at [46, 163] on link "[PERSON_NAME]" at bounding box center [64, 161] width 74 height 11
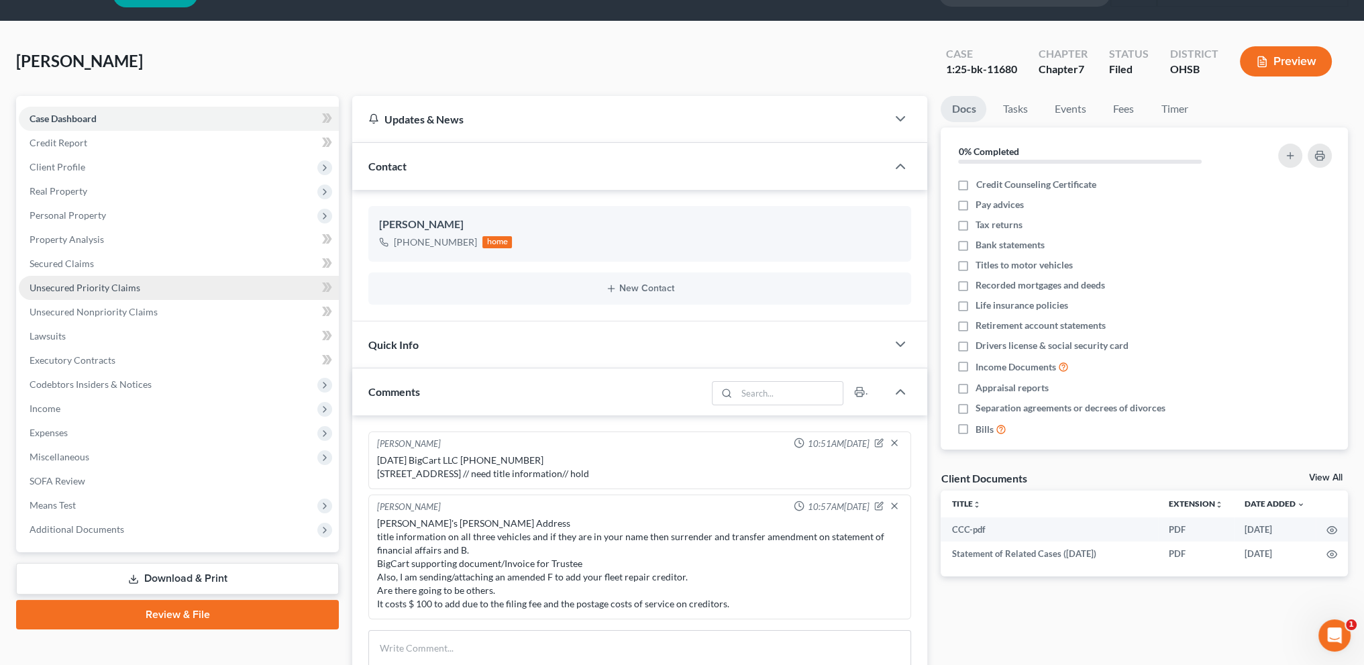
scroll to position [34, 0]
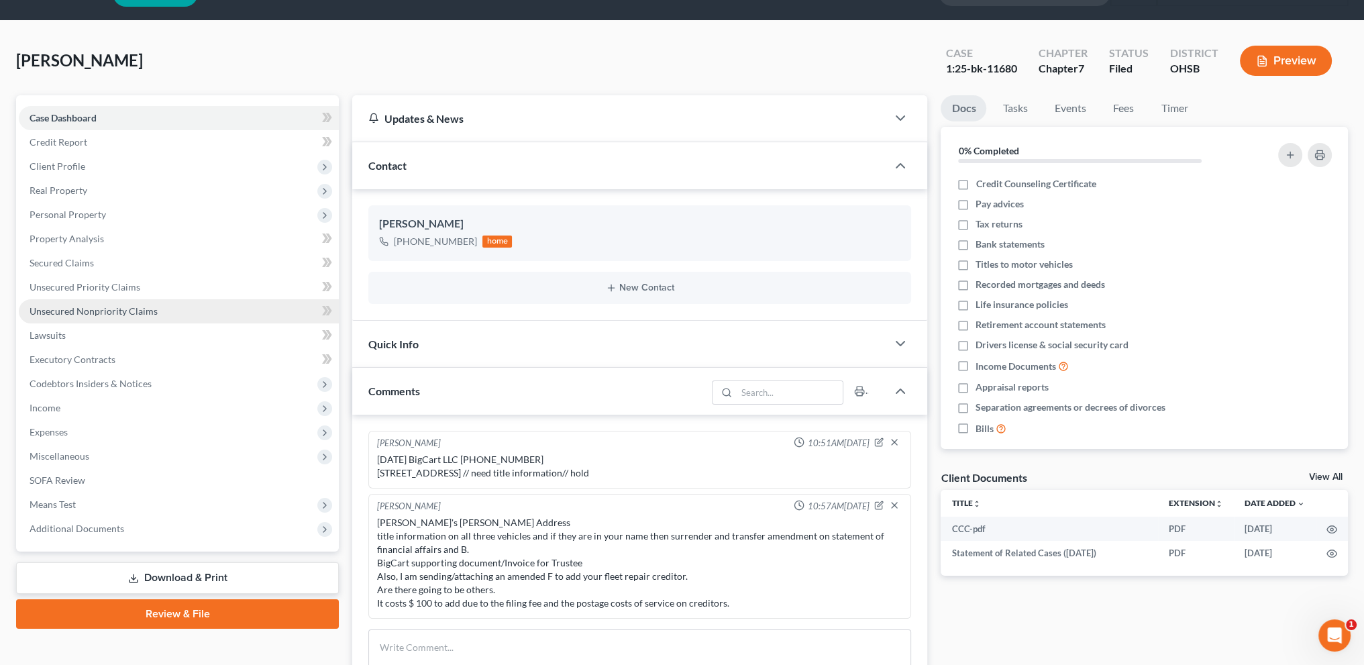
click at [61, 311] on span "Unsecured Nonpriority Claims" at bounding box center [94, 310] width 128 height 11
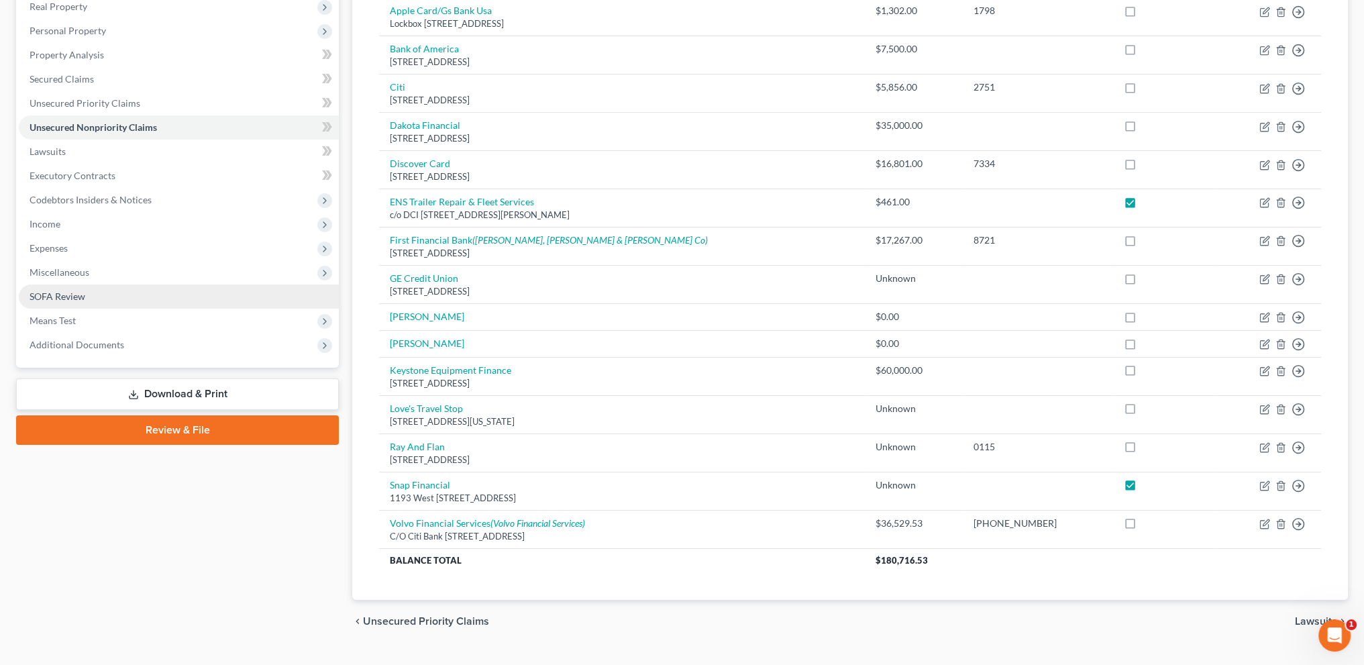
scroll to position [217, 0]
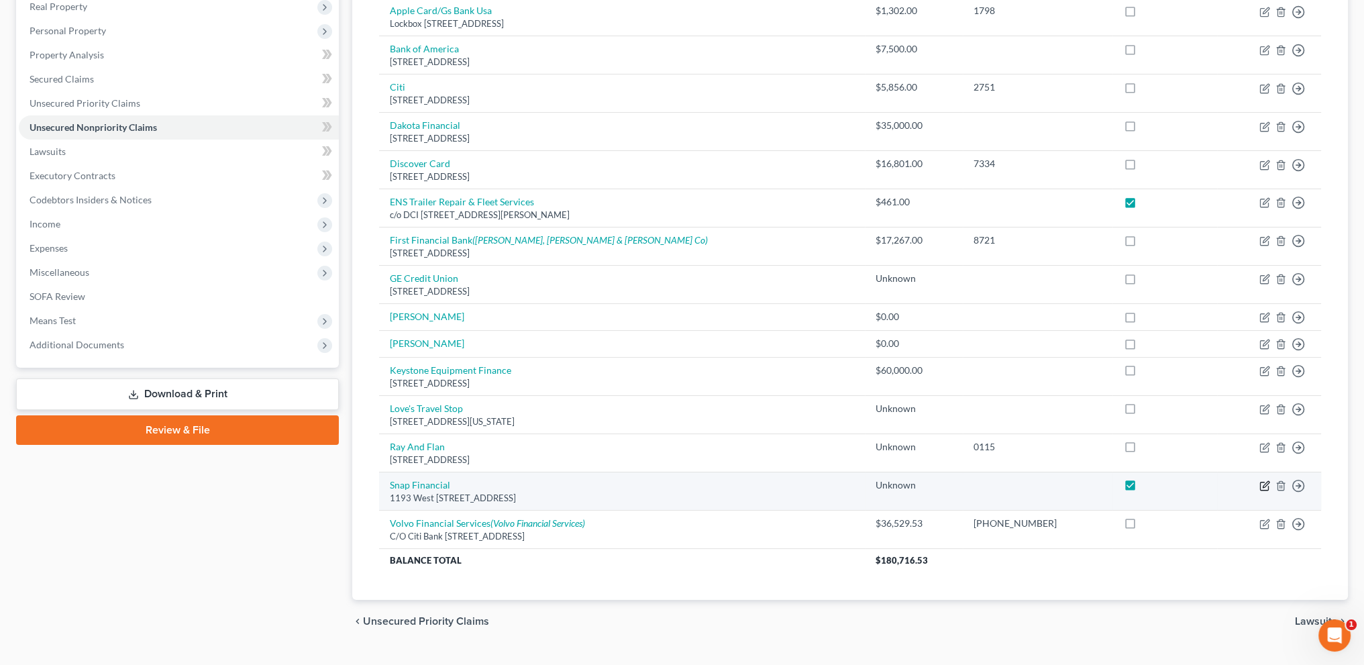
click at [1263, 483] on icon "button" at bounding box center [1266, 484] width 6 height 6
select select "46"
select select "10"
select select "0"
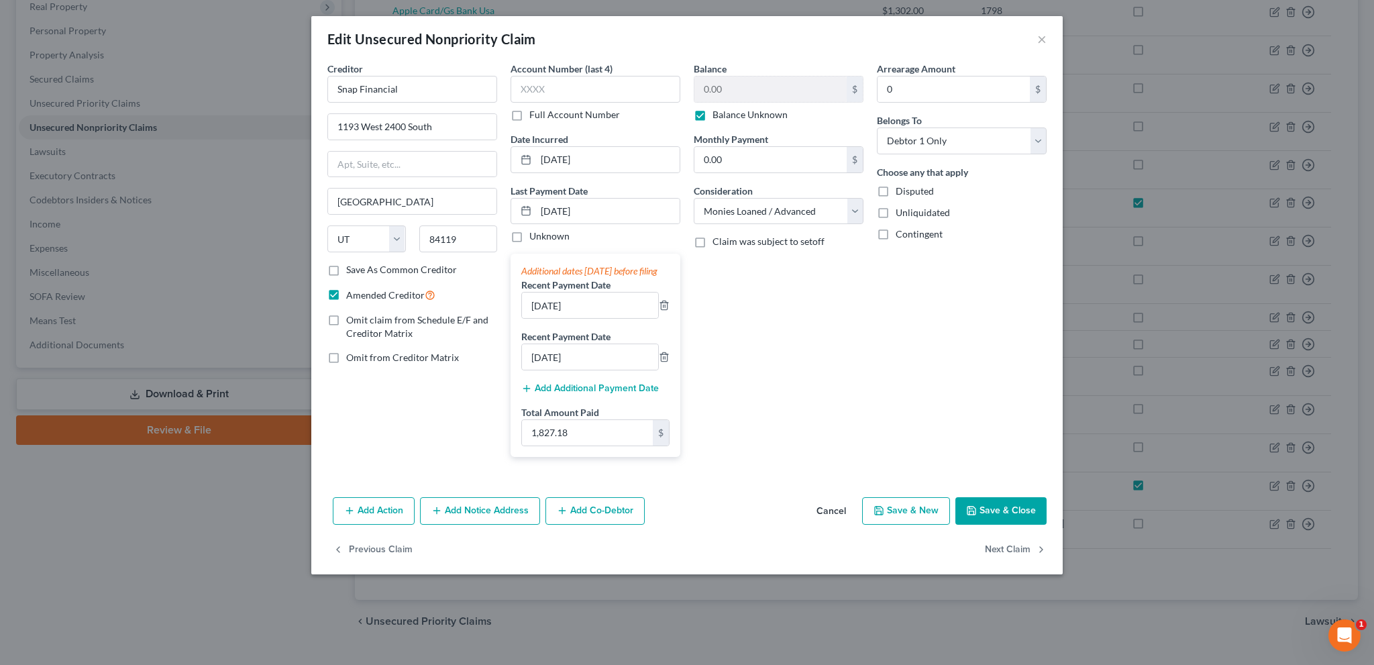
click at [998, 520] on button "Save & Close" at bounding box center [1000, 511] width 91 height 28
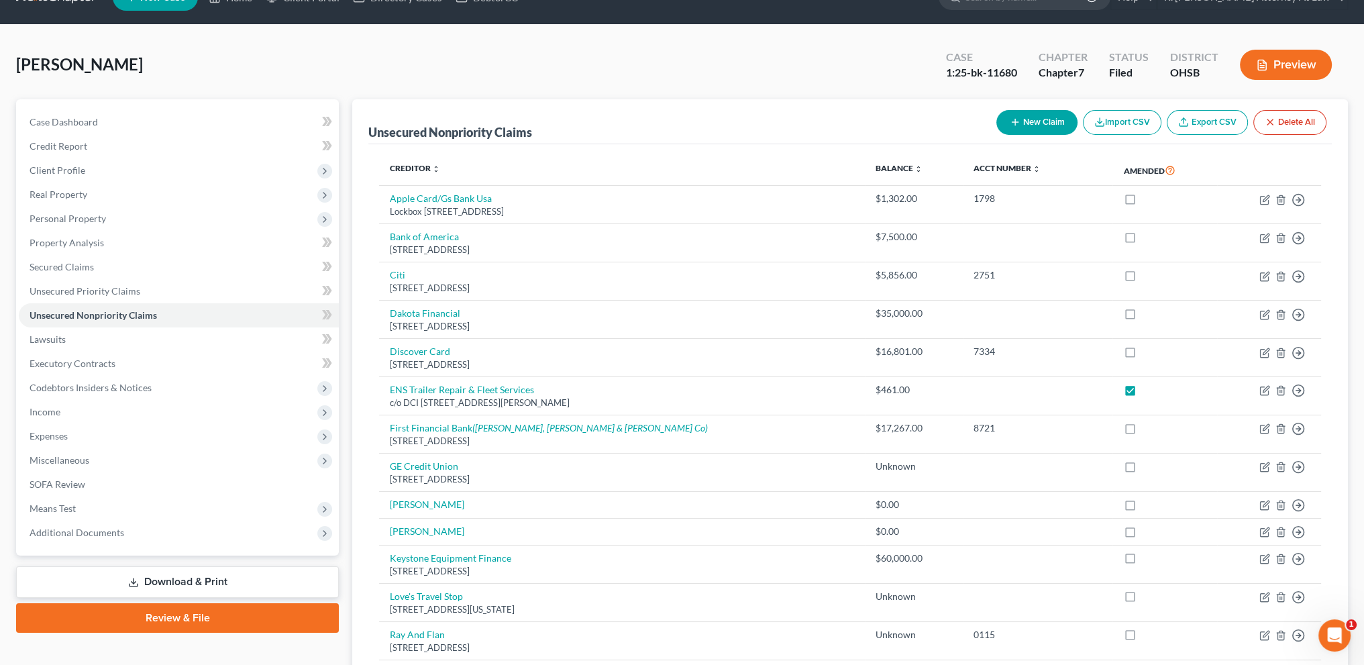
scroll to position [0, 0]
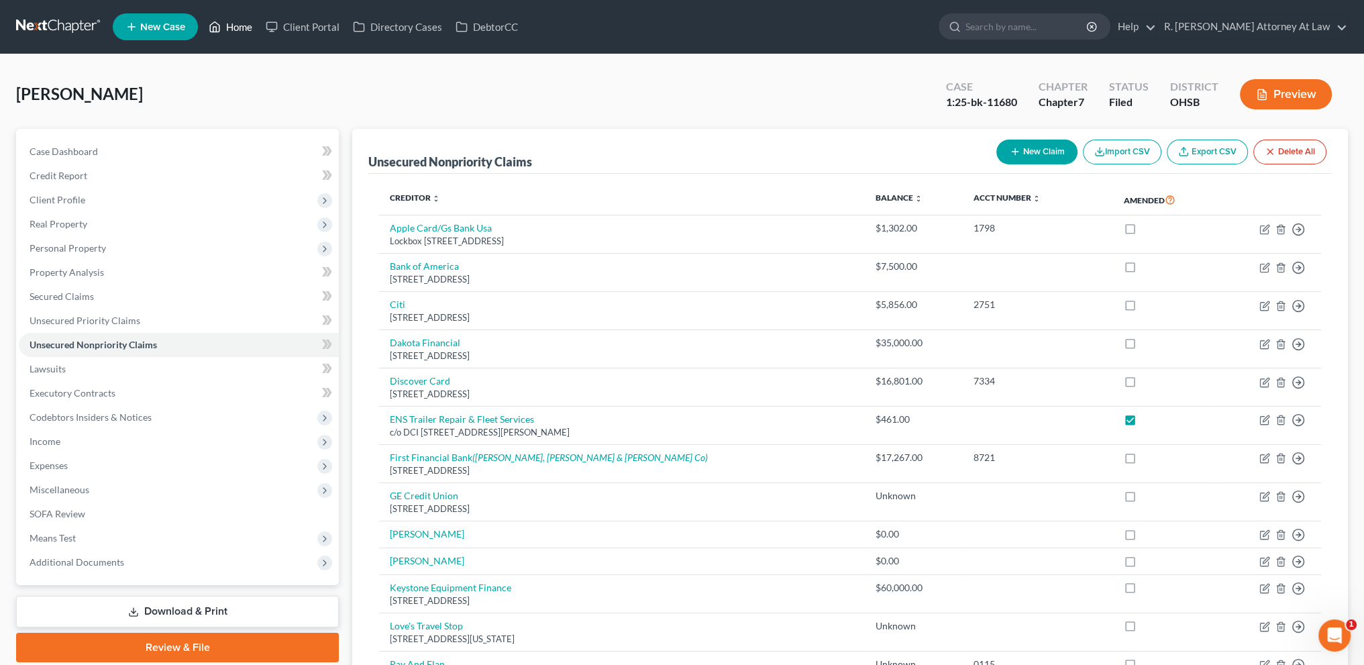
click at [233, 23] on link "Home" at bounding box center [230, 27] width 57 height 24
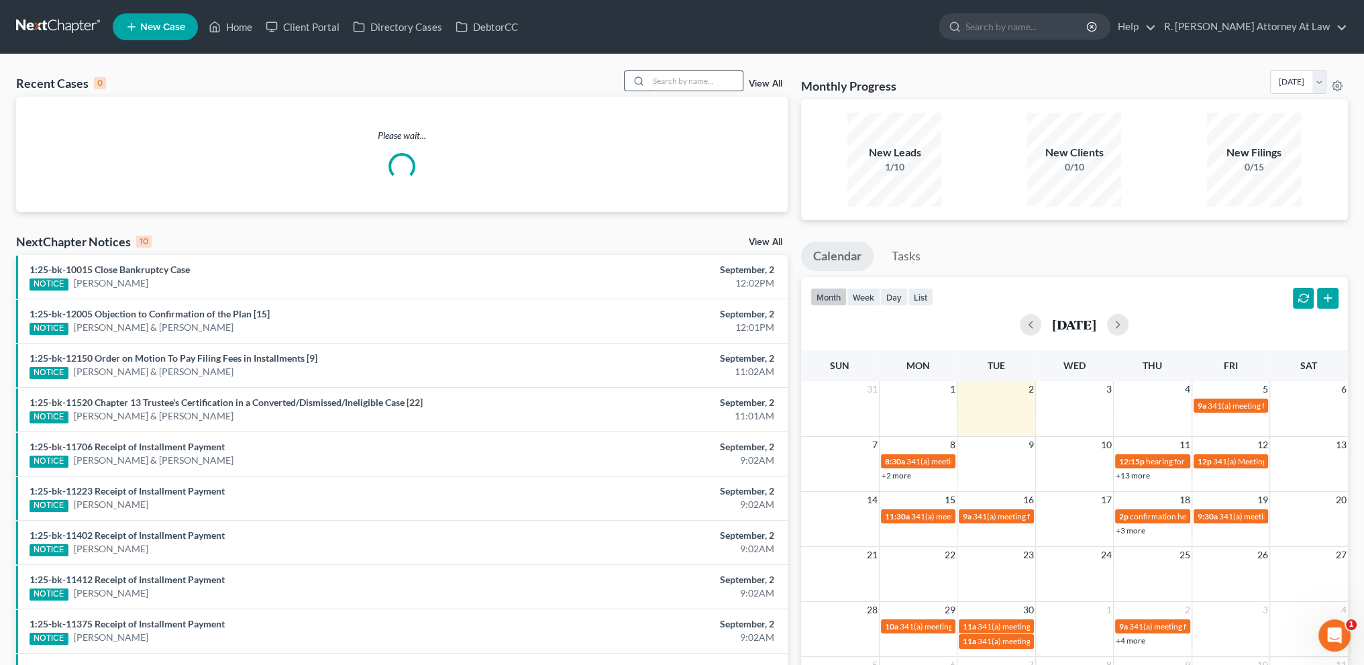
click at [668, 84] on input "search" at bounding box center [696, 80] width 94 height 19
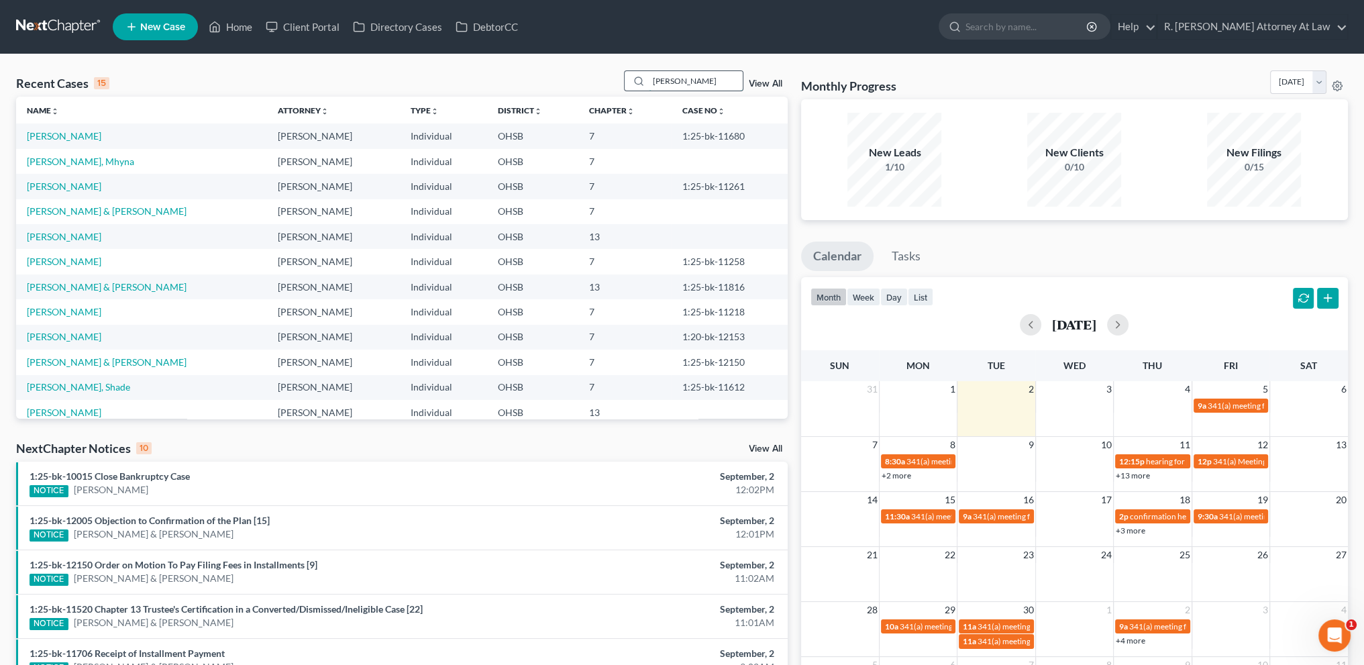
type input "carter"
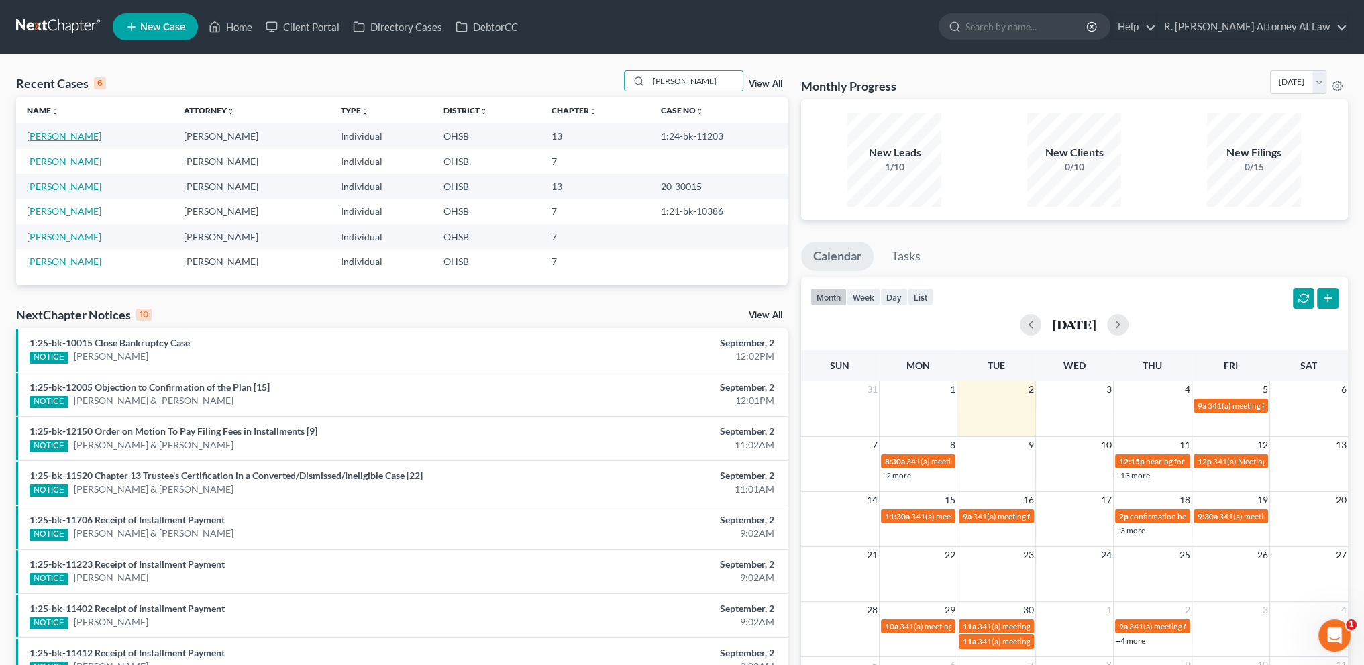
click at [54, 134] on link "Carter, TaMia" at bounding box center [64, 135] width 74 height 11
